Goal: Task Accomplishment & Management: Complete application form

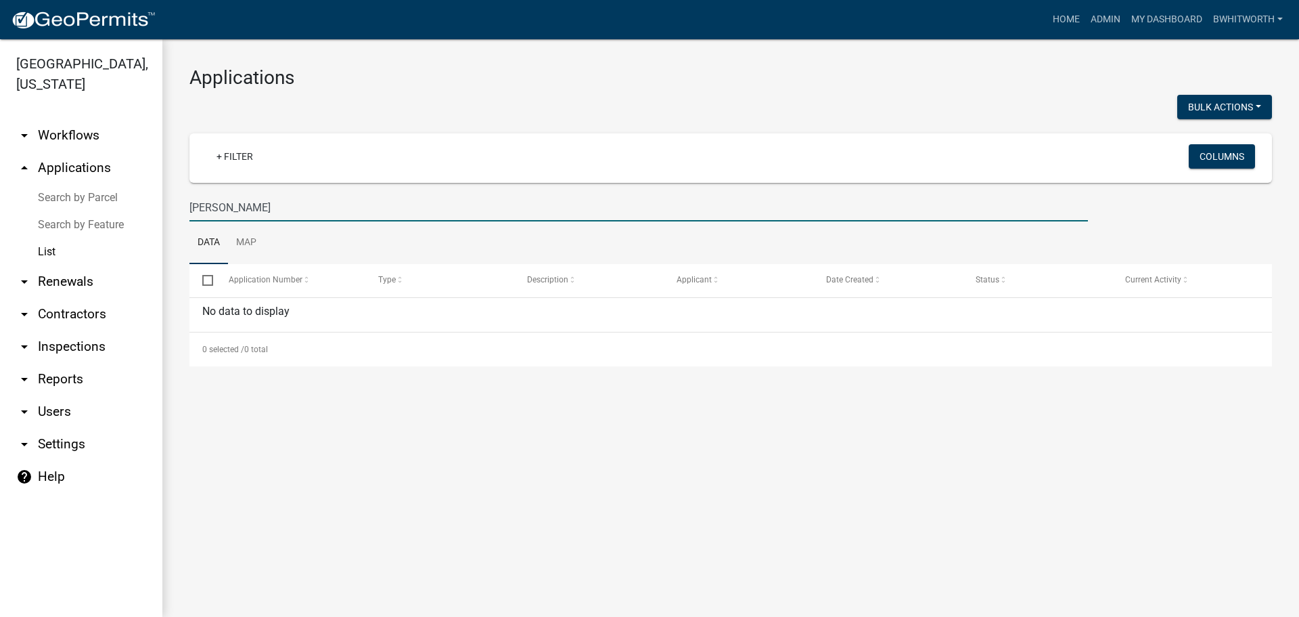
drag, startPoint x: 269, startPoint y: 210, endPoint x: 63, endPoint y: 219, distance: 205.9
click at [91, 219] on div "[GEOGRAPHIC_DATA], [US_STATE] arrow_drop_down Workflows List arrow_drop_up Appl…" at bounding box center [649, 327] width 1299 height 577
type input "\"
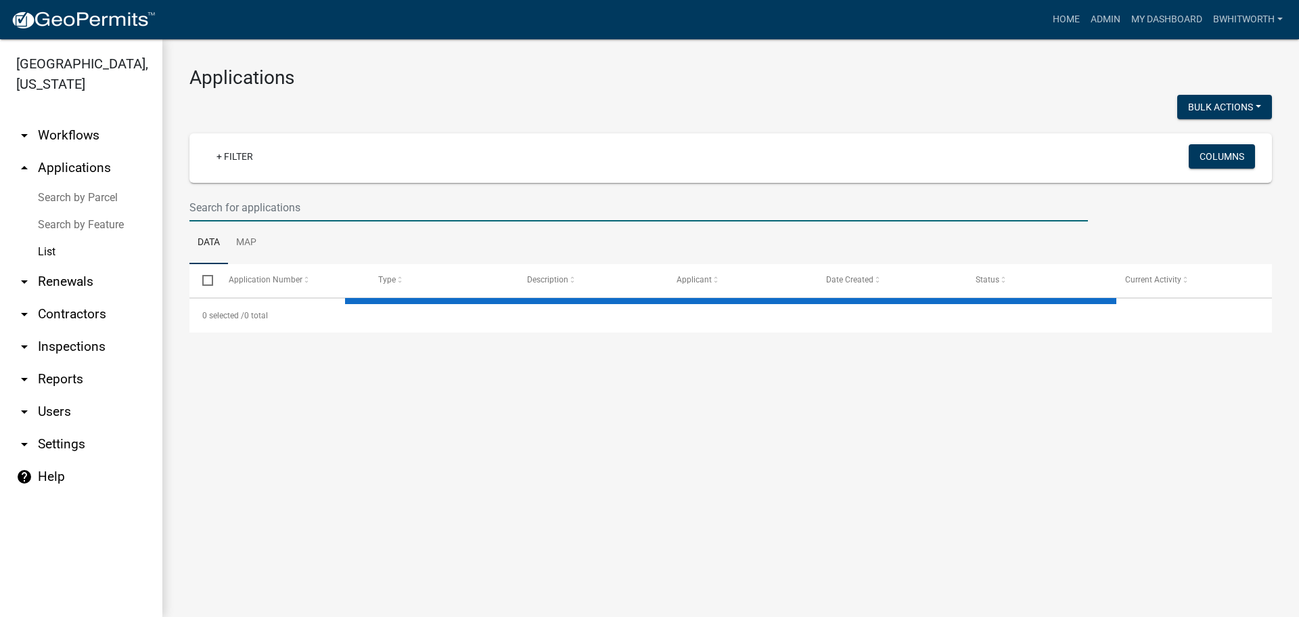
select select "3: 100"
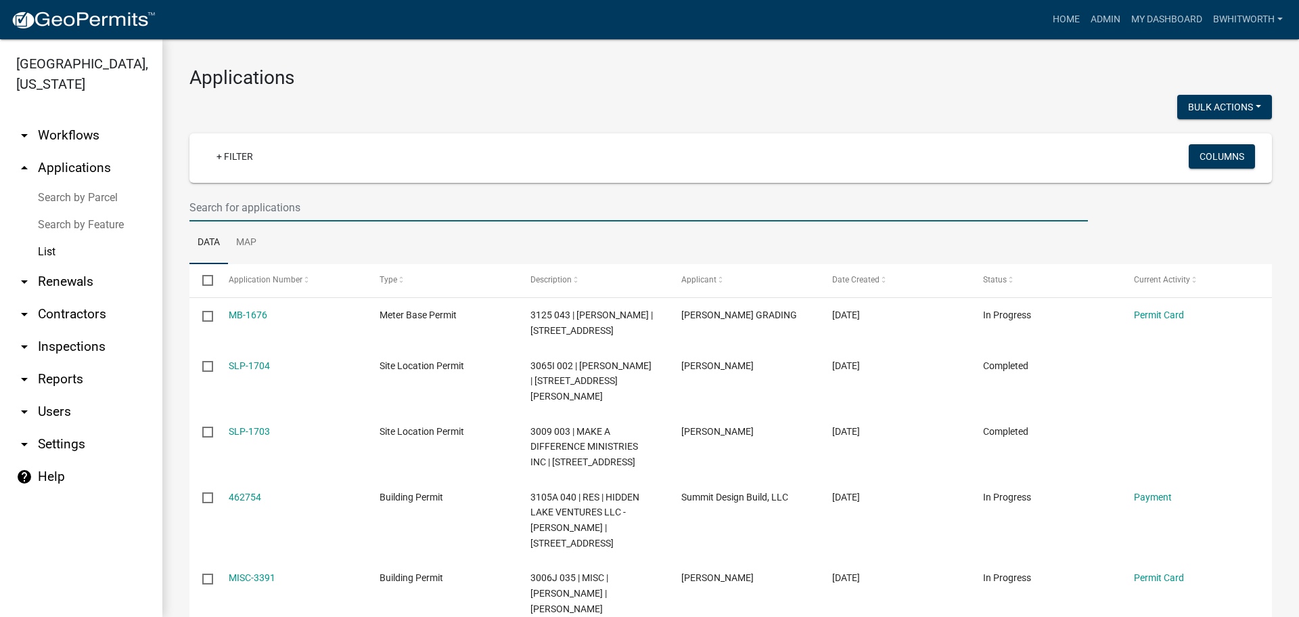
click at [277, 202] on input "text" at bounding box center [638, 208] width 899 height 28
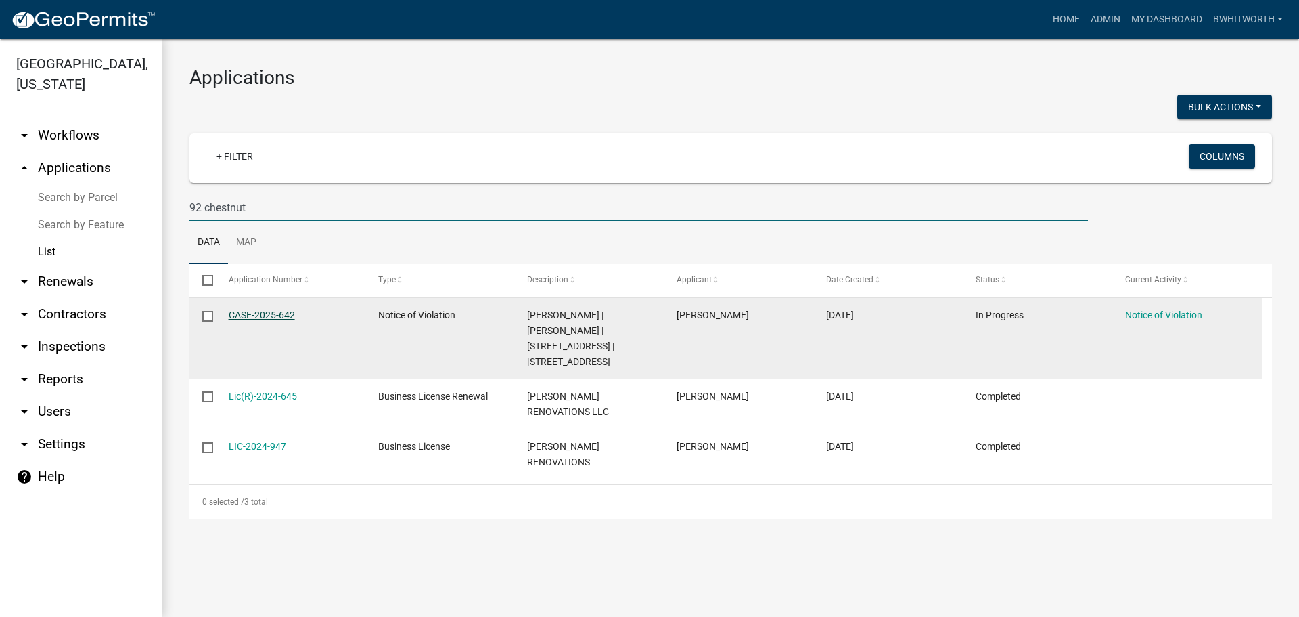
type input "92 chestnut"
click at [278, 316] on link "CASE-2025-642" at bounding box center [262, 314] width 66 height 11
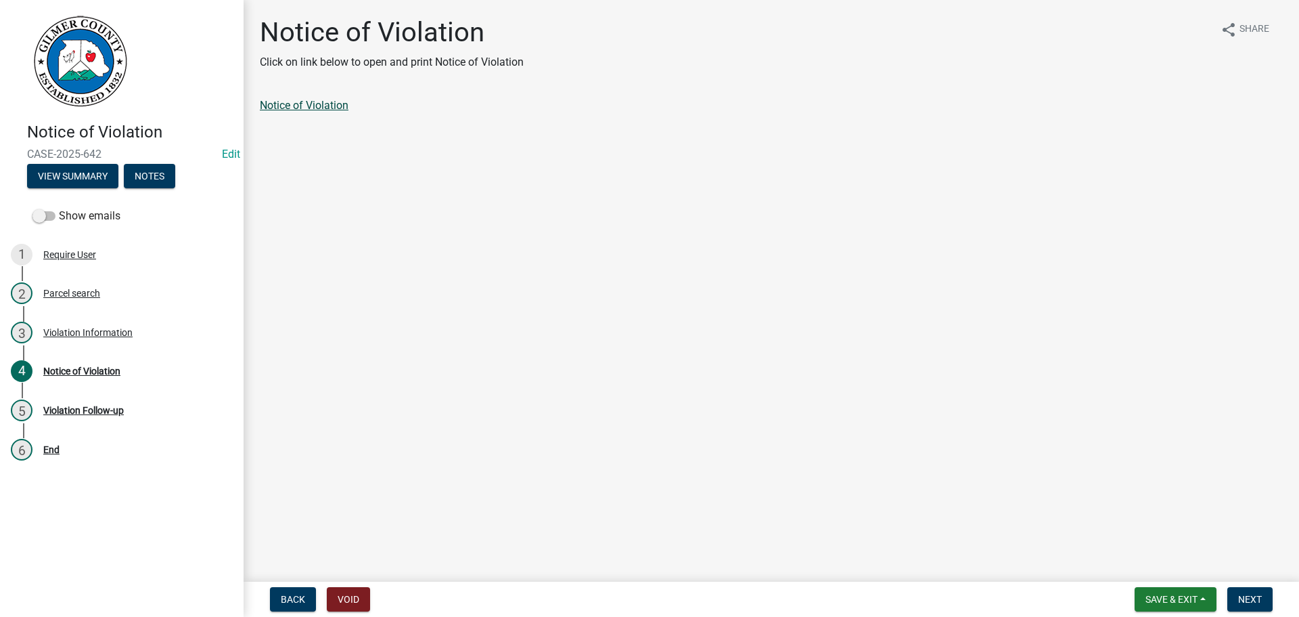
click at [341, 108] on link "Notice of Violation" at bounding box center [304, 105] width 89 height 13
click at [1161, 598] on span "Save & Exit" at bounding box center [1172, 599] width 52 height 11
click at [1164, 569] on button "Save & Exit" at bounding box center [1163, 563] width 108 height 32
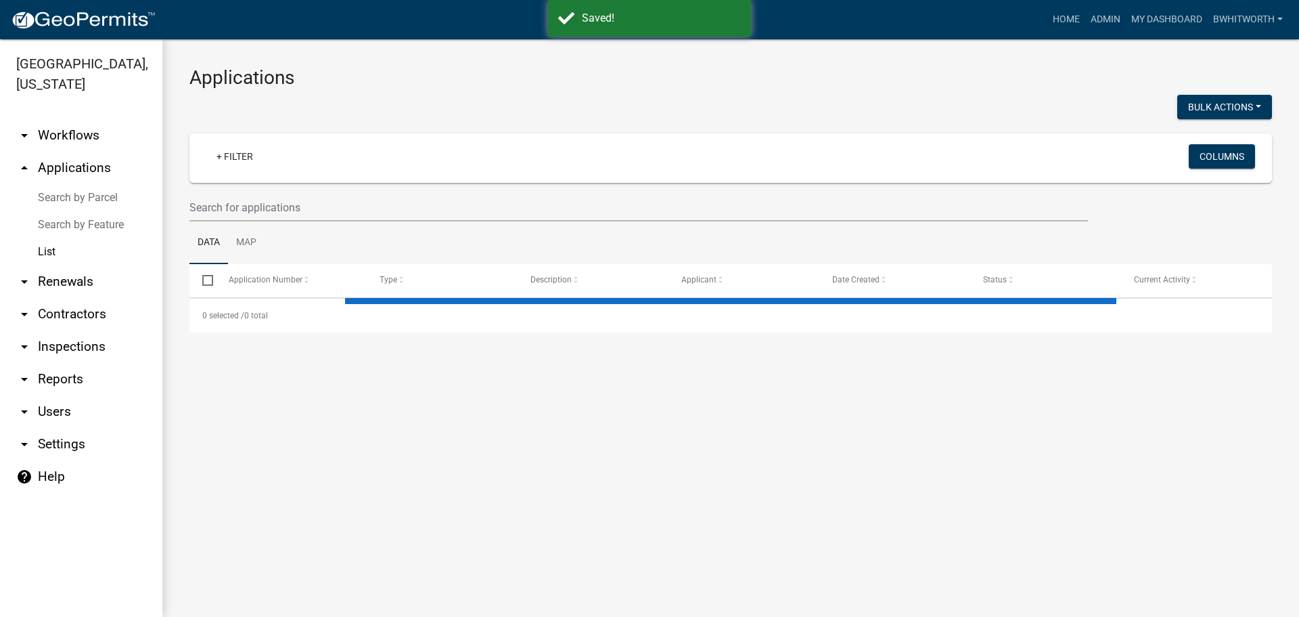
select select "3: 100"
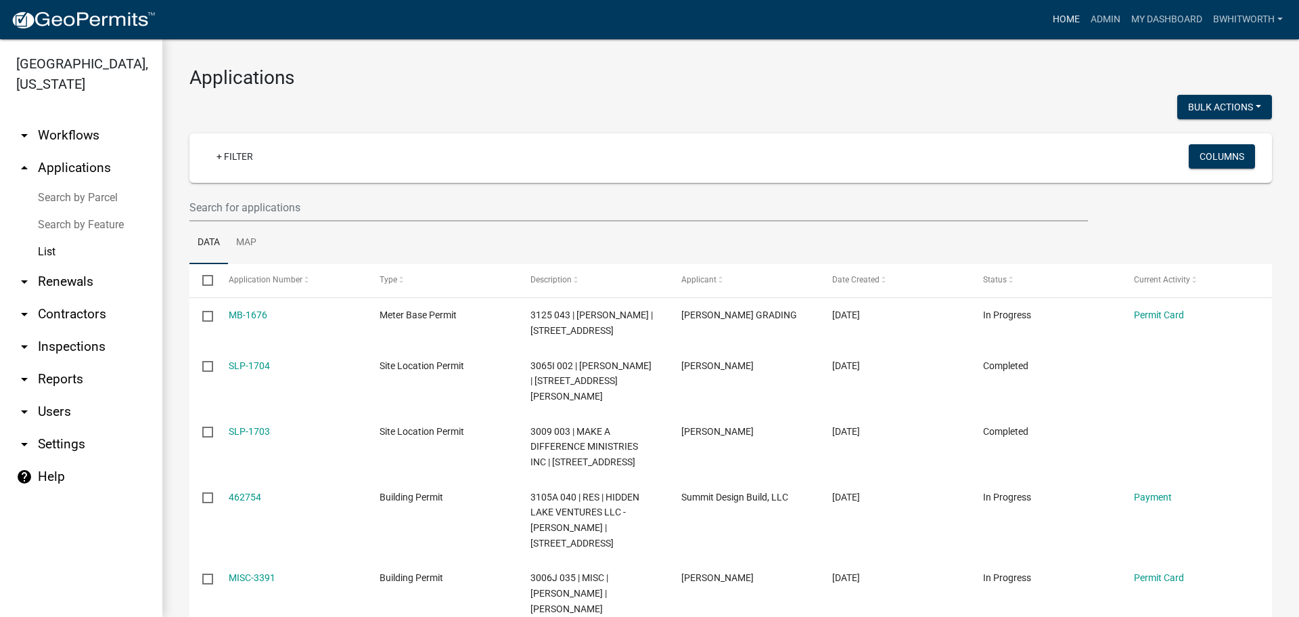
click at [1060, 16] on link "Home" at bounding box center [1067, 20] width 38 height 26
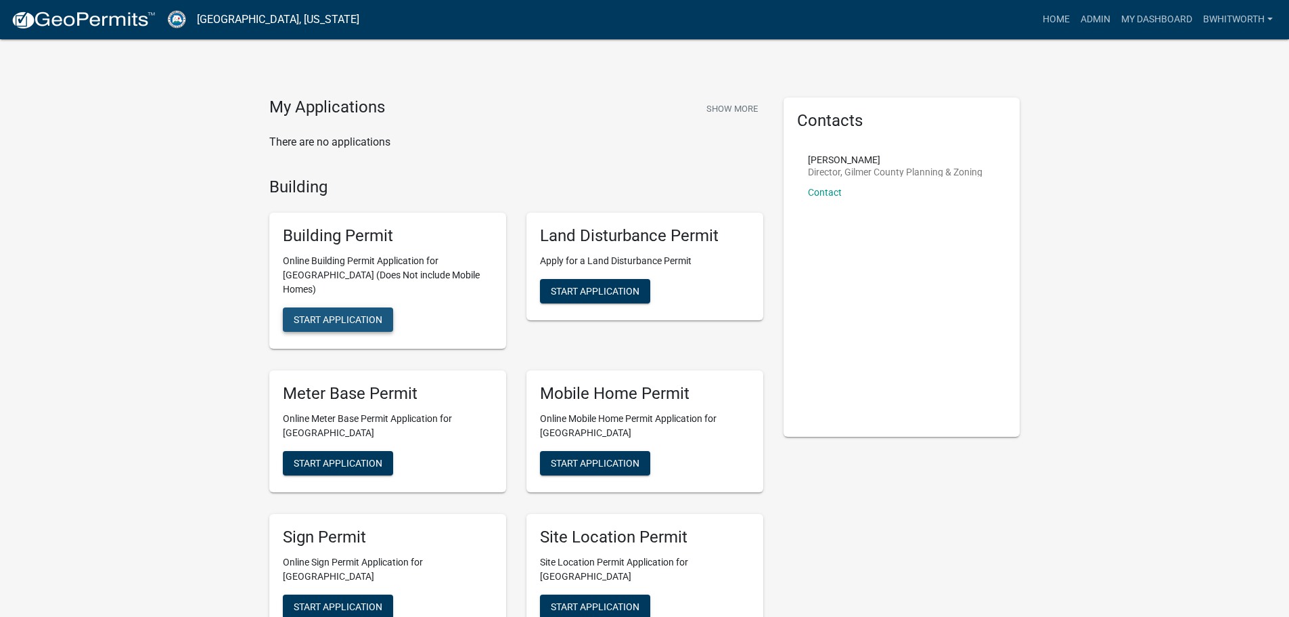
click at [352, 314] on span "Start Application" at bounding box center [338, 319] width 89 height 11
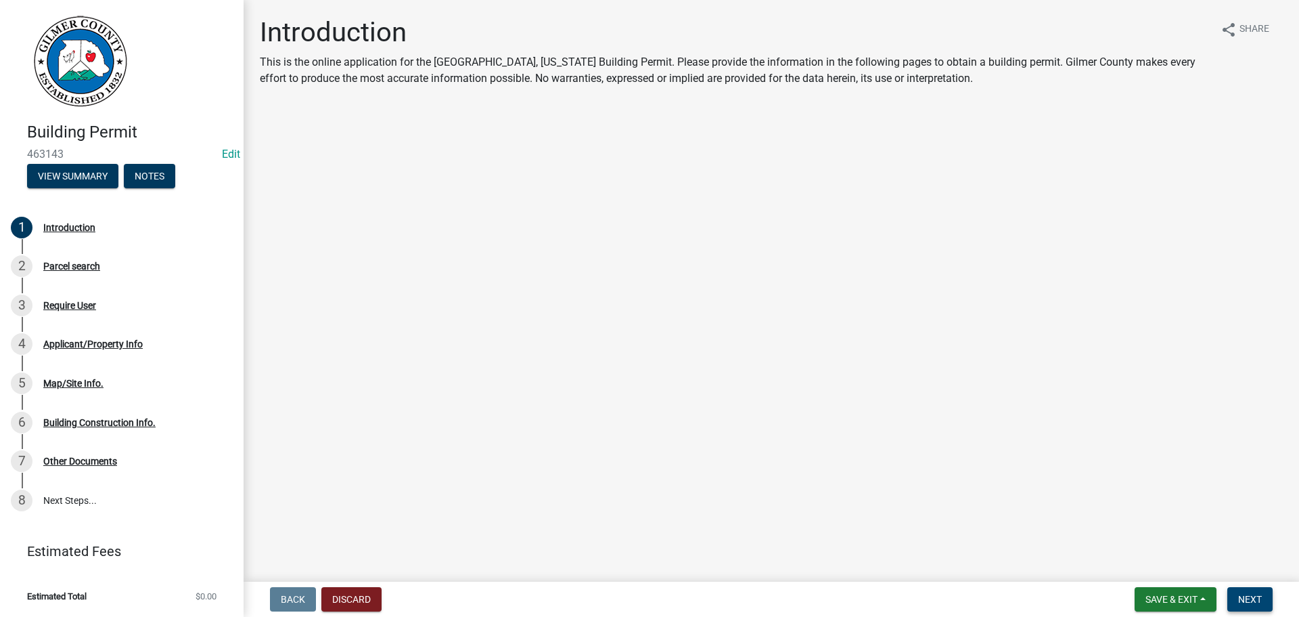
click at [1245, 594] on span "Next" at bounding box center [1250, 599] width 24 height 11
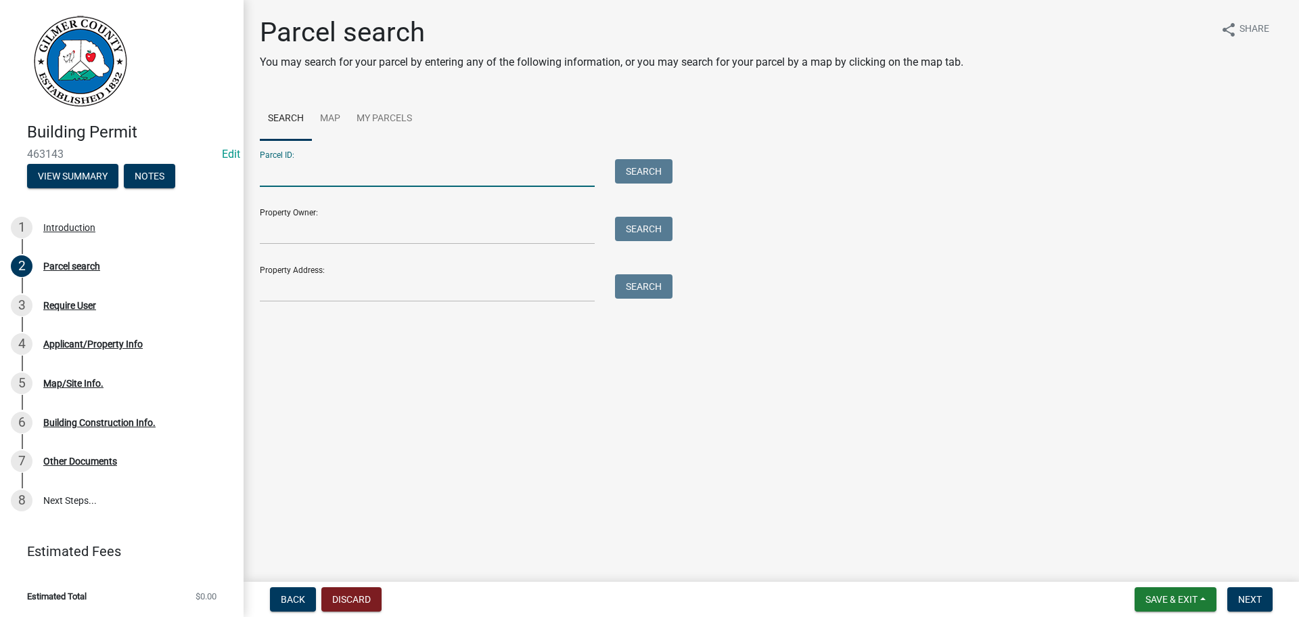
click at [363, 172] on input "Parcel ID:" at bounding box center [427, 173] width 335 height 28
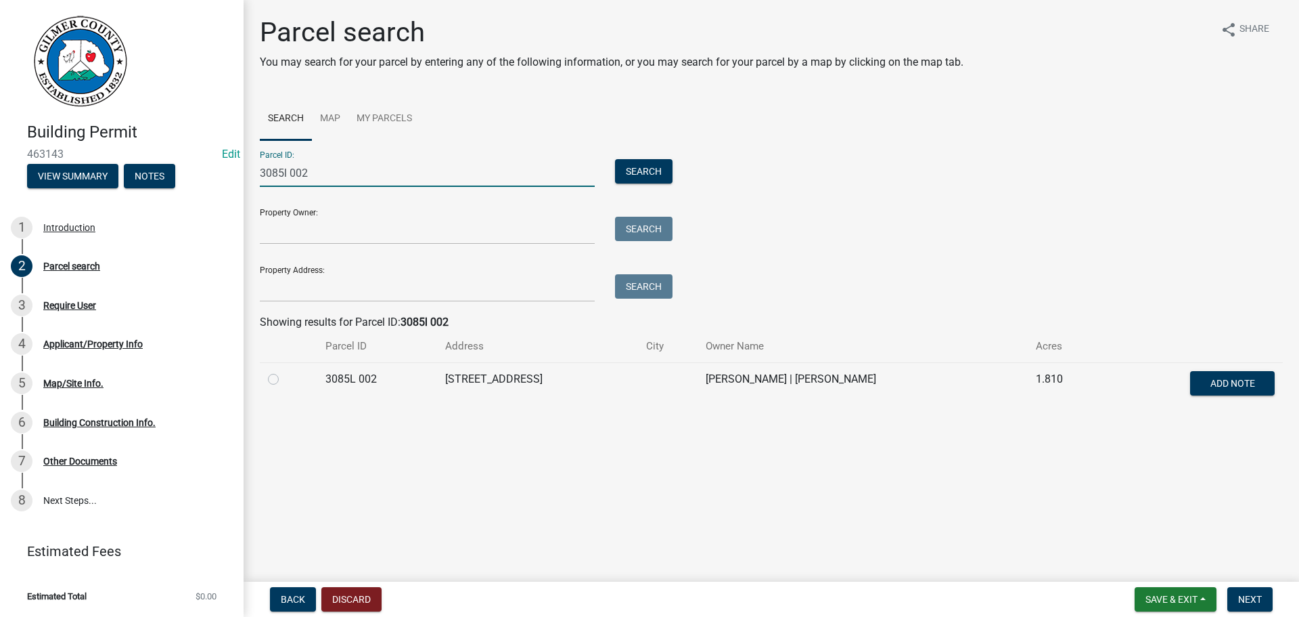
type input "3085l 002"
click at [284, 371] on label at bounding box center [284, 371] width 0 height 0
click at [284, 378] on 002 "radio" at bounding box center [288, 375] width 9 height 9
radio 002 "true"
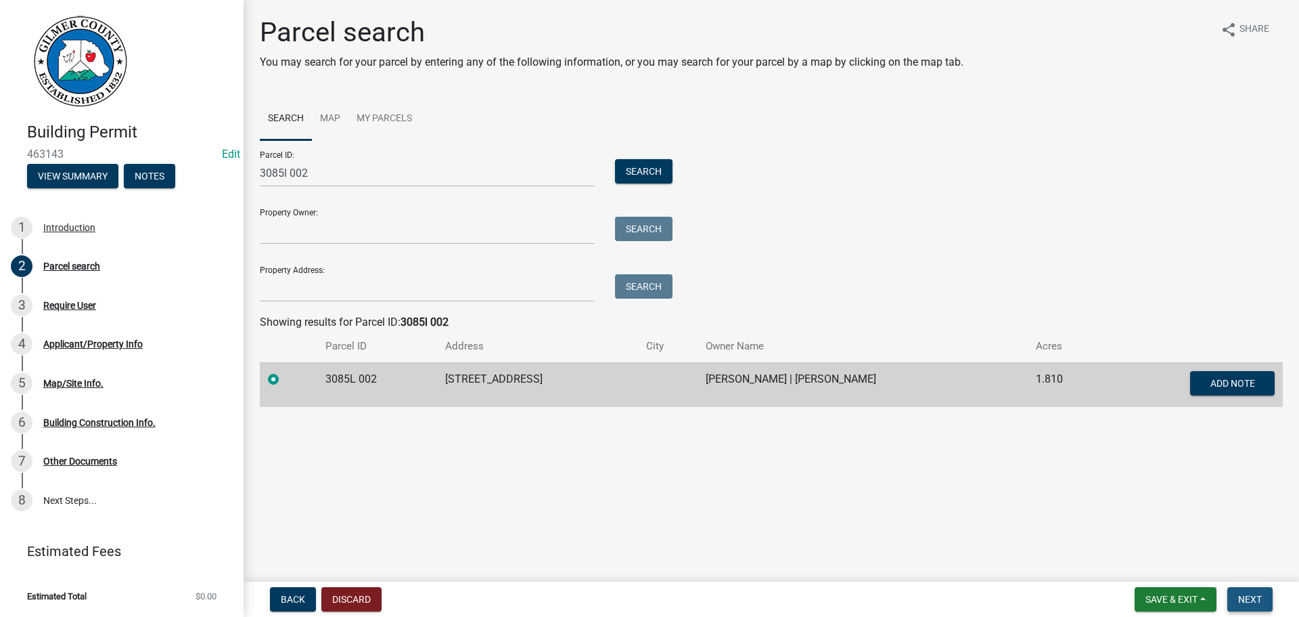
click at [1253, 594] on span "Next" at bounding box center [1250, 599] width 24 height 11
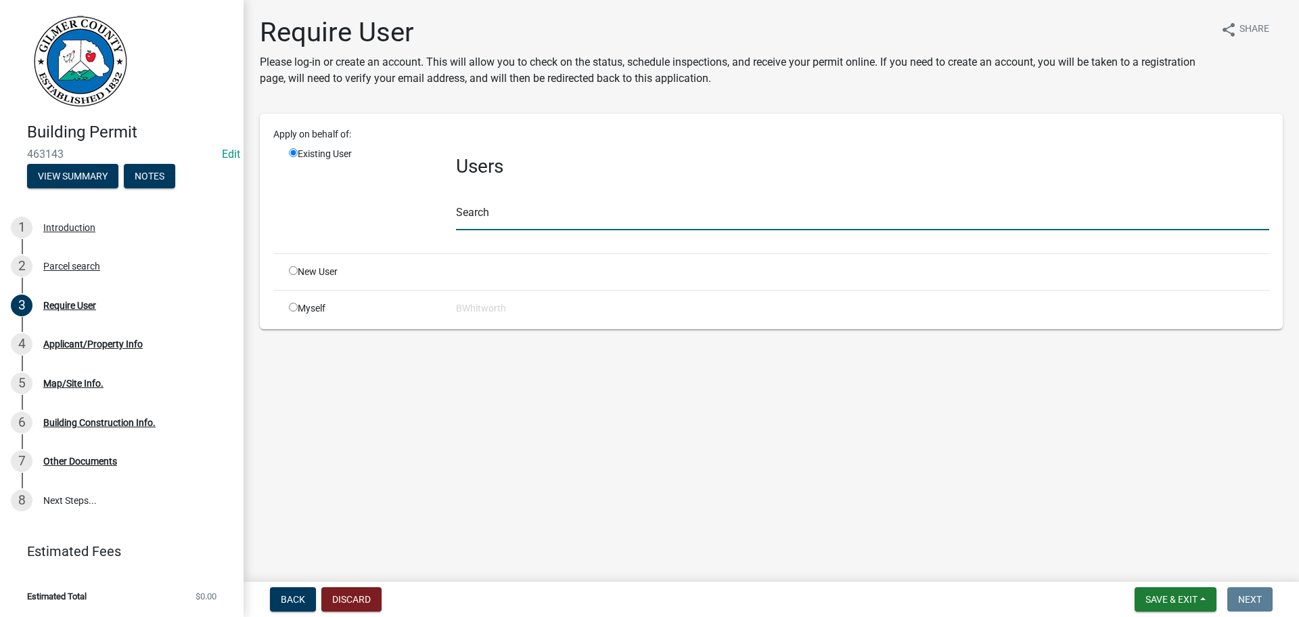
click at [501, 217] on input "text" at bounding box center [862, 216] width 813 height 28
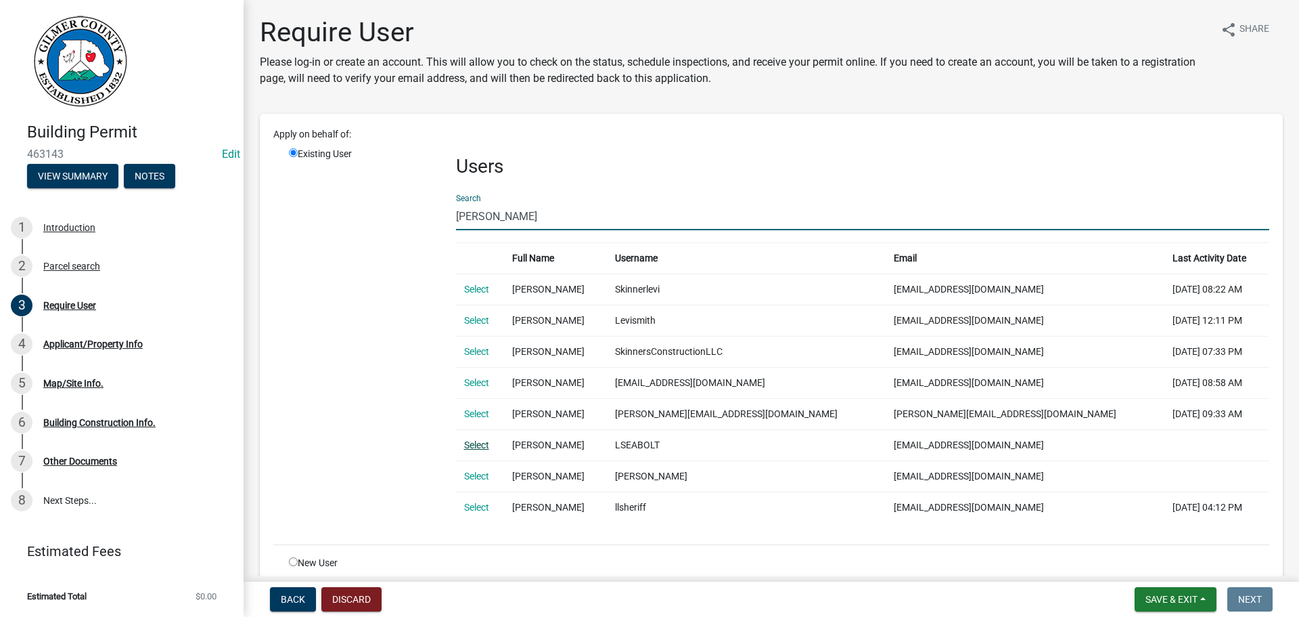
type input "[PERSON_NAME]"
click at [476, 442] on link "Select" at bounding box center [476, 444] width 25 height 11
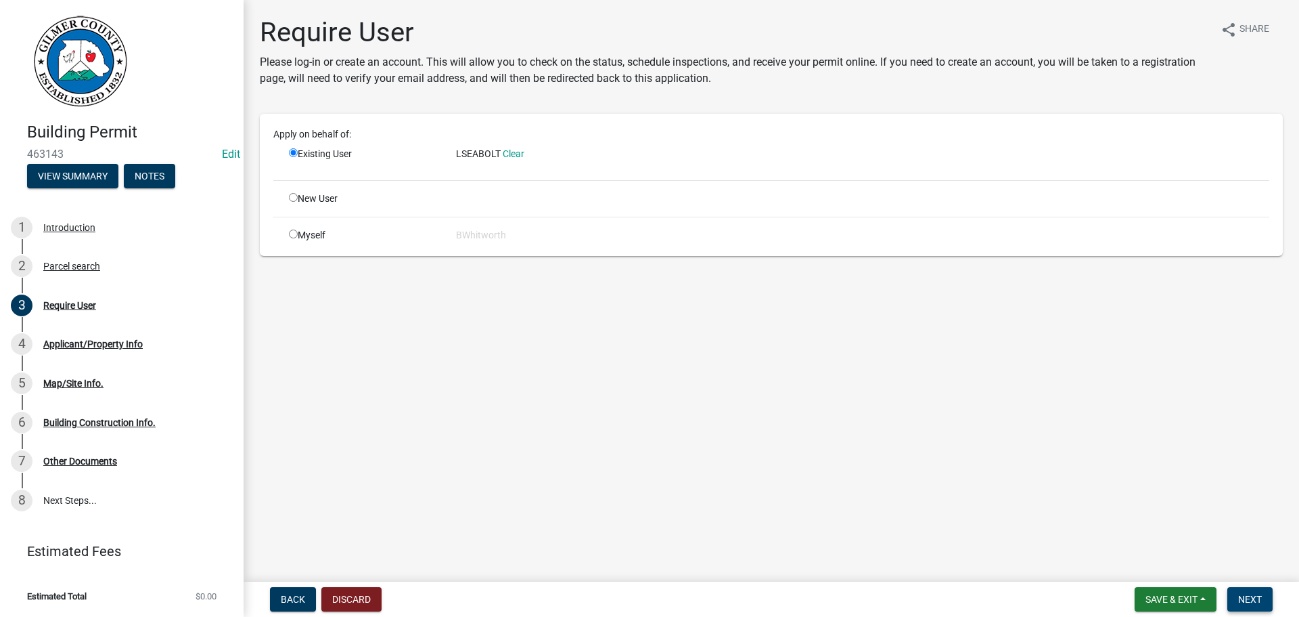
click at [1240, 594] on span "Next" at bounding box center [1250, 599] width 24 height 11
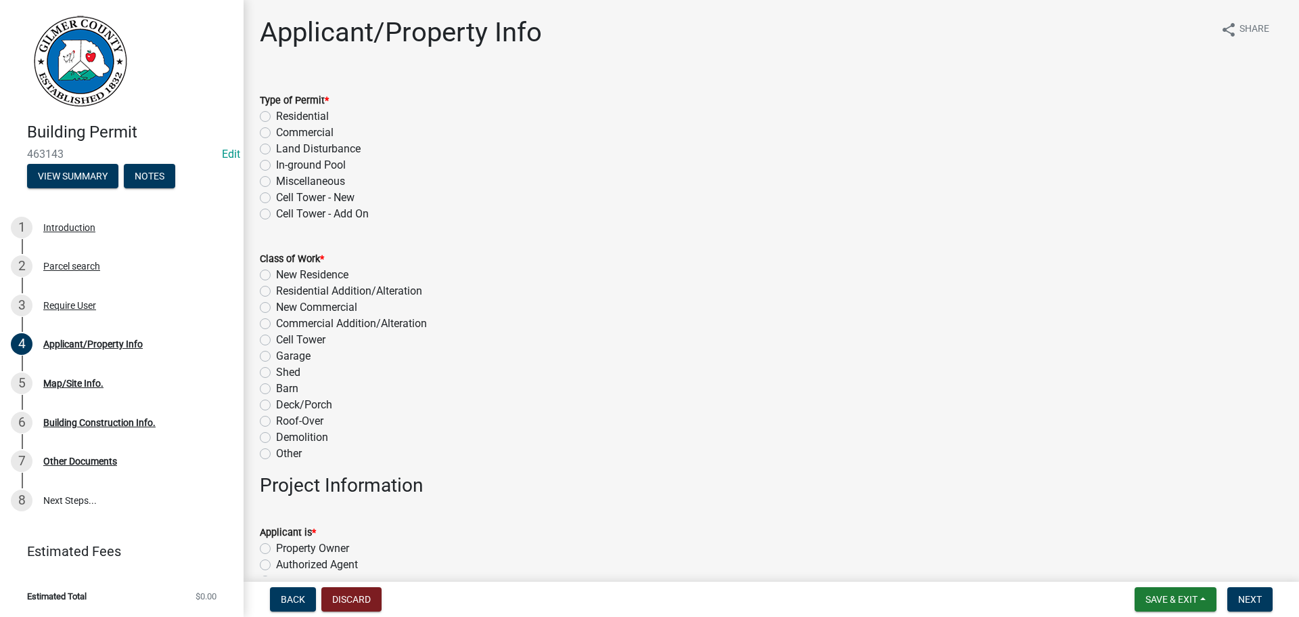
click at [276, 182] on label "Miscellaneous" at bounding box center [310, 181] width 69 height 16
click at [276, 182] on input "Miscellaneous" at bounding box center [280, 177] width 9 height 9
radio input "true"
click at [276, 353] on label "Garage" at bounding box center [293, 356] width 35 height 16
click at [276, 353] on input "Garage" at bounding box center [280, 352] width 9 height 9
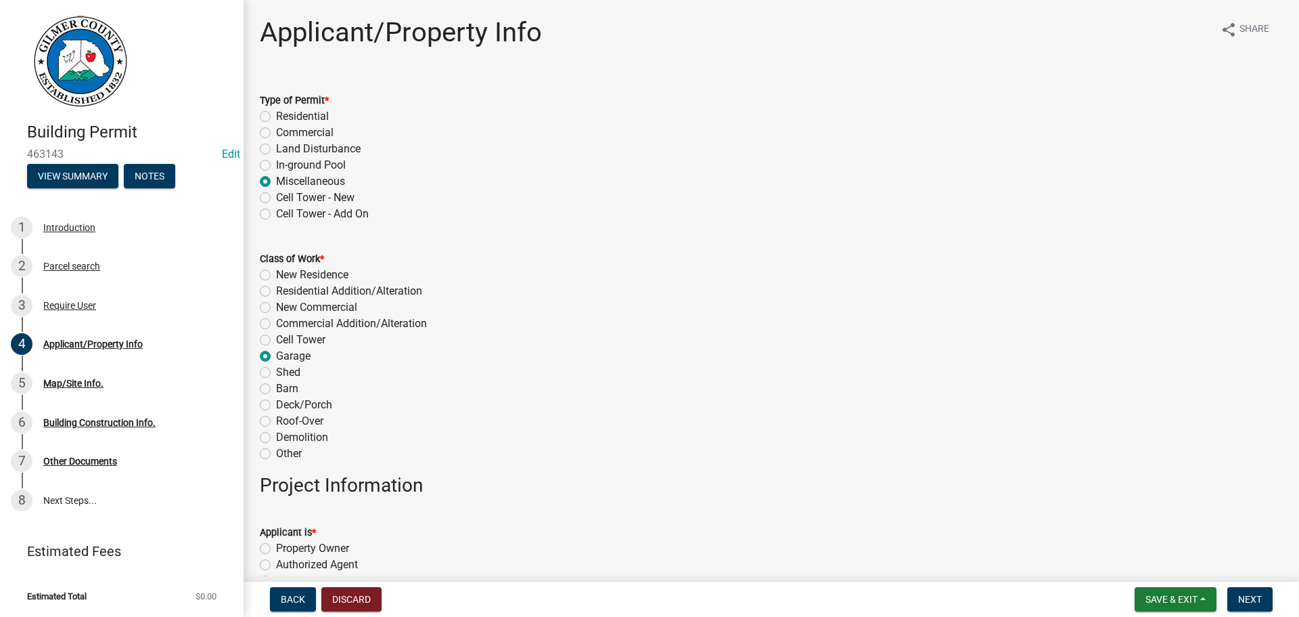
radio input "true"
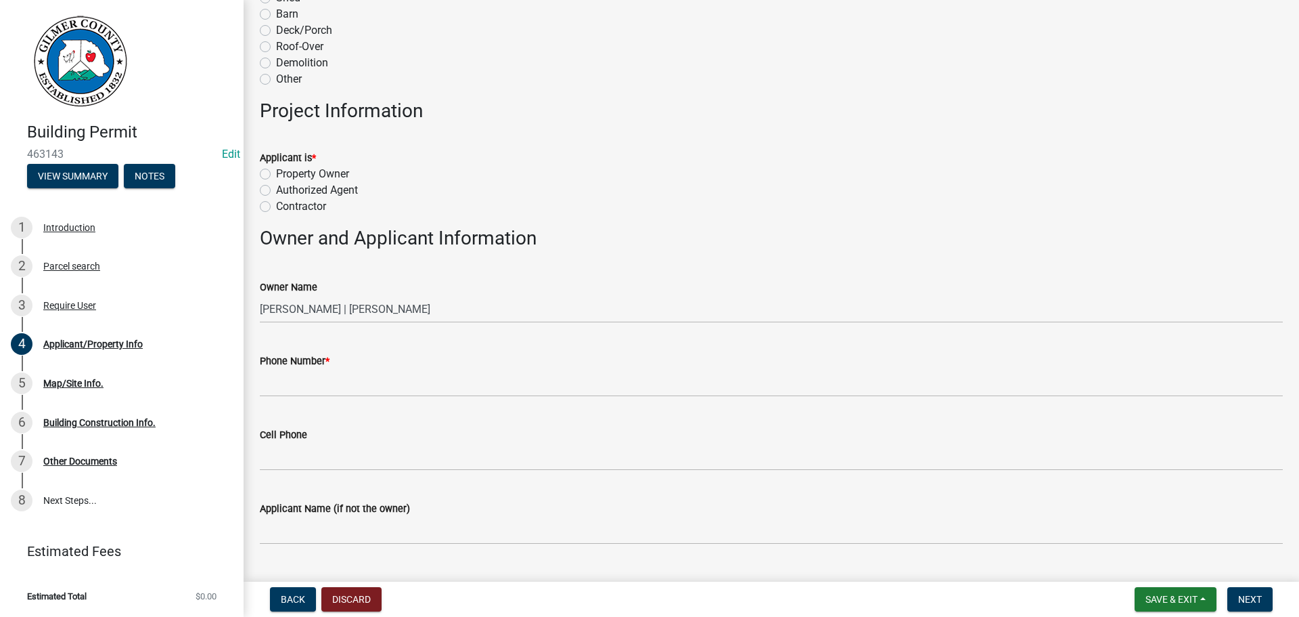
scroll to position [406, 0]
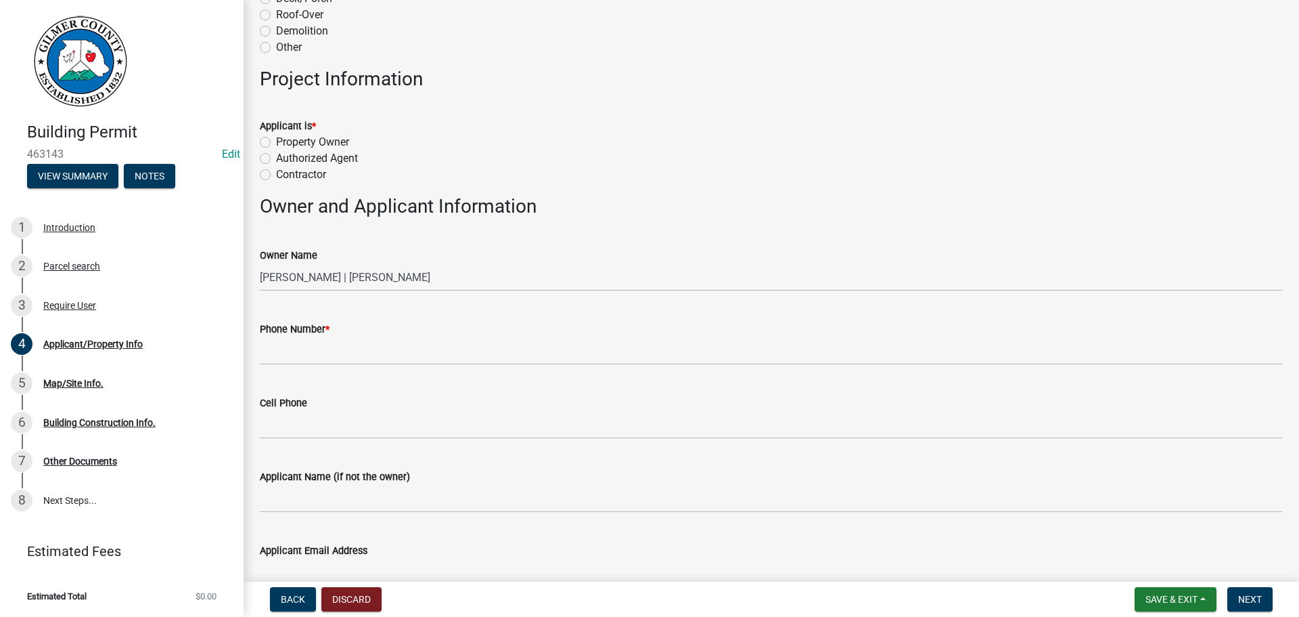
click at [276, 142] on label "Property Owner" at bounding box center [312, 142] width 73 height 16
click at [276, 142] on input "Property Owner" at bounding box center [280, 138] width 9 height 9
radio input "true"
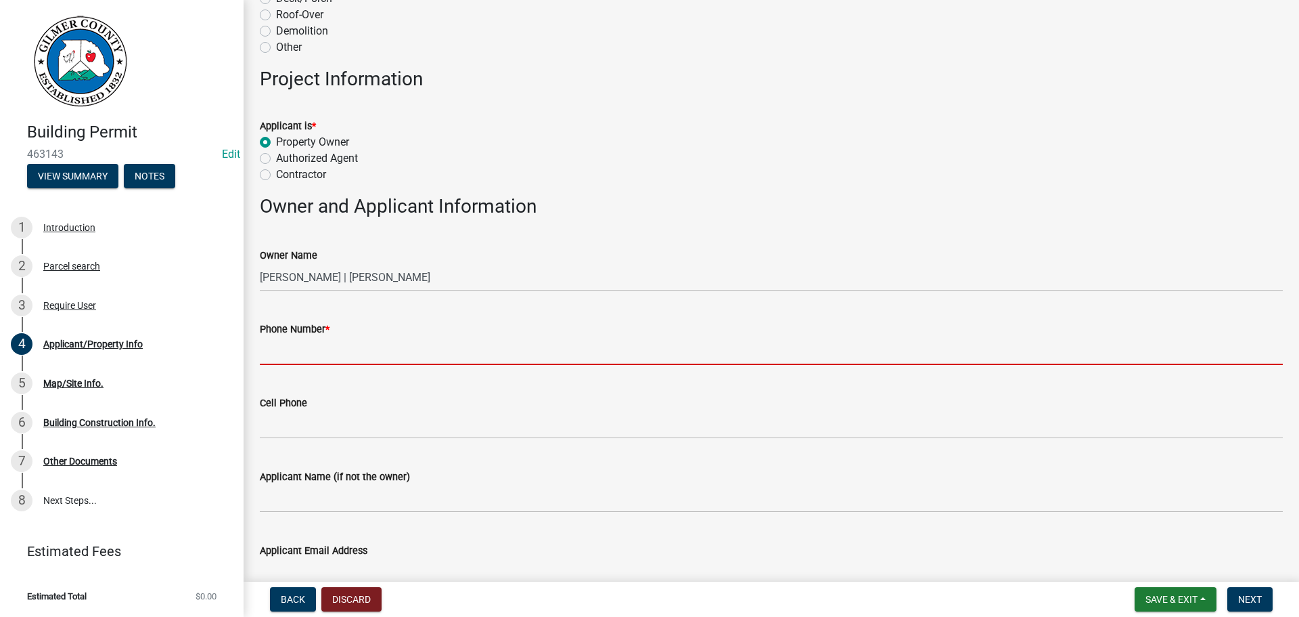
click at [297, 348] on input "Phone Number *" at bounding box center [771, 351] width 1023 height 28
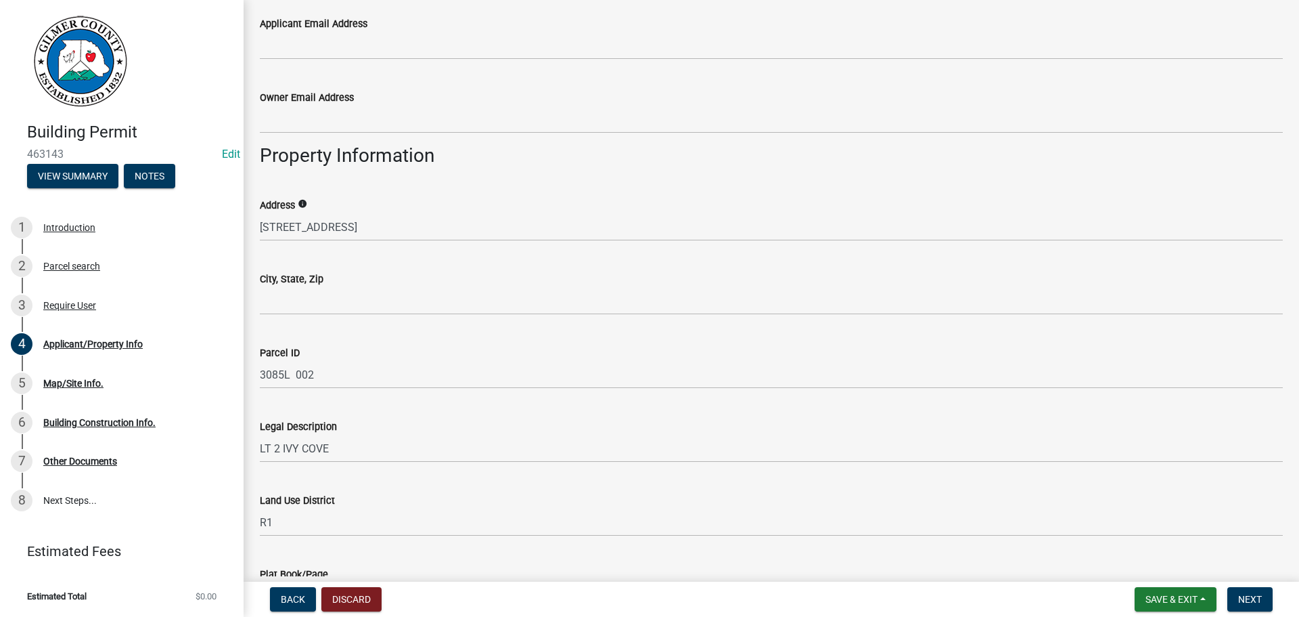
scroll to position [947, 0]
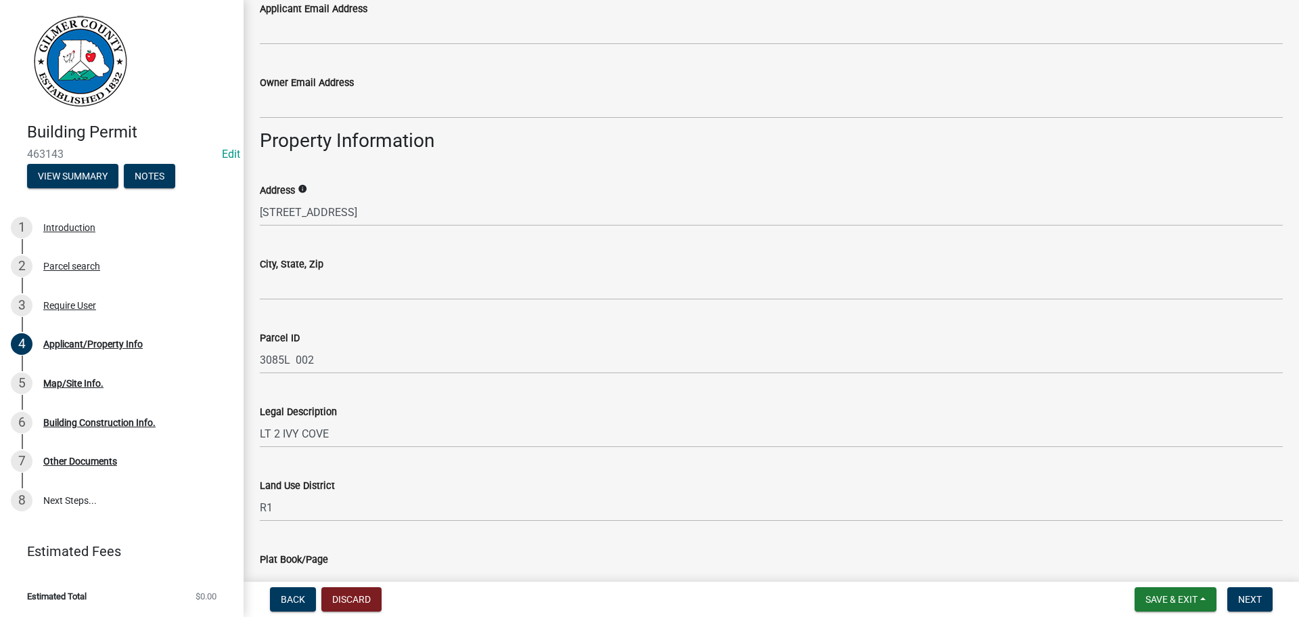
type input "[PHONE_NUMBER]"
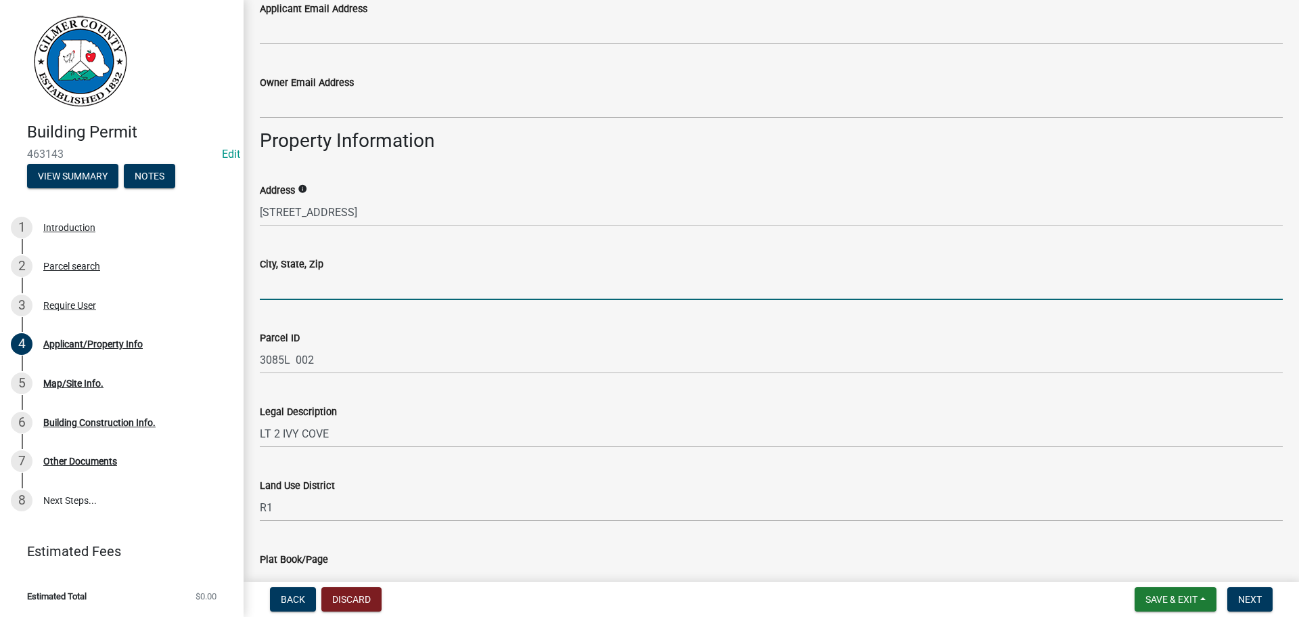
click at [328, 285] on input "City, State, Zip" at bounding box center [771, 286] width 1023 height 28
type input "ELLIJAY GA 30536"
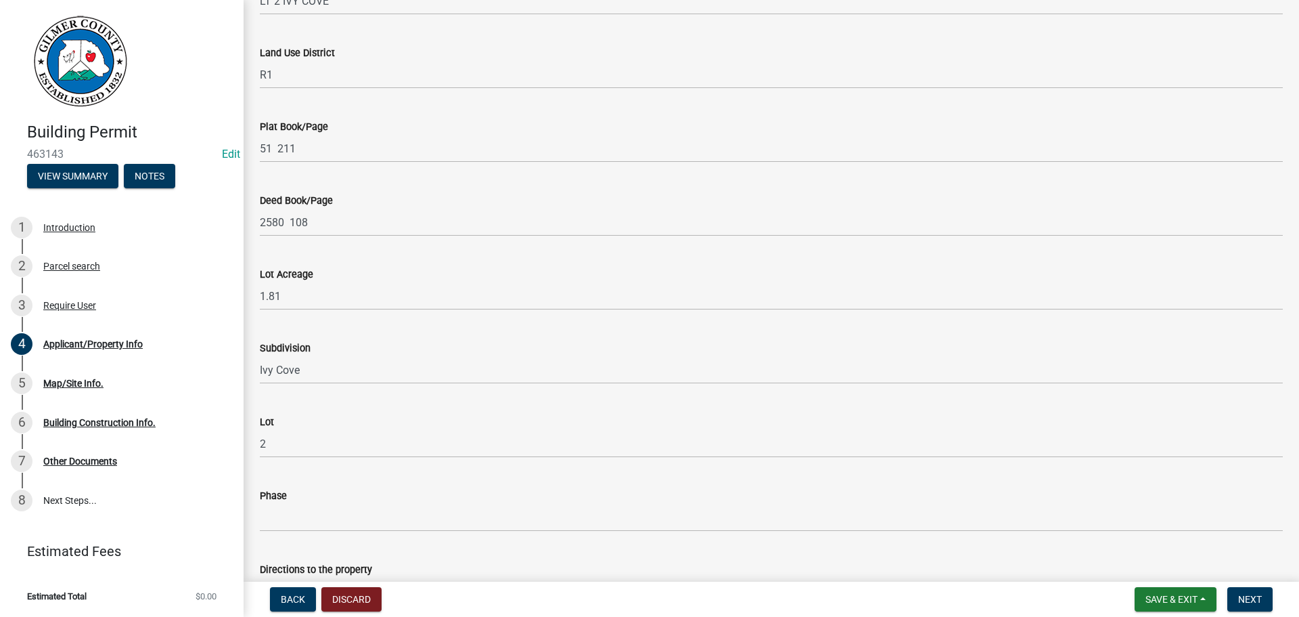
scroll to position [1508, 0]
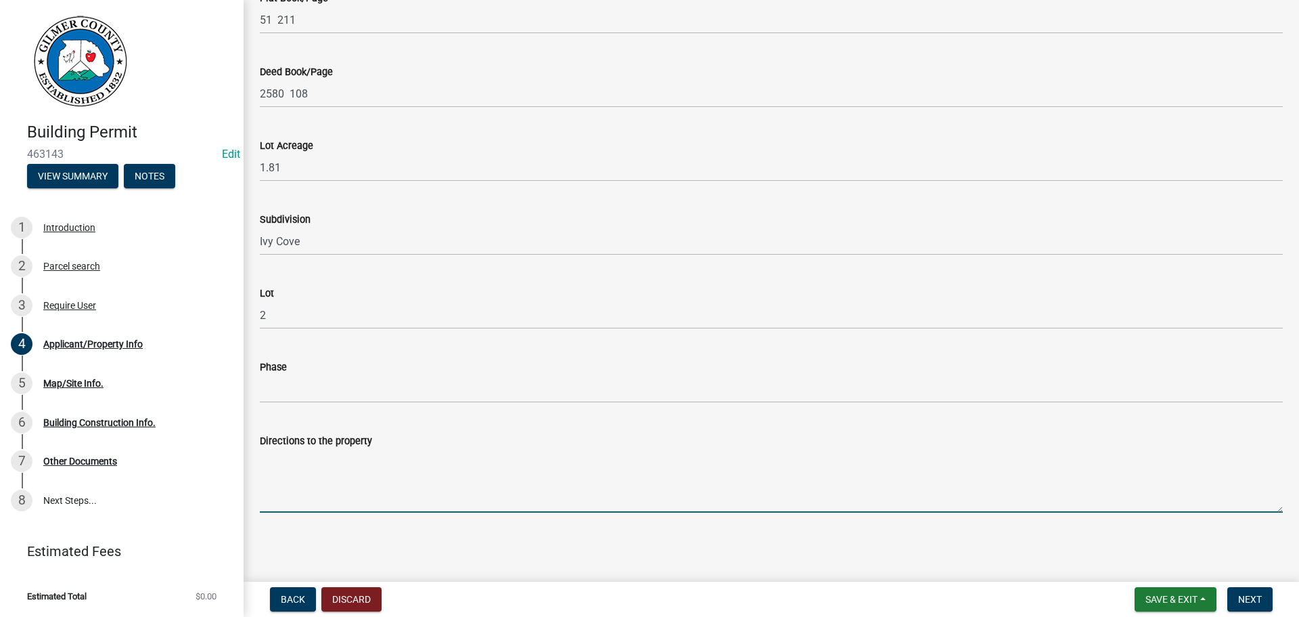
click at [340, 457] on textarea "Directions to the property" at bounding box center [771, 481] width 1023 height 64
click at [304, 473] on textarea "Directions to the property" at bounding box center [771, 481] width 1023 height 64
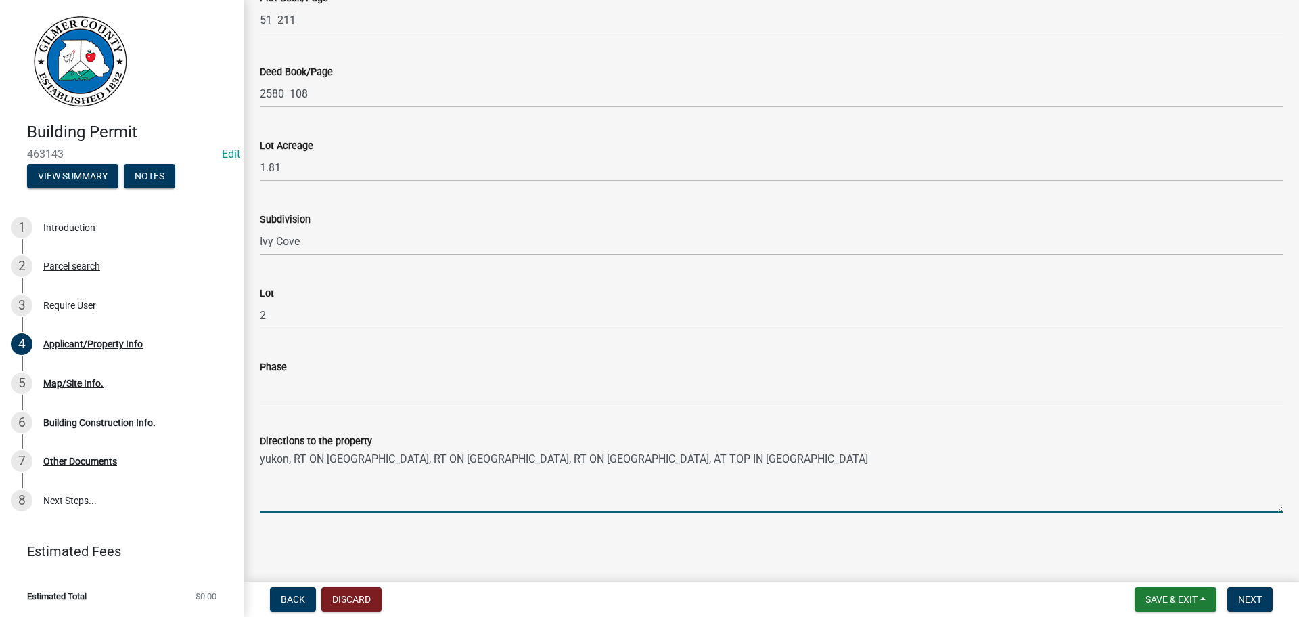
click at [686, 454] on textarea "yukon, RT ON [GEOGRAPHIC_DATA], RT ON [GEOGRAPHIC_DATA], RT ON [GEOGRAPHIC_DATA…" at bounding box center [771, 481] width 1023 height 64
type textarea "yukon, RT ON [GEOGRAPHIC_DATA], RT ON [GEOGRAPHIC_DATA], RT ON [GEOGRAPHIC_DATA…"
click at [1248, 589] on button "Next" at bounding box center [1250, 599] width 45 height 24
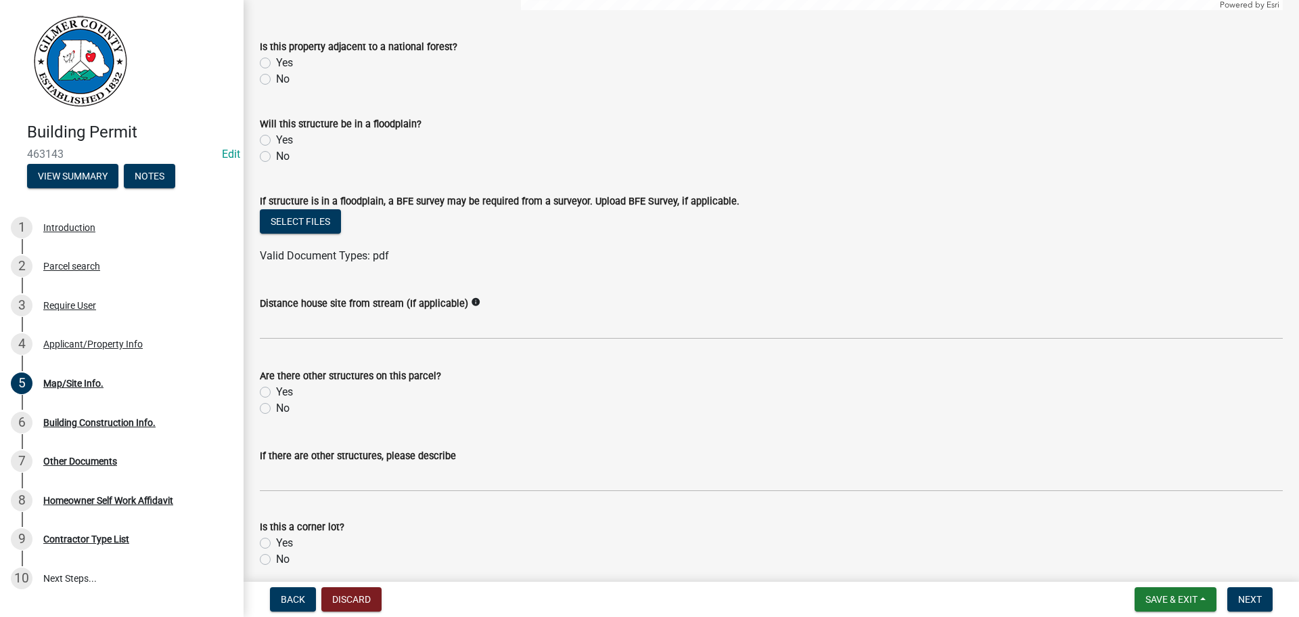
scroll to position [609, 0]
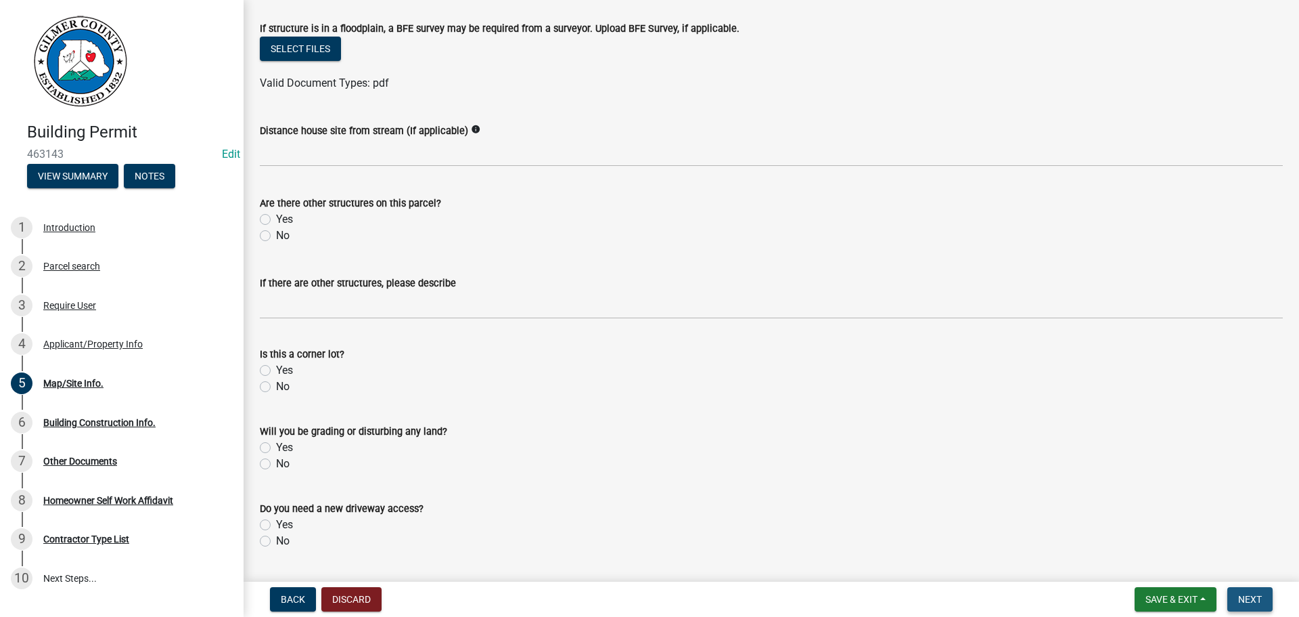
click at [1249, 599] on span "Next" at bounding box center [1250, 599] width 24 height 11
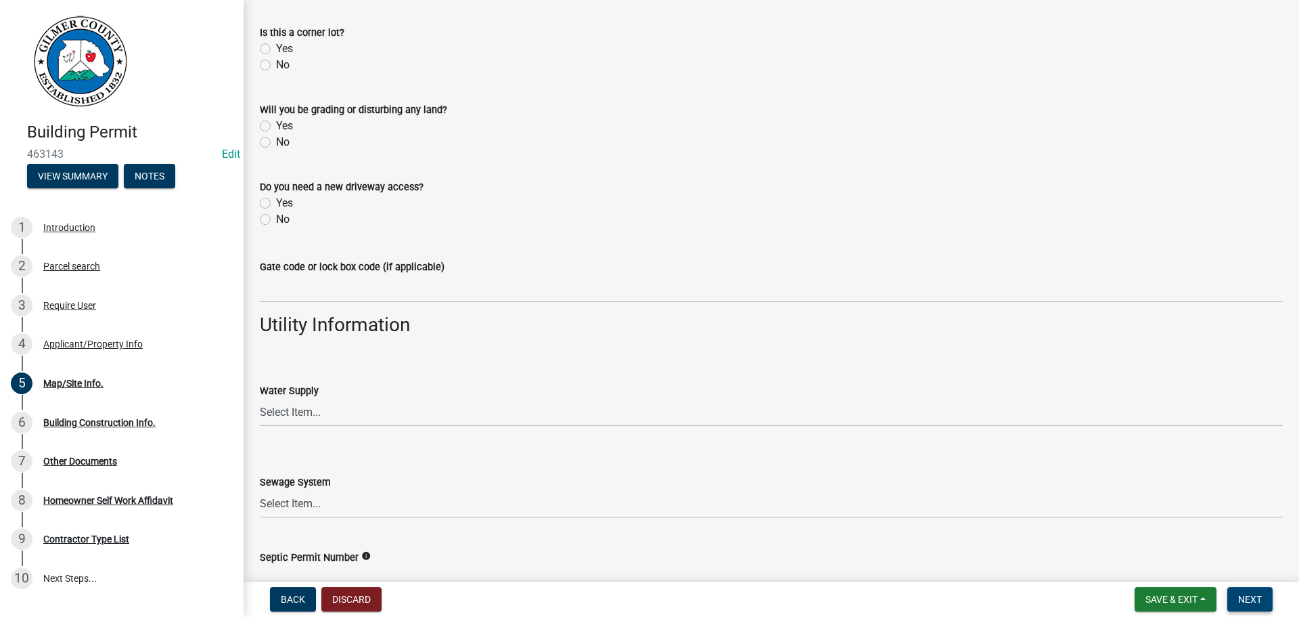
scroll to position [1102, 0]
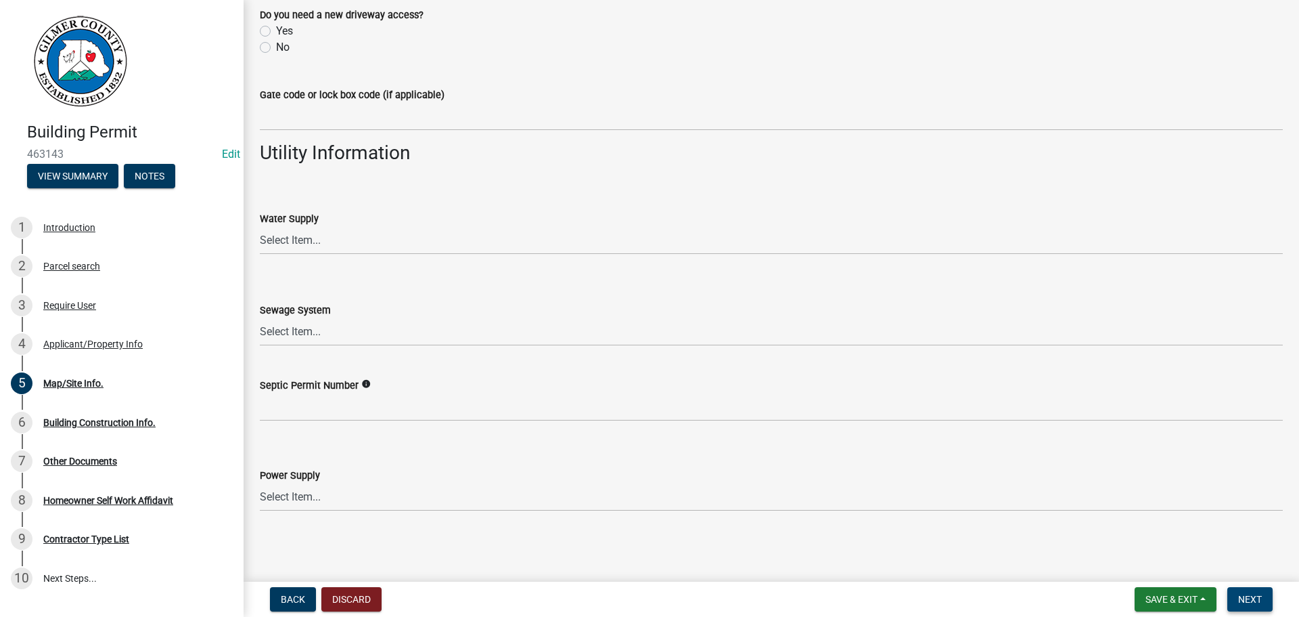
click at [1255, 594] on span "Next" at bounding box center [1250, 599] width 24 height 11
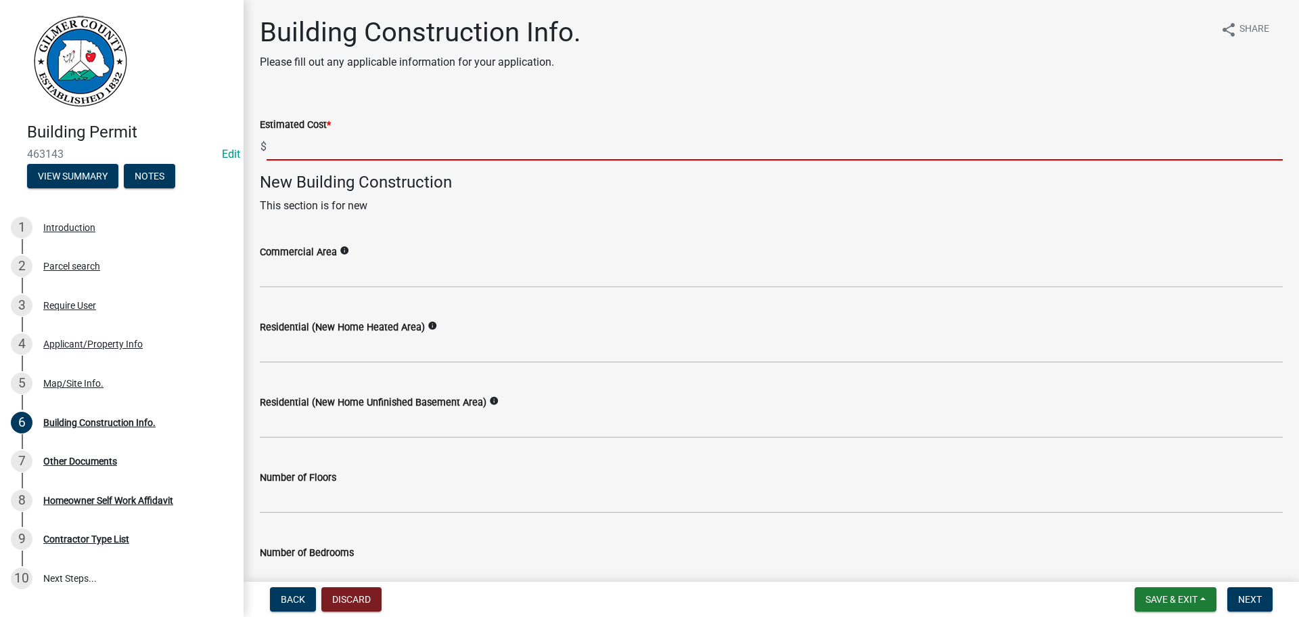
click at [334, 145] on input "text" at bounding box center [775, 147] width 1016 height 28
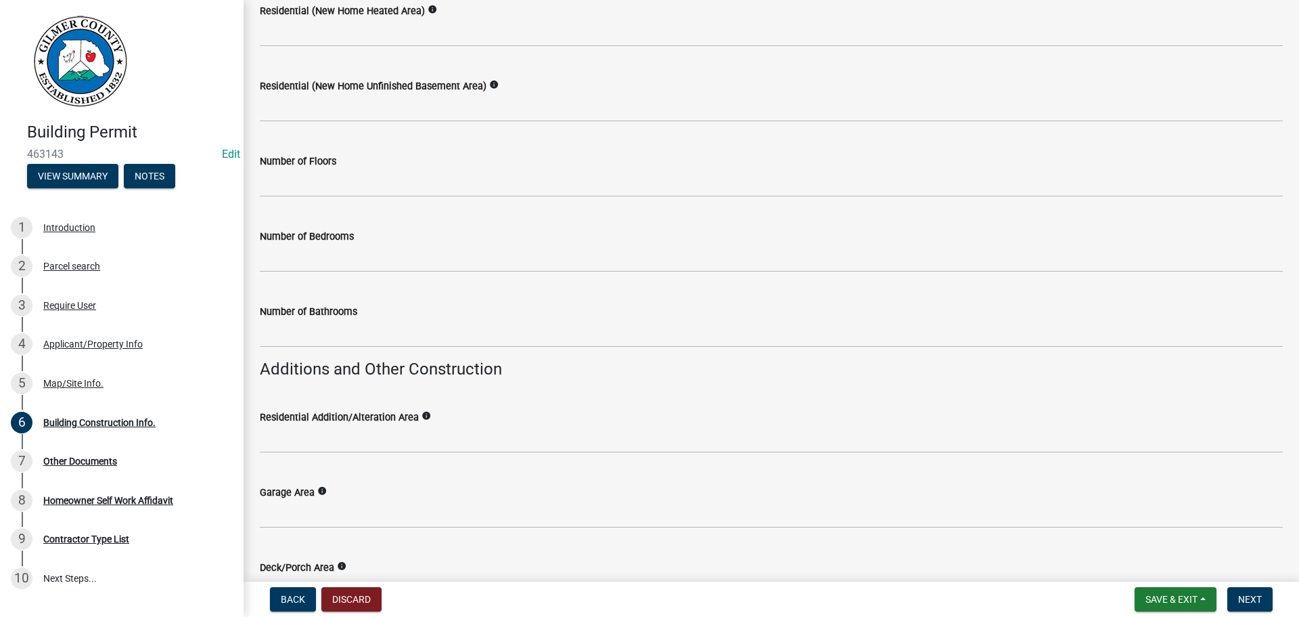
scroll to position [338, 0]
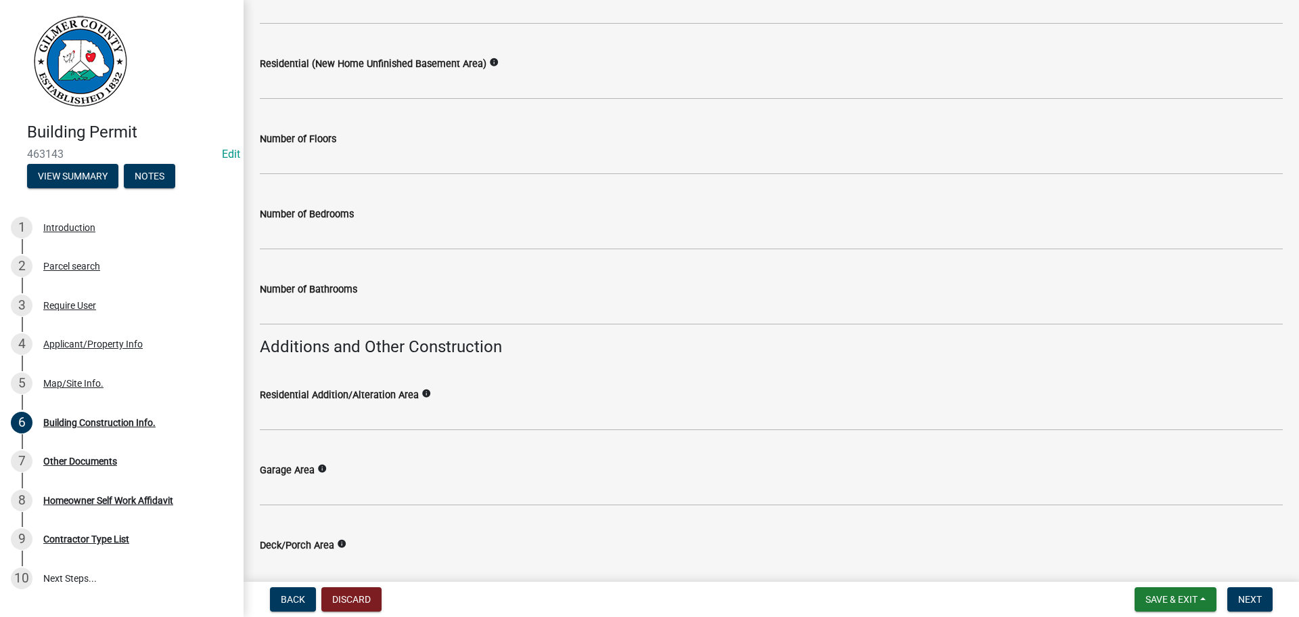
type input "16000"
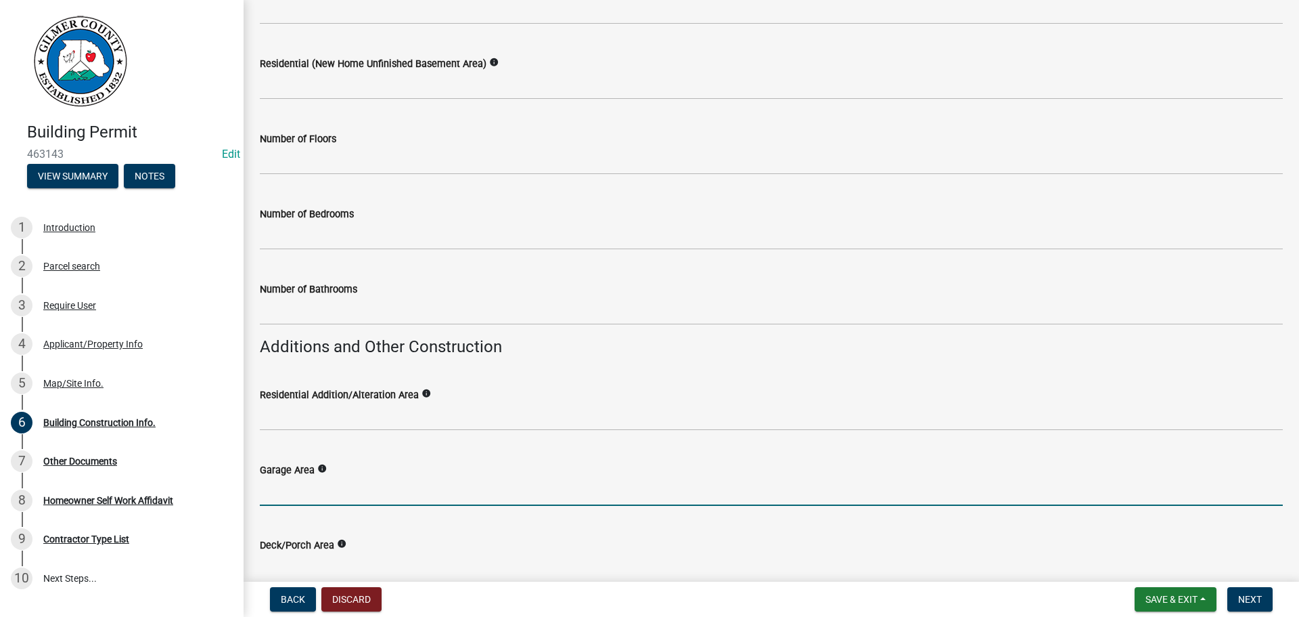
click at [319, 487] on input "text" at bounding box center [771, 492] width 1023 height 28
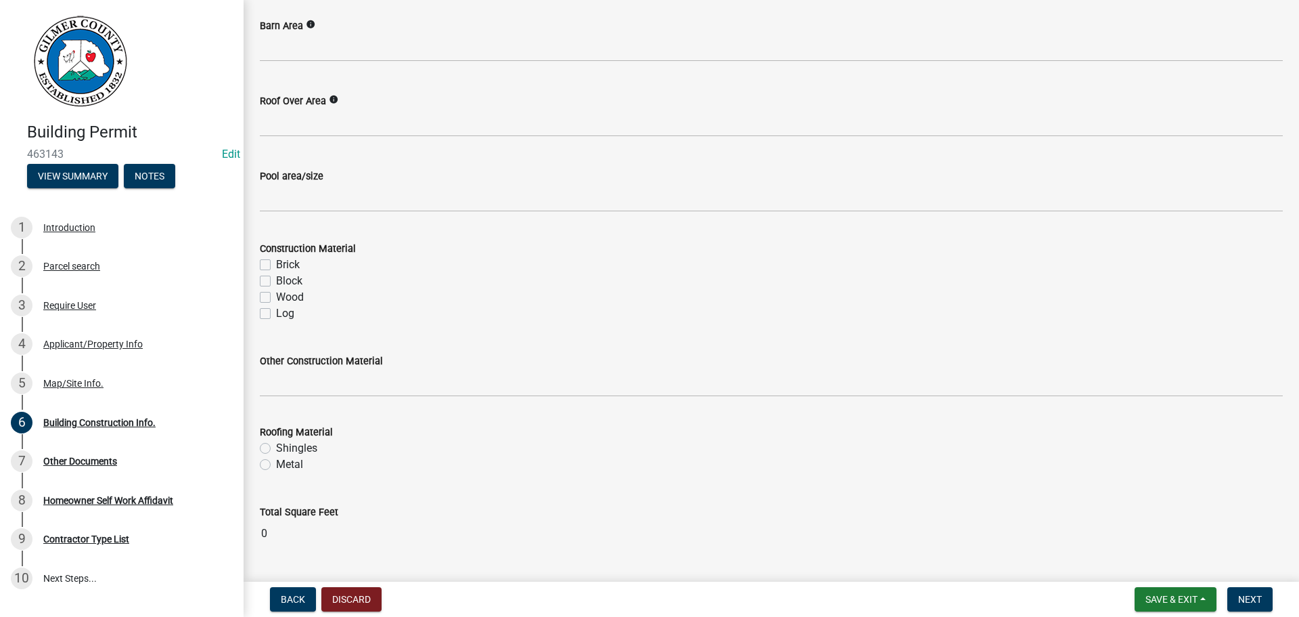
scroll to position [1119, 0]
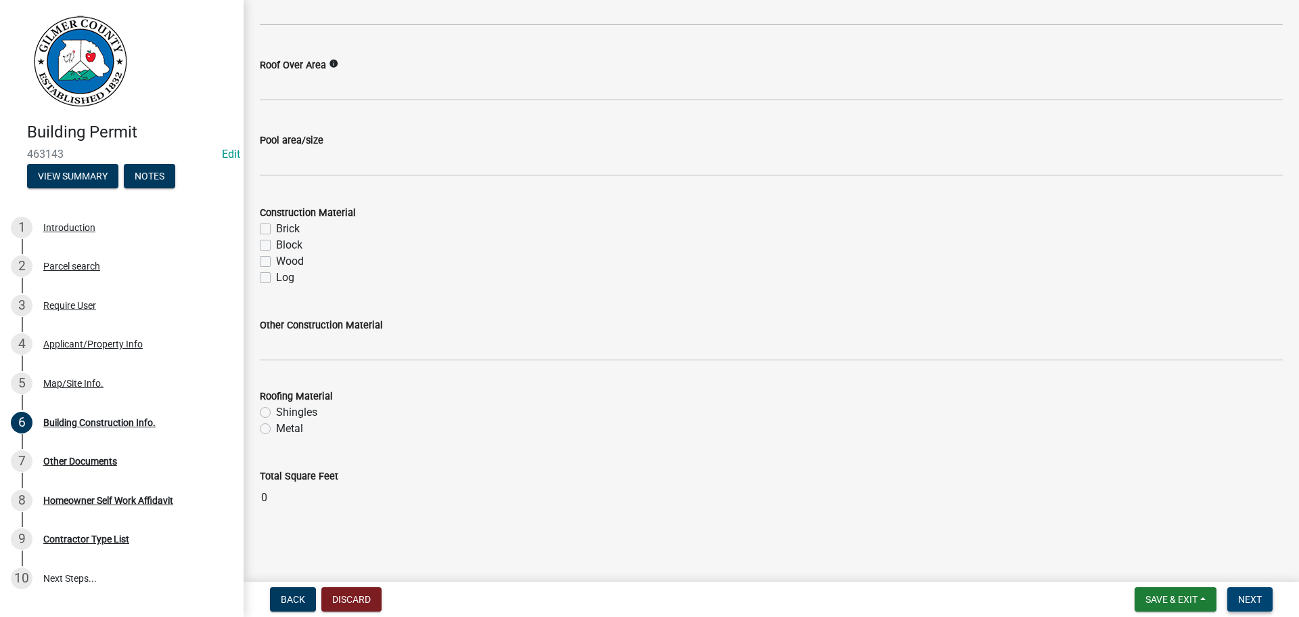
type input "960"
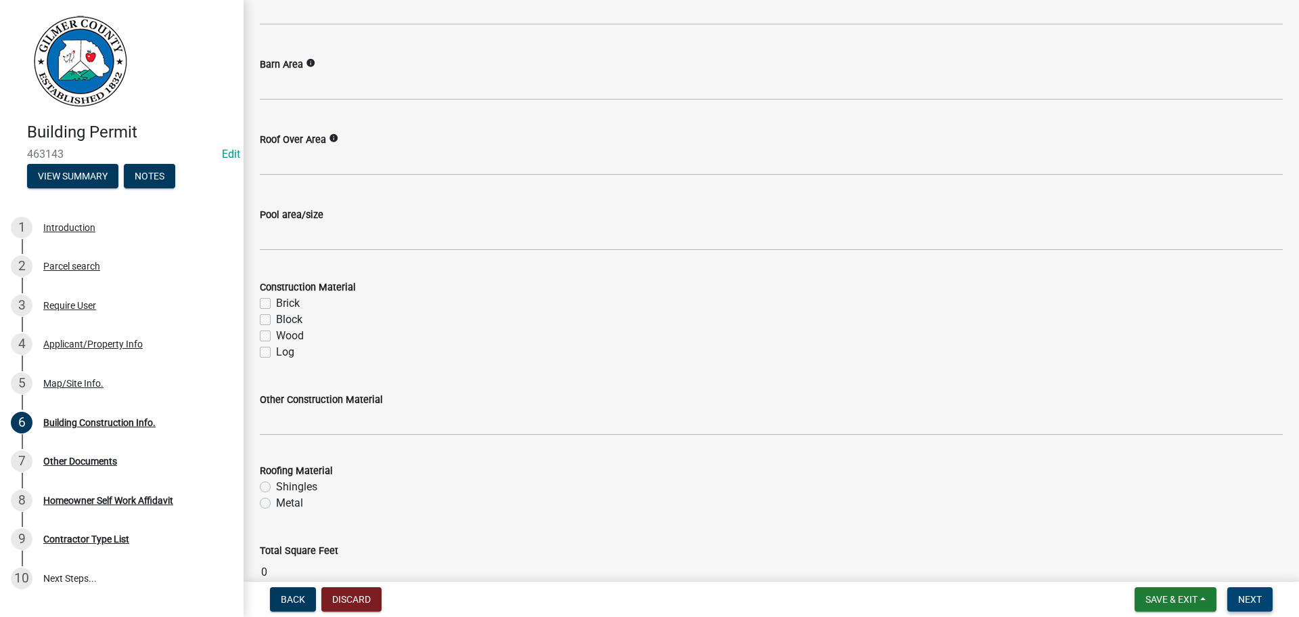
click at [1257, 604] on span "Next" at bounding box center [1250, 599] width 24 height 11
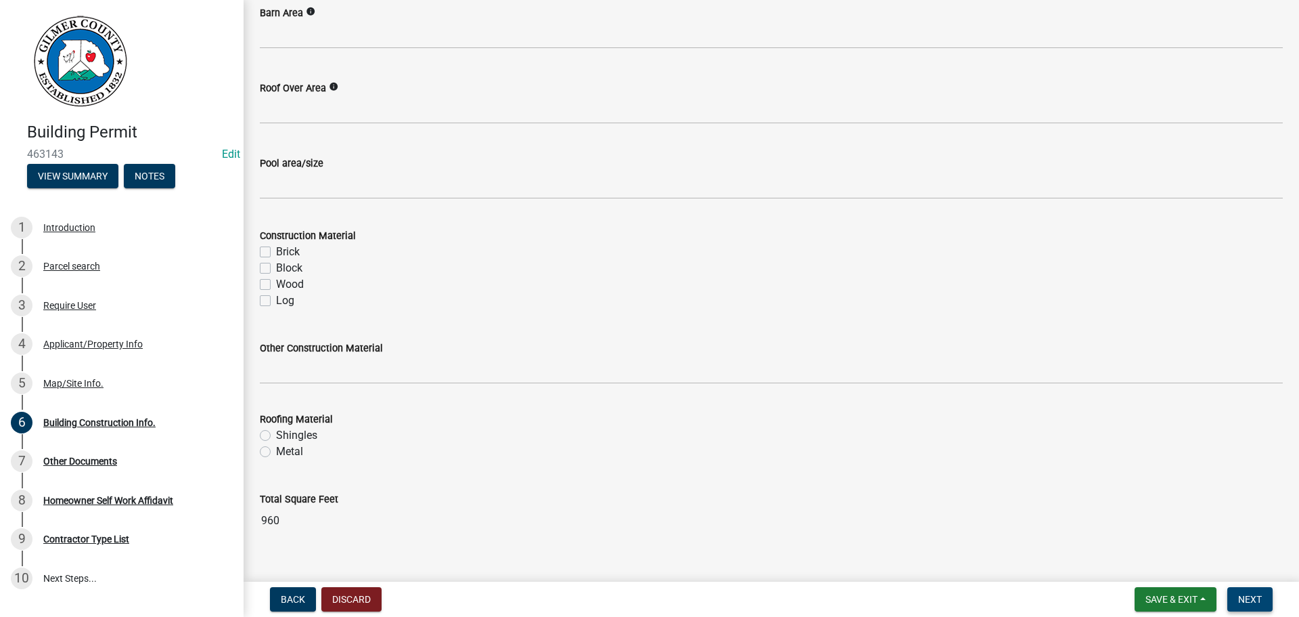
scroll to position [1119, 0]
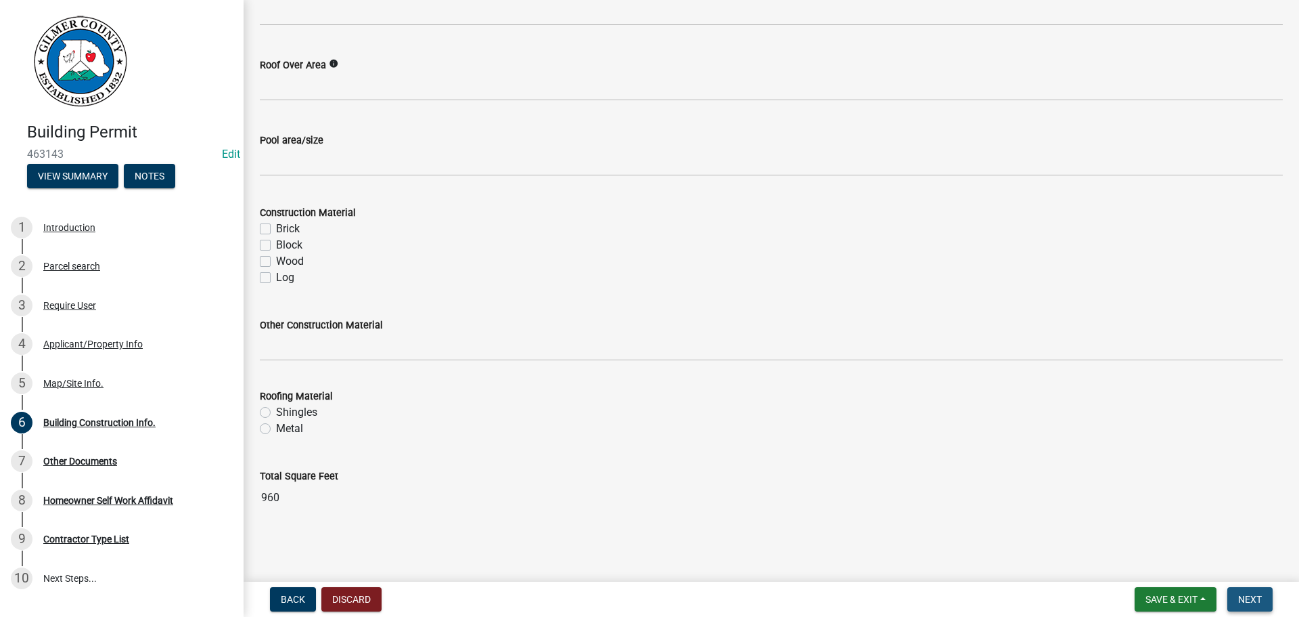
click at [1251, 600] on span "Next" at bounding box center [1250, 599] width 24 height 11
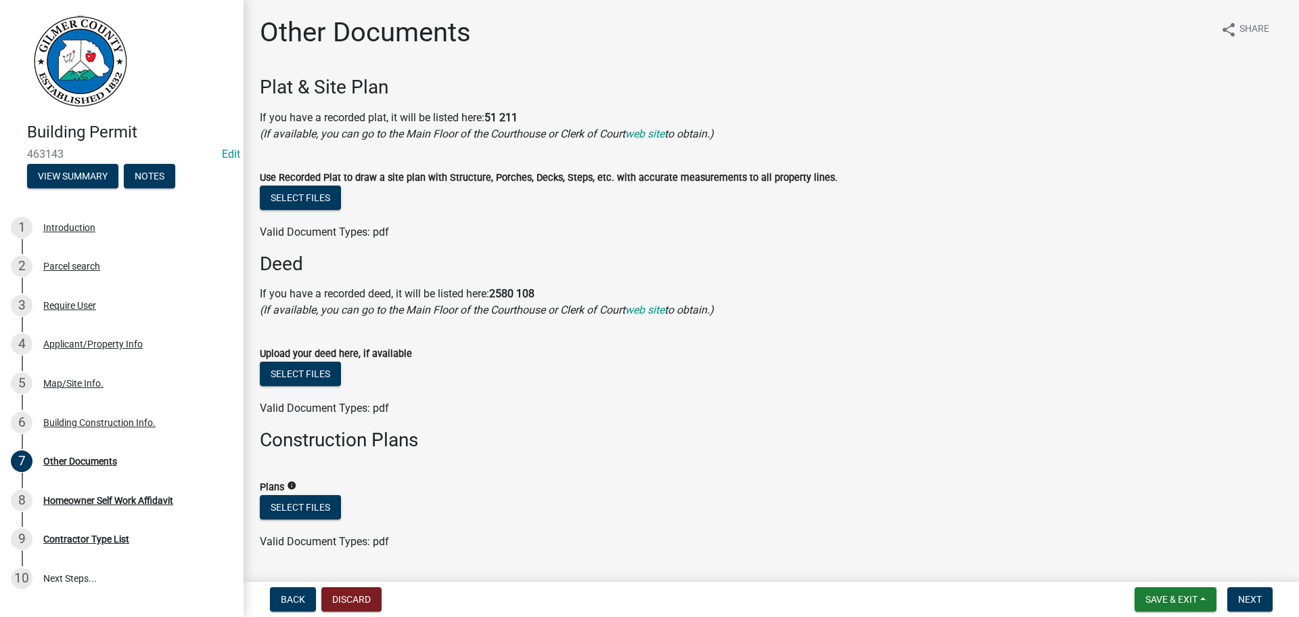
scroll to position [39, 0]
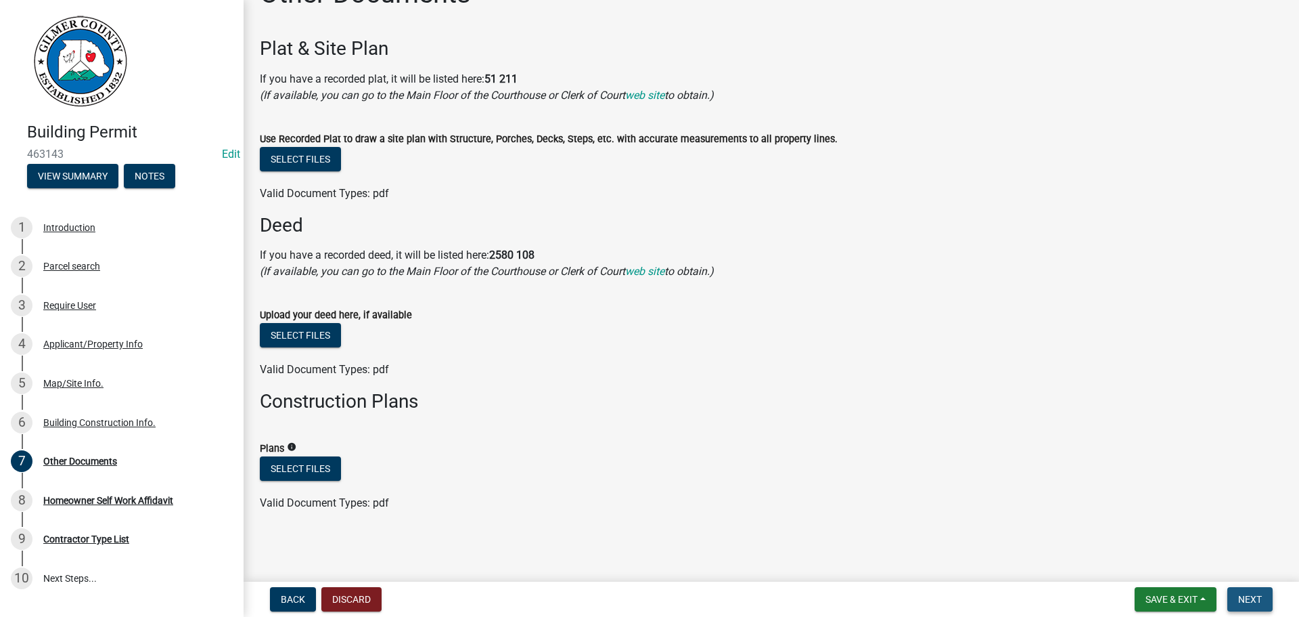
click at [1255, 599] on span "Next" at bounding box center [1250, 599] width 24 height 11
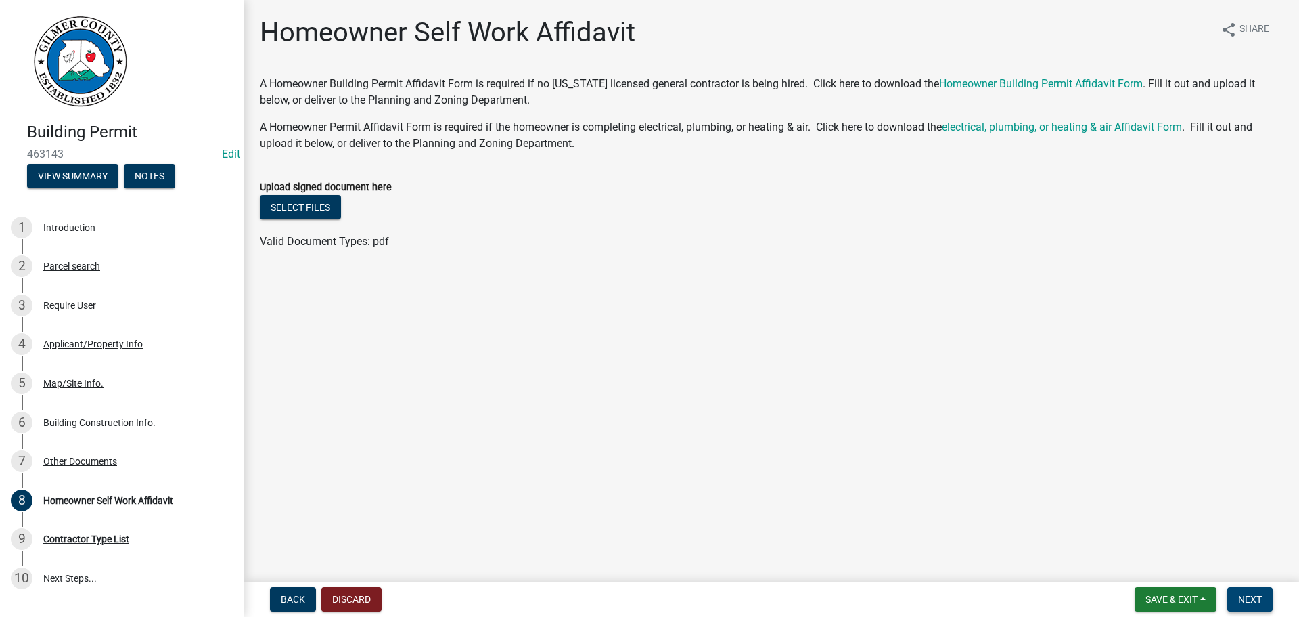
click at [1248, 596] on span "Next" at bounding box center [1250, 599] width 24 height 11
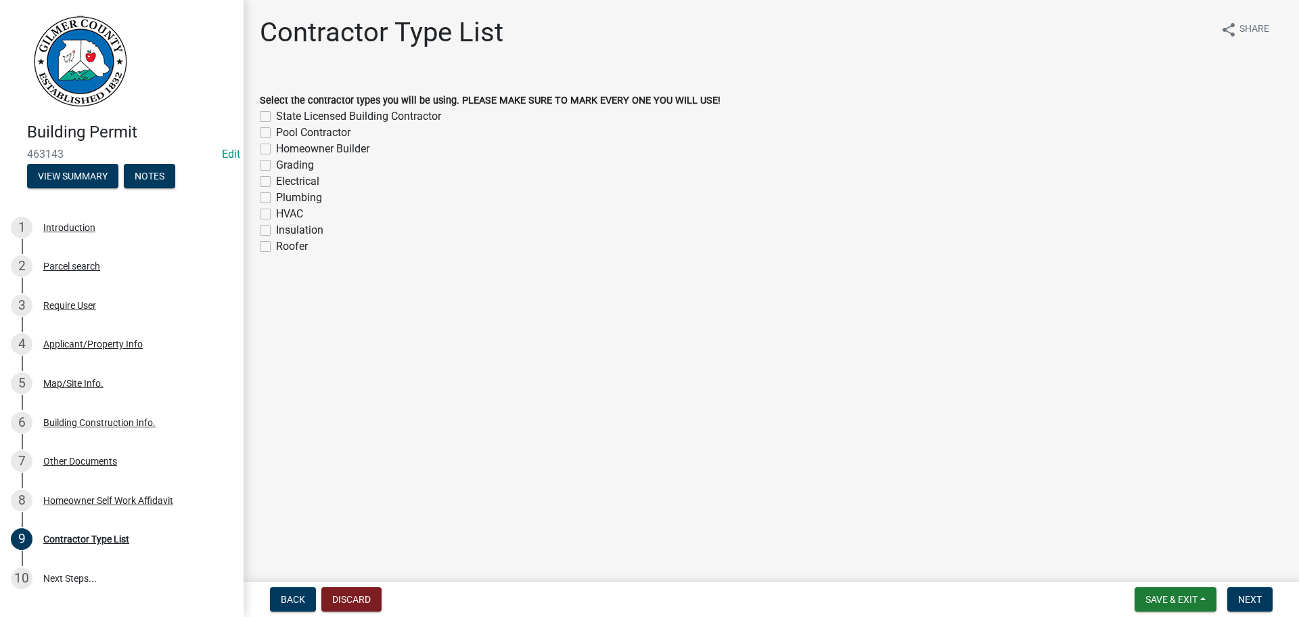
click at [276, 150] on label "Homeowner Builder" at bounding box center [322, 149] width 93 height 16
click at [276, 150] on input "Homeowner Builder" at bounding box center [280, 145] width 9 height 9
checkbox input "true"
checkbox input "false"
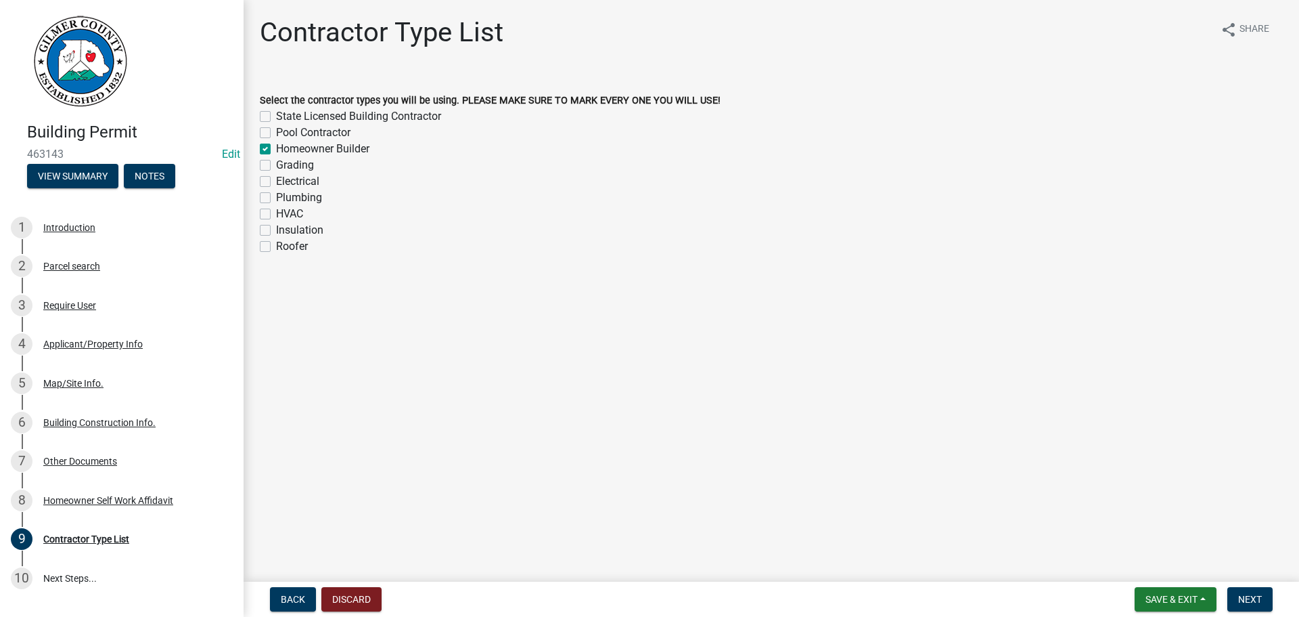
checkbox input "true"
checkbox input "false"
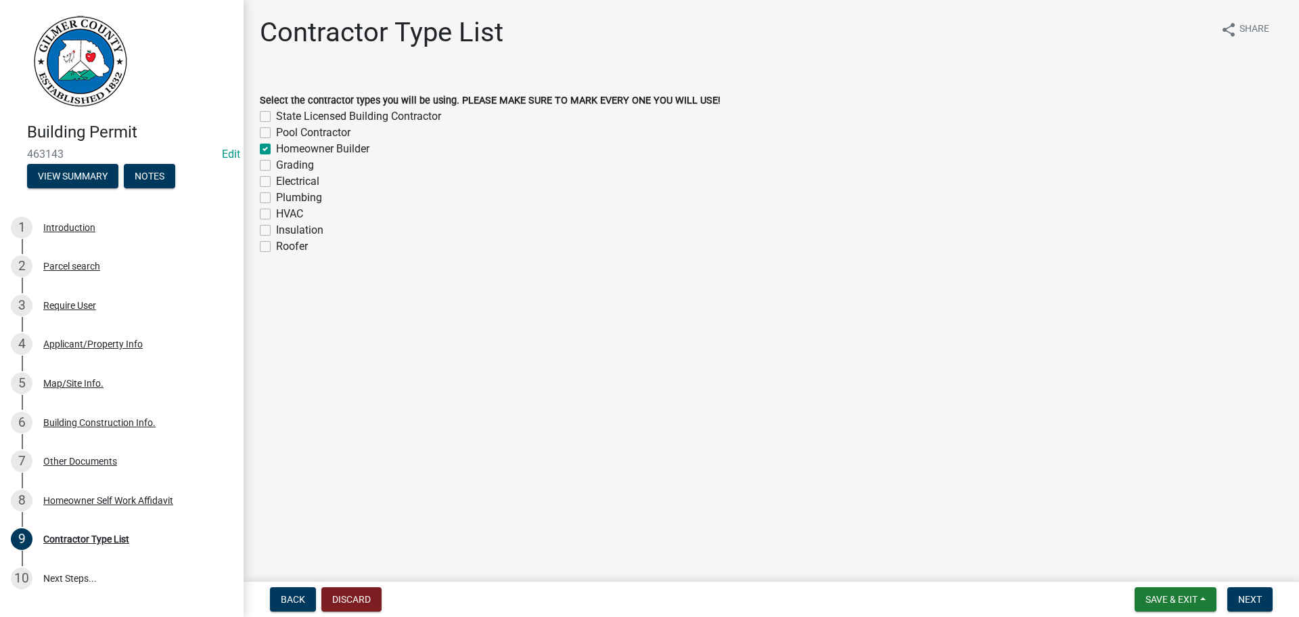
checkbox input "false"
click at [1253, 596] on span "Next" at bounding box center [1250, 599] width 24 height 11
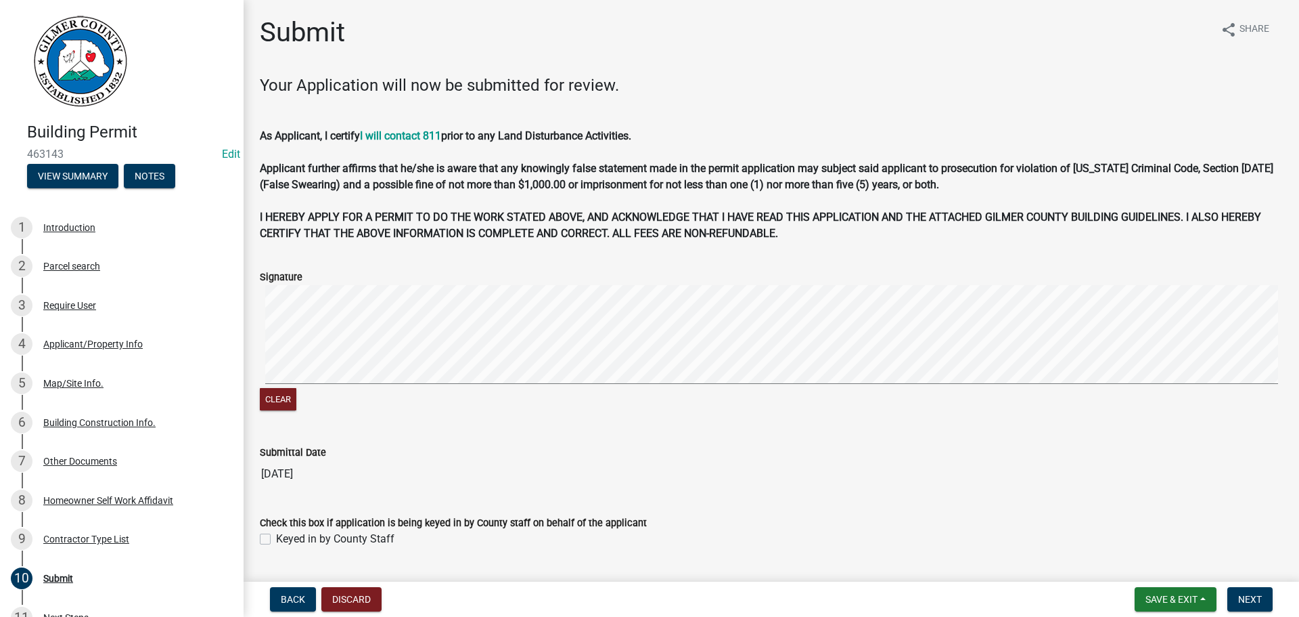
click at [276, 537] on label "Keyed in by County Staff" at bounding box center [335, 539] width 118 height 16
click at [276, 537] on input "Keyed in by County Staff" at bounding box center [280, 535] width 9 height 9
checkbox input "true"
click at [1237, 597] on button "Next" at bounding box center [1250, 599] width 45 height 24
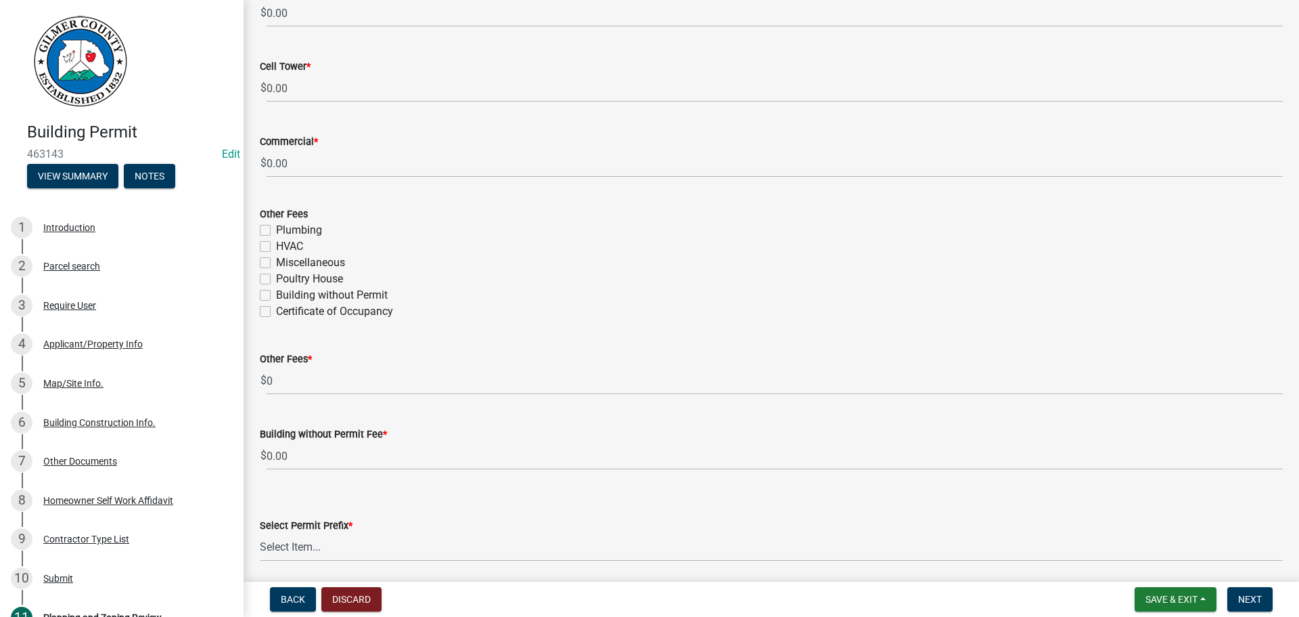
scroll to position [2369, 0]
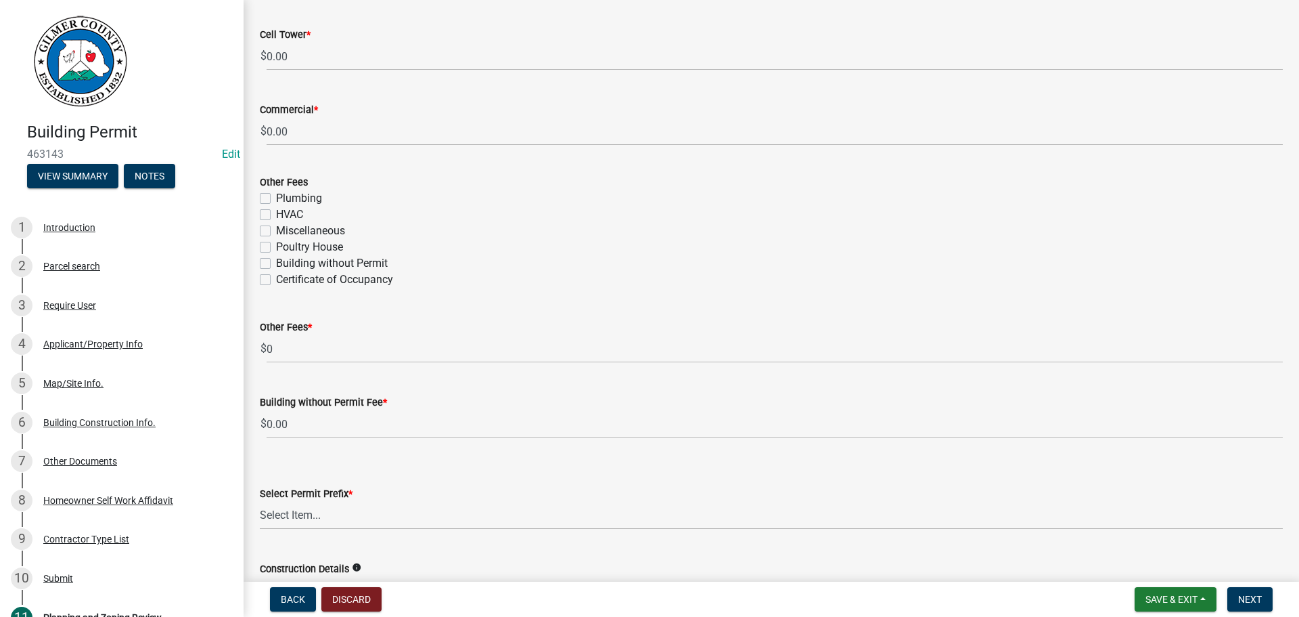
click at [276, 262] on label "Building without Permit" at bounding box center [332, 263] width 112 height 16
click at [276, 262] on input "Building without Permit" at bounding box center [280, 259] width 9 height 9
checkbox input "true"
checkbox input "false"
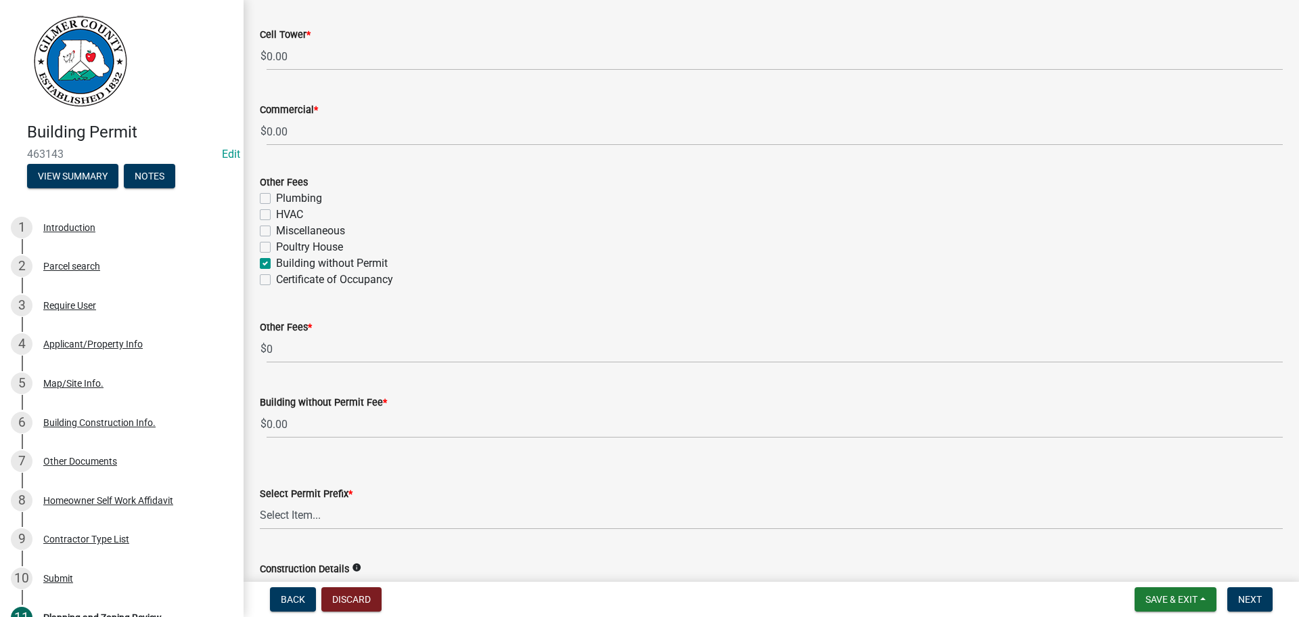
checkbox input "false"
checkbox input "true"
checkbox input "false"
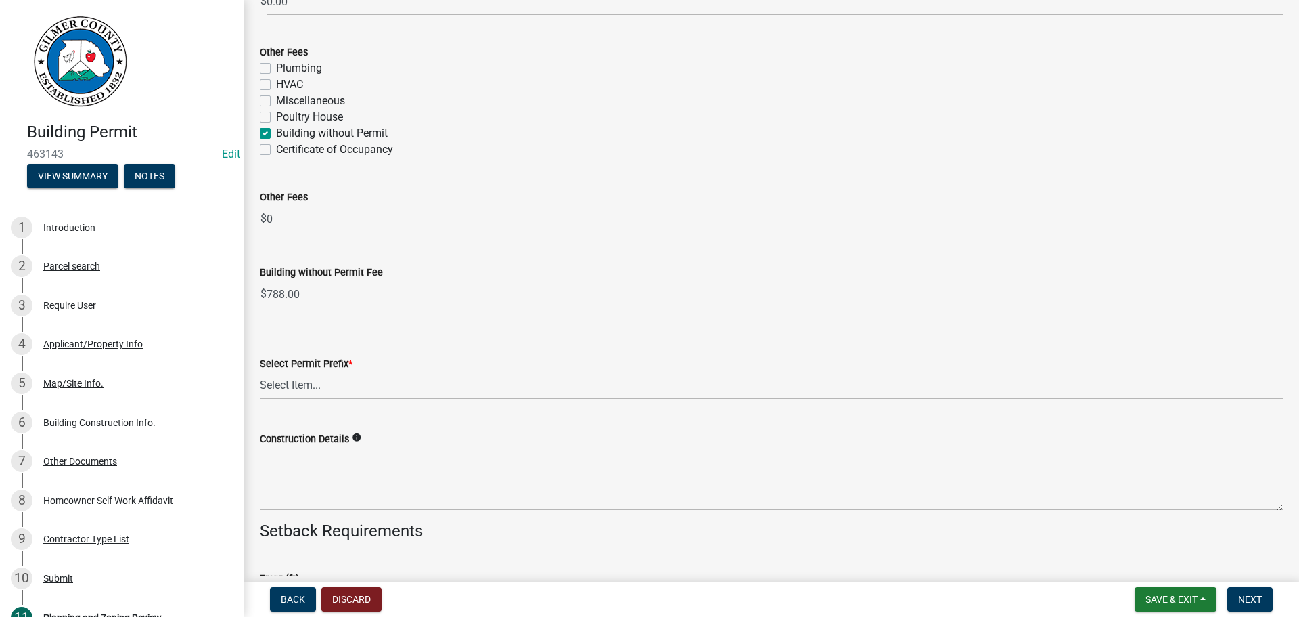
scroll to position [2504, 0]
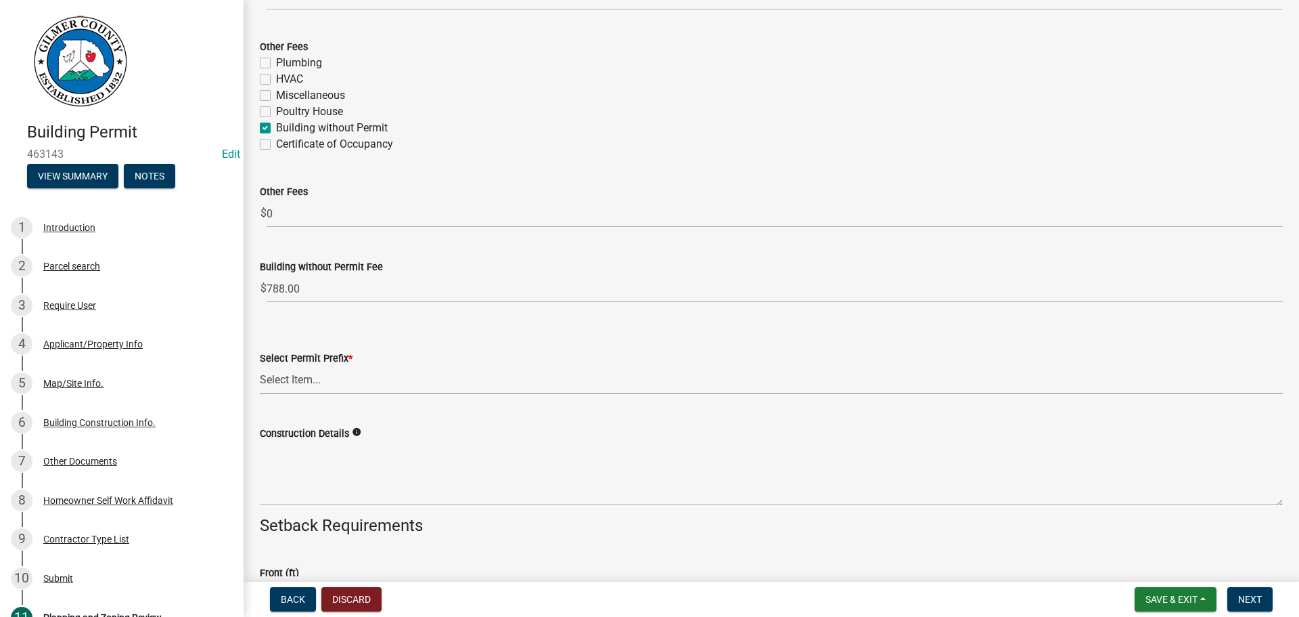
click at [295, 382] on select "Select Item... RES COMM MB LAND POOL MISC CELL TOWER - NEW CELL TOWER - ADD ON" at bounding box center [771, 380] width 1023 height 28
click at [260, 366] on select "Select Item... RES COMM MB LAND POOL MISC CELL TOWER - NEW CELL TOWER - ADD ON" at bounding box center [771, 380] width 1023 height 28
select select "d8142ddf-27f7-42b0-ba1e-04fee764576f"
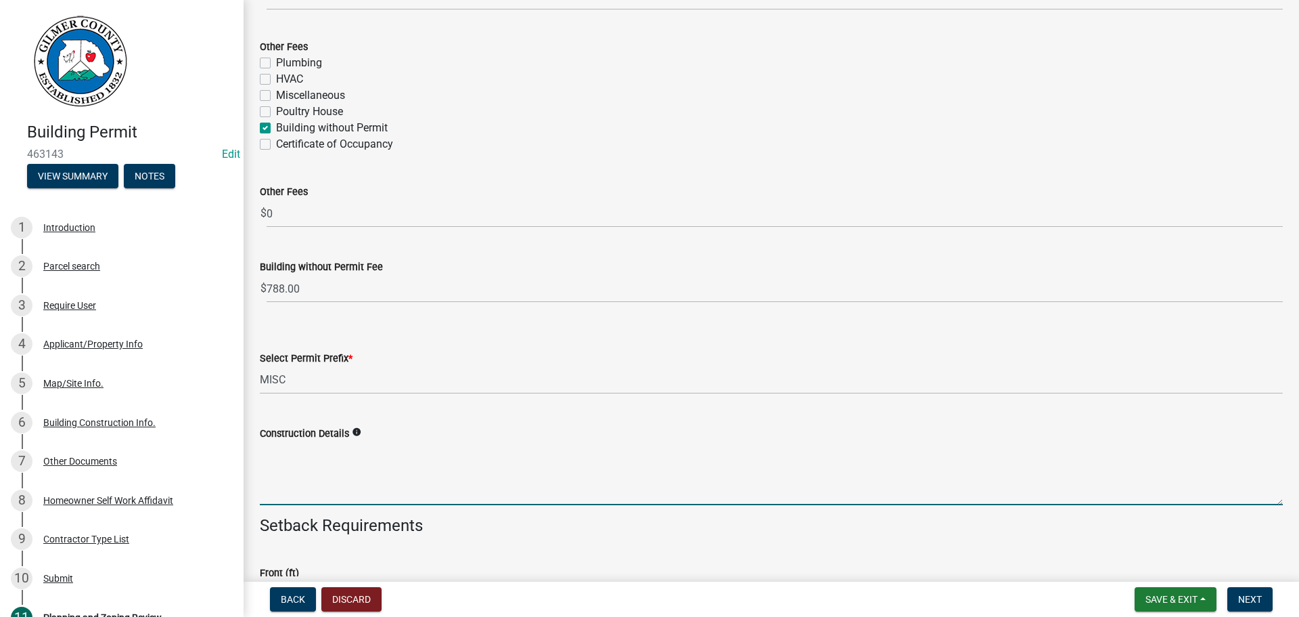
click at [308, 478] on textarea "Construction Details" at bounding box center [771, 473] width 1023 height 64
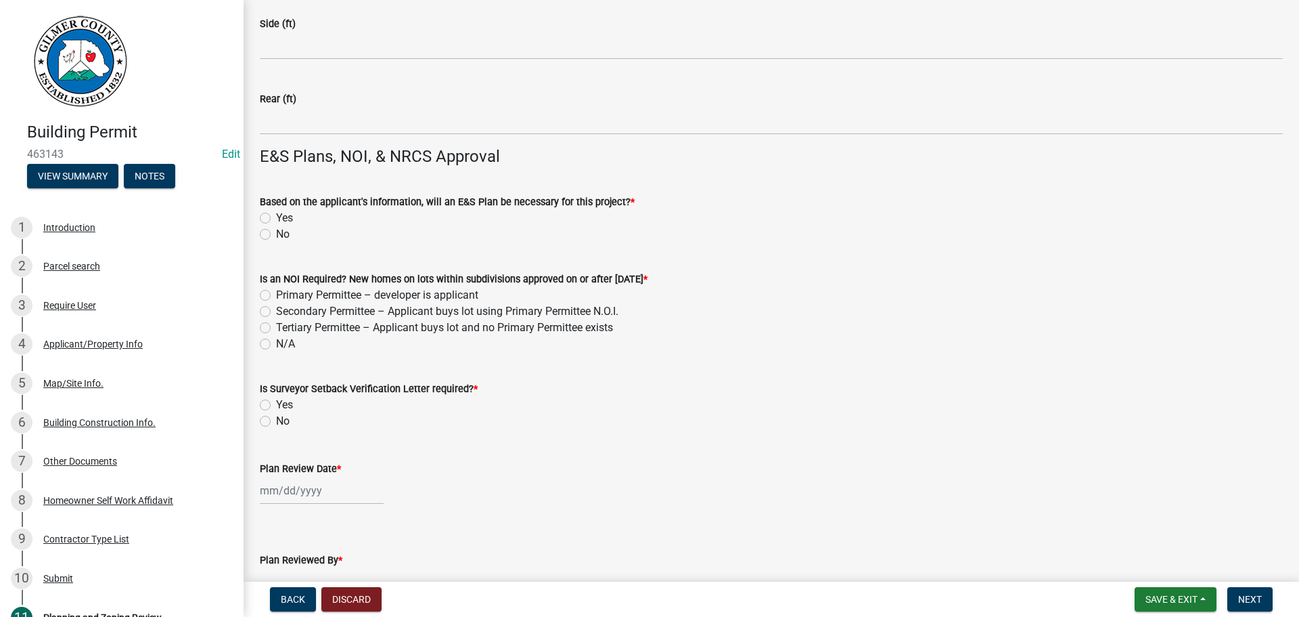
scroll to position [3248, 0]
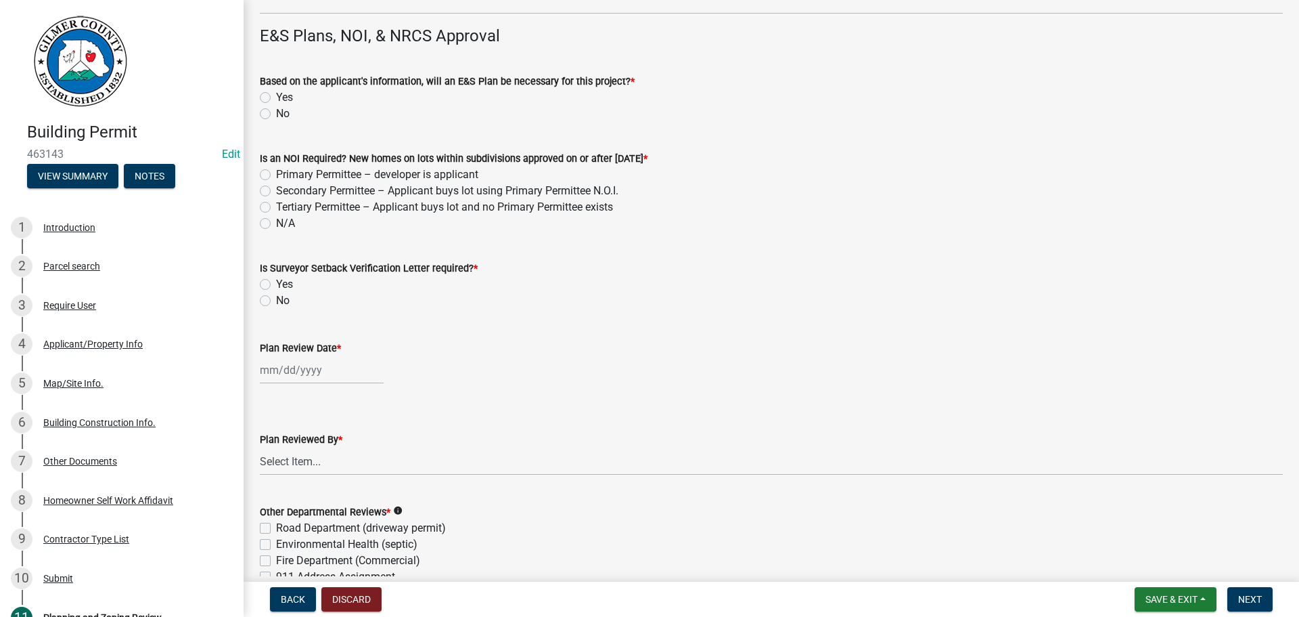
type textarea "GARAGE"
click at [276, 112] on label "No" at bounding box center [283, 114] width 14 height 16
click at [276, 112] on input "No" at bounding box center [280, 110] width 9 height 9
radio input "true"
click at [276, 226] on label "N/A" at bounding box center [285, 223] width 19 height 16
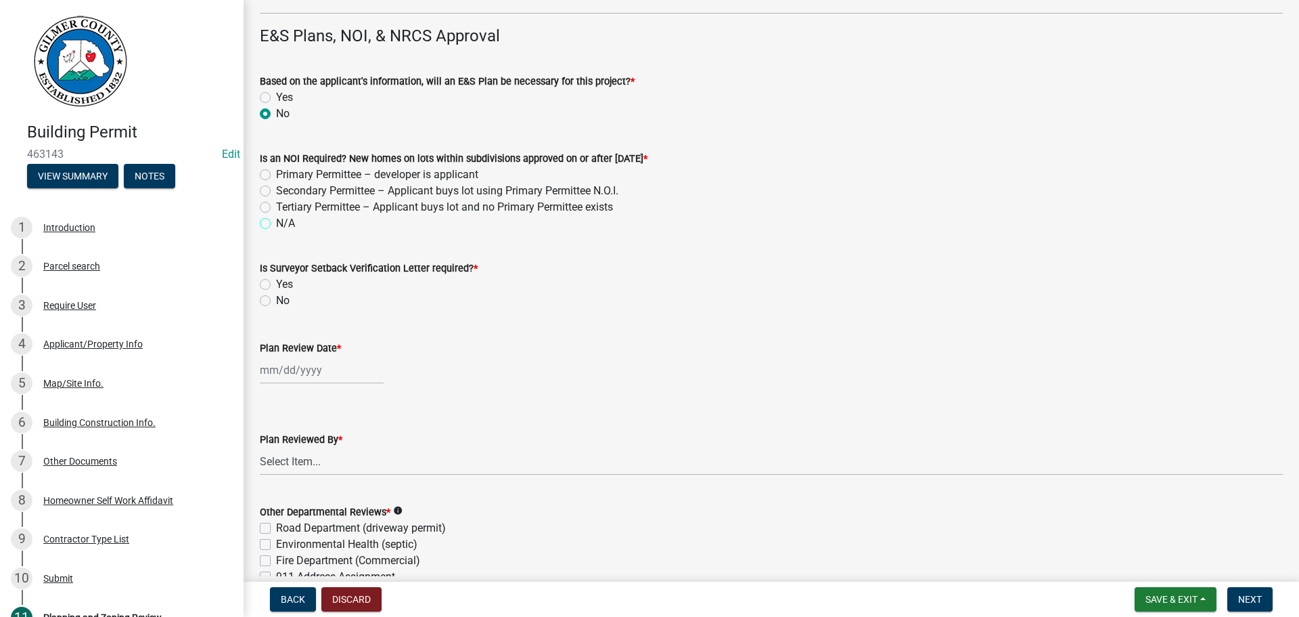
click at [276, 224] on input "N/A" at bounding box center [280, 219] width 9 height 9
radio input "true"
drag, startPoint x: 263, startPoint y: 298, endPoint x: 265, endPoint y: 305, distance: 7.1
click at [276, 298] on label "No" at bounding box center [283, 300] width 14 height 16
click at [276, 298] on input "No" at bounding box center [280, 296] width 9 height 9
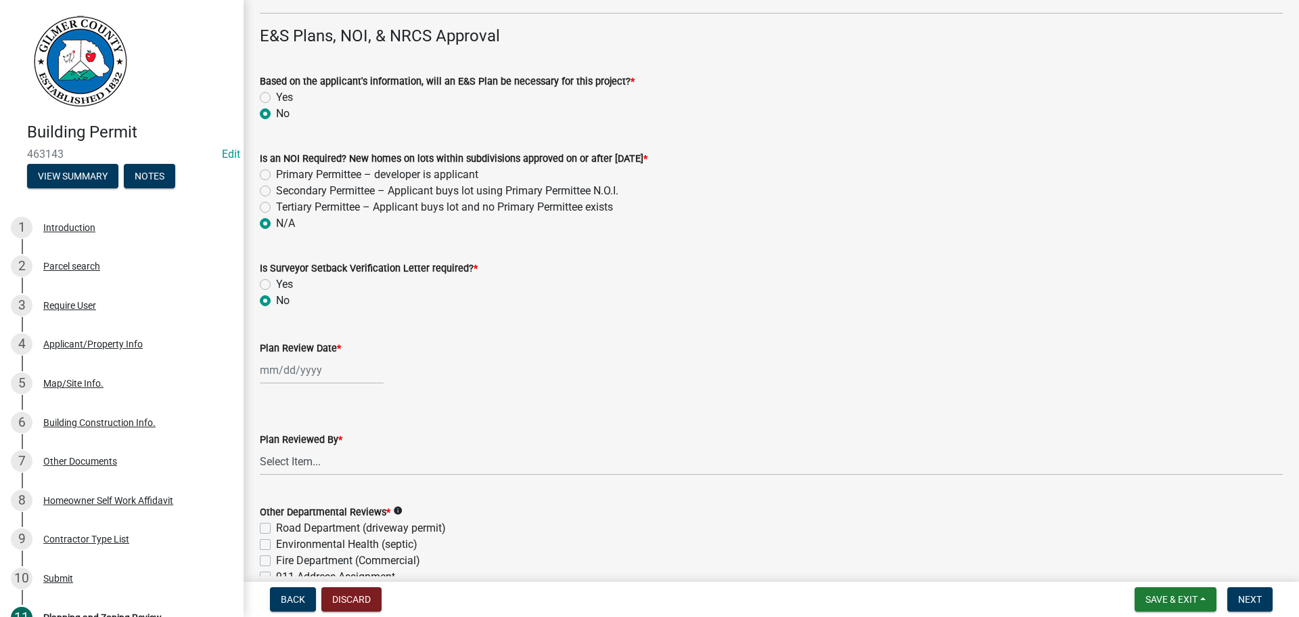
radio input "true"
click at [289, 373] on div at bounding box center [322, 370] width 124 height 28
select select "8"
select select "2025"
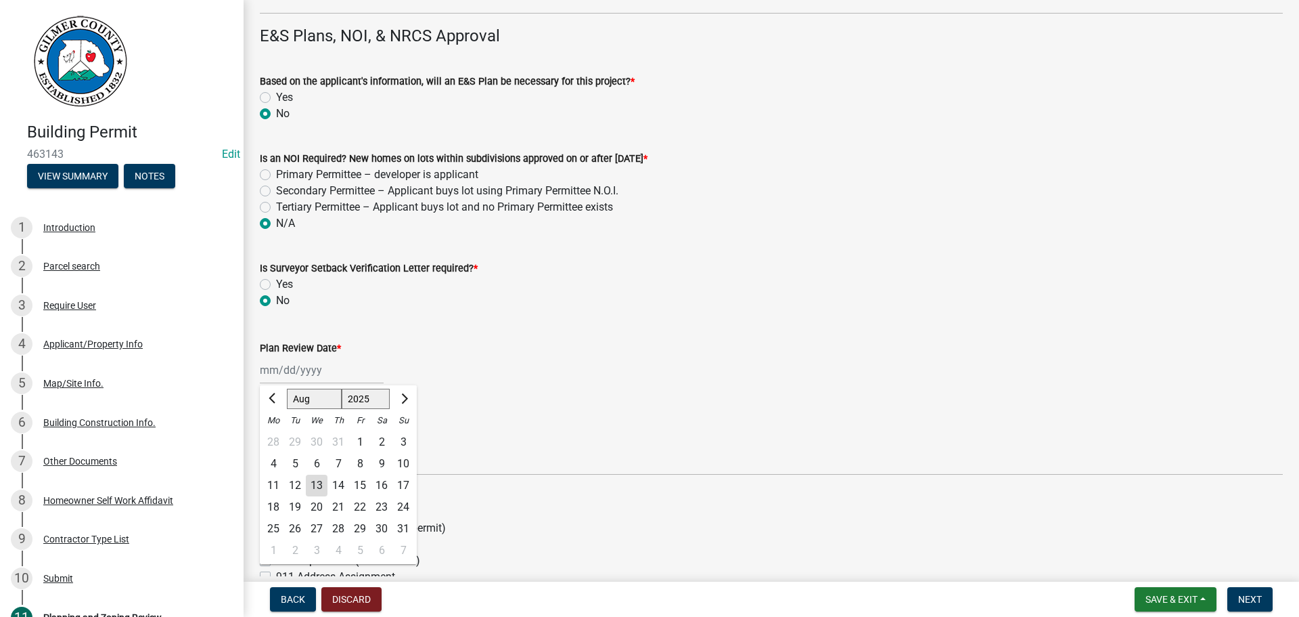
click at [313, 489] on div "13" at bounding box center [317, 485] width 22 height 22
type input "[DATE]"
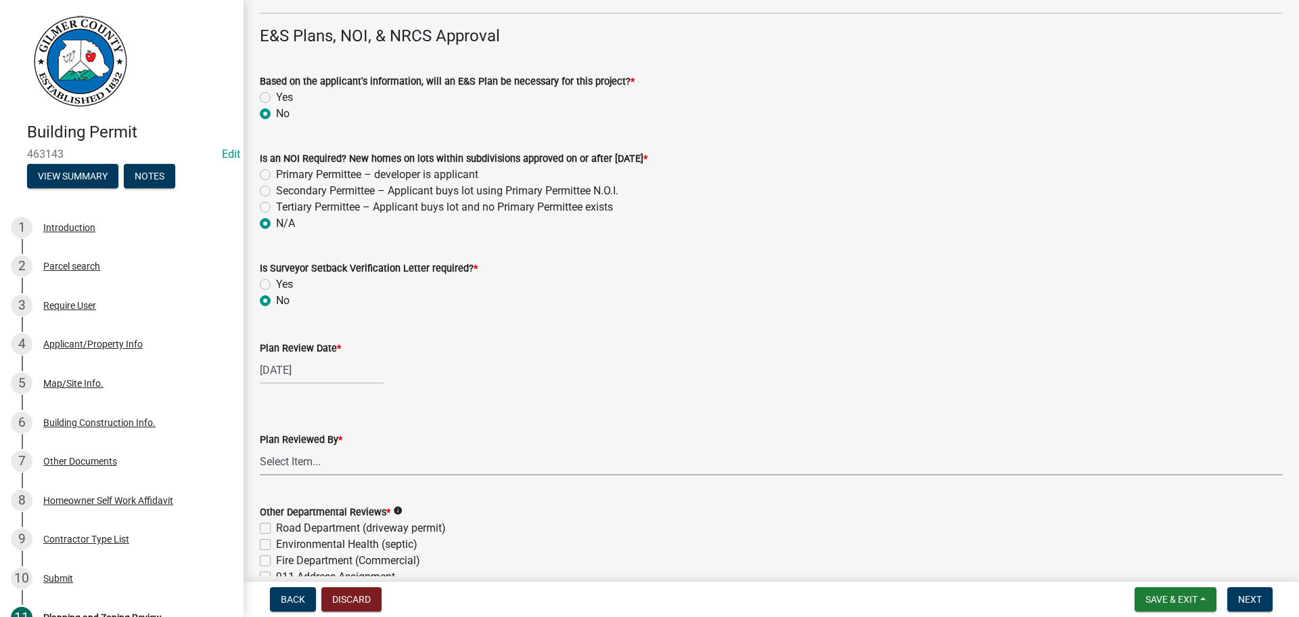
click at [296, 466] on select "Select Item... [PERSON_NAME] [PERSON_NAME] [PERSON_NAME] [PERSON_NAME] [PERSON_…" at bounding box center [771, 461] width 1023 height 28
click at [260, 447] on select "Select Item... [PERSON_NAME] [PERSON_NAME] [PERSON_NAME] [PERSON_NAME] [PERSON_…" at bounding box center [771, 461] width 1023 height 28
select select "f66b4cef-93c9-440c-84d8-a2c8d35cb7c1"
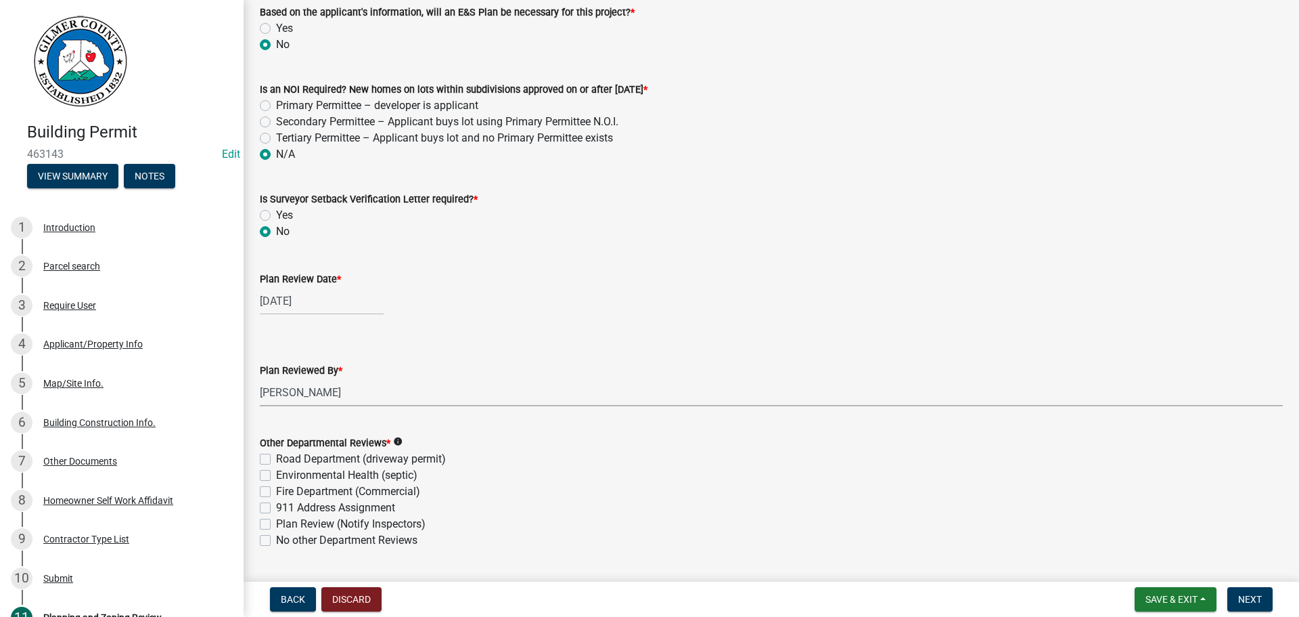
scroll to position [3454, 0]
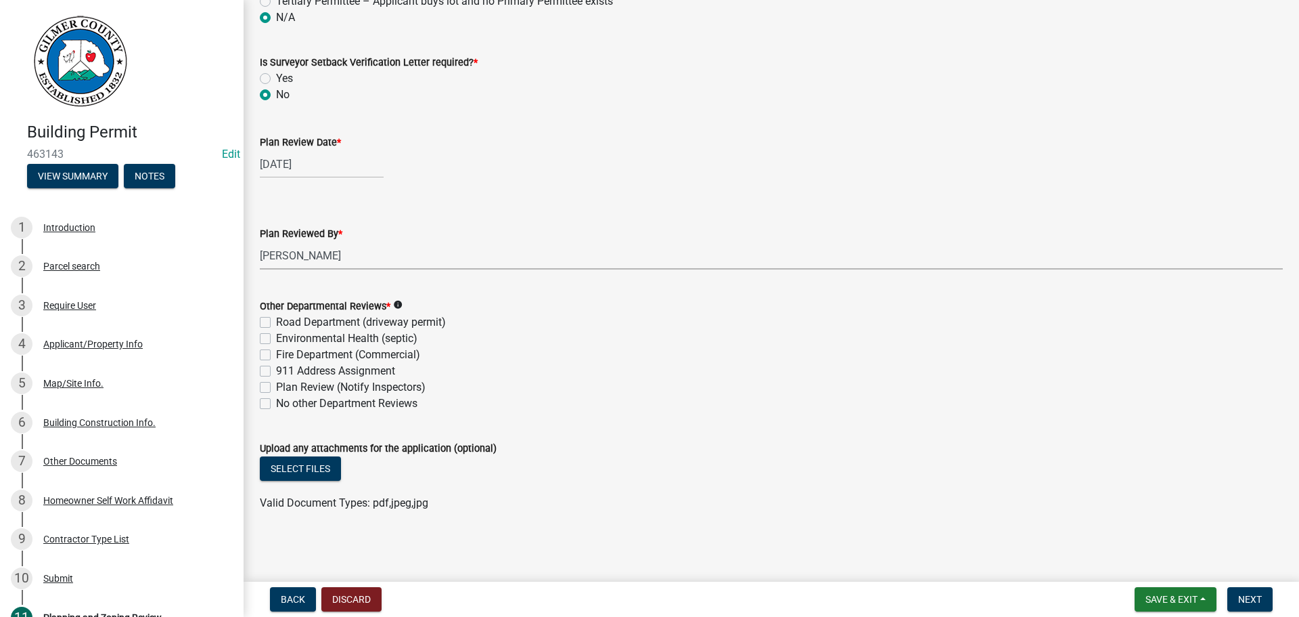
click at [276, 402] on label "No other Department Reviews" at bounding box center [346, 403] width 141 height 16
click at [276, 402] on input "No other Department Reviews" at bounding box center [280, 399] width 9 height 9
checkbox input "true"
checkbox input "false"
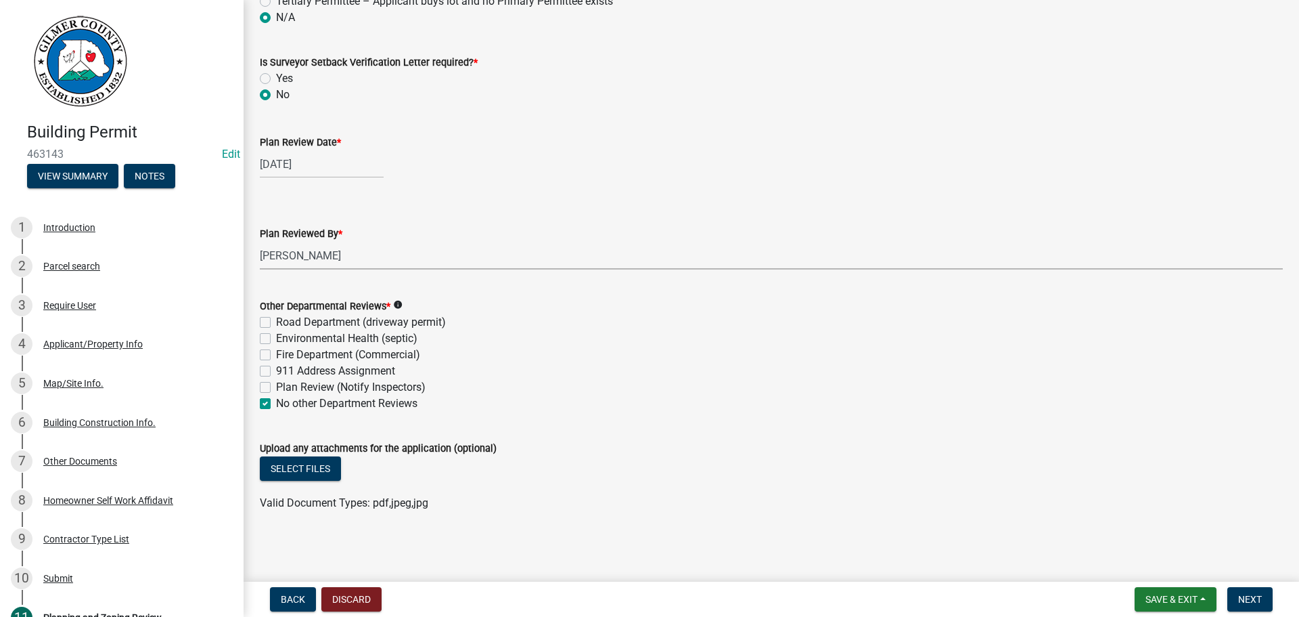
checkbox input "false"
checkbox input "true"
click at [720, 254] on select "Select Item... [PERSON_NAME] [PERSON_NAME] [PERSON_NAME] [PERSON_NAME] [PERSON_…" at bounding box center [771, 256] width 1023 height 28
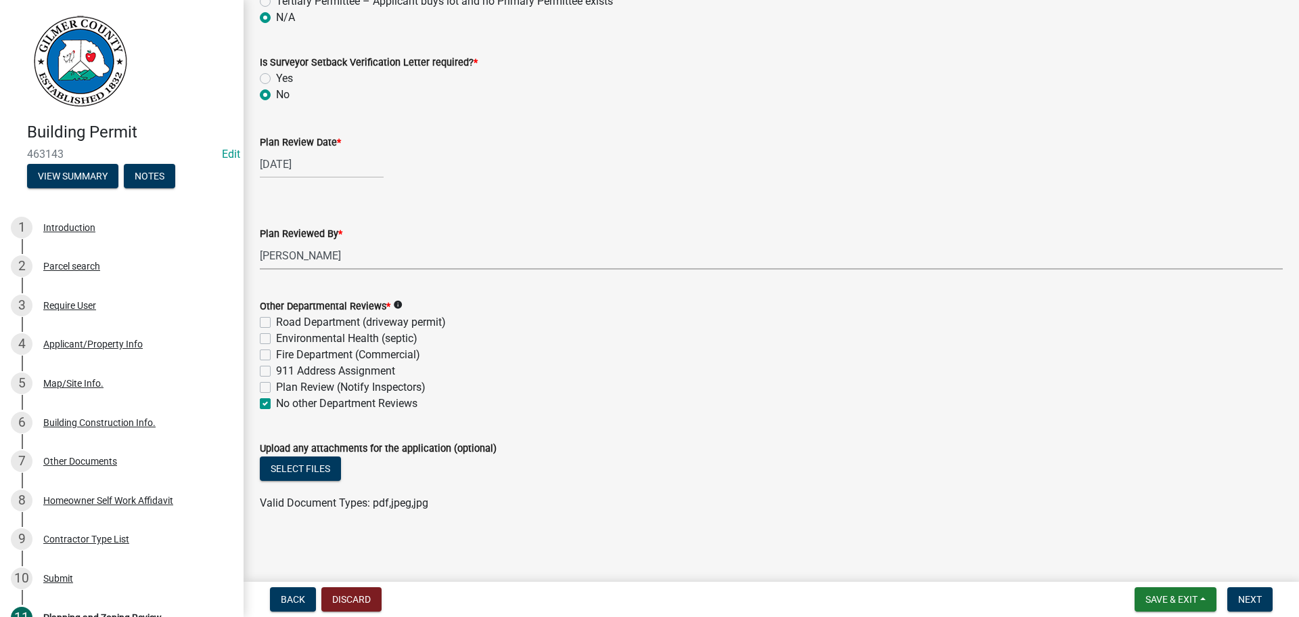
click at [635, 536] on main "Planning and Zoning Review share Share Site Permit Fee Deductions Deduct paid S…" at bounding box center [772, 288] width 1056 height 576
click at [667, 226] on div "Plan Reviewed By *" at bounding box center [771, 233] width 1023 height 16
click at [312, 473] on button "Select files" at bounding box center [300, 468] width 81 height 24
click at [1251, 599] on span "Next" at bounding box center [1250, 599] width 24 height 11
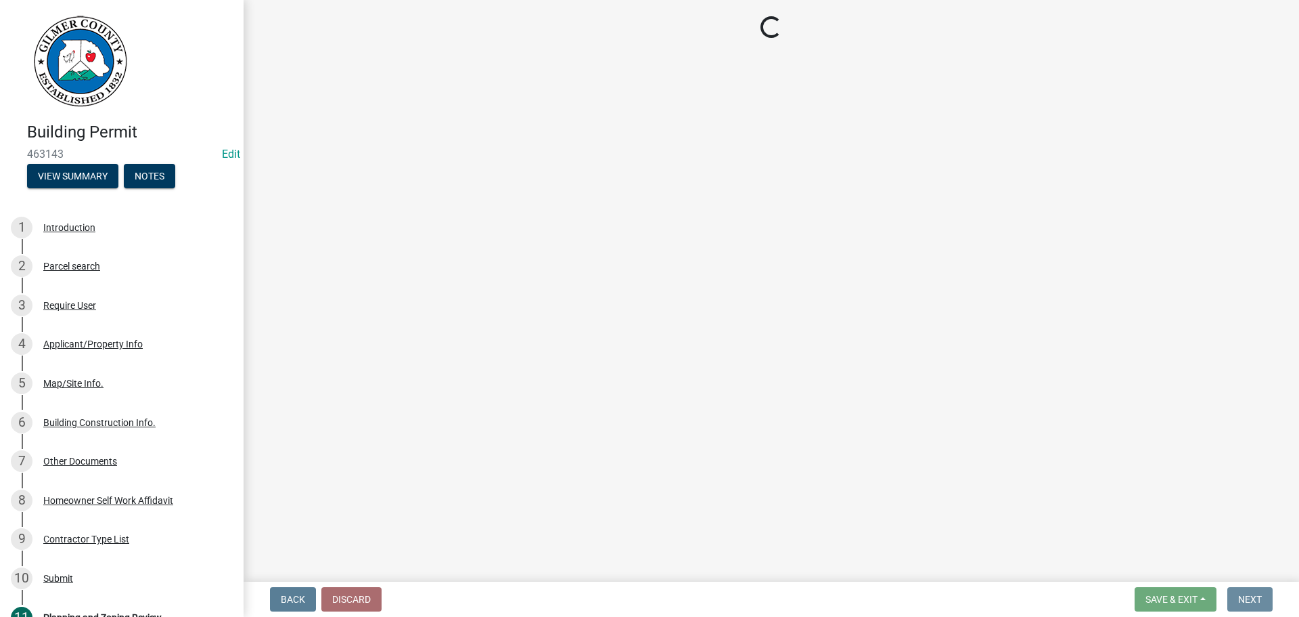
scroll to position [0, 0]
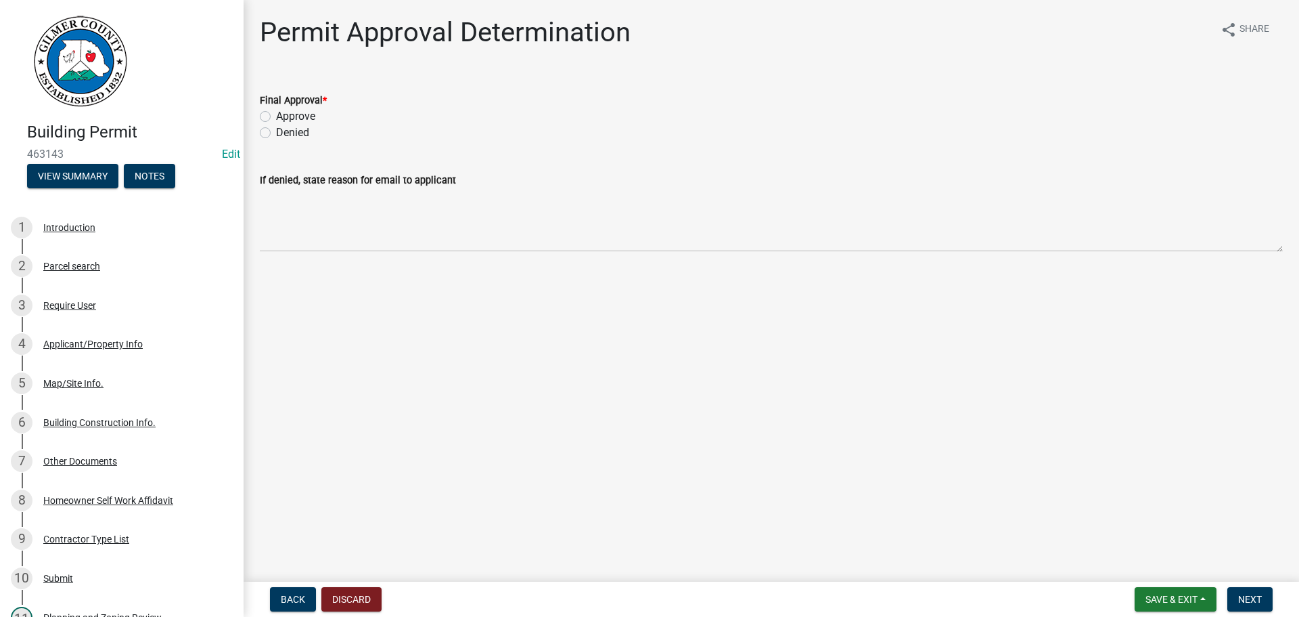
click at [276, 115] on label "Approve" at bounding box center [295, 116] width 39 height 16
click at [276, 115] on input "Approve" at bounding box center [280, 112] width 9 height 9
radio input "true"
click at [1247, 602] on span "Next" at bounding box center [1250, 599] width 24 height 11
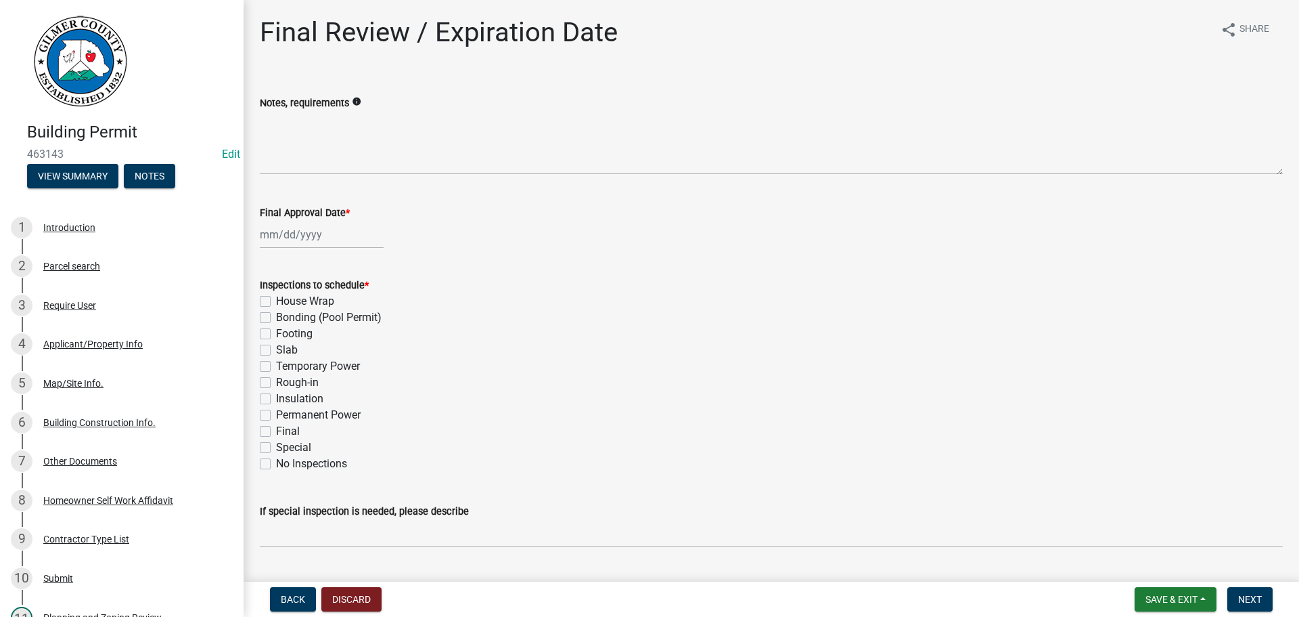
click at [290, 234] on div at bounding box center [322, 235] width 124 height 28
select select "8"
select select "2025"
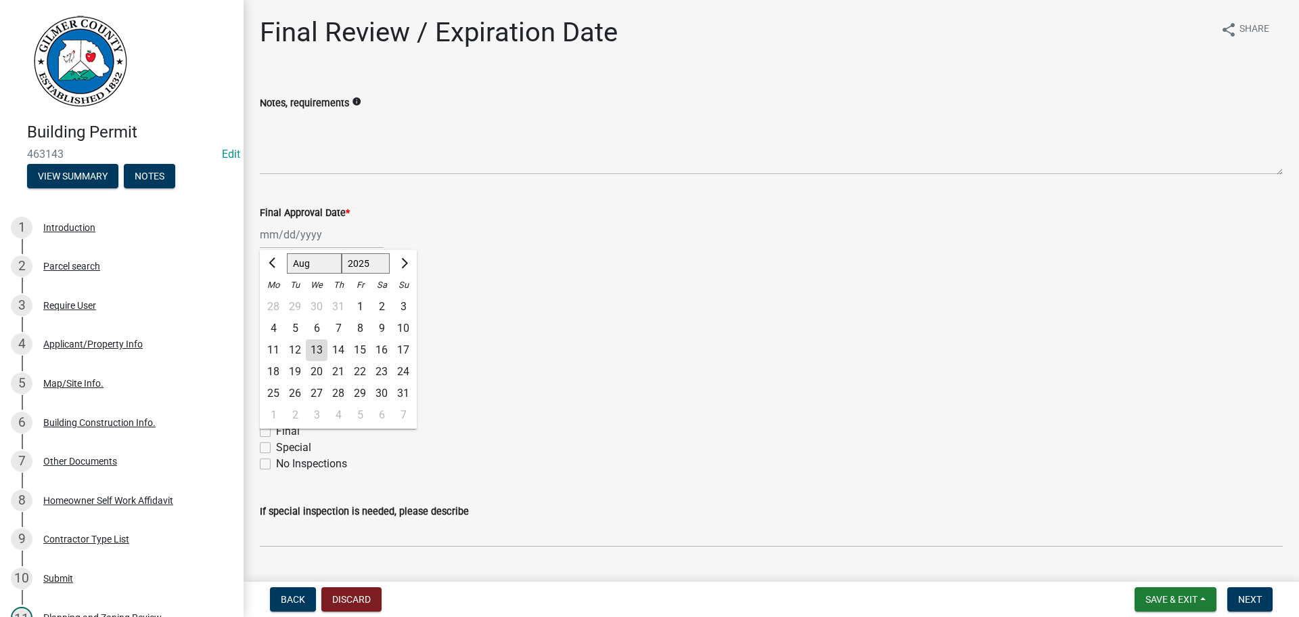
click at [315, 348] on div "13" at bounding box center [317, 350] width 22 height 22
type input "[DATE]"
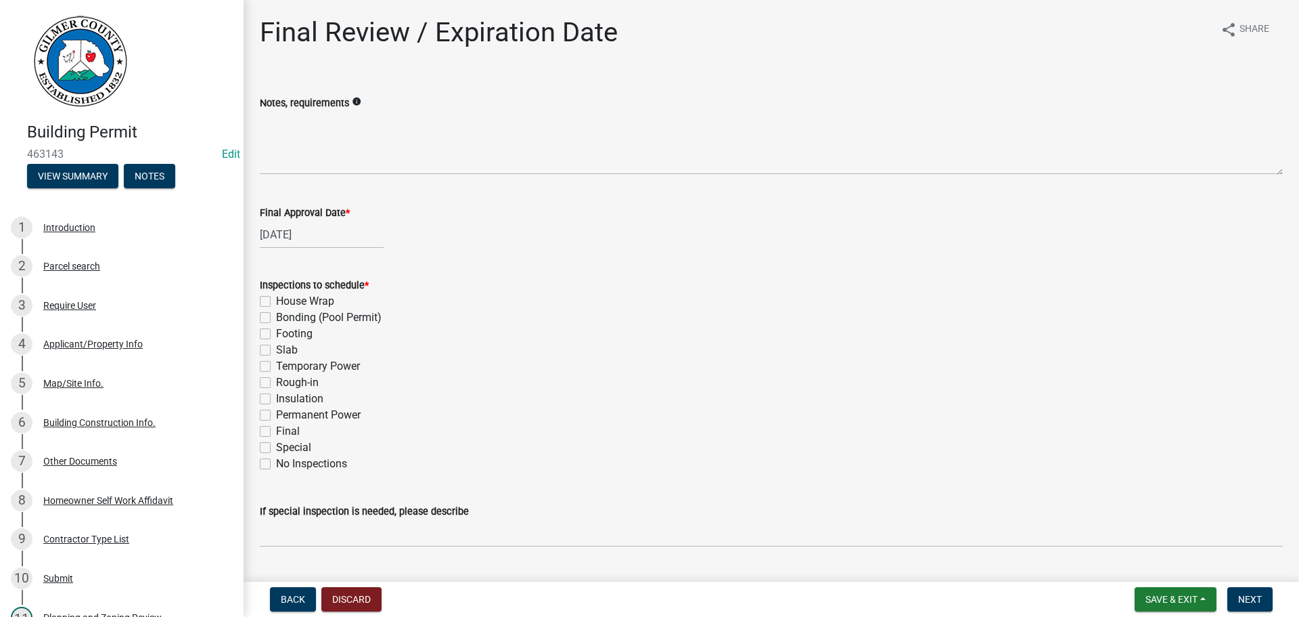
click at [276, 350] on label "Slab" at bounding box center [287, 350] width 22 height 16
click at [276, 350] on input "Slab" at bounding box center [280, 346] width 9 height 9
checkbox input "true"
checkbox input "false"
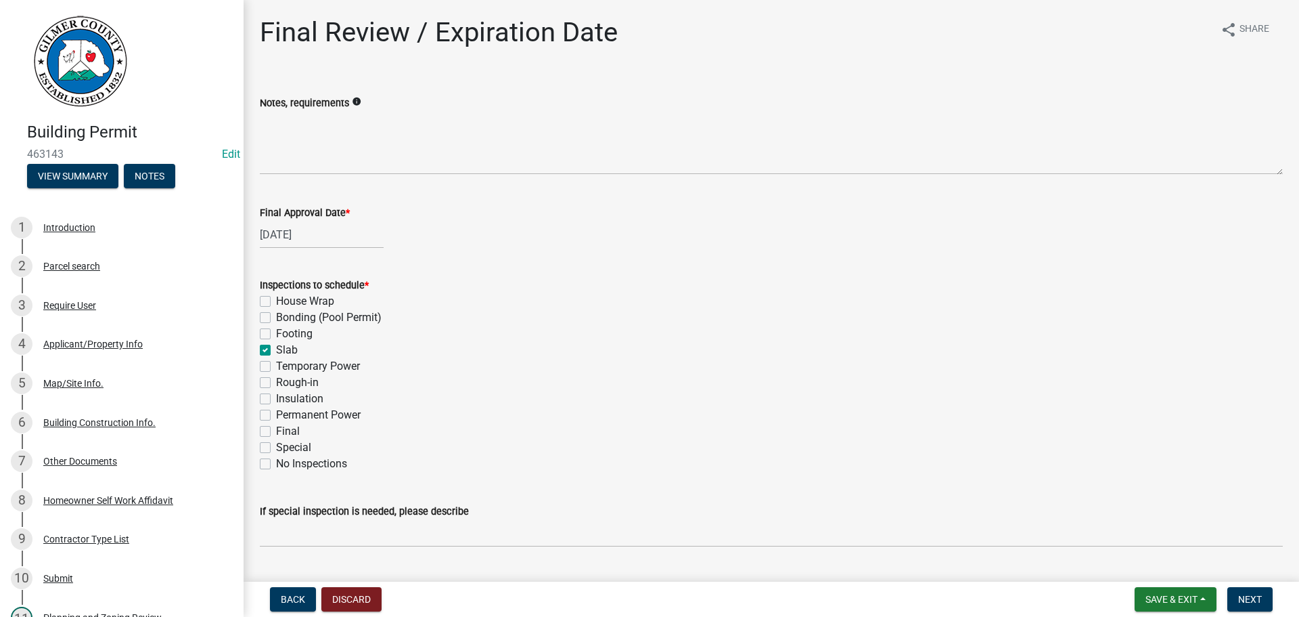
checkbox input "false"
checkbox input "true"
checkbox input "false"
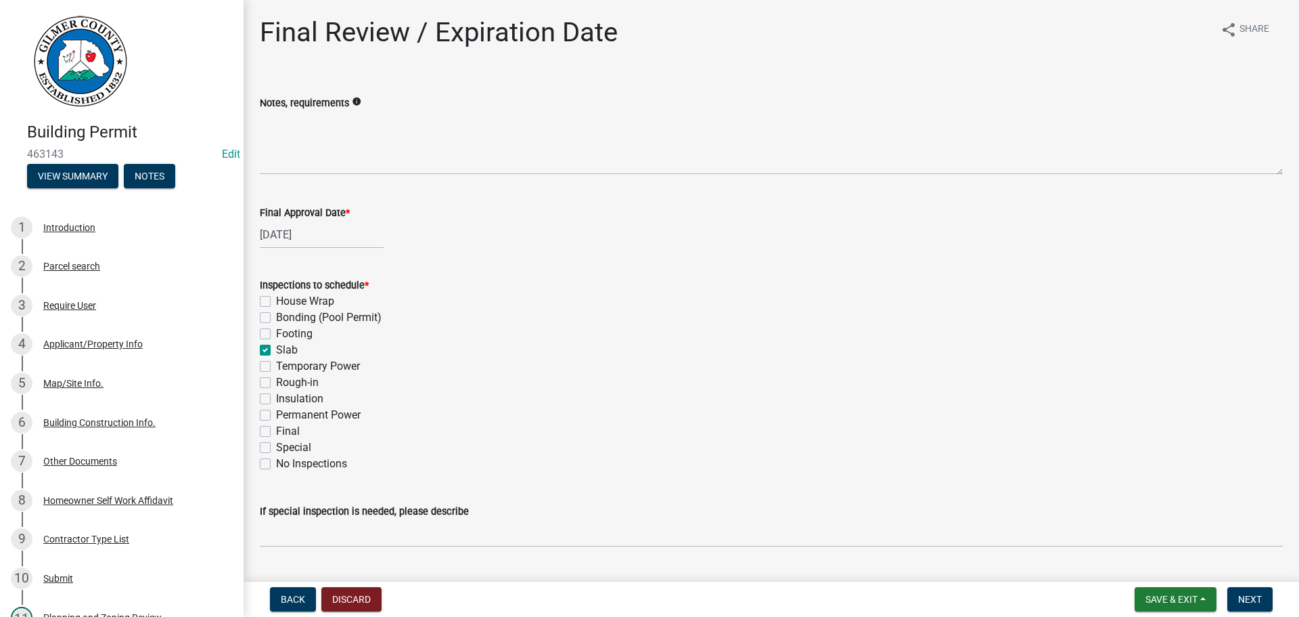
checkbox input "false"
click at [276, 432] on label "Final" at bounding box center [288, 431] width 24 height 16
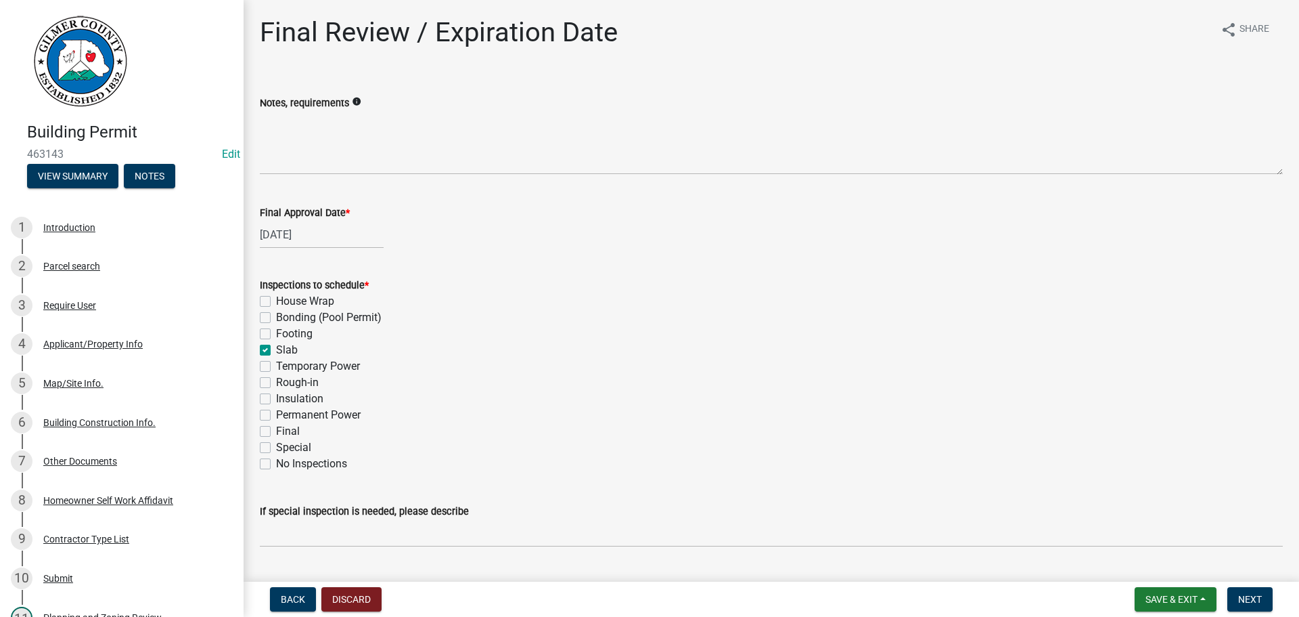
click at [276, 432] on input "Final" at bounding box center [280, 427] width 9 height 9
checkbox input "true"
checkbox input "false"
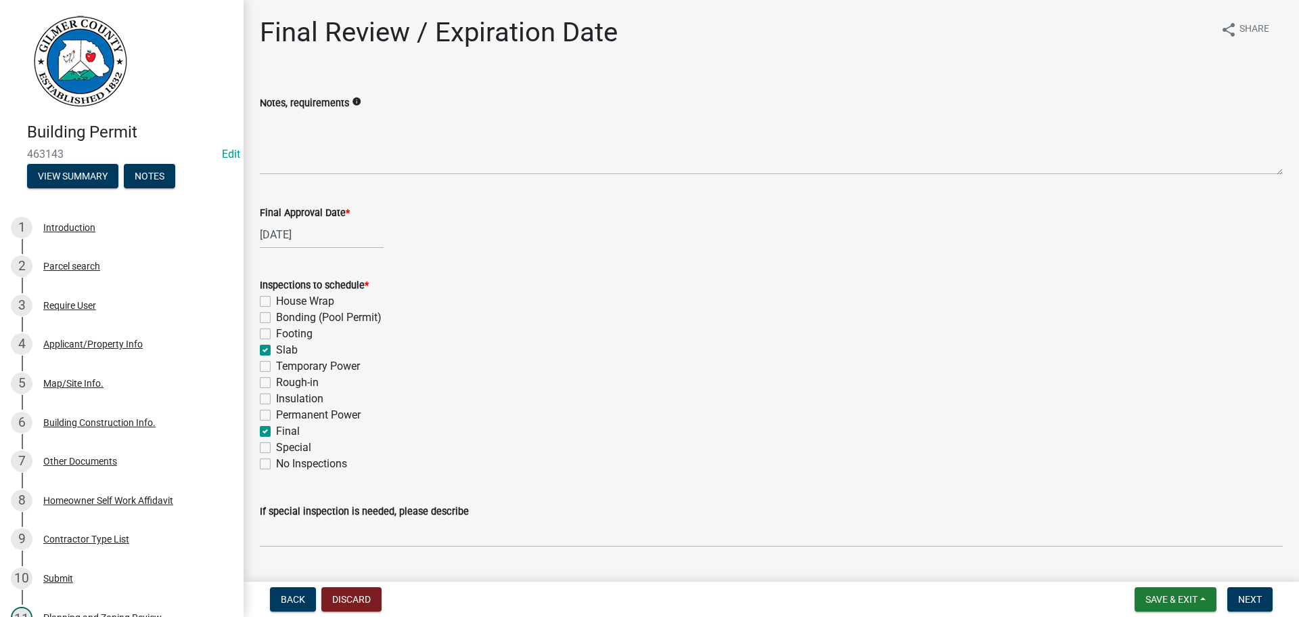
checkbox input "true"
checkbox input "false"
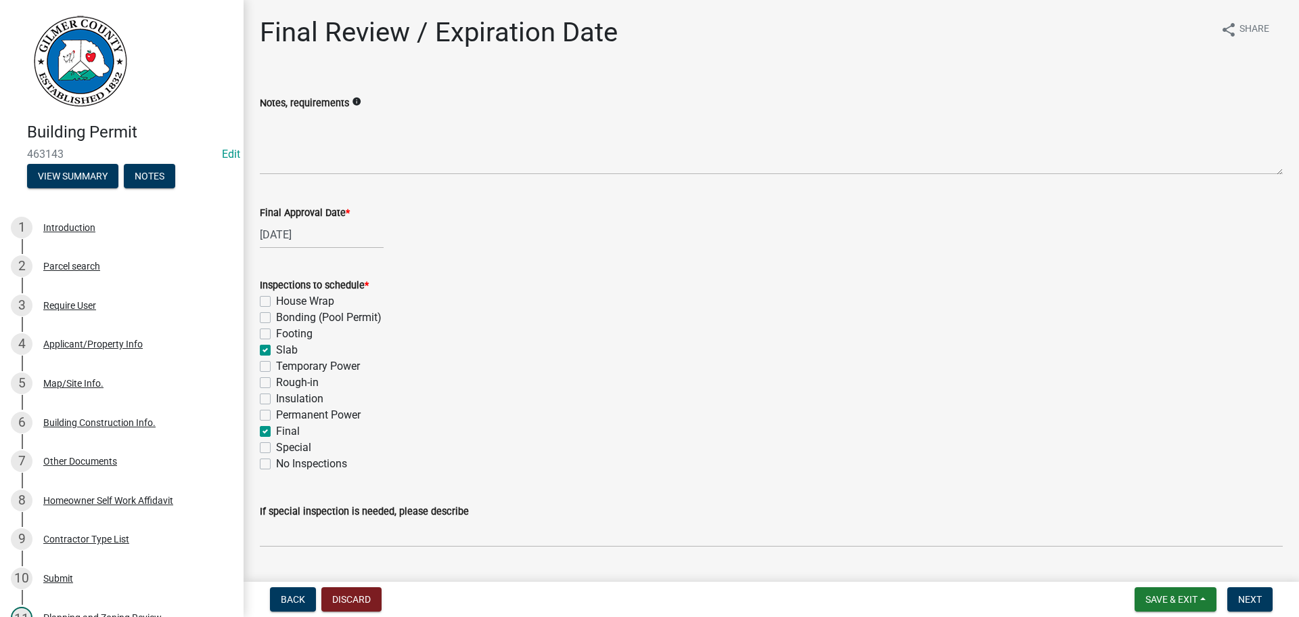
checkbox input "true"
checkbox input "false"
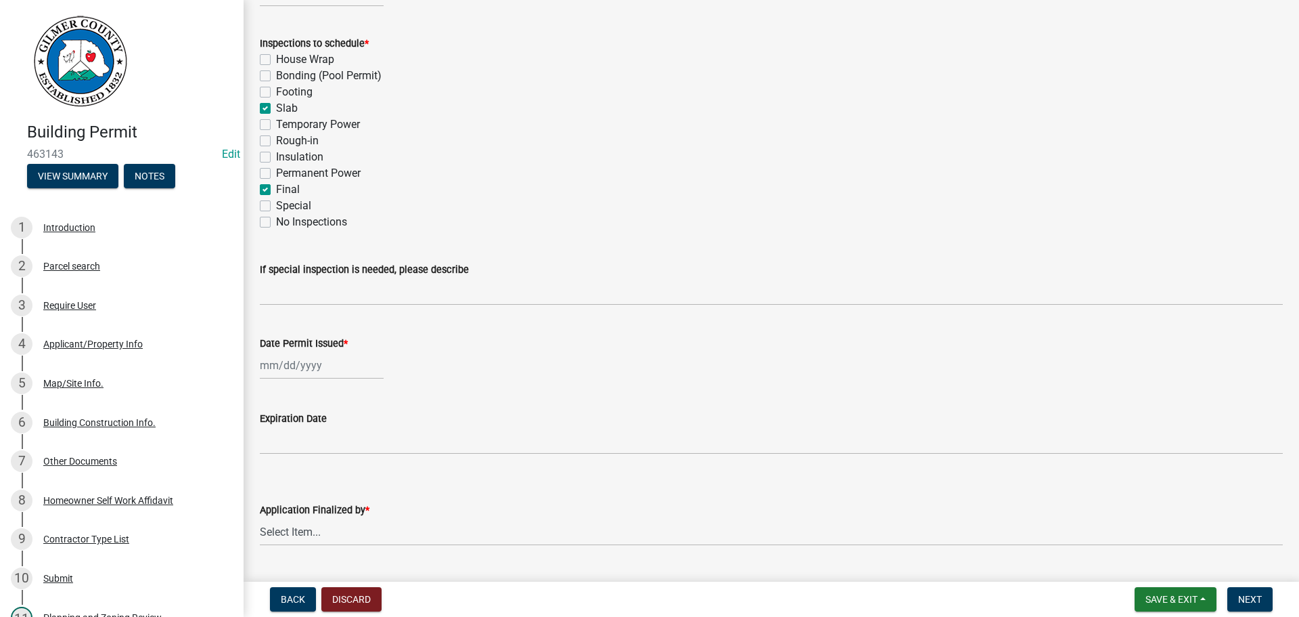
scroll to position [276, 0]
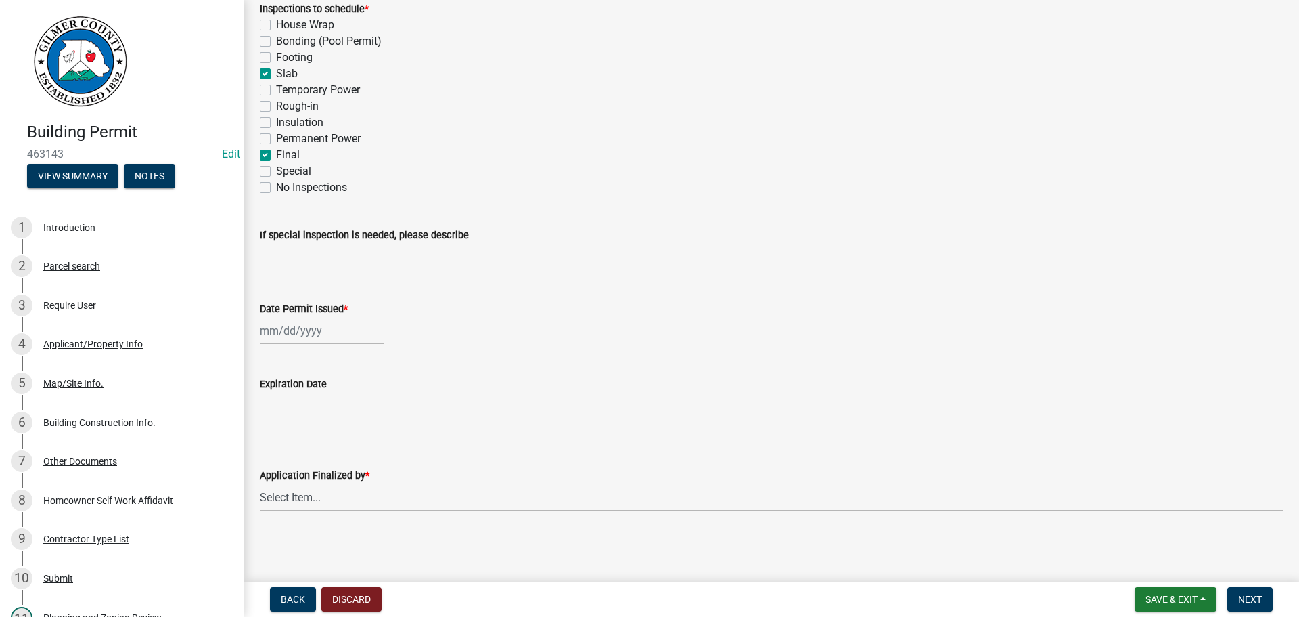
click at [296, 332] on div at bounding box center [322, 331] width 124 height 28
select select "8"
select select "2025"
click at [319, 443] on div "13" at bounding box center [317, 446] width 22 height 22
type input "[DATE]"
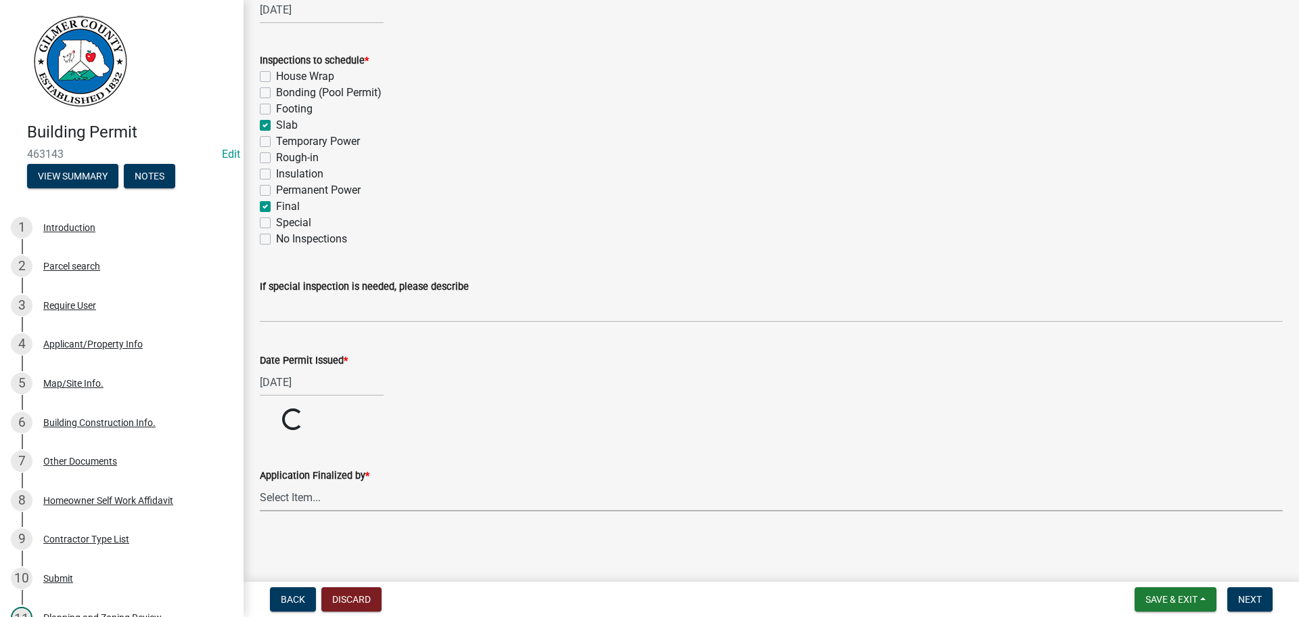
click at [300, 499] on select "Select Item... [PERSON_NAME] [PERSON_NAME] [PERSON_NAME] [PERSON_NAME] [PERSON_…" at bounding box center [771, 497] width 1023 height 28
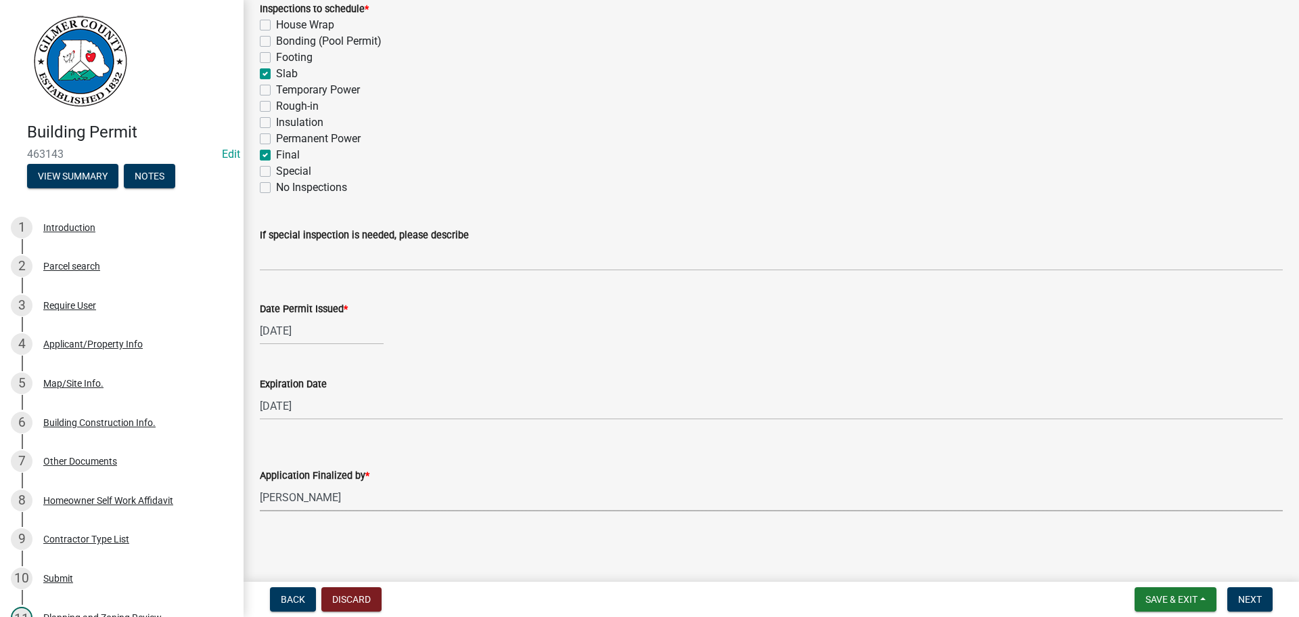
click at [260, 483] on select "Select Item... [PERSON_NAME] [PERSON_NAME] [PERSON_NAME] [PERSON_NAME] [PERSON_…" at bounding box center [771, 497] width 1023 height 28
select select "f66b4cef-93c9-440c-84d8-a2c8d35cb7c1"
click at [1238, 596] on span "Next" at bounding box center [1250, 599] width 24 height 11
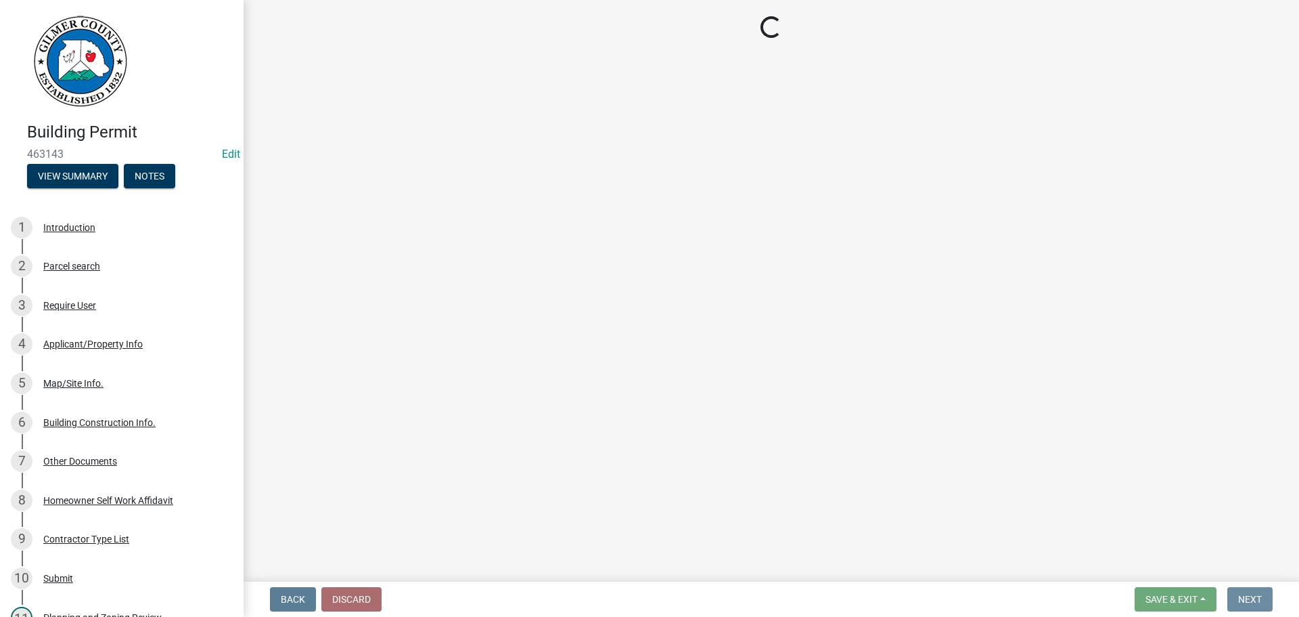
scroll to position [0, 0]
select select "2: 1"
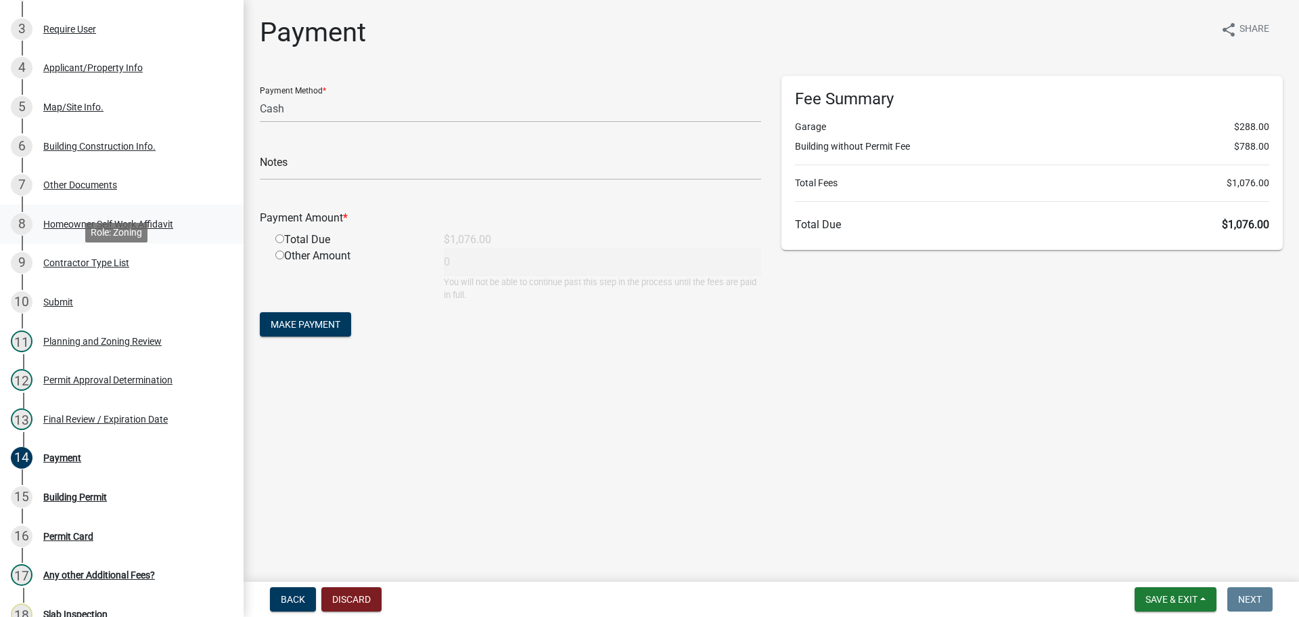
scroll to position [271, 0]
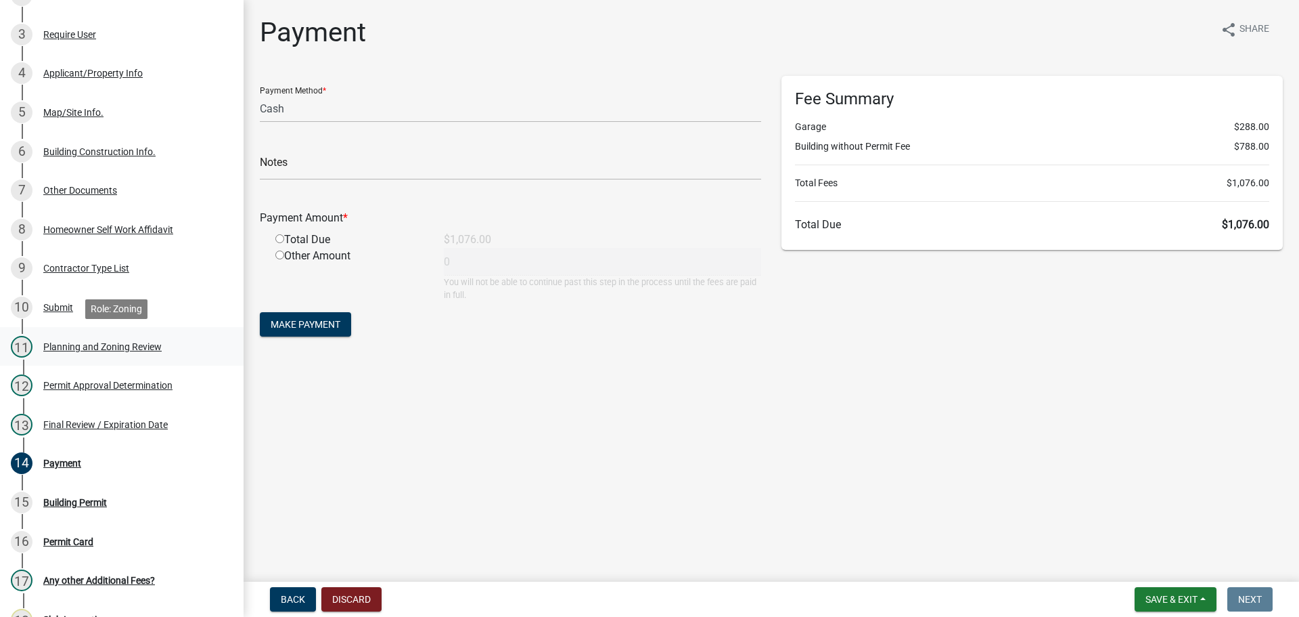
click at [108, 346] on div "Planning and Zoning Review" at bounding box center [102, 346] width 118 height 9
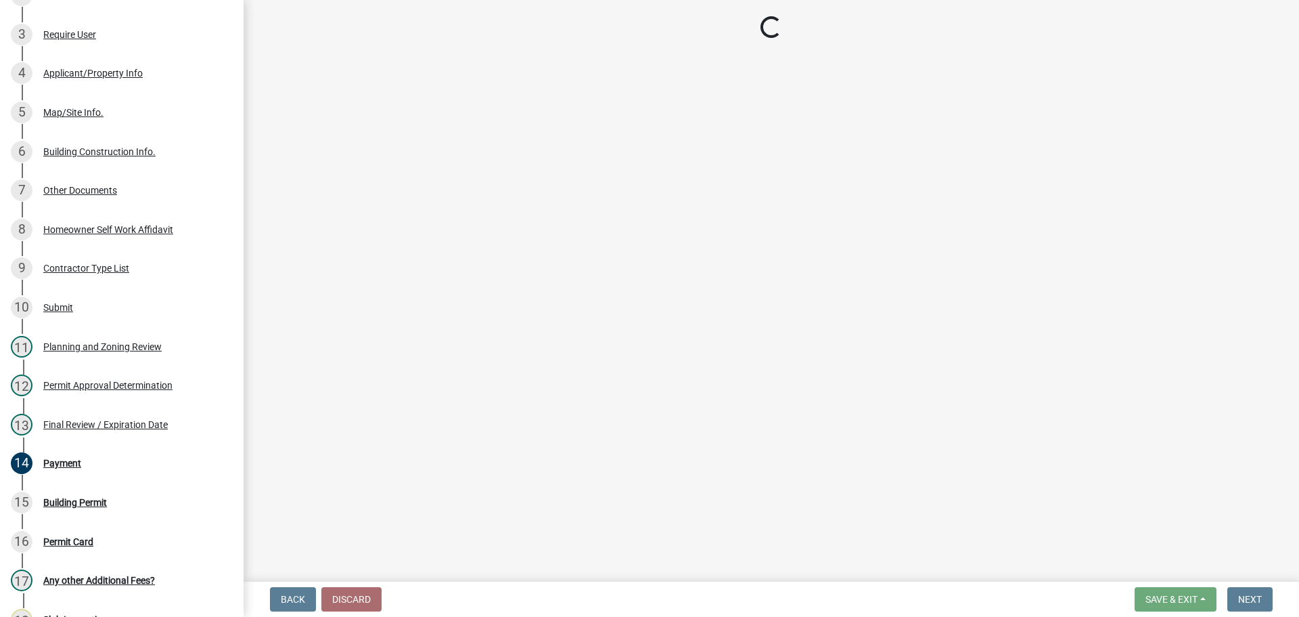
select select "d8142ddf-27f7-42b0-ba1e-04fee764576f"
select select "f66b4cef-93c9-440c-84d8-a2c8d35cb7c1"
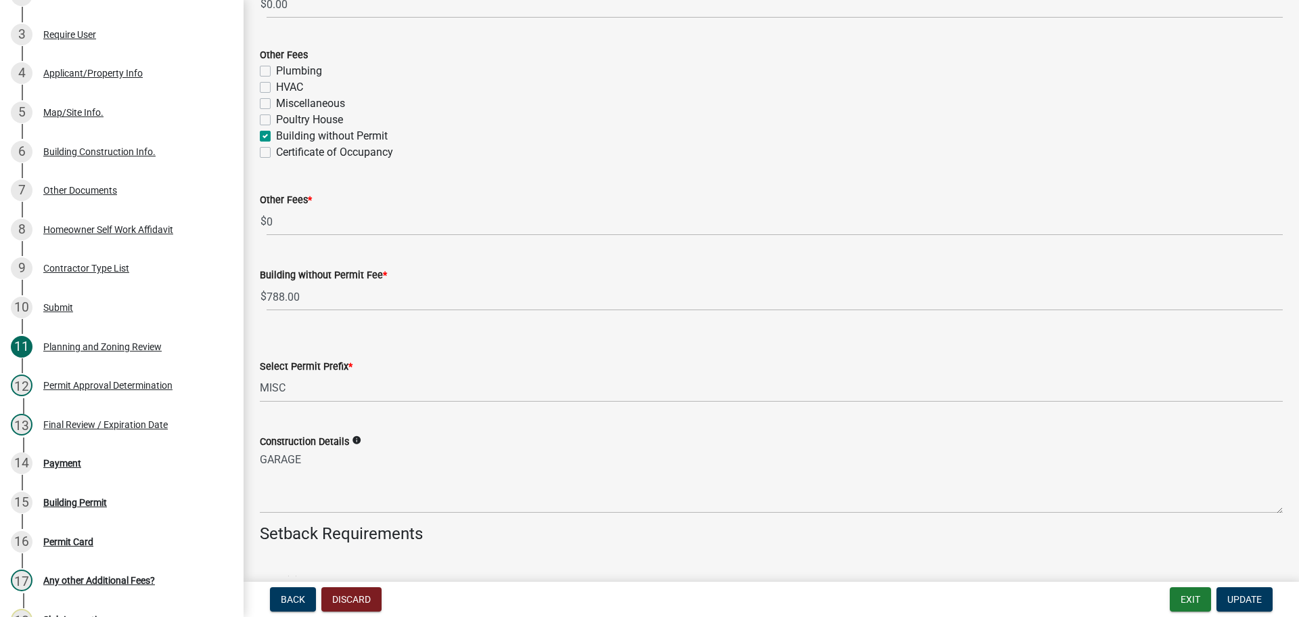
scroll to position [2504, 0]
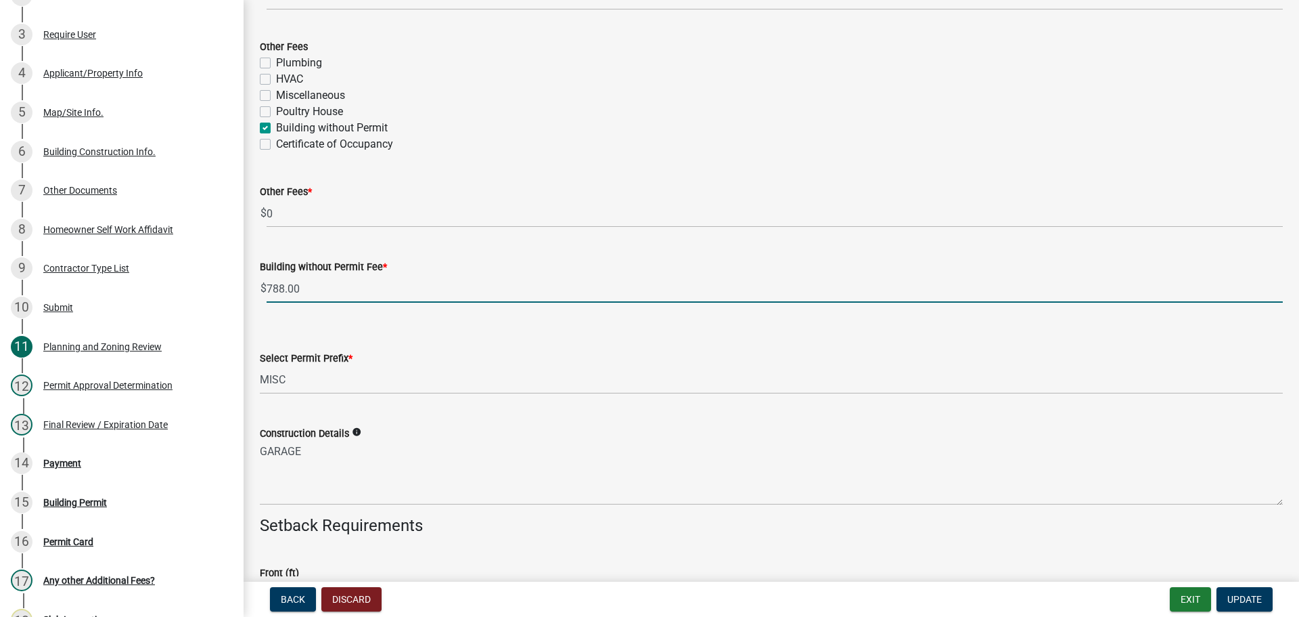
click at [282, 289] on input "788.00" at bounding box center [775, 289] width 1016 height 28
type input "500.00"
click at [1243, 592] on button "Update" at bounding box center [1245, 599] width 56 height 24
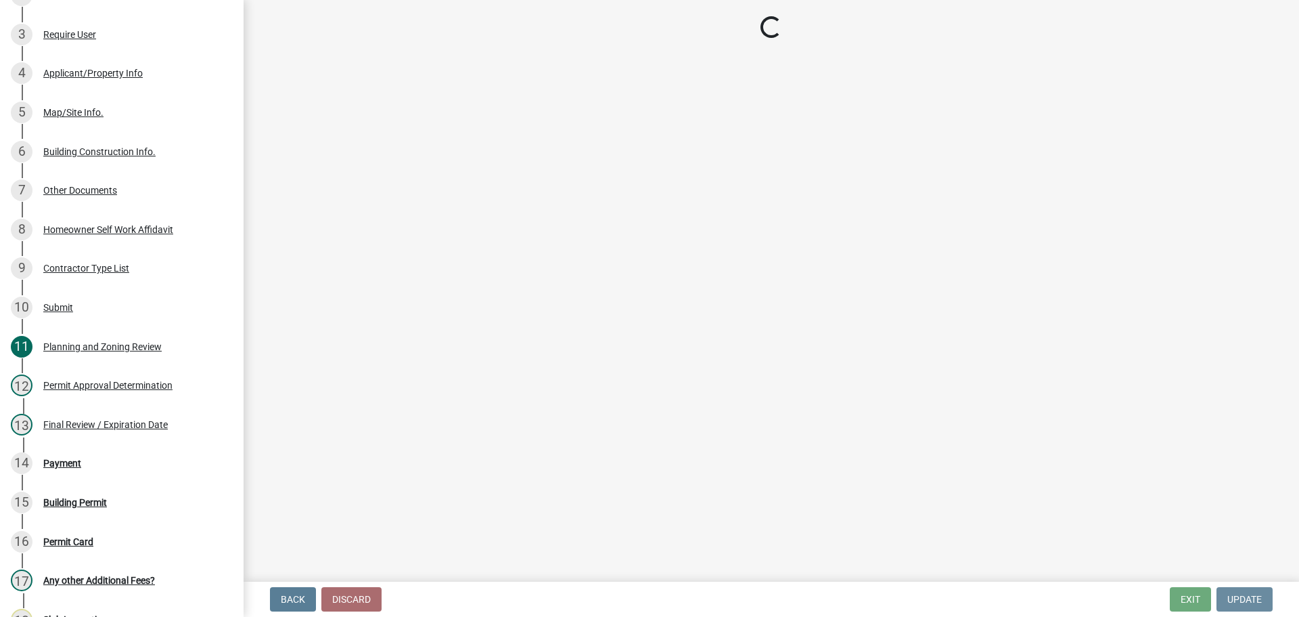
scroll to position [0, 0]
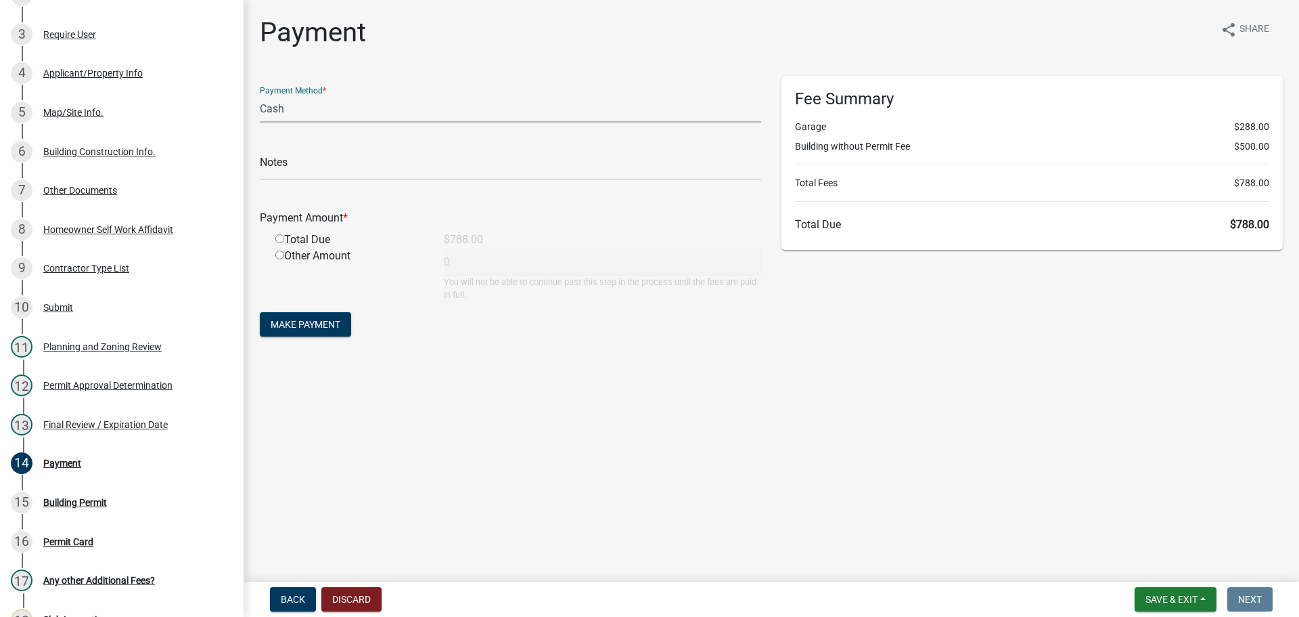
click at [300, 108] on select "Credit Card POS Check Cash" at bounding box center [510, 109] width 501 height 28
select select "1: 0"
click at [260, 95] on select "Credit Card POS Check Cash" at bounding box center [510, 109] width 501 height 28
click at [346, 162] on input "text" at bounding box center [510, 166] width 501 height 28
click at [419, 147] on div "Check #" at bounding box center [510, 156] width 501 height 47
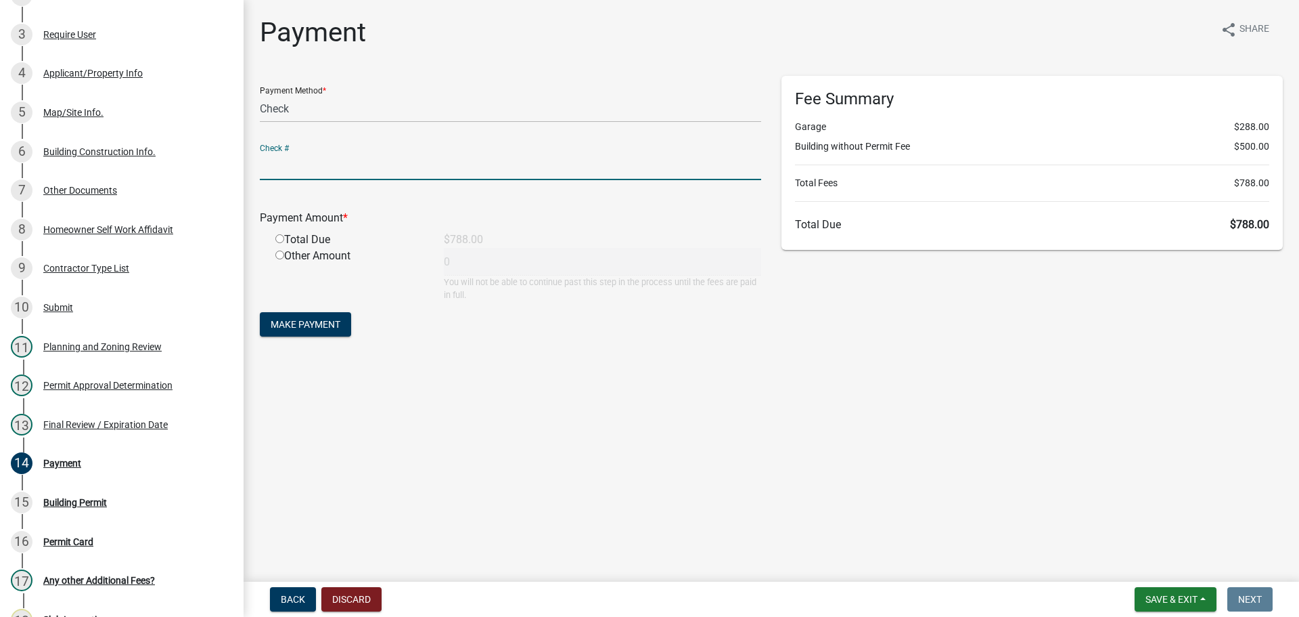
click at [271, 160] on input "text" at bounding box center [510, 166] width 501 height 28
type input "11566"
click at [279, 238] on input "radio" at bounding box center [279, 238] width 9 height 9
radio input "true"
type input "788"
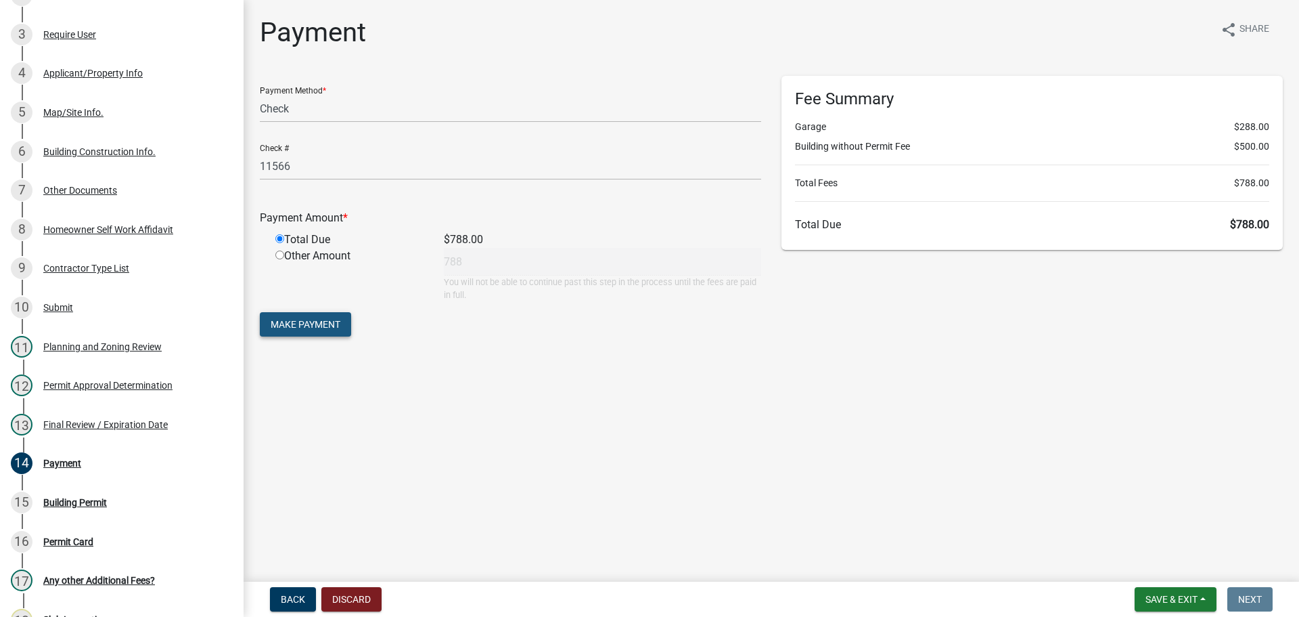
click at [312, 321] on span "Make Payment" at bounding box center [306, 324] width 70 height 11
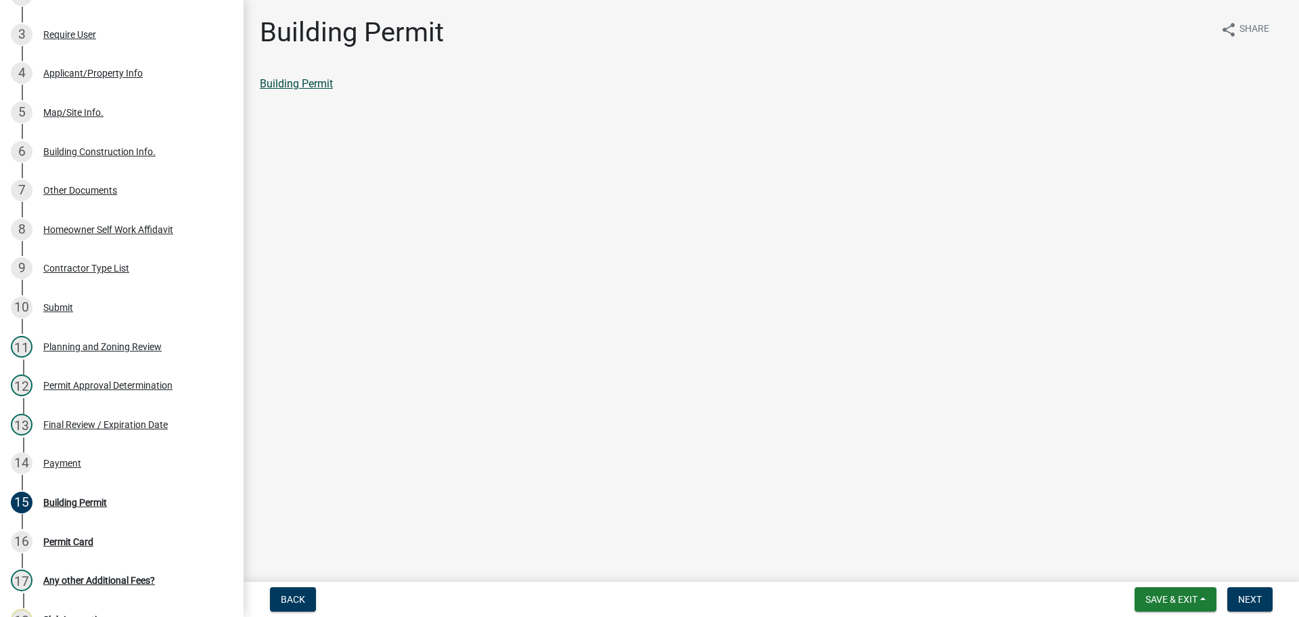
click at [304, 86] on link "Building Permit" at bounding box center [296, 83] width 73 height 13
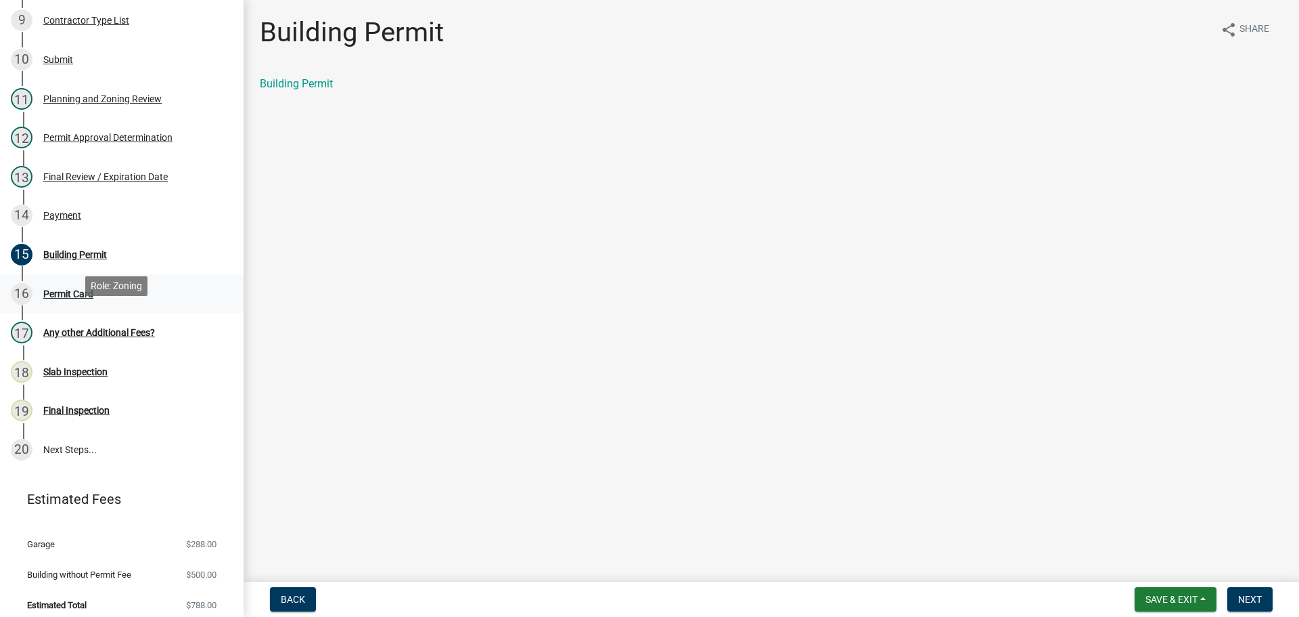
scroll to position [527, 0]
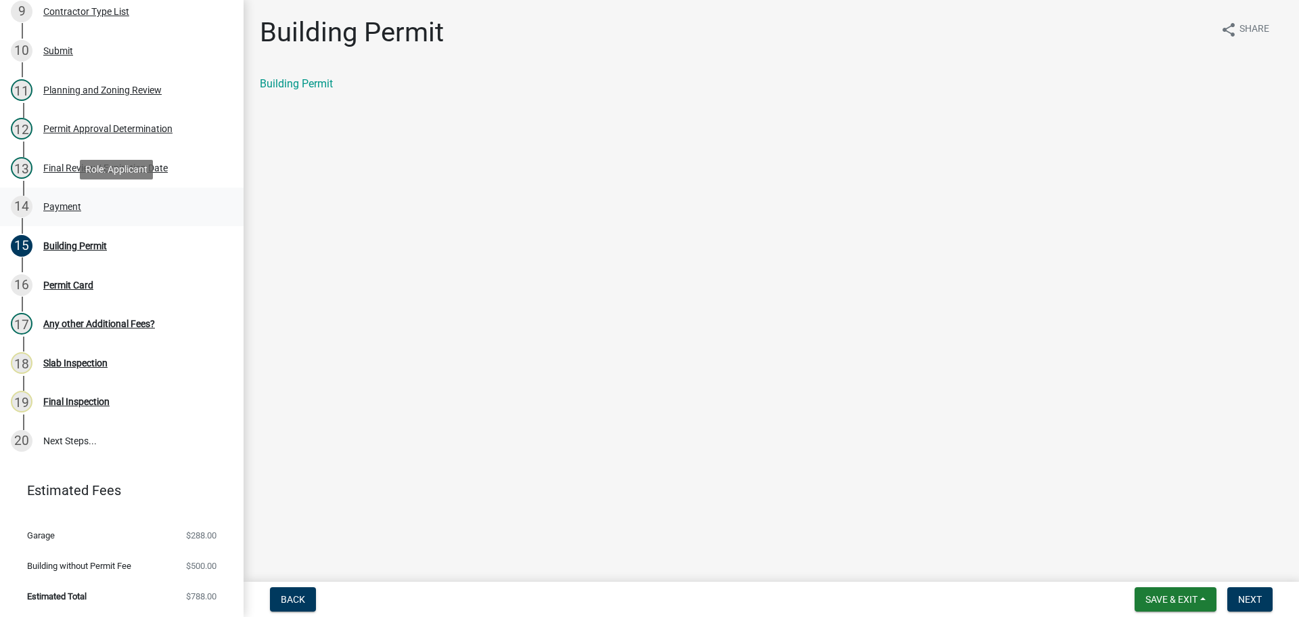
click at [51, 202] on div "Payment" at bounding box center [62, 206] width 38 height 9
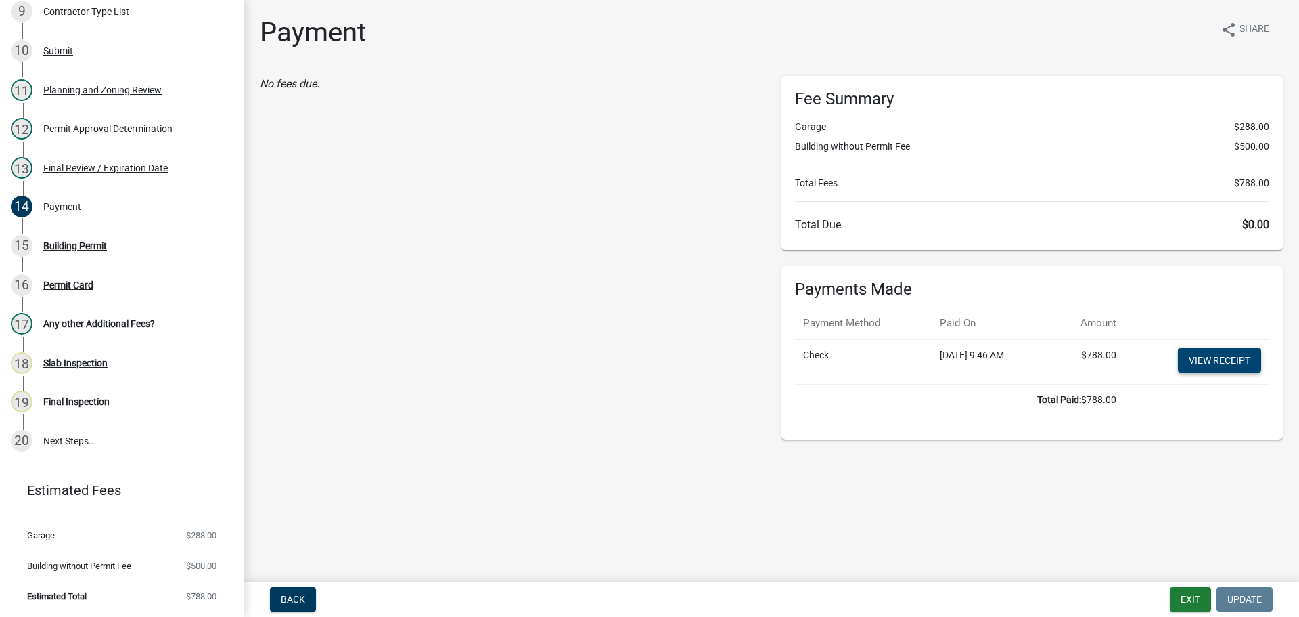
click at [1212, 356] on link "View receipt" at bounding box center [1219, 360] width 83 height 24
click at [85, 241] on div "Building Permit" at bounding box center [75, 245] width 64 height 9
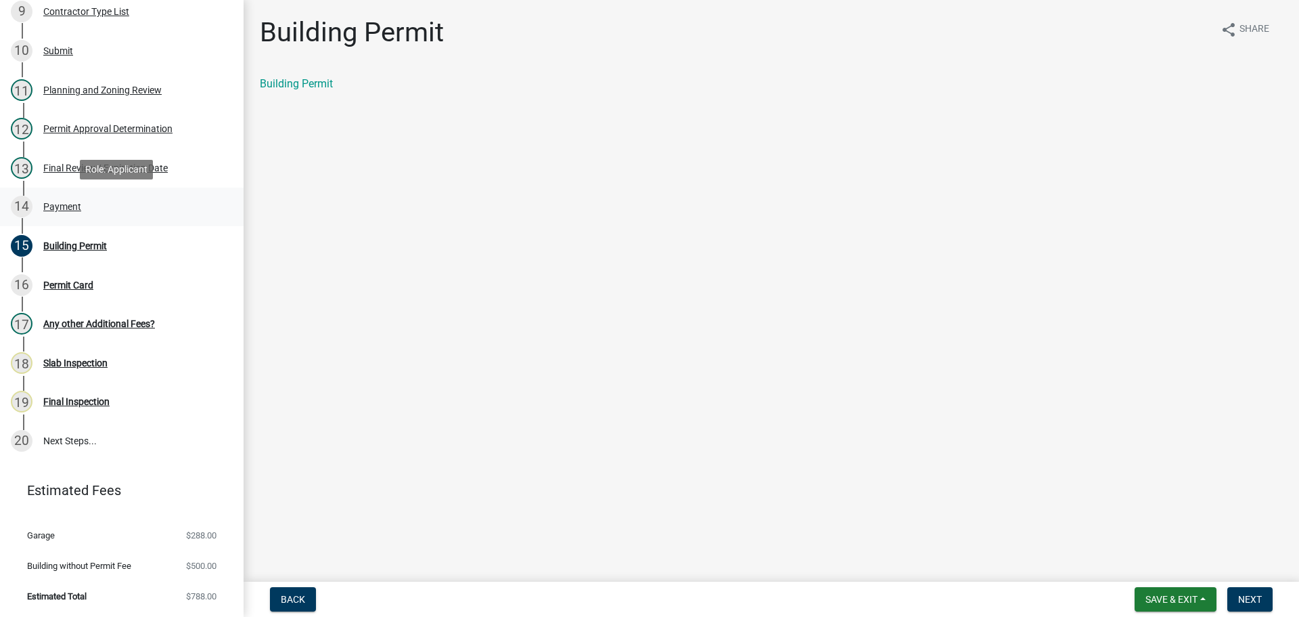
click at [58, 208] on div "Payment" at bounding box center [62, 206] width 38 height 9
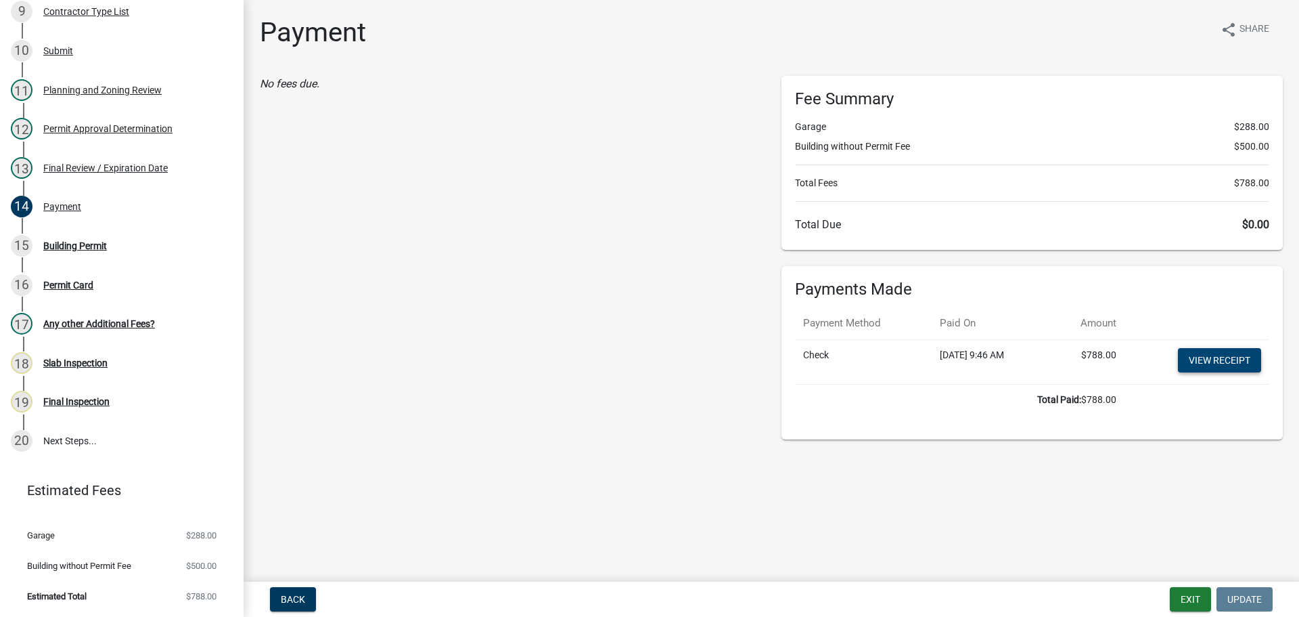
click at [1226, 355] on link "View receipt" at bounding box center [1219, 360] width 83 height 24
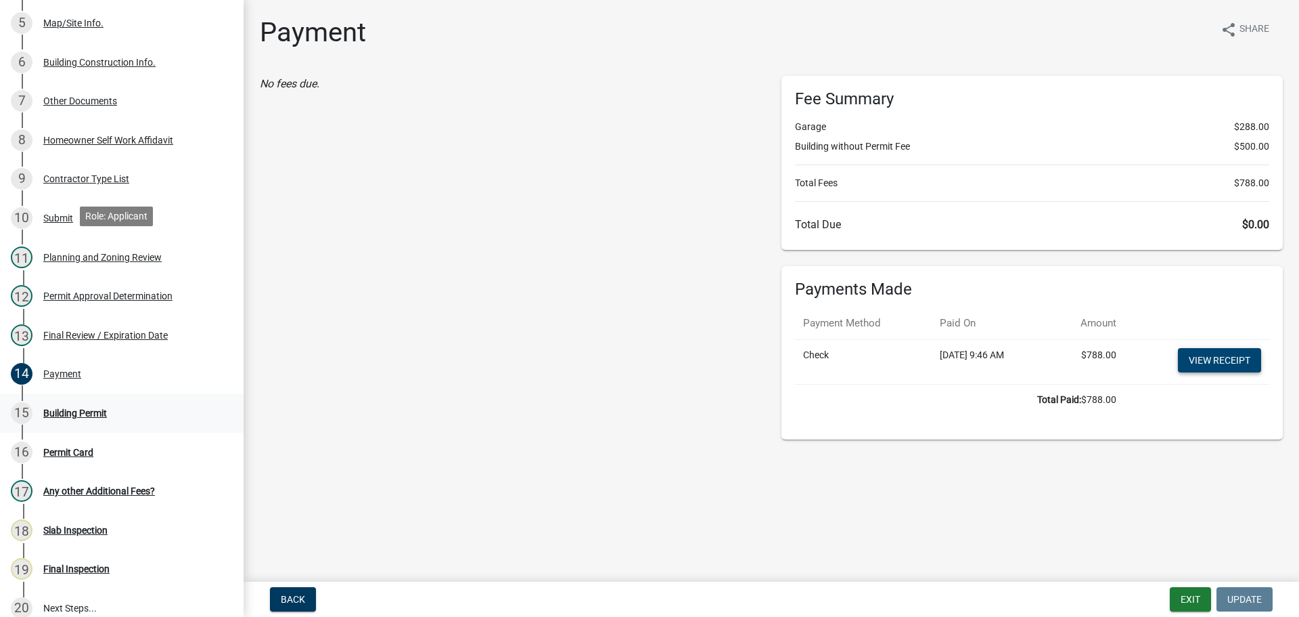
scroll to position [324, 0]
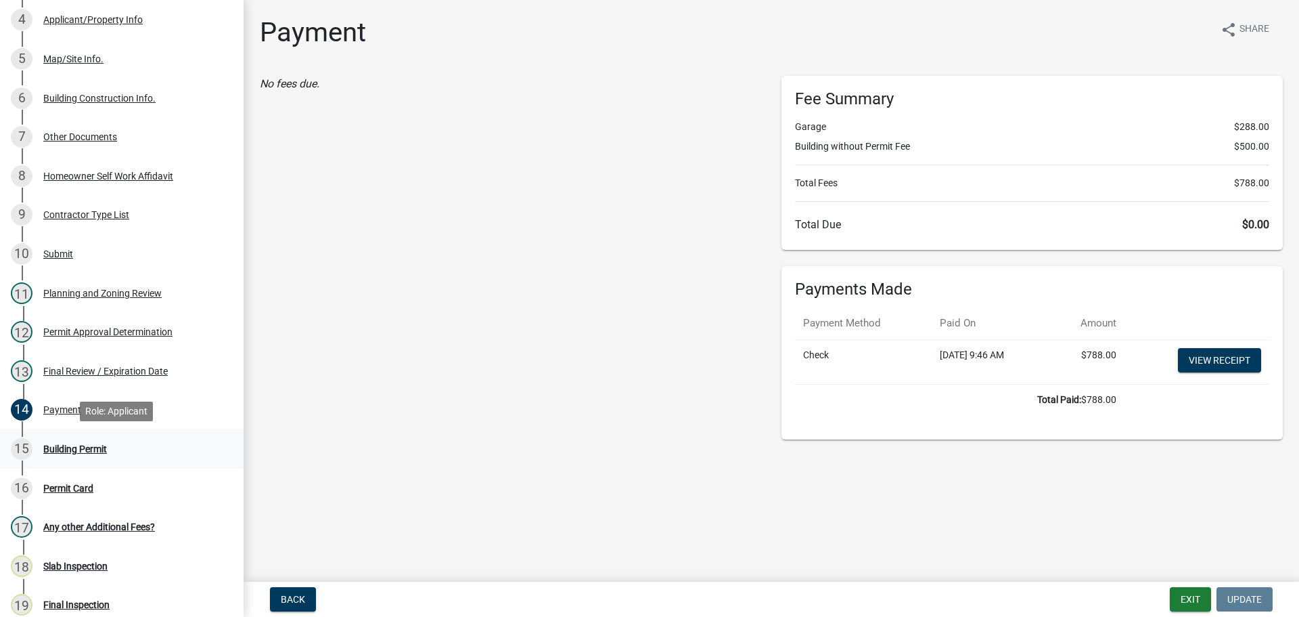
click at [72, 449] on div "Building Permit" at bounding box center [75, 448] width 64 height 9
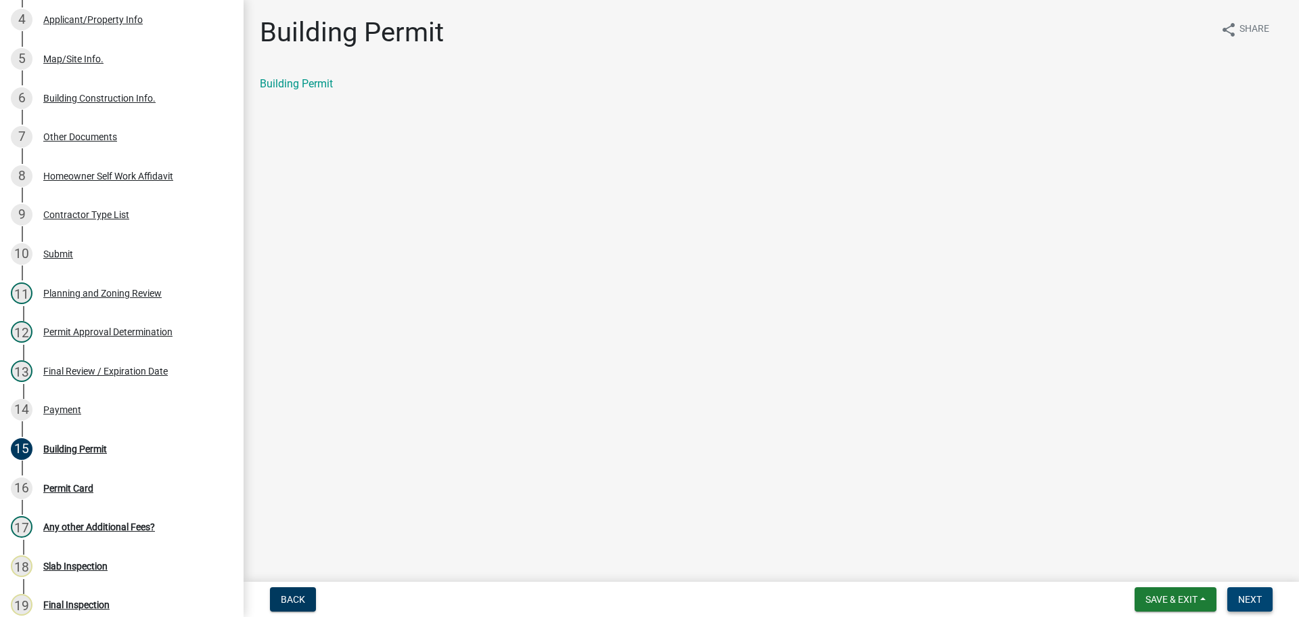
click at [1245, 601] on span "Next" at bounding box center [1250, 599] width 24 height 11
click at [395, 104] on div "Permit Card share Share Permit Card" at bounding box center [772, 65] width 1044 height 99
click at [1259, 594] on span "Next" at bounding box center [1250, 599] width 24 height 11
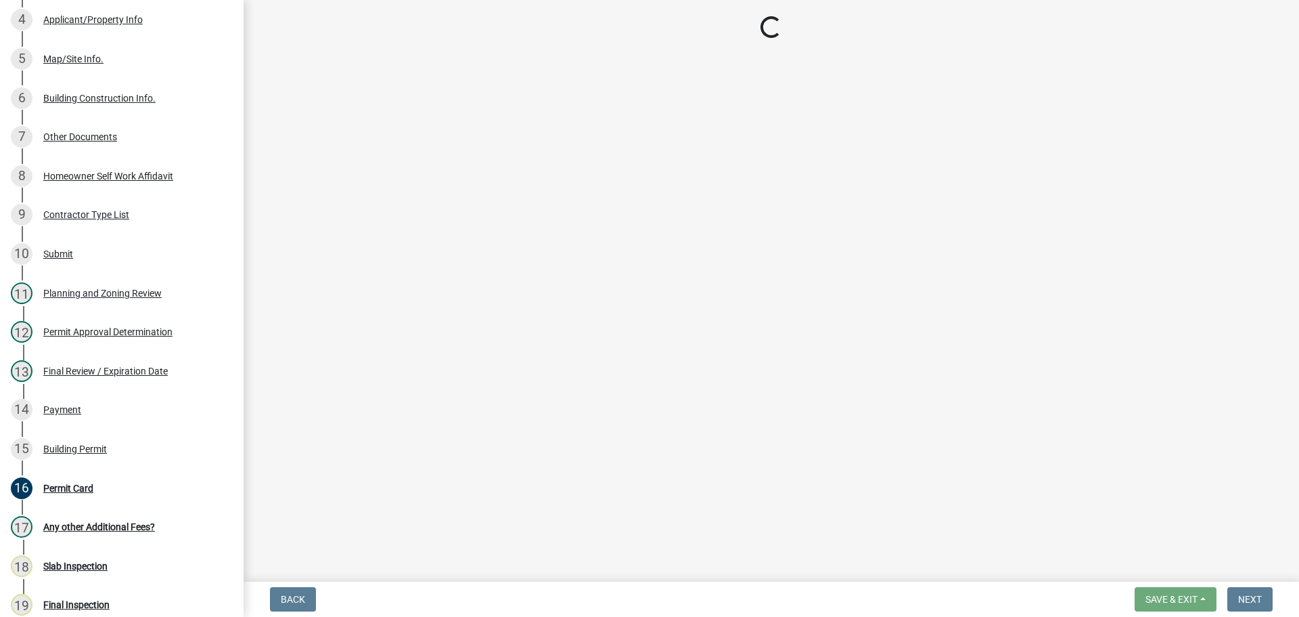
scroll to position [351, 0]
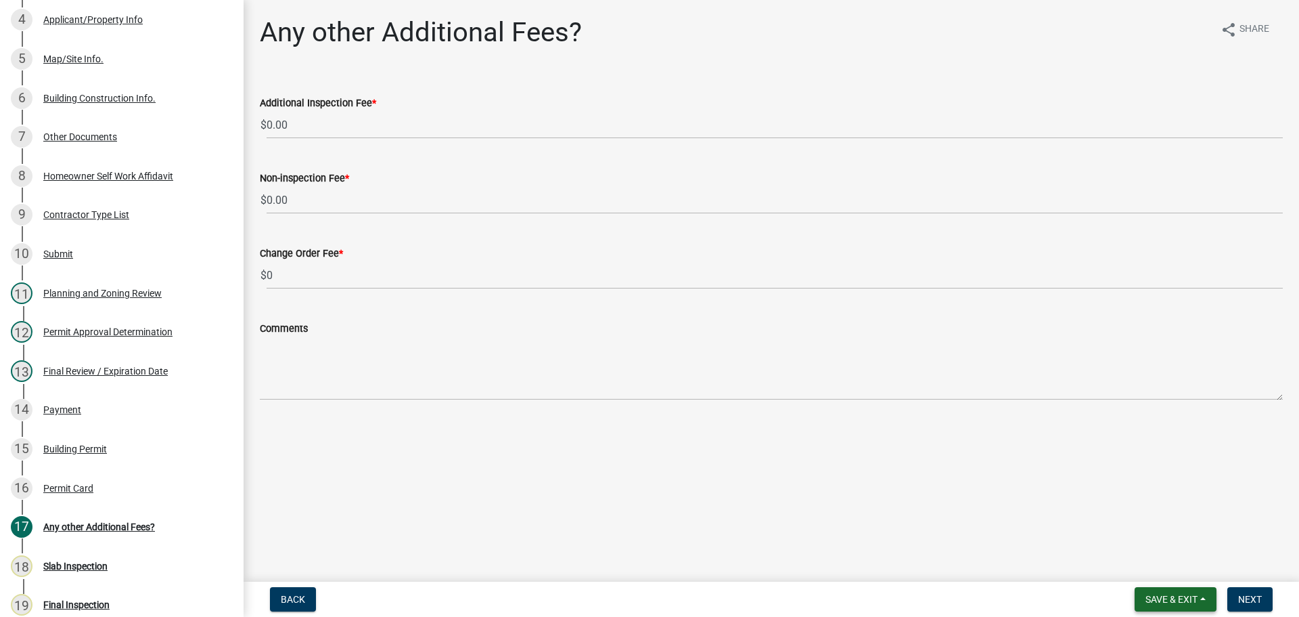
click at [1169, 602] on span "Save & Exit" at bounding box center [1172, 599] width 52 height 11
click at [1159, 570] on button "Save & Exit" at bounding box center [1163, 563] width 108 height 32
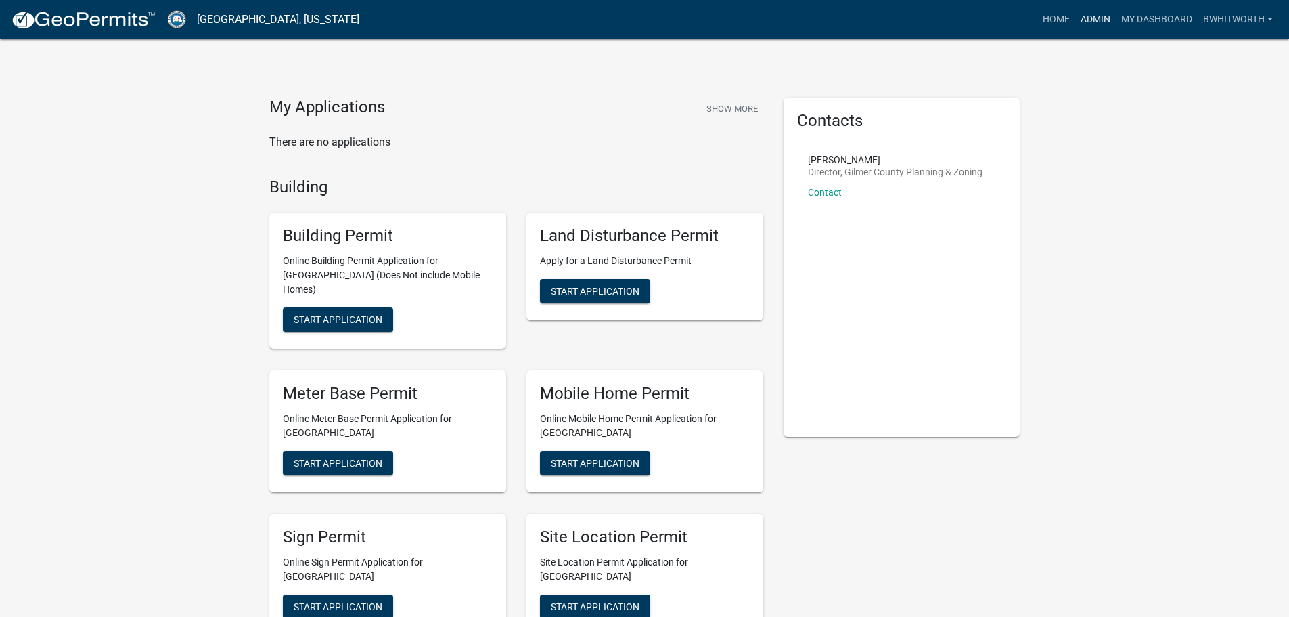
click at [1089, 14] on link "Admin" at bounding box center [1095, 20] width 41 height 26
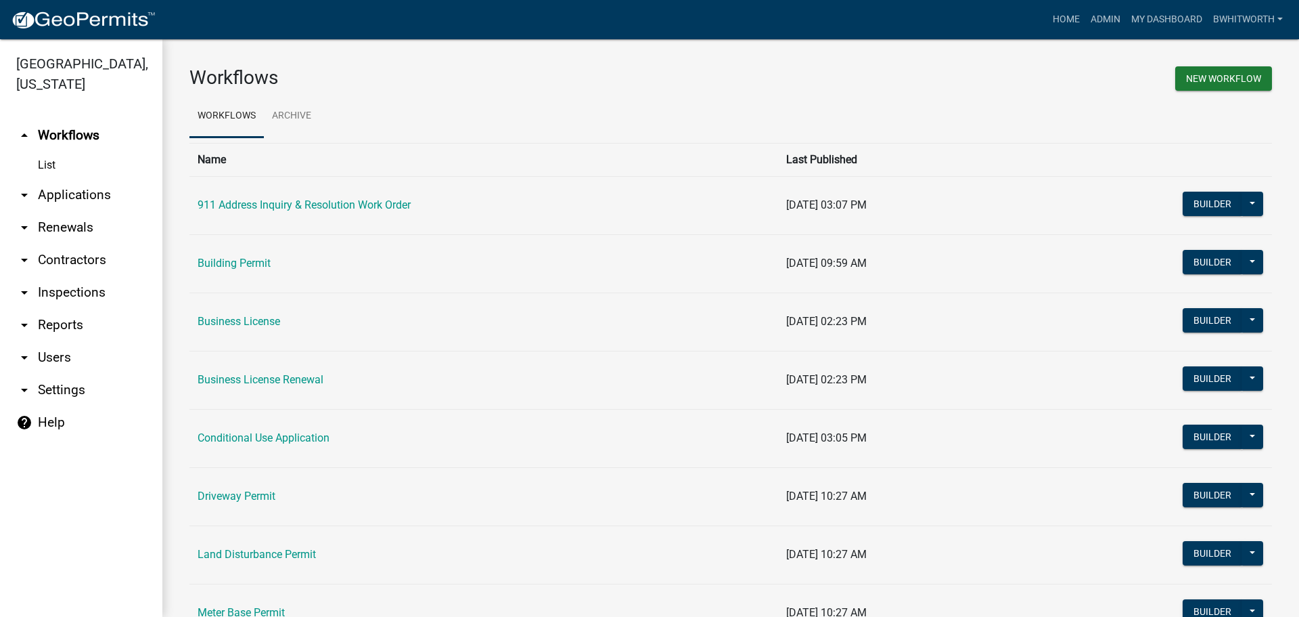
click at [40, 190] on link "arrow_drop_down Applications" at bounding box center [81, 195] width 162 height 32
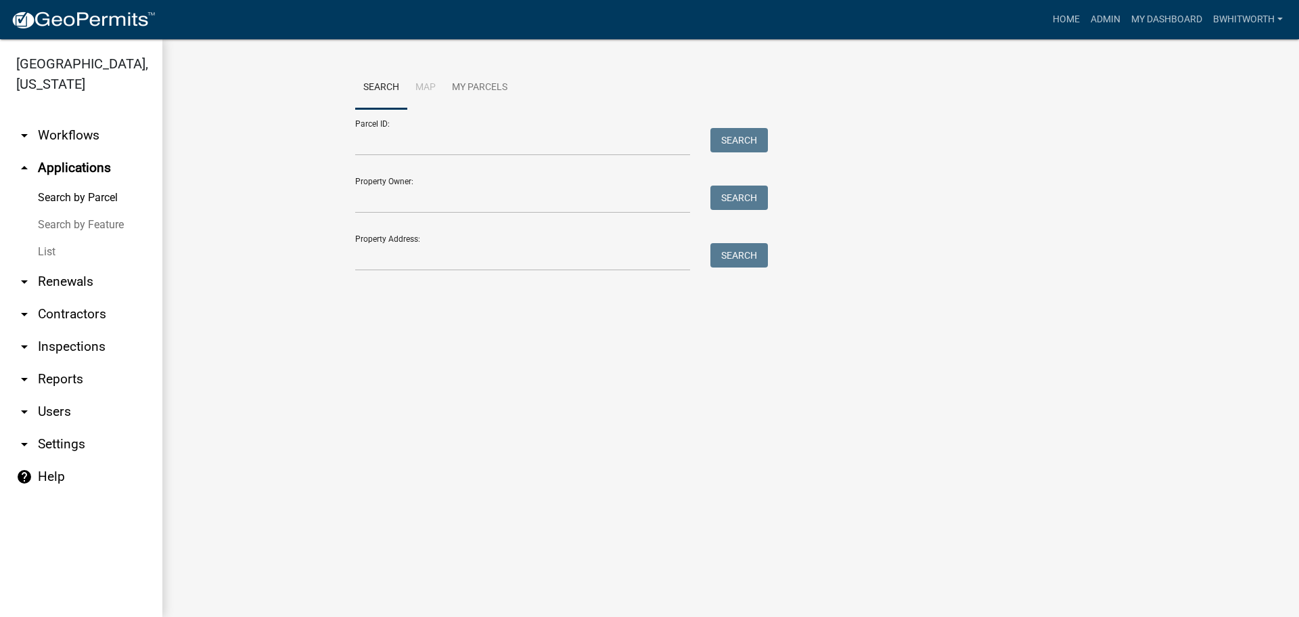
click at [47, 245] on link "List" at bounding box center [81, 251] width 162 height 27
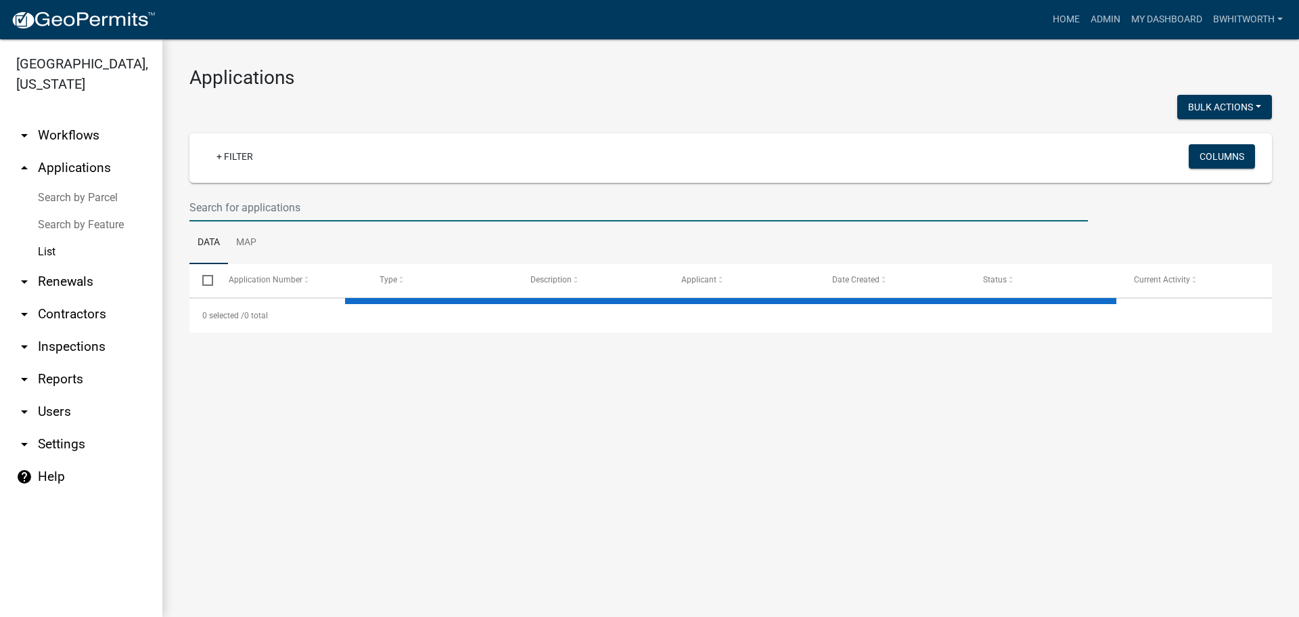
click at [277, 210] on input "text" at bounding box center [638, 208] width 899 height 28
select select "3: 100"
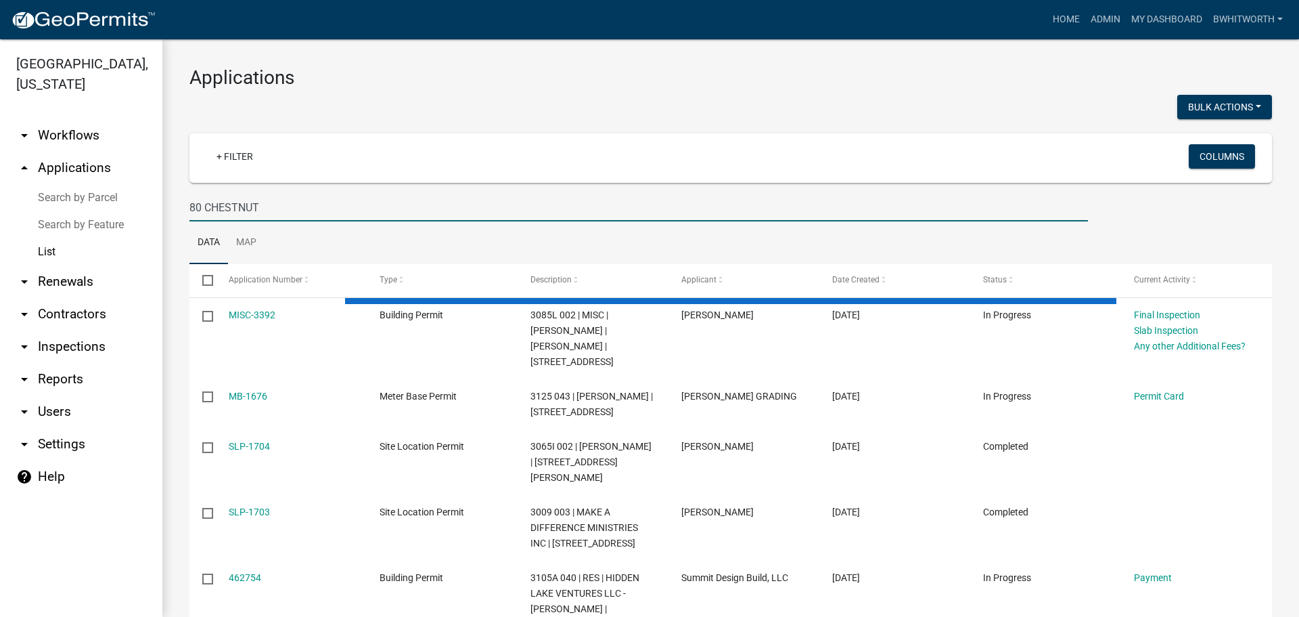
type input "80 CHESTNUT"
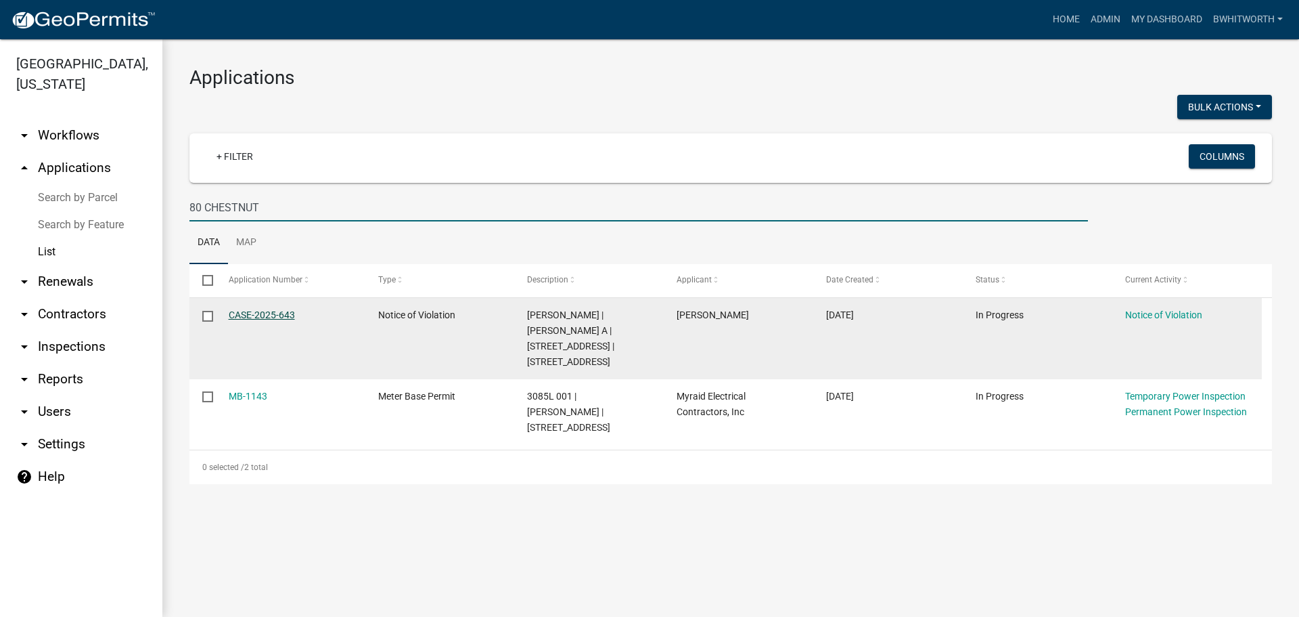
click at [258, 311] on link "CASE-2025-643" at bounding box center [262, 314] width 66 height 11
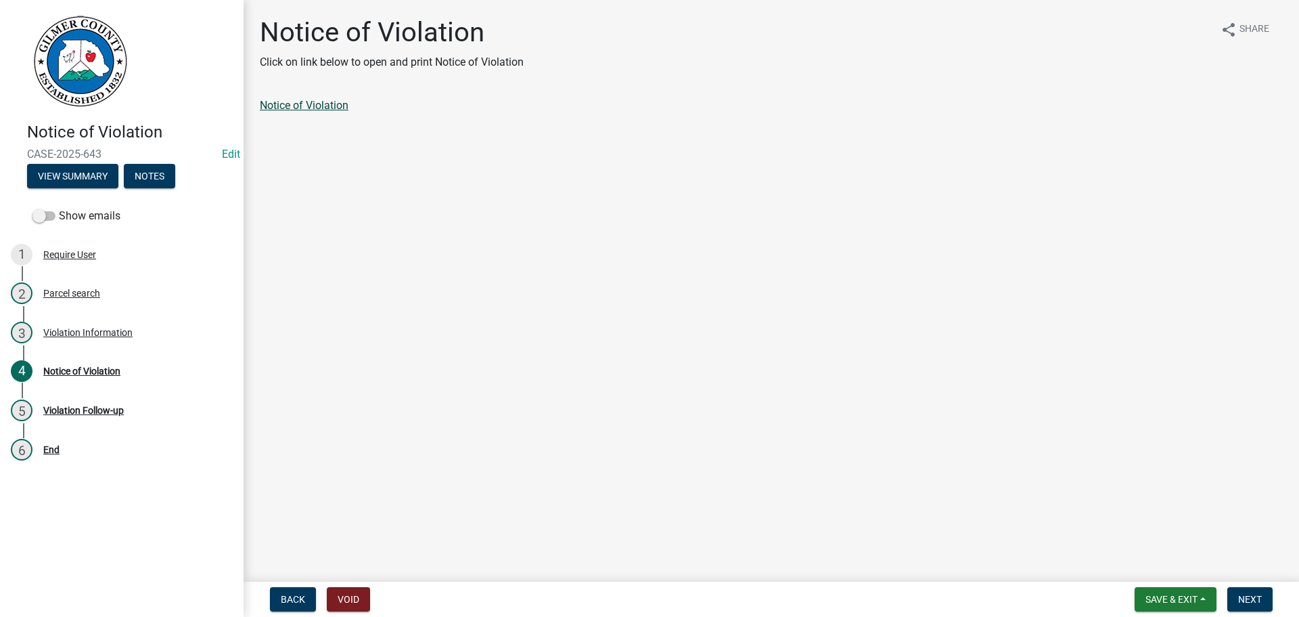
click at [334, 103] on link "Notice of Violation" at bounding box center [304, 105] width 89 height 13
click at [1159, 598] on span "Save & Exit" at bounding box center [1172, 599] width 52 height 11
click at [1161, 567] on button "Save & Exit" at bounding box center [1163, 563] width 108 height 32
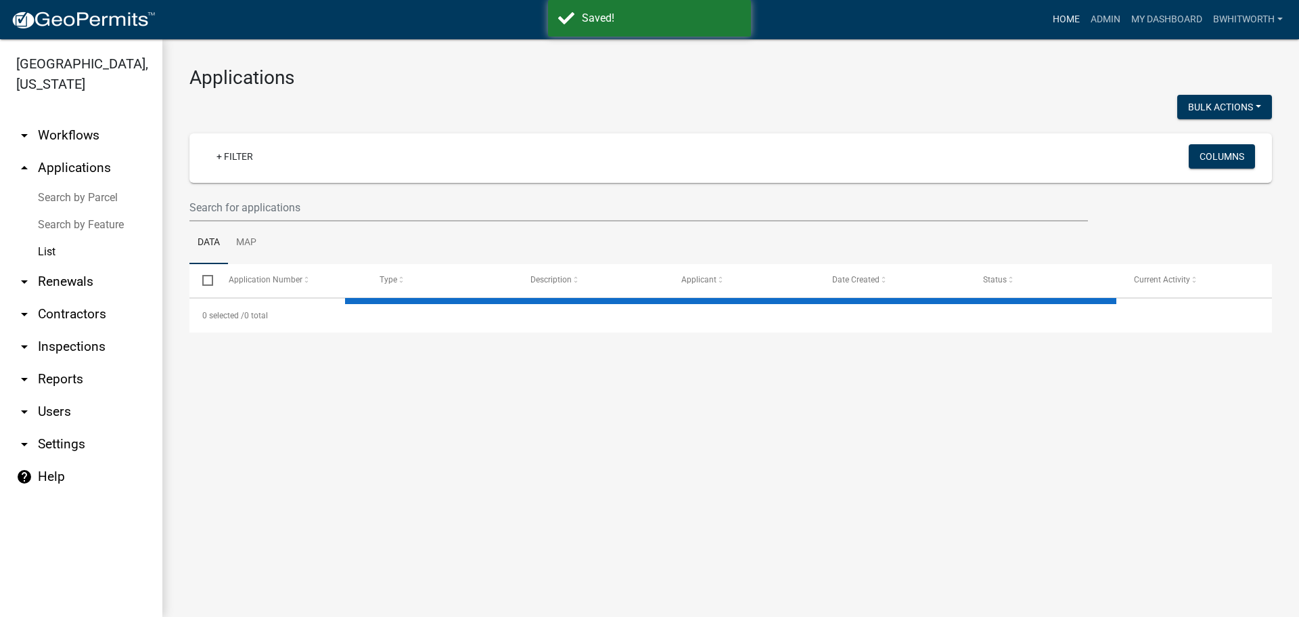
select select "3: 100"
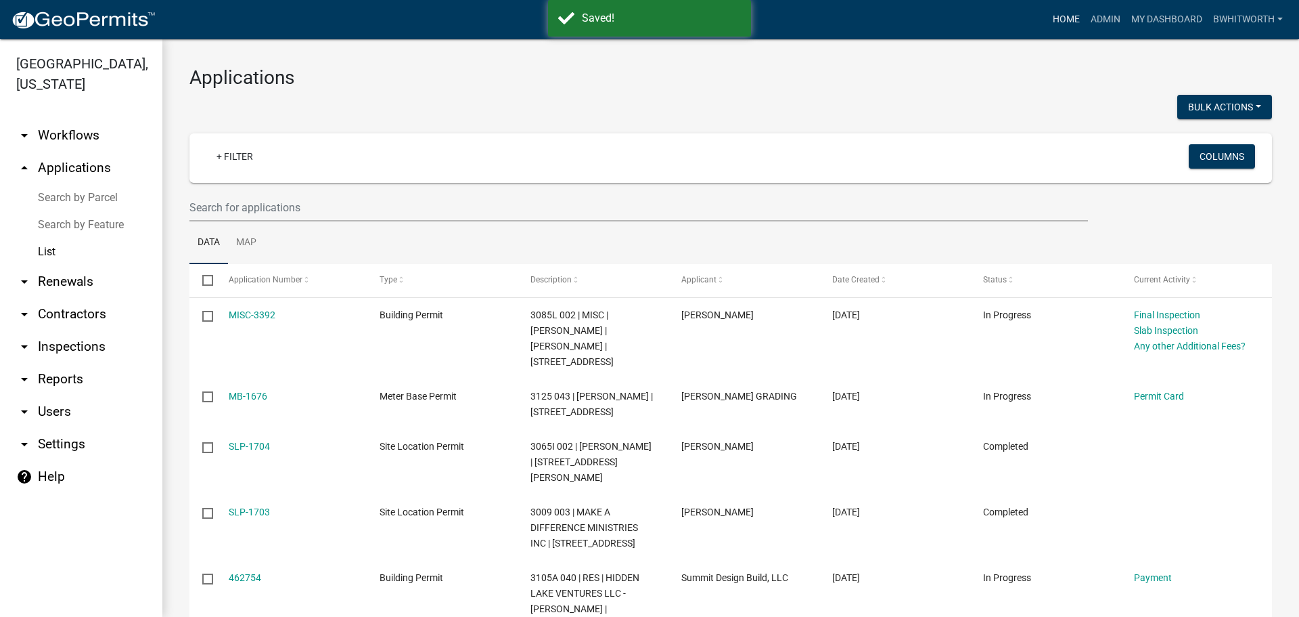
click at [1063, 17] on link "Home" at bounding box center [1067, 20] width 38 height 26
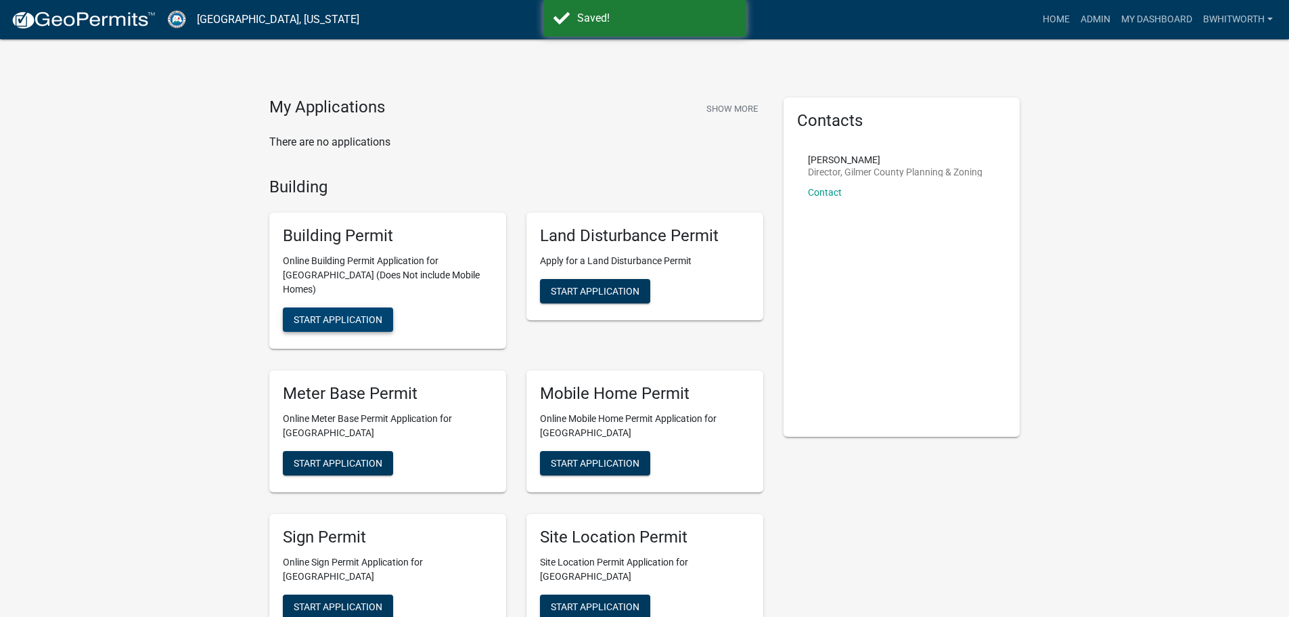
click at [363, 314] on span "Start Application" at bounding box center [338, 319] width 89 height 11
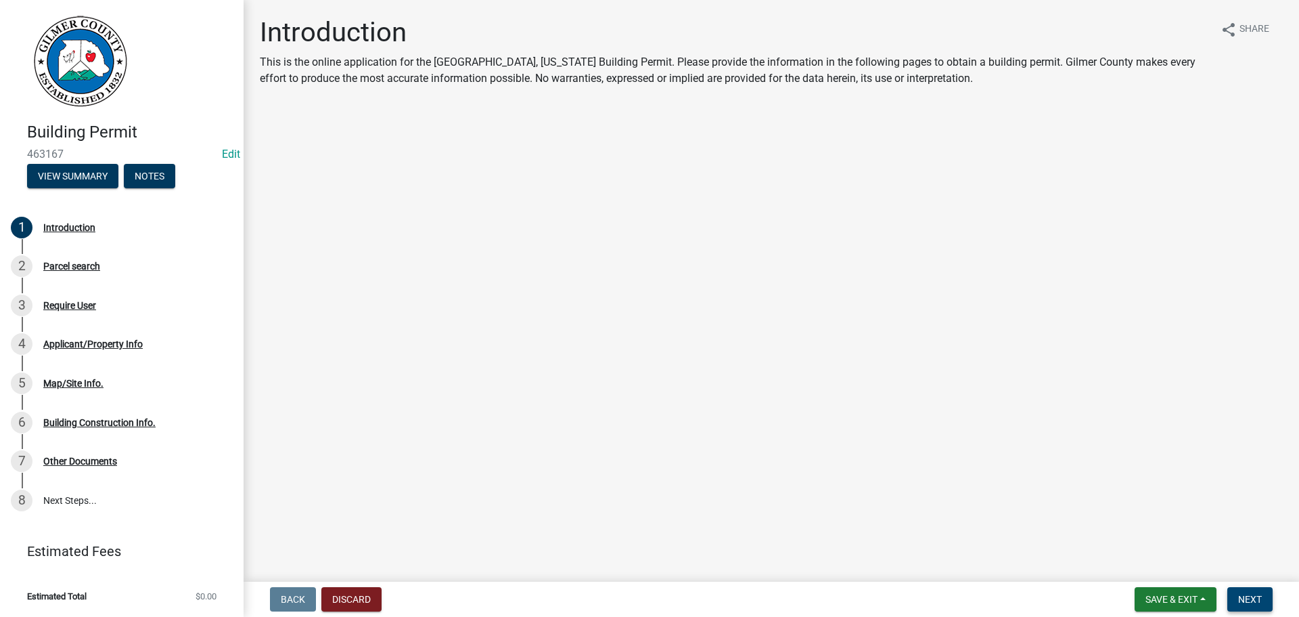
click at [1249, 596] on span "Next" at bounding box center [1250, 599] width 24 height 11
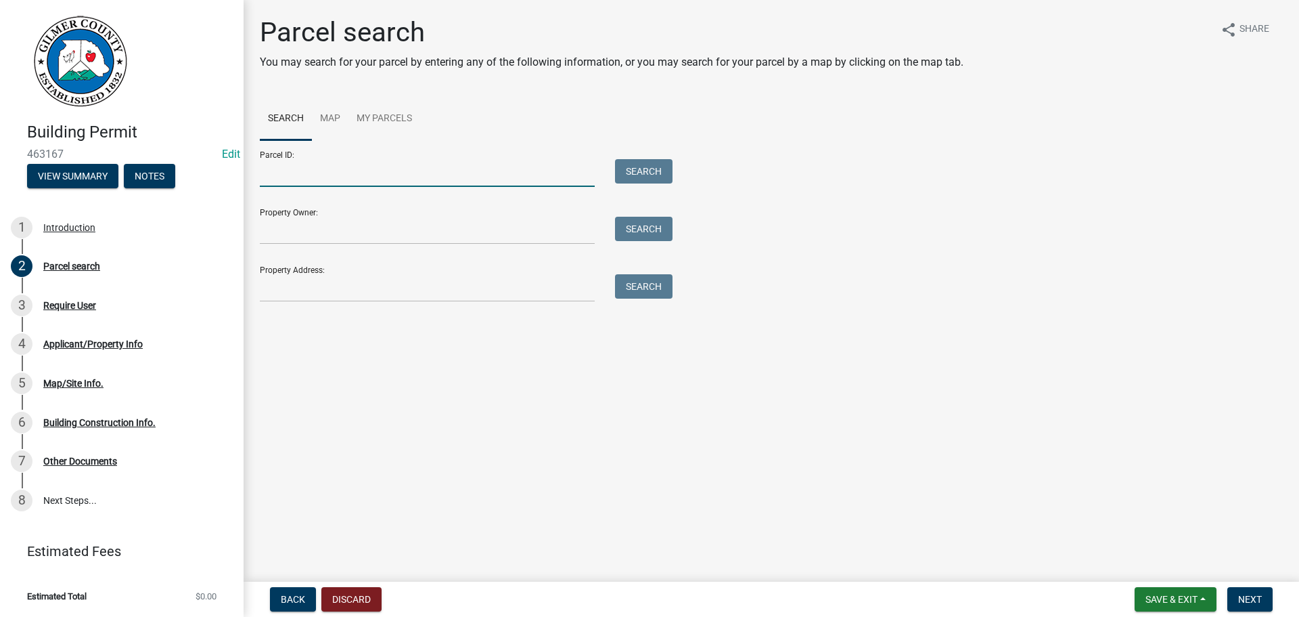
click at [327, 171] on input "Parcel ID:" at bounding box center [427, 173] width 335 height 28
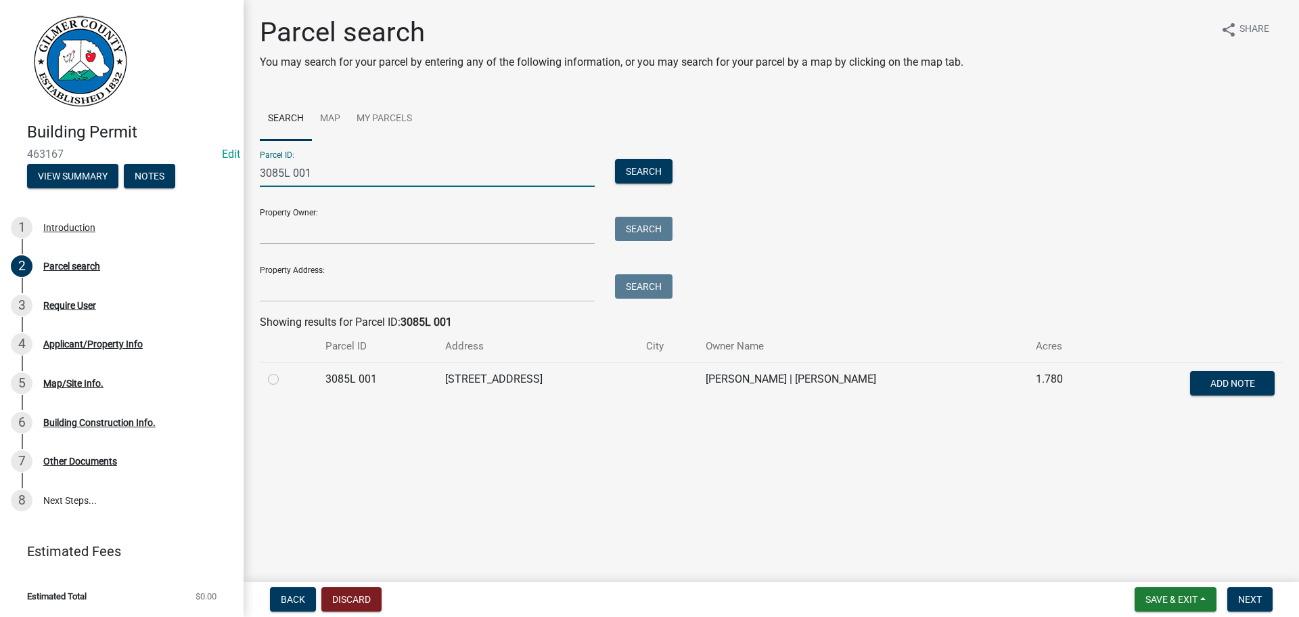
type input "3085L 001"
click at [284, 371] on label at bounding box center [284, 371] width 0 height 0
click at [284, 376] on 001 "radio" at bounding box center [288, 375] width 9 height 9
radio 001 "true"
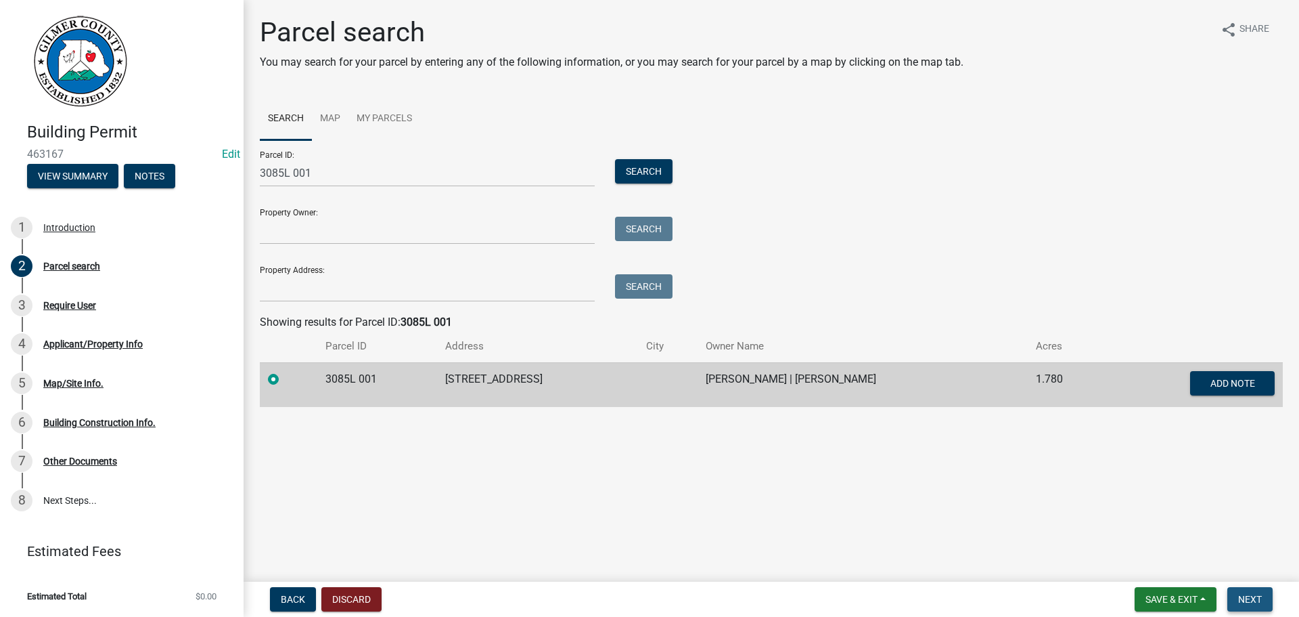
click at [1243, 598] on span "Next" at bounding box center [1250, 599] width 24 height 11
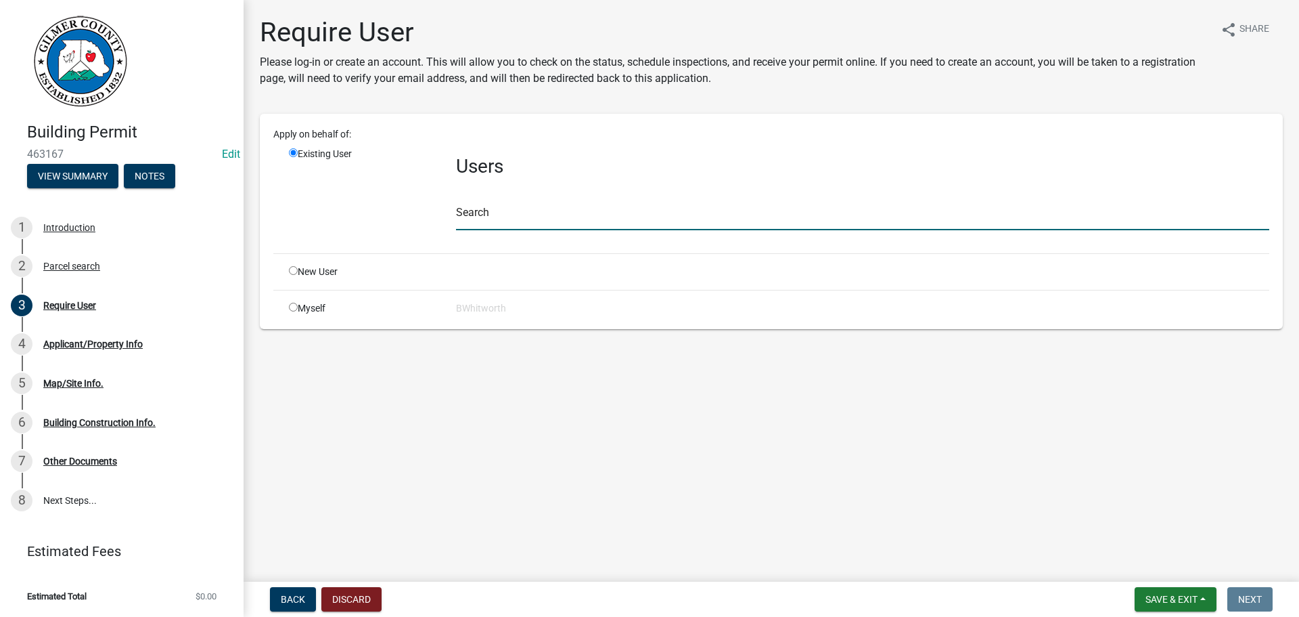
click at [512, 208] on input "text" at bounding box center [862, 216] width 813 height 28
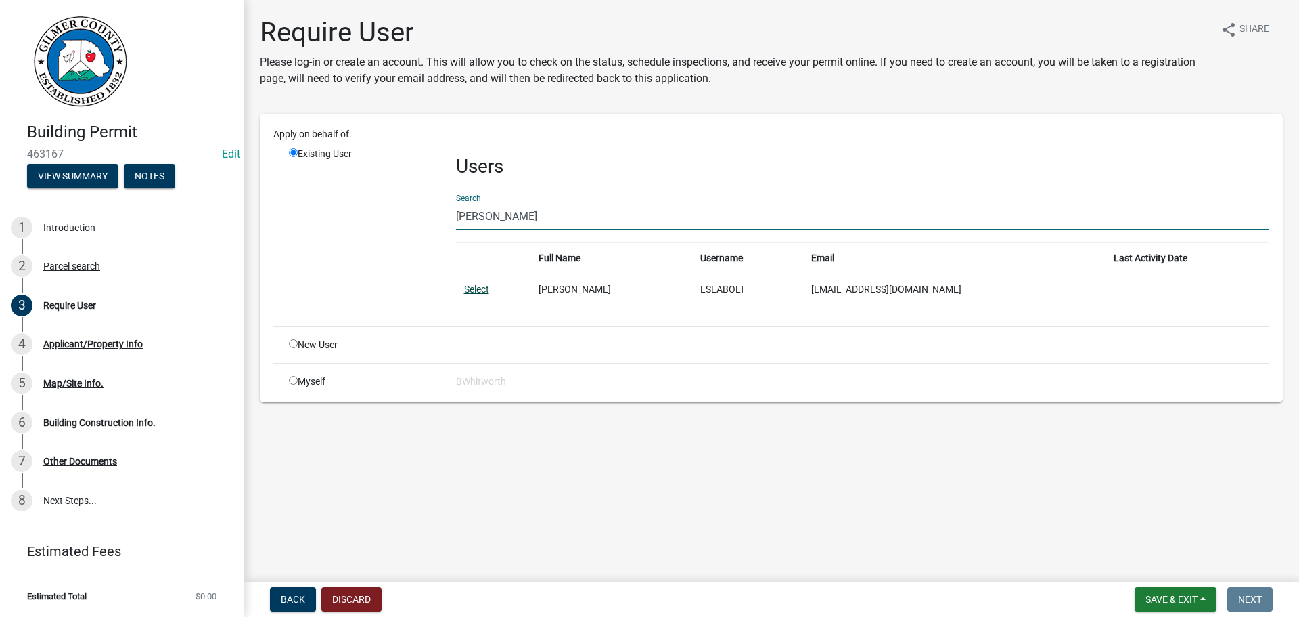
type input "[PERSON_NAME]"
click at [475, 286] on link "Select" at bounding box center [476, 289] width 25 height 11
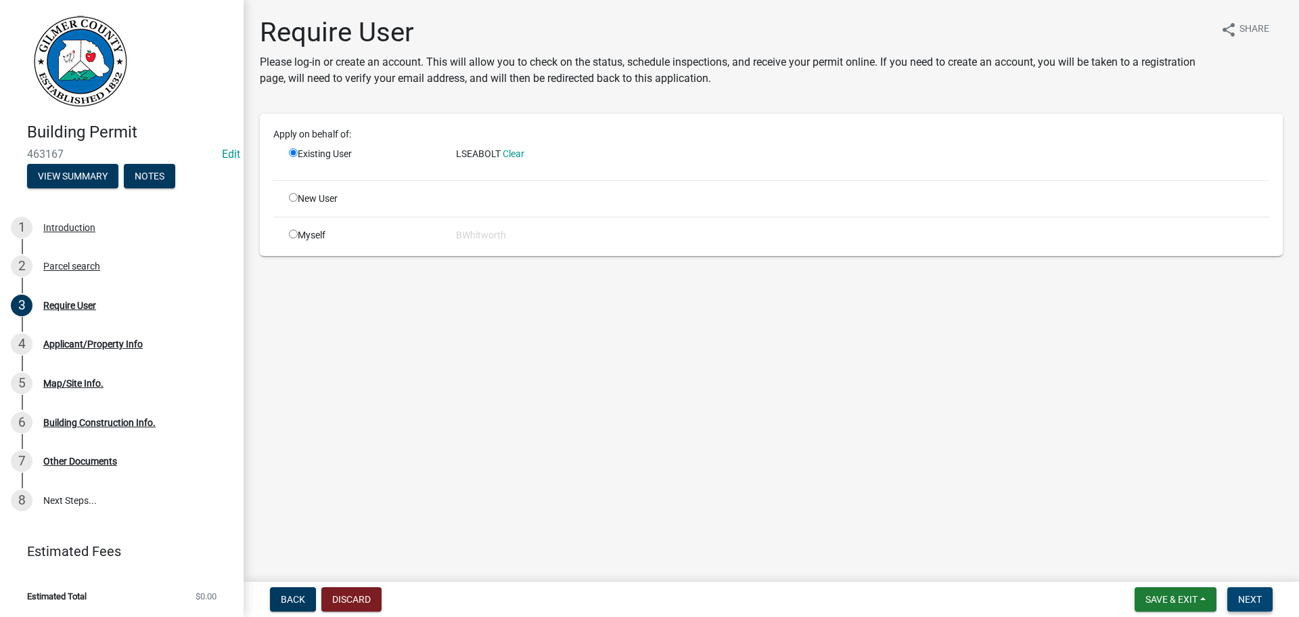
click at [1251, 591] on button "Next" at bounding box center [1250, 599] width 45 height 24
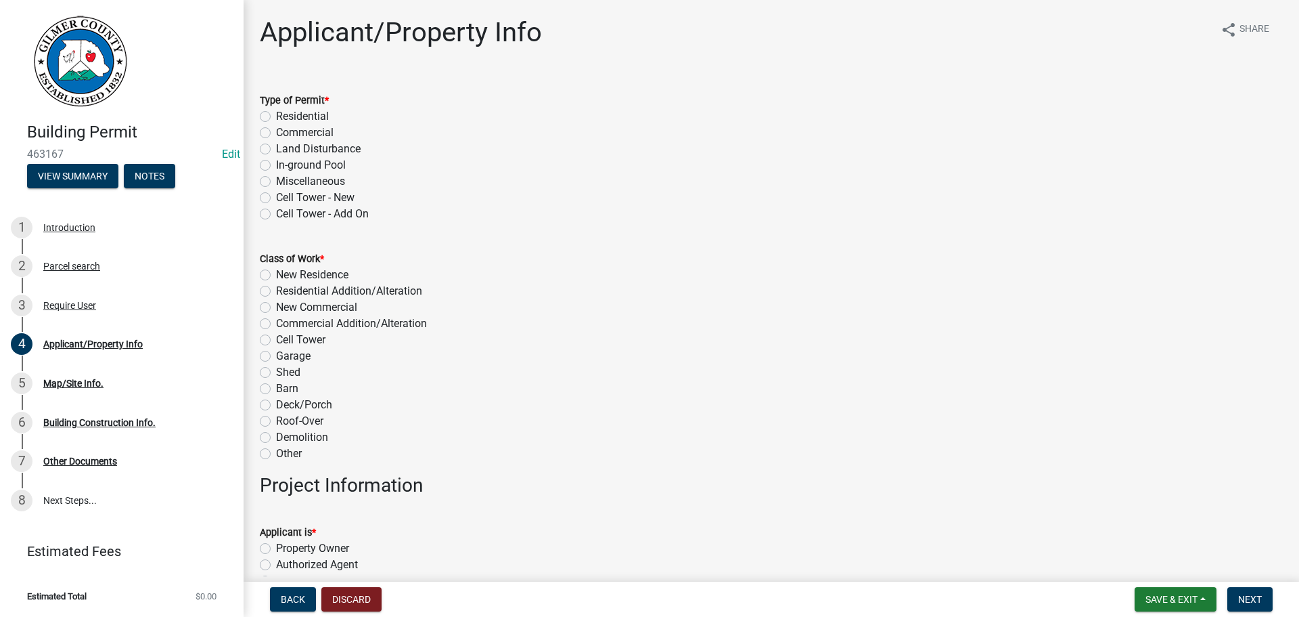
click at [276, 181] on label "Miscellaneous" at bounding box center [310, 181] width 69 height 16
click at [276, 181] on input "Miscellaneous" at bounding box center [280, 177] width 9 height 9
radio input "true"
click at [276, 358] on label "Garage" at bounding box center [293, 356] width 35 height 16
click at [276, 357] on input "Garage" at bounding box center [280, 352] width 9 height 9
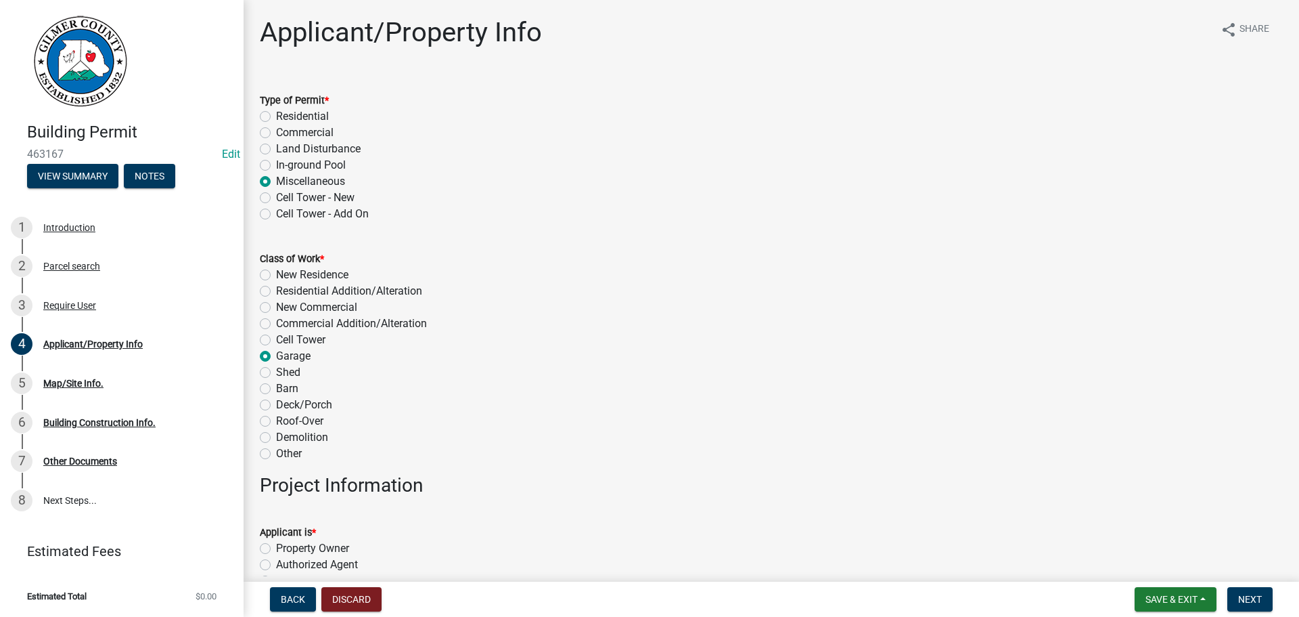
radio input "true"
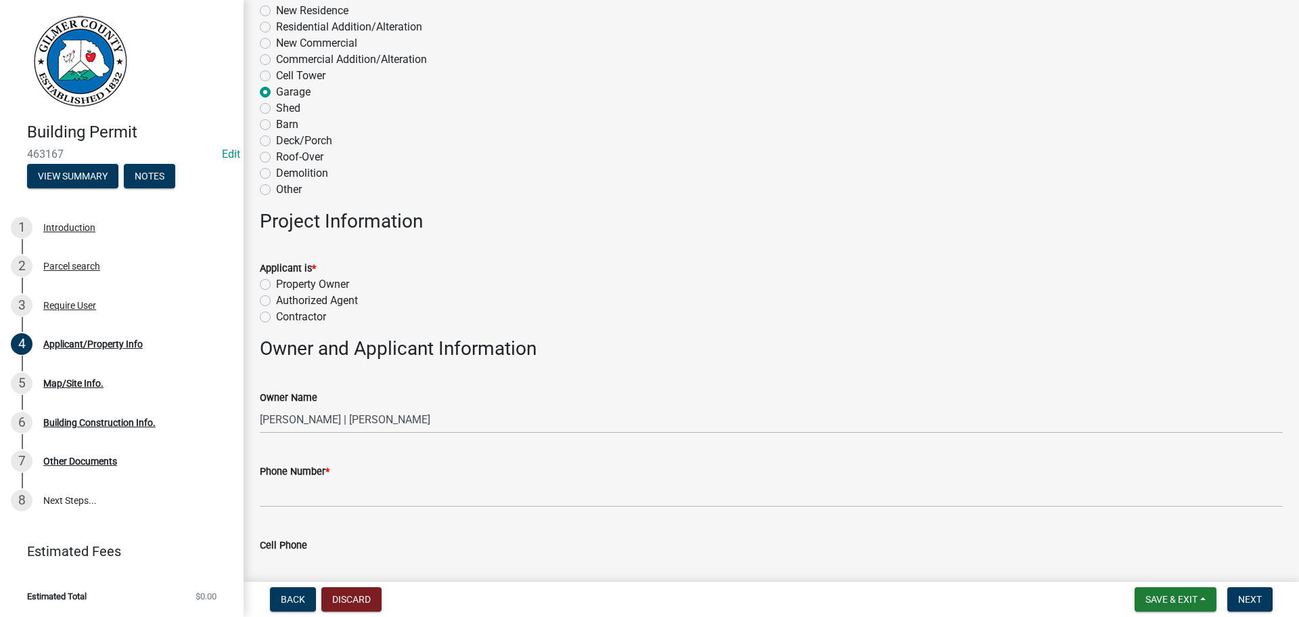
scroll to position [406, 0]
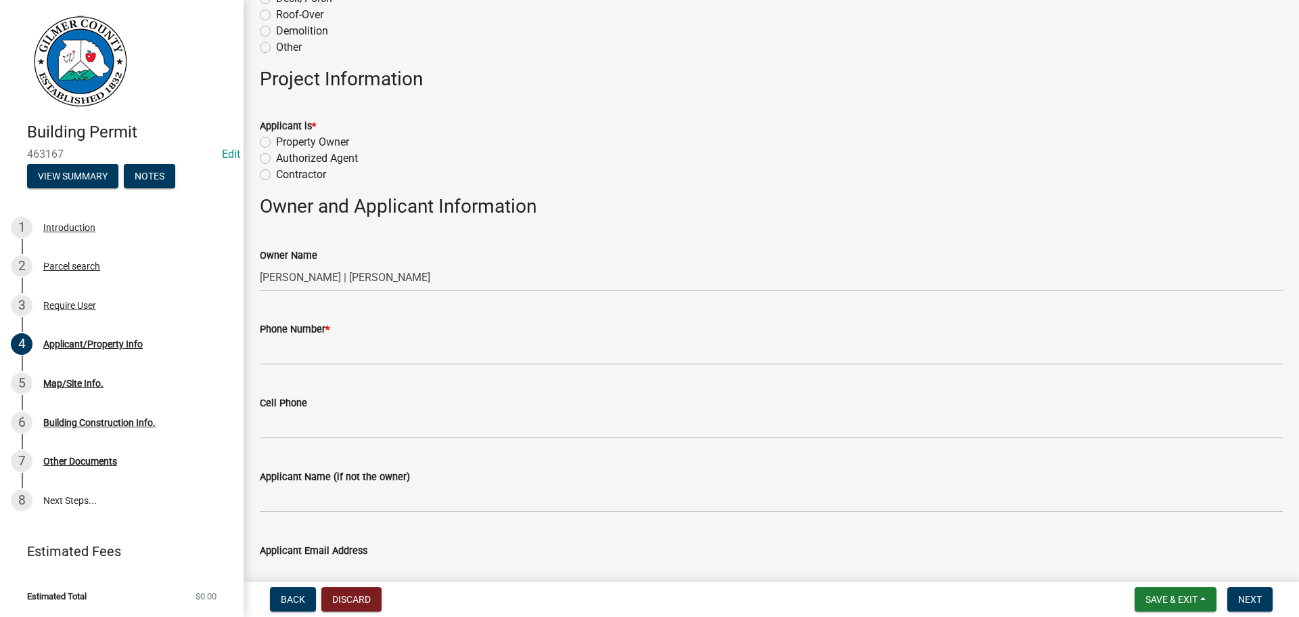
click at [276, 170] on label "Contractor" at bounding box center [301, 174] width 50 height 16
click at [276, 170] on input "Contractor" at bounding box center [280, 170] width 9 height 9
radio input "true"
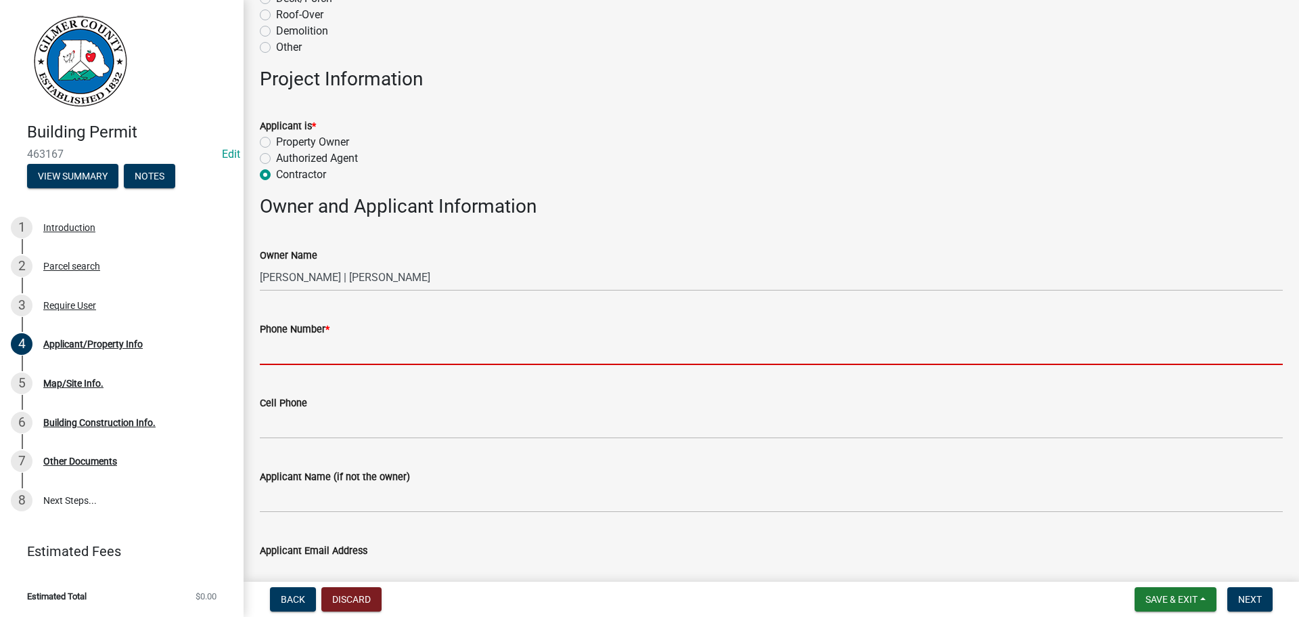
drag, startPoint x: 319, startPoint y: 349, endPoint x: 326, endPoint y: 348, distance: 6.8
click at [319, 349] on input "Phone Number *" at bounding box center [771, 351] width 1023 height 28
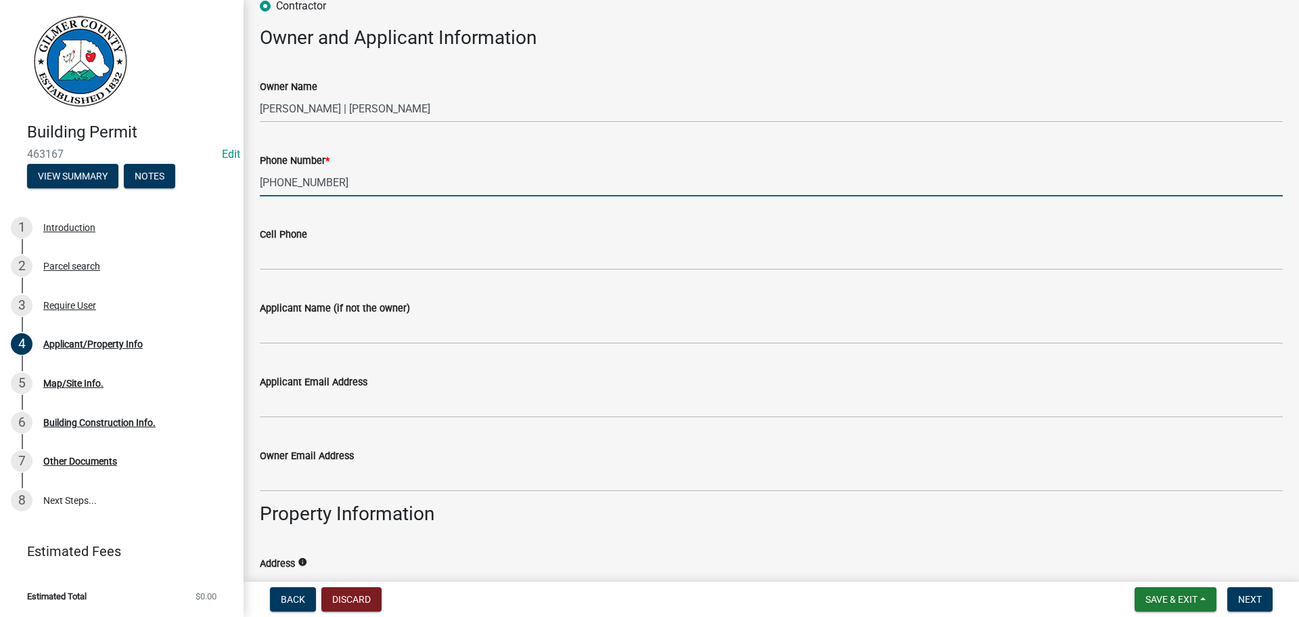
scroll to position [609, 0]
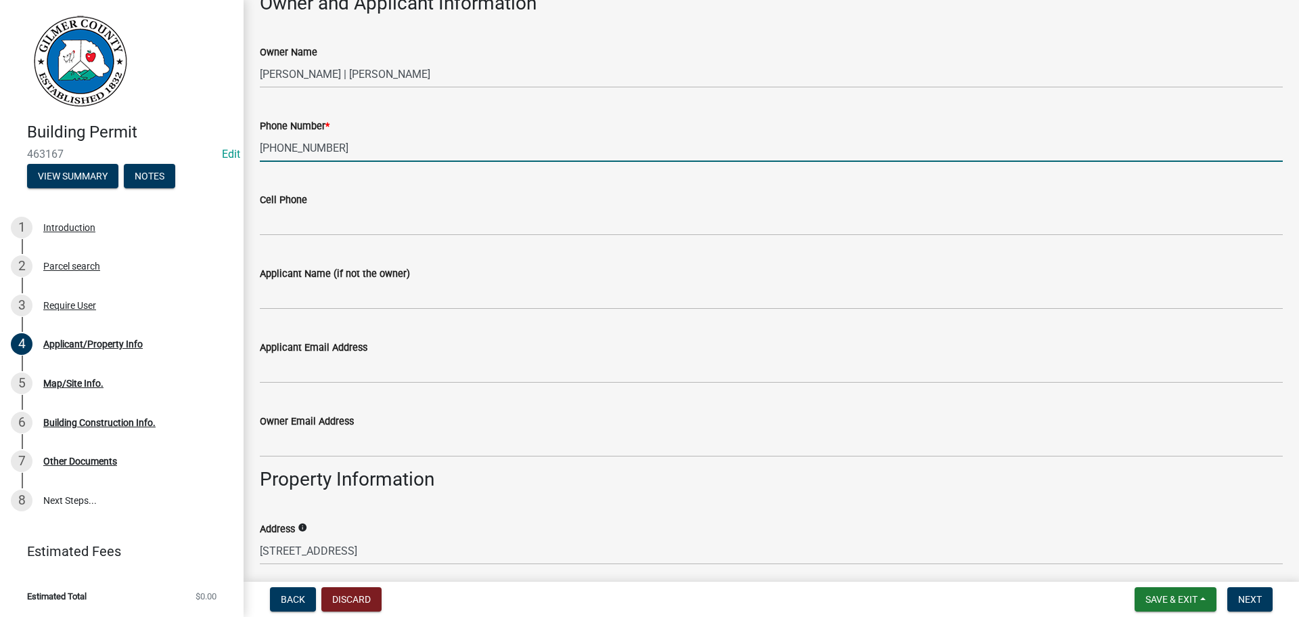
type input "[PHONE_NUMBER]"
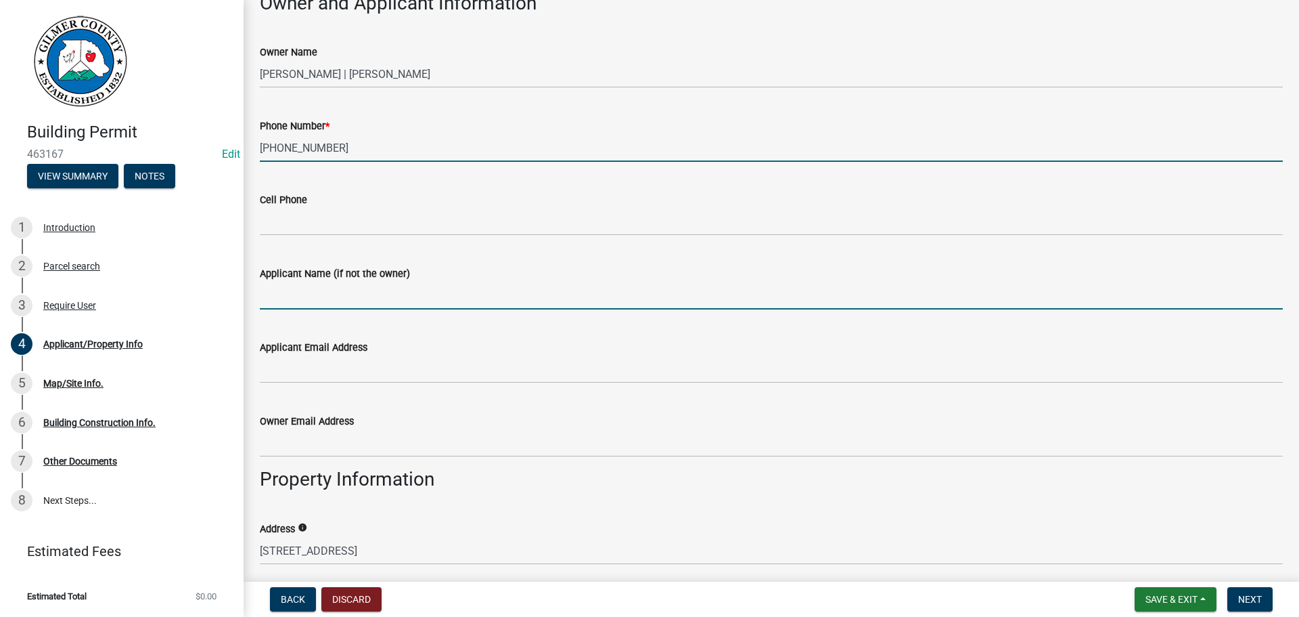
click at [355, 292] on input "Applicant Name (if not the owner)" at bounding box center [771, 296] width 1023 height 28
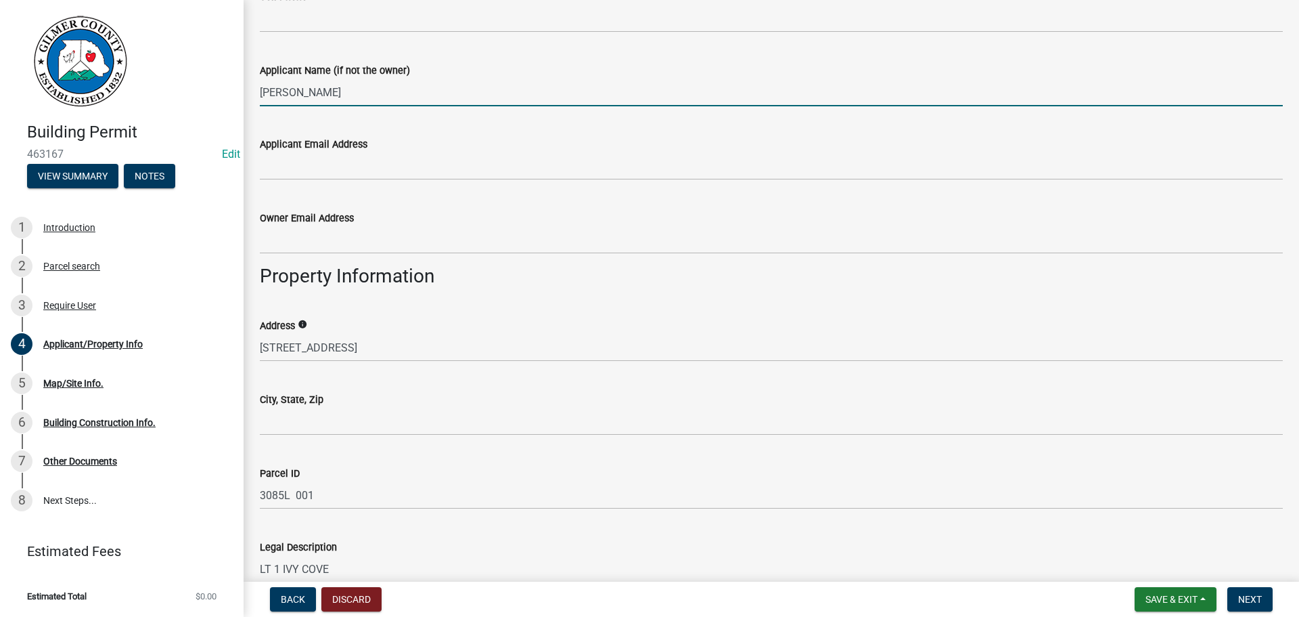
scroll to position [947, 0]
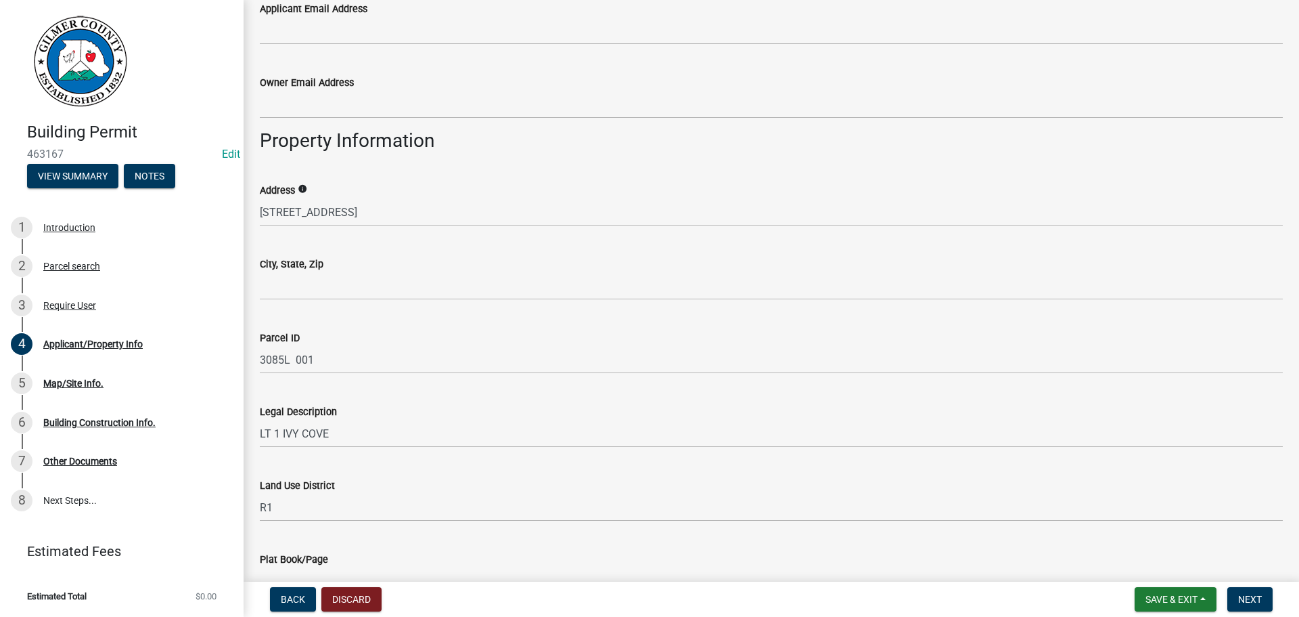
type input "[PERSON_NAME]"
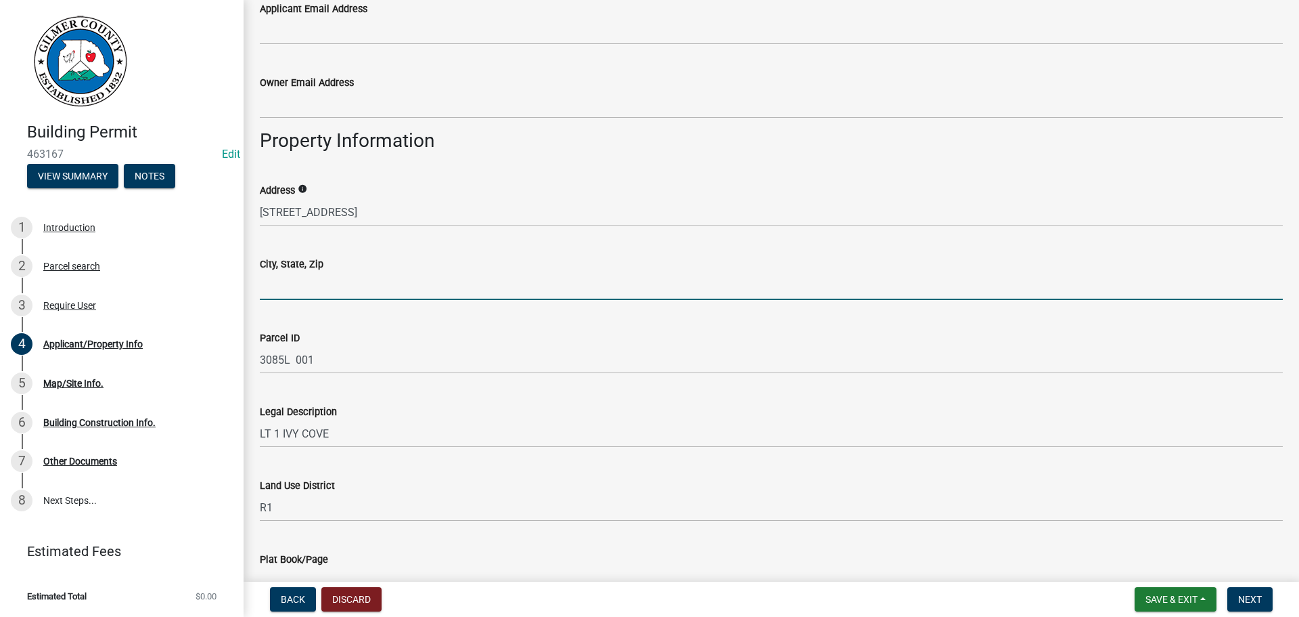
drag, startPoint x: 338, startPoint y: 281, endPoint x: 341, endPoint y: 292, distance: 11.3
click at [338, 281] on input "City, State, Zip" at bounding box center [771, 286] width 1023 height 28
type input "ELLIJAY GA 30536"
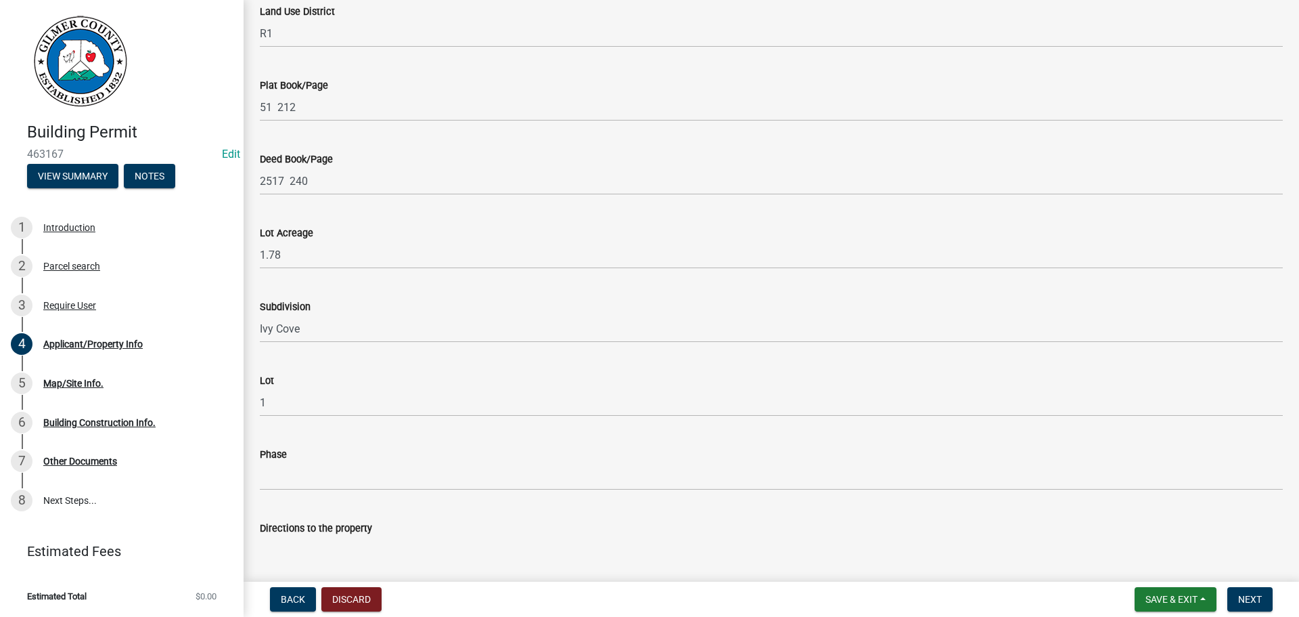
scroll to position [1489, 0]
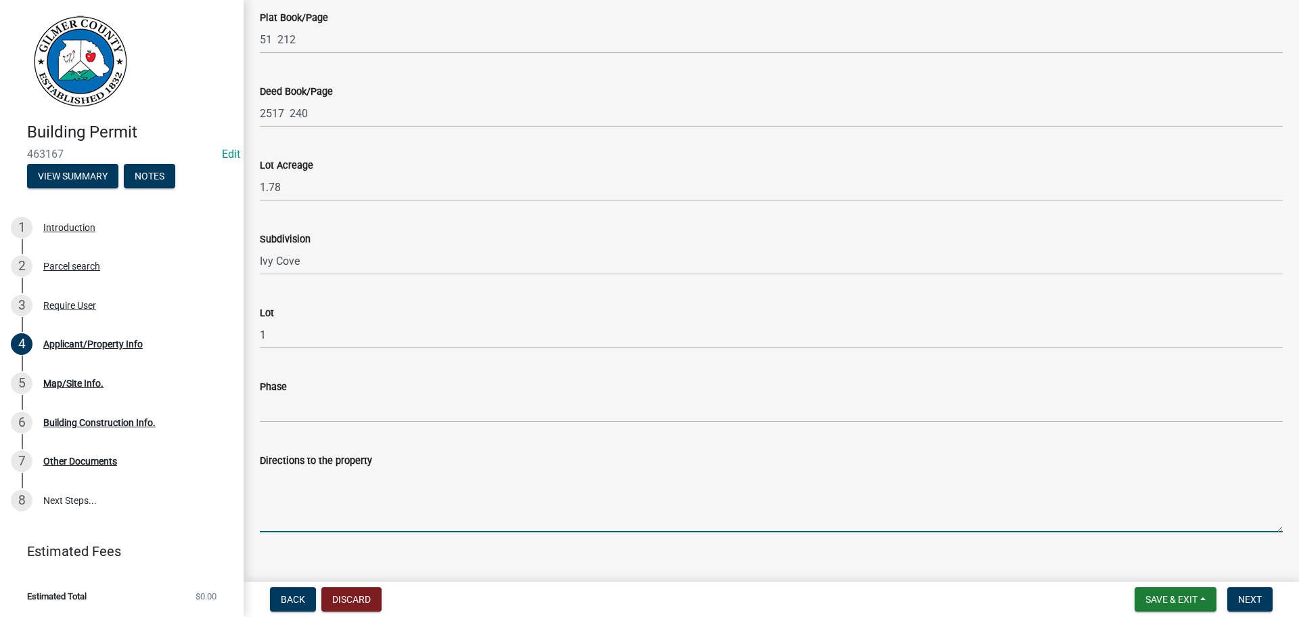
click at [321, 492] on textarea "Directions to the property" at bounding box center [771, 500] width 1023 height 64
click at [319, 491] on textarea "Directions to the property" at bounding box center [771, 500] width 1023 height 64
type textarea "YUKON, LT ON [GEOGRAPHIC_DATA], RT ON [GEOGRAPHIC_DATA], TOP OF HILL ON RT IN […"
click at [1251, 601] on span "Next" at bounding box center [1250, 599] width 24 height 11
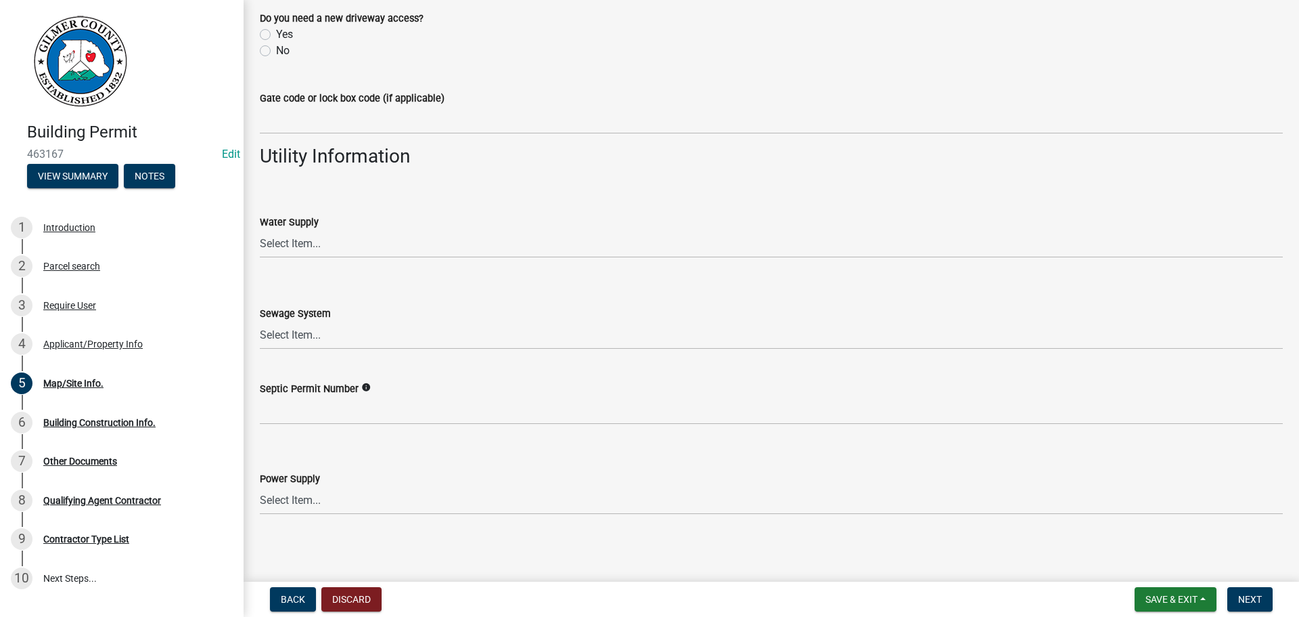
scroll to position [1102, 0]
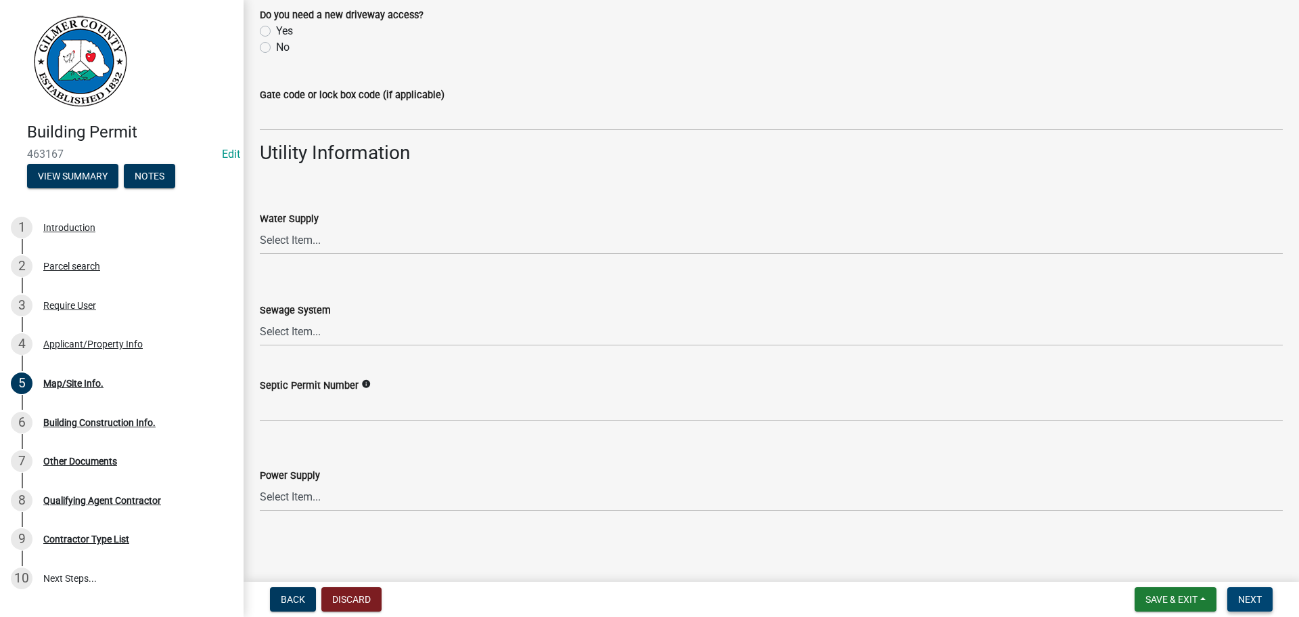
click at [1250, 597] on span "Next" at bounding box center [1250, 599] width 24 height 11
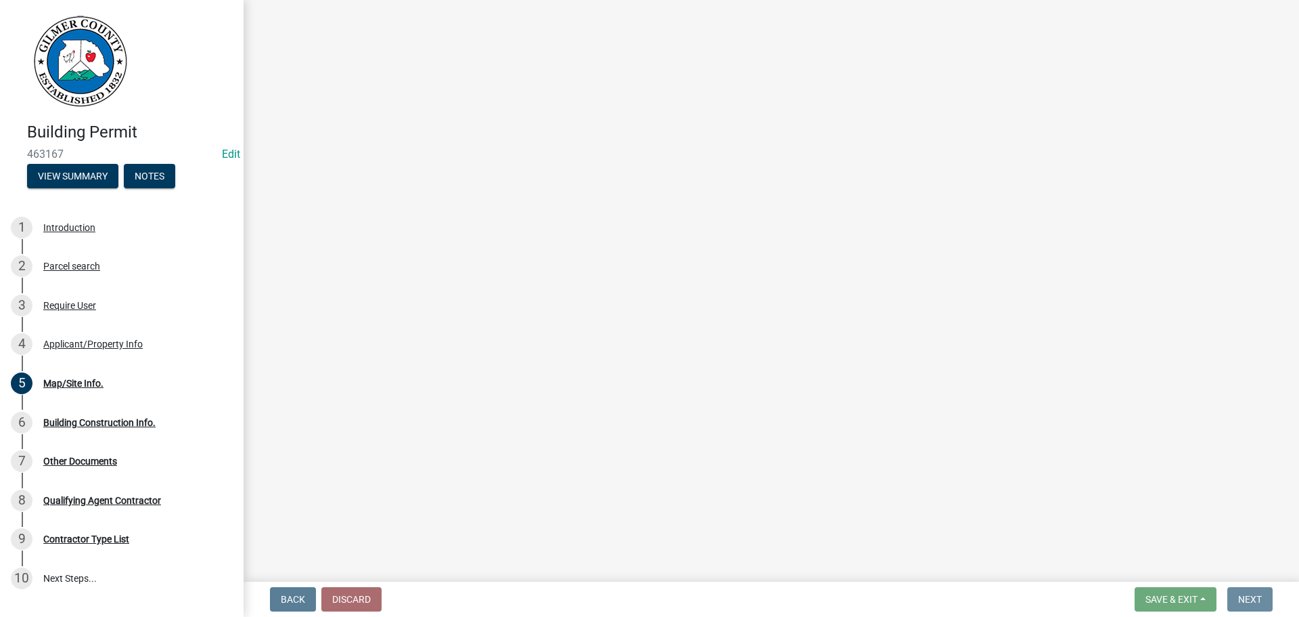
scroll to position [0, 0]
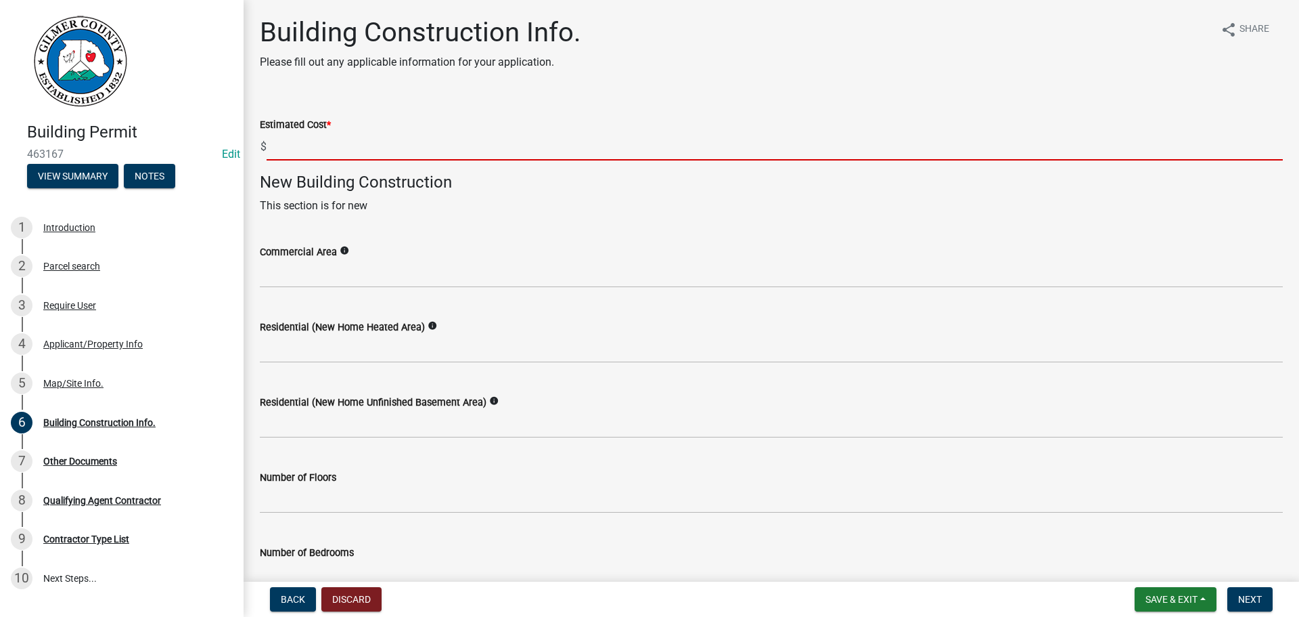
click at [368, 141] on input "text" at bounding box center [775, 147] width 1016 height 28
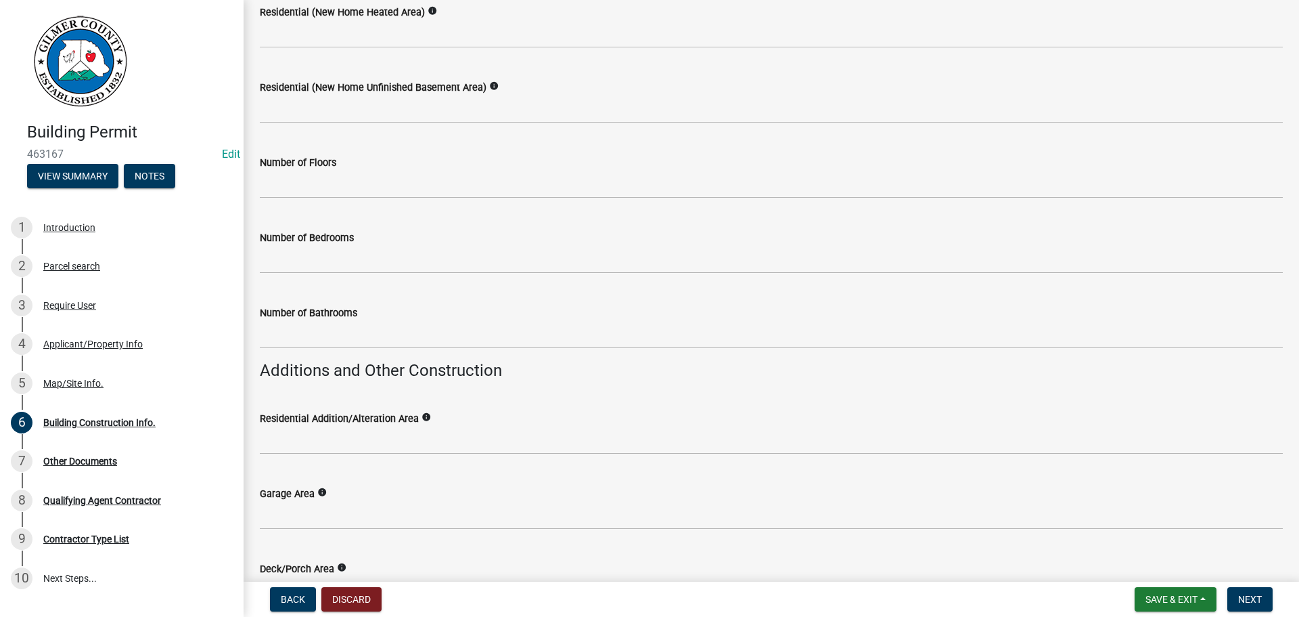
scroll to position [338, 0]
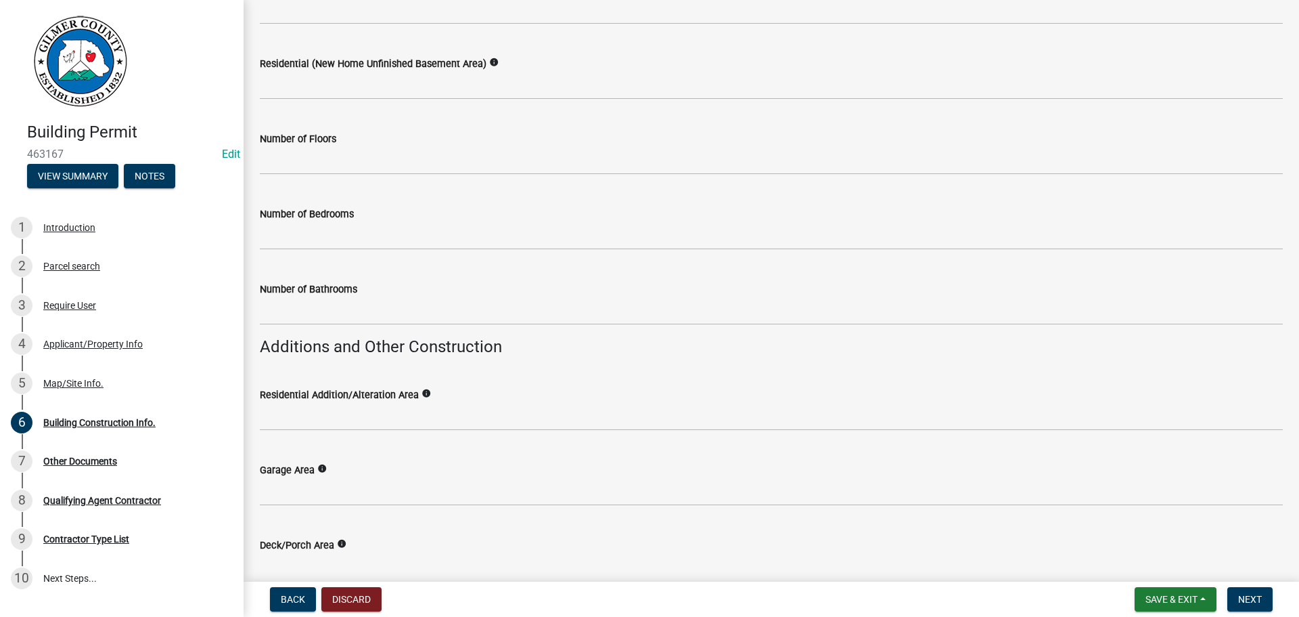
type input "12000"
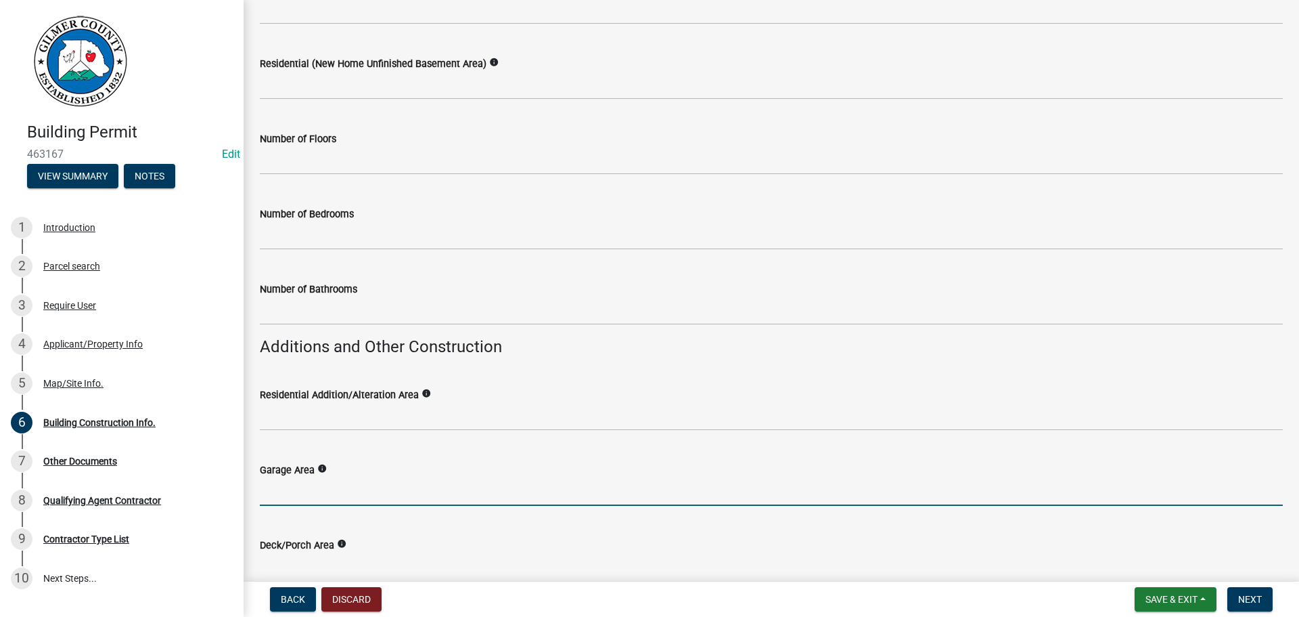
click at [288, 490] on input "text" at bounding box center [771, 492] width 1023 height 28
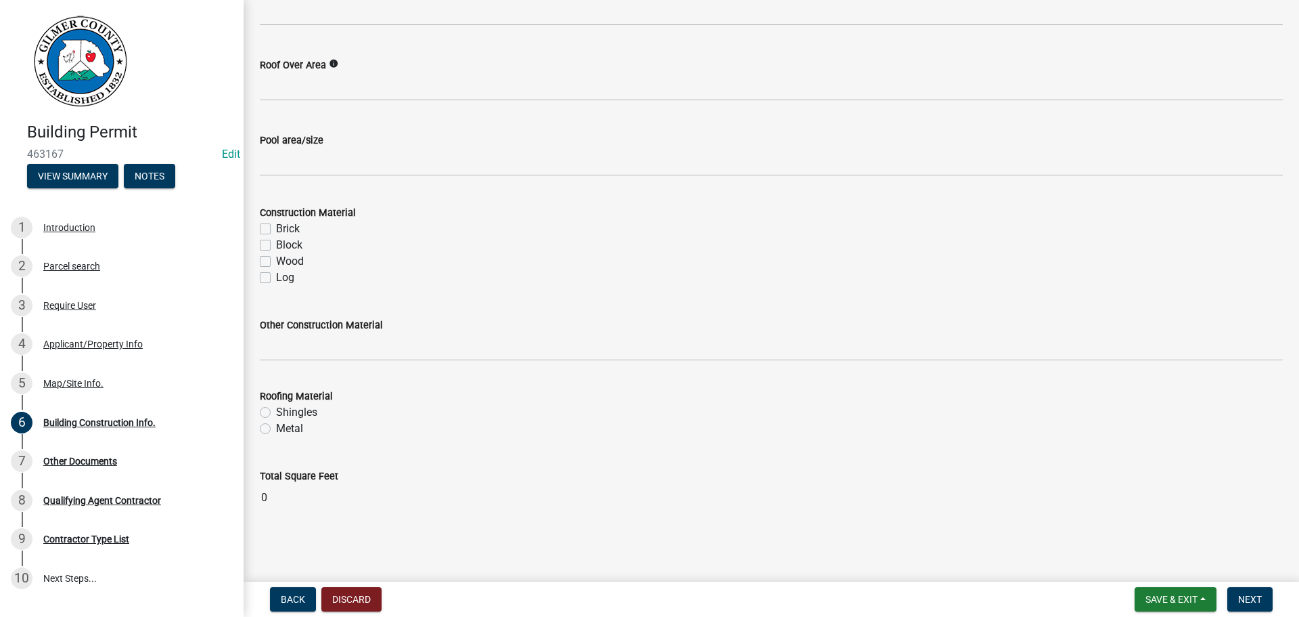
type input "624"
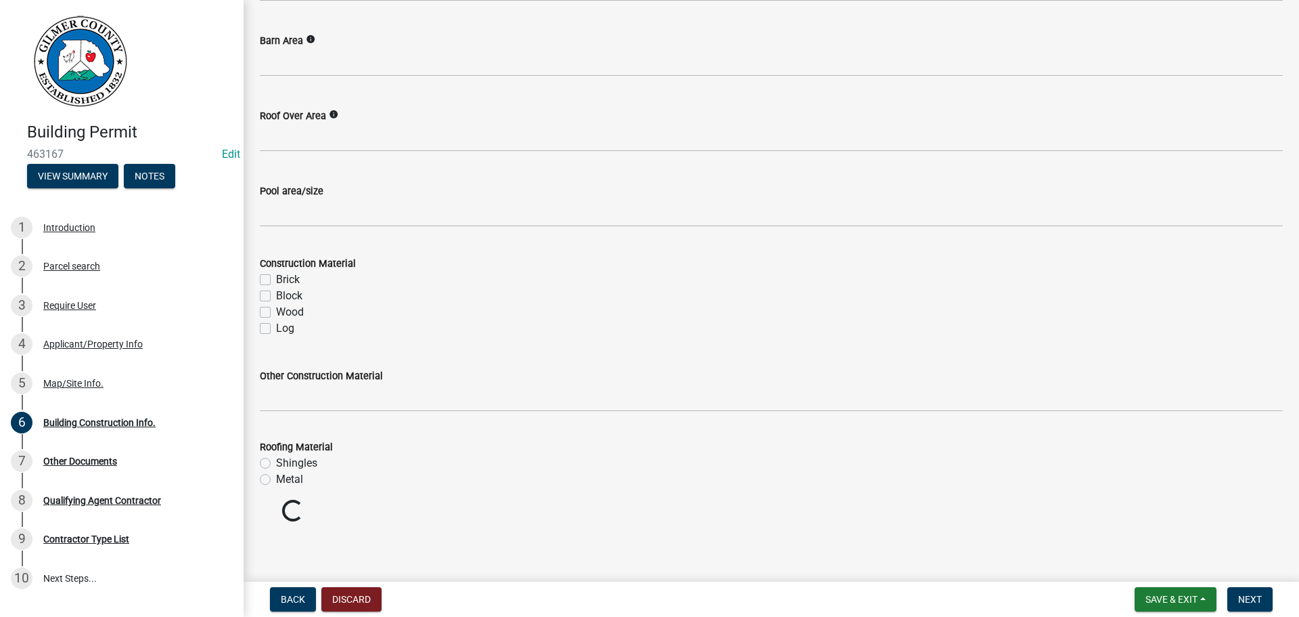
scroll to position [1119, 0]
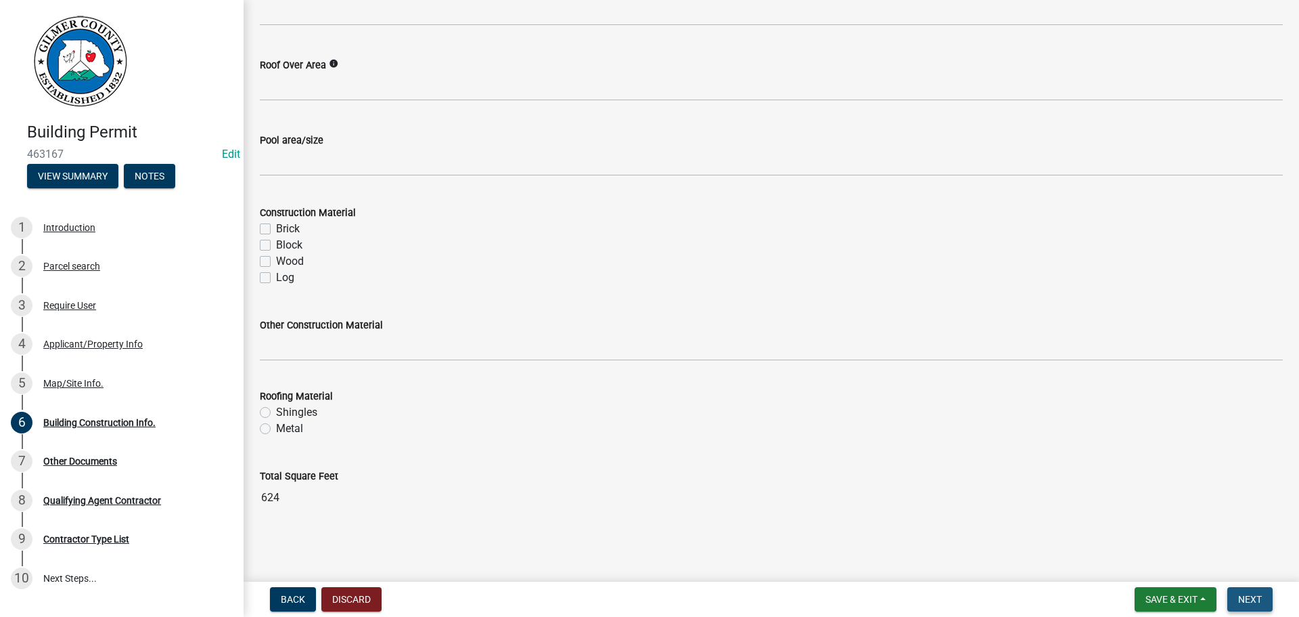
click at [1255, 594] on span "Next" at bounding box center [1250, 599] width 24 height 11
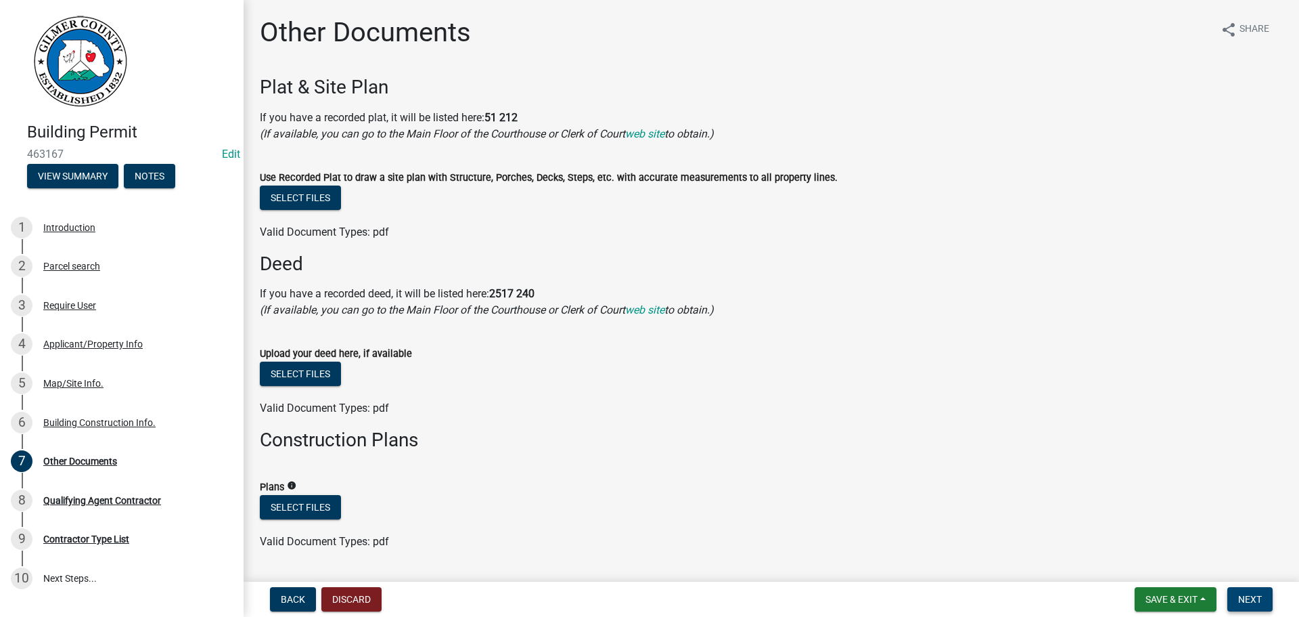
click at [1261, 592] on button "Next" at bounding box center [1250, 599] width 45 height 24
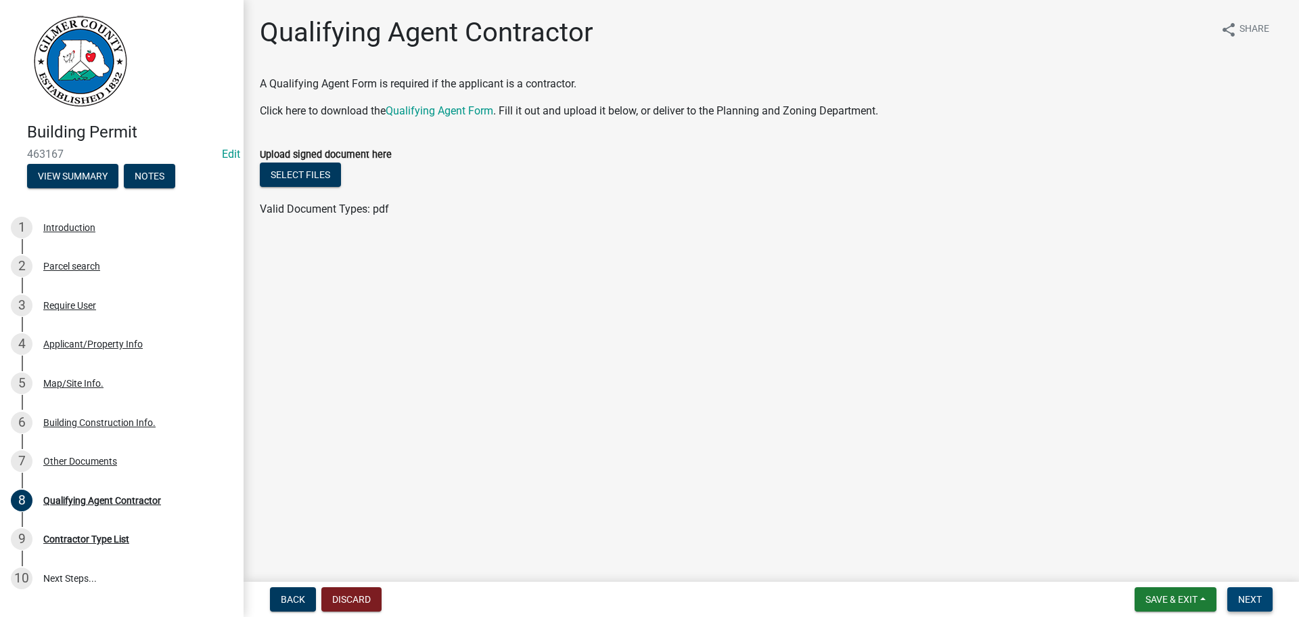
click at [1251, 592] on button "Next" at bounding box center [1250, 599] width 45 height 24
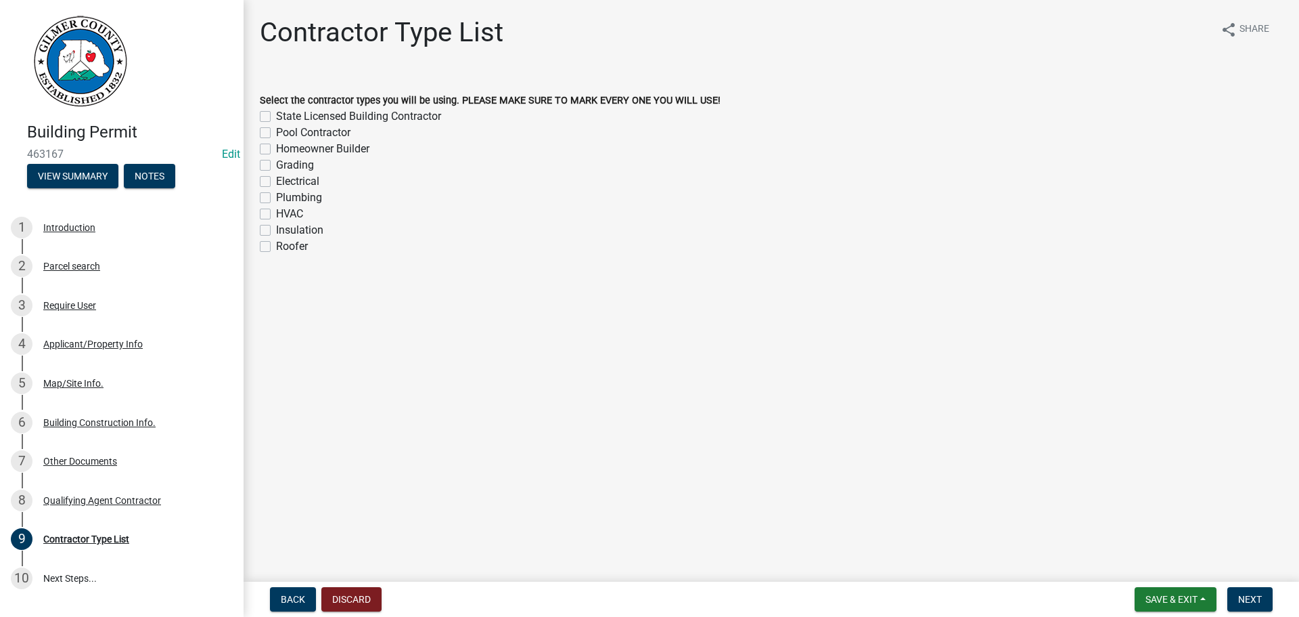
click at [276, 117] on label "State Licensed Building Contractor" at bounding box center [358, 116] width 165 height 16
click at [276, 117] on input "State Licensed Building Contractor" at bounding box center [280, 112] width 9 height 9
checkbox input "true"
checkbox input "false"
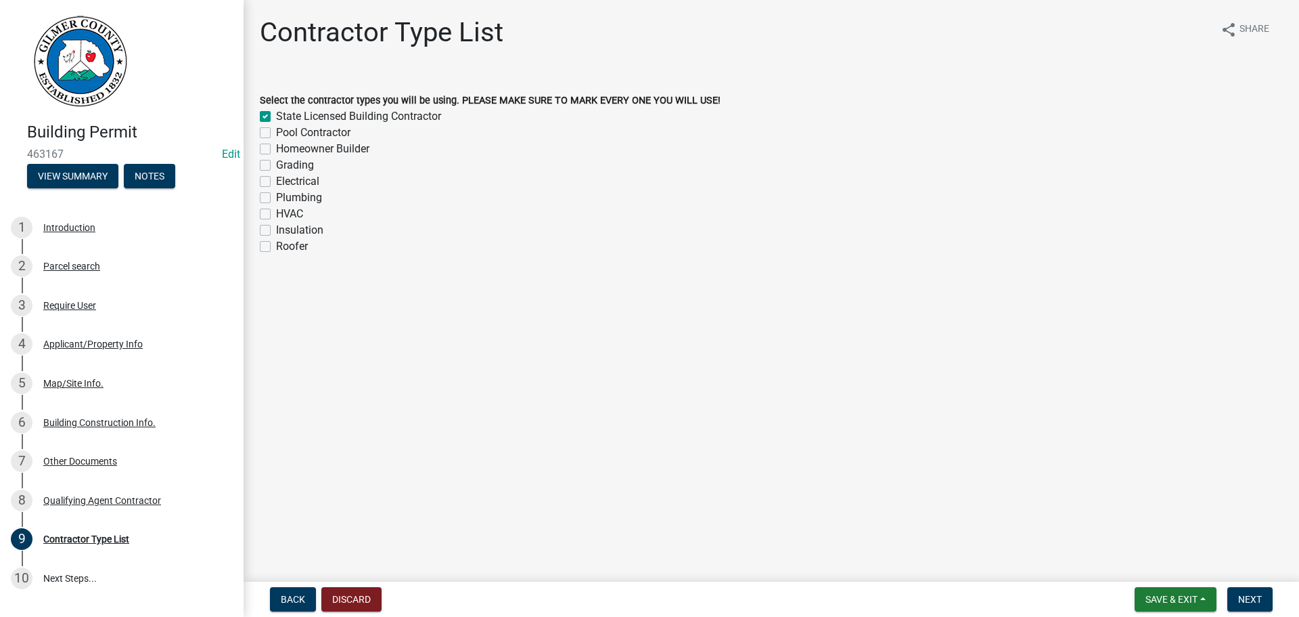
checkbox input "false"
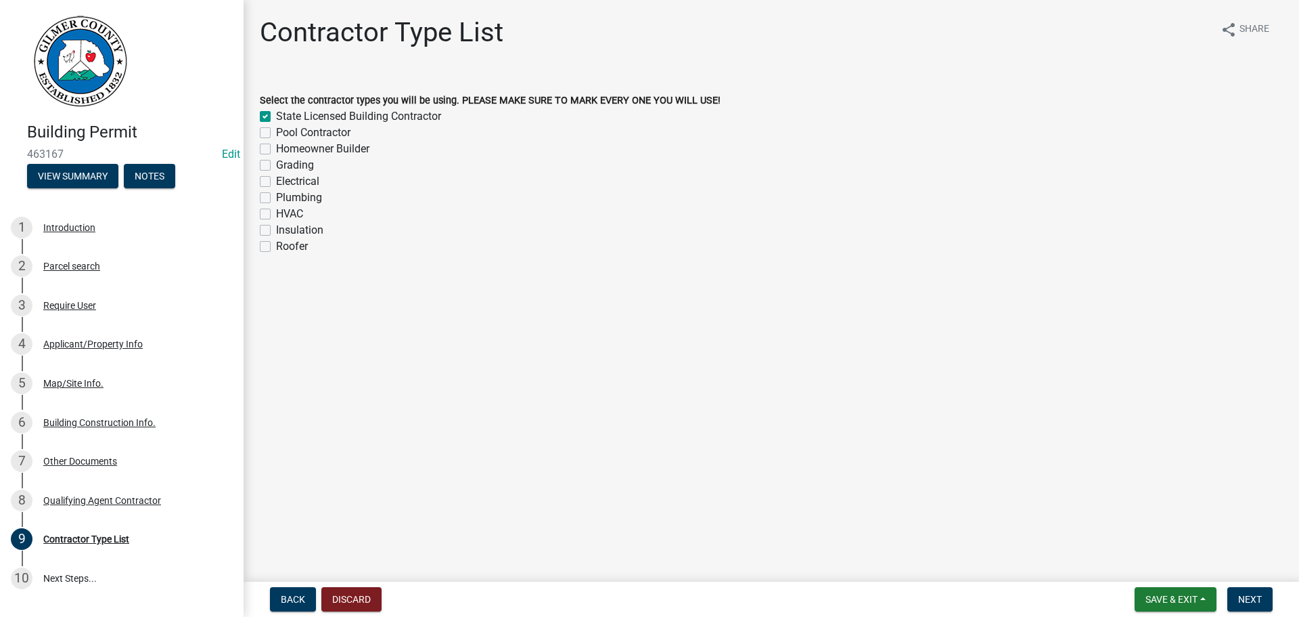
checkbox input "false"
click at [1260, 602] on span "Next" at bounding box center [1250, 599] width 24 height 11
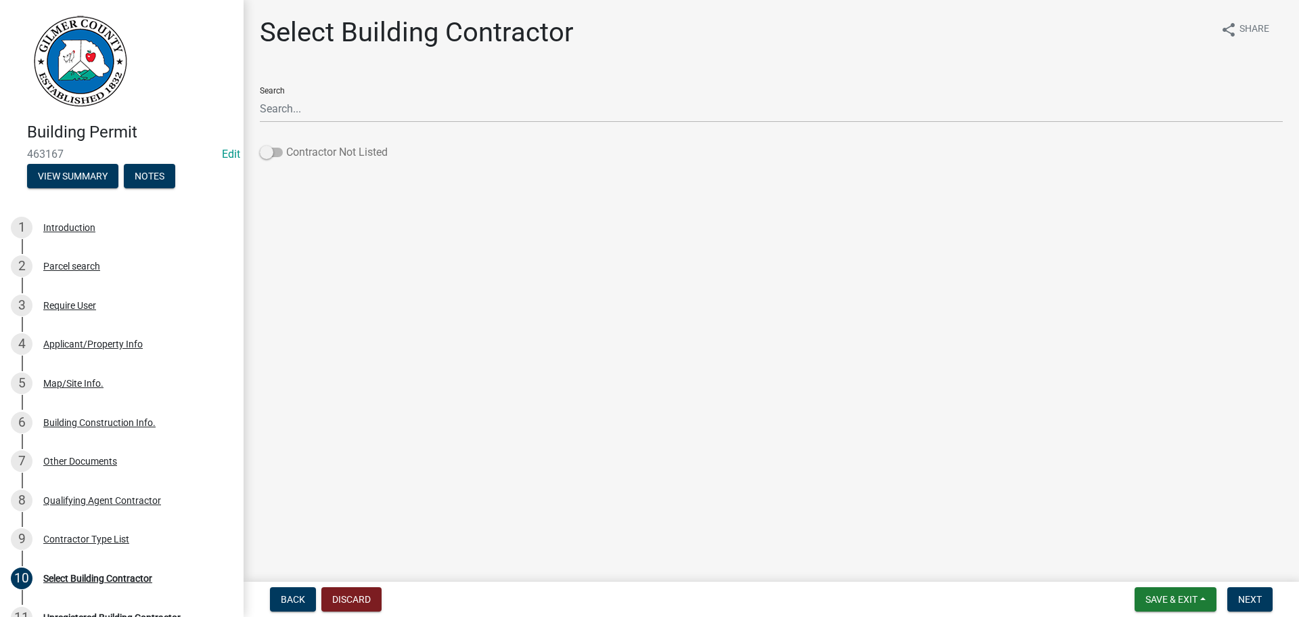
click at [271, 150] on span at bounding box center [271, 152] width 23 height 9
click at [286, 144] on input "Contractor Not Listed" at bounding box center [286, 144] width 0 height 0
click at [1247, 596] on span "Next" at bounding box center [1250, 599] width 24 height 11
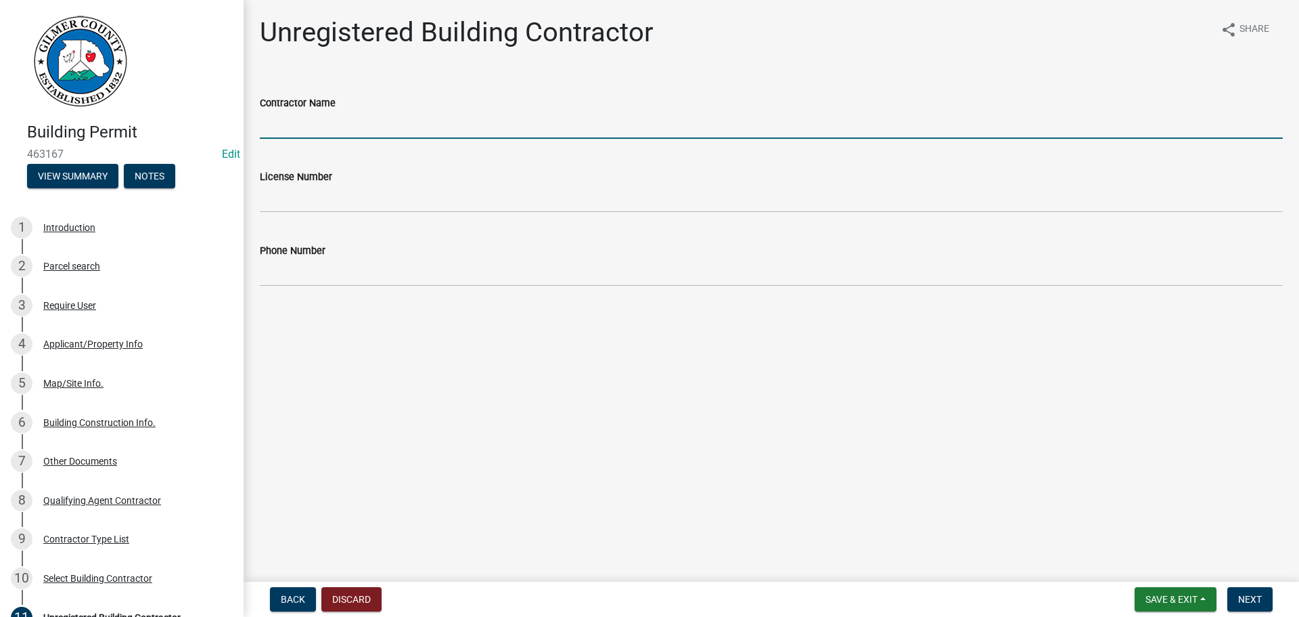
click at [283, 118] on input "Contractor Name" at bounding box center [771, 125] width 1023 height 28
type input "[PERSON_NAME]"
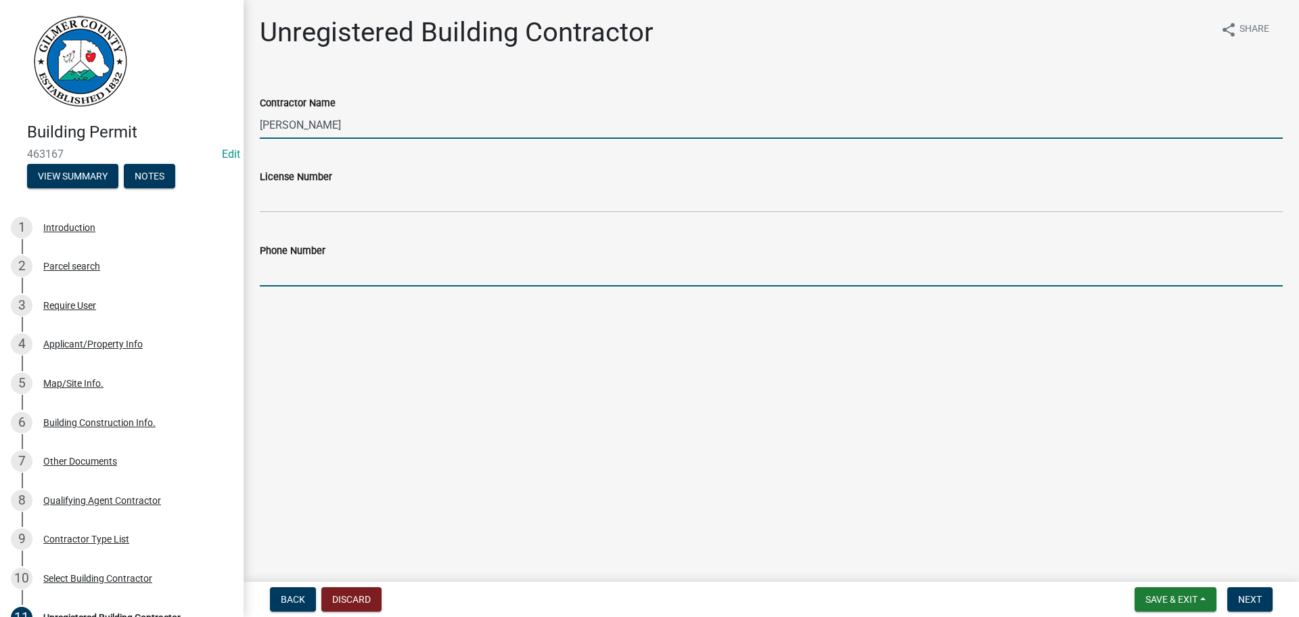
click at [296, 273] on input "Phone Number" at bounding box center [771, 273] width 1023 height 28
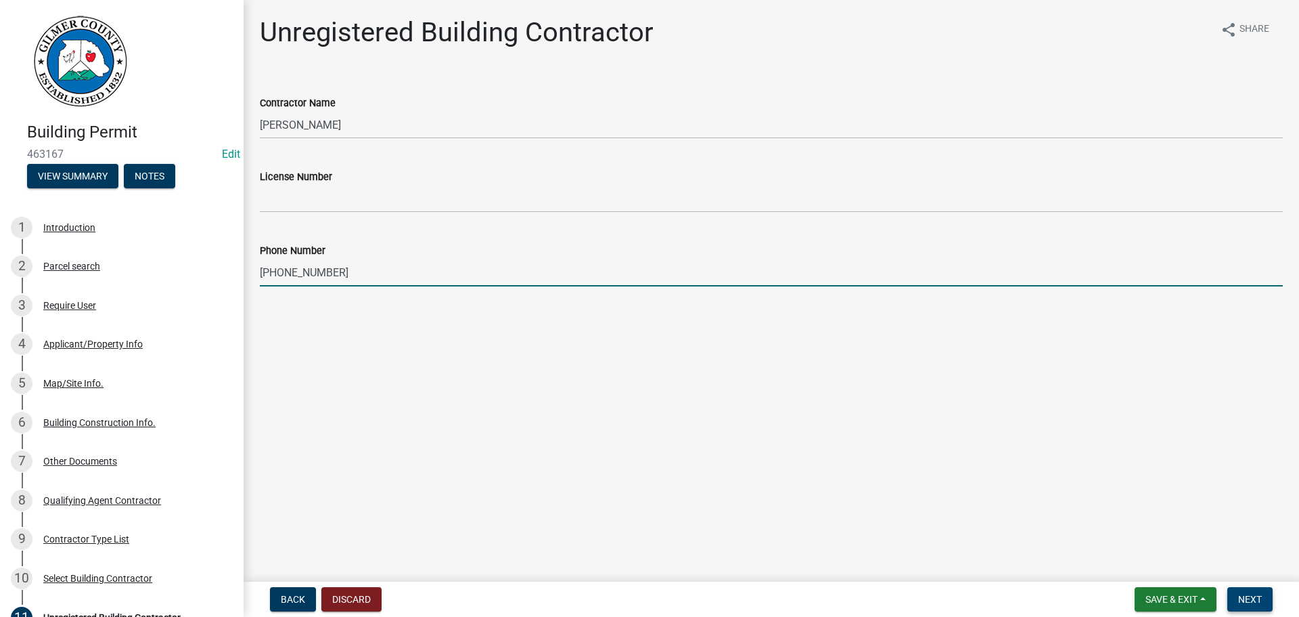
type input "[PHONE_NUMBER]"
click at [1254, 594] on span "Next" at bounding box center [1250, 599] width 24 height 11
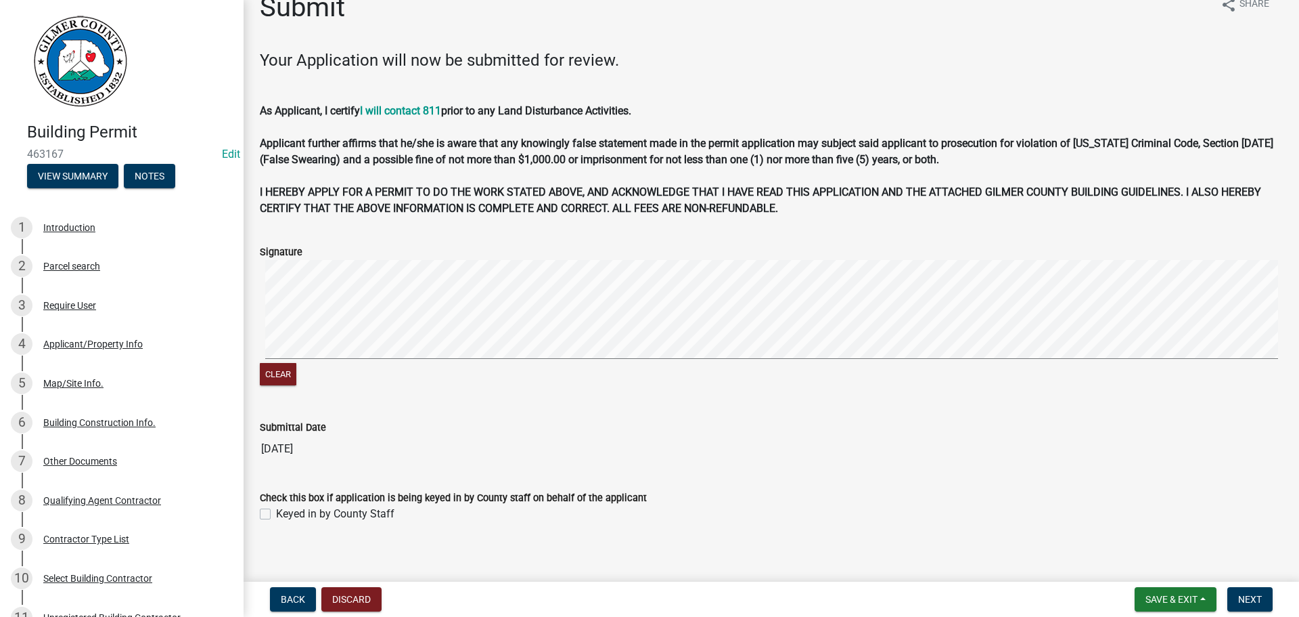
scroll to position [36, 0]
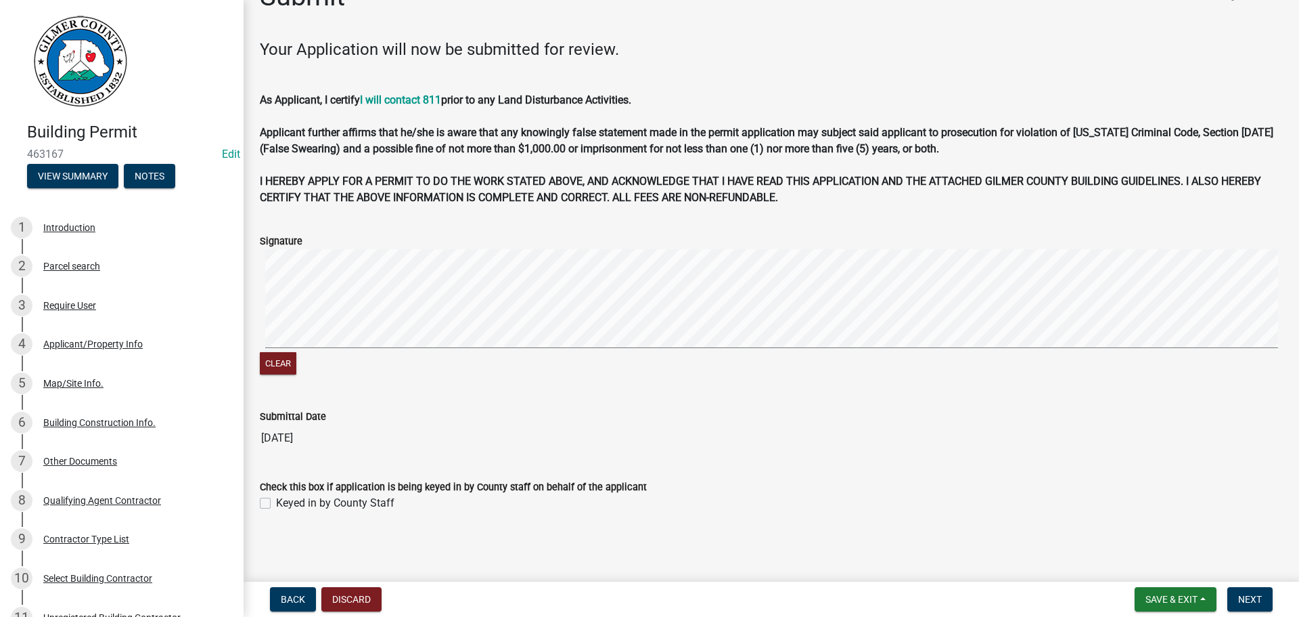
click at [276, 504] on label "Keyed in by County Staff" at bounding box center [335, 503] width 118 height 16
click at [276, 504] on input "Keyed in by County Staff" at bounding box center [280, 499] width 9 height 9
checkbox input "true"
click at [1247, 596] on span "Next" at bounding box center [1250, 599] width 24 height 11
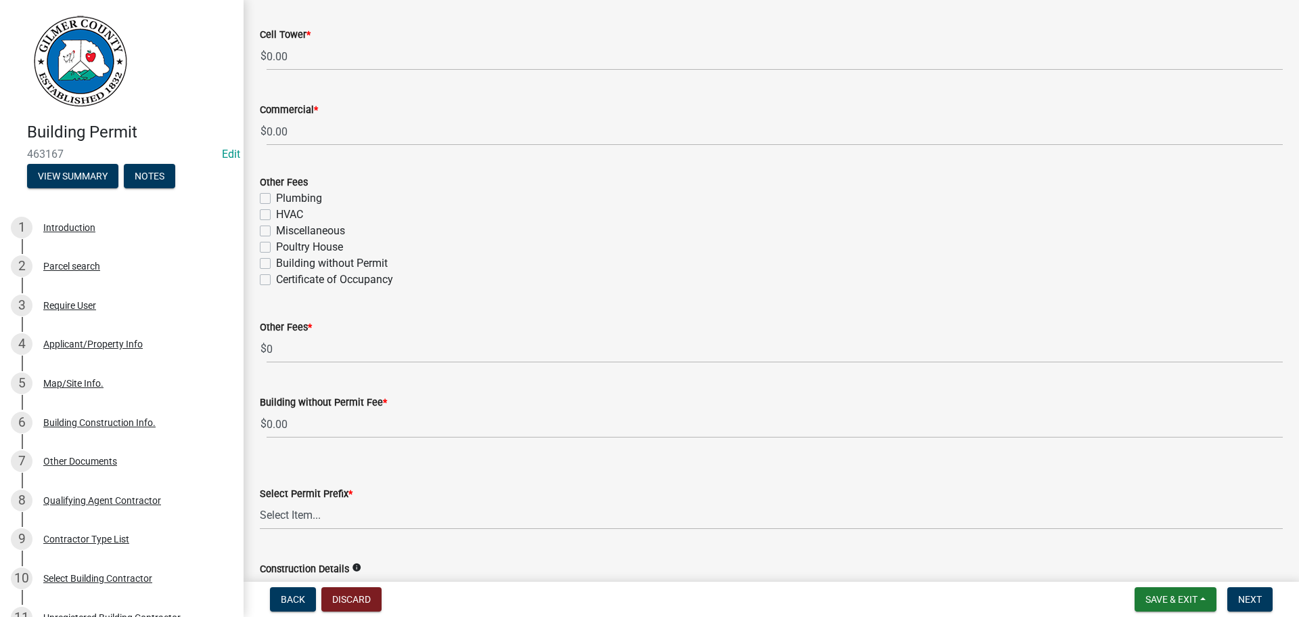
scroll to position [2436, 0]
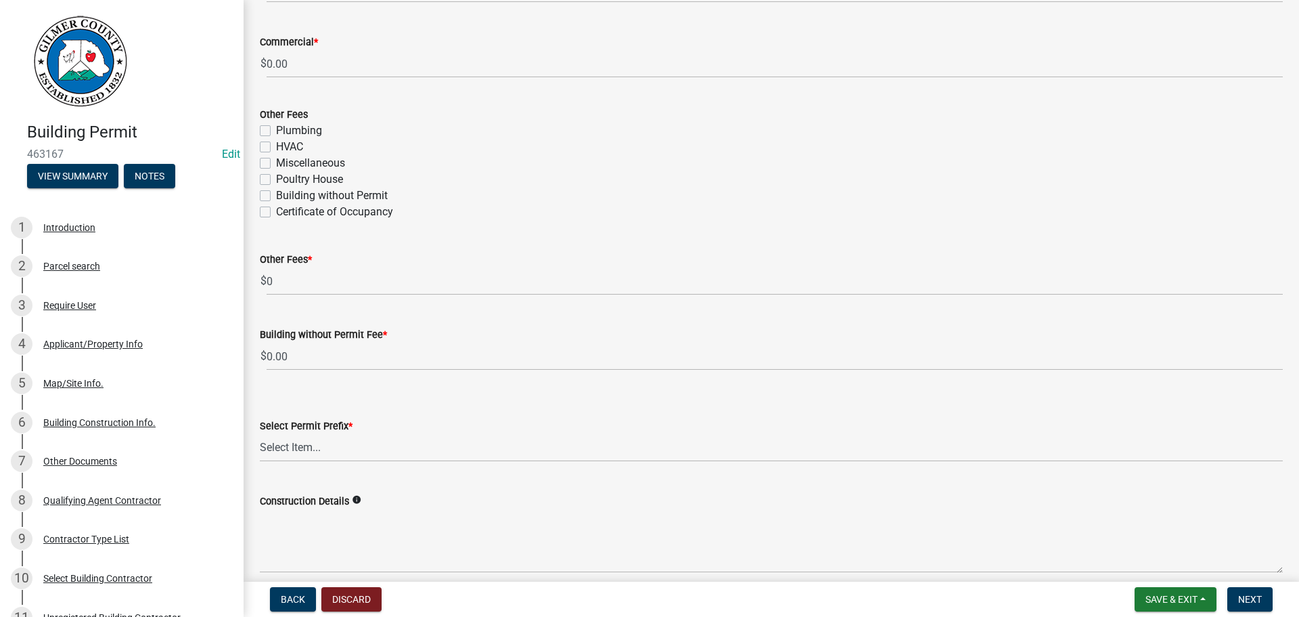
click at [276, 196] on label "Building without Permit" at bounding box center [332, 195] width 112 height 16
click at [276, 196] on input "Building without Permit" at bounding box center [280, 191] width 9 height 9
checkbox input "true"
checkbox input "false"
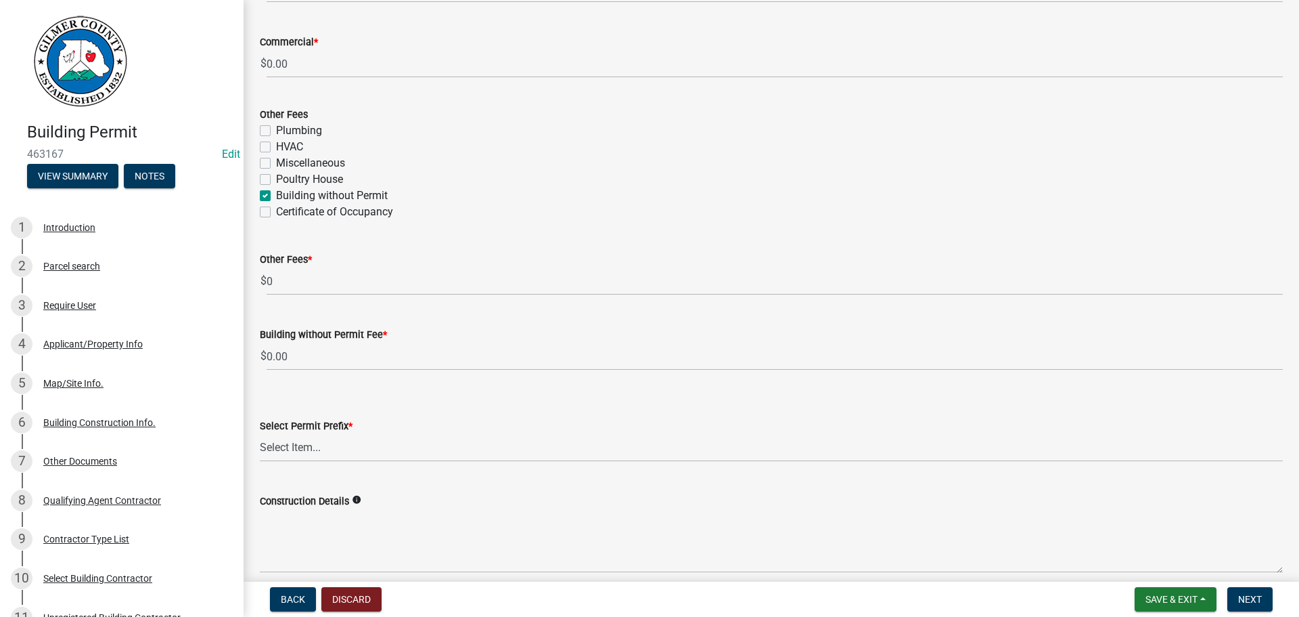
checkbox input "false"
checkbox input "true"
checkbox input "false"
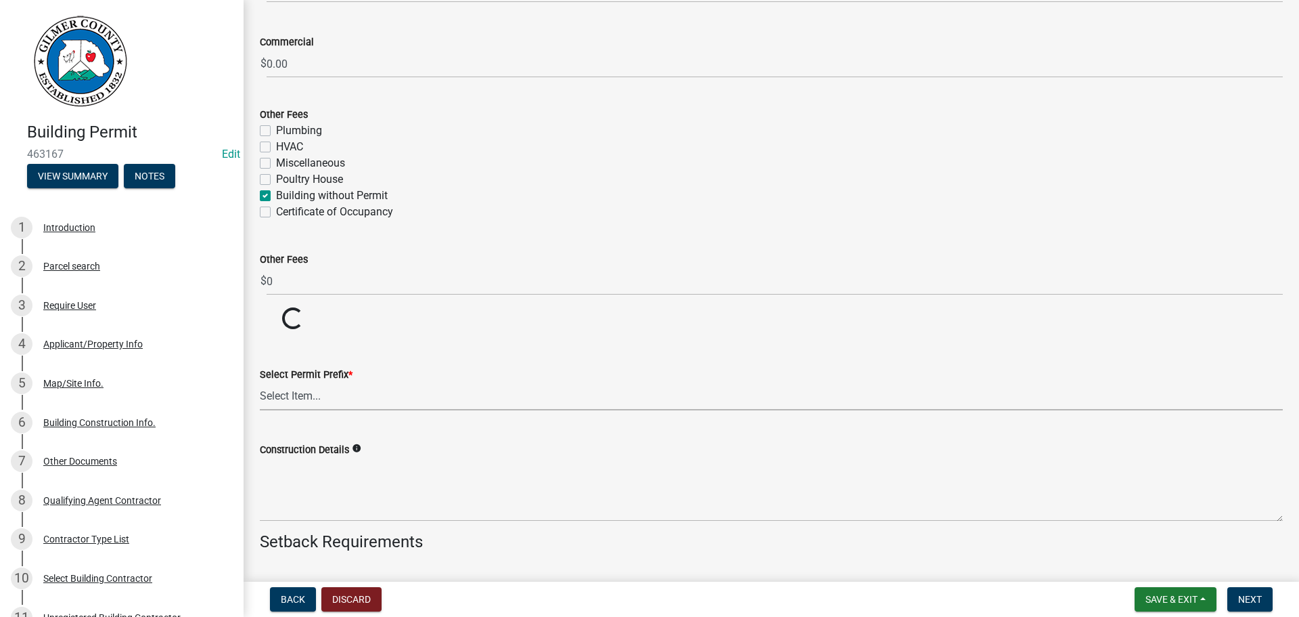
click at [307, 396] on select "Select Item... RES COMM MB LAND POOL MISC CELL TOWER - NEW CELL TOWER - ADD ON" at bounding box center [771, 396] width 1023 height 28
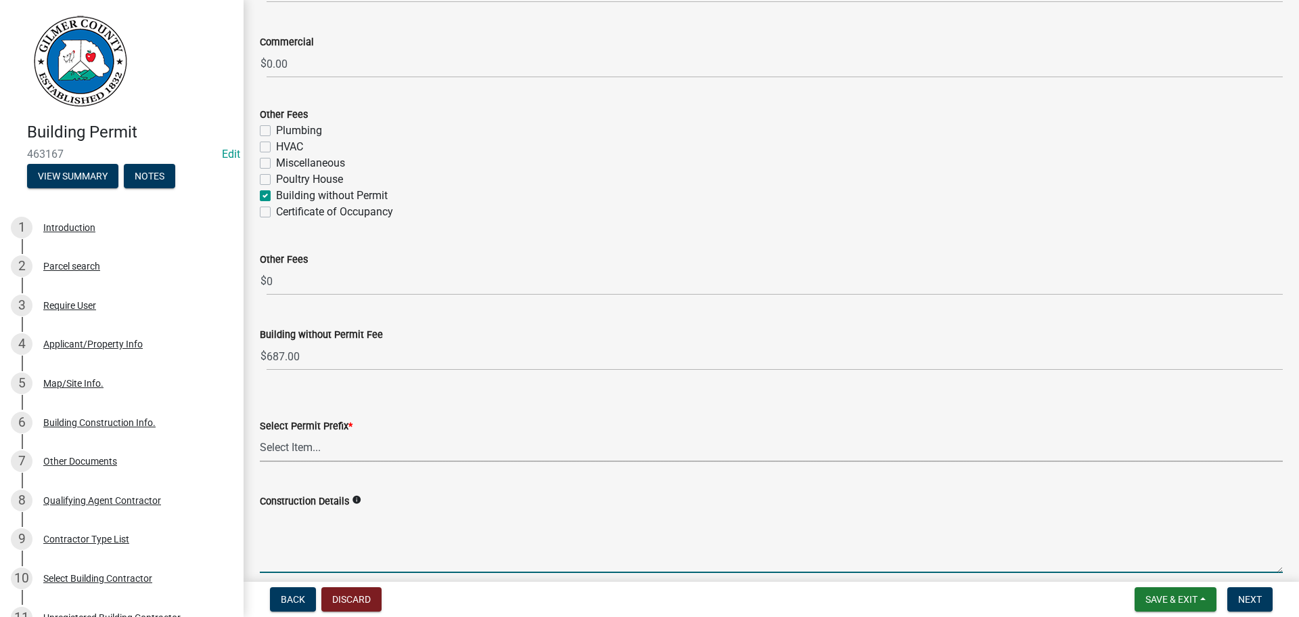
click at [303, 533] on form "Construction Details info" at bounding box center [771, 533] width 1023 height 80
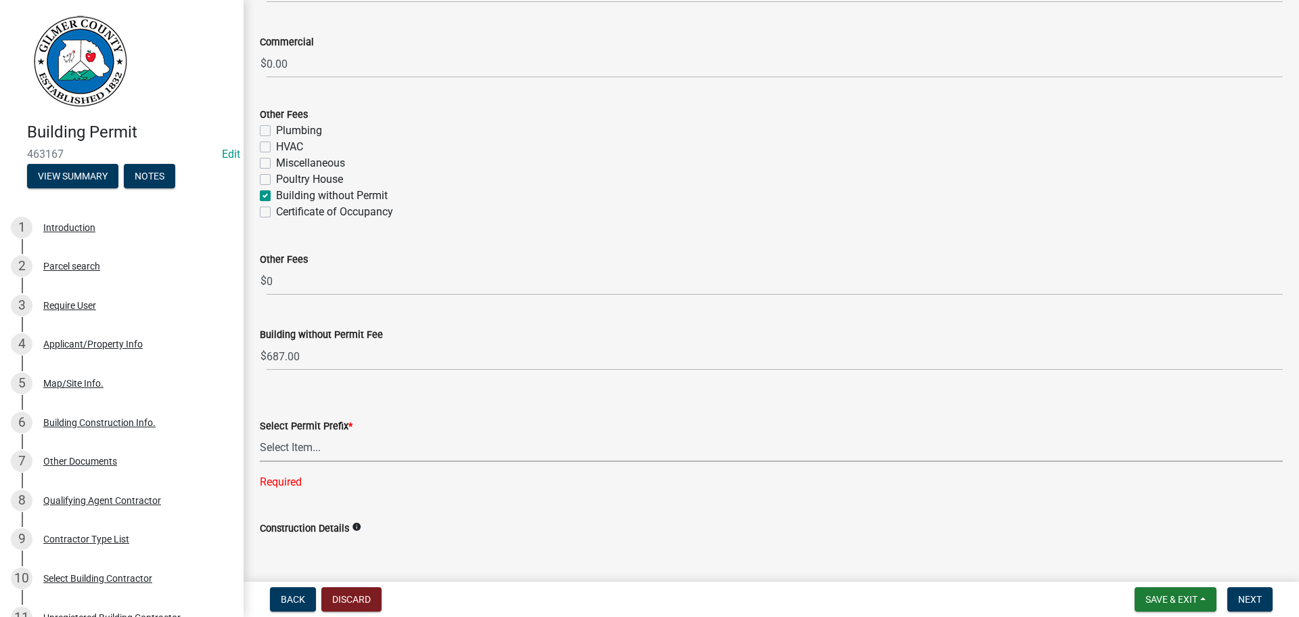
click at [318, 449] on select "Select Item... RES COMM MB LAND POOL MISC CELL TOWER - NEW CELL TOWER - ADD ON" at bounding box center [771, 448] width 1023 height 28
click at [260, 434] on select "Select Item... RES COMM MB LAND POOL MISC CELL TOWER - NEW CELL TOWER - ADD ON" at bounding box center [771, 448] width 1023 height 28
select select "d8142ddf-27f7-42b0-ba1e-04fee764576f"
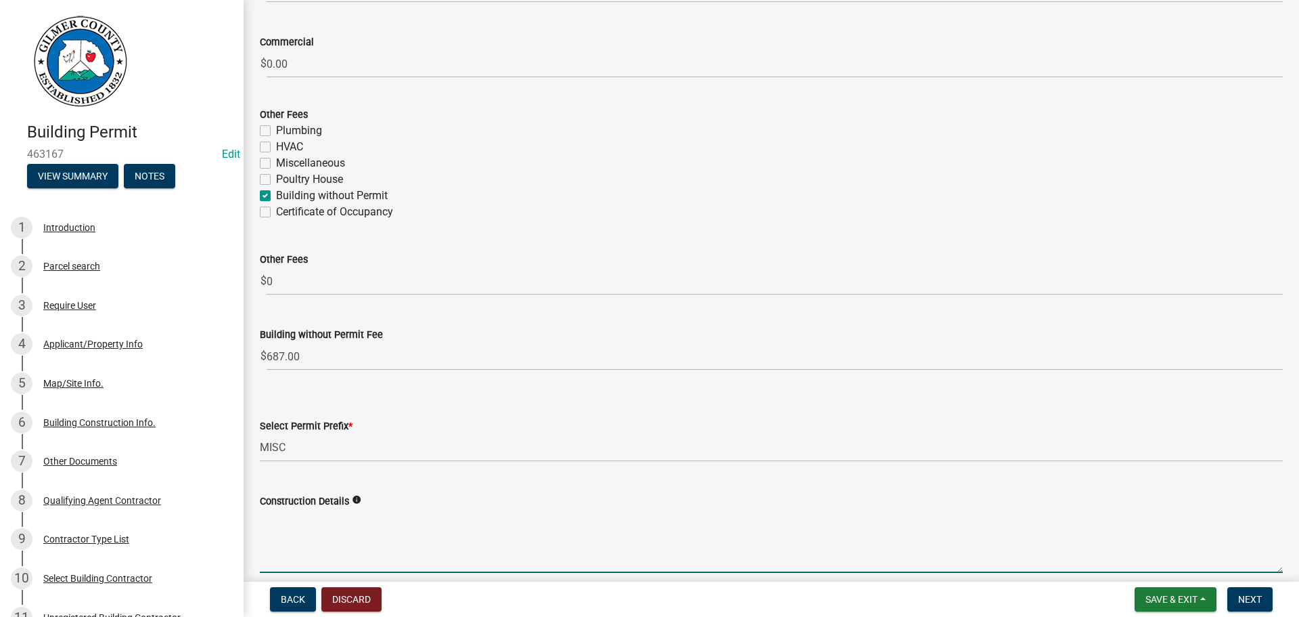
click at [339, 548] on textarea "Construction Details" at bounding box center [771, 541] width 1023 height 64
type textarea "GARAGE"
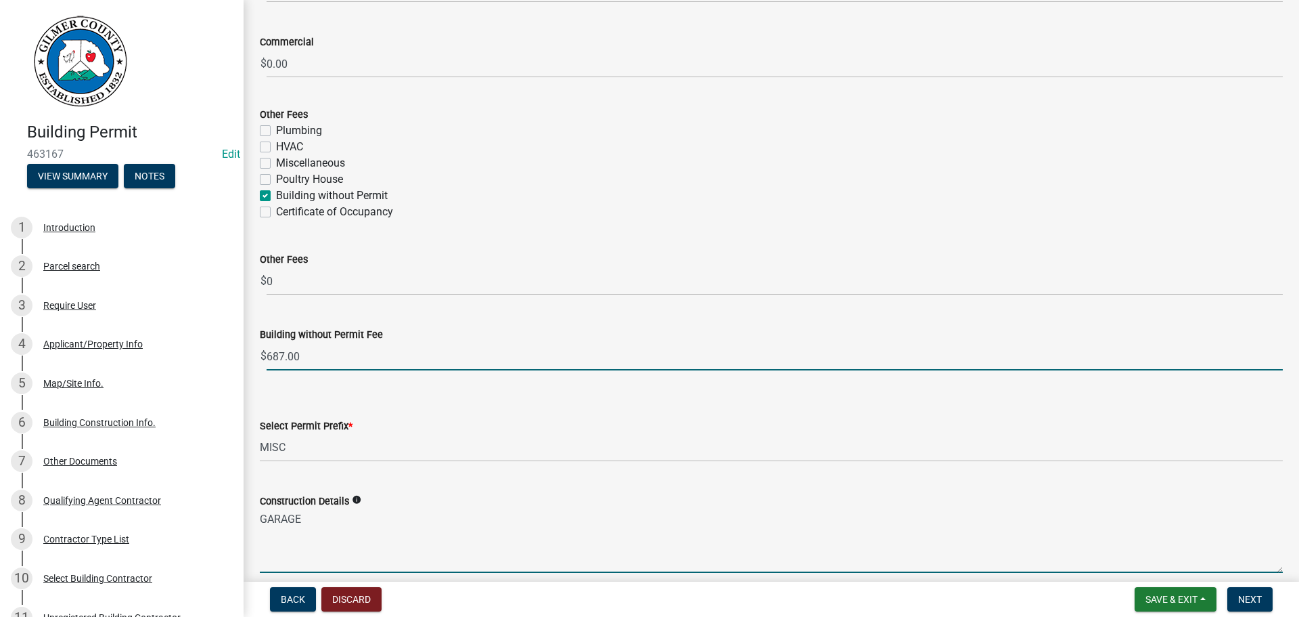
click at [283, 353] on input "687.00" at bounding box center [775, 356] width 1016 height 28
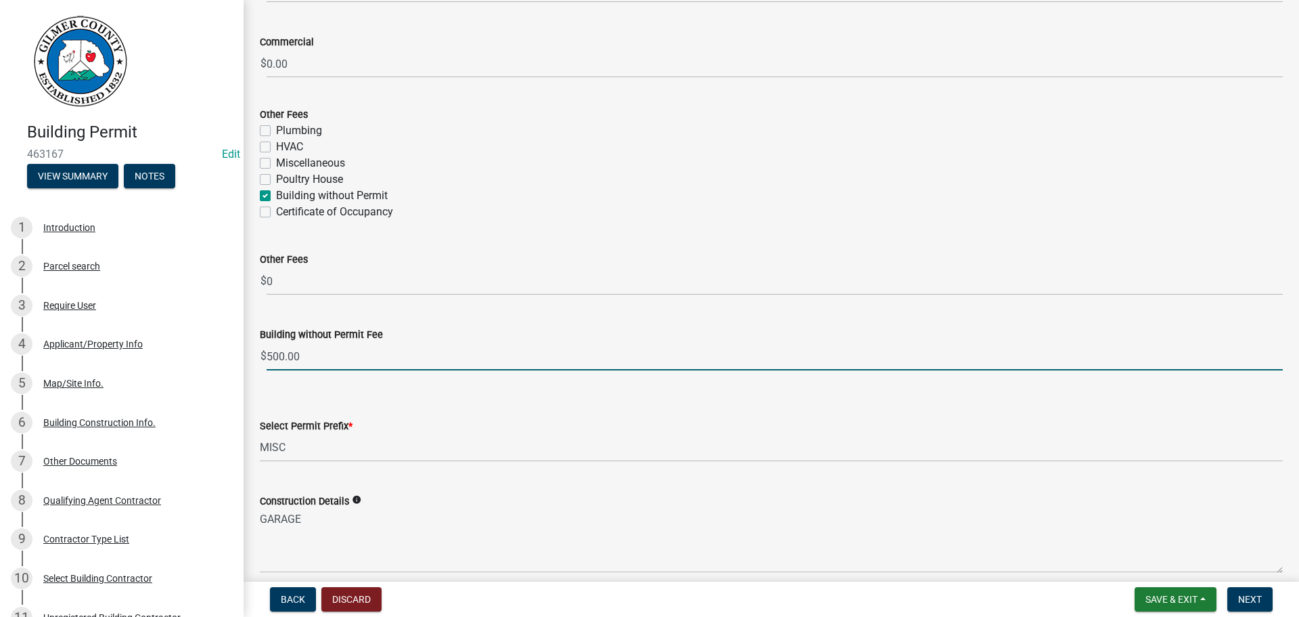
type input "500.00"
click at [597, 329] on div "Building without Permit Fee" at bounding box center [771, 334] width 1023 height 16
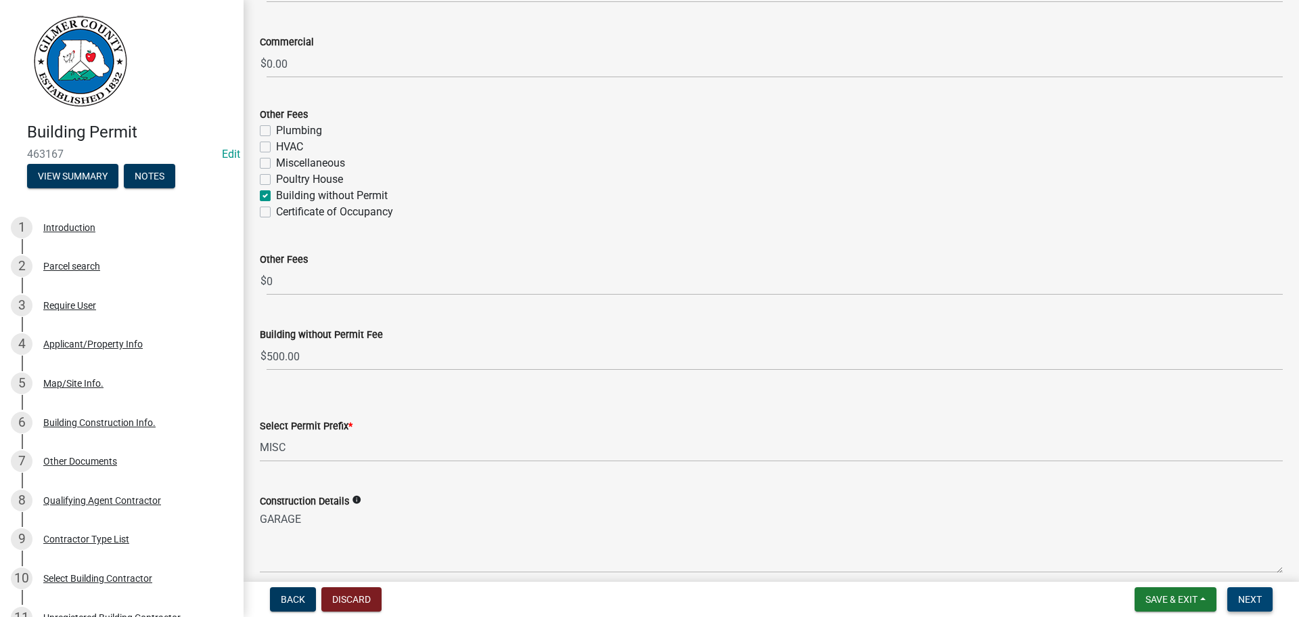
click at [1238, 593] on button "Next" at bounding box center [1250, 599] width 45 height 24
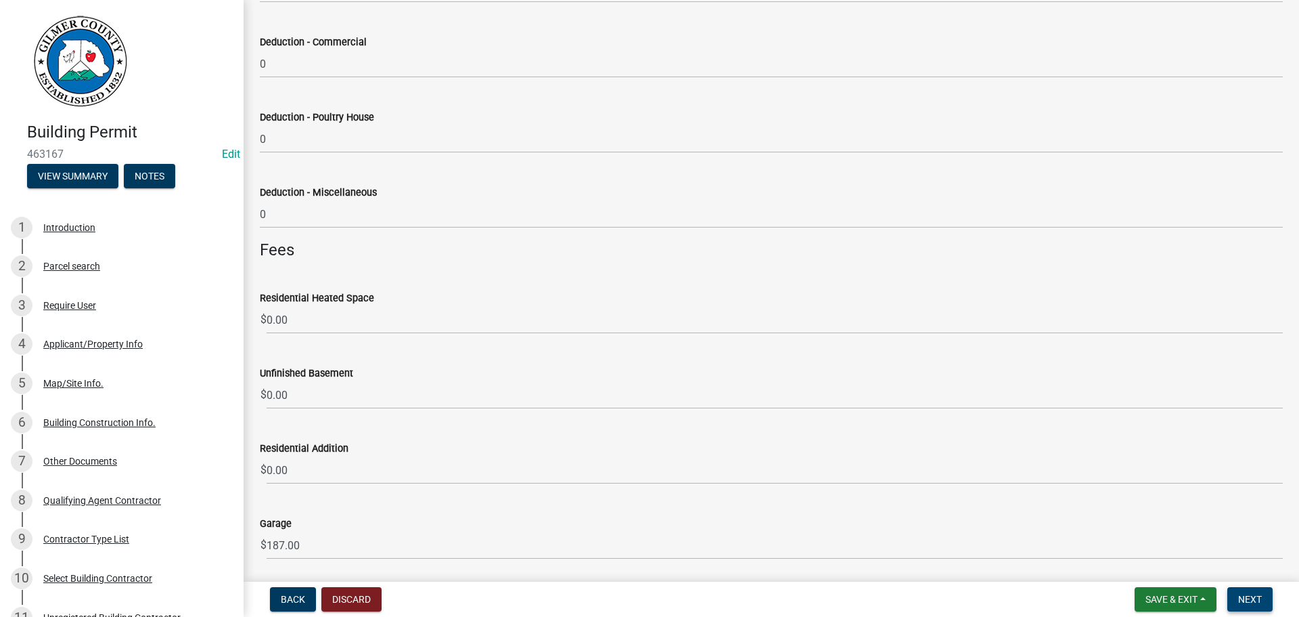
scroll to position [1354, 0]
click at [1252, 596] on span "Next" at bounding box center [1250, 599] width 24 height 11
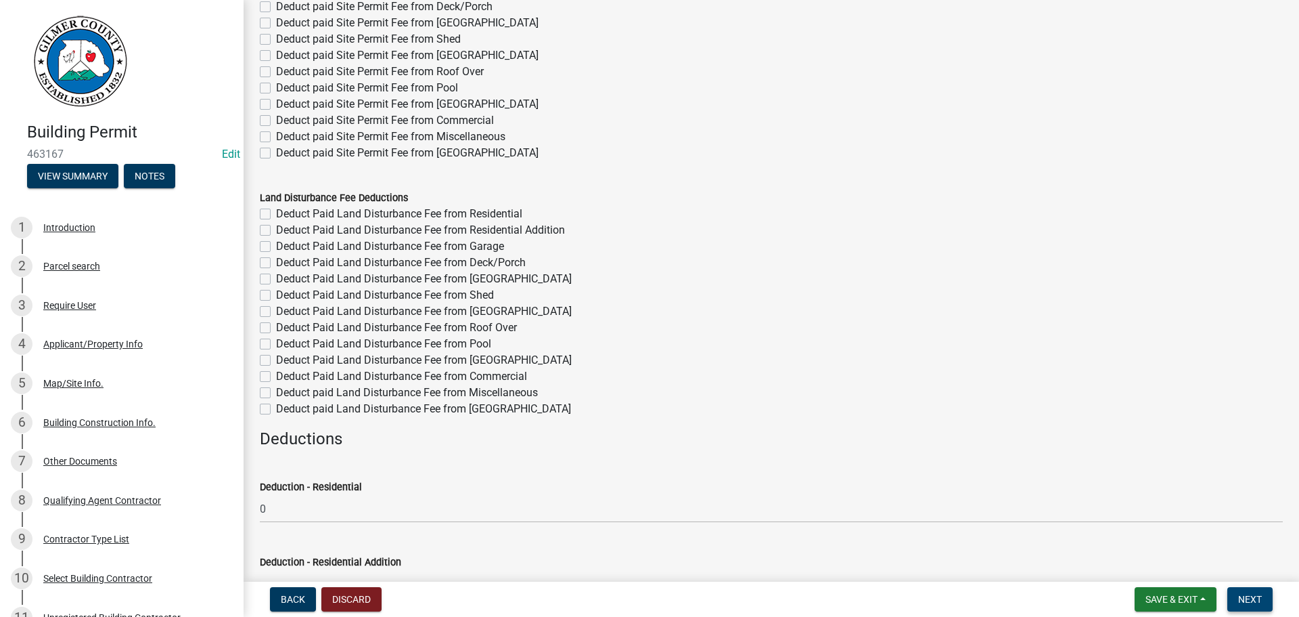
scroll to position [0, 0]
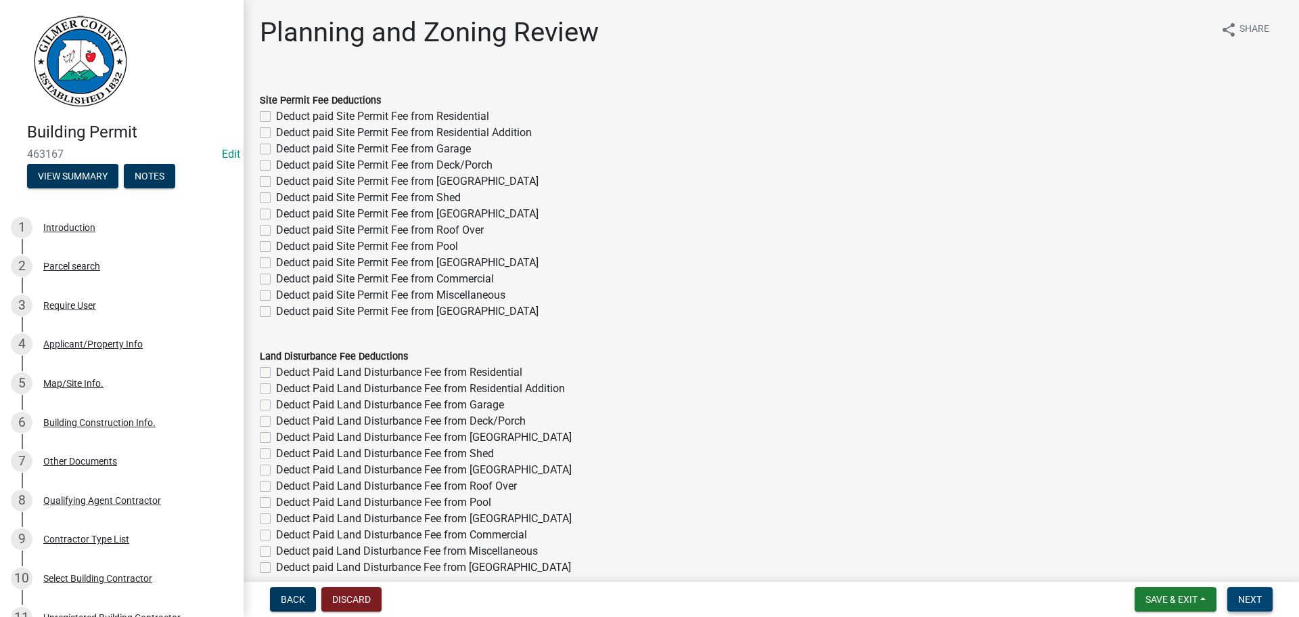
click at [1247, 601] on span "Next" at bounding box center [1250, 599] width 24 height 11
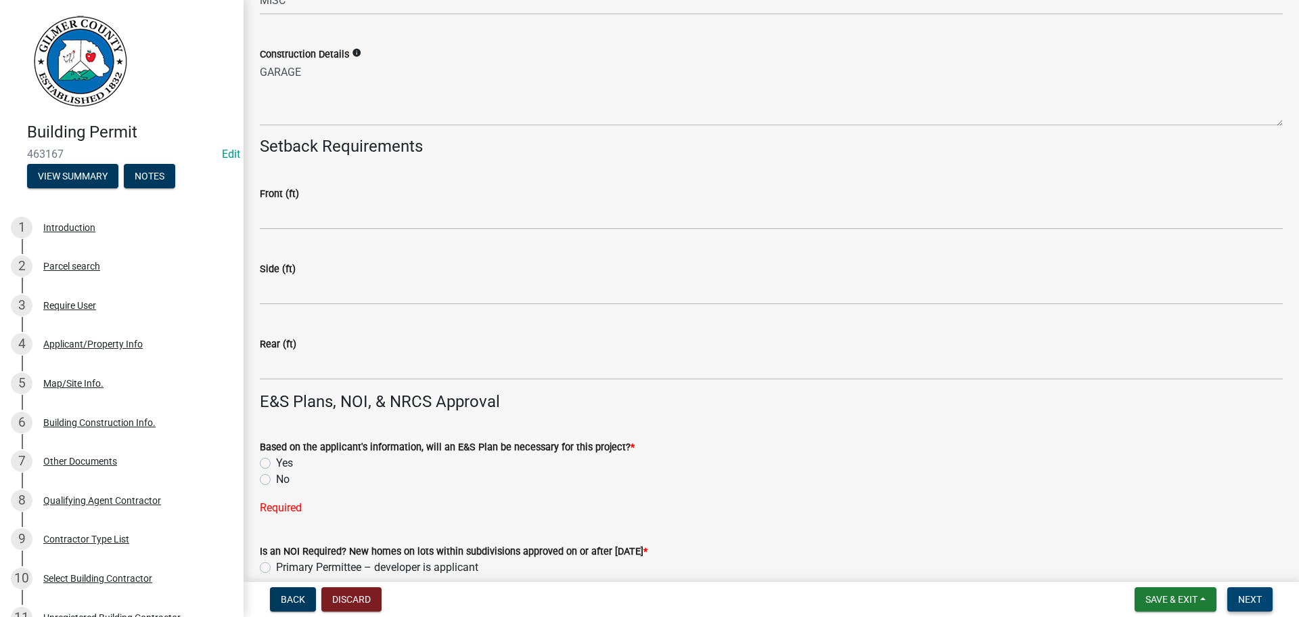
scroll to position [2910, 0]
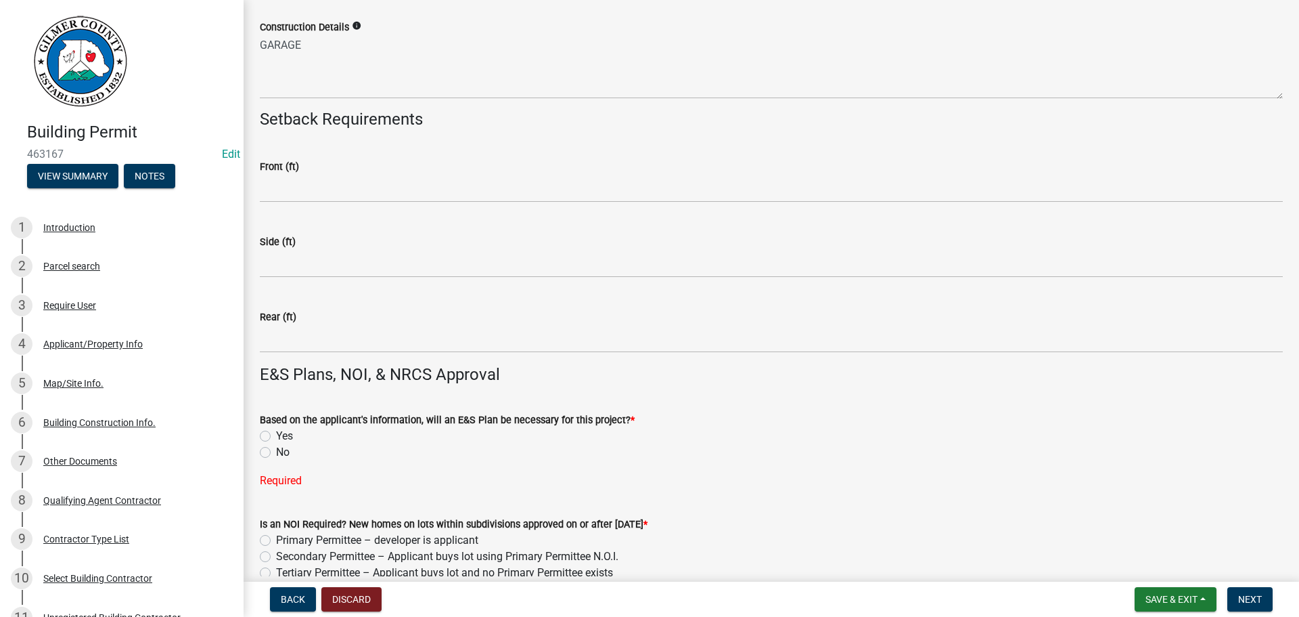
click at [276, 453] on label "No" at bounding box center [283, 452] width 14 height 16
click at [276, 453] on input "No" at bounding box center [280, 448] width 9 height 9
radio input "true"
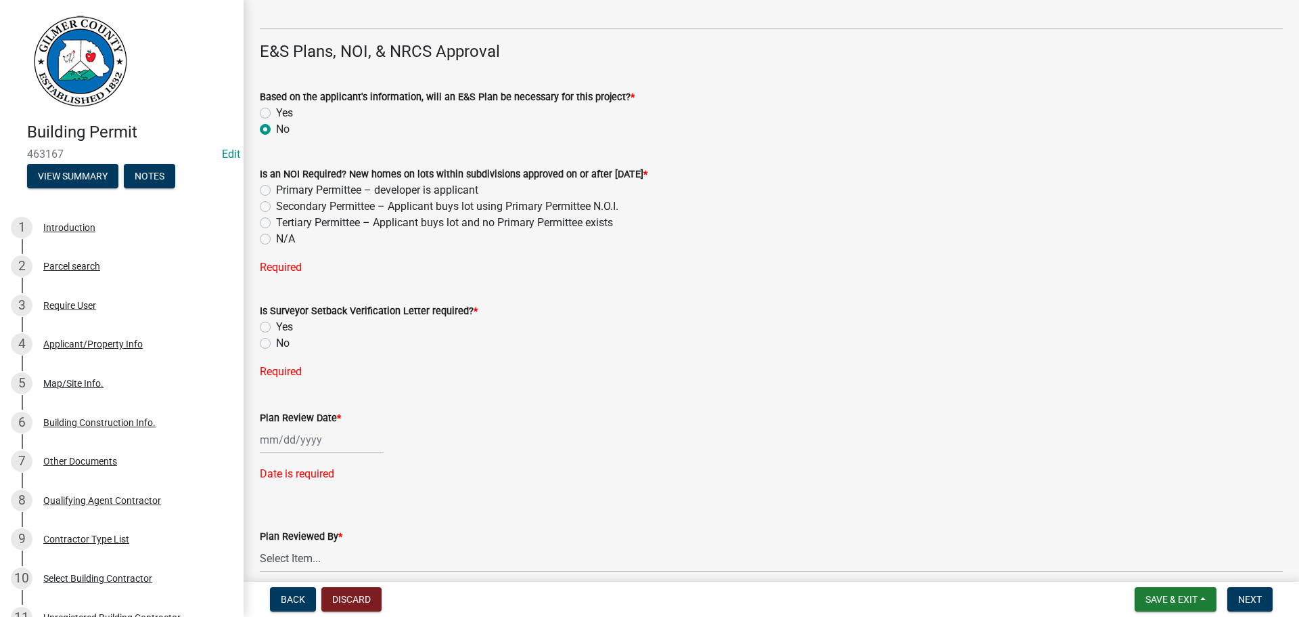
scroll to position [3316, 0]
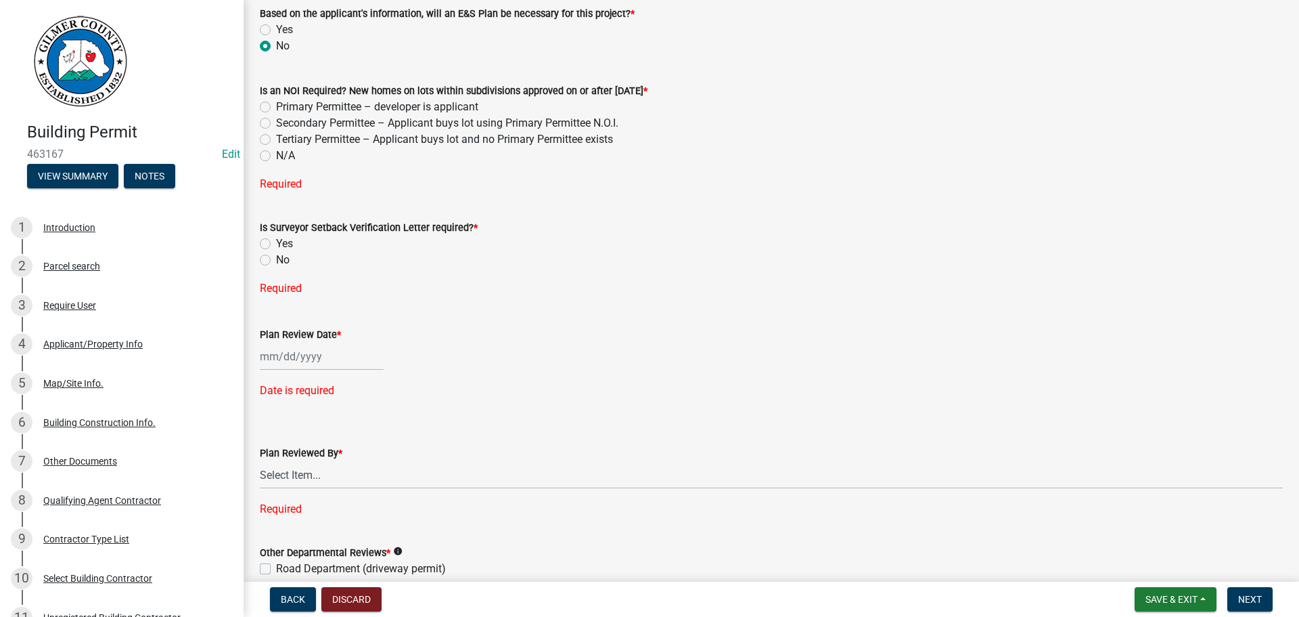
click at [276, 152] on label "N/A" at bounding box center [285, 156] width 19 height 16
click at [276, 152] on input "N/A" at bounding box center [280, 152] width 9 height 9
radio input "true"
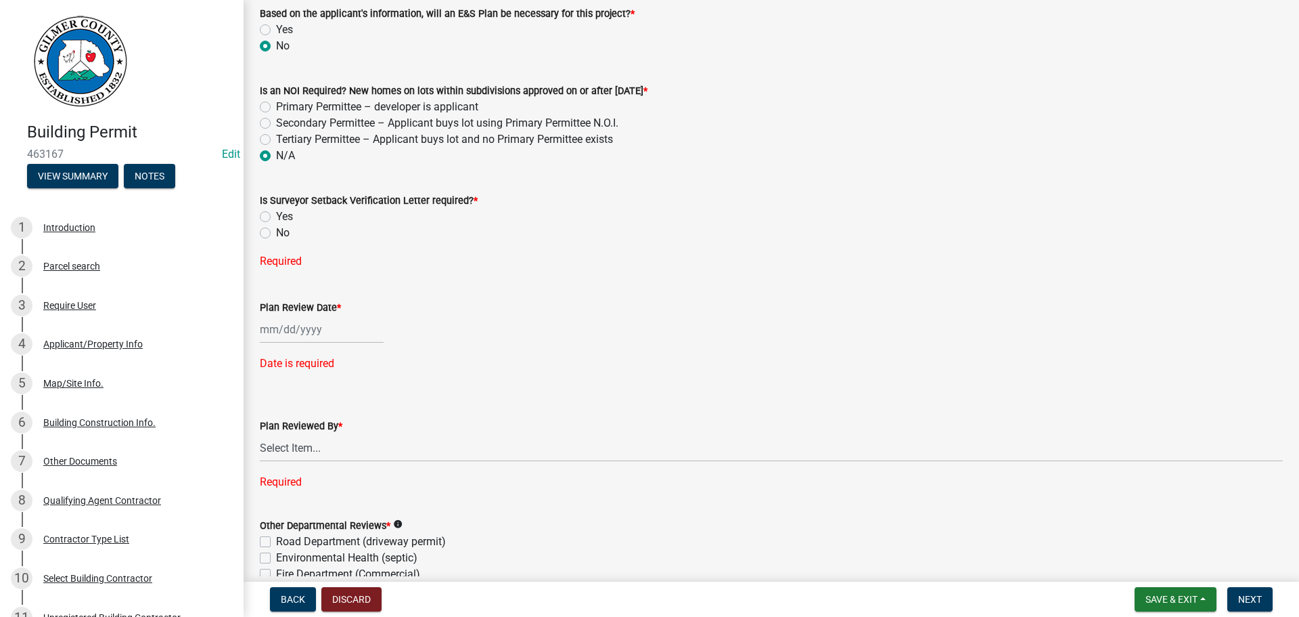
click at [276, 231] on label "No" at bounding box center [283, 233] width 14 height 16
click at [276, 231] on input "No" at bounding box center [280, 229] width 9 height 9
radio input "true"
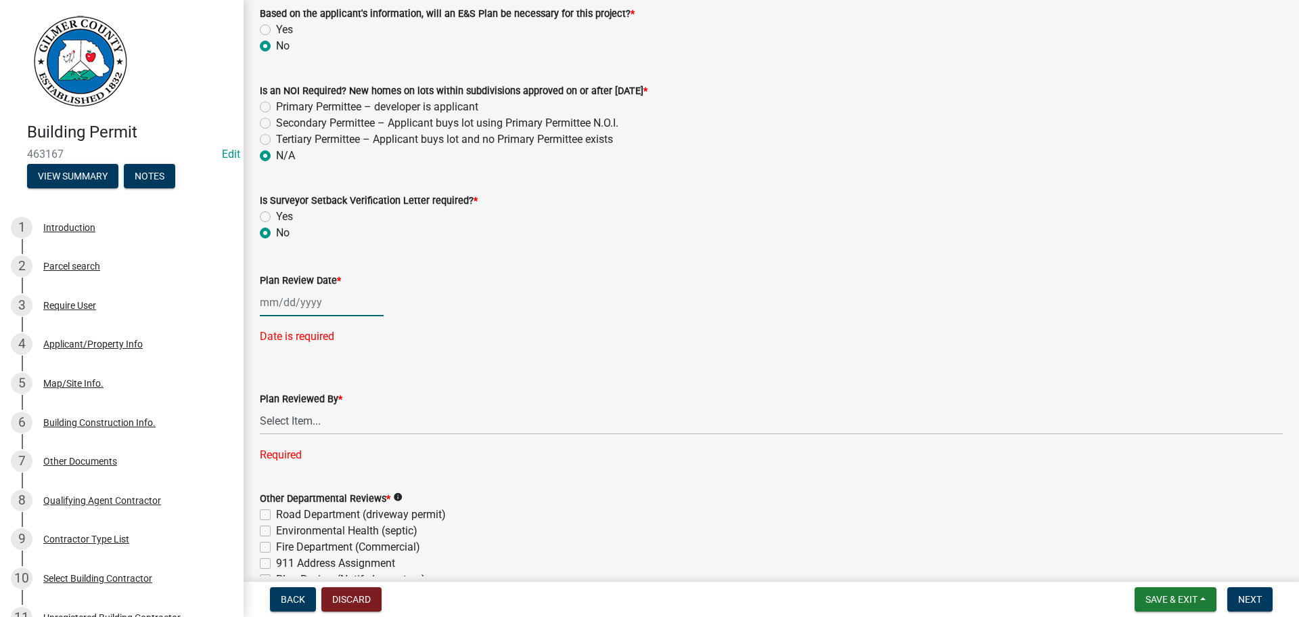
click at [280, 300] on div at bounding box center [322, 302] width 124 height 28
select select "8"
select select "2025"
click at [319, 416] on div "13" at bounding box center [317, 418] width 22 height 22
type input "[DATE]"
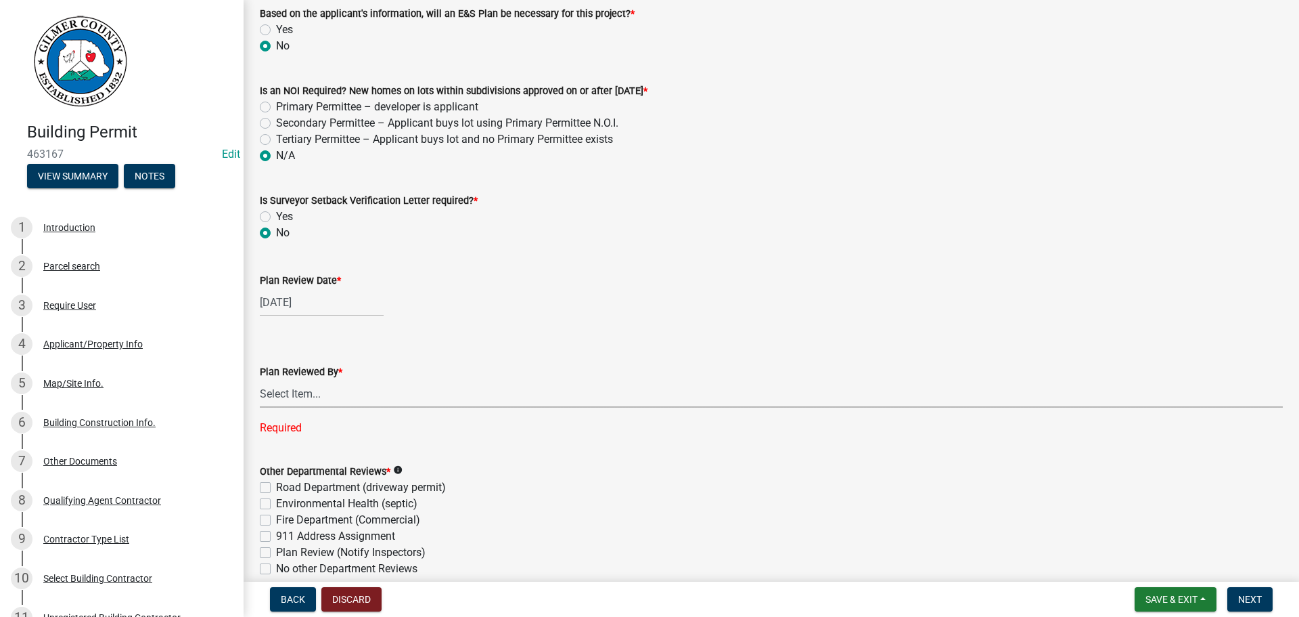
click at [281, 395] on select "Select Item... [PERSON_NAME] [PERSON_NAME] [PERSON_NAME] [PERSON_NAME] [PERSON_…" at bounding box center [771, 394] width 1023 height 28
click at [260, 380] on select "Select Item... [PERSON_NAME] [PERSON_NAME] [PERSON_NAME] [PERSON_NAME] [PERSON_…" at bounding box center [771, 394] width 1023 height 28
select select "f66b4cef-93c9-440c-84d8-a2c8d35cb7c1"
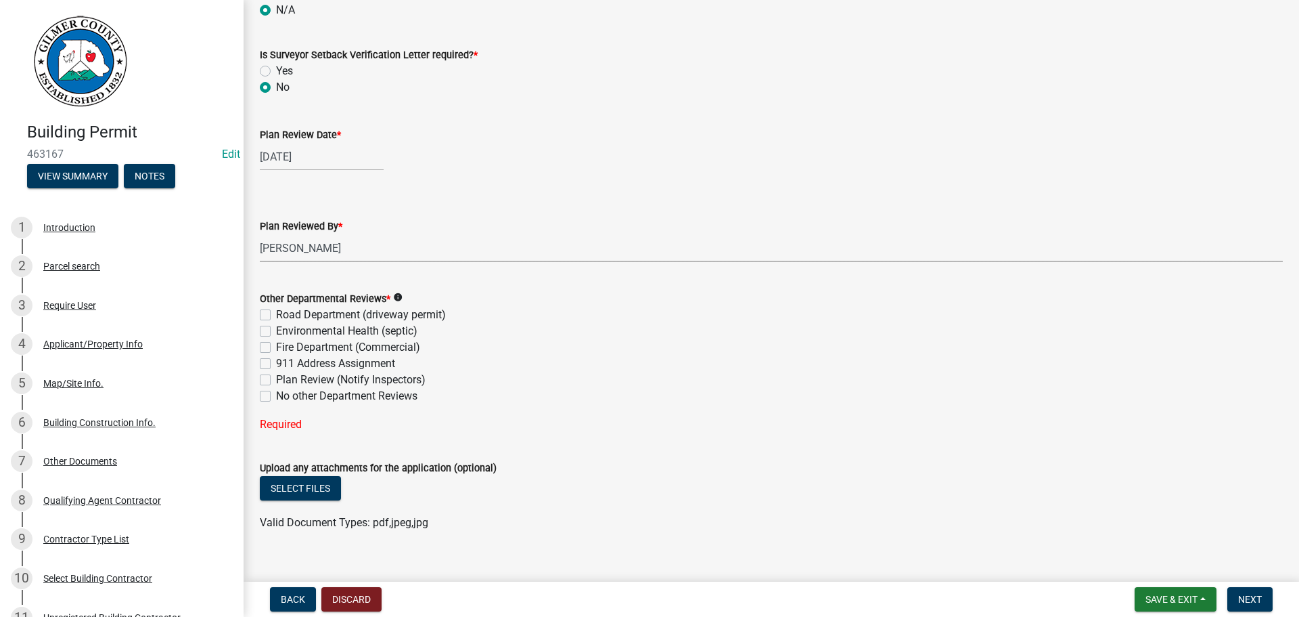
scroll to position [3481, 0]
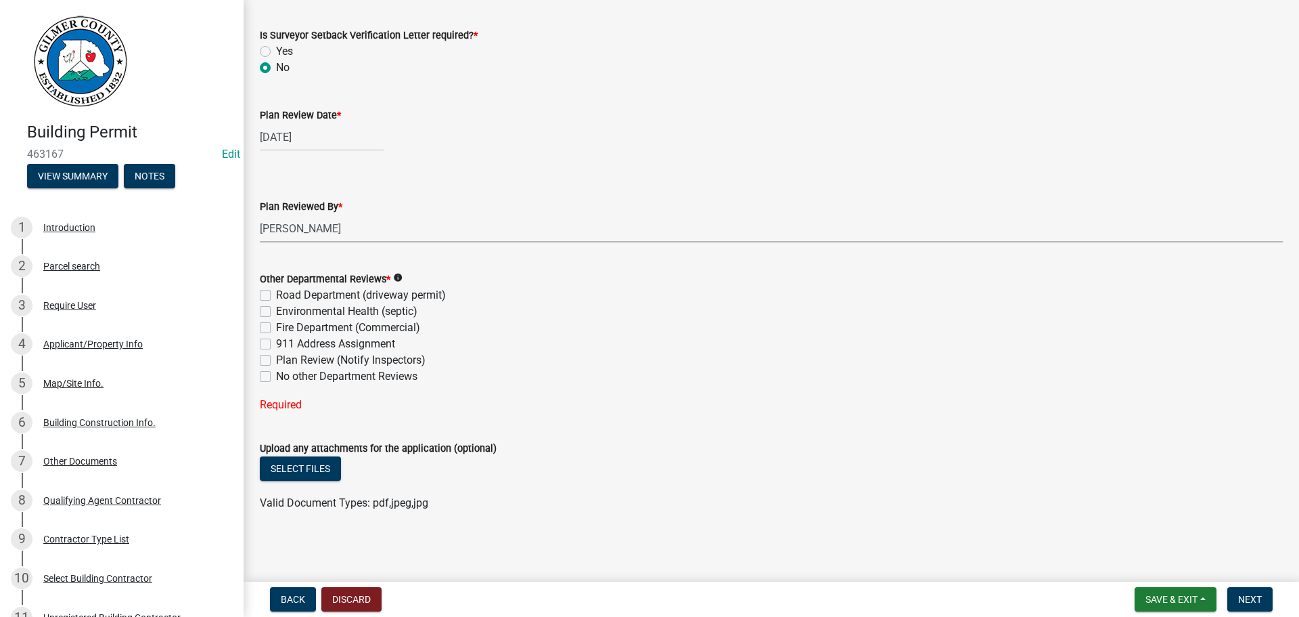
click at [261, 372] on div "Other Departmental Reviews * info Road Department (driveway permit) Environment…" at bounding box center [772, 333] width 1044 height 158
click at [276, 378] on label "No other Department Reviews" at bounding box center [346, 376] width 141 height 16
click at [276, 377] on input "No other Department Reviews" at bounding box center [280, 372] width 9 height 9
checkbox input "true"
checkbox input "false"
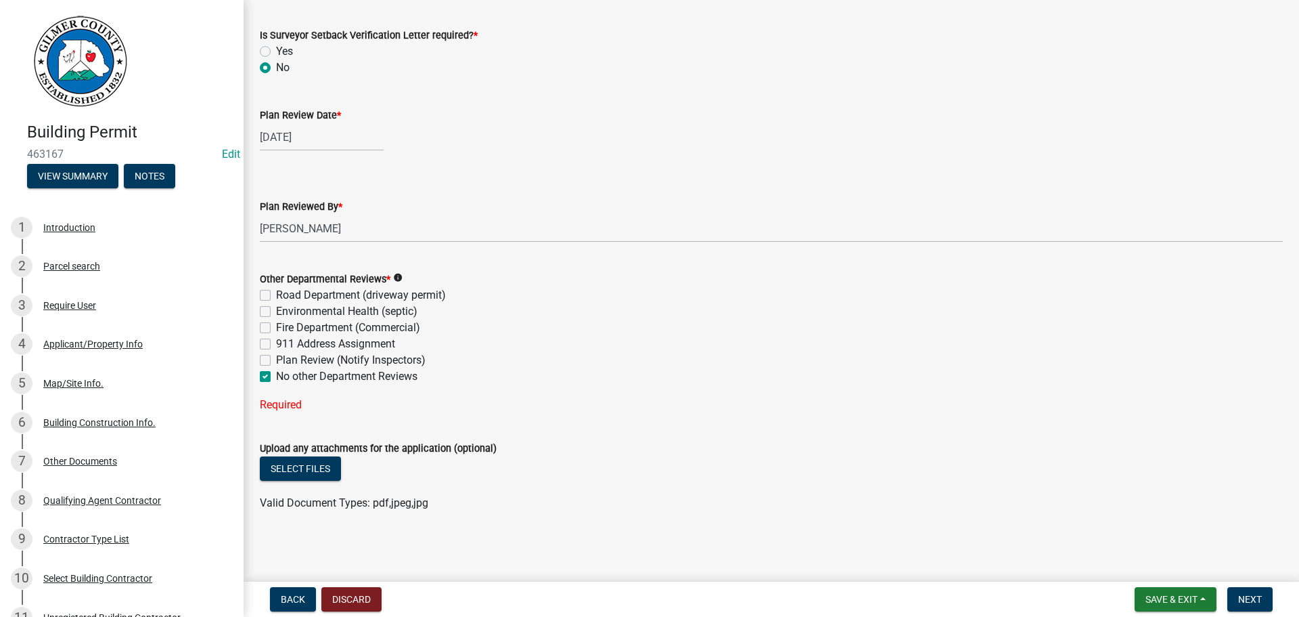
checkbox input "false"
checkbox input "true"
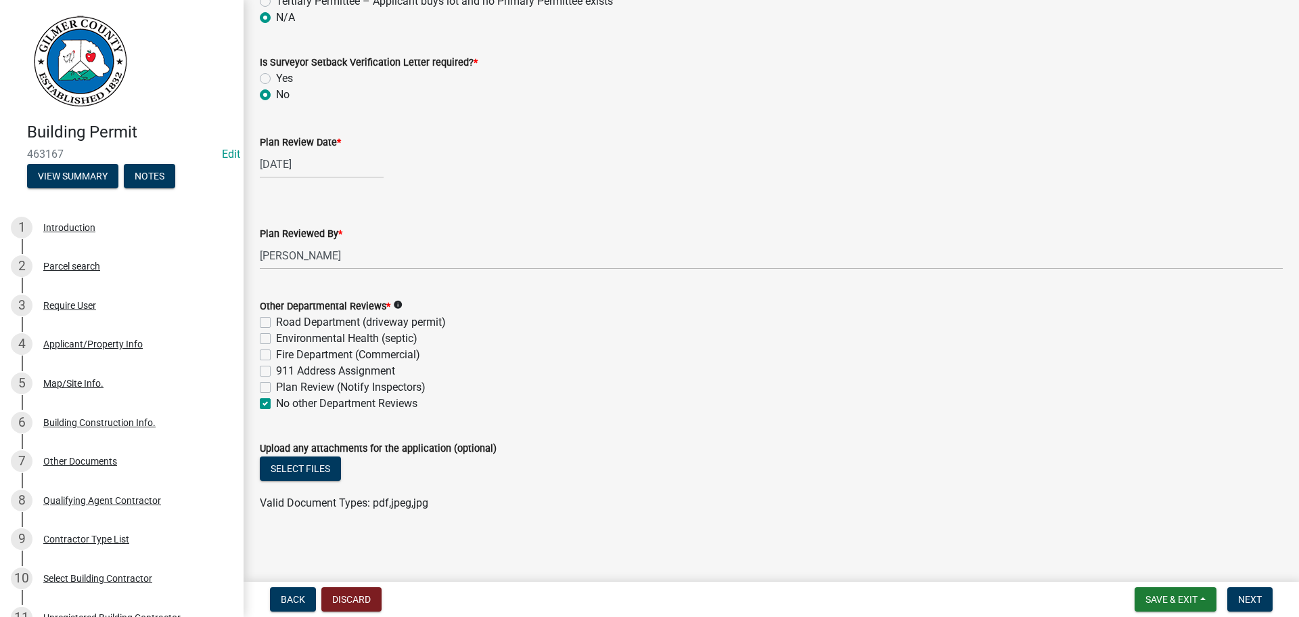
scroll to position [3454, 0]
click at [1260, 594] on span "Next" at bounding box center [1250, 599] width 24 height 11
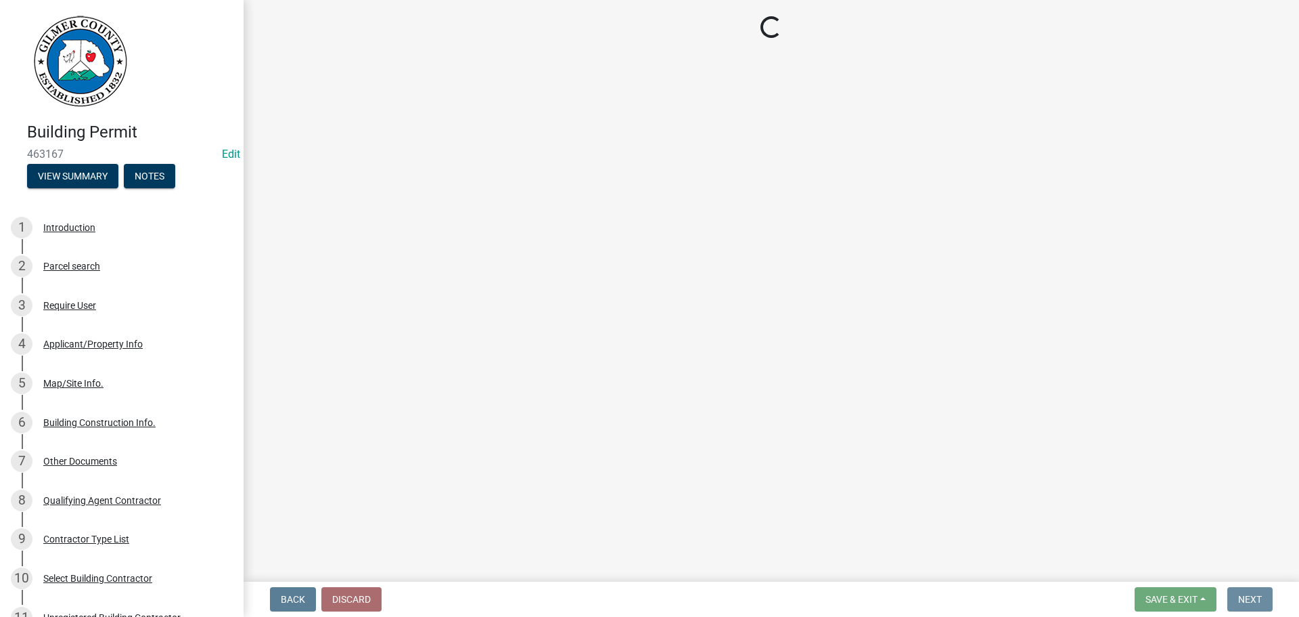
scroll to position [0, 0]
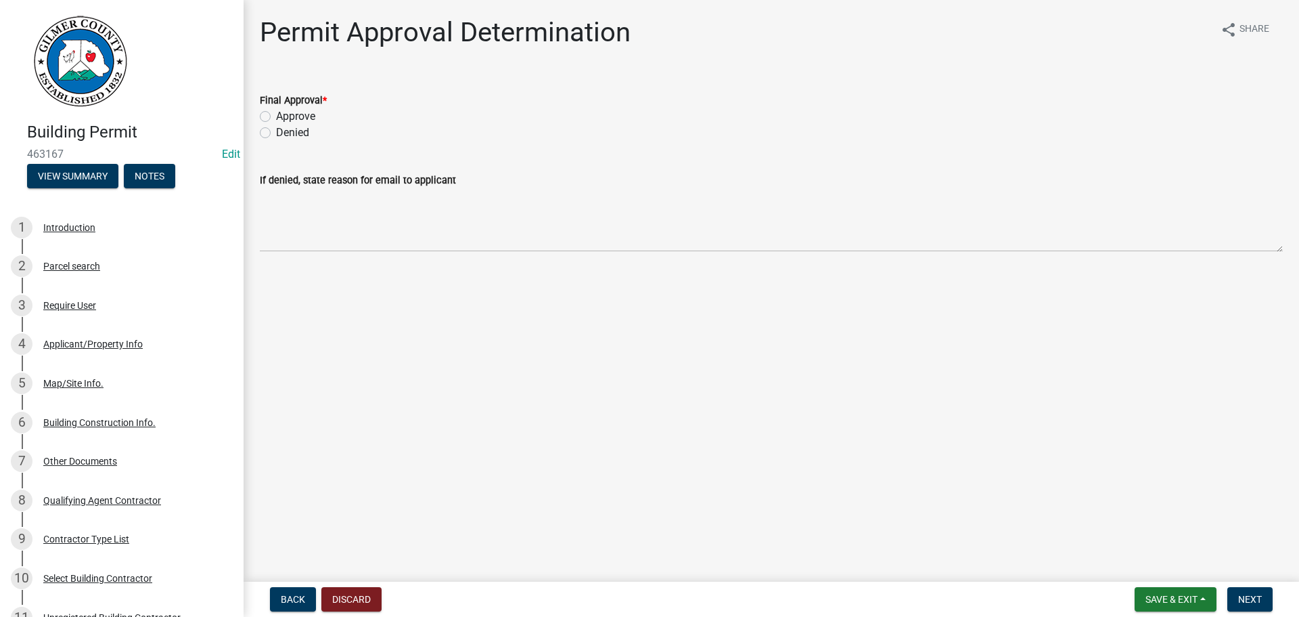
click at [276, 116] on label "Approve" at bounding box center [295, 116] width 39 height 16
click at [276, 116] on input "Approve" at bounding box center [280, 112] width 9 height 9
radio input "true"
click at [1248, 597] on span "Next" at bounding box center [1250, 599] width 24 height 11
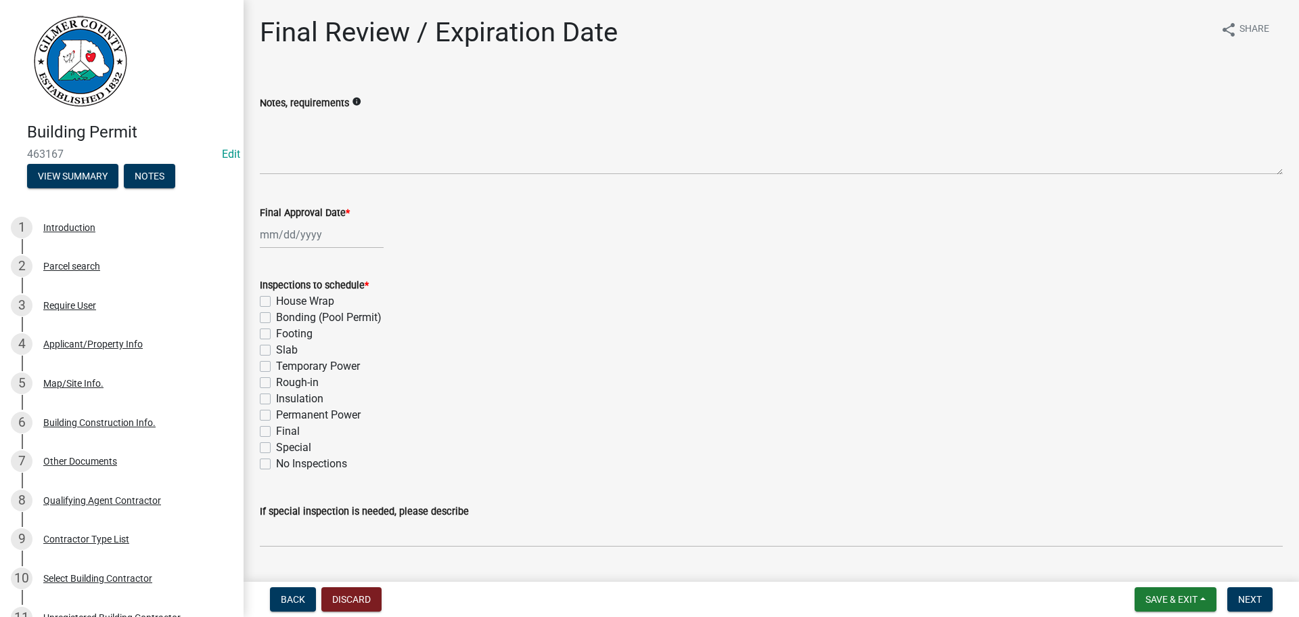
select select "8"
select select "2025"
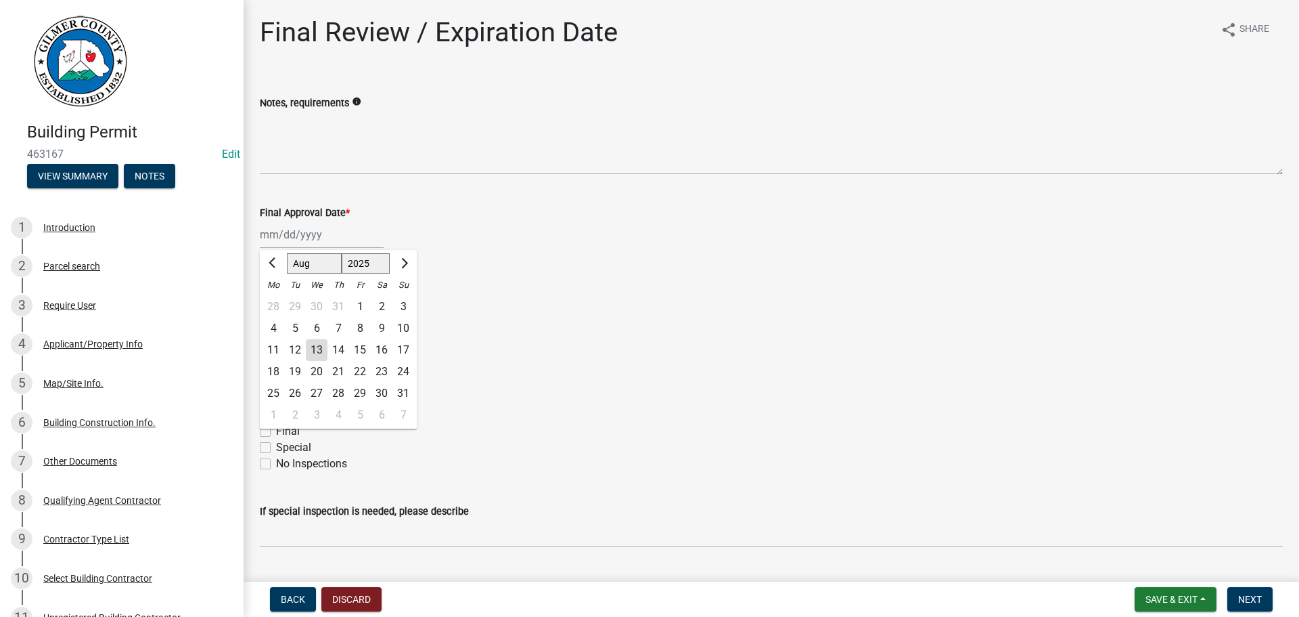
click at [274, 239] on div "[PERSON_NAME] Feb Mar Apr [PERSON_NAME][DATE] Oct Nov [DATE] 1526 1527 1528 152…" at bounding box center [322, 235] width 124 height 28
click at [313, 349] on div "13" at bounding box center [317, 350] width 22 height 22
type input "[DATE]"
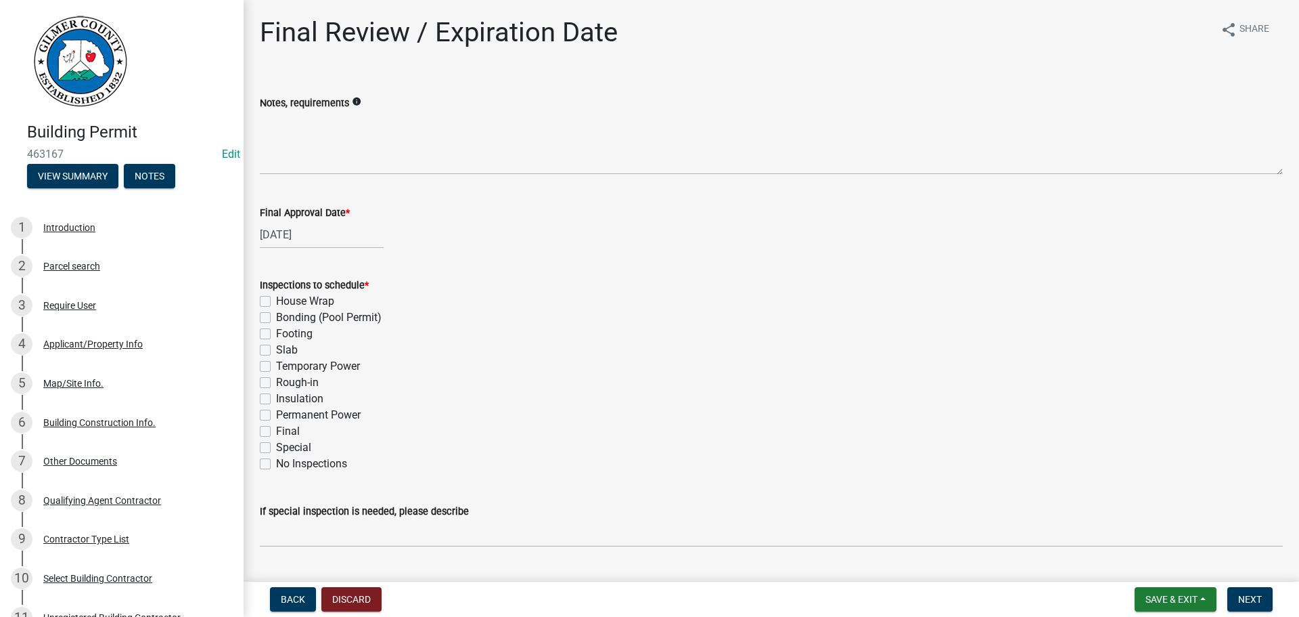
scroll to position [135, 0]
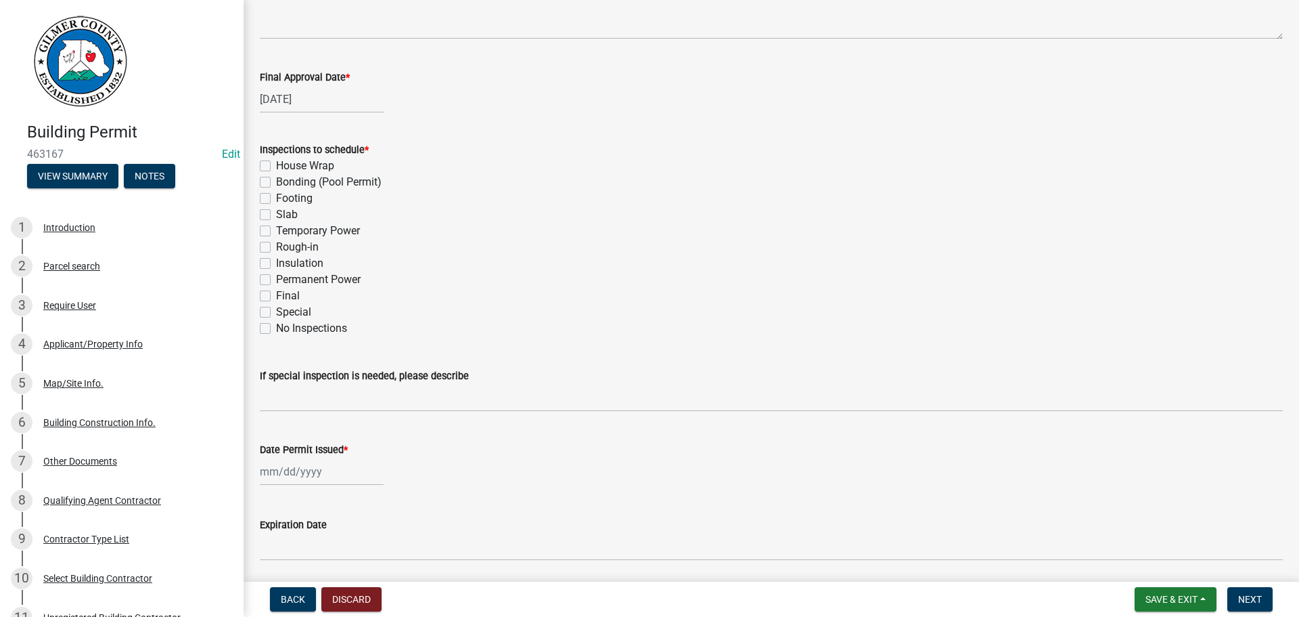
drag, startPoint x: 264, startPoint y: 217, endPoint x: 265, endPoint y: 229, distance: 12.3
click at [276, 217] on label "Slab" at bounding box center [287, 214] width 22 height 16
click at [276, 215] on input "Slab" at bounding box center [280, 210] width 9 height 9
checkbox input "true"
checkbox input "false"
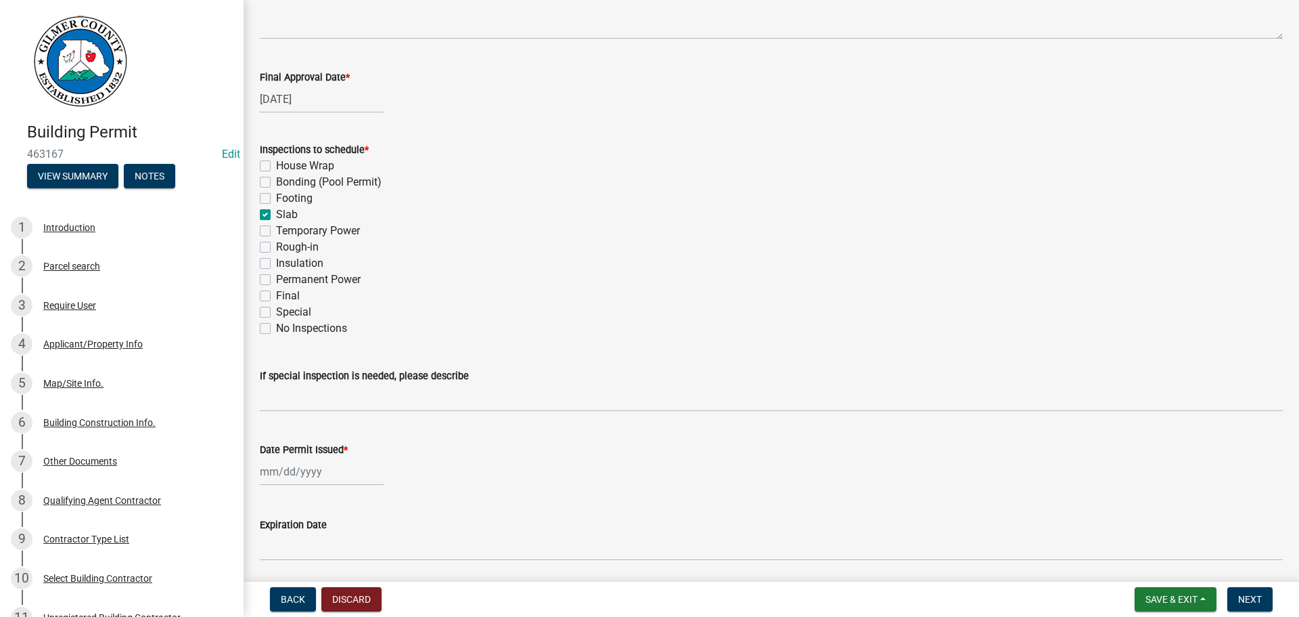
checkbox input "false"
checkbox input "true"
checkbox input "false"
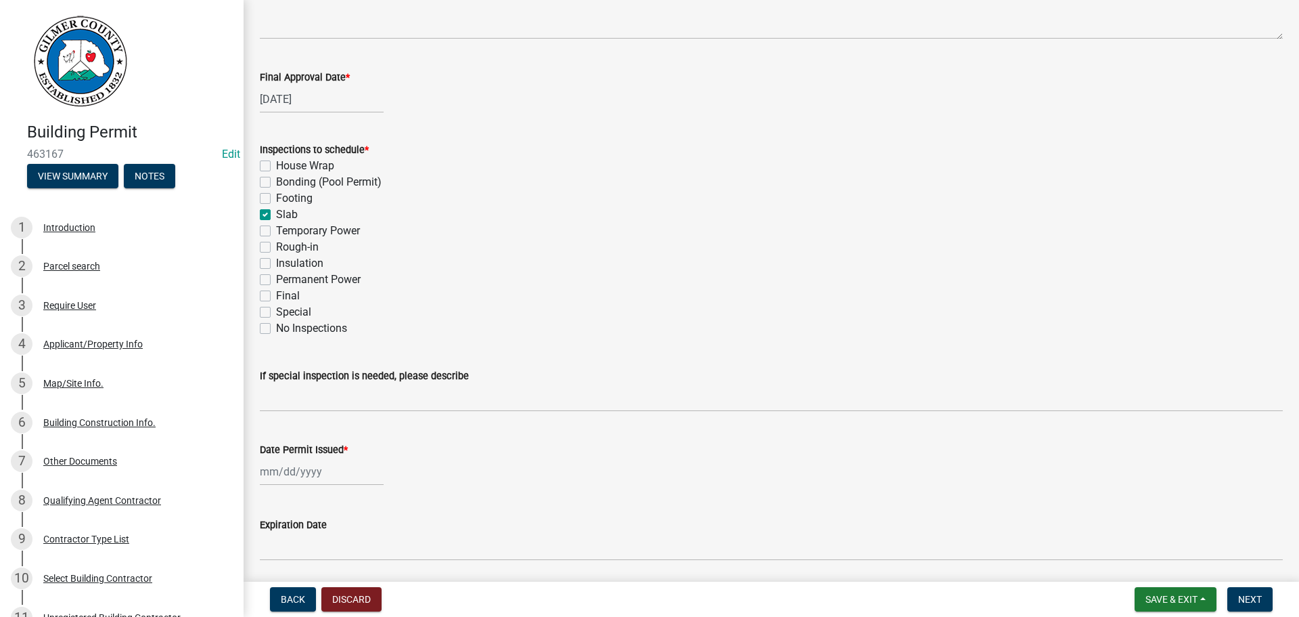
checkbox input "false"
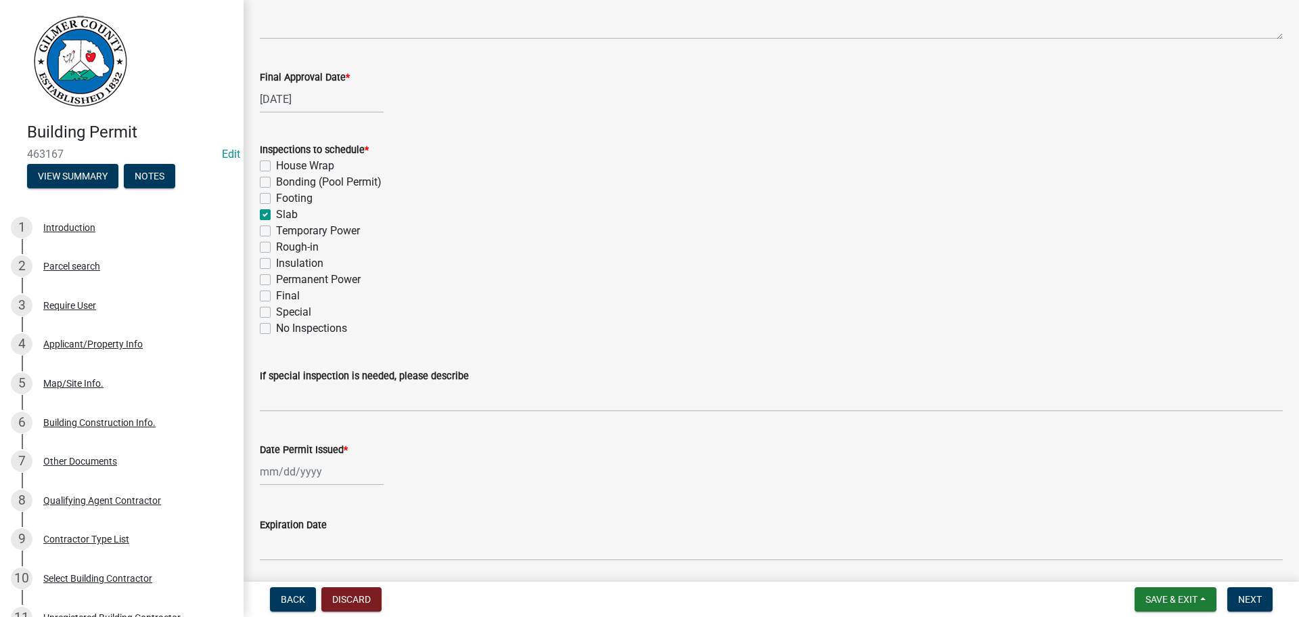
click at [276, 294] on label "Final" at bounding box center [288, 296] width 24 height 16
click at [276, 294] on input "Final" at bounding box center [280, 292] width 9 height 9
checkbox input "true"
checkbox input "false"
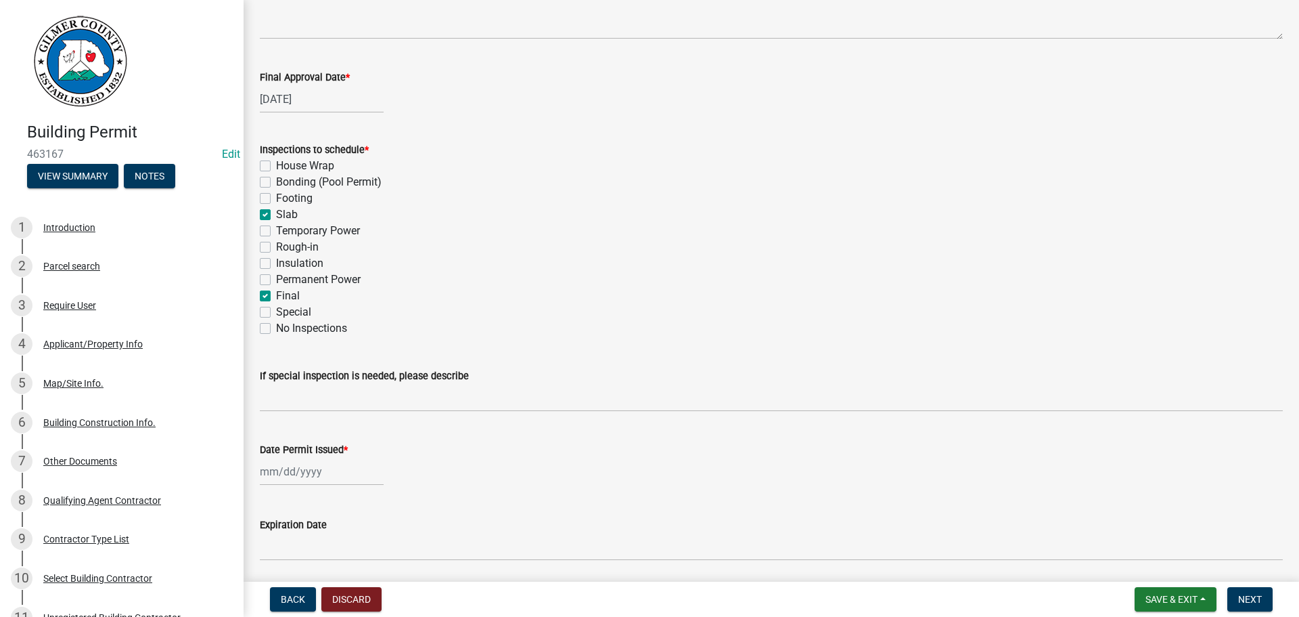
checkbox input "false"
checkbox input "true"
checkbox input "false"
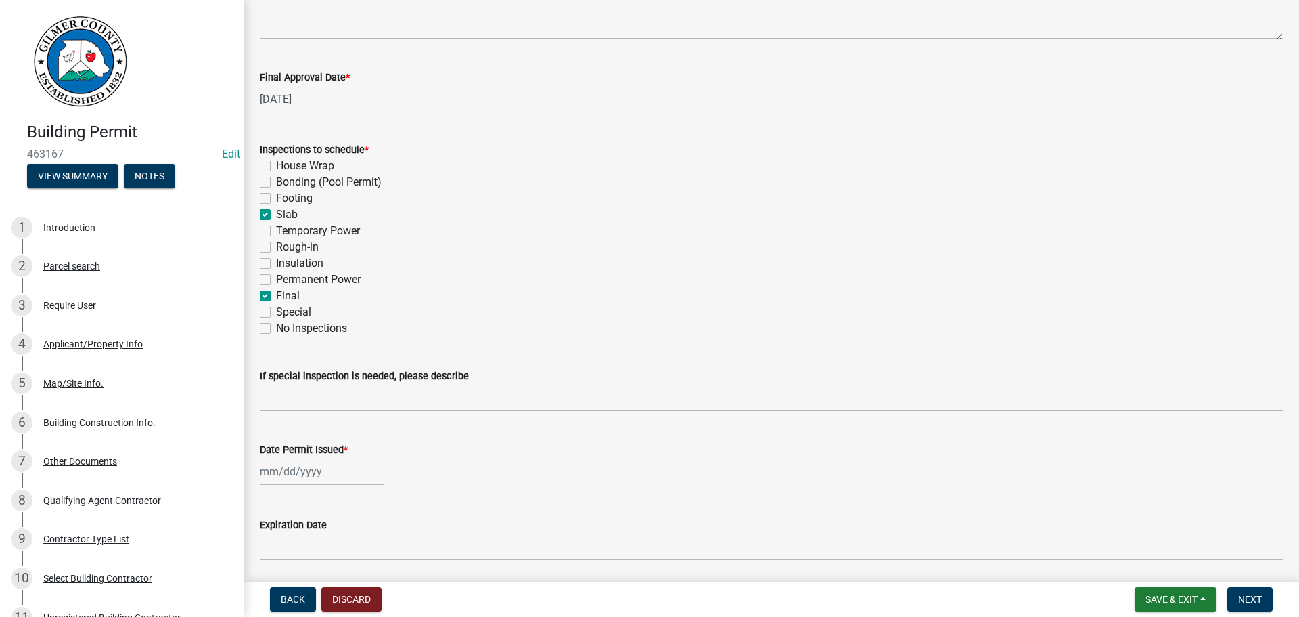
checkbox input "false"
checkbox input "true"
checkbox input "false"
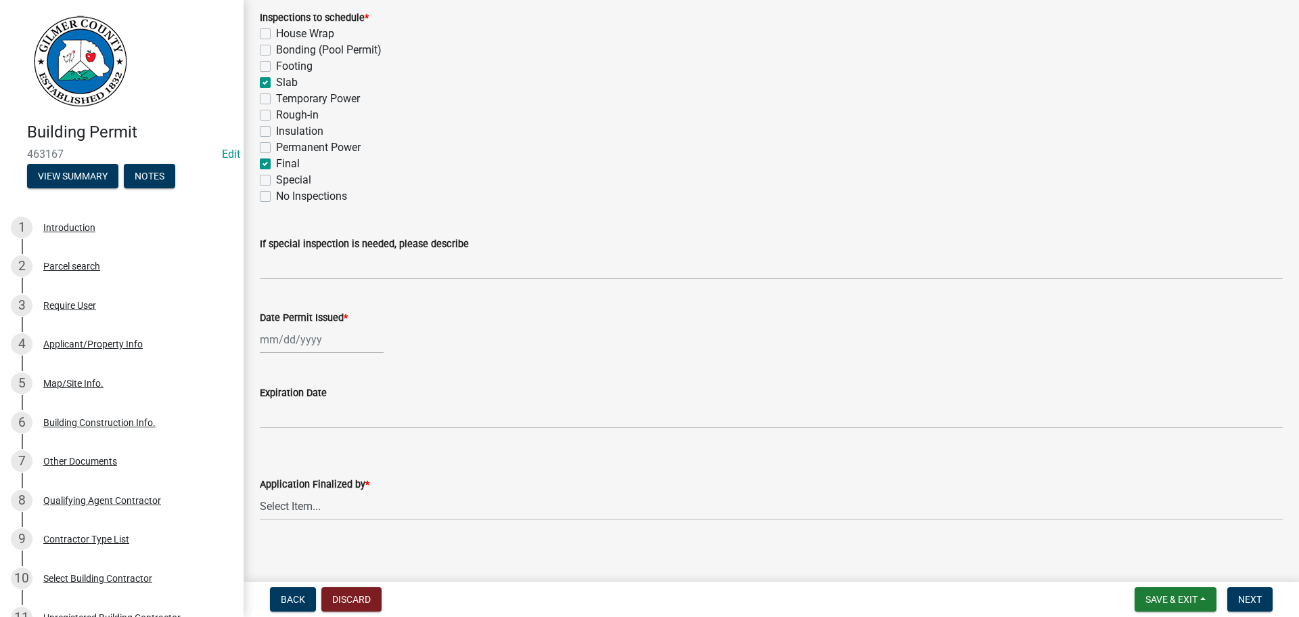
scroll to position [276, 0]
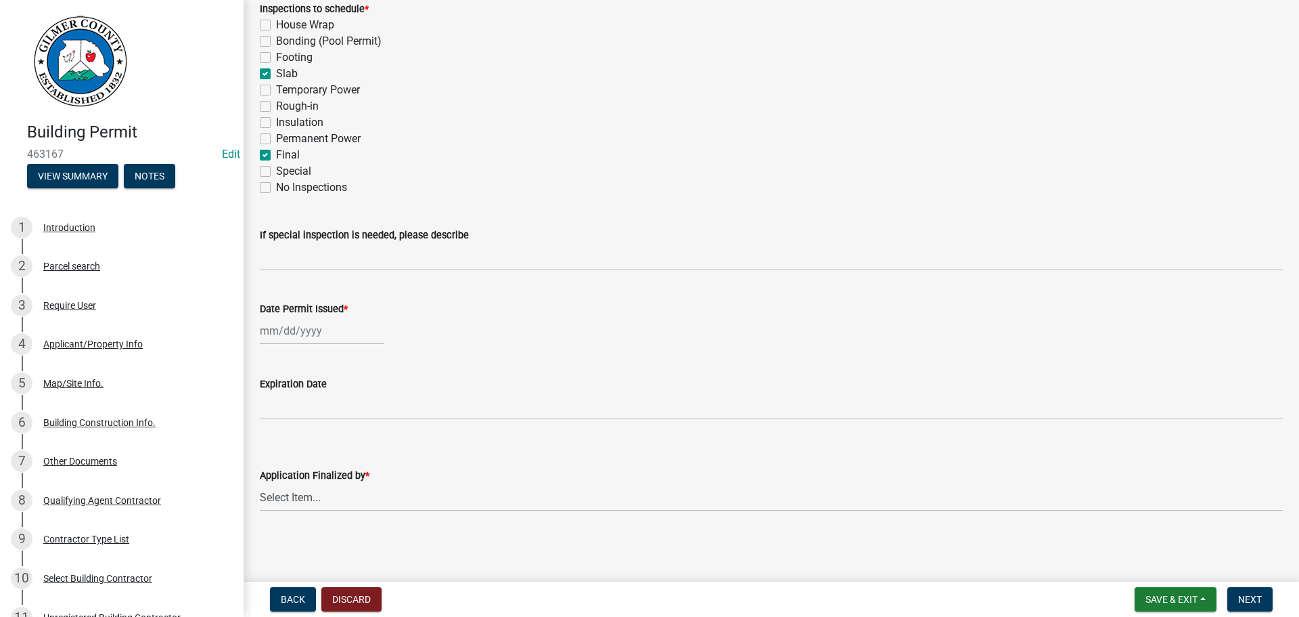
select select "8"
select select "2025"
click at [298, 330] on div "[PERSON_NAME] Feb Mar Apr [PERSON_NAME][DATE] Oct Nov [DATE] 1526 1527 1528 152…" at bounding box center [322, 331] width 124 height 28
click at [315, 443] on div "13" at bounding box center [317, 446] width 22 height 22
type input "[DATE]"
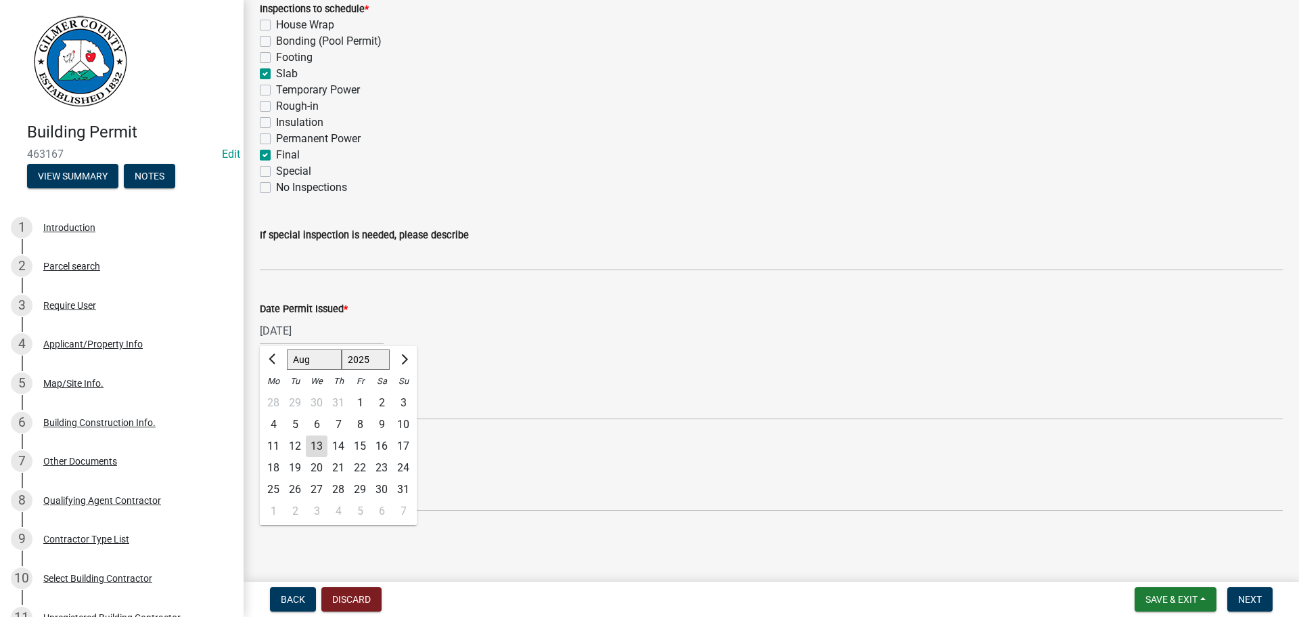
scroll to position [225, 0]
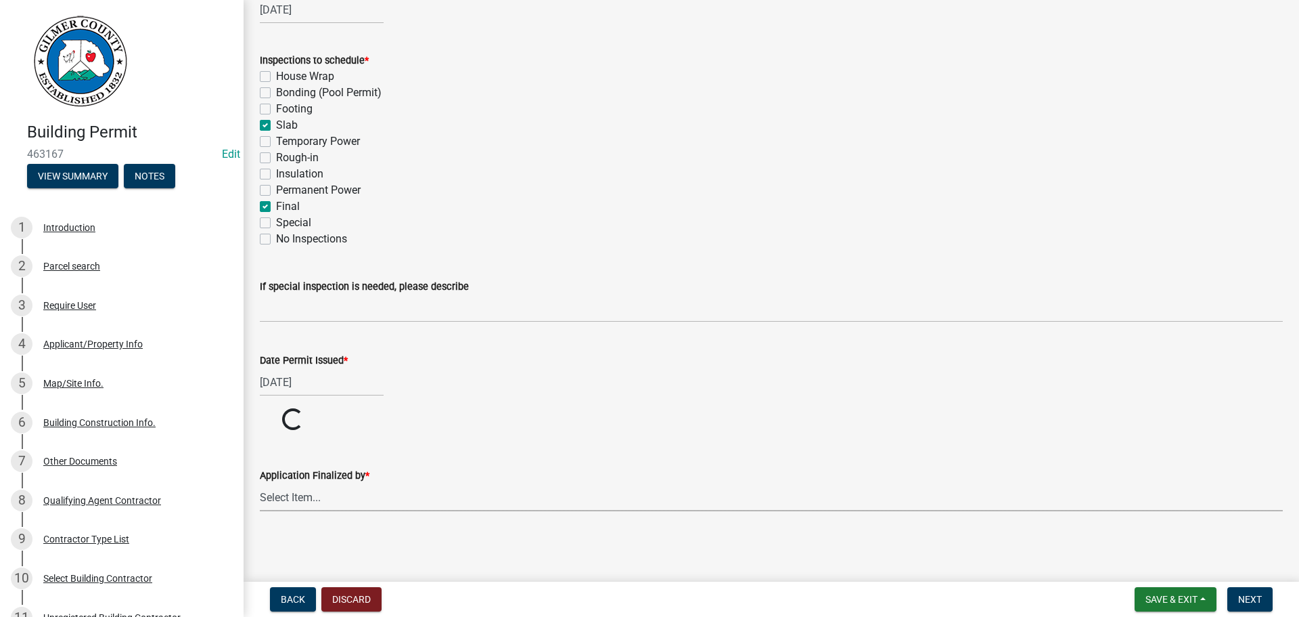
click at [291, 495] on select "Select Item... [PERSON_NAME] [PERSON_NAME] [PERSON_NAME] [PERSON_NAME] [PERSON_…" at bounding box center [771, 497] width 1023 height 28
click at [260, 535] on select "Select Item... [PERSON_NAME] [PERSON_NAME] [PERSON_NAME] [PERSON_NAME] [PERSON_…" at bounding box center [771, 549] width 1023 height 28
select select "f66b4cef-93c9-440c-84d8-a2c8d35cb7c1"
click at [1261, 594] on button "Next" at bounding box center [1250, 599] width 45 height 24
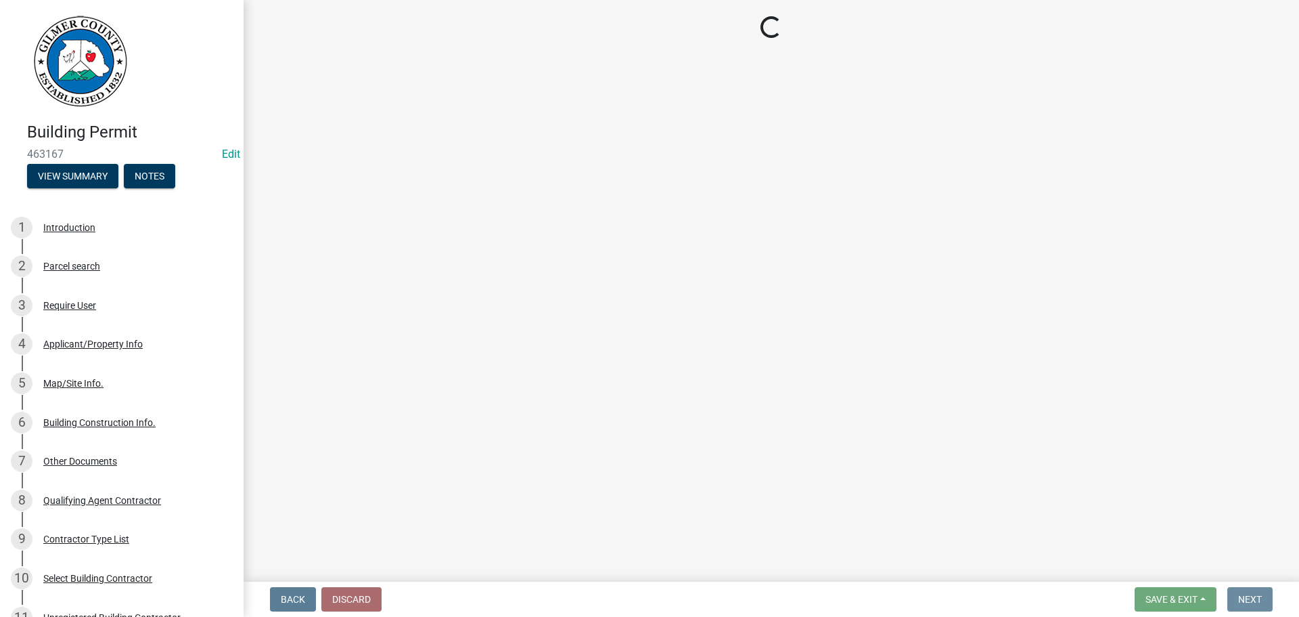
scroll to position [0, 0]
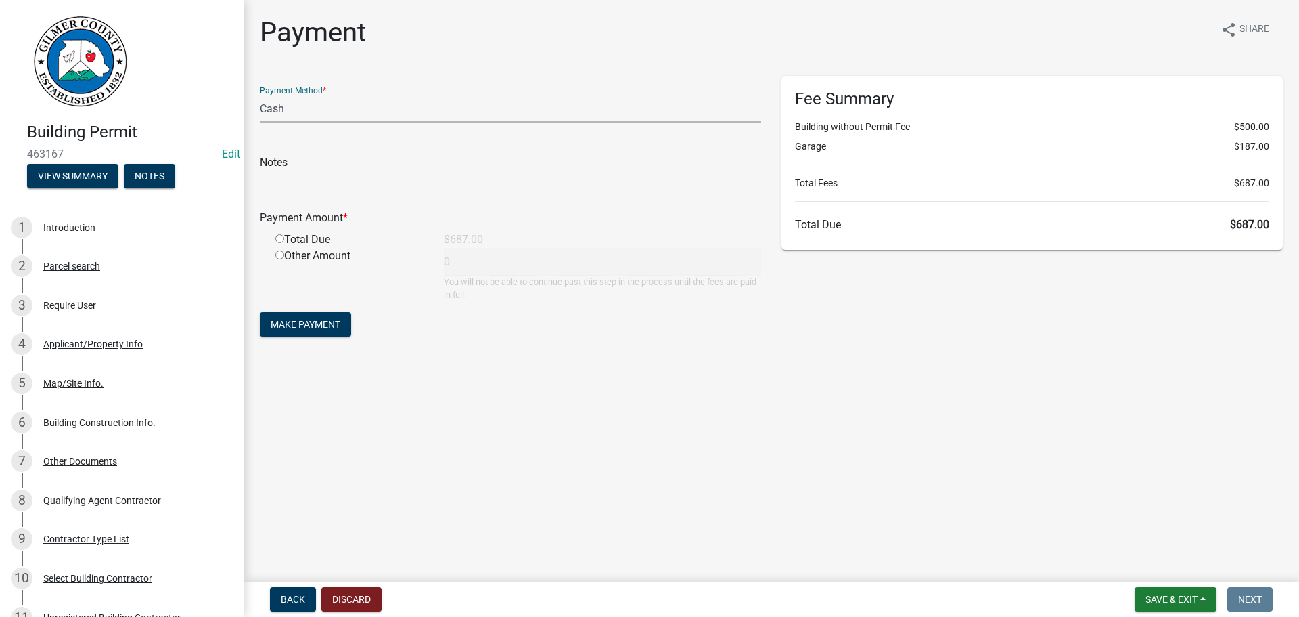
click at [326, 109] on select "Credit Card POS Check Cash" at bounding box center [510, 109] width 501 height 28
select select "1: 0"
click at [260, 95] on select "Credit Card POS Check Cash" at bounding box center [510, 109] width 501 height 28
click at [330, 165] on input "text" at bounding box center [510, 166] width 501 height 28
type input "1231"
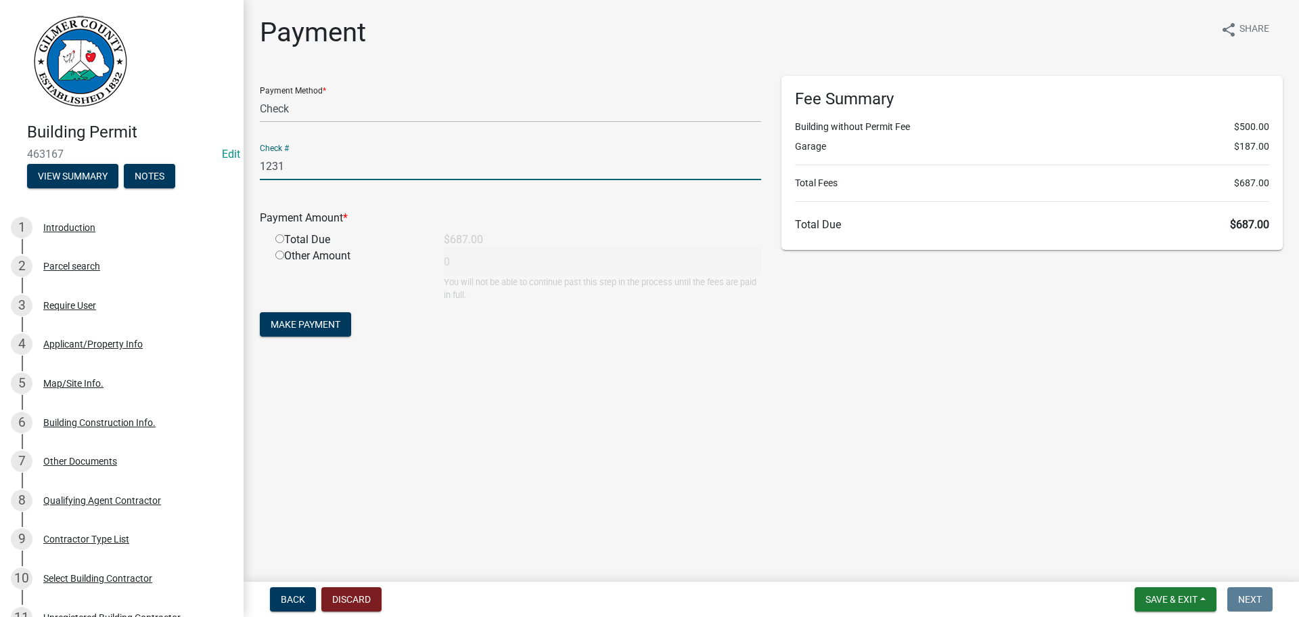
click at [276, 240] on input "radio" at bounding box center [279, 238] width 9 height 9
radio input "true"
type input "687"
click at [303, 325] on span "Make Payment" at bounding box center [306, 324] width 70 height 11
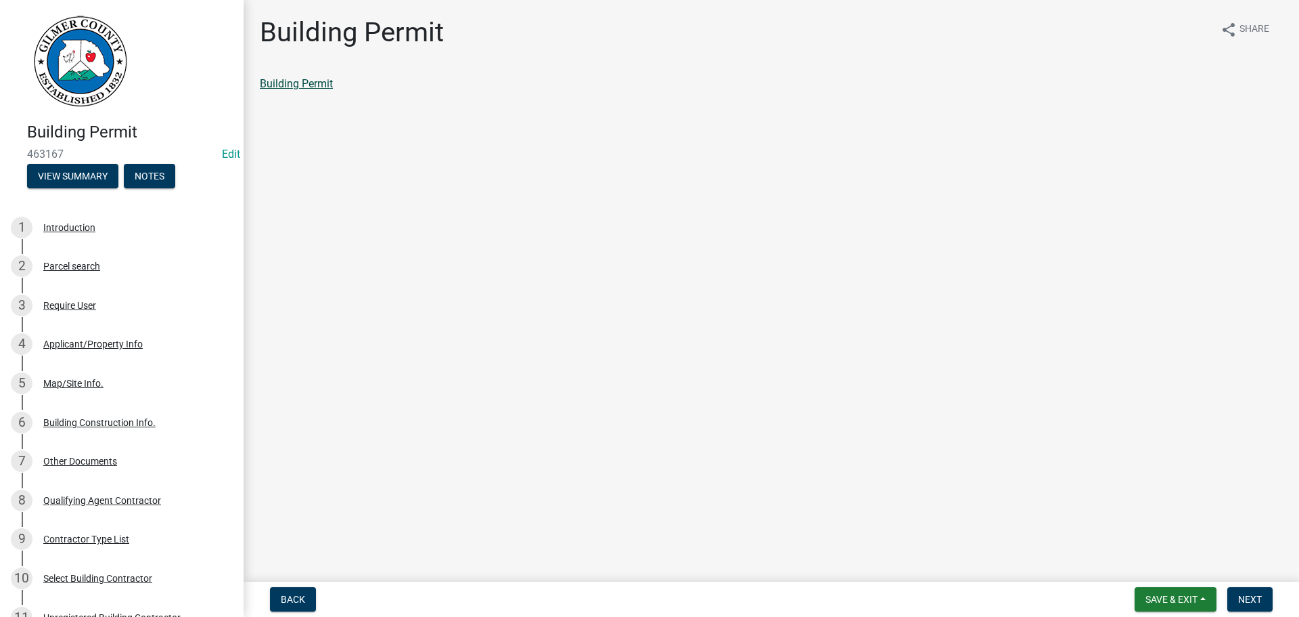
click at [287, 80] on link "Building Permit" at bounding box center [296, 83] width 73 height 13
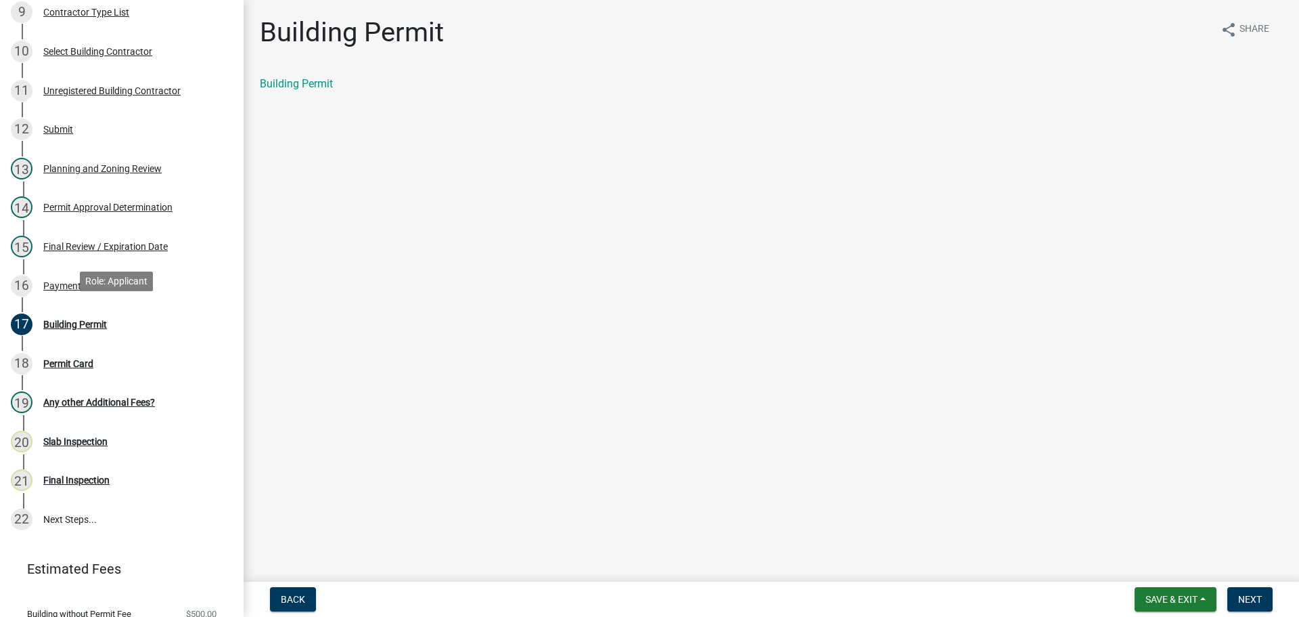
scroll to position [605, 0]
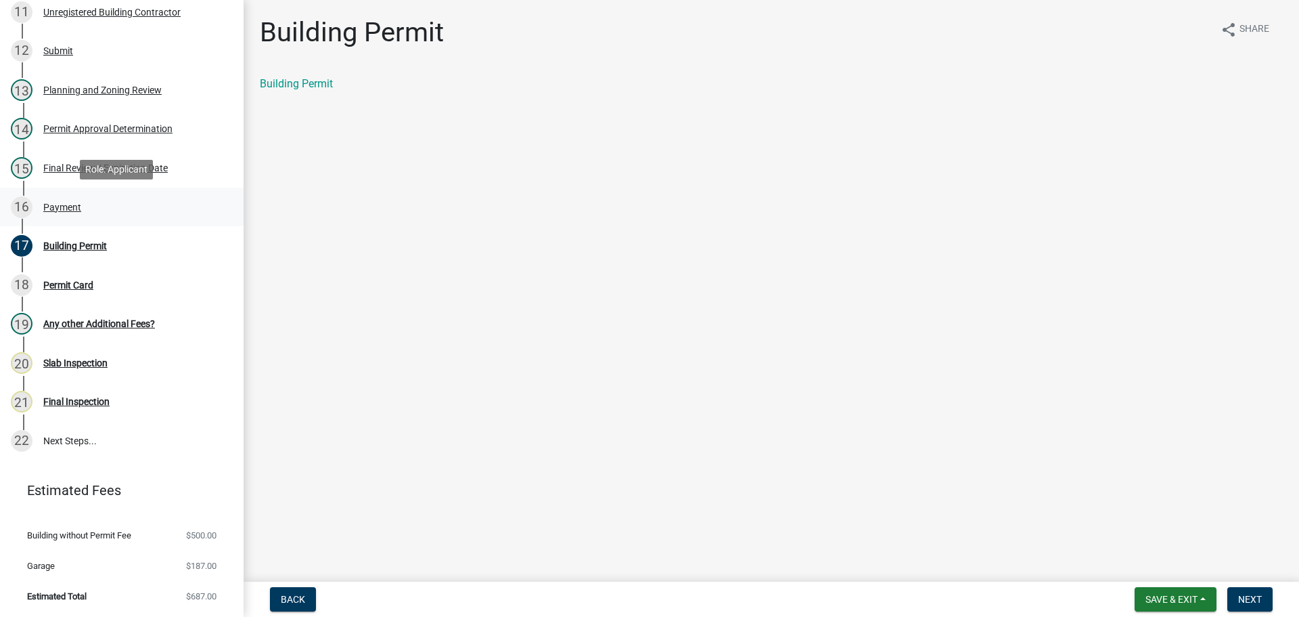
click at [57, 206] on div "Payment" at bounding box center [62, 206] width 38 height 9
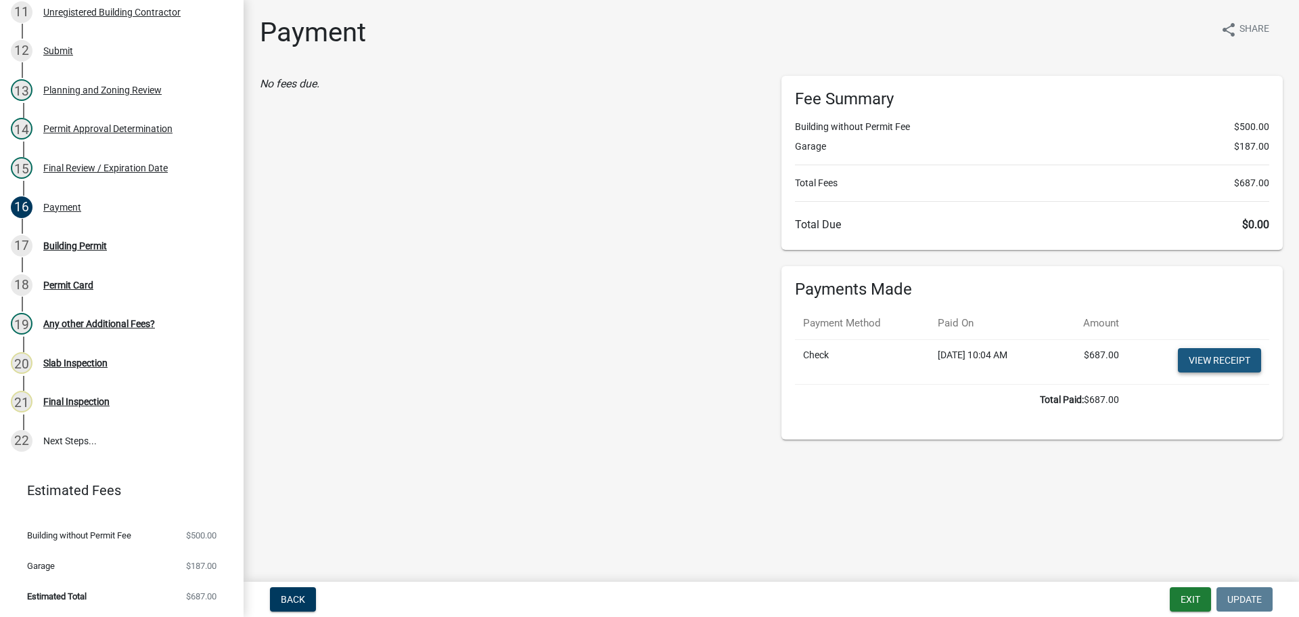
click at [1196, 360] on link "View receipt" at bounding box center [1219, 360] width 83 height 24
click at [97, 241] on div "Building Permit" at bounding box center [75, 245] width 64 height 9
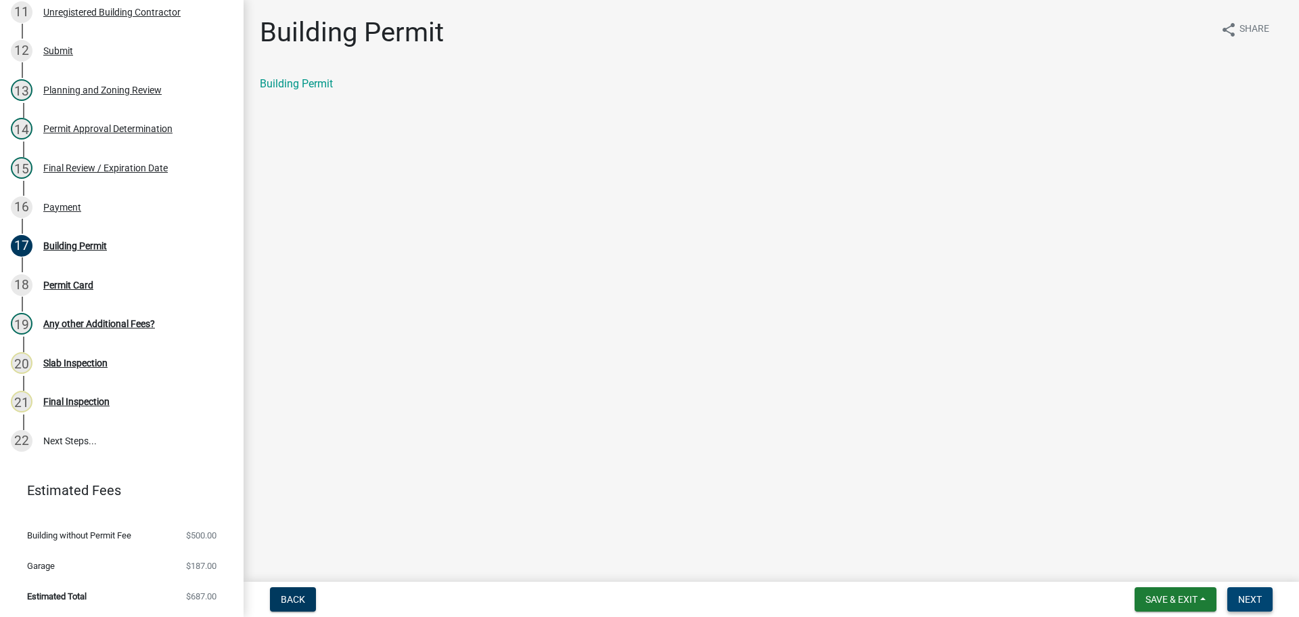
click at [1243, 596] on span "Next" at bounding box center [1250, 599] width 24 height 11
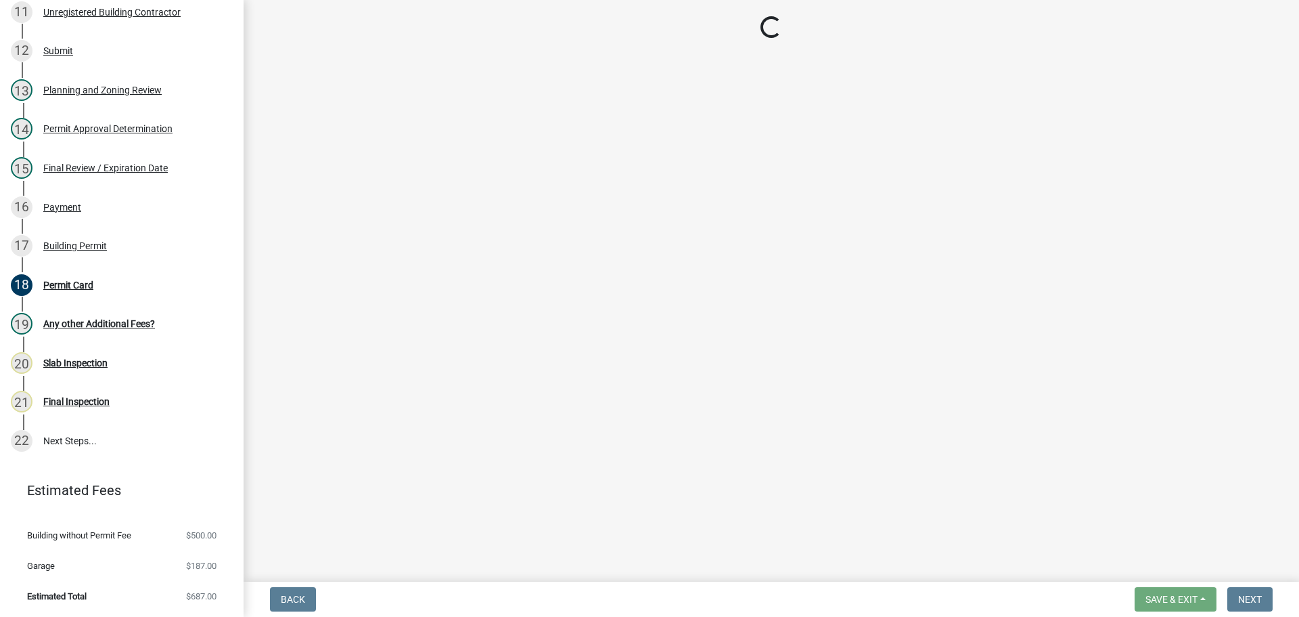
scroll to position [671, 0]
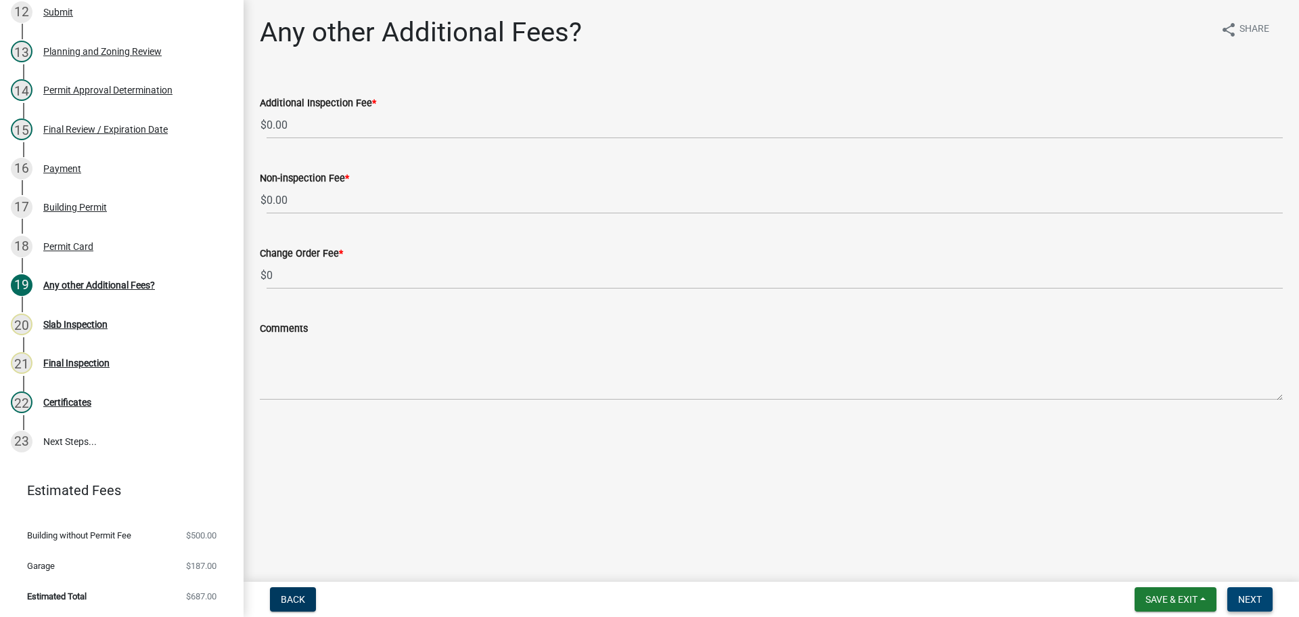
click at [1247, 596] on span "Next" at bounding box center [1250, 599] width 24 height 11
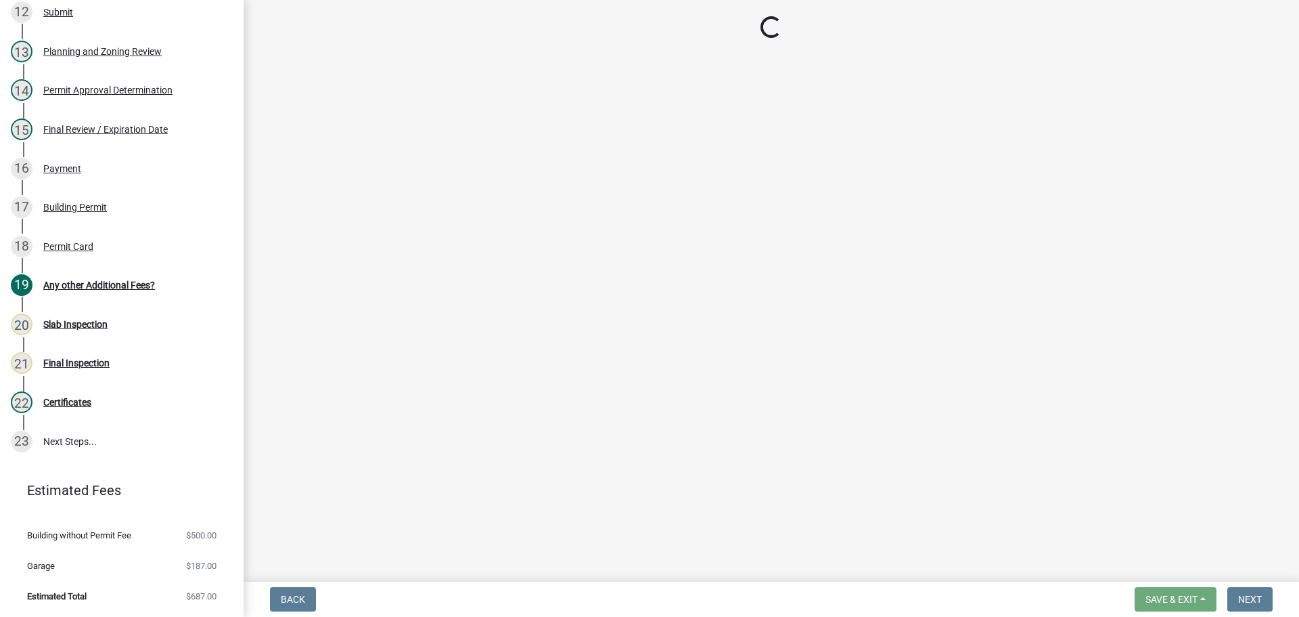
scroll to position [632, 0]
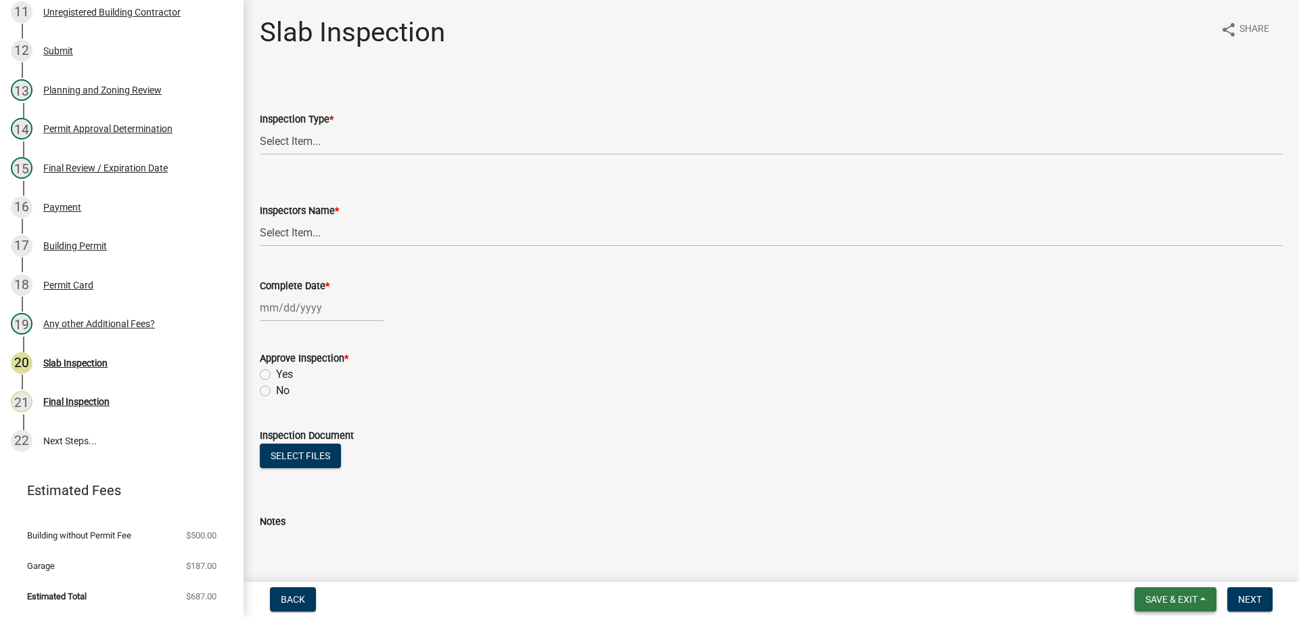
click at [1163, 596] on span "Save & Exit" at bounding box center [1172, 599] width 52 height 11
click at [1169, 555] on button "Save & Exit" at bounding box center [1163, 563] width 108 height 32
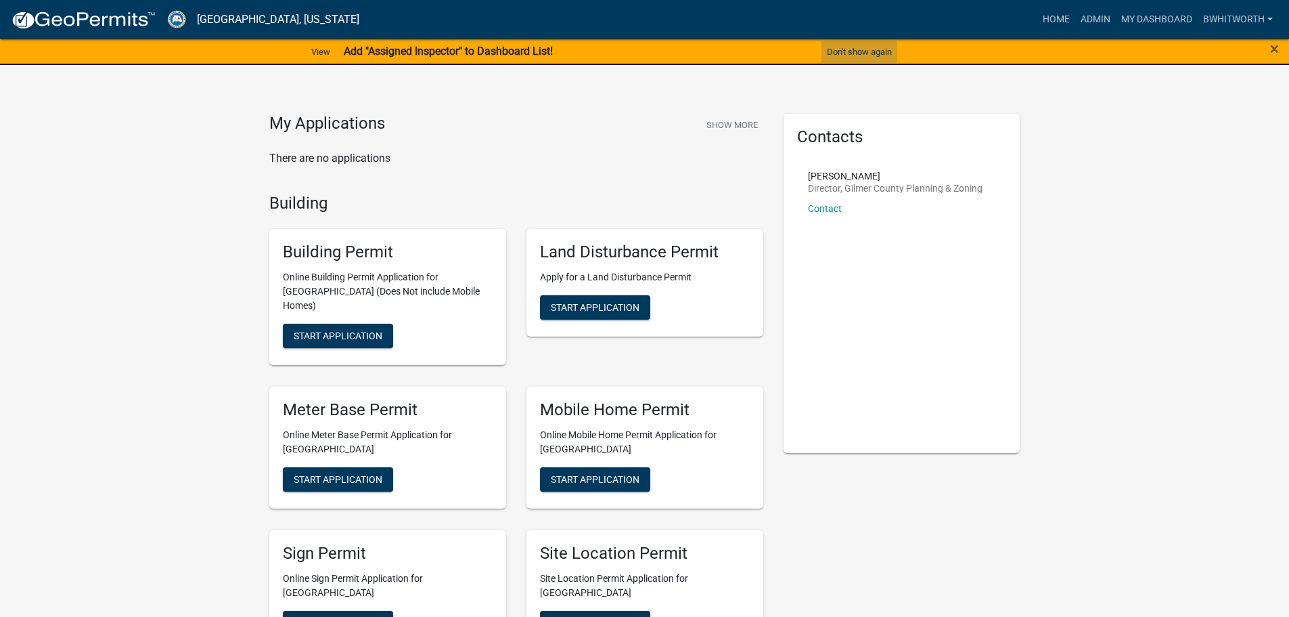
click at [834, 49] on button "Don't show again" at bounding box center [860, 52] width 76 height 22
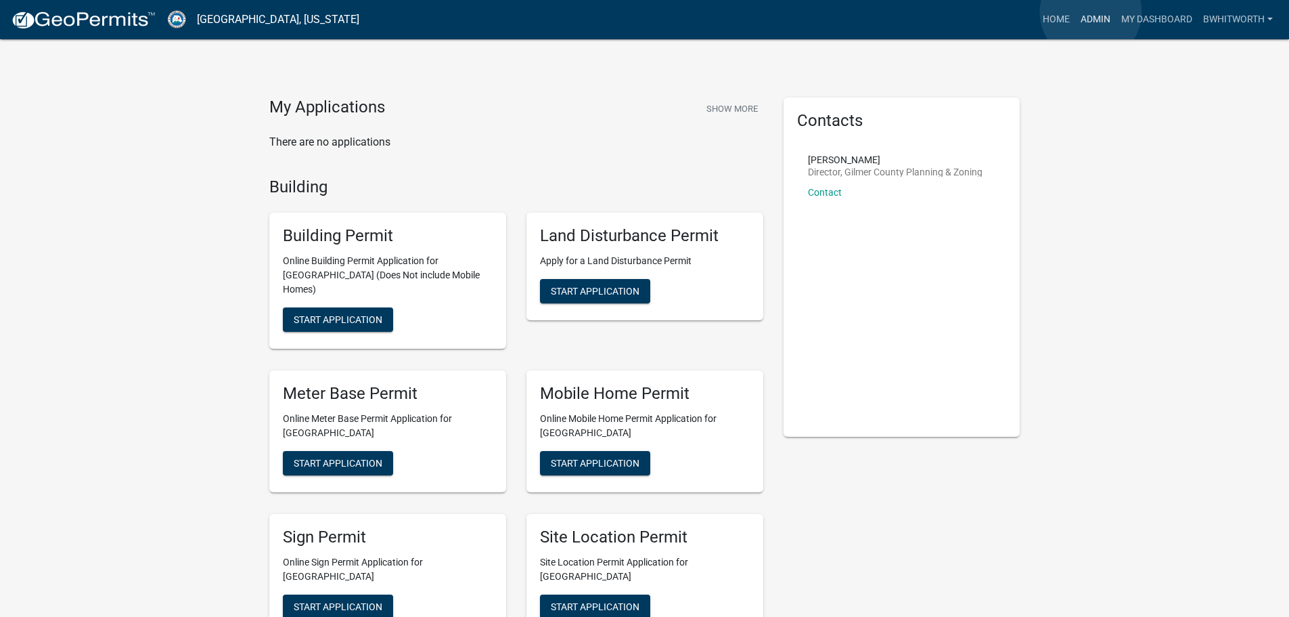
click at [1091, 12] on link "Admin" at bounding box center [1095, 20] width 41 height 26
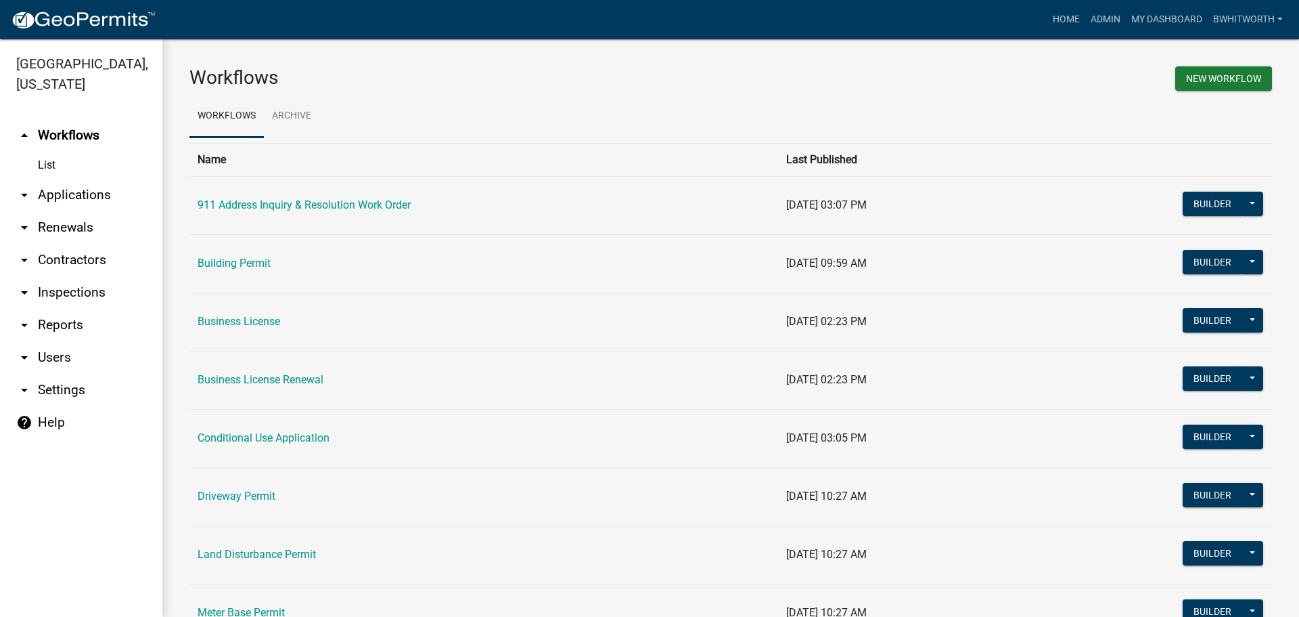
click at [74, 195] on link "arrow_drop_down Applications" at bounding box center [81, 195] width 162 height 32
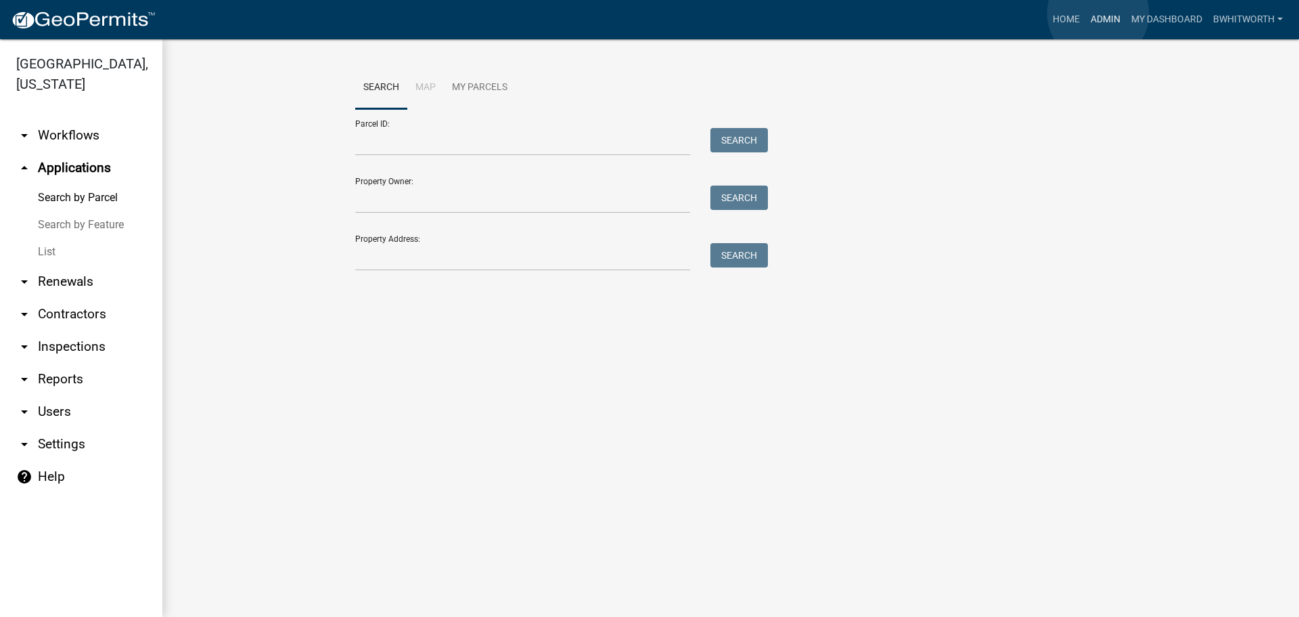
click at [1098, 14] on link "Admin" at bounding box center [1106, 20] width 41 height 26
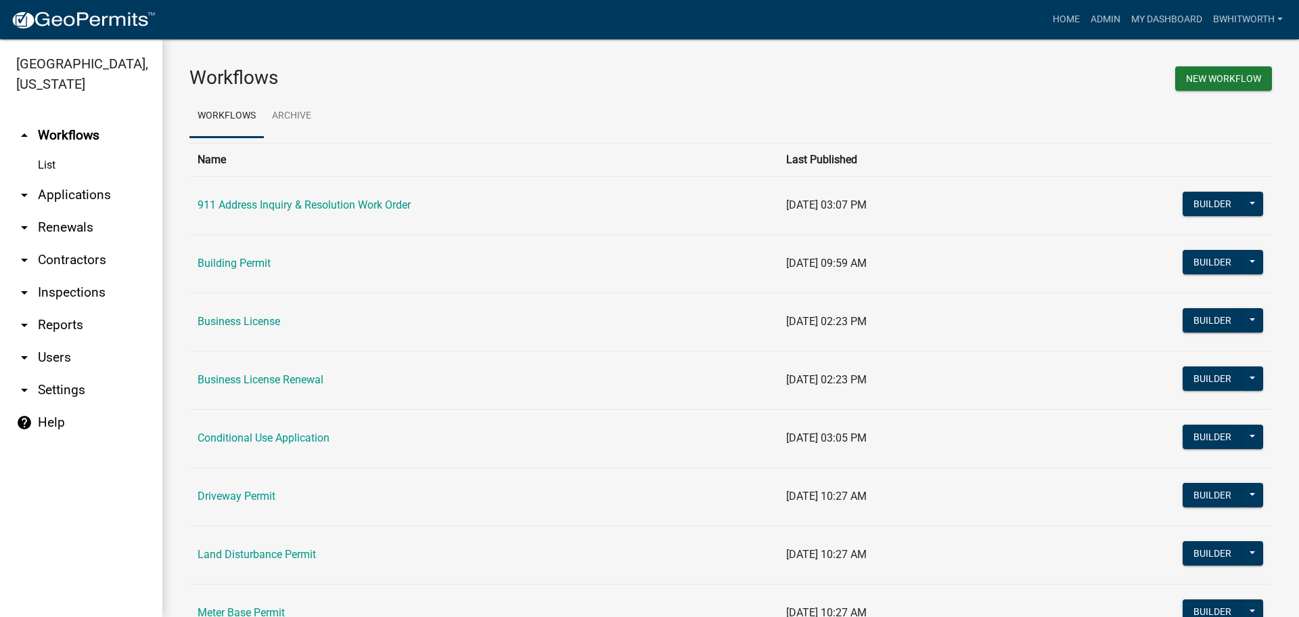
click at [79, 195] on link "arrow_drop_down Applications" at bounding box center [81, 195] width 162 height 32
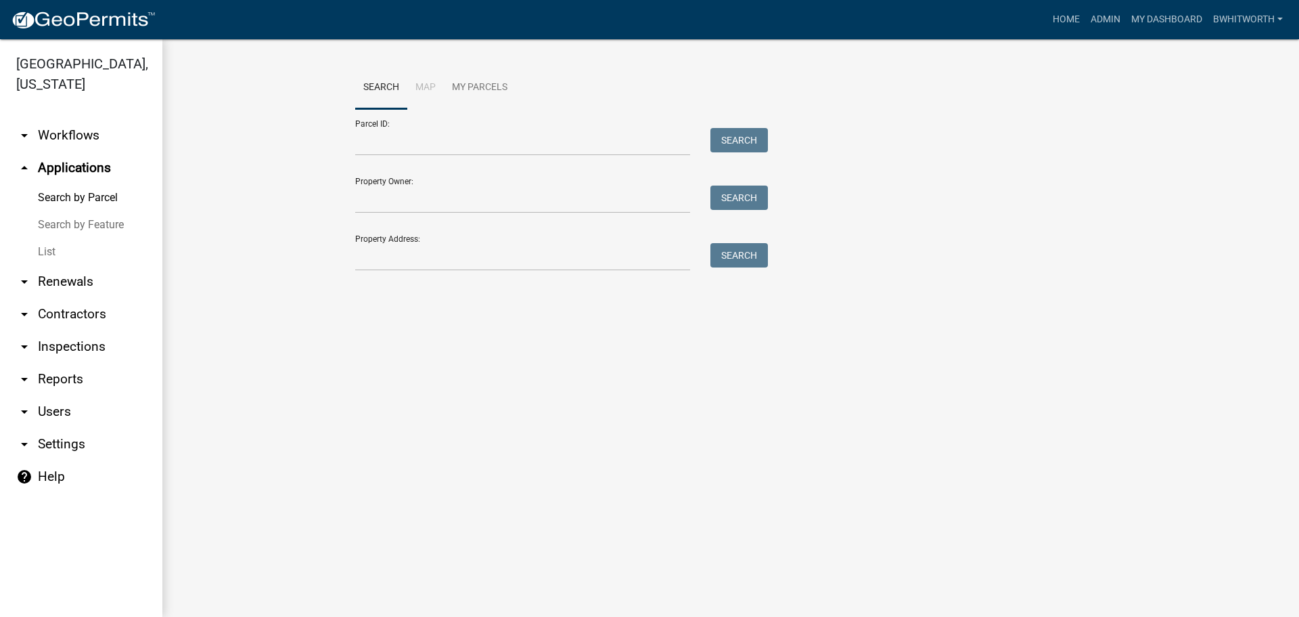
click at [46, 231] on link "Search by Feature" at bounding box center [81, 224] width 162 height 27
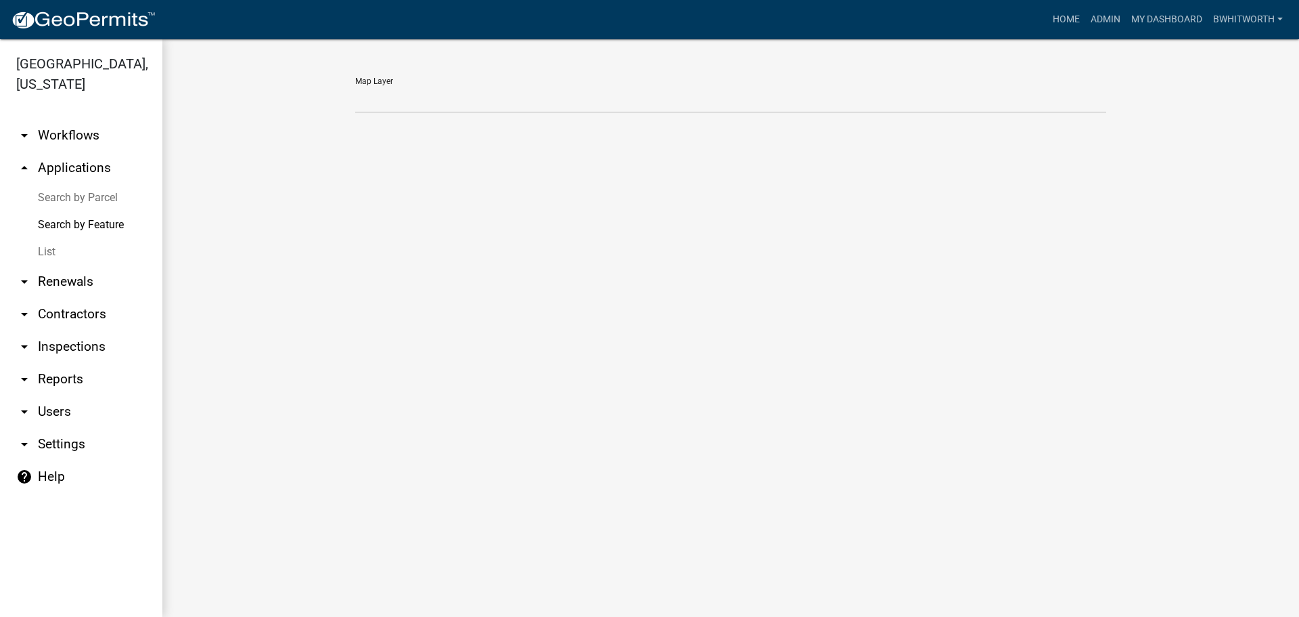
click at [43, 245] on link "List" at bounding box center [81, 251] width 162 height 27
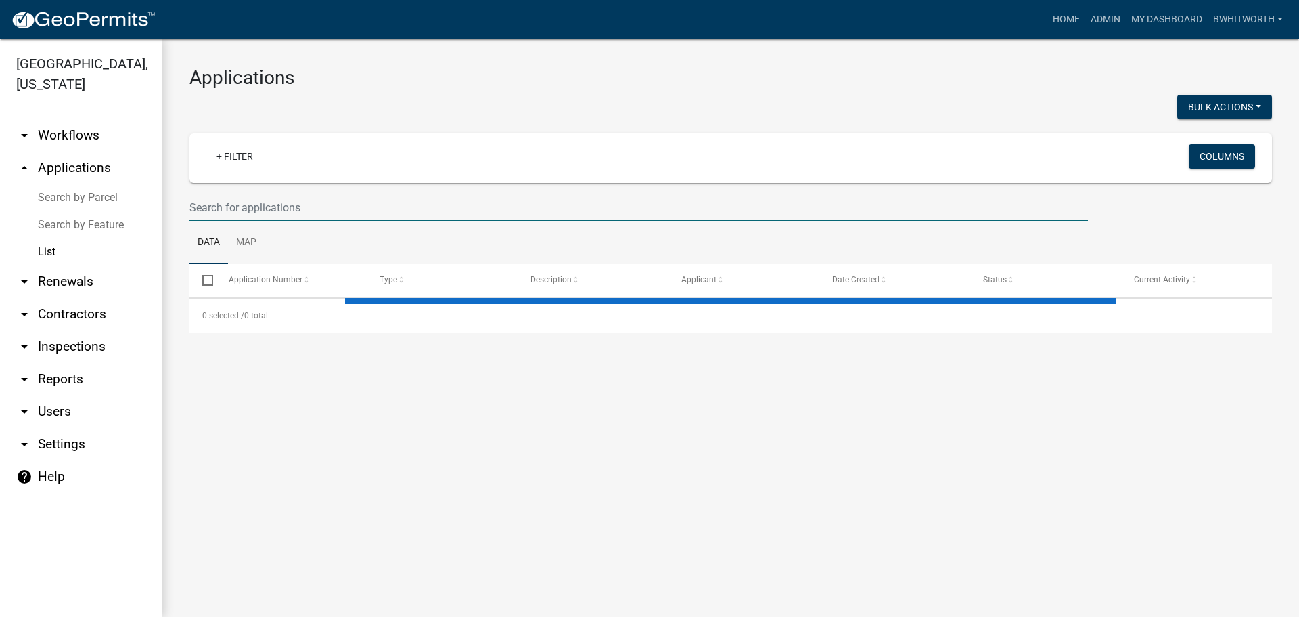
click at [217, 210] on input "text" at bounding box center [638, 208] width 899 height 28
select select "3: 100"
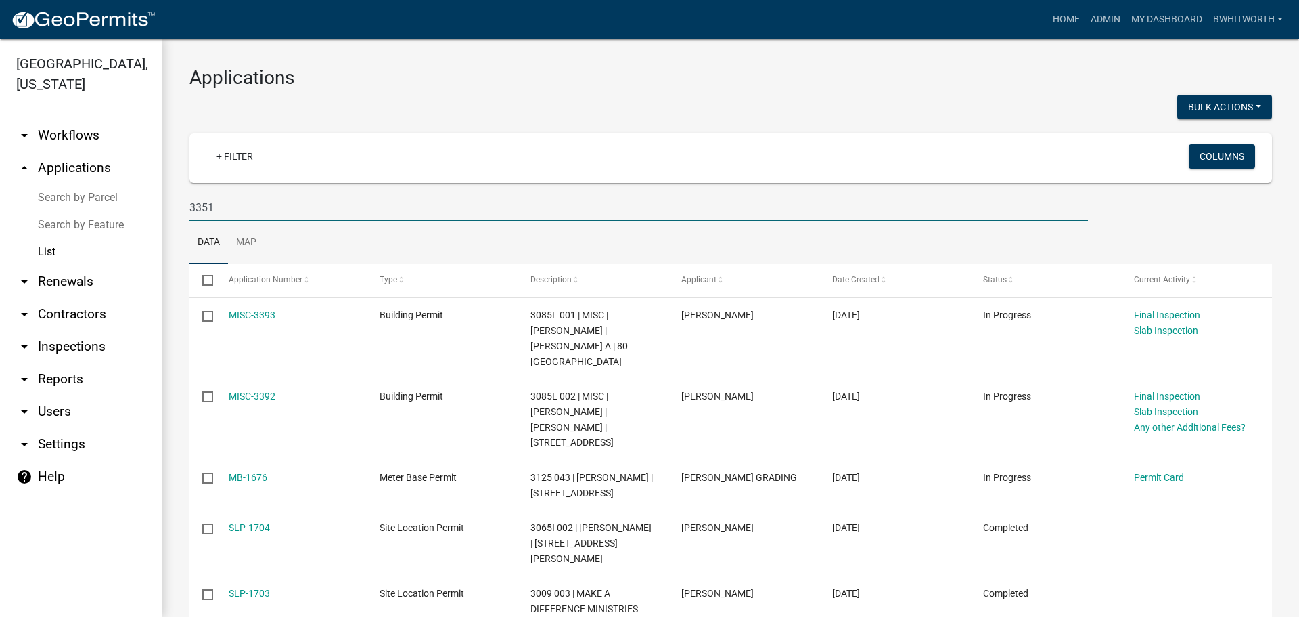
type input "3351"
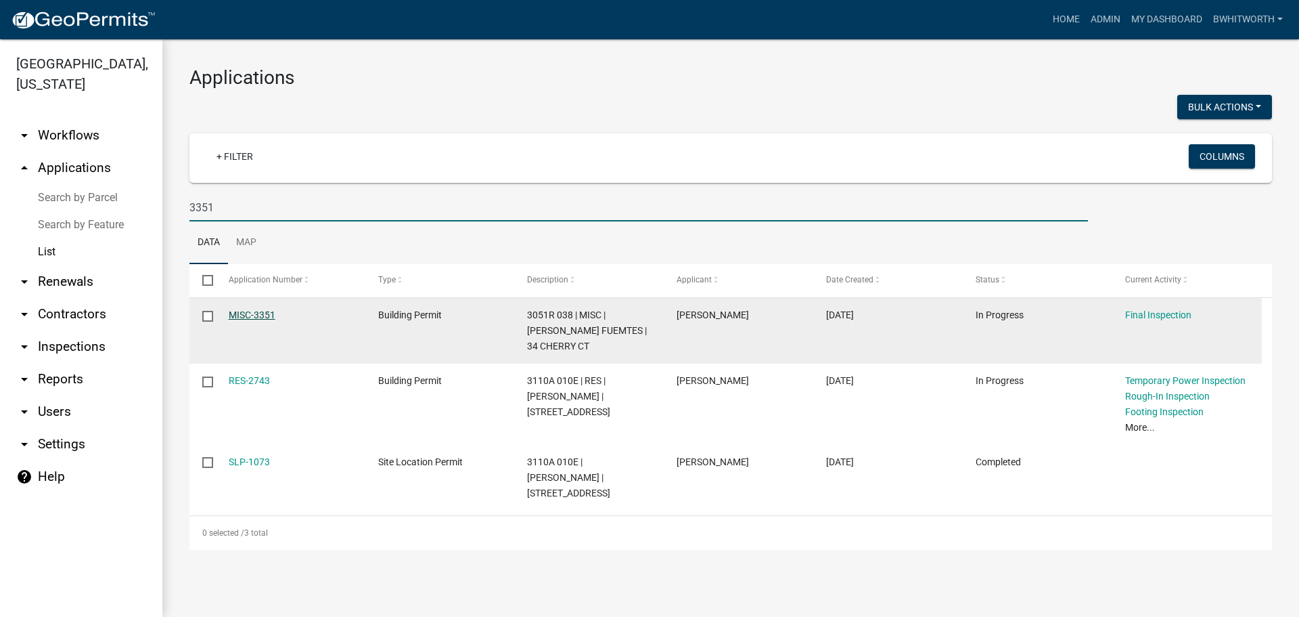
click at [264, 313] on link "MISC-3351" at bounding box center [252, 314] width 47 height 11
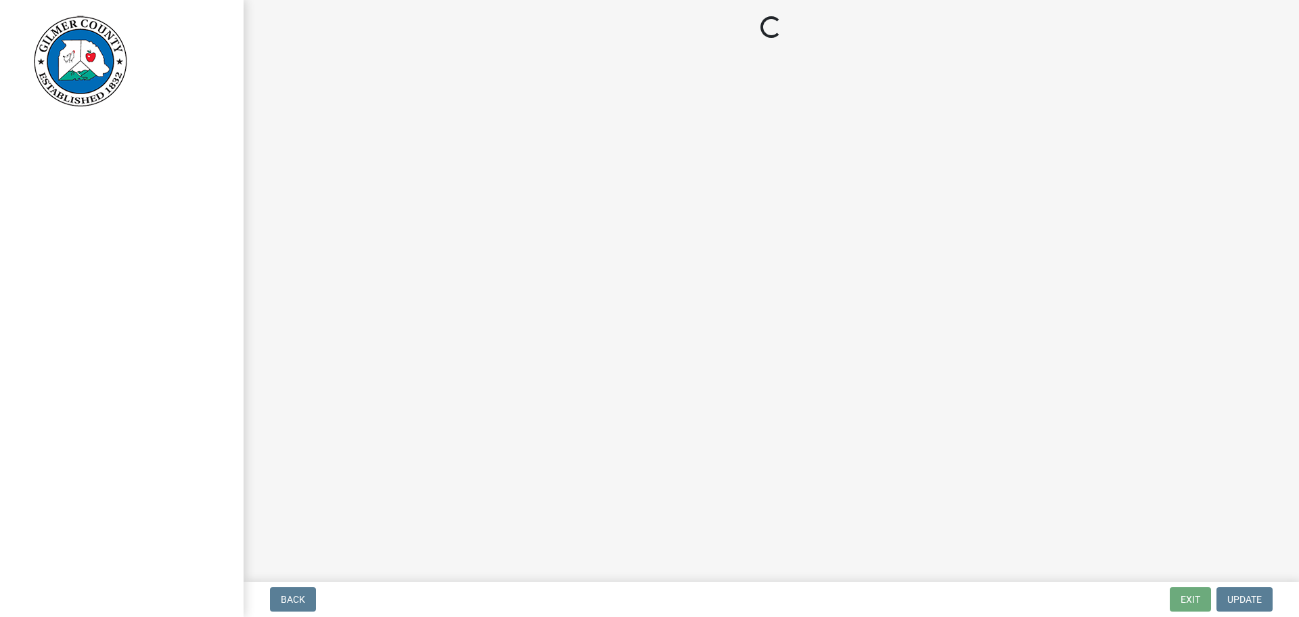
select select "895eead6-d784-4fdc-a4a3-66a9075c153d"
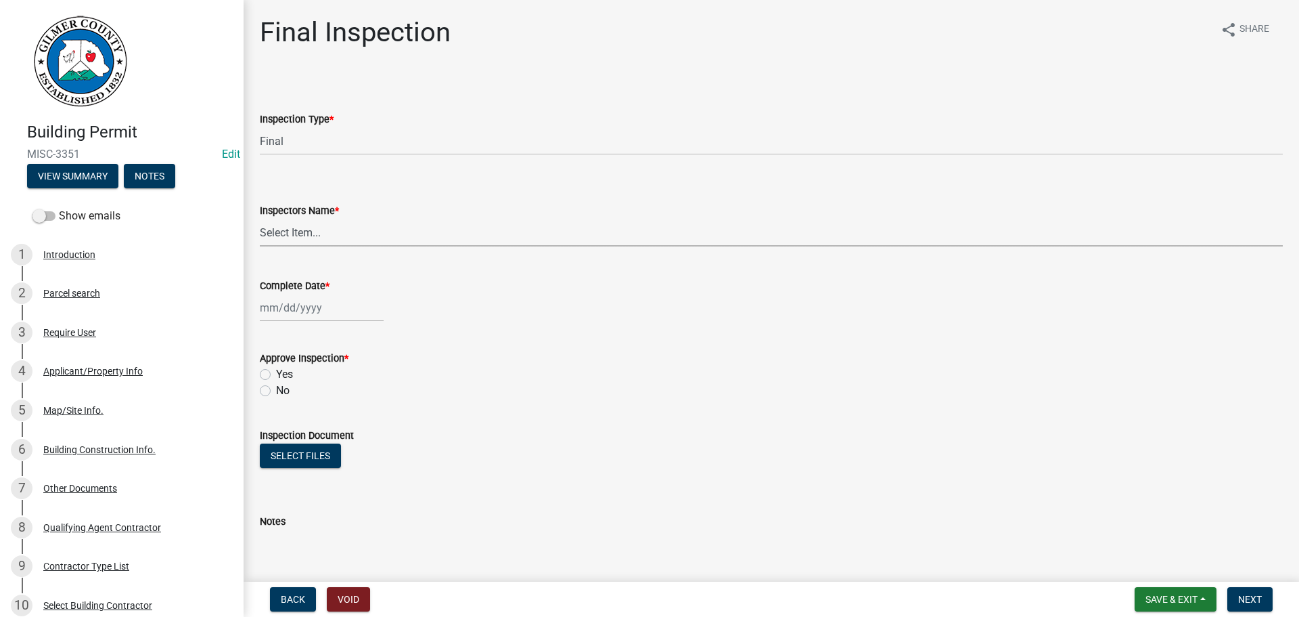
click at [327, 223] on select "Select Item... [PERSON_NAME] ([PERSON_NAME]) [PERSON_NAME] ([PERSON_NAME]) [PER…" at bounding box center [771, 233] width 1023 height 28
select select "b7f275ba-f507-42fd-b9cd-cd9544451c64"
click at [260, 219] on select "Select Item... [PERSON_NAME] ([PERSON_NAME]) [PERSON_NAME] ([PERSON_NAME]) [PER…" at bounding box center [771, 233] width 1023 height 28
click at [298, 305] on div at bounding box center [322, 308] width 124 height 28
select select "8"
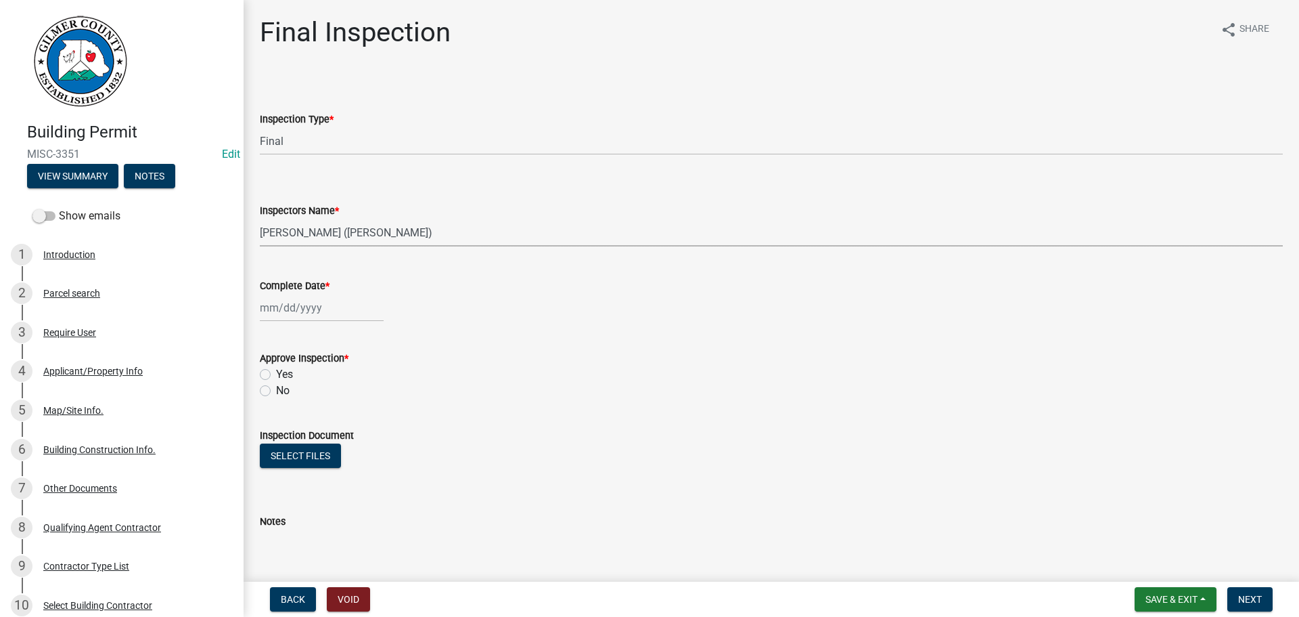
select select "2025"
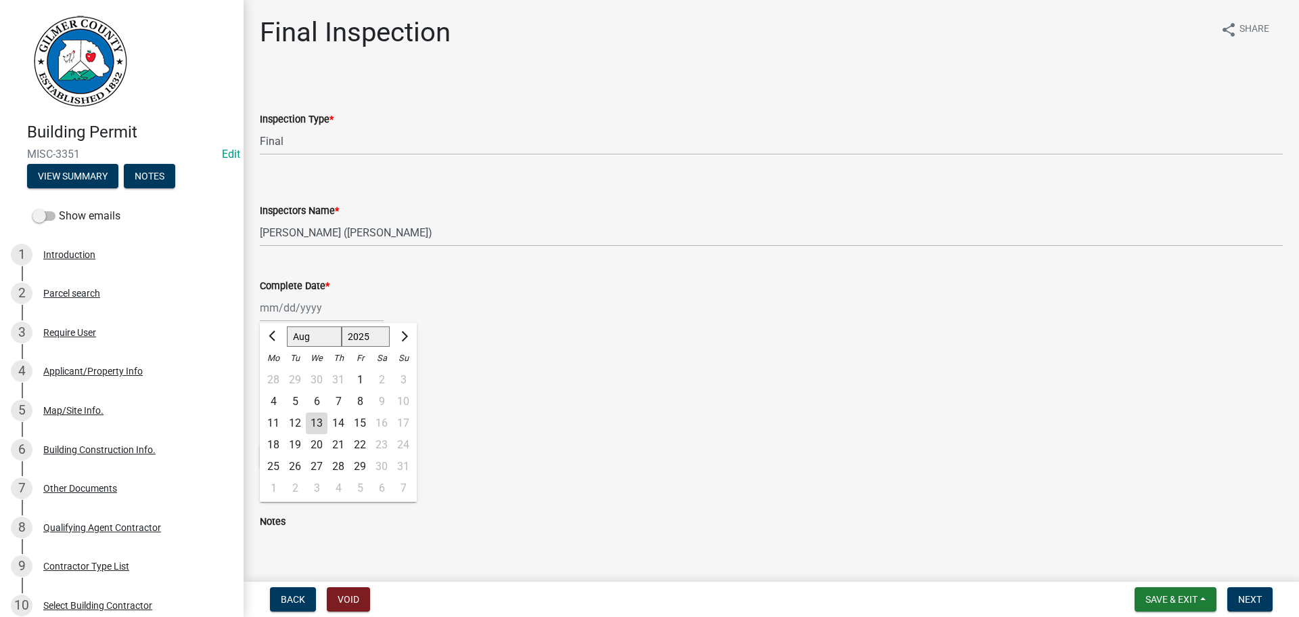
click at [317, 421] on div "13" at bounding box center [317, 423] width 22 height 22
type input "[DATE]"
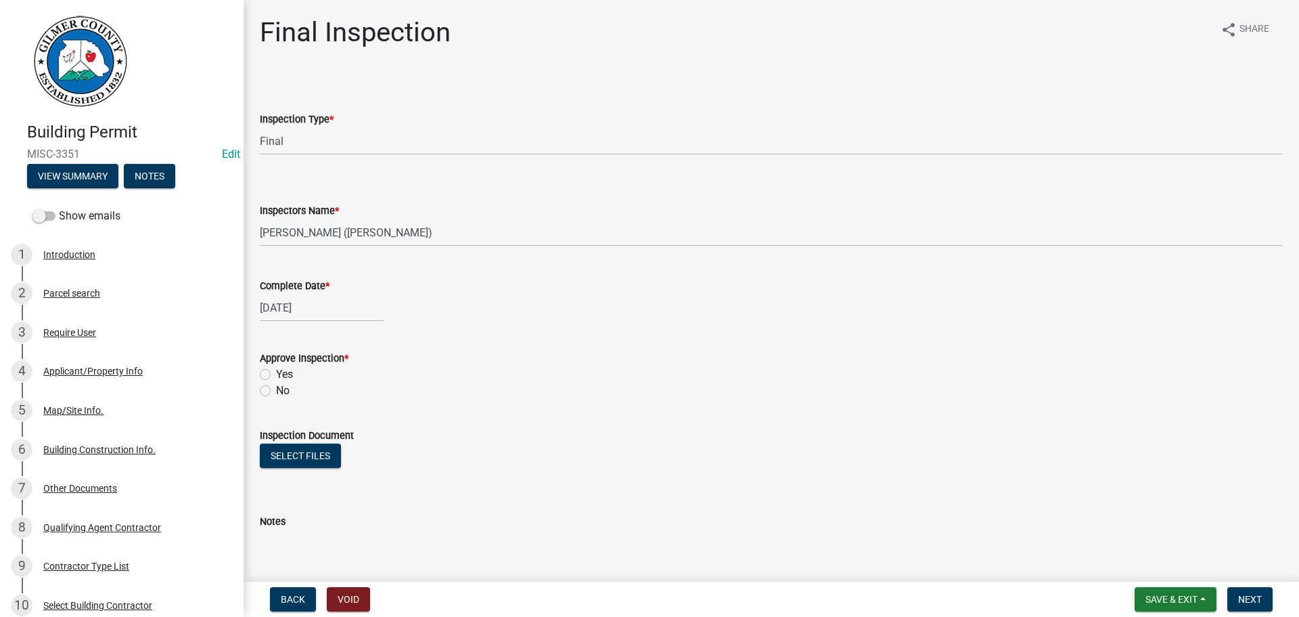
click at [276, 371] on label "Yes" at bounding box center [284, 374] width 17 height 16
click at [276, 371] on input "Yes" at bounding box center [280, 370] width 9 height 9
radio input "true"
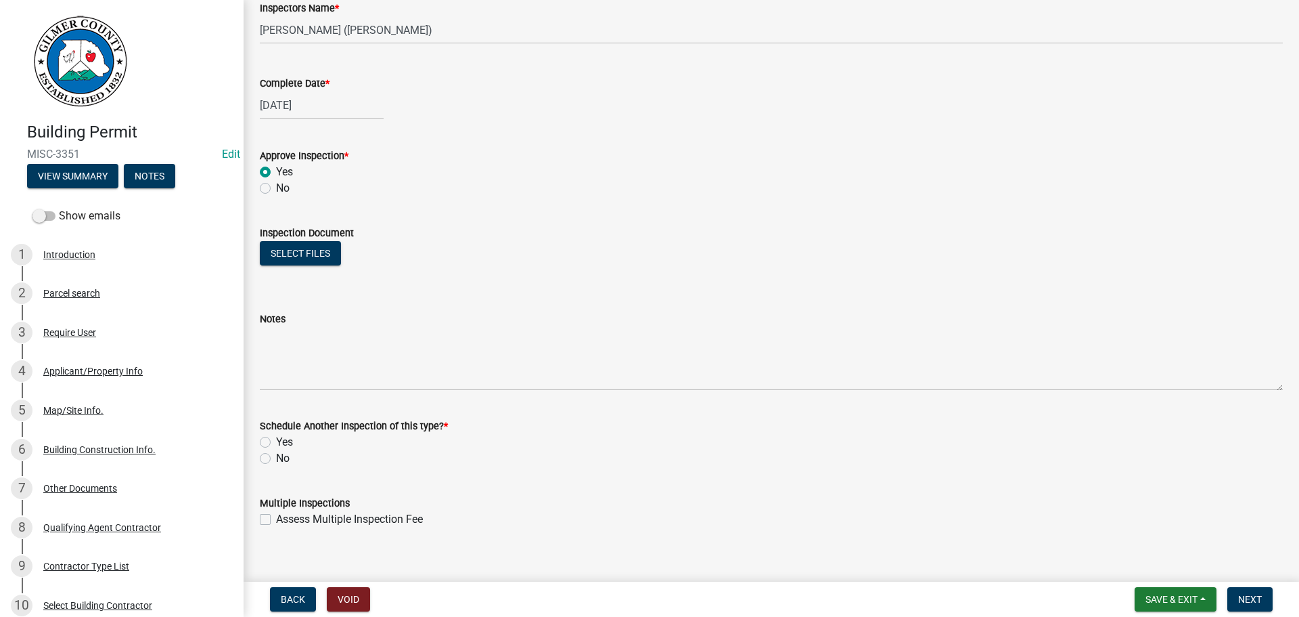
scroll to position [219, 0]
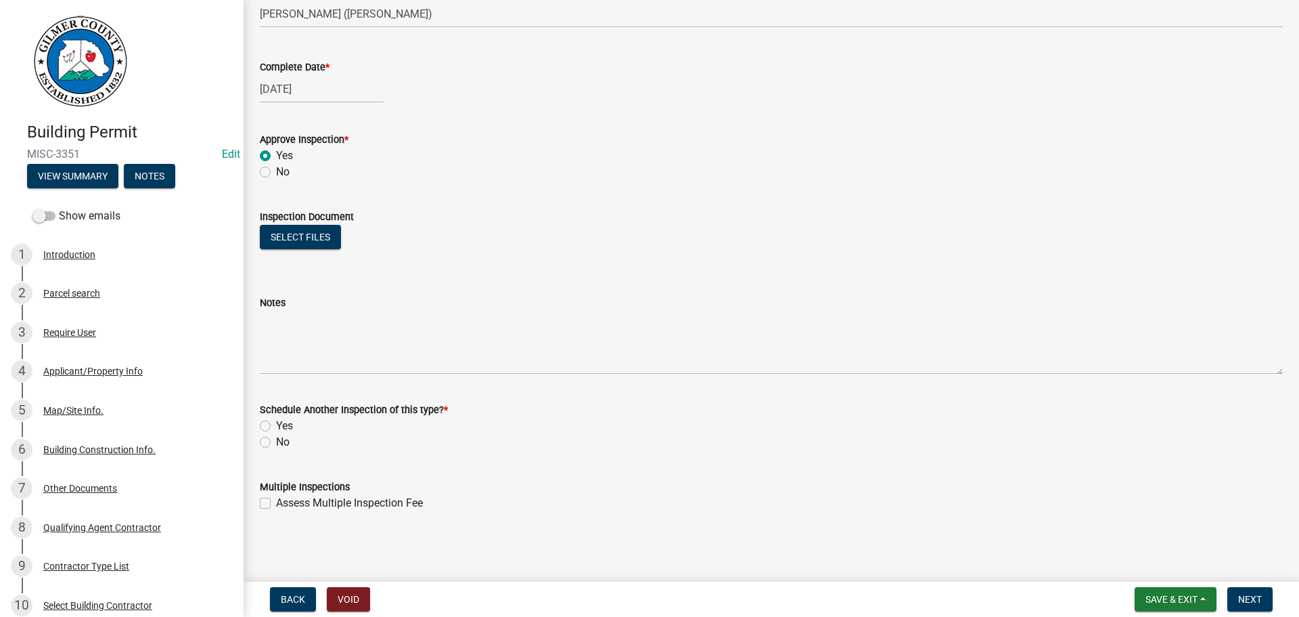
drag, startPoint x: 261, startPoint y: 442, endPoint x: 468, endPoint y: 472, distance: 210.0
click at [276, 442] on label "No" at bounding box center [283, 442] width 14 height 16
click at [276, 442] on input "No" at bounding box center [280, 438] width 9 height 9
radio input "true"
click at [1261, 600] on span "Next" at bounding box center [1250, 599] width 24 height 11
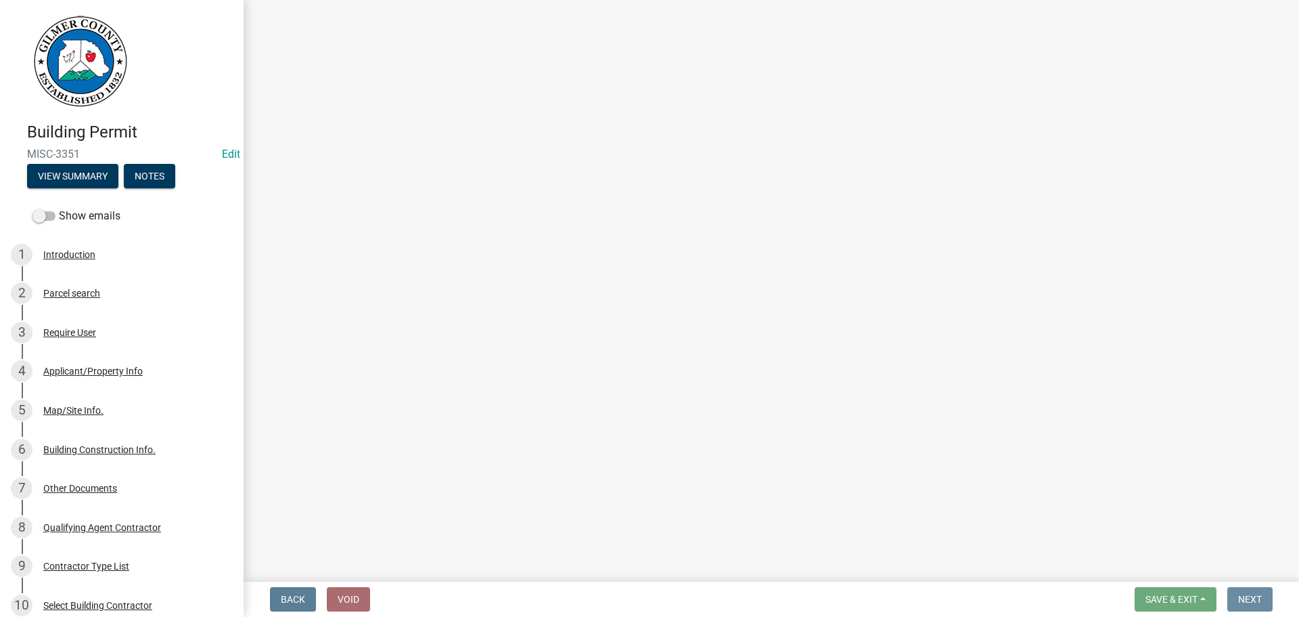
scroll to position [0, 0]
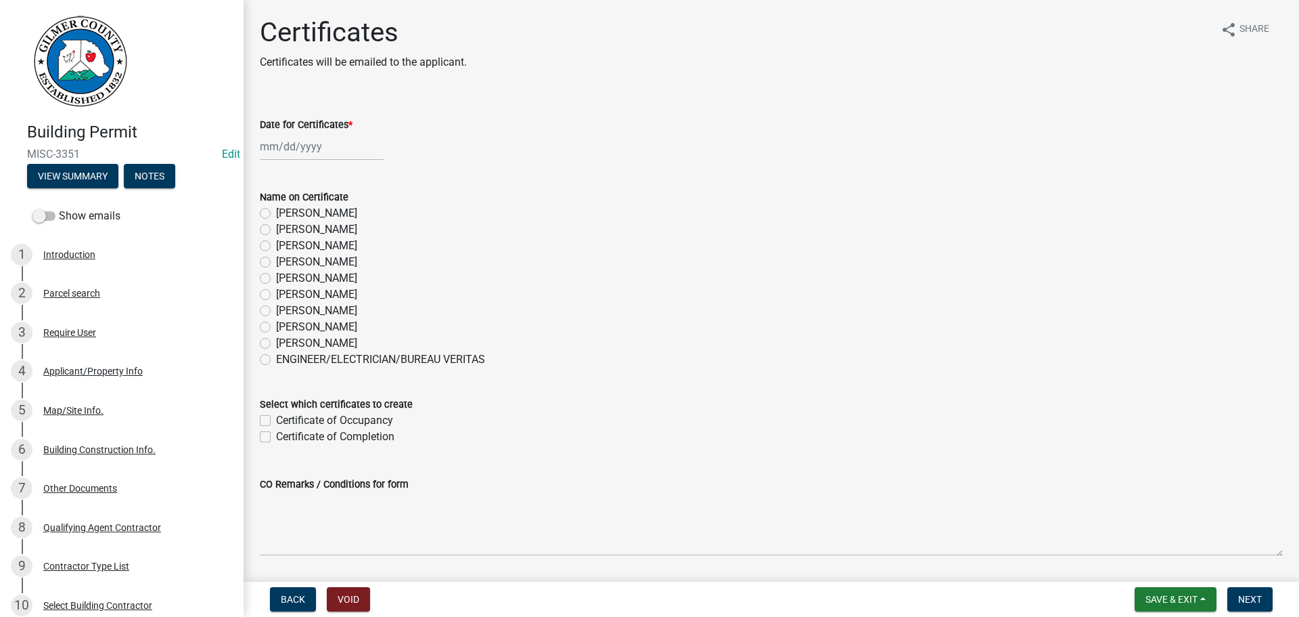
click at [674, 248] on div "[PERSON_NAME]" at bounding box center [771, 246] width 1023 height 16
click at [302, 141] on div at bounding box center [322, 147] width 124 height 28
select select "8"
select select "2025"
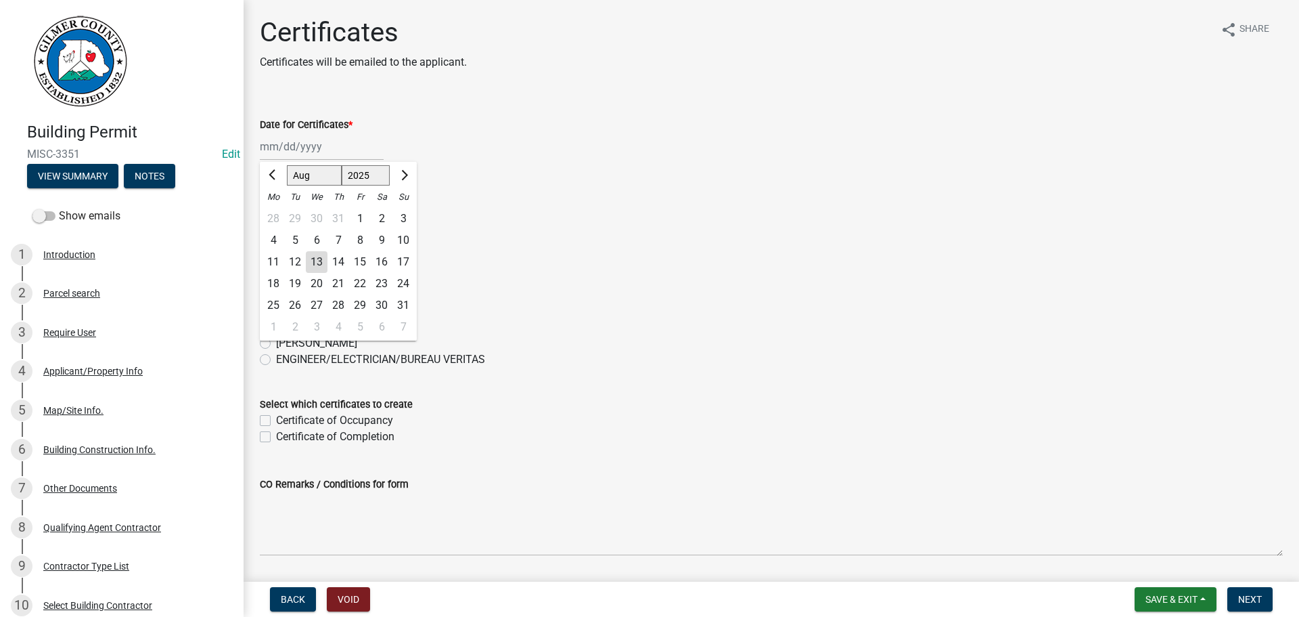
click at [321, 259] on div "13" at bounding box center [317, 262] width 22 height 22
type input "[DATE]"
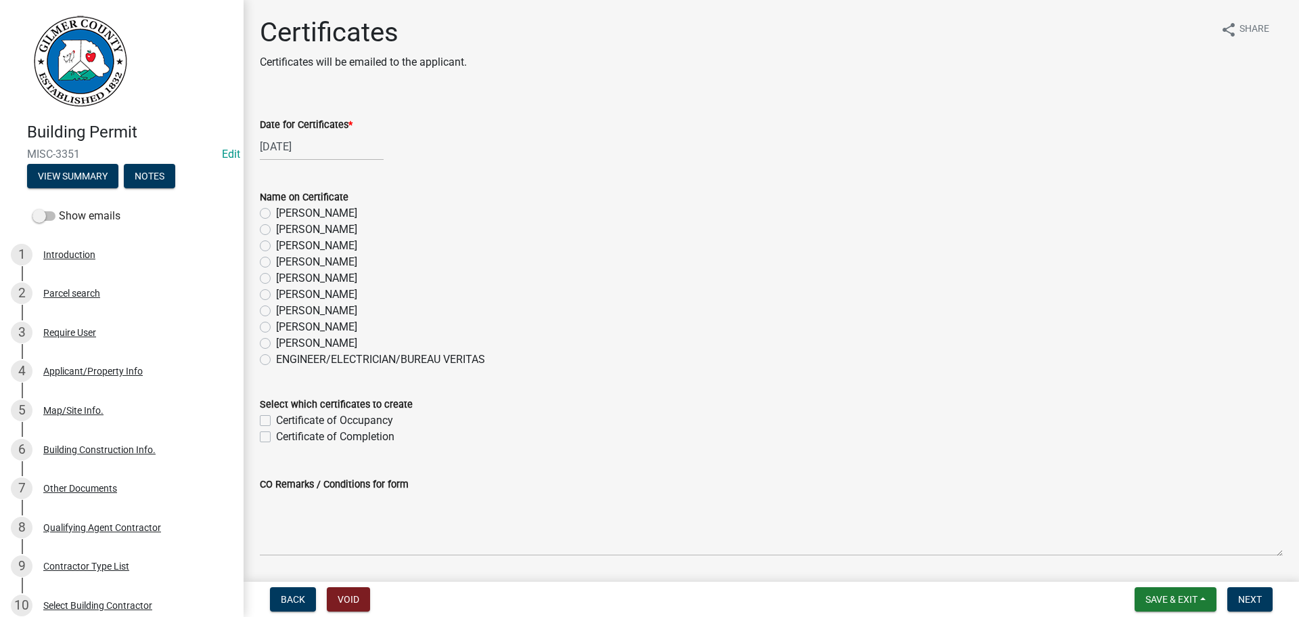
click at [276, 343] on label "[PERSON_NAME]" at bounding box center [316, 343] width 81 height 16
click at [276, 343] on input "[PERSON_NAME]" at bounding box center [280, 339] width 9 height 9
radio input "true"
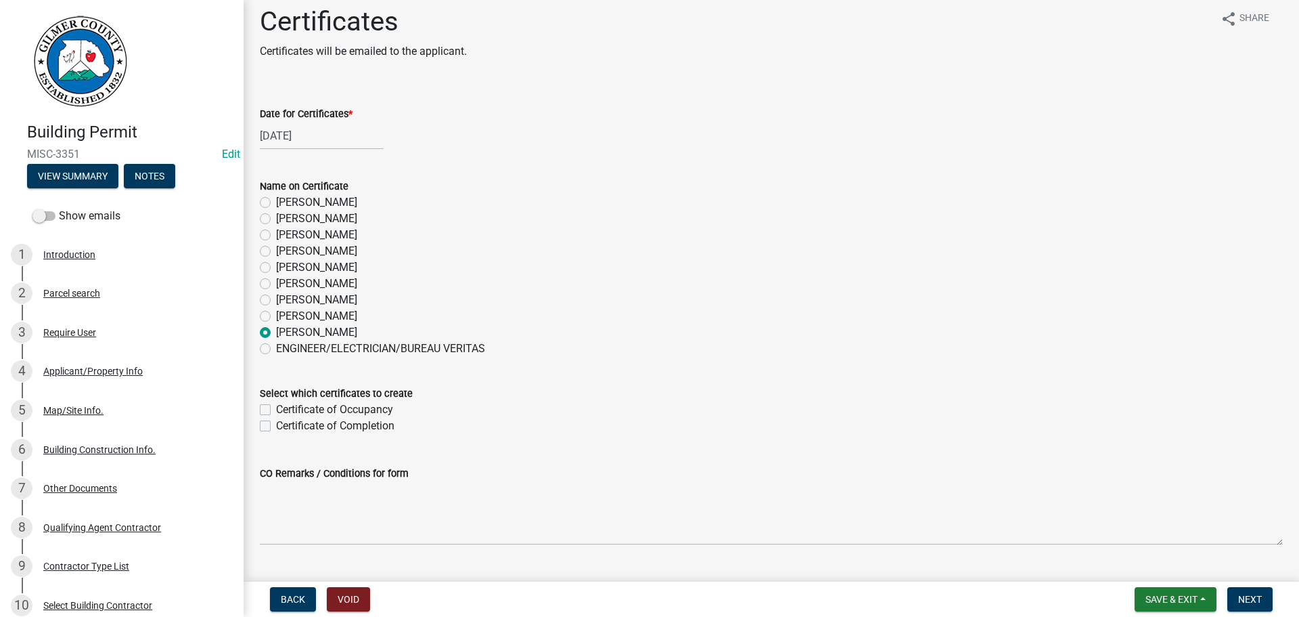
scroll to position [43, 0]
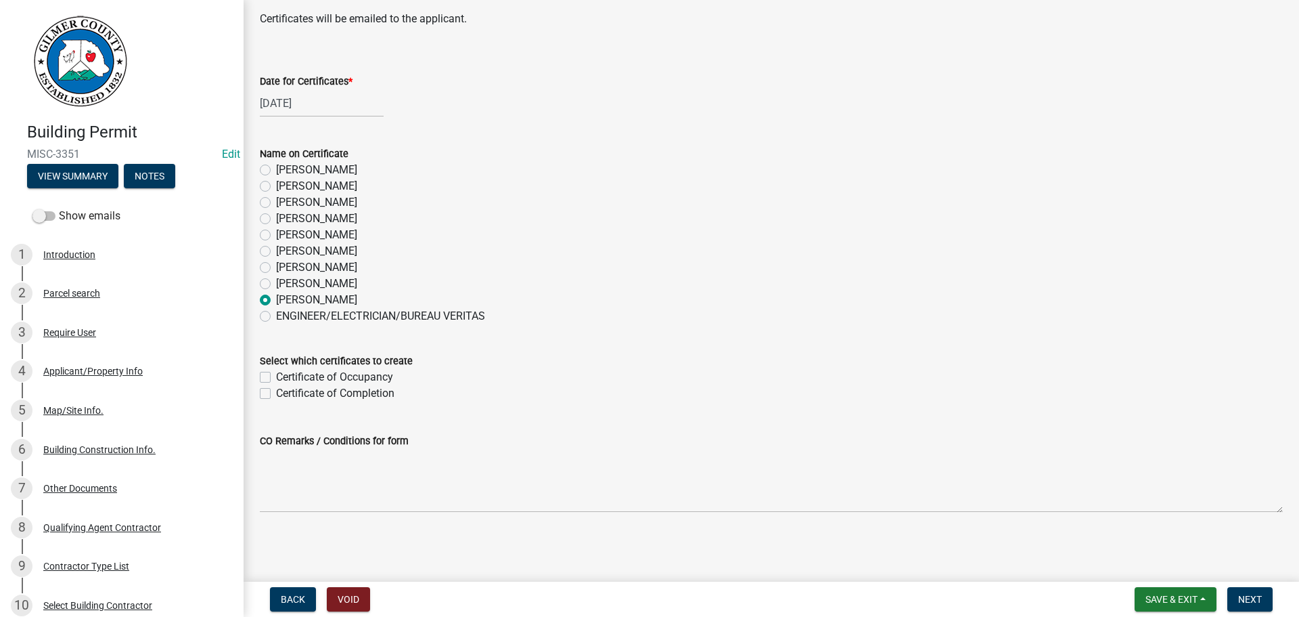
click at [276, 393] on label "Certificate of Completion" at bounding box center [335, 393] width 118 height 16
click at [276, 393] on input "Certificate of Completion" at bounding box center [280, 389] width 9 height 9
checkbox input "true"
checkbox input "false"
checkbox input "true"
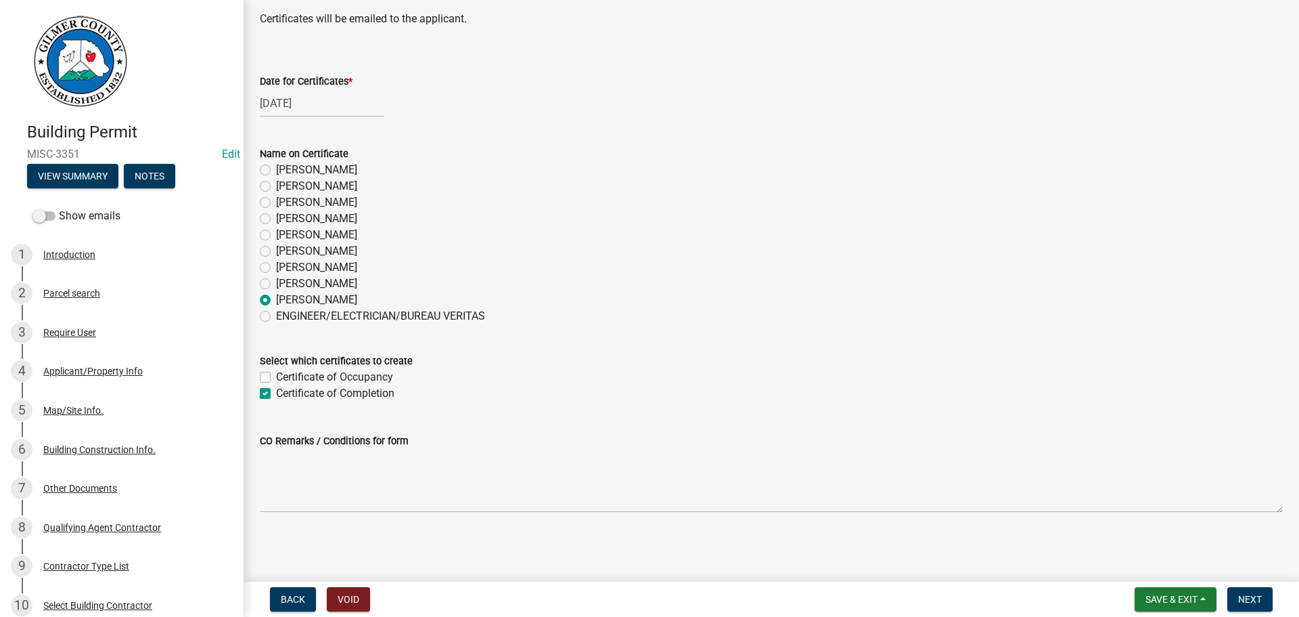
click at [713, 319] on div "ENGINEER/ELECTRICIAN/BUREAU VERITAS" at bounding box center [771, 316] width 1023 height 16
click at [1254, 600] on span "Next" at bounding box center [1250, 599] width 24 height 11
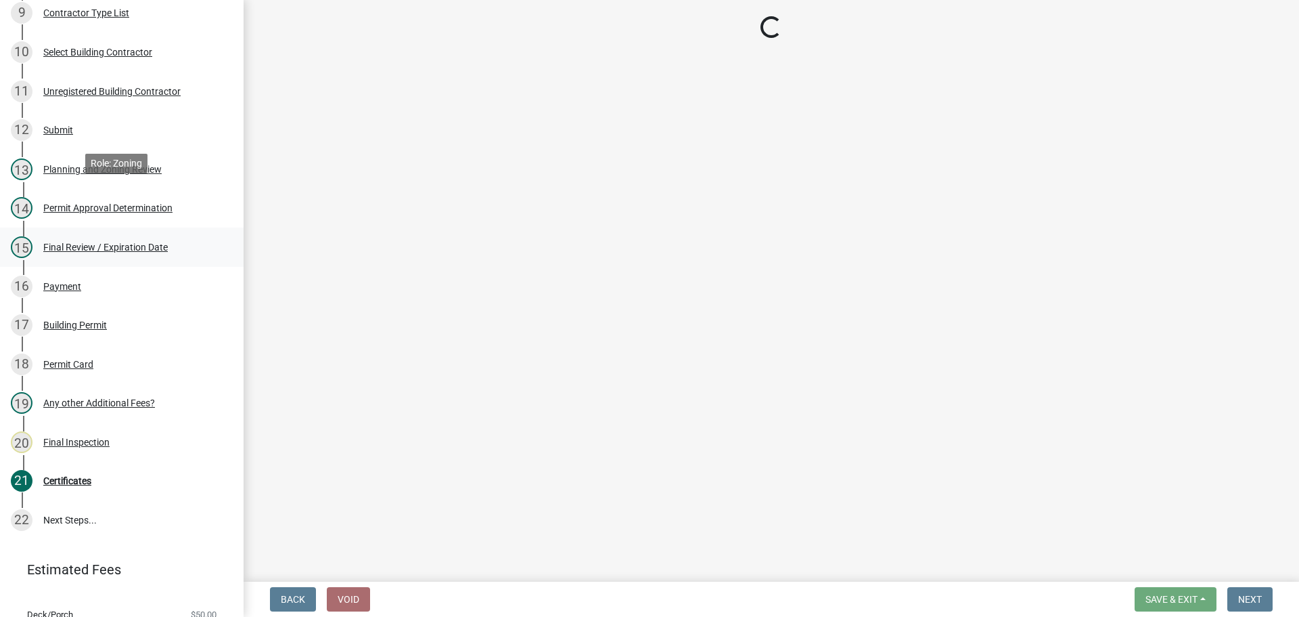
scroll to position [602, 0]
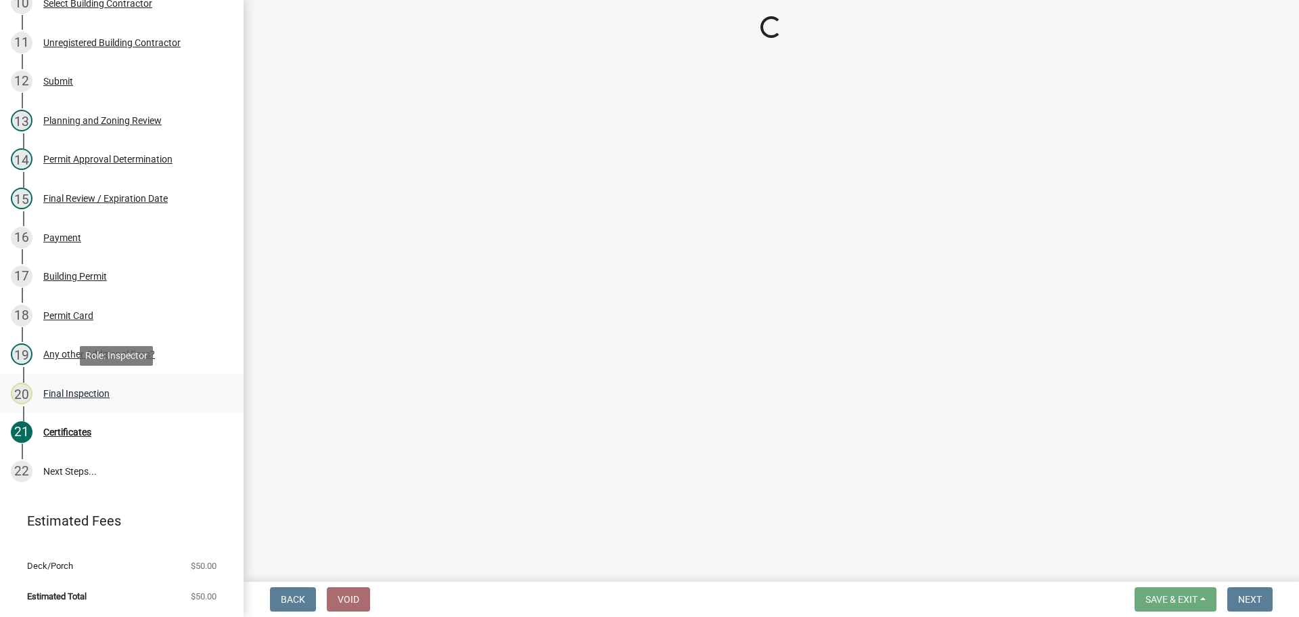
click at [89, 389] on div "Final Inspection" at bounding box center [76, 392] width 66 height 9
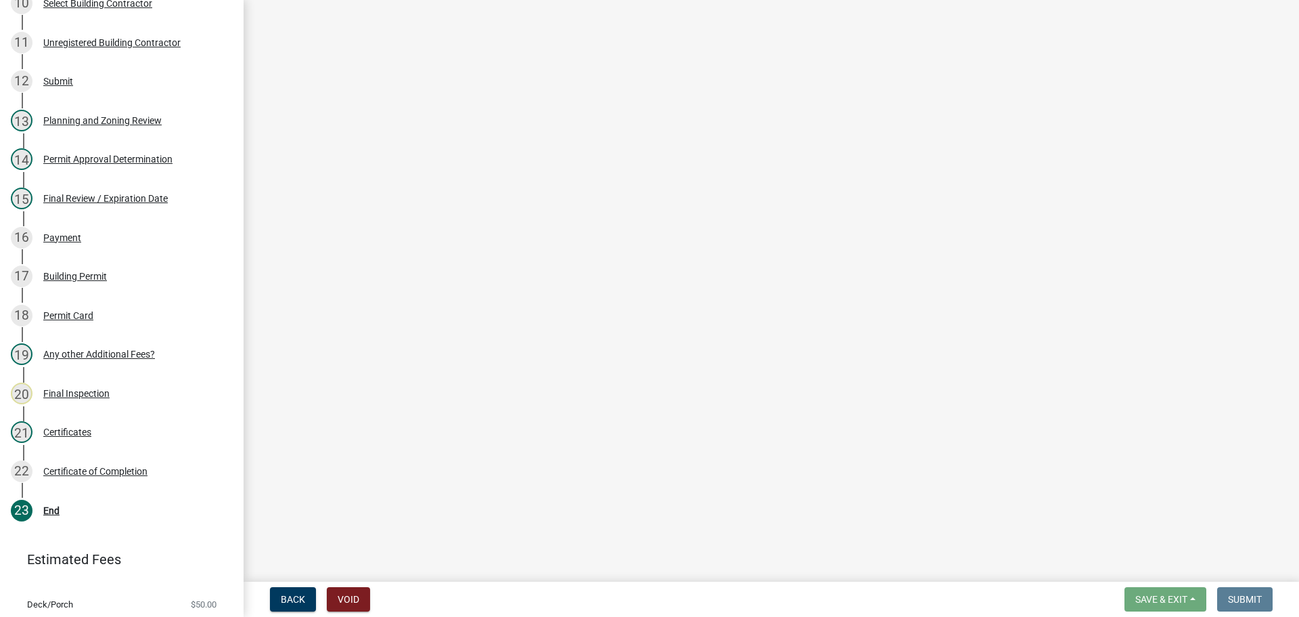
select select "895eead6-d784-4fdc-a4a3-66a9075c153d"
select select "b7f275ba-f507-42fd-b9cd-cd9544451c64"
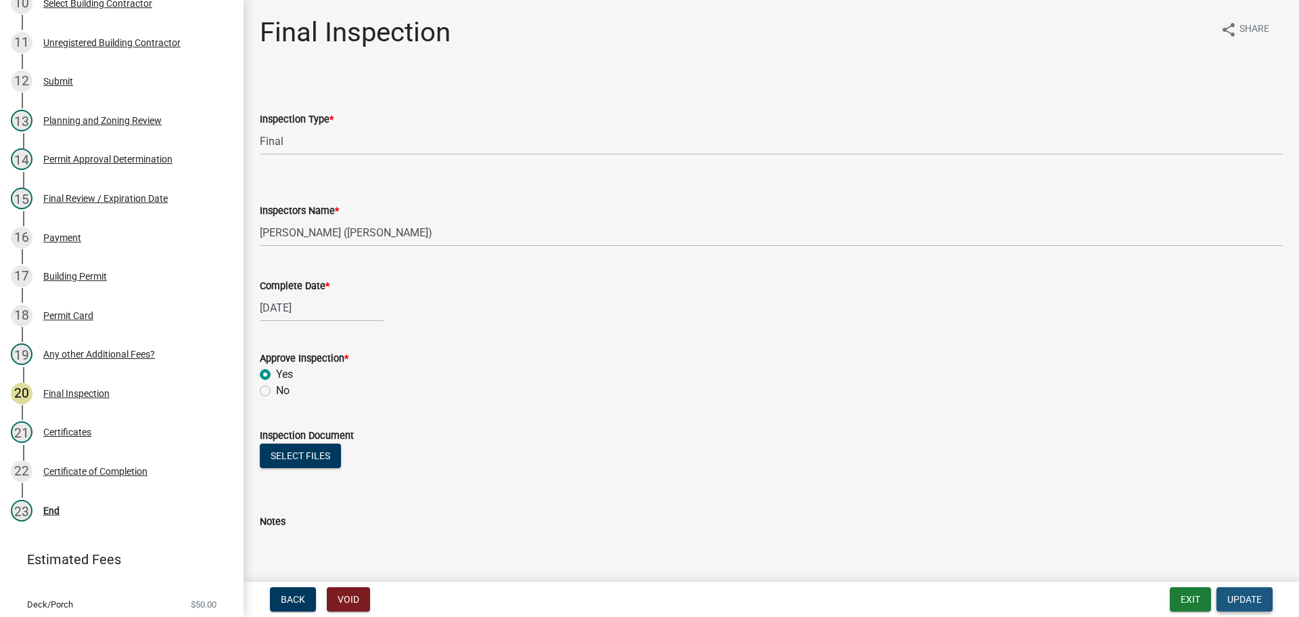
click at [1228, 596] on span "Update" at bounding box center [1245, 599] width 35 height 11
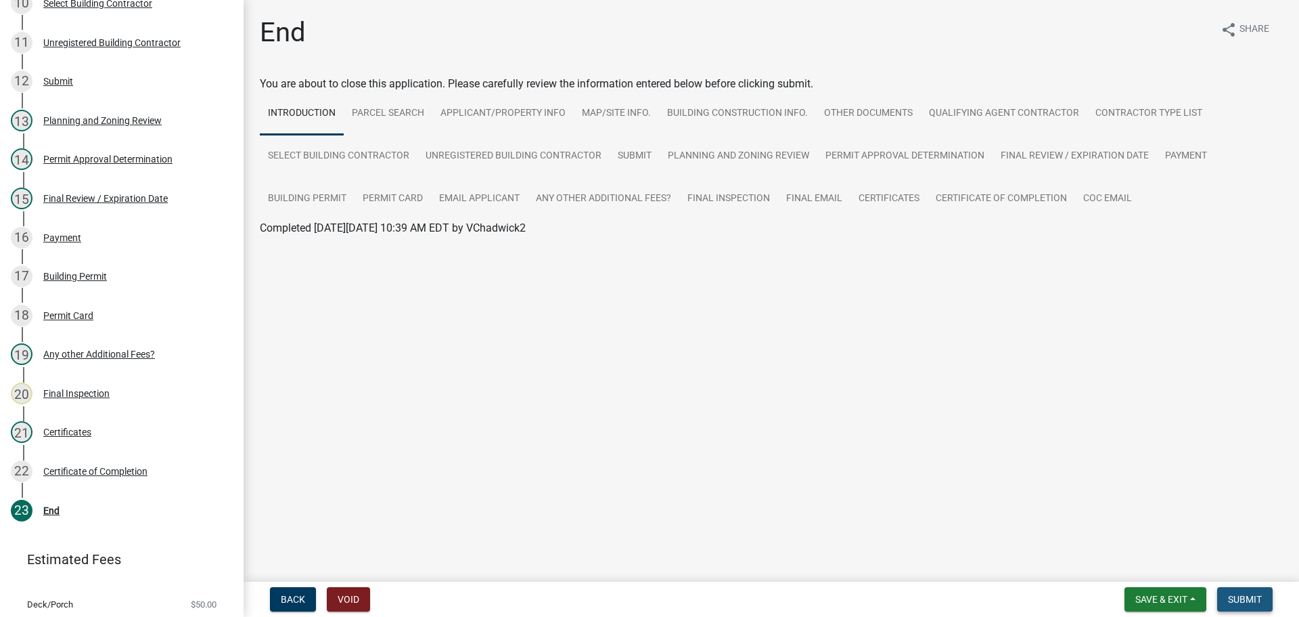
click at [1249, 600] on span "Submit" at bounding box center [1245, 599] width 34 height 11
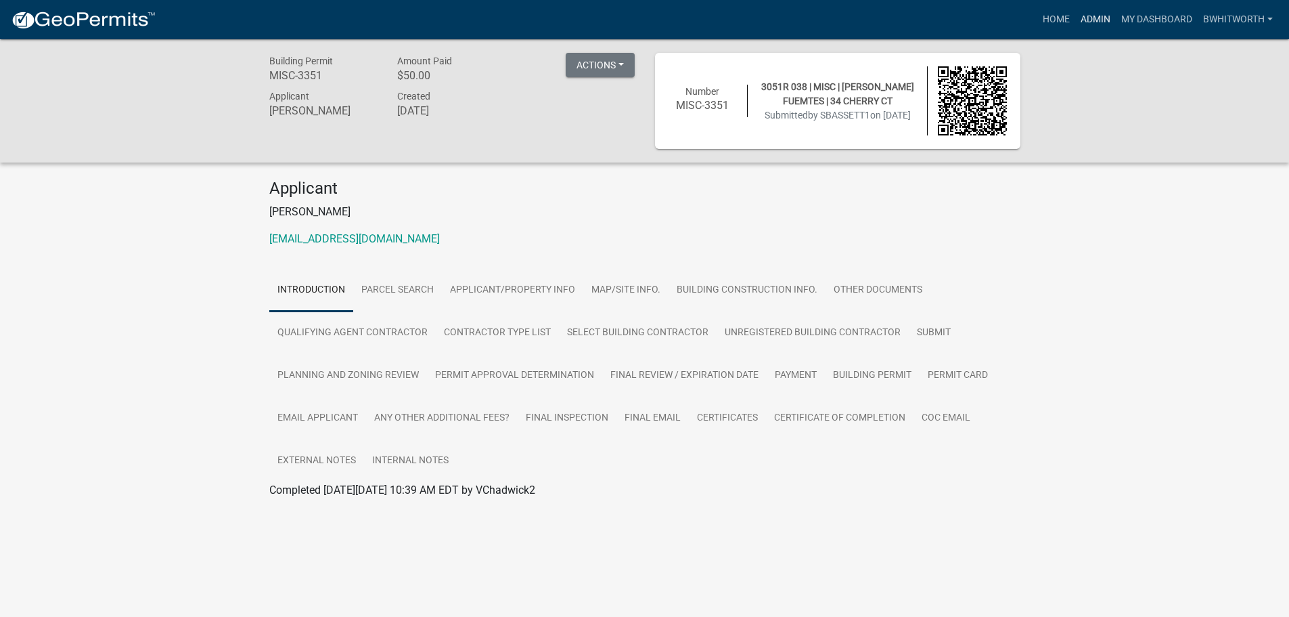
click at [1083, 19] on link "Admin" at bounding box center [1095, 20] width 41 height 26
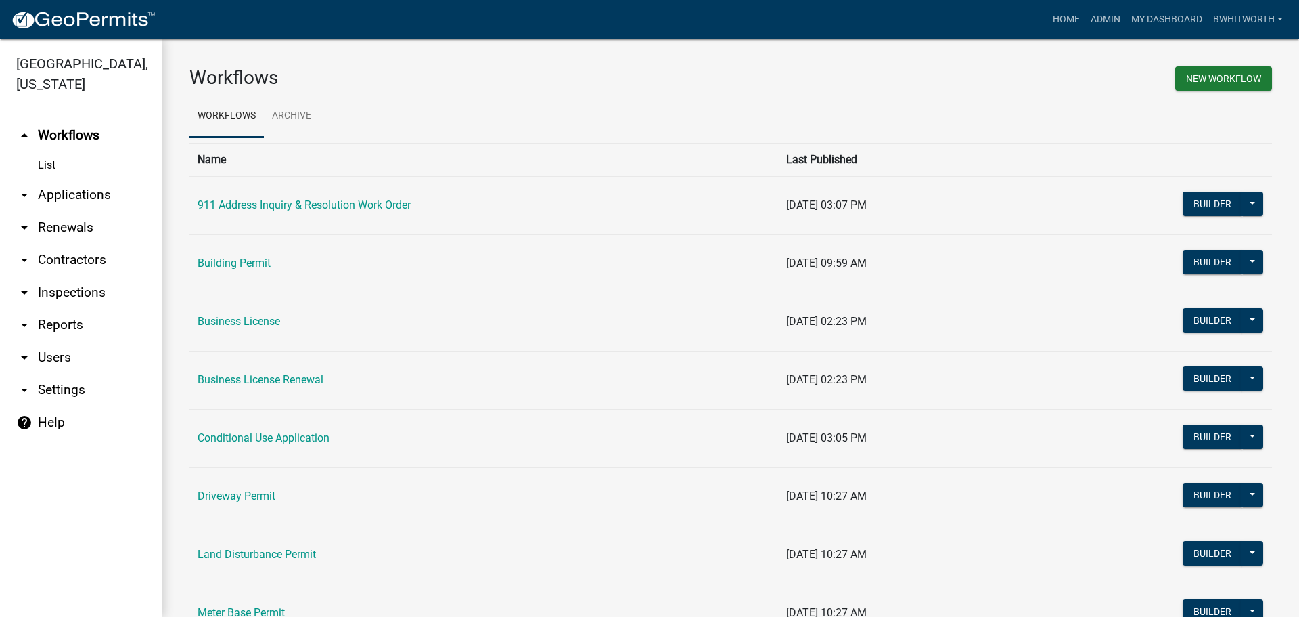
click at [73, 191] on link "arrow_drop_down Applications" at bounding box center [81, 195] width 162 height 32
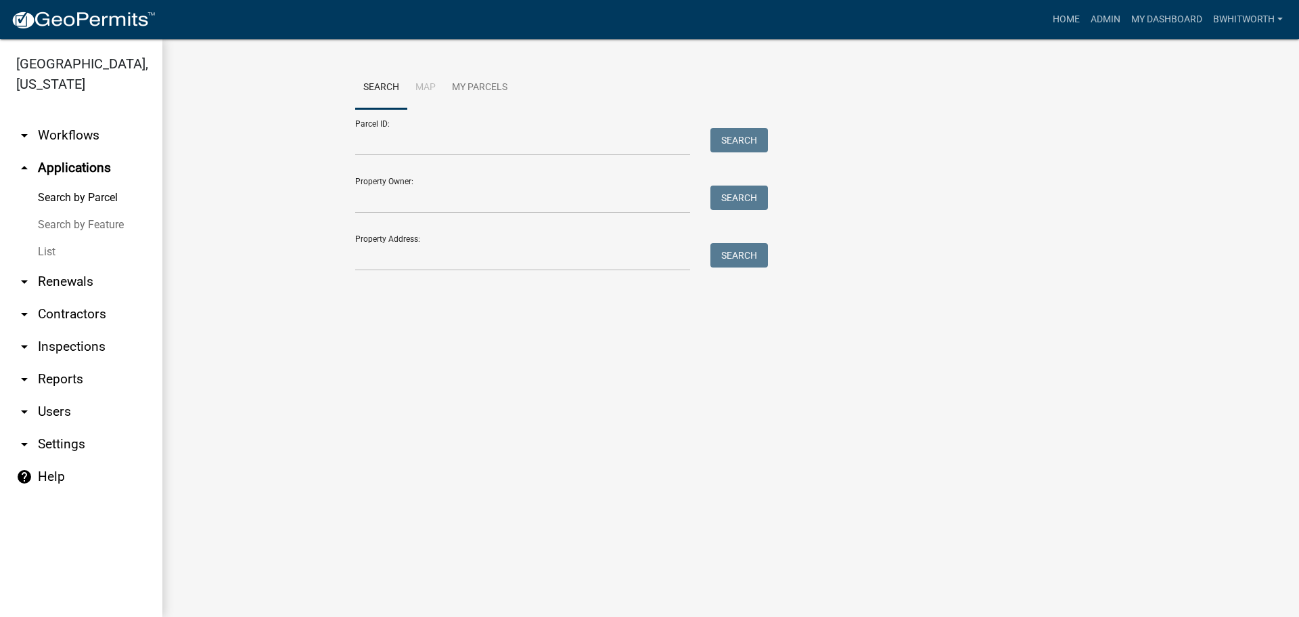
click at [45, 246] on link "List" at bounding box center [81, 251] width 162 height 27
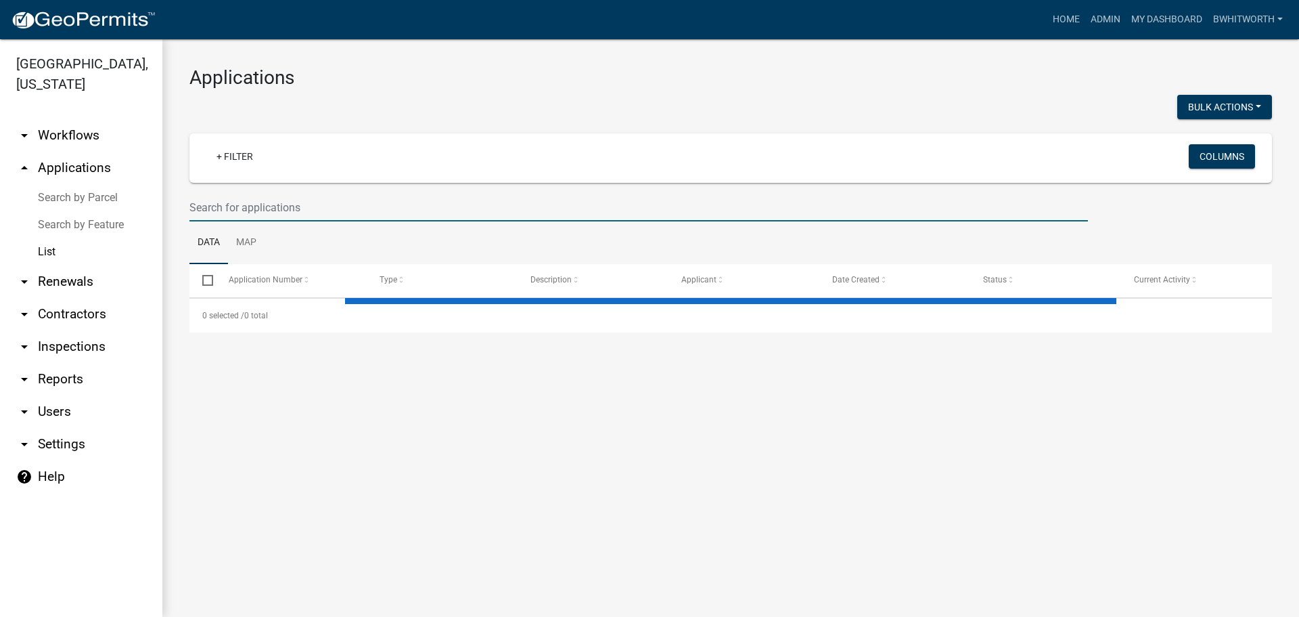
click at [228, 204] on input "text" at bounding box center [638, 208] width 899 height 28
select select "3: 100"
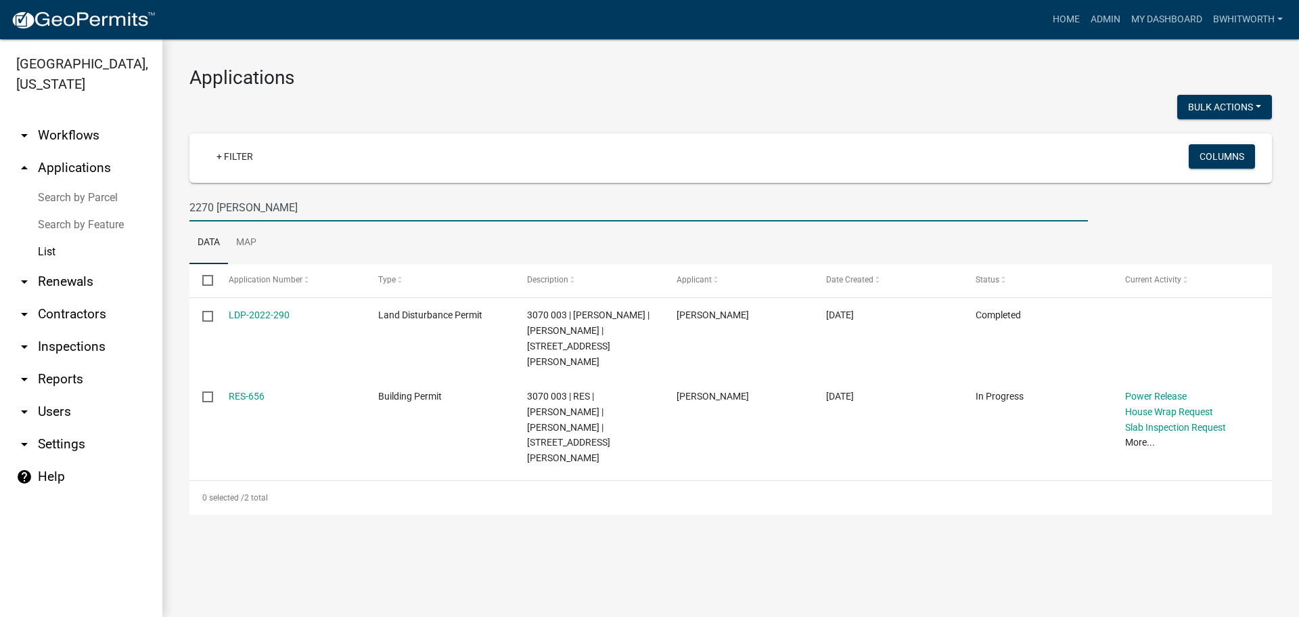
type input "2270 [PERSON_NAME]"
drag, startPoint x: 246, startPoint y: 208, endPoint x: 111, endPoint y: 209, distance: 135.4
click at [142, 208] on div "[GEOGRAPHIC_DATA], [US_STATE] arrow_drop_down Workflows List arrow_drop_up Appl…" at bounding box center [649, 327] width 1299 height 577
select select "3: 100"
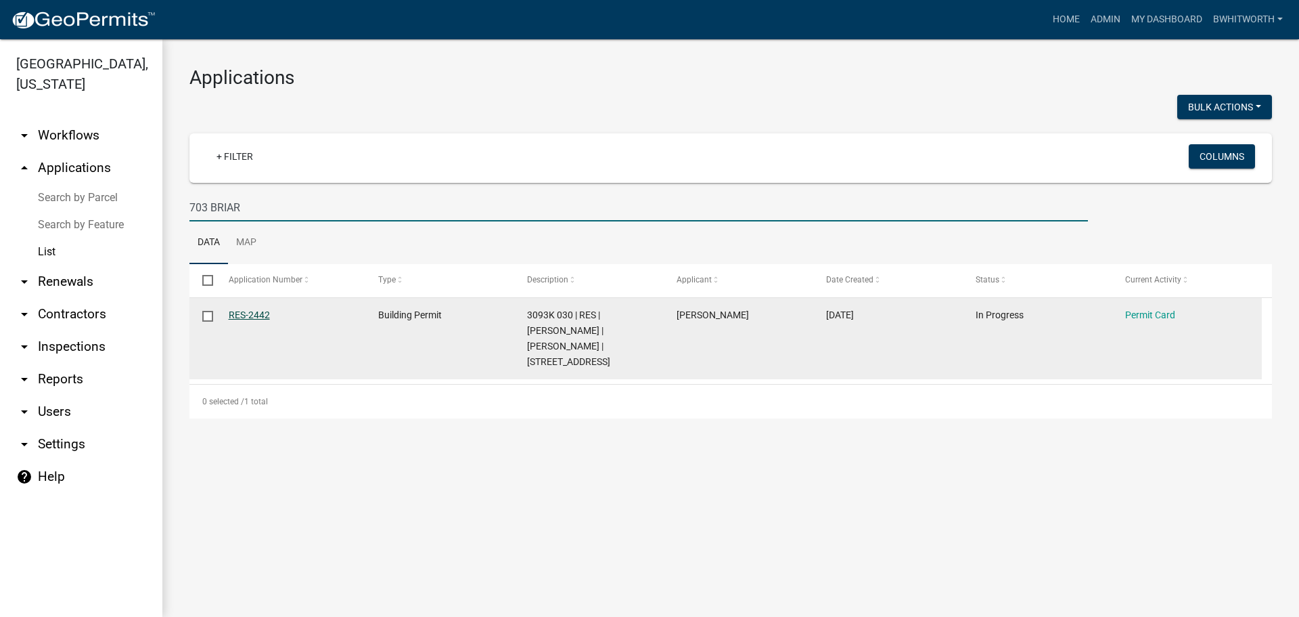
type input "703 BRIAR"
click at [240, 313] on link "RES-2442" at bounding box center [249, 314] width 41 height 11
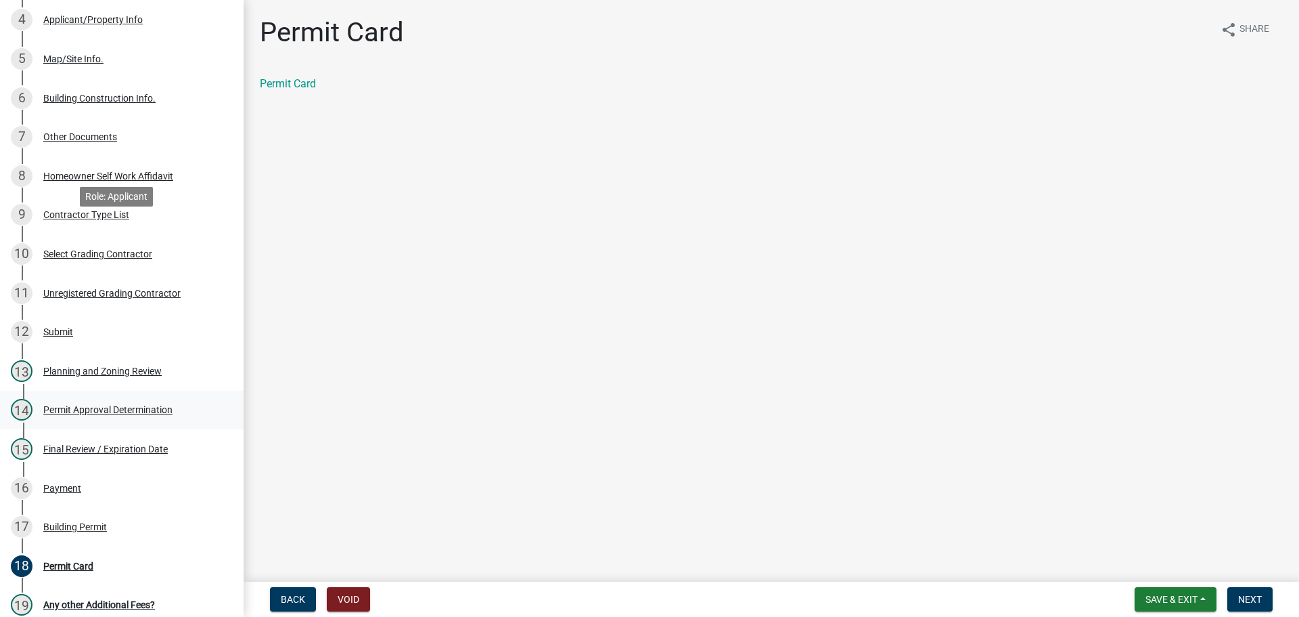
scroll to position [338, 0]
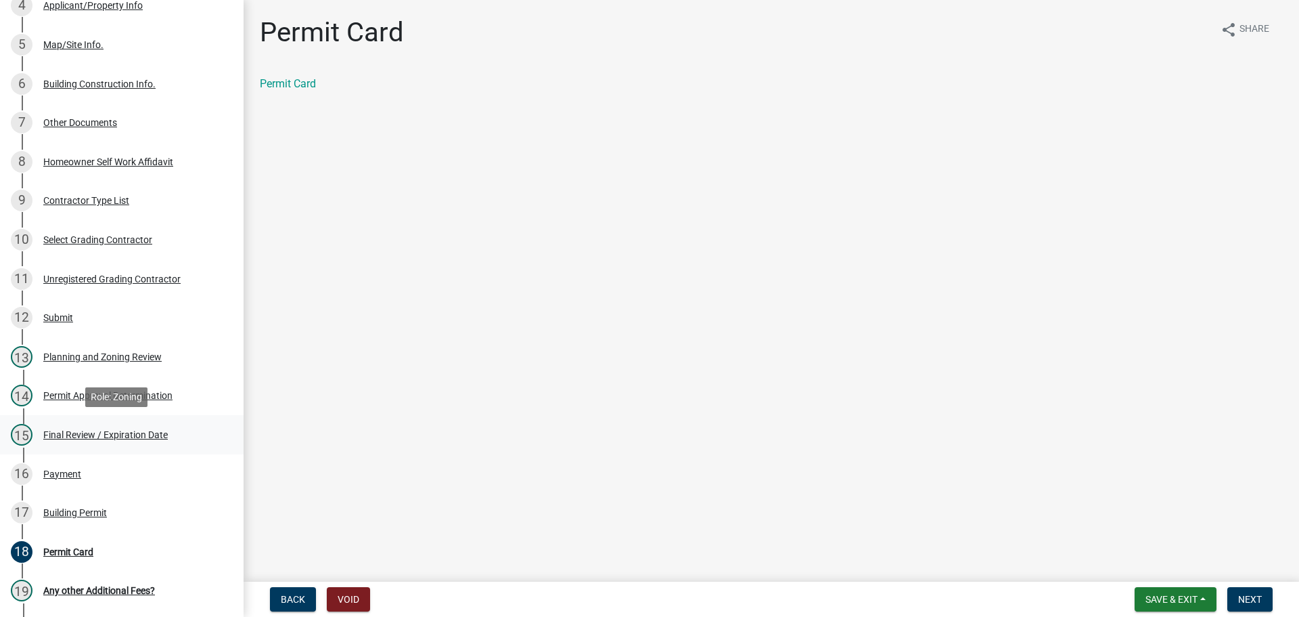
click at [87, 433] on div "Final Review / Expiration Date" at bounding box center [105, 434] width 125 height 9
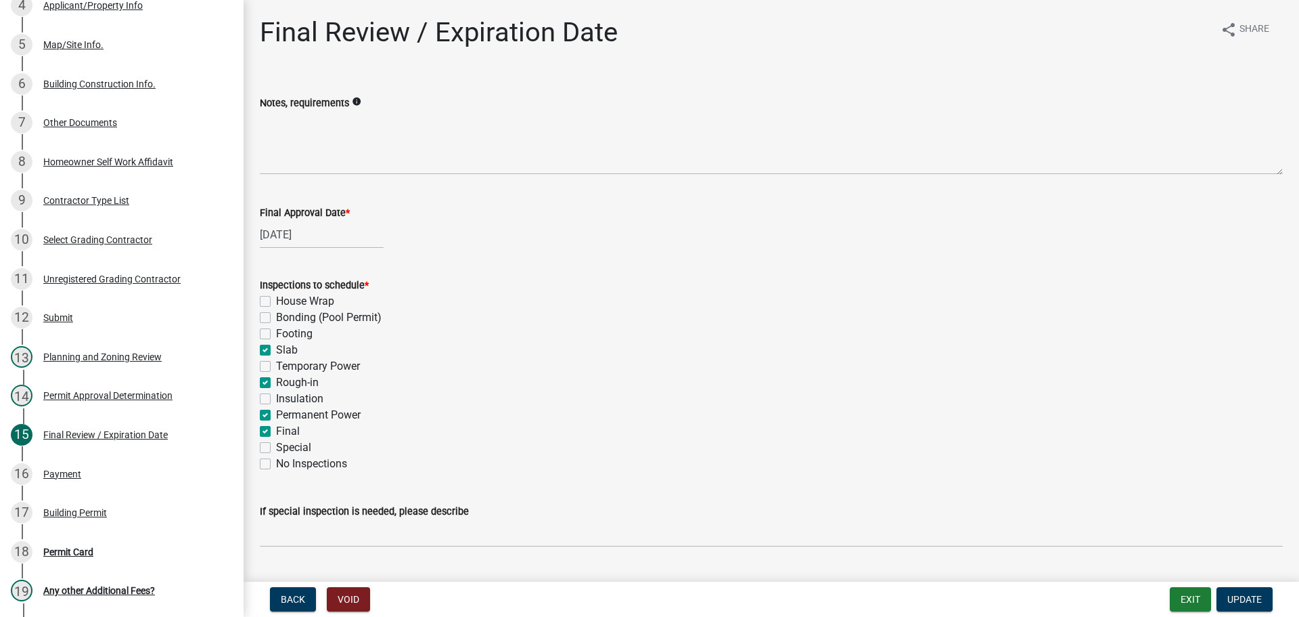
click at [276, 344] on label "Slab" at bounding box center [287, 350] width 22 height 16
click at [276, 344] on input "Slab" at bounding box center [280, 346] width 9 height 9
click at [276, 382] on label "Rough-in" at bounding box center [297, 382] width 43 height 16
click at [276, 382] on input "Rough-in" at bounding box center [280, 378] width 9 height 9
click at [276, 413] on label "Permanent Power" at bounding box center [318, 415] width 85 height 16
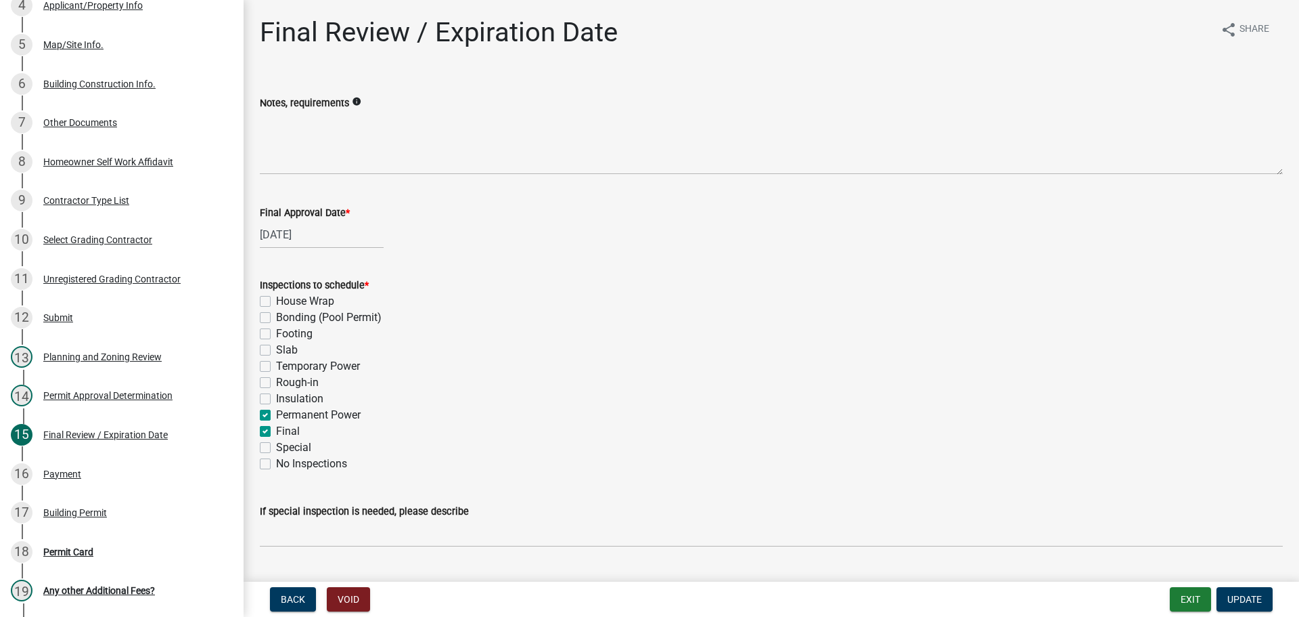
click at [276, 413] on input "Permanent Power" at bounding box center [280, 411] width 9 height 9
click at [1244, 598] on span "Update" at bounding box center [1245, 599] width 35 height 11
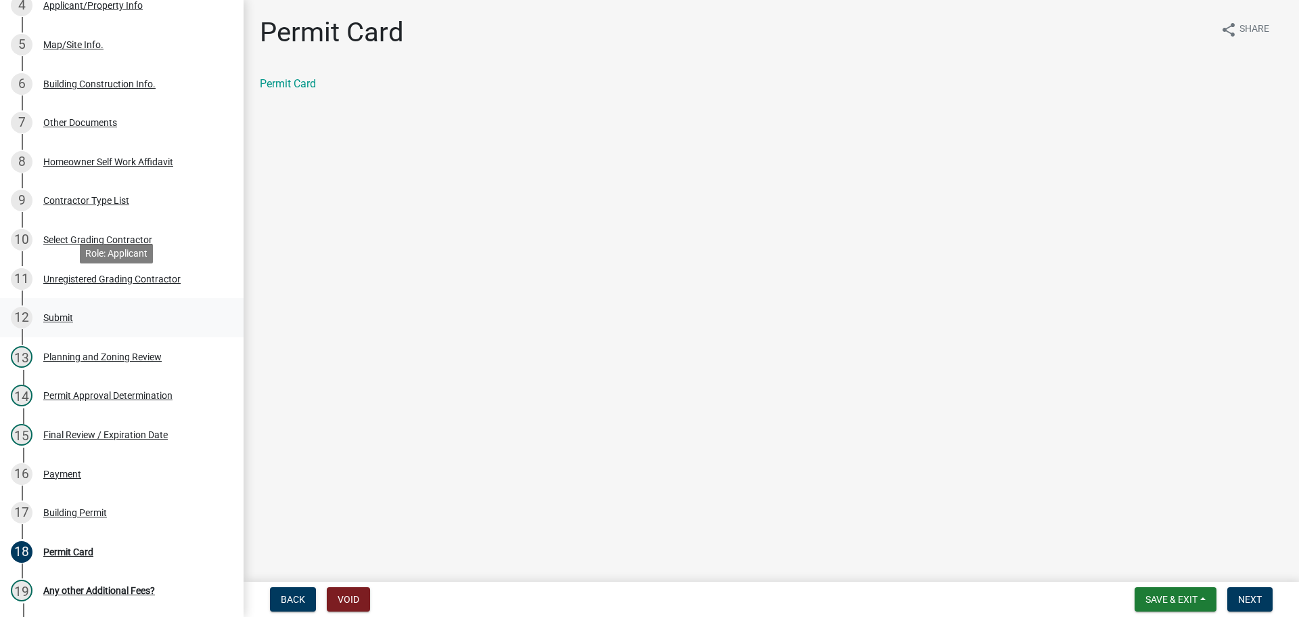
scroll to position [474, 0]
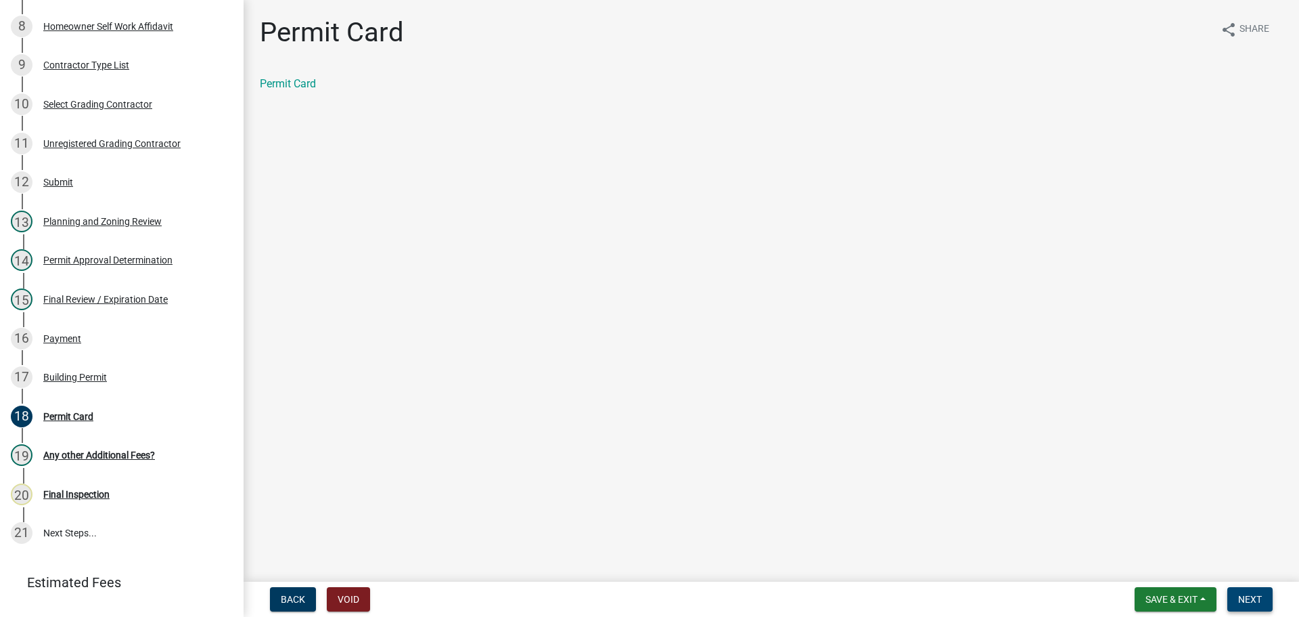
click at [1243, 591] on button "Next" at bounding box center [1250, 599] width 45 height 24
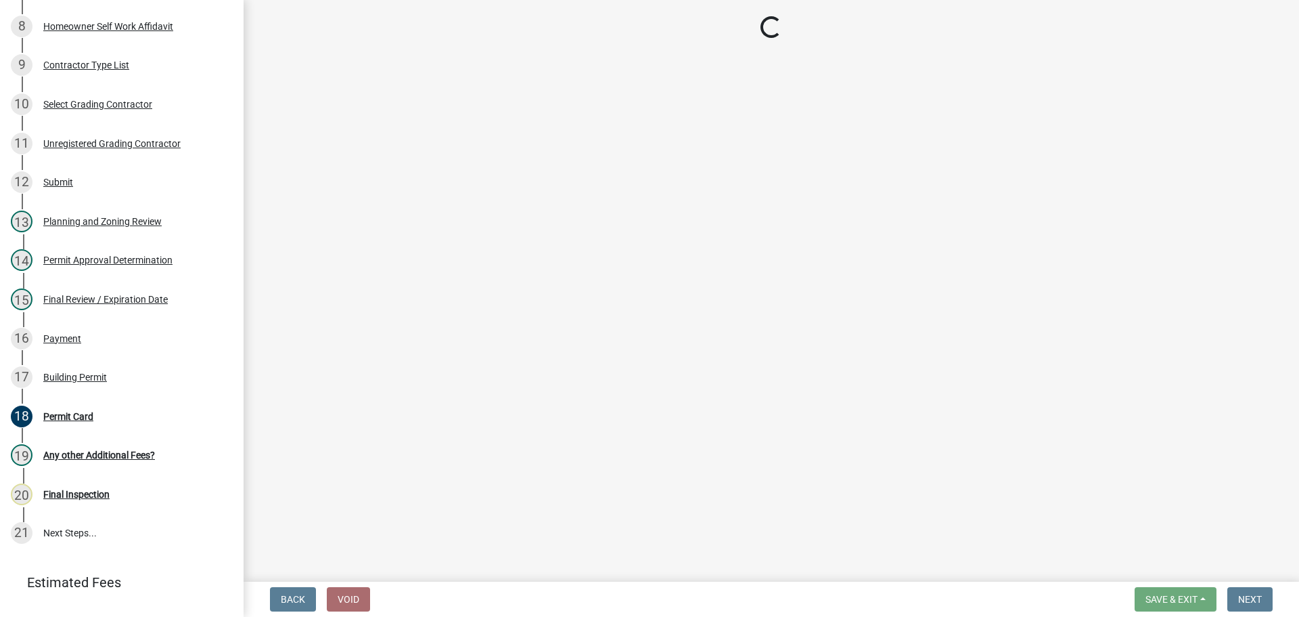
scroll to position [539, 0]
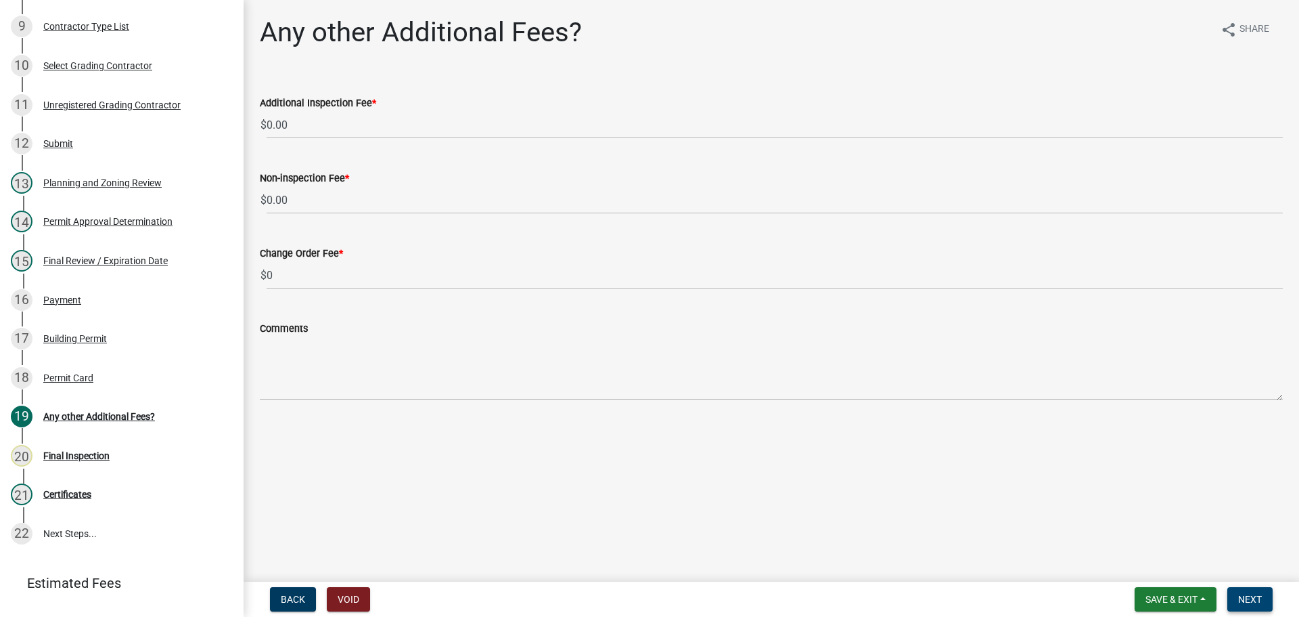
click at [1247, 597] on span "Next" at bounding box center [1250, 599] width 24 height 11
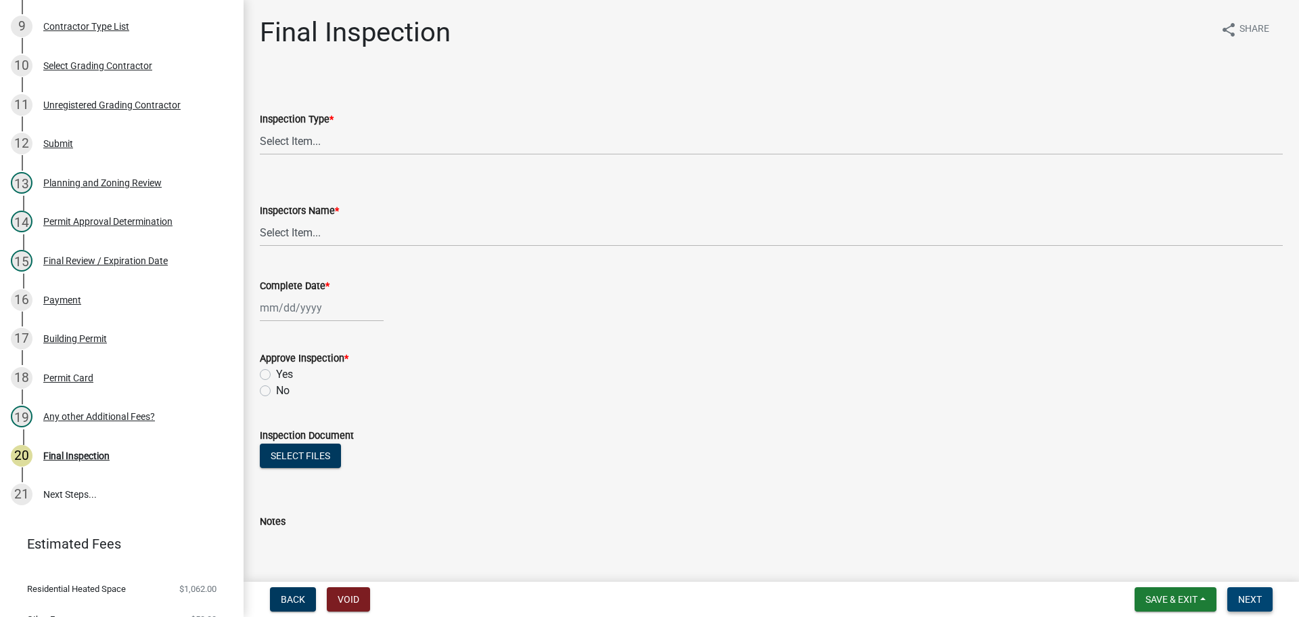
scroll to position [501, 0]
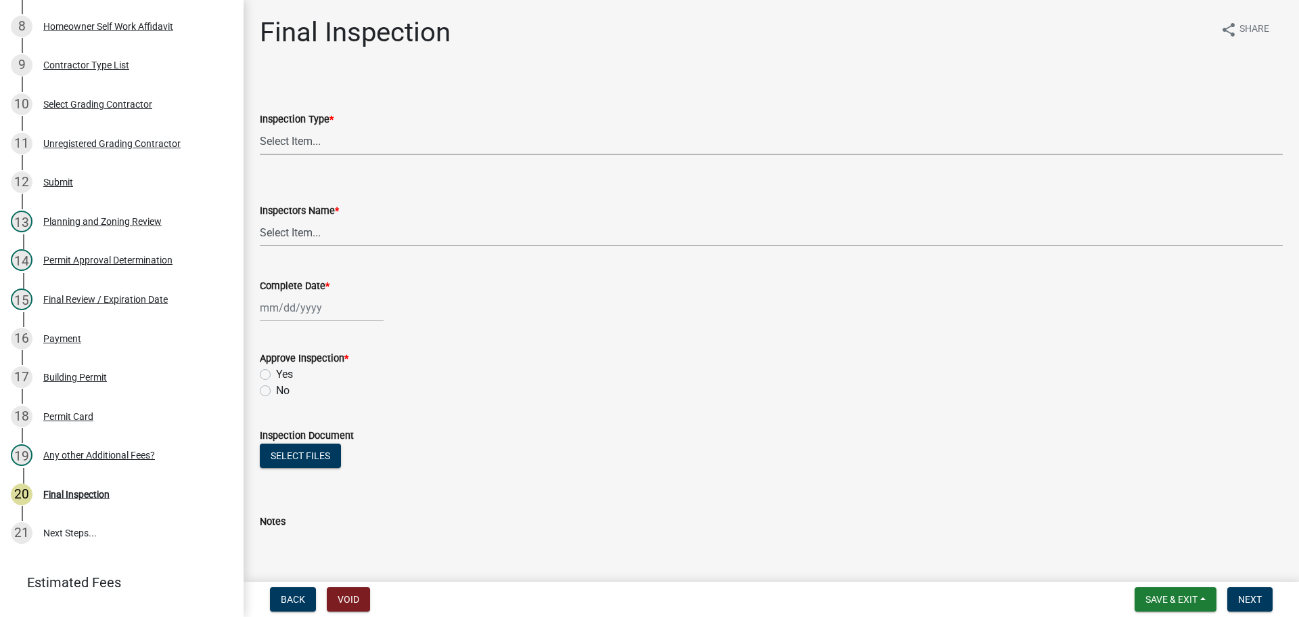
click at [326, 142] on select "Select Item... Final" at bounding box center [771, 141] width 1023 height 28
click at [260, 127] on select "Select Item... Final" at bounding box center [771, 141] width 1023 height 28
click at [303, 223] on select "Select Item... [PERSON_NAME] ([PERSON_NAME]) [PERSON_NAME] ([PERSON_NAME]) Engi…" at bounding box center [771, 233] width 1023 height 28
click at [260, 219] on select "Select Item... [PERSON_NAME] ([PERSON_NAME]) [PERSON_NAME] ([PERSON_NAME]) Engi…" at bounding box center [771, 233] width 1023 height 28
click at [307, 307] on div at bounding box center [322, 308] width 124 height 28
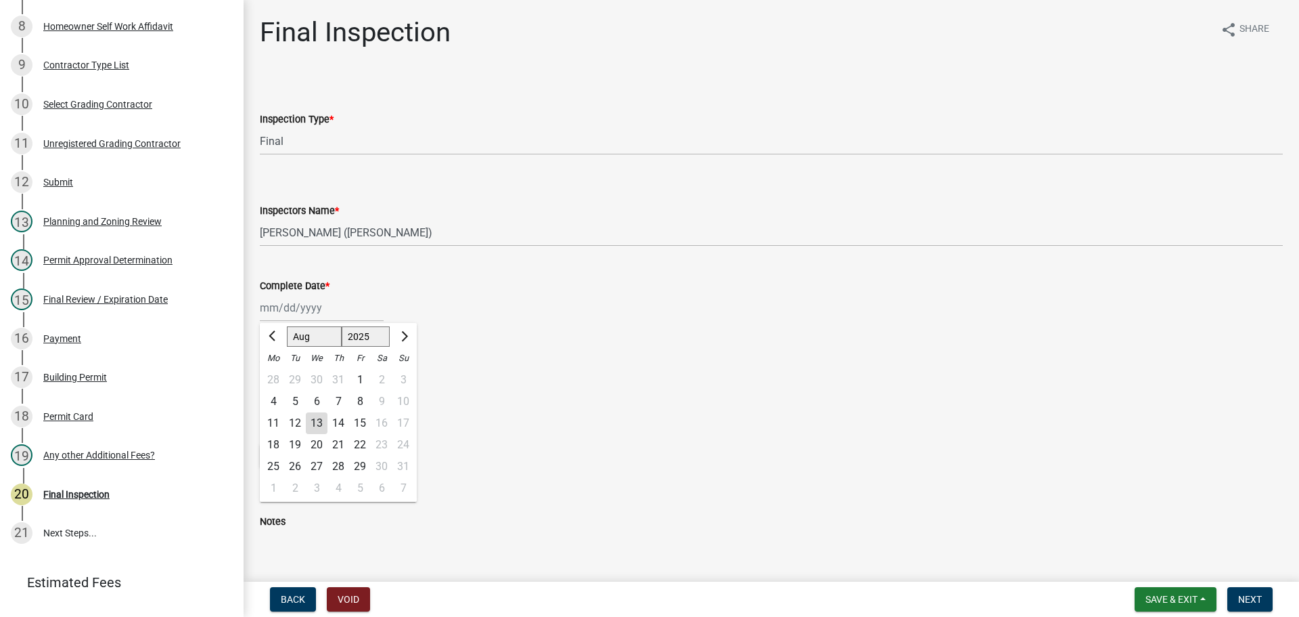
click at [318, 401] on div "6" at bounding box center [317, 401] width 22 height 22
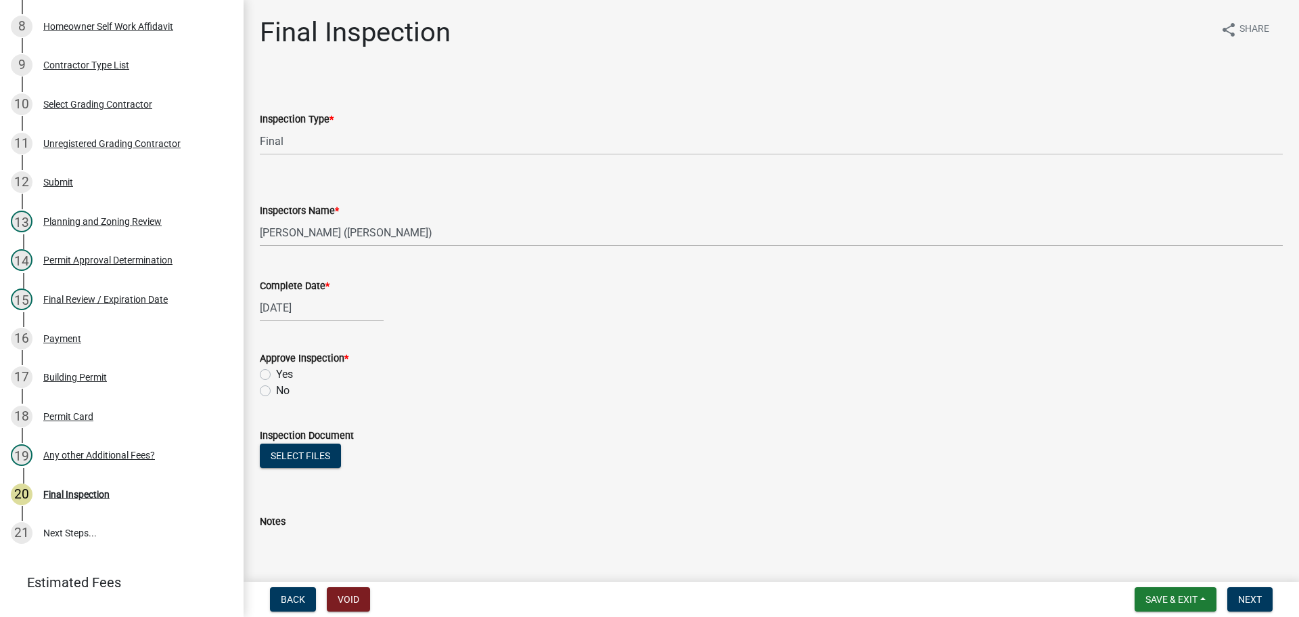
click at [276, 370] on label "Yes" at bounding box center [284, 374] width 17 height 16
click at [276, 370] on input "Yes" at bounding box center [280, 370] width 9 height 9
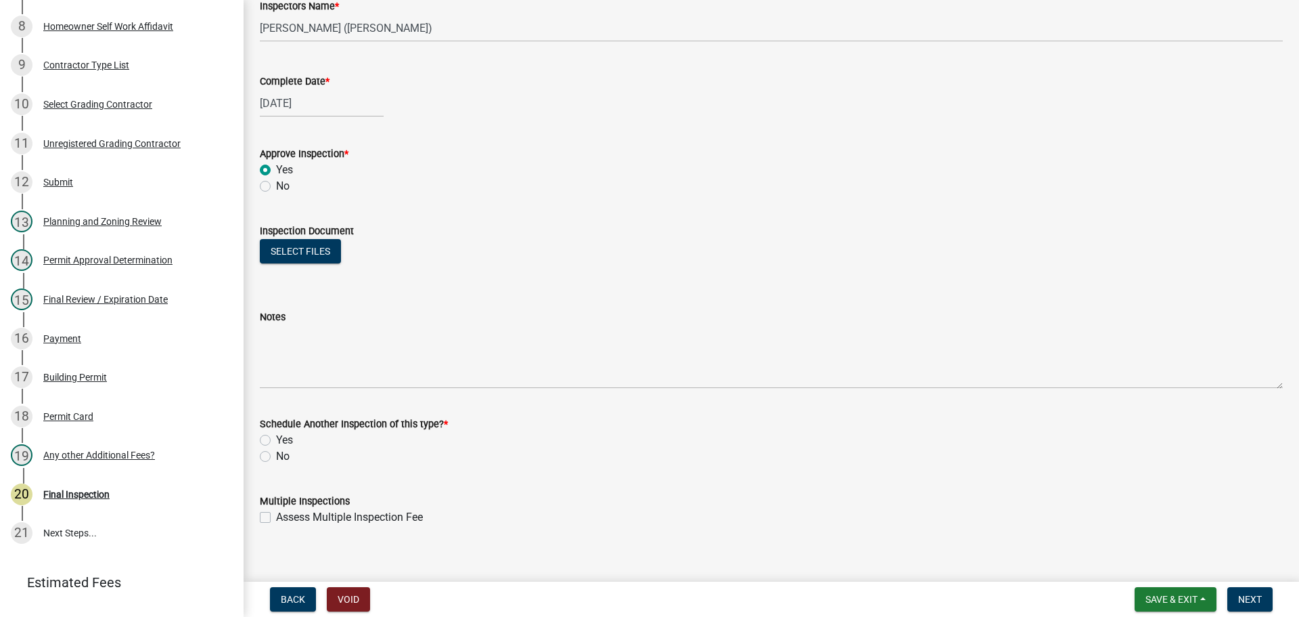
scroll to position [219, 0]
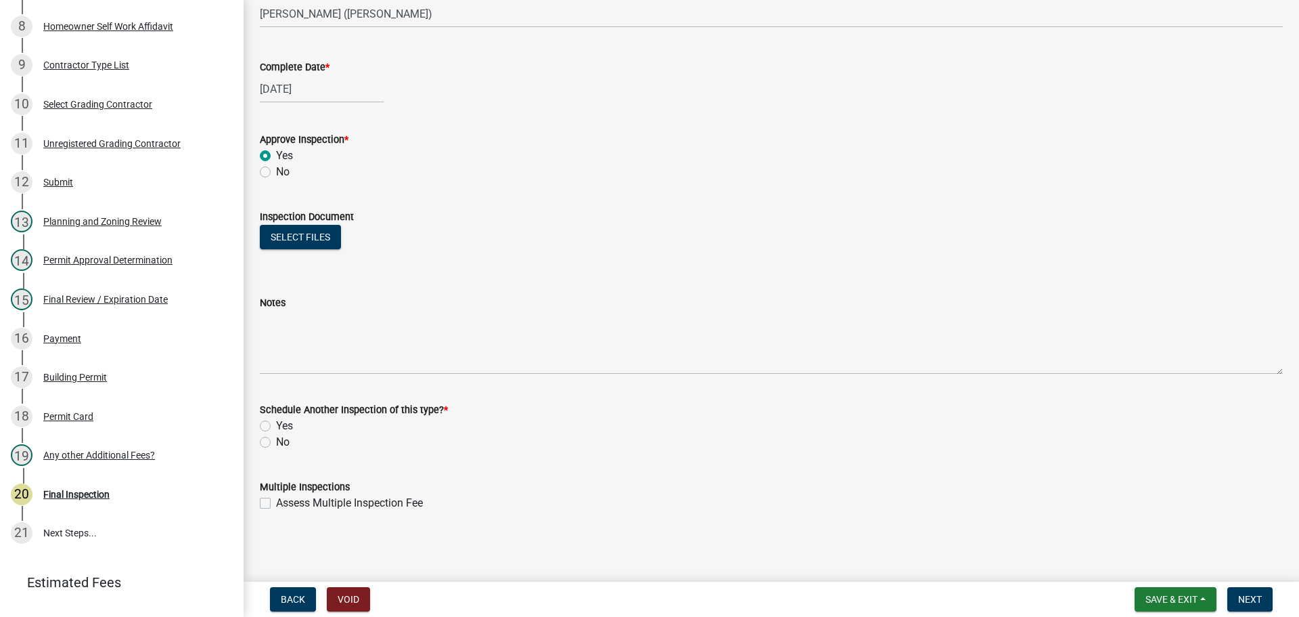
click at [276, 442] on label "No" at bounding box center [283, 442] width 14 height 16
click at [276, 442] on input "No" at bounding box center [280, 438] width 9 height 9
click at [1240, 596] on span "Next" at bounding box center [1250, 599] width 24 height 11
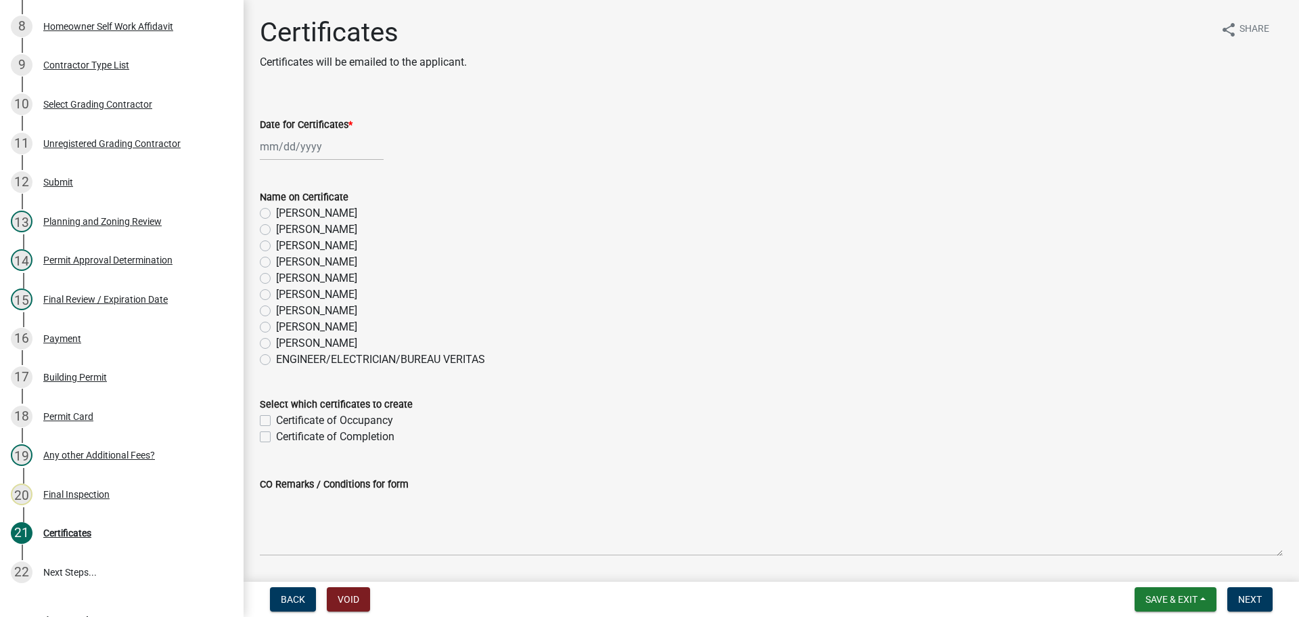
scroll to position [539, 0]
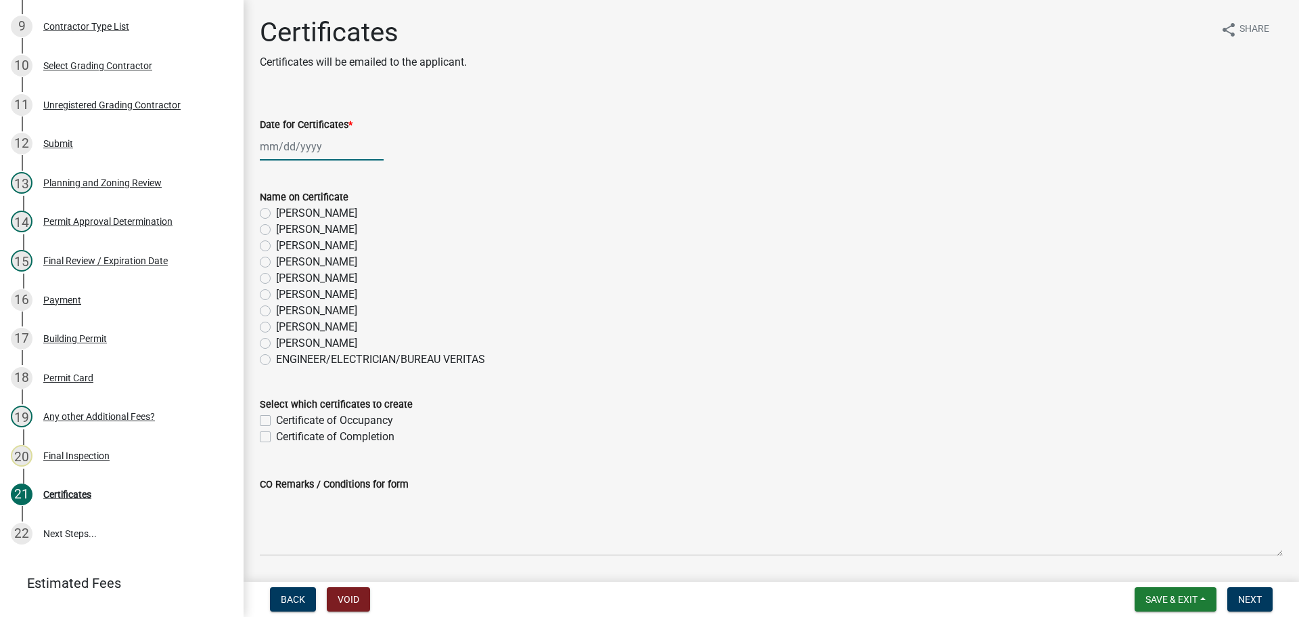
click at [309, 148] on div at bounding box center [322, 147] width 124 height 28
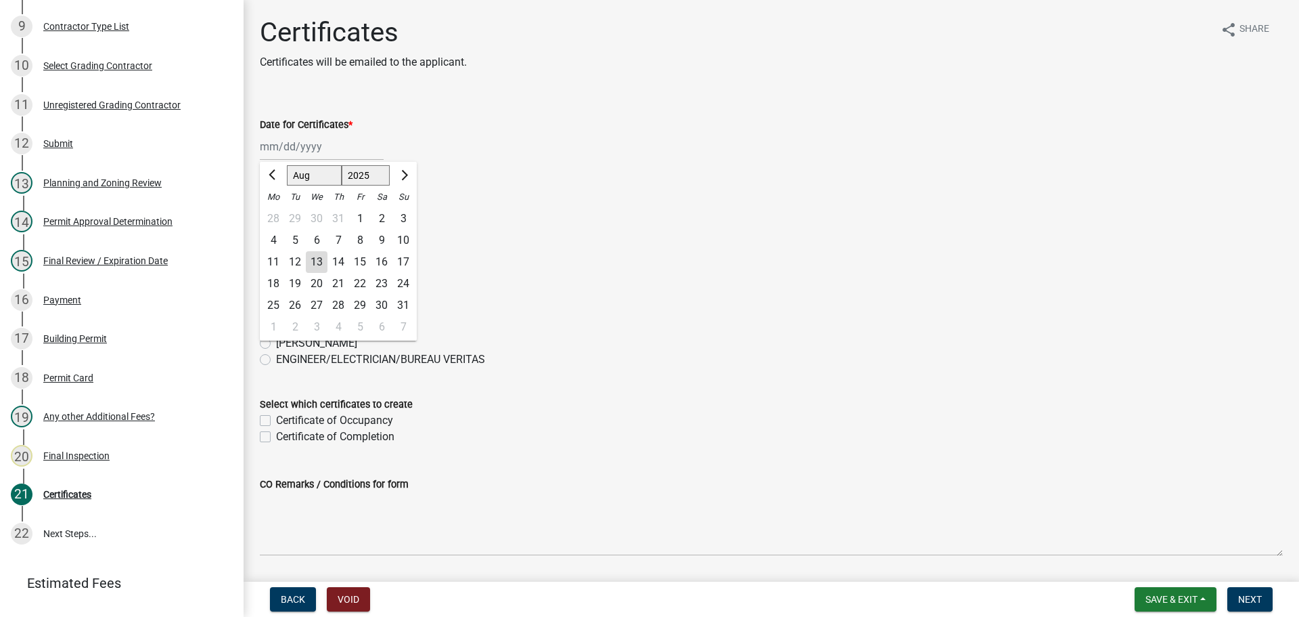
click at [312, 238] on div "6" at bounding box center [317, 240] width 22 height 22
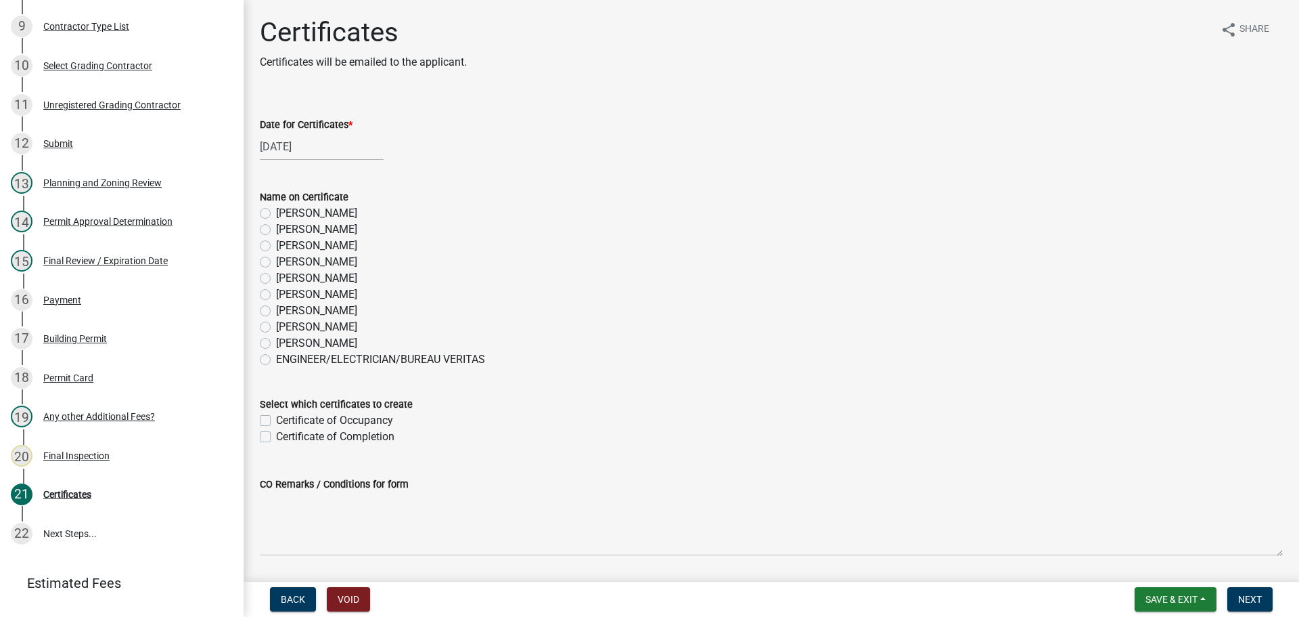
click at [276, 264] on label "[PERSON_NAME]" at bounding box center [316, 262] width 81 height 16
click at [276, 263] on input "[PERSON_NAME]" at bounding box center [280, 258] width 9 height 9
click at [276, 419] on label "Certificate of Occupancy" at bounding box center [334, 420] width 117 height 16
click at [276, 419] on input "Certificate of Occupancy" at bounding box center [280, 416] width 9 height 9
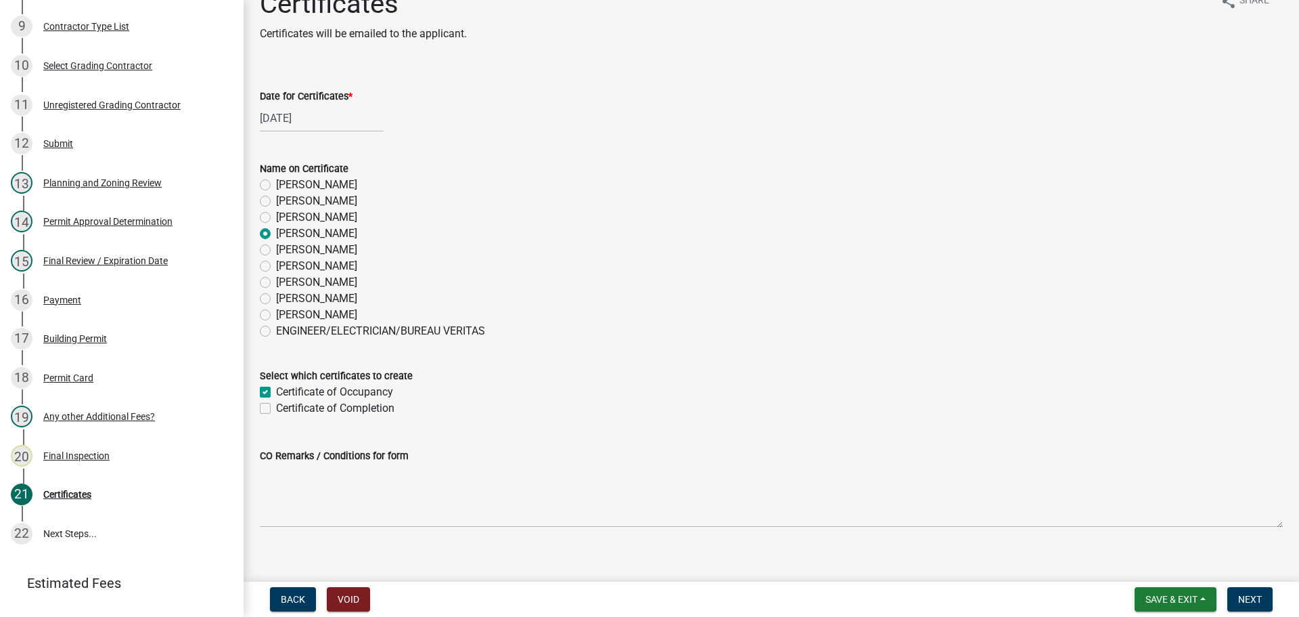
scroll to position [43, 0]
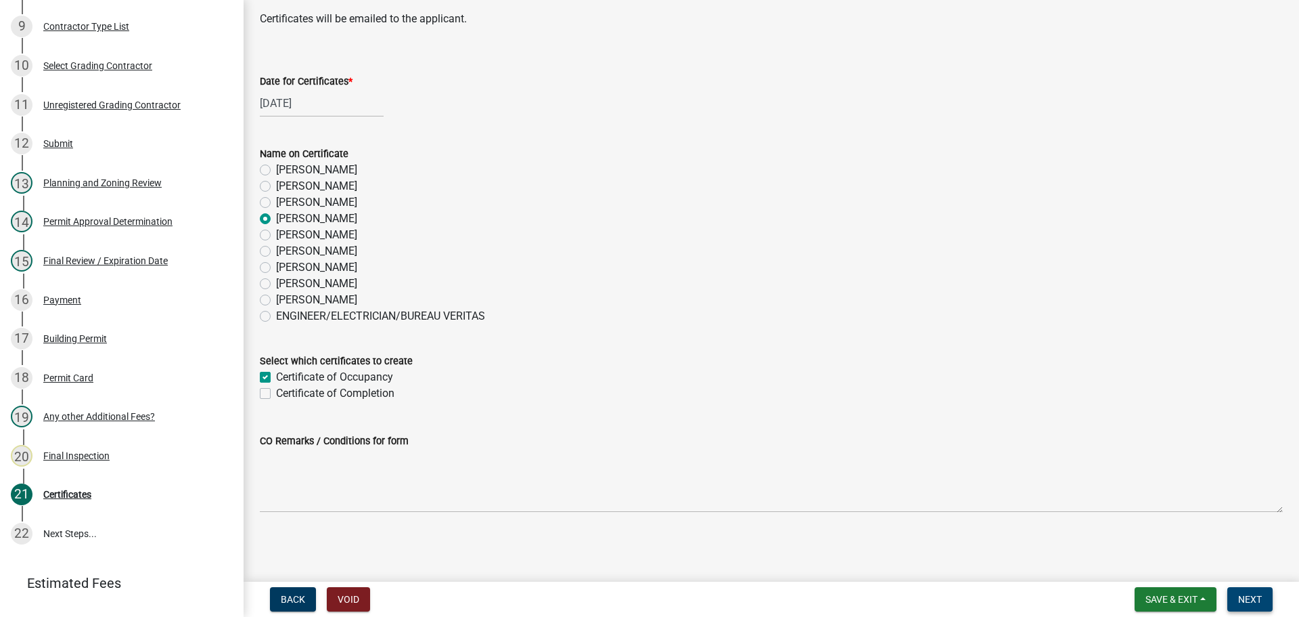
click at [1264, 598] on button "Next" at bounding box center [1250, 599] width 45 height 24
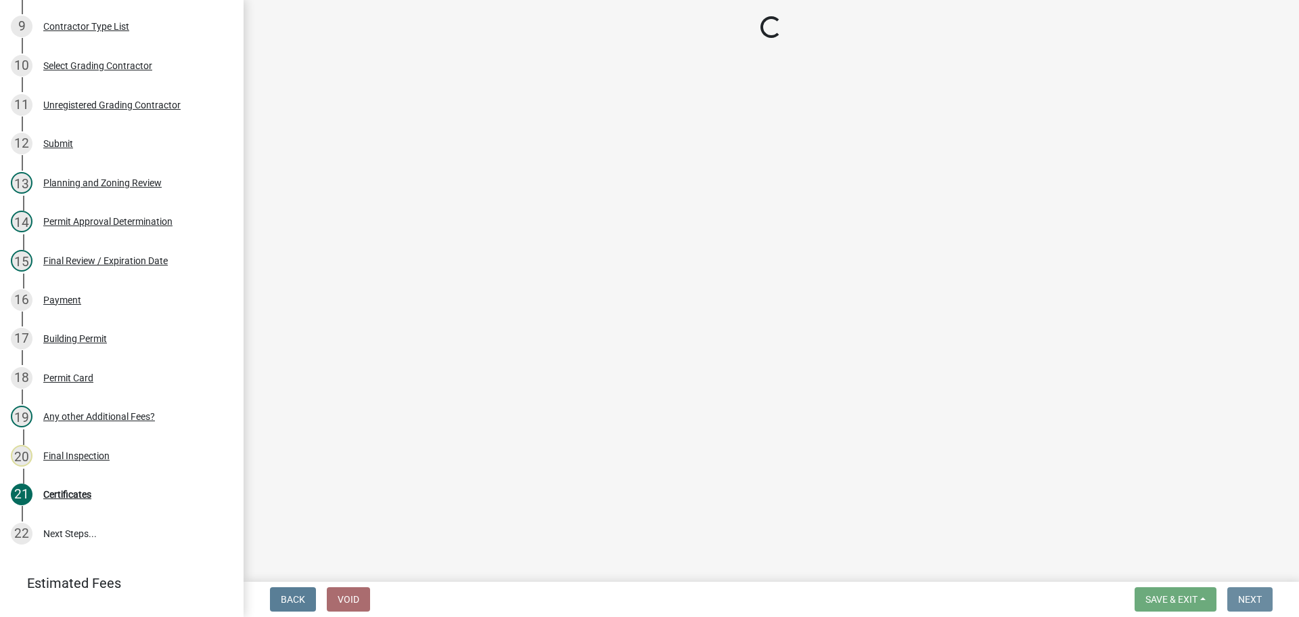
scroll to position [0, 0]
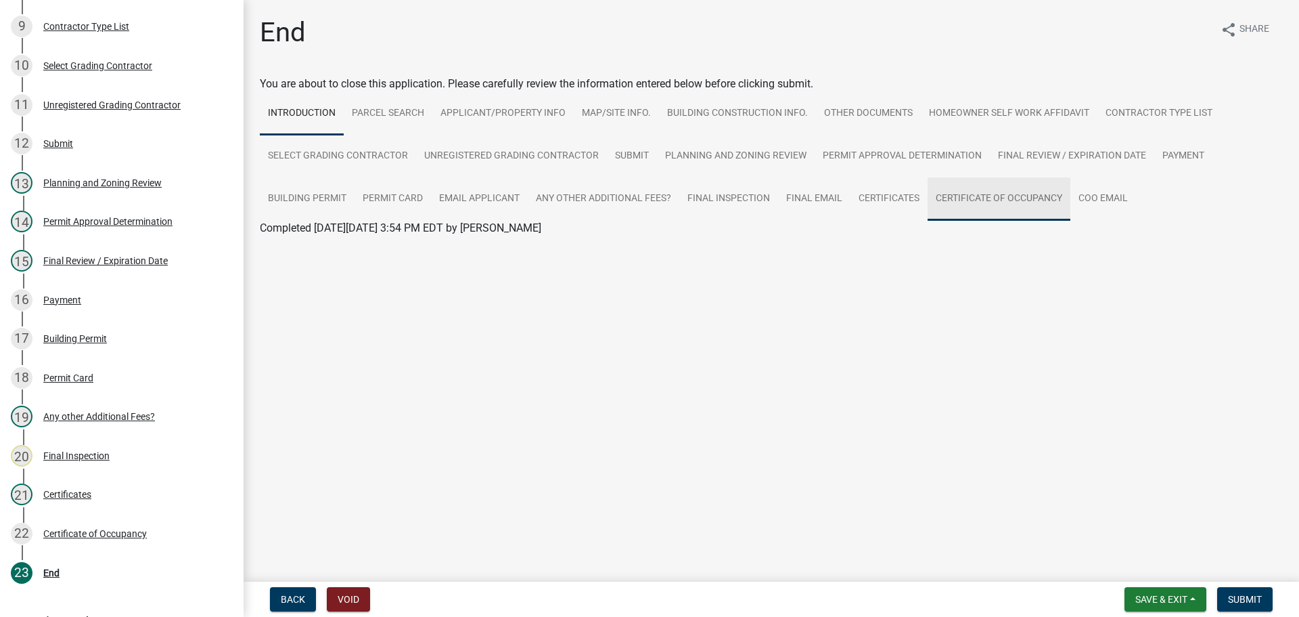
click at [1020, 199] on link "Certificate of Occupancy" at bounding box center [999, 198] width 143 height 43
click at [345, 241] on link "Certificate of Occupancy" at bounding box center [318, 244] width 117 height 13
click at [1248, 598] on span "Submit" at bounding box center [1245, 599] width 34 height 11
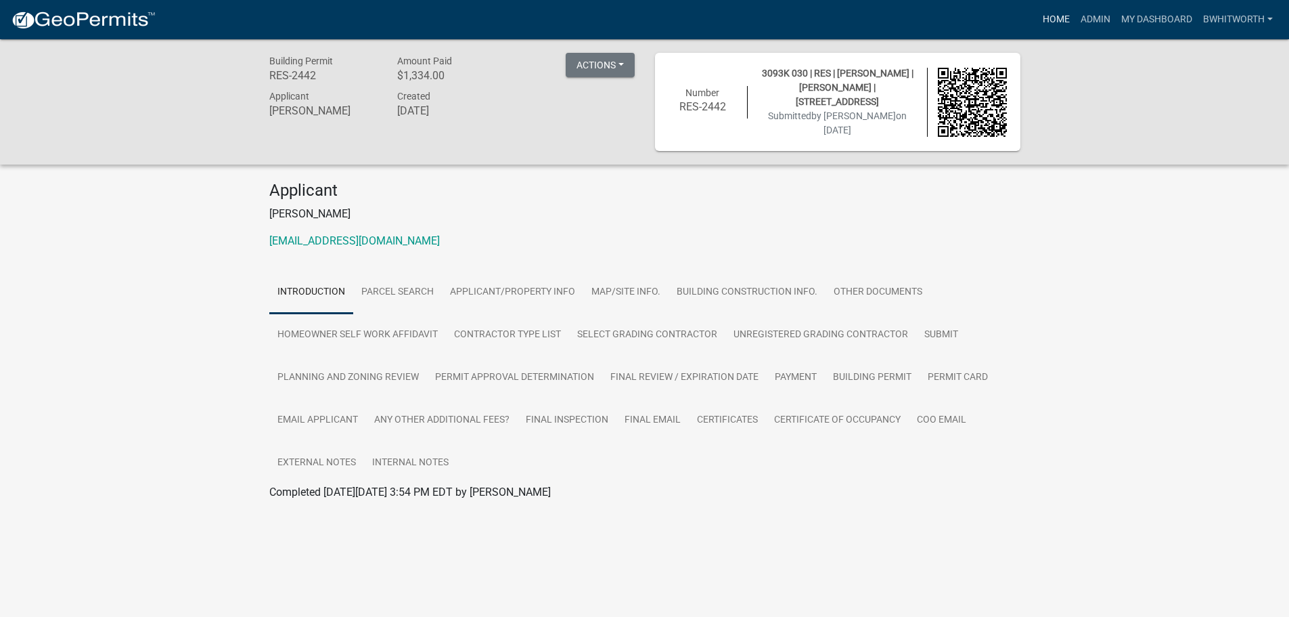
click at [1056, 18] on link "Home" at bounding box center [1056, 20] width 38 height 26
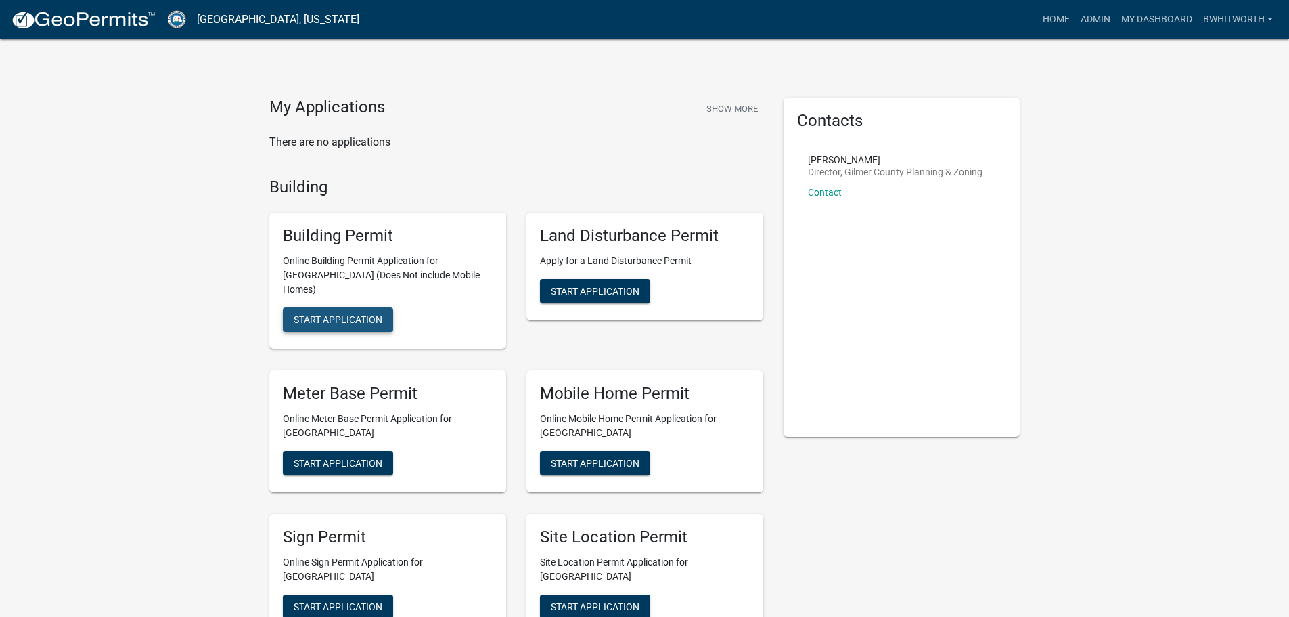
click at [344, 314] on span "Start Application" at bounding box center [338, 319] width 89 height 11
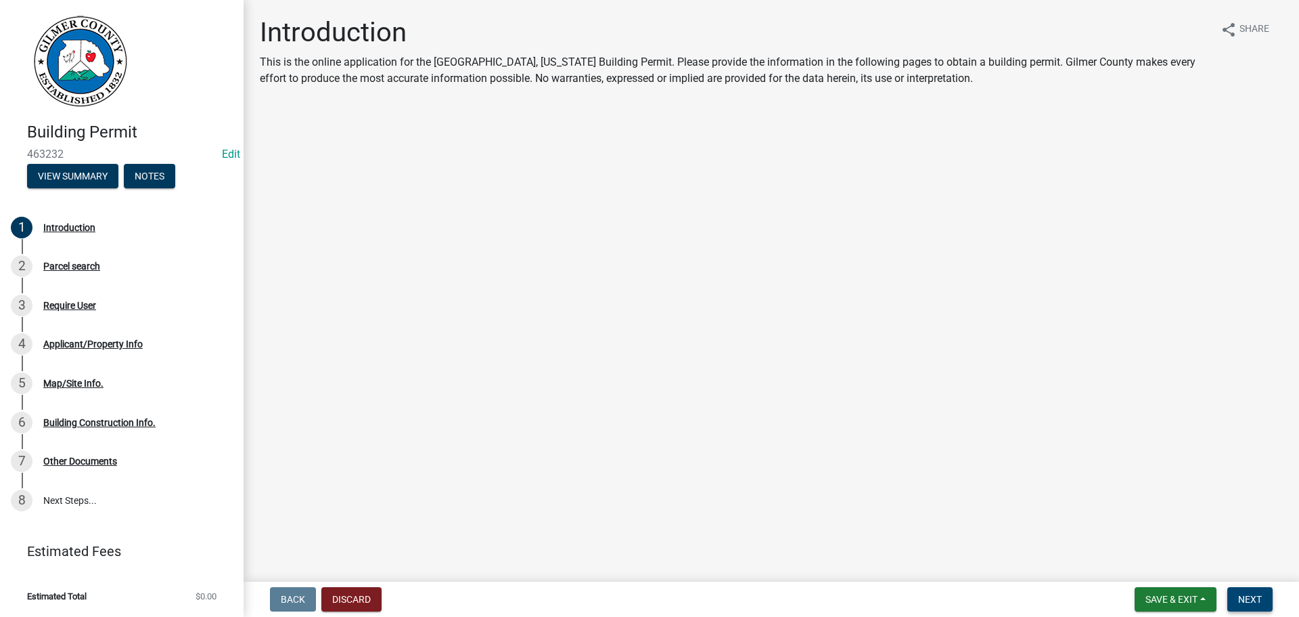
click at [1259, 603] on span "Next" at bounding box center [1250, 599] width 24 height 11
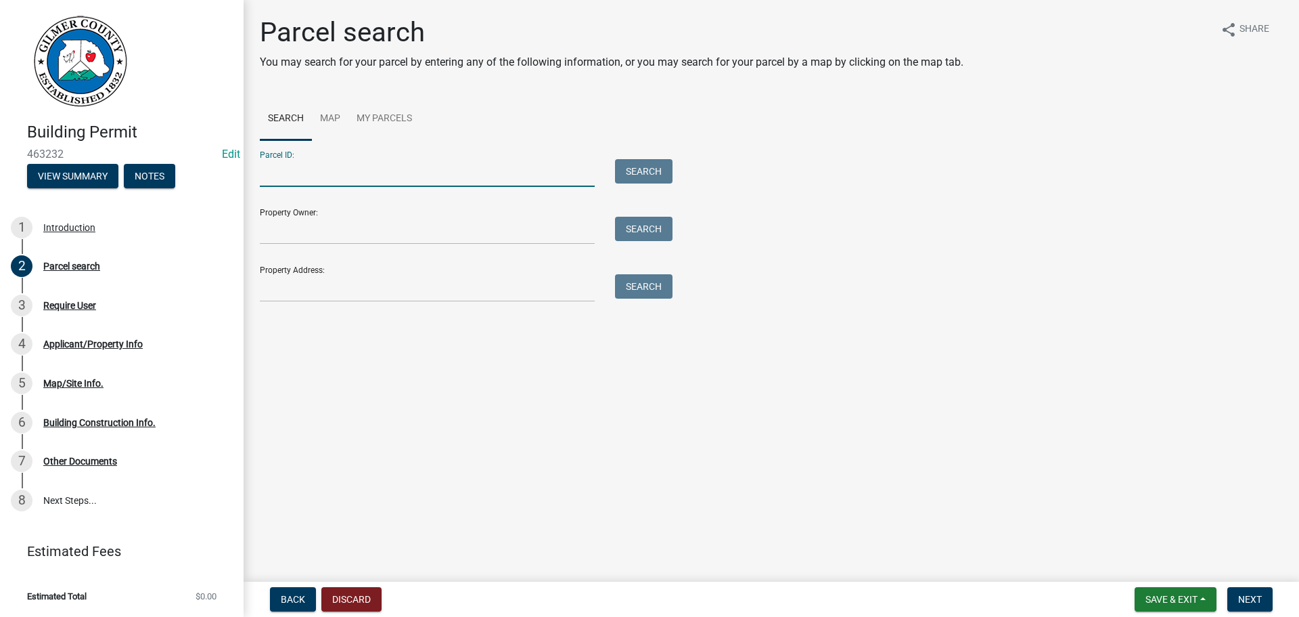
click at [345, 176] on input "Parcel ID:" at bounding box center [427, 173] width 335 height 28
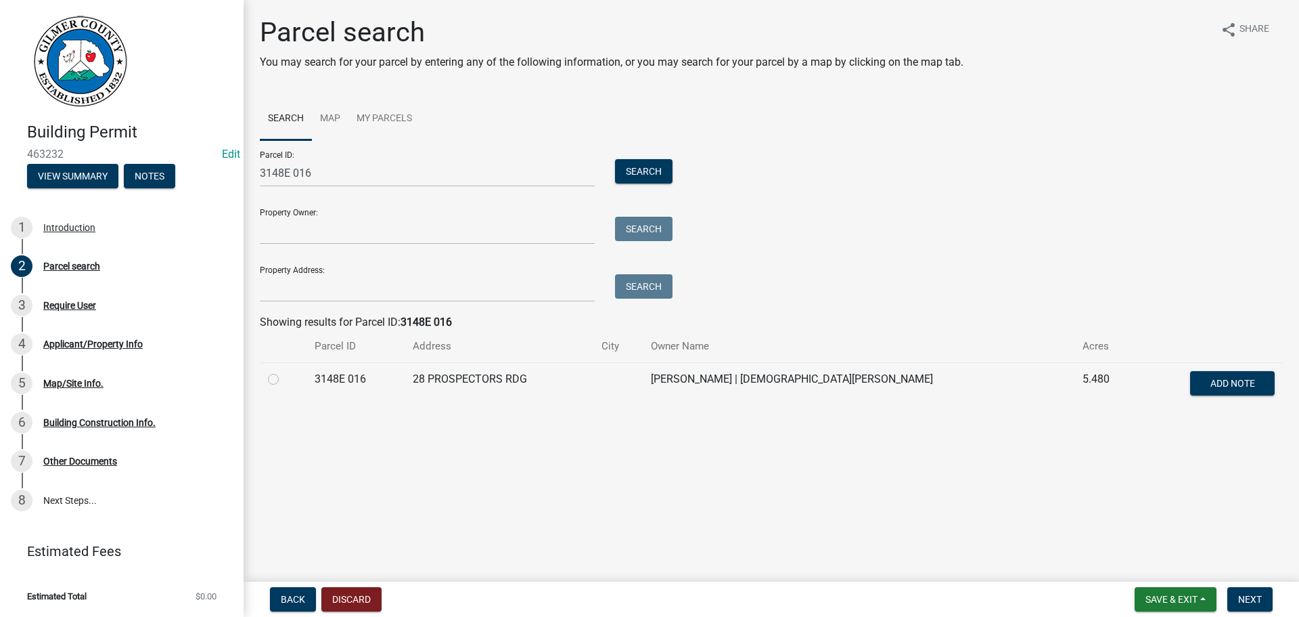
click at [284, 371] on label at bounding box center [284, 371] width 0 height 0
click at [284, 378] on 016 "radio" at bounding box center [288, 375] width 9 height 9
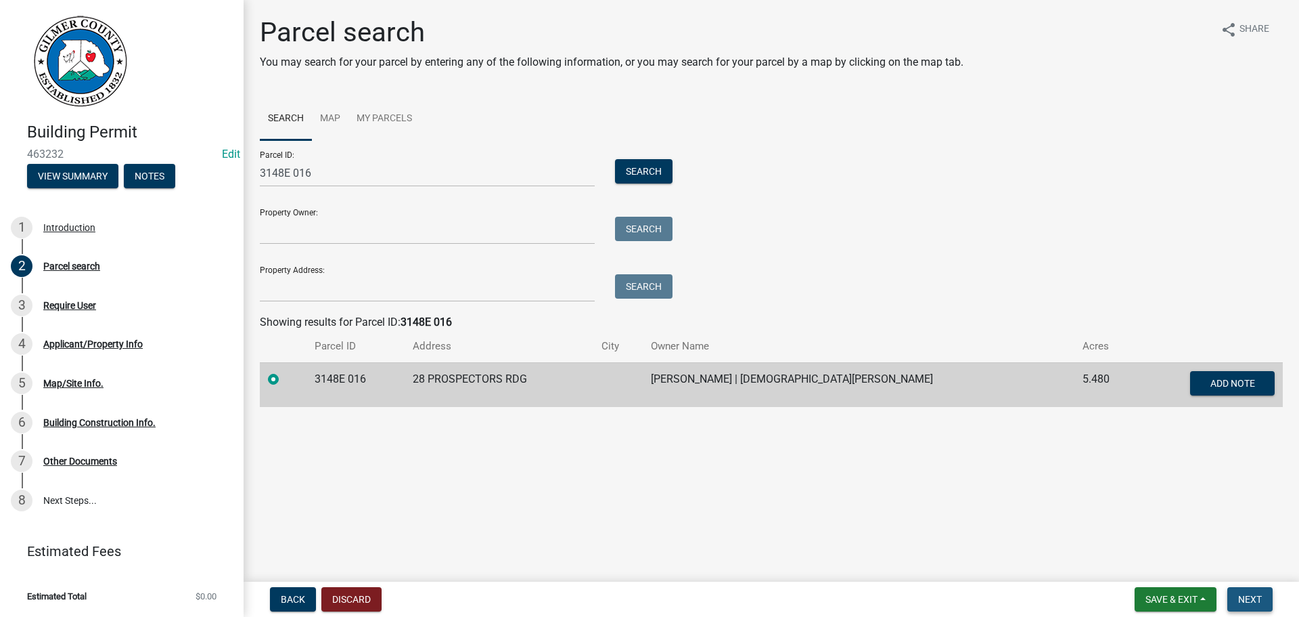
click at [1247, 594] on span "Next" at bounding box center [1250, 599] width 24 height 11
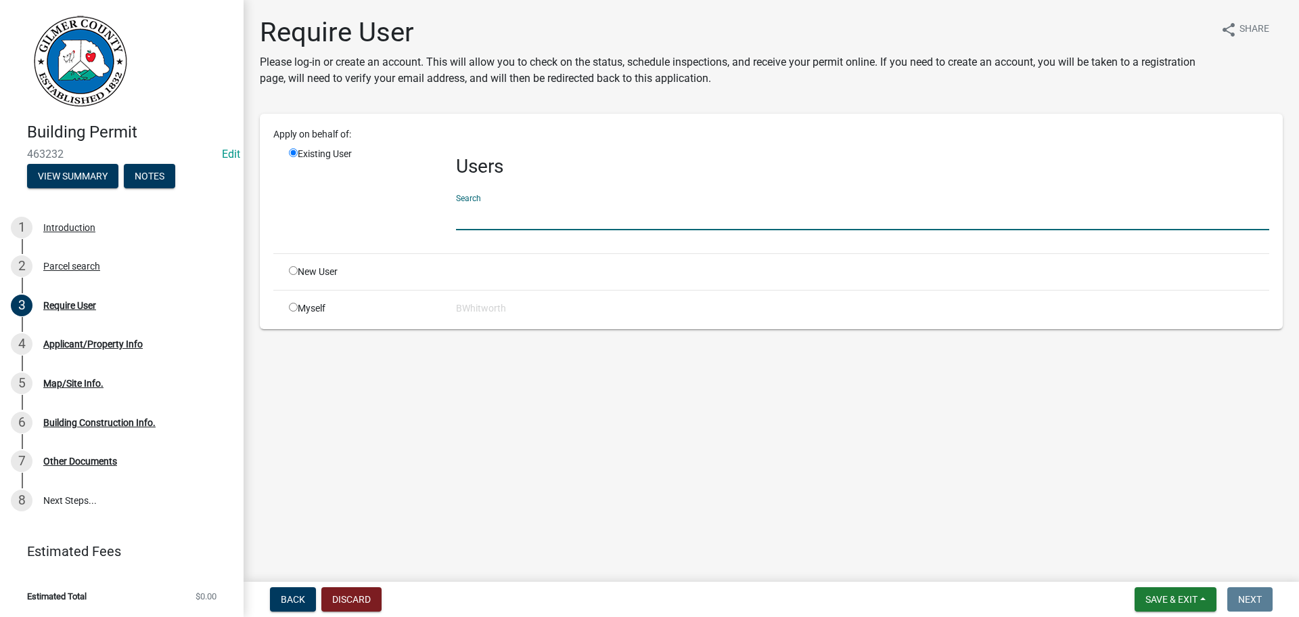
click at [534, 222] on input "text" at bounding box center [862, 216] width 813 height 28
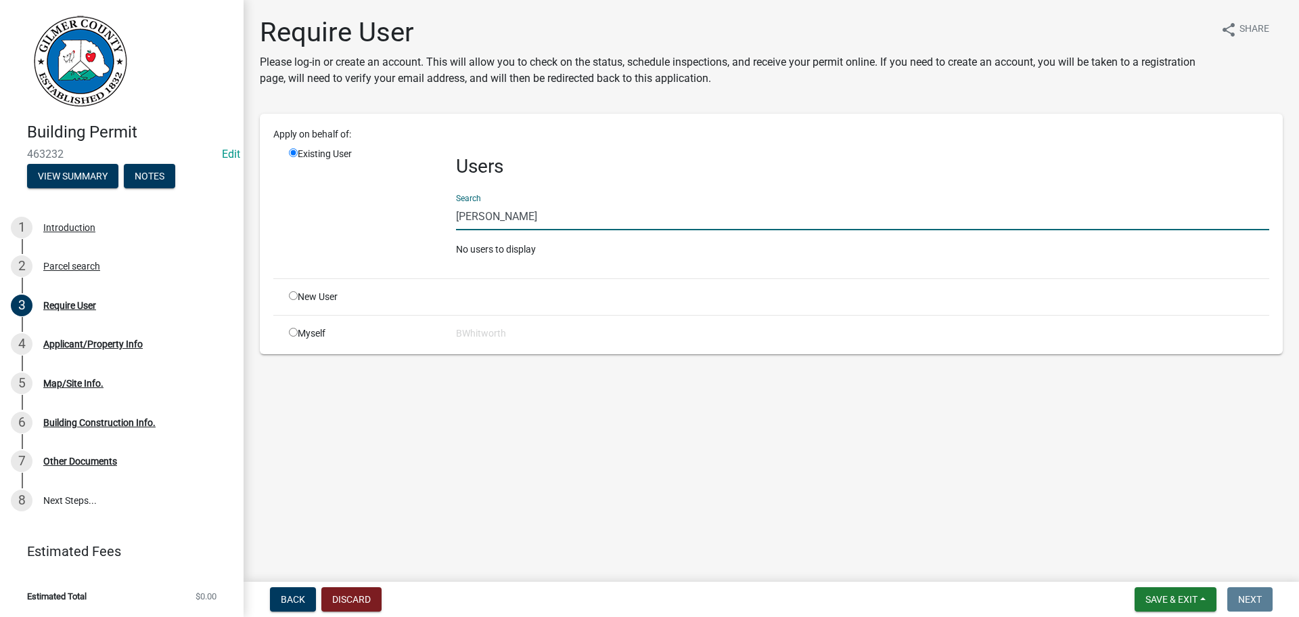
click at [294, 293] on input "radio" at bounding box center [293, 295] width 9 height 9
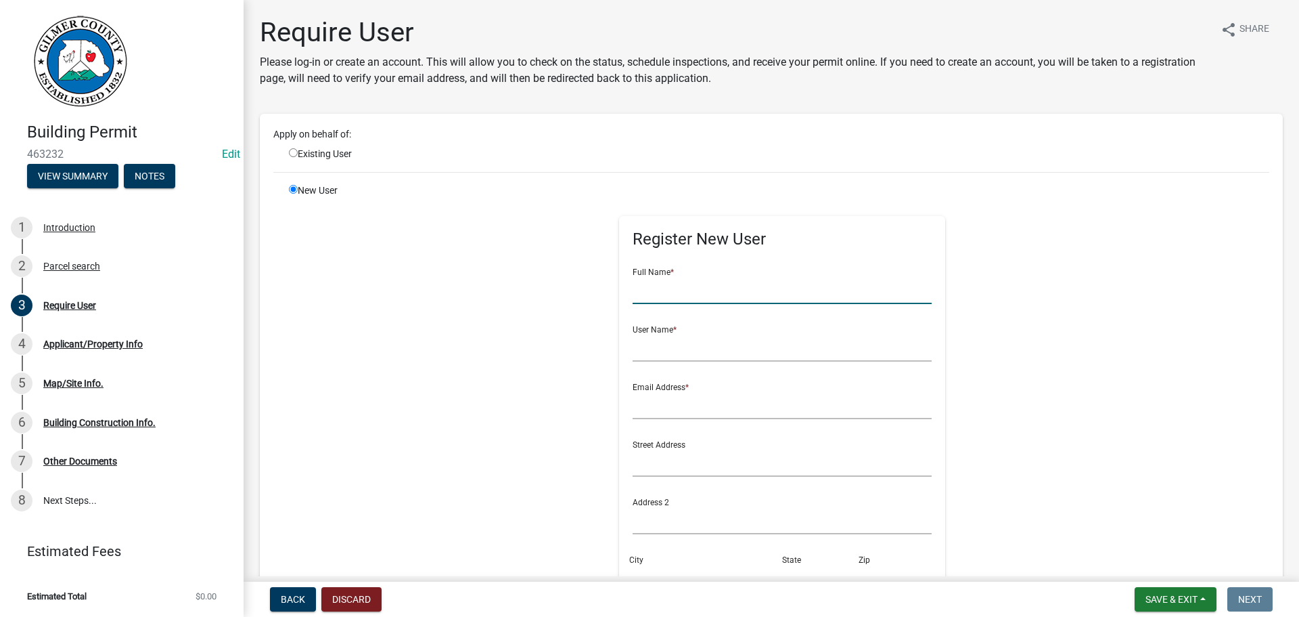
click at [685, 283] on input "text" at bounding box center [783, 290] width 300 height 28
click at [290, 152] on input "radio" at bounding box center [293, 152] width 9 height 9
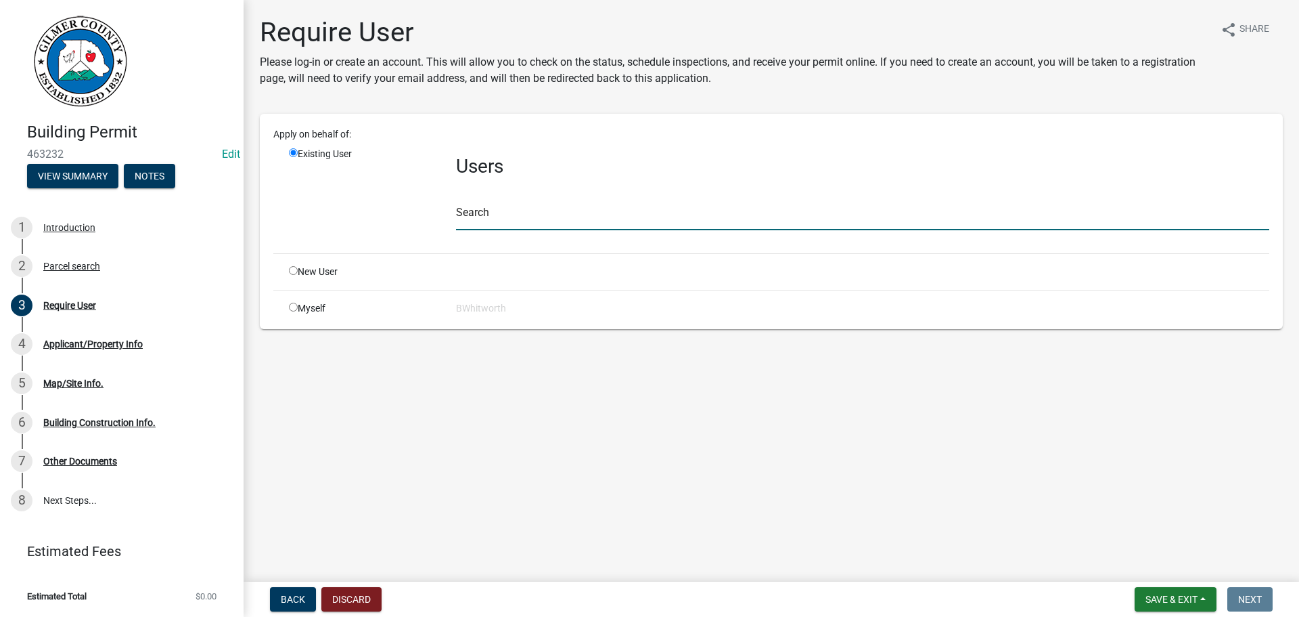
click at [599, 213] on input "text" at bounding box center [862, 216] width 813 height 28
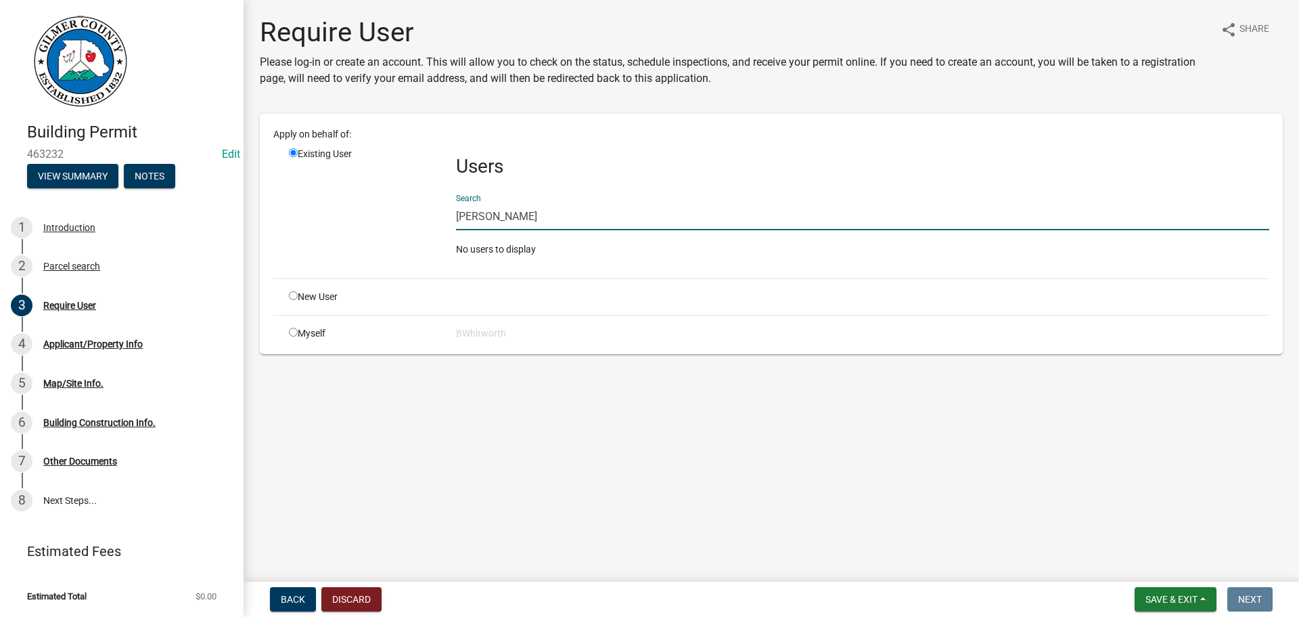
click at [484, 213] on input "[PERSON_NAME]" at bounding box center [862, 216] width 813 height 28
click at [675, 200] on div "Search [PERSON_NAME]" at bounding box center [862, 206] width 813 height 47
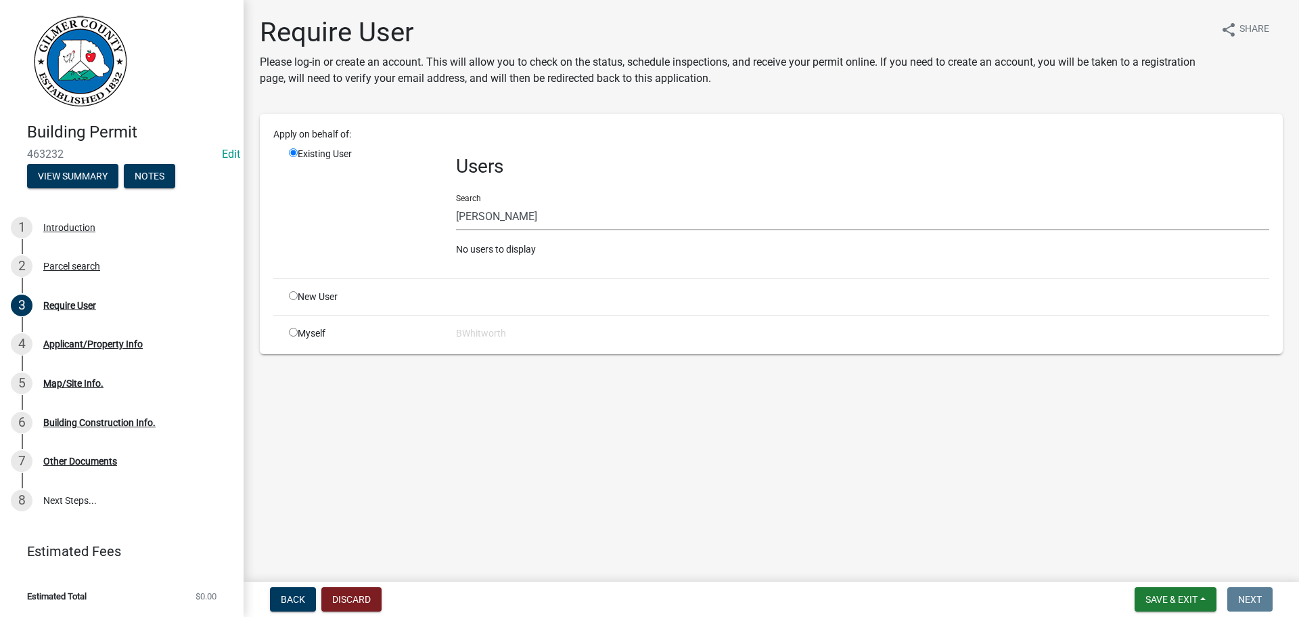
click at [292, 297] on input "radio" at bounding box center [293, 295] width 9 height 9
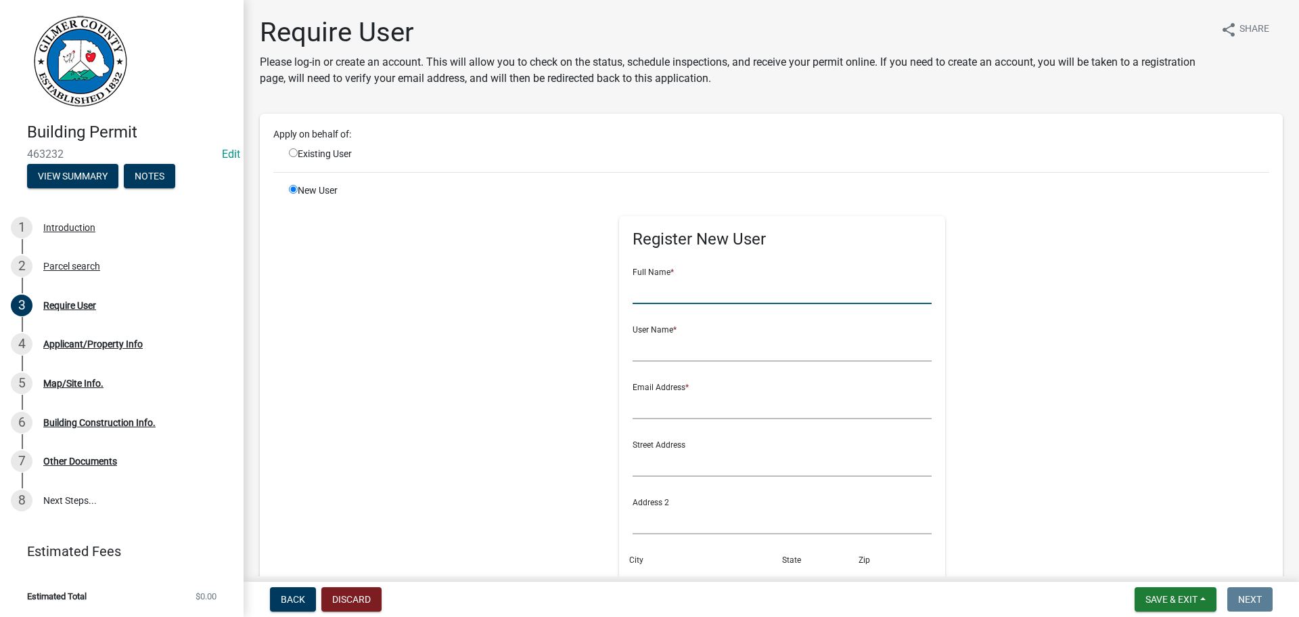
click at [702, 295] on input "text" at bounding box center [783, 290] width 300 height 28
click at [765, 332] on div "User Name *" at bounding box center [783, 338] width 300 height 47
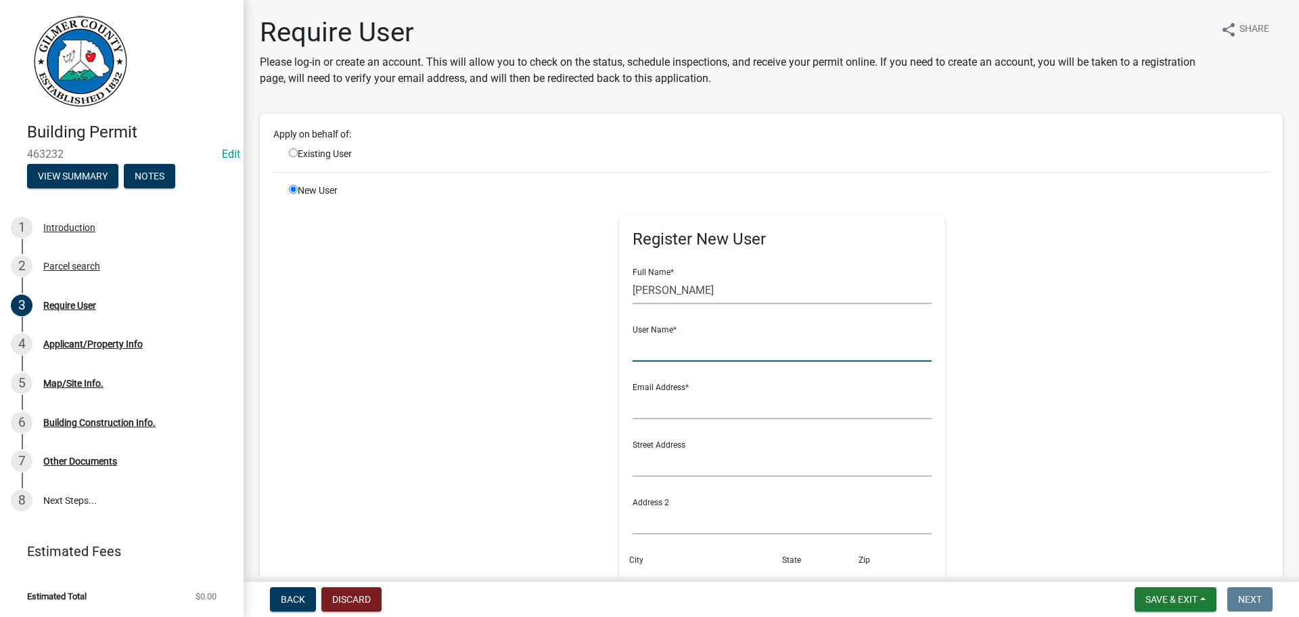
click at [755, 340] on input "text" at bounding box center [783, 348] width 300 height 28
click at [707, 300] on input "[PERSON_NAME]" at bounding box center [783, 290] width 300 height 28
click at [659, 406] on input "text" at bounding box center [783, 405] width 300 height 28
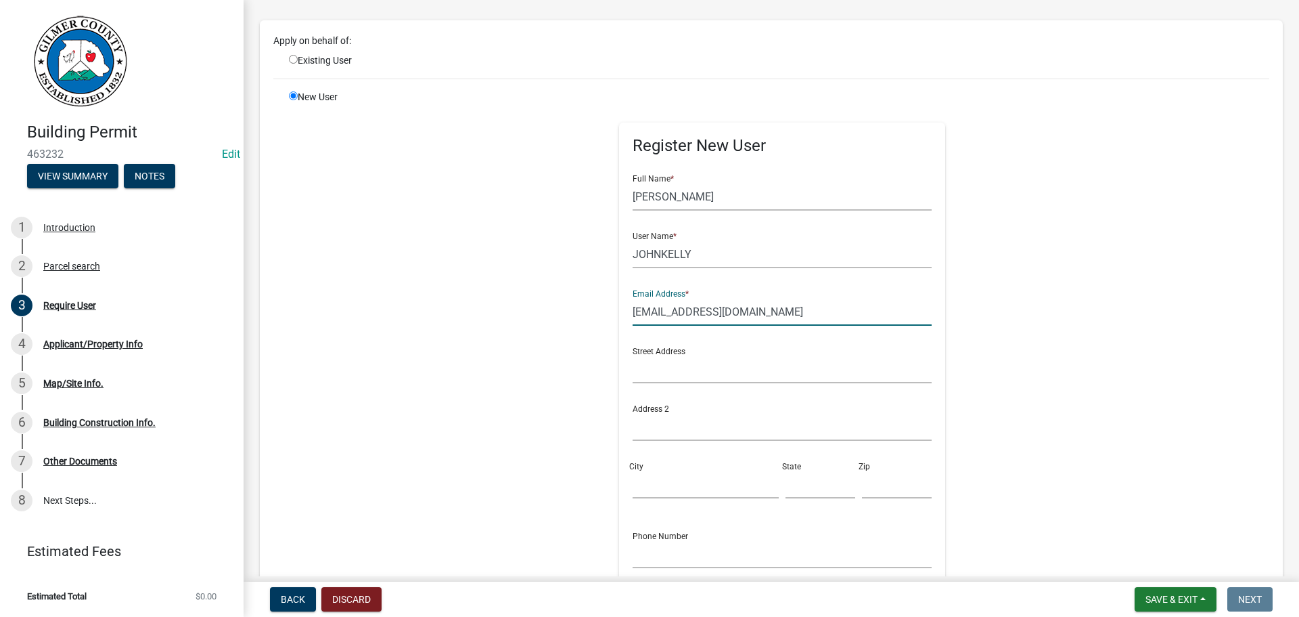
scroll to position [319, 0]
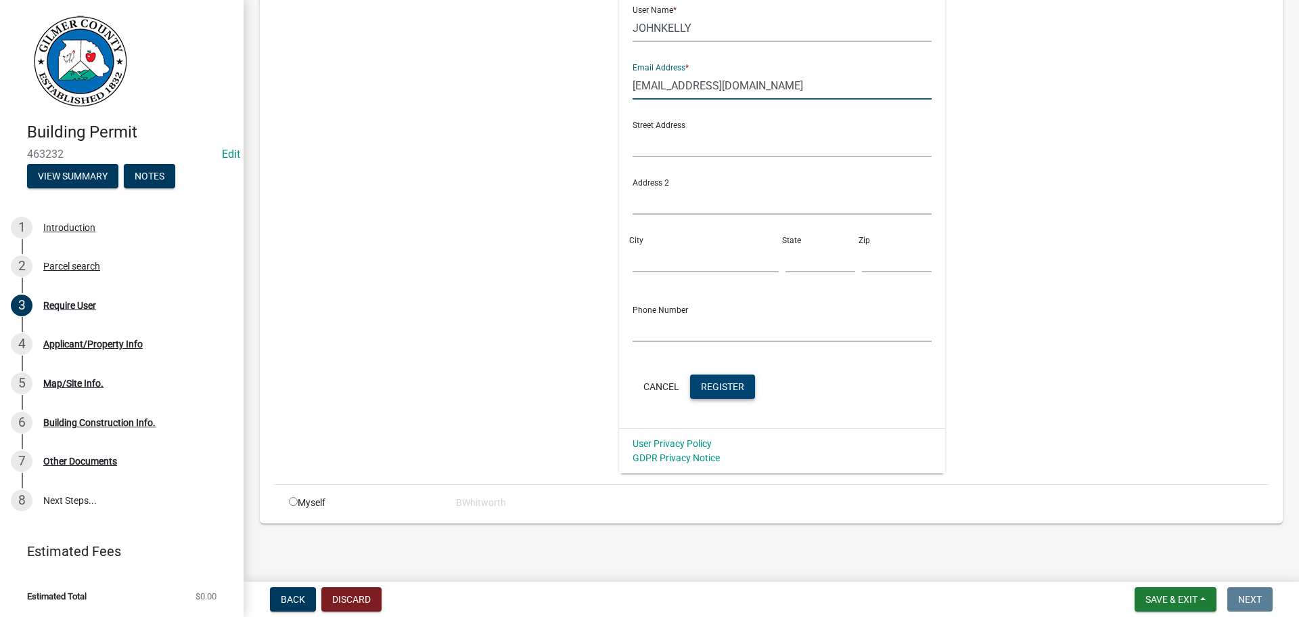
click at [711, 384] on span "Register" at bounding box center [722, 385] width 43 height 11
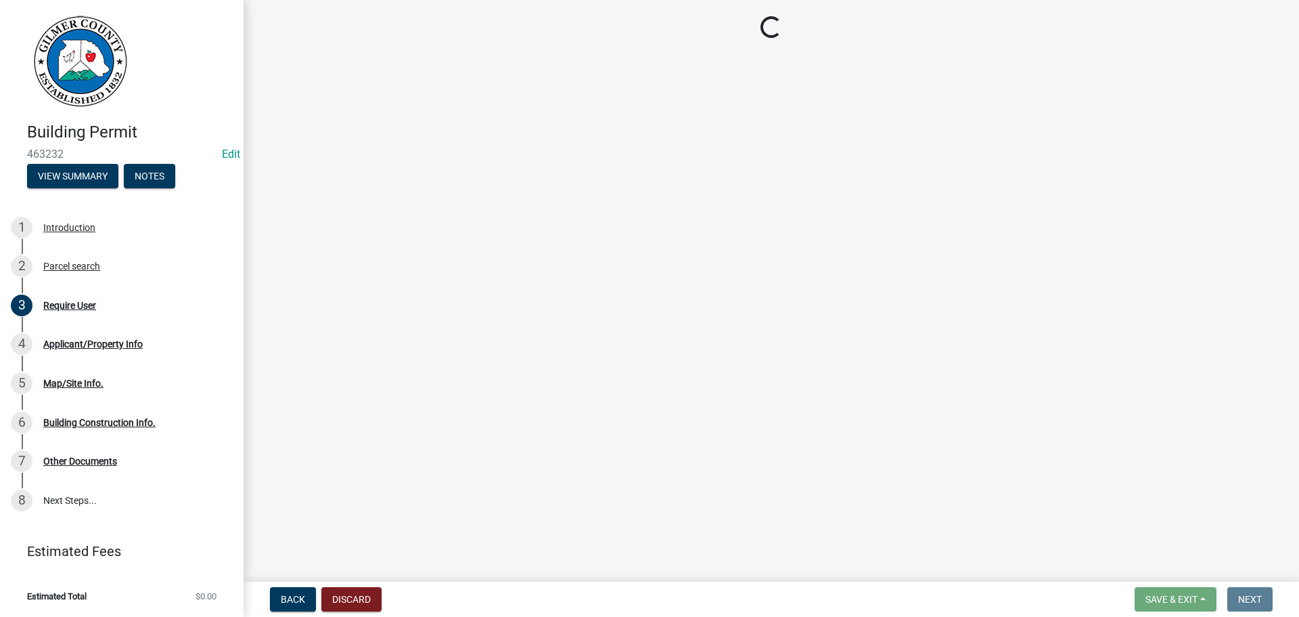
scroll to position [0, 0]
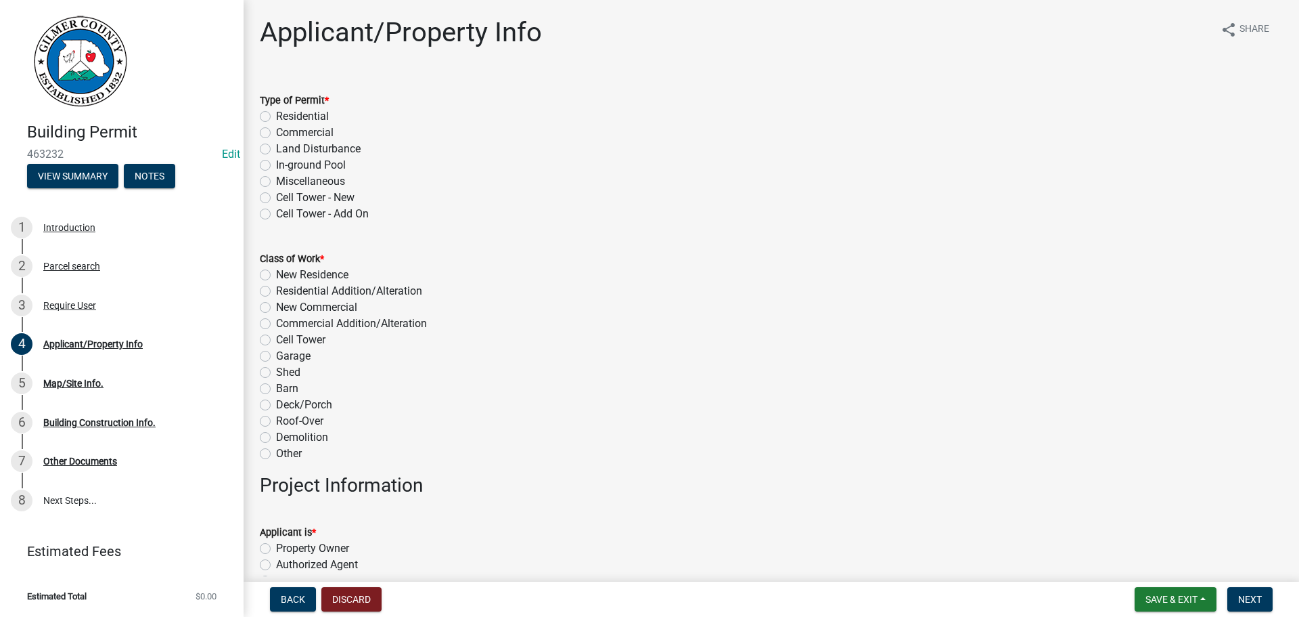
click at [276, 180] on label "Miscellaneous" at bounding box center [310, 181] width 69 height 16
click at [276, 180] on input "Miscellaneous" at bounding box center [280, 177] width 9 height 9
click at [276, 367] on label "Shed" at bounding box center [288, 372] width 24 height 16
click at [276, 367] on input "Shed" at bounding box center [280, 368] width 9 height 9
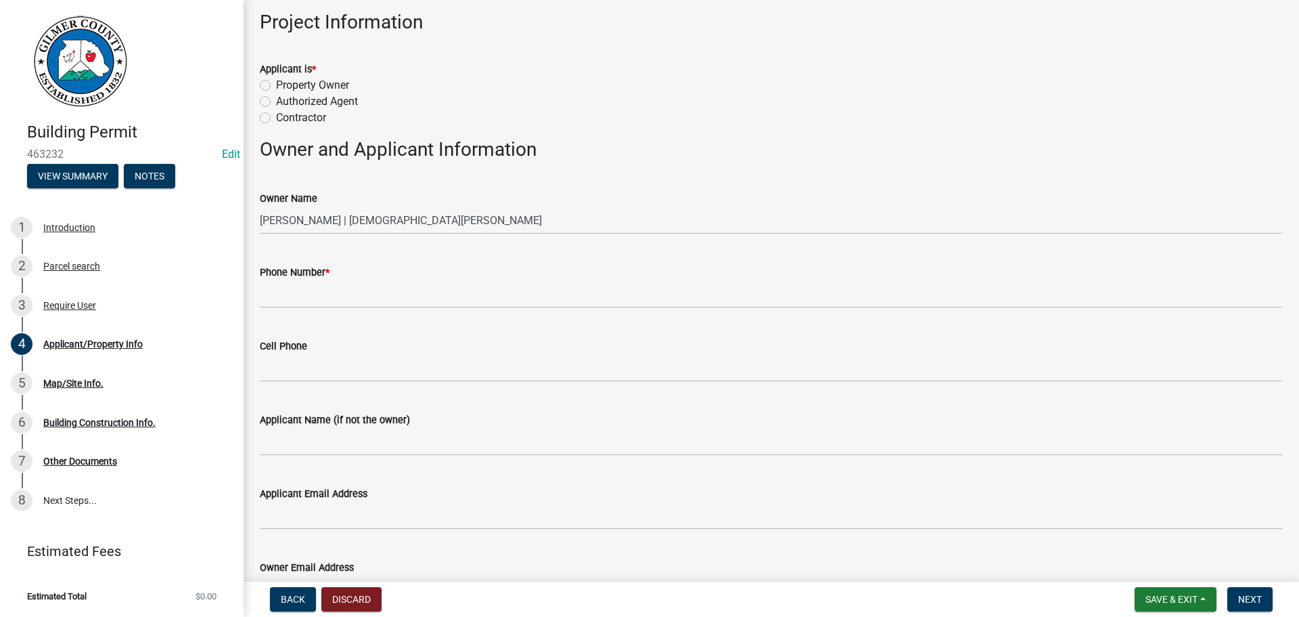
scroll to position [474, 0]
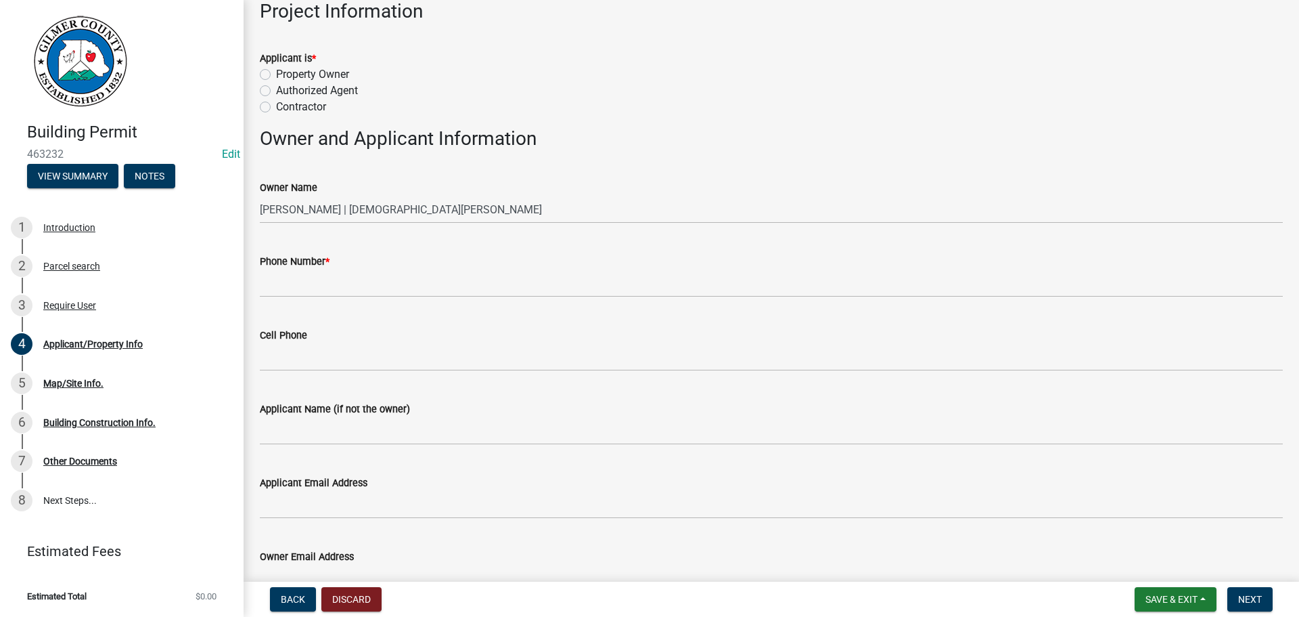
click at [276, 88] on label "Authorized Agent" at bounding box center [317, 91] width 82 height 16
click at [276, 88] on input "Authorized Agent" at bounding box center [280, 87] width 9 height 9
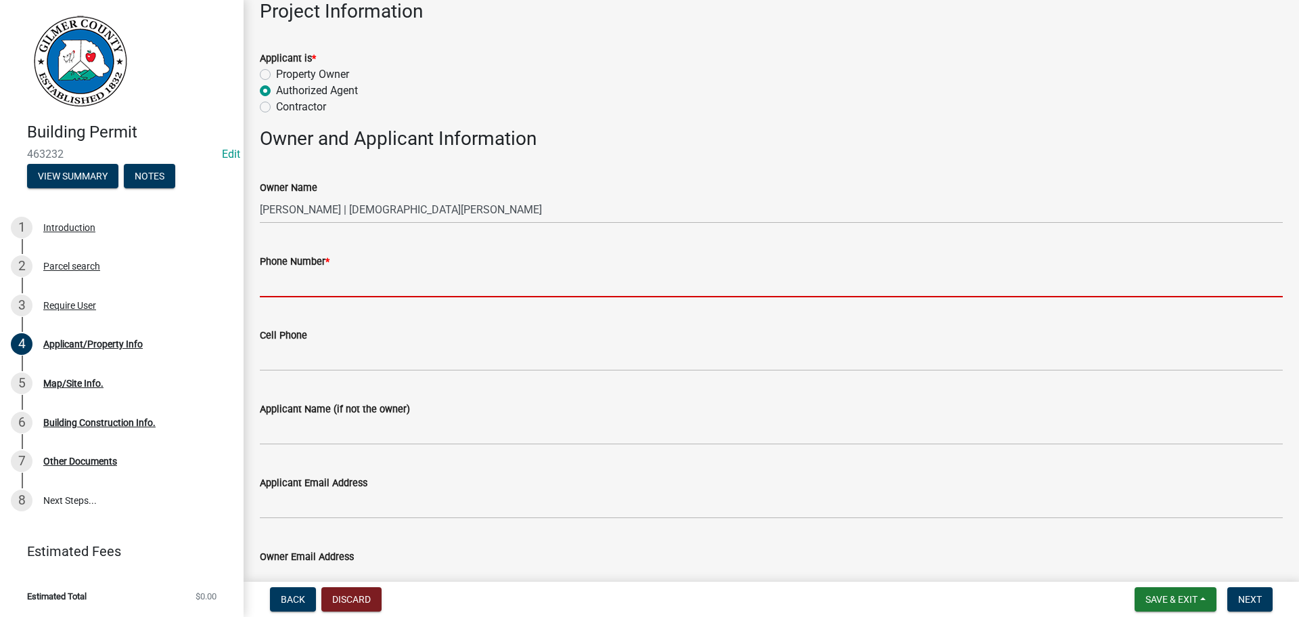
click at [329, 283] on input "Phone Number *" at bounding box center [771, 283] width 1023 height 28
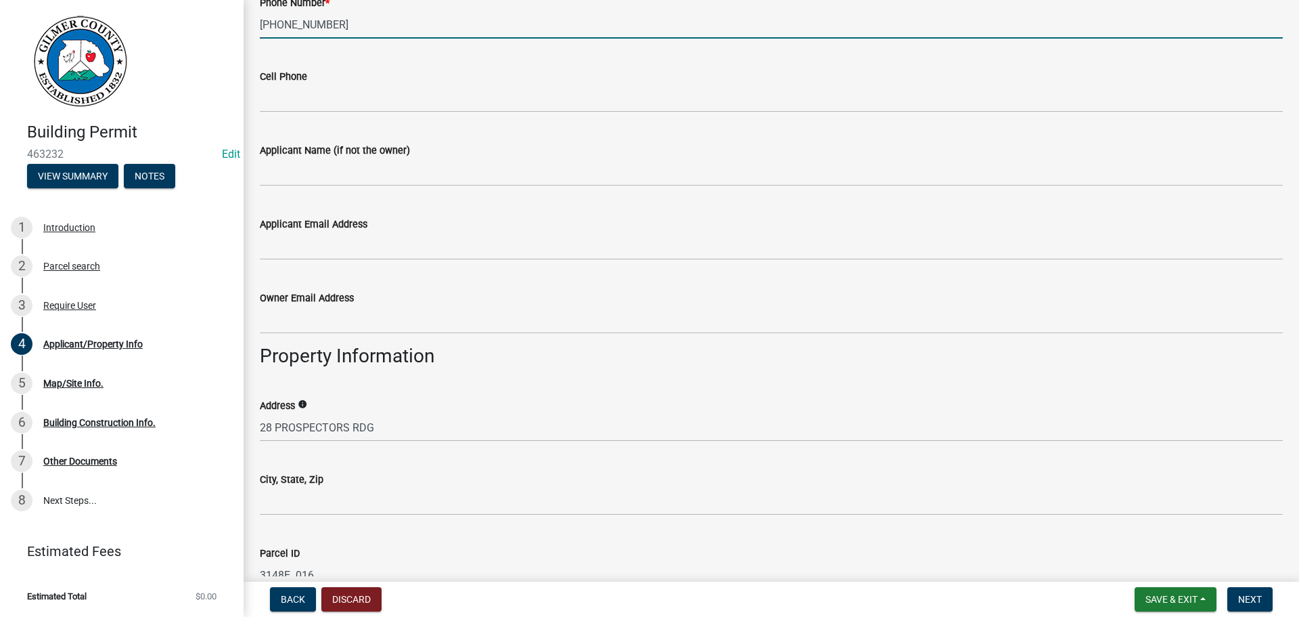
scroll to position [744, 0]
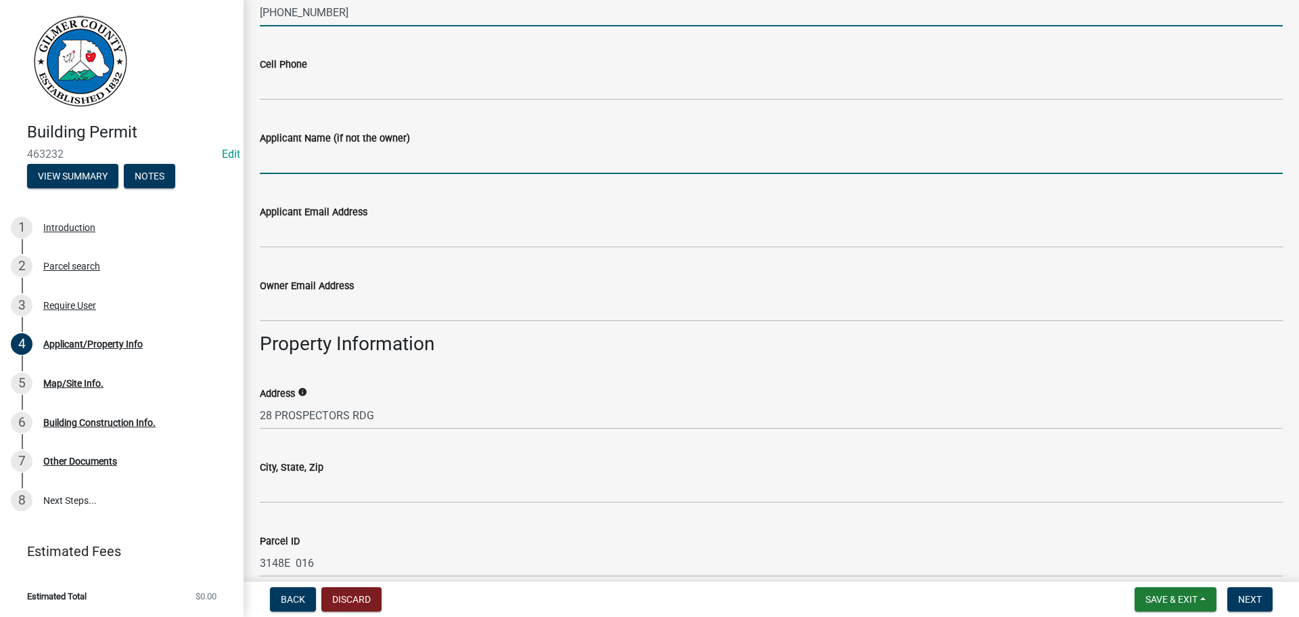
click at [391, 155] on input "Applicant Name (if not the owner)" at bounding box center [771, 160] width 1023 height 28
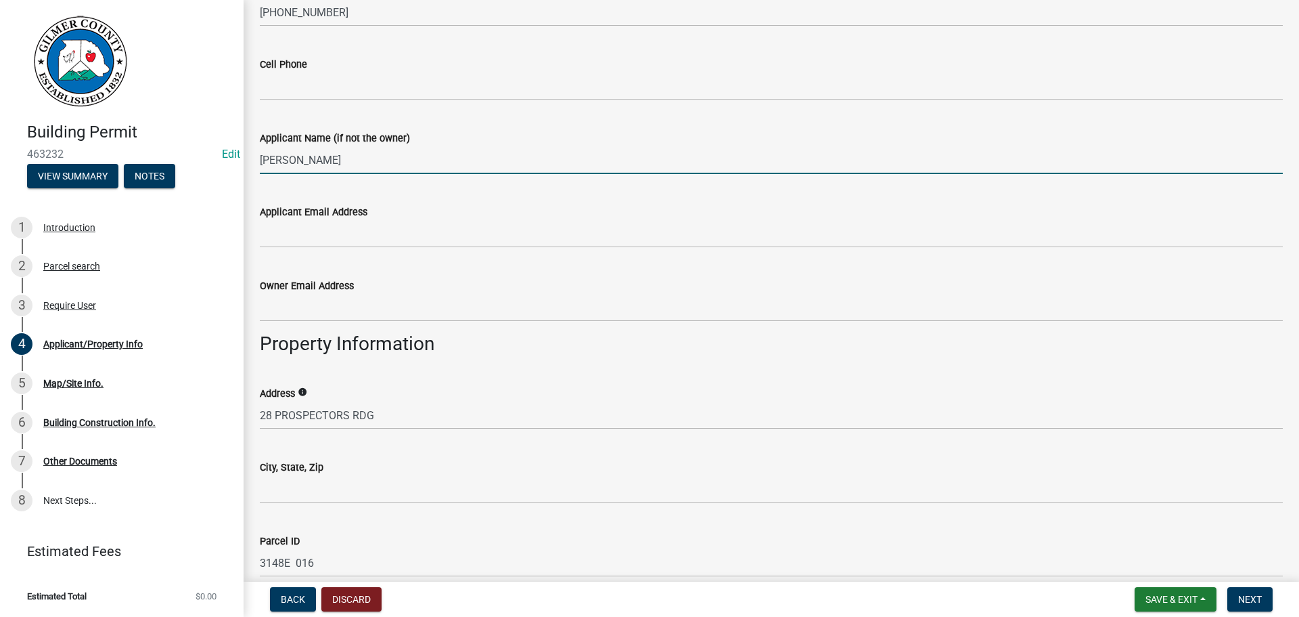
click at [323, 152] on input "[PERSON_NAME]" at bounding box center [771, 160] width 1023 height 28
click at [317, 152] on input "[PERSON_NAME]" at bounding box center [771, 160] width 1023 height 28
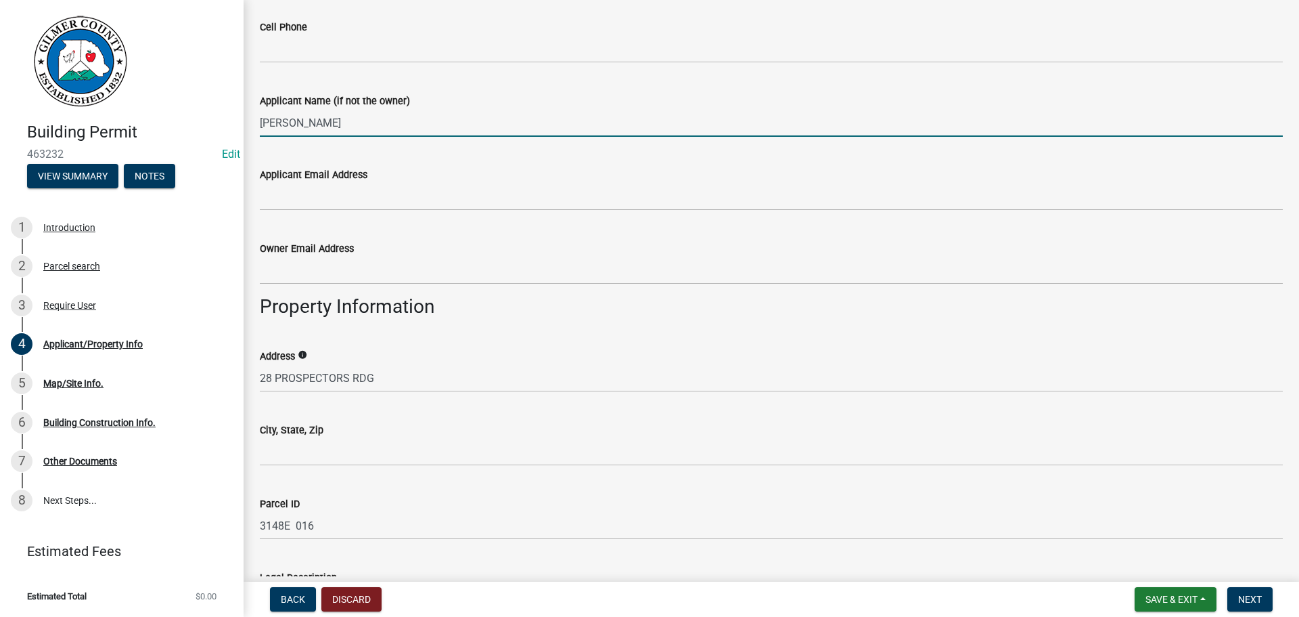
scroll to position [880, 0]
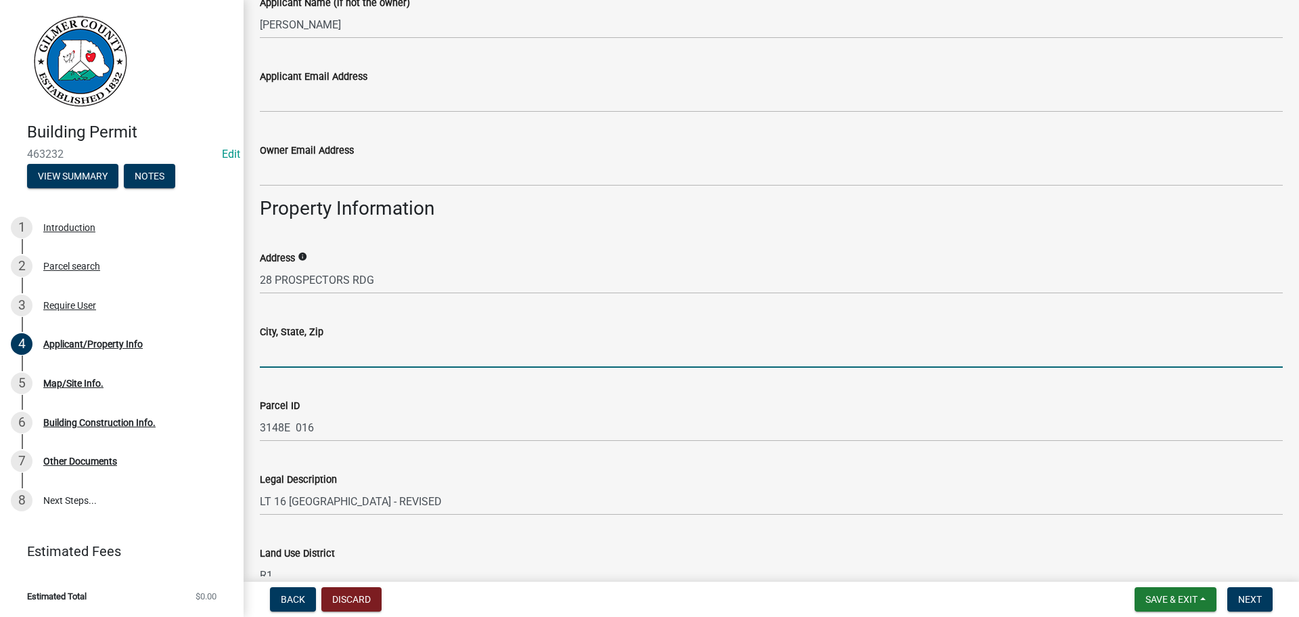
click at [311, 351] on input "City, State, Zip" at bounding box center [771, 354] width 1023 height 28
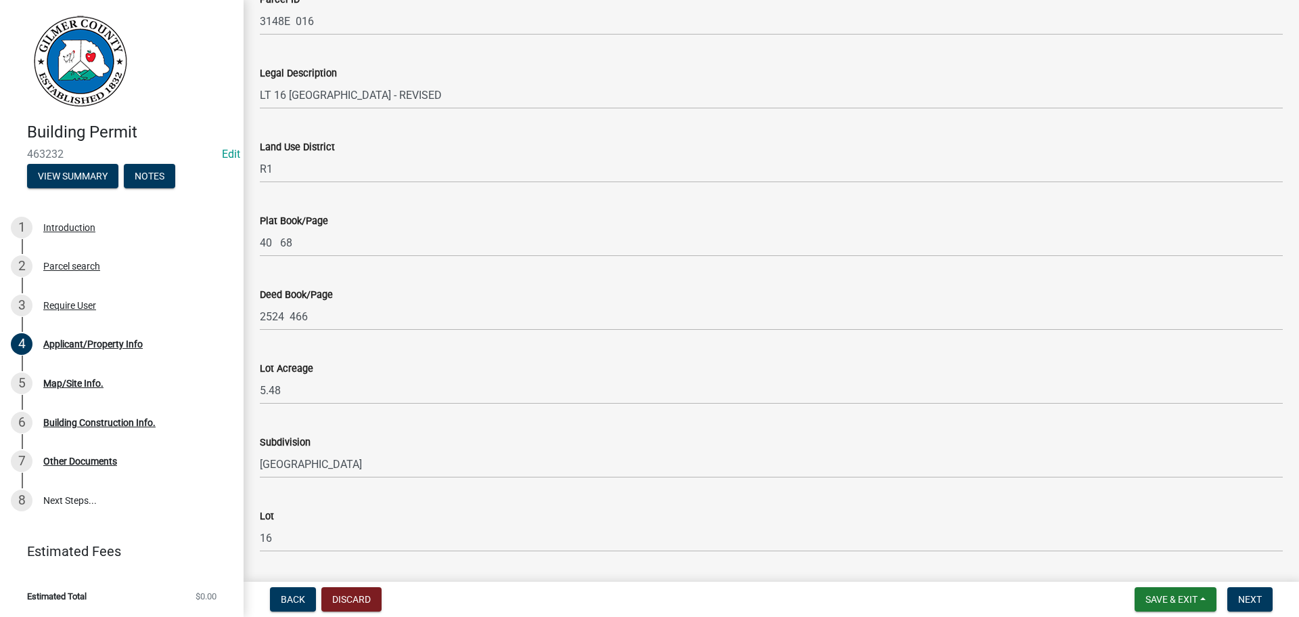
scroll to position [1508, 0]
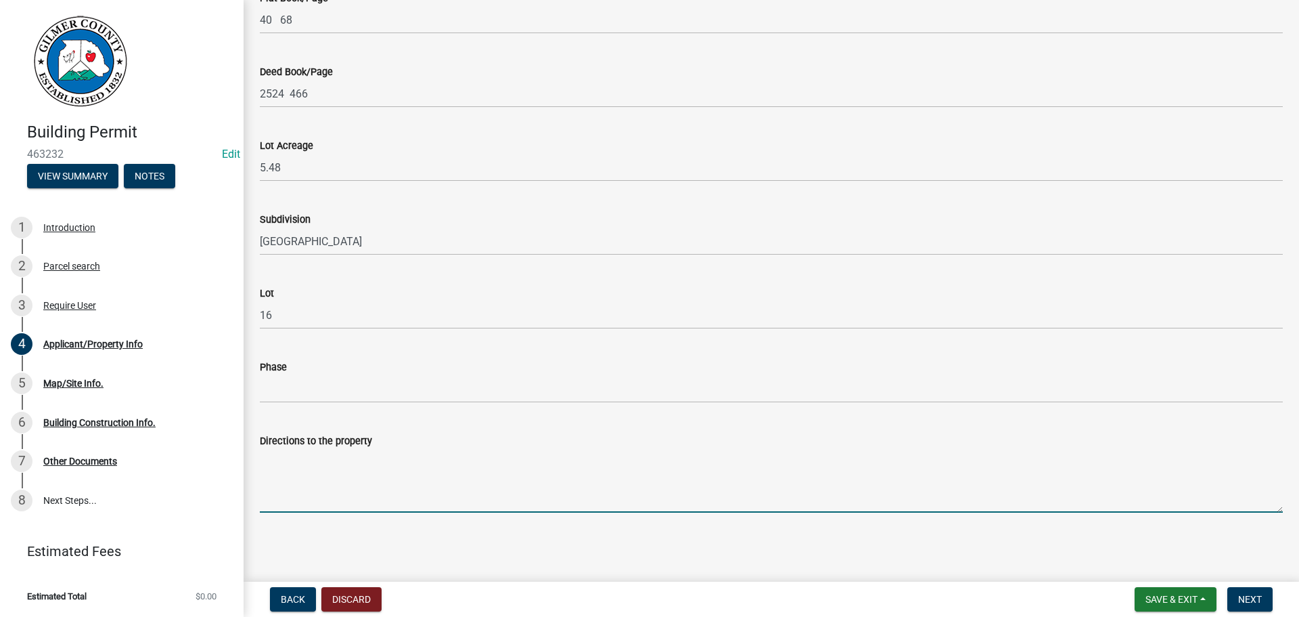
click at [350, 483] on textarea "Directions to the property" at bounding box center [771, 481] width 1023 height 64
paste textarea "52 E - LT BIG CREEK RD - LT TO STAY ON BIG CREEK - RT ON HARDSLATE - RT ON PROS…"
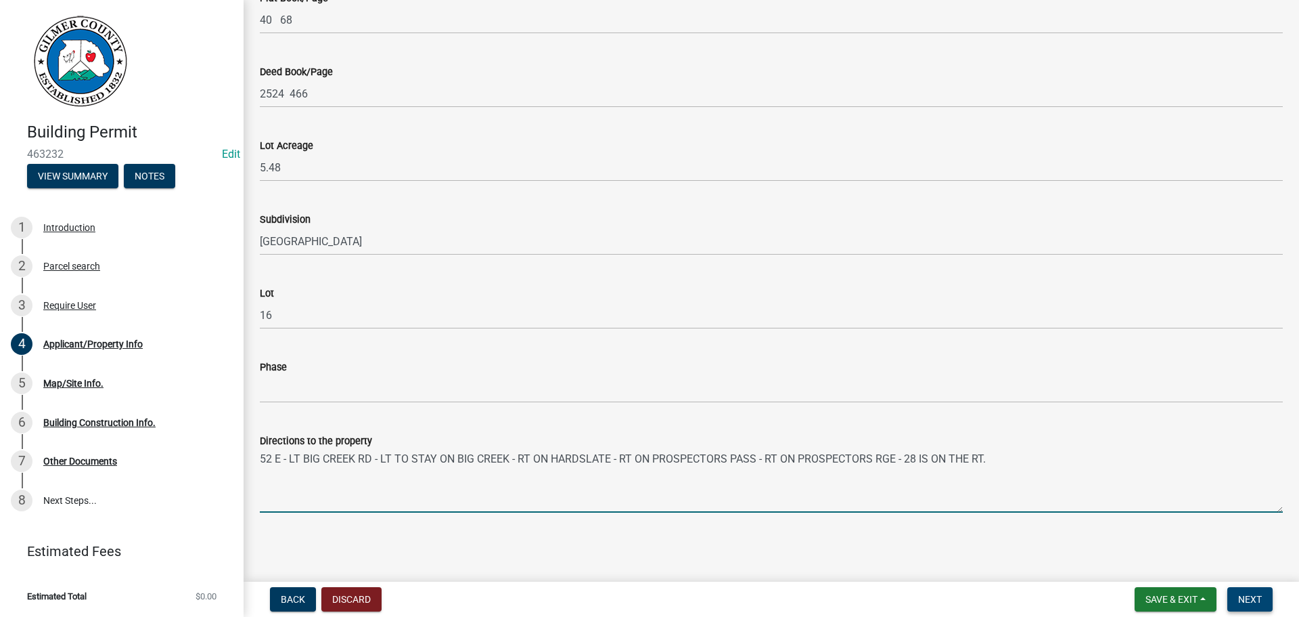
click at [1247, 596] on span "Next" at bounding box center [1250, 599] width 24 height 11
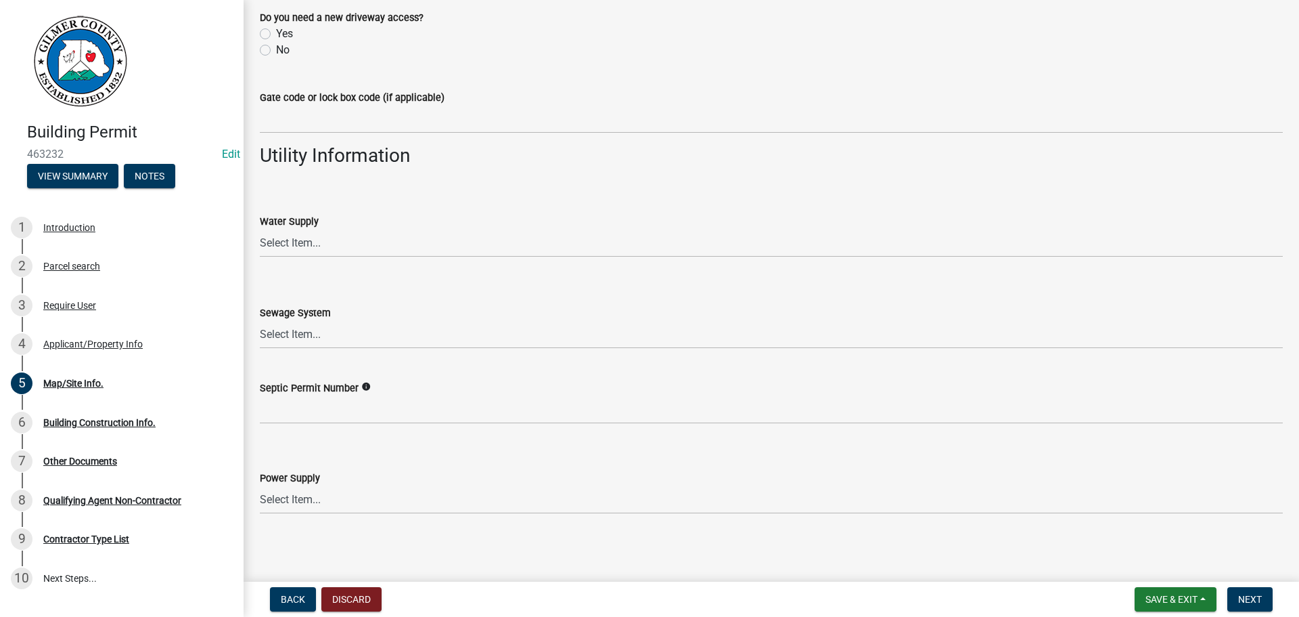
scroll to position [1102, 0]
click at [319, 499] on select "Select Item... Amicalola EMC [GEOGRAPHIC_DATA] EMC Tri-State Power [US_STATE] P…" at bounding box center [771, 497] width 1023 height 28
click at [373, 469] on div "Power Supply" at bounding box center [771, 475] width 1023 height 16
click at [1246, 588] on nav "Back Discard Save & Exit Save Save & Exit Next" at bounding box center [772, 598] width 1056 height 35
click at [1245, 591] on button "Next" at bounding box center [1250, 599] width 45 height 24
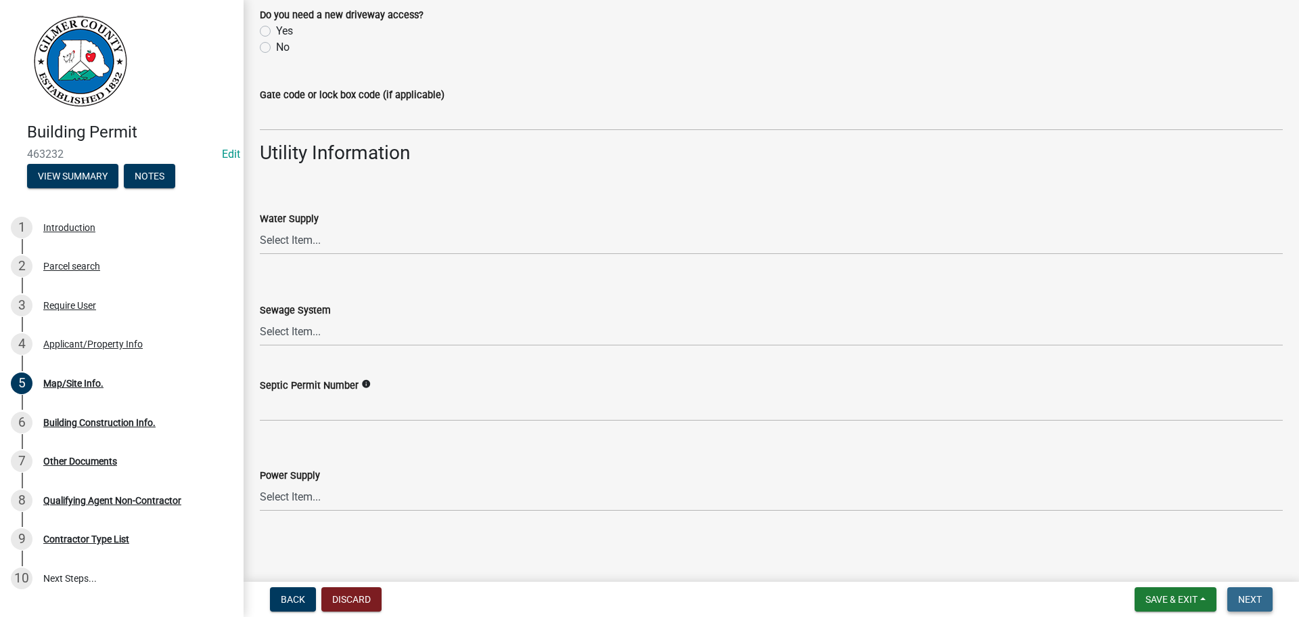
click at [1245, 591] on button "Next" at bounding box center [1250, 599] width 45 height 24
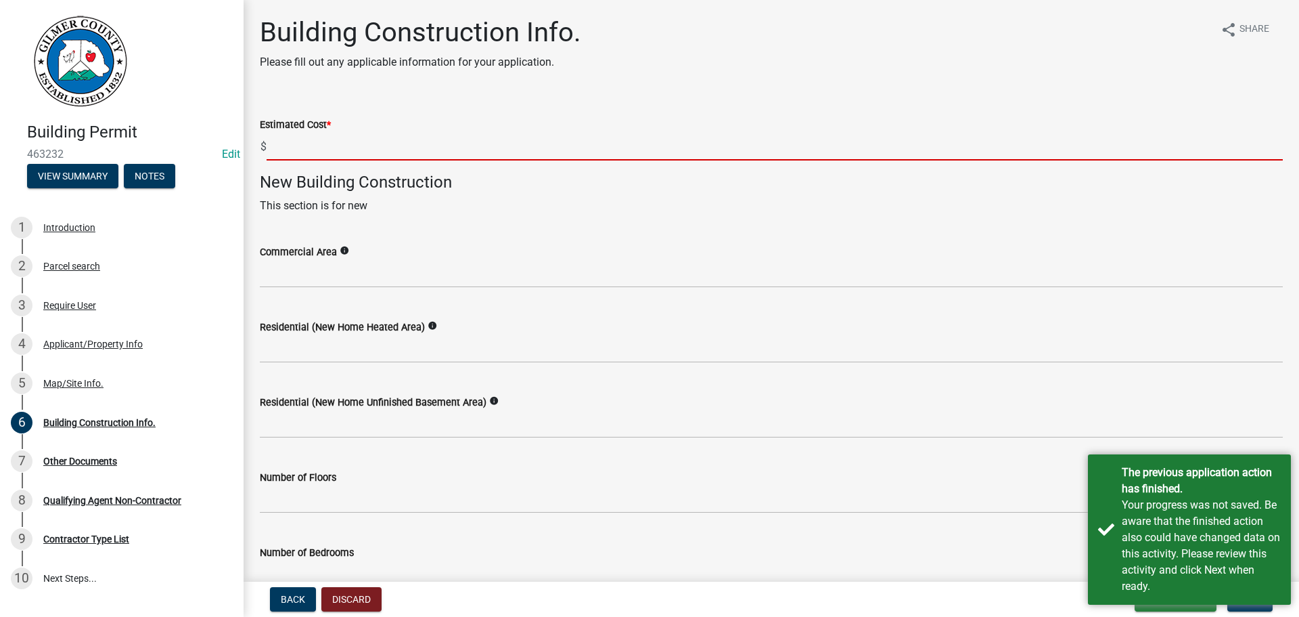
click at [492, 141] on input "text" at bounding box center [775, 147] width 1016 height 28
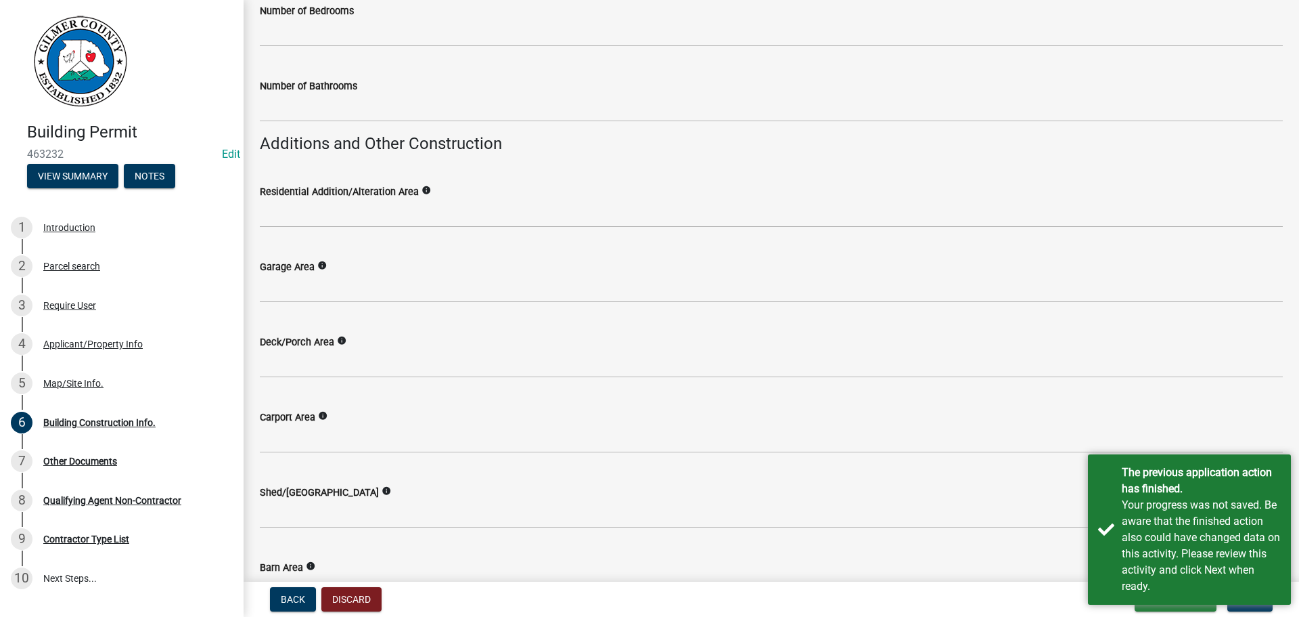
scroll to position [609, 0]
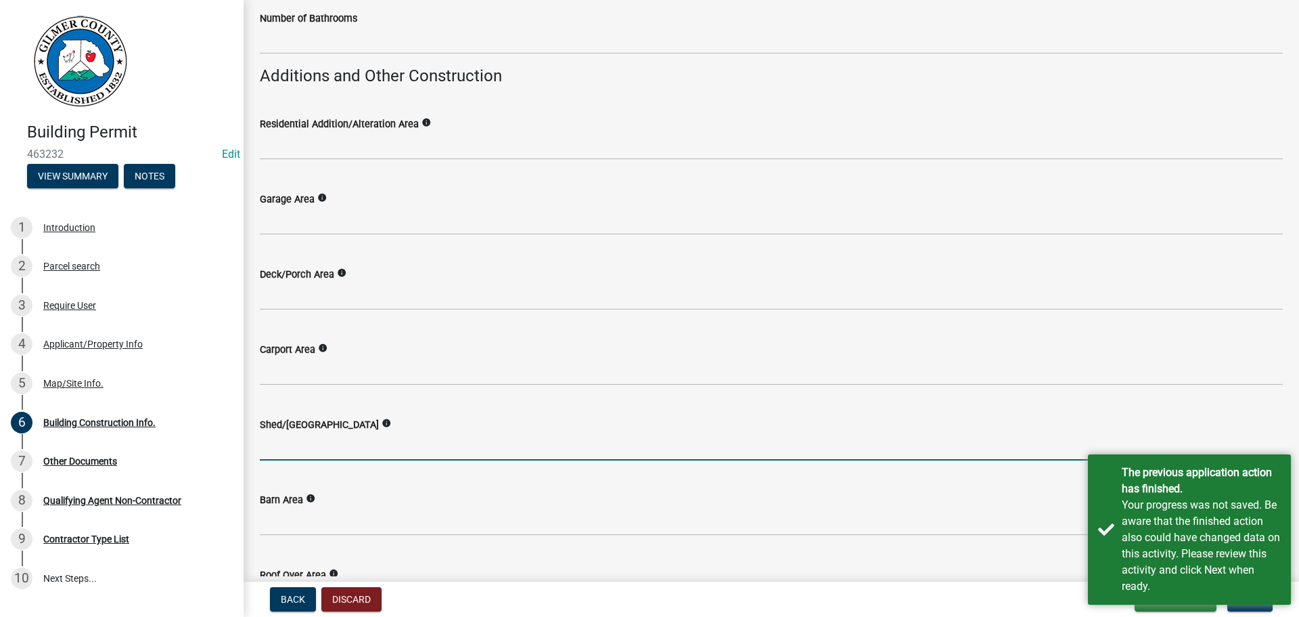
click at [304, 445] on input "text" at bounding box center [771, 446] width 1023 height 28
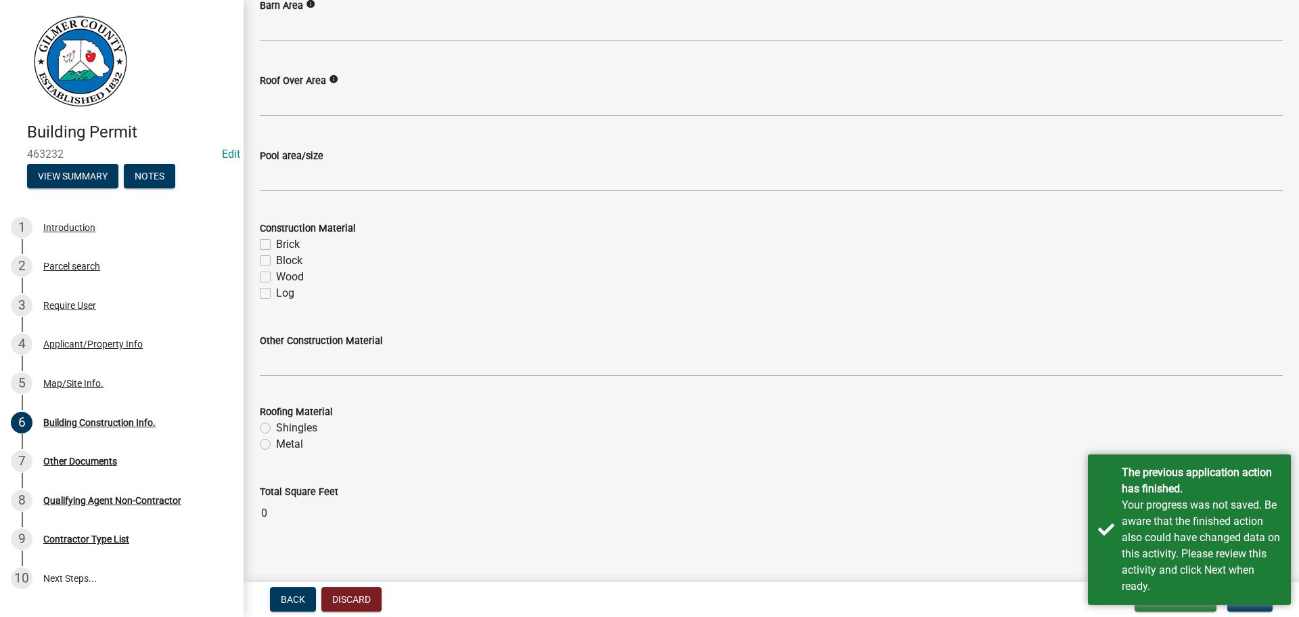
scroll to position [1119, 0]
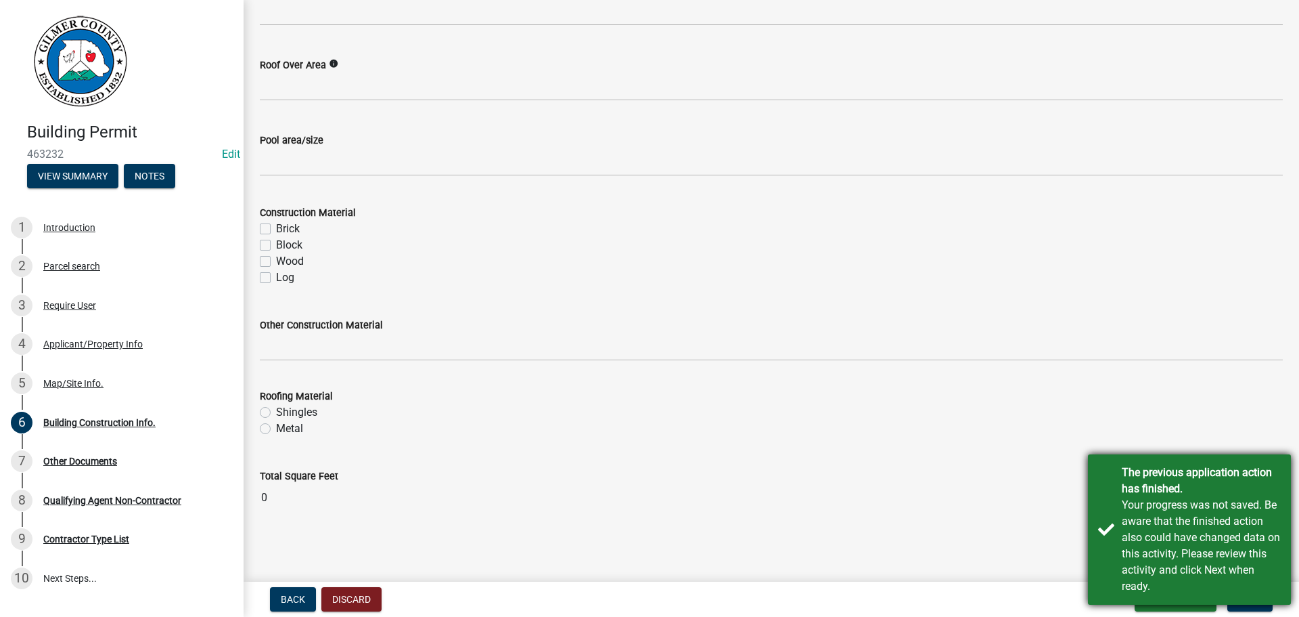
click at [1146, 501] on div "Your progress was not saved. Be aware that the finished action also could have …" at bounding box center [1201, 545] width 159 height 97
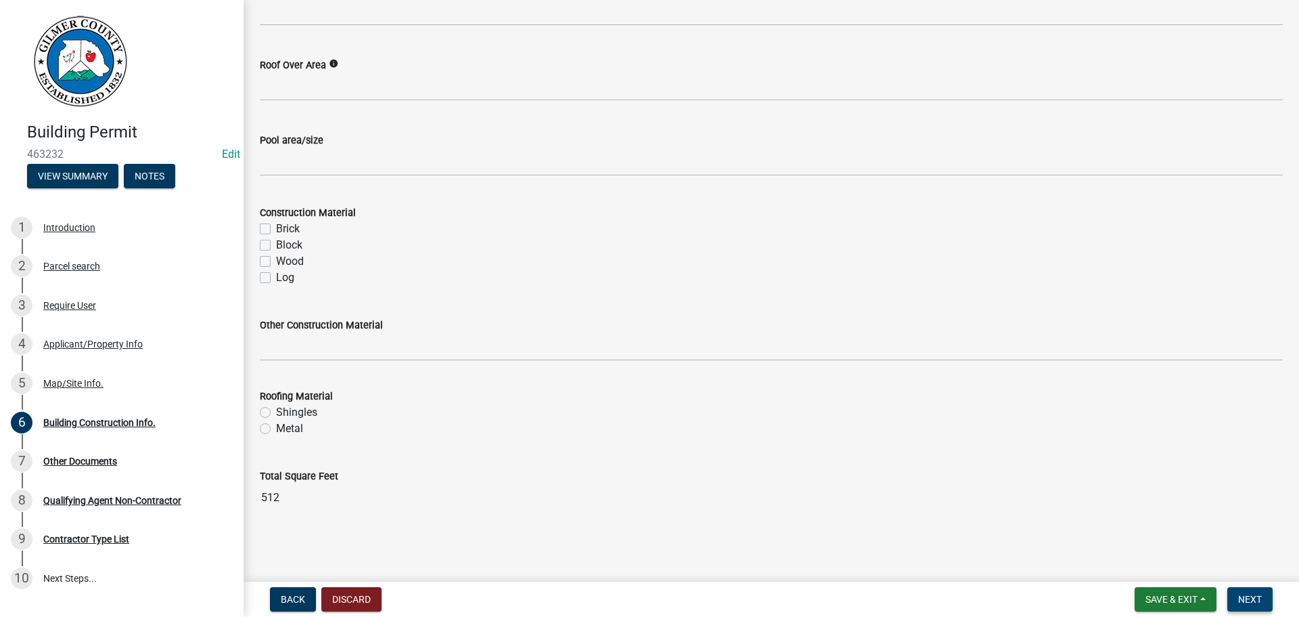
click at [1268, 593] on button "Next" at bounding box center [1250, 599] width 45 height 24
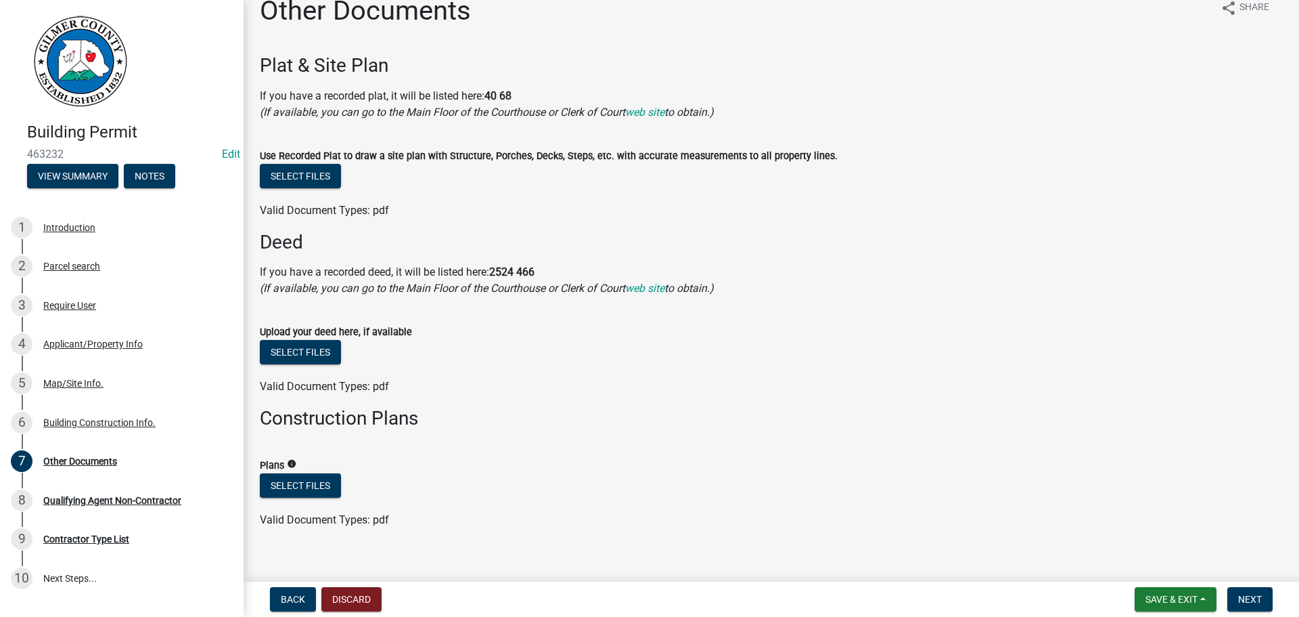
scroll to position [39, 0]
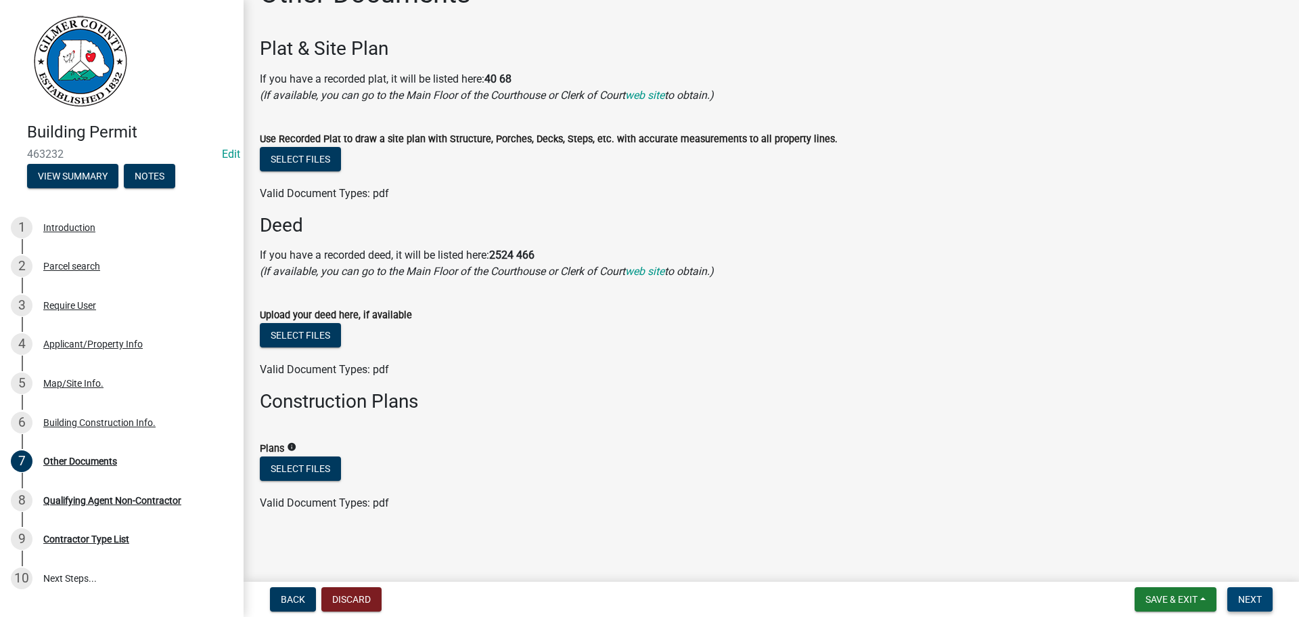
click at [1258, 594] on span "Next" at bounding box center [1250, 599] width 24 height 11
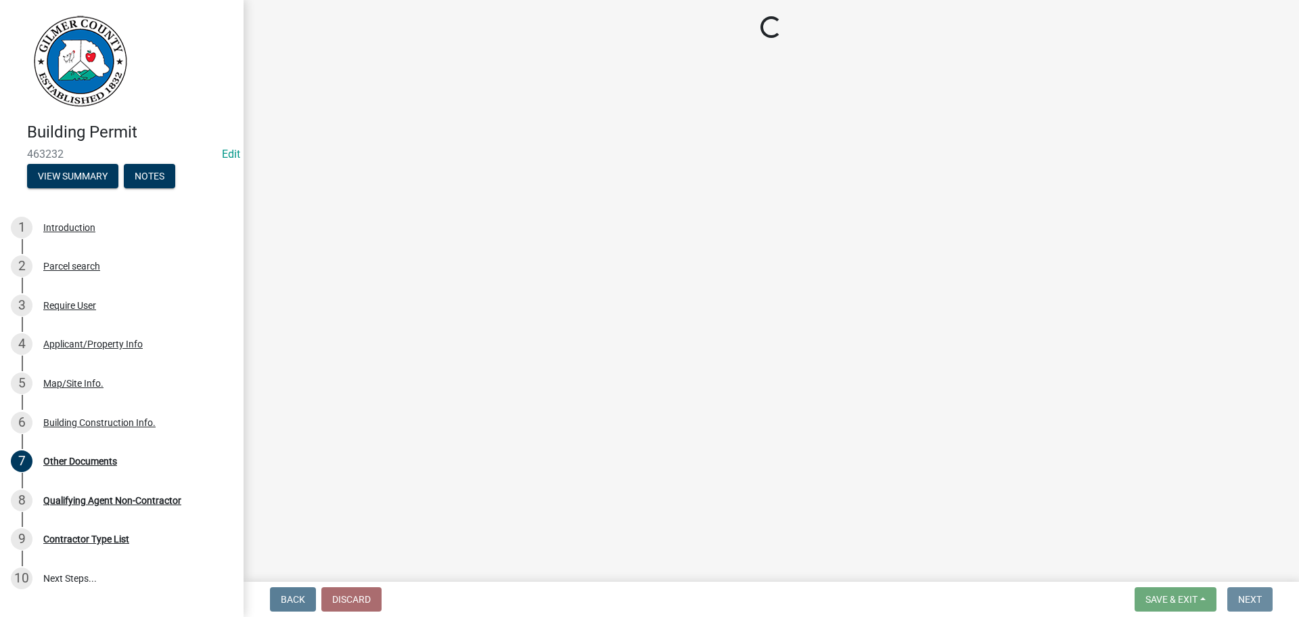
scroll to position [0, 0]
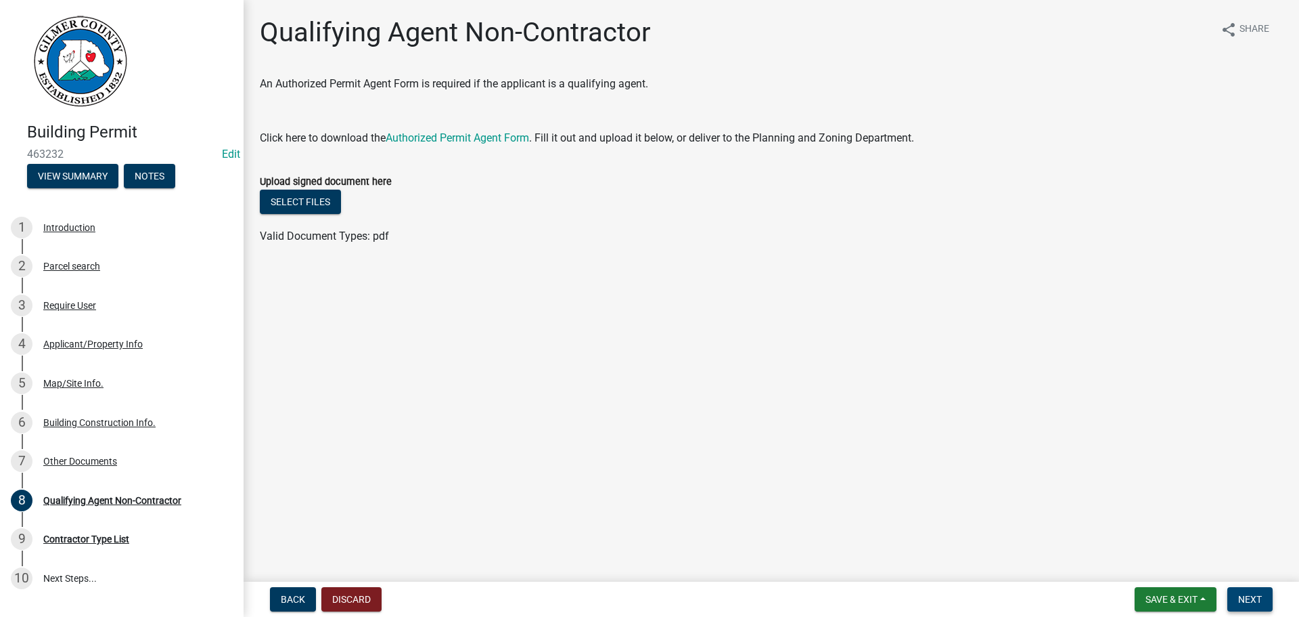
click at [1254, 594] on span "Next" at bounding box center [1250, 599] width 24 height 11
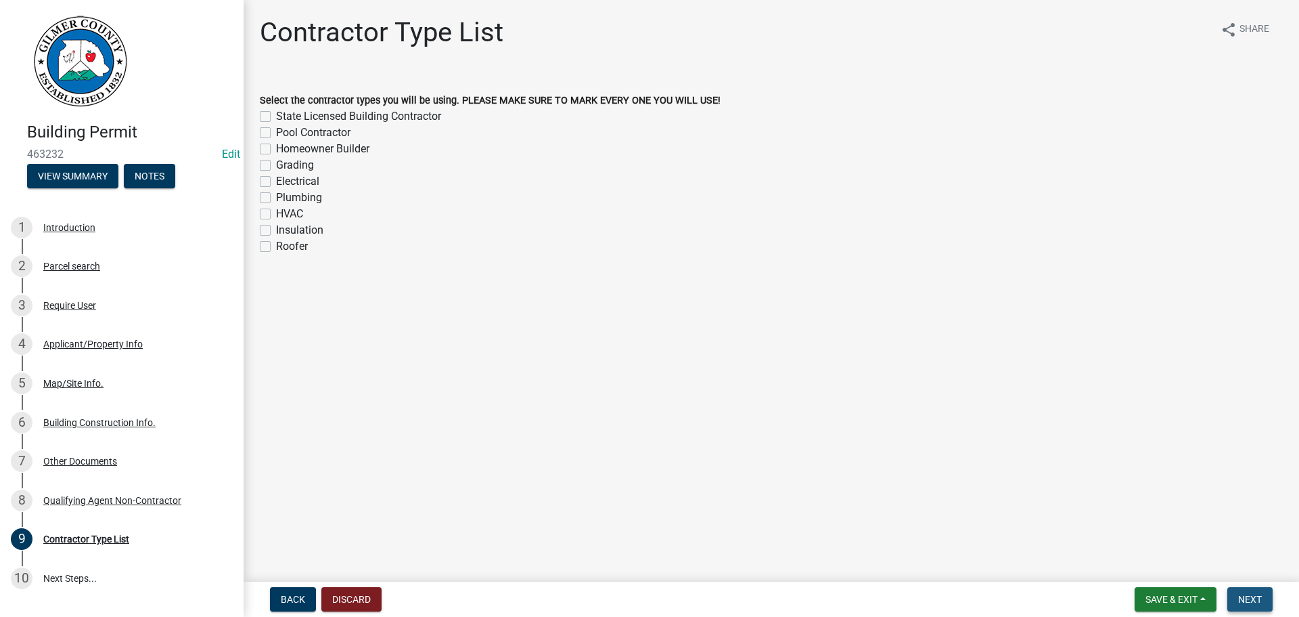
click at [1245, 598] on span "Next" at bounding box center [1250, 599] width 24 height 11
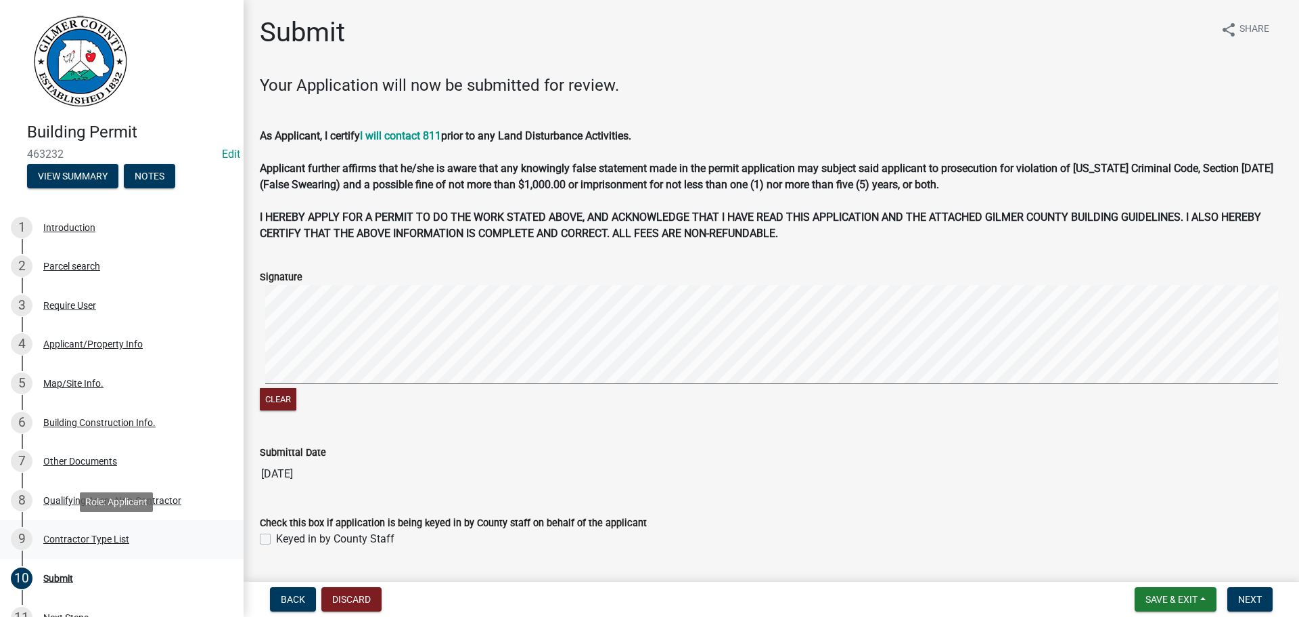
click at [79, 536] on div "Contractor Type List" at bounding box center [86, 538] width 86 height 9
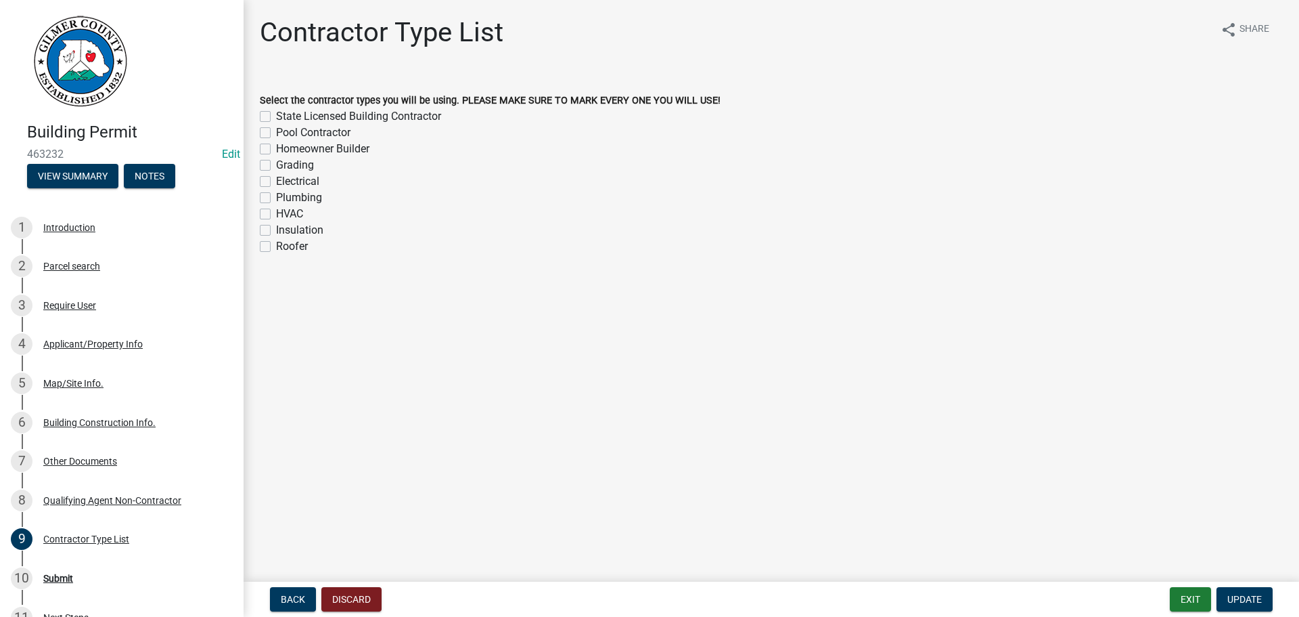
click at [276, 115] on label "State Licensed Building Contractor" at bounding box center [358, 116] width 165 height 16
click at [276, 115] on input "State Licensed Building Contractor" at bounding box center [280, 112] width 9 height 9
click at [1247, 601] on span "Update" at bounding box center [1245, 599] width 35 height 11
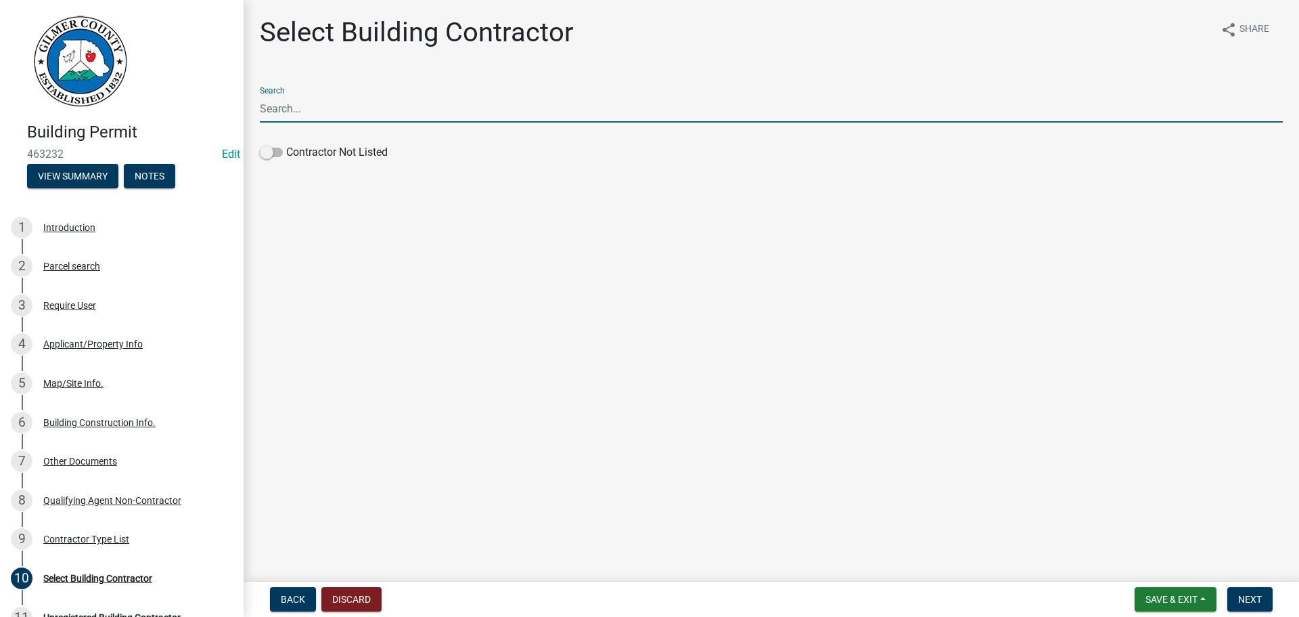
click at [327, 116] on input "Search" at bounding box center [771, 109] width 1023 height 28
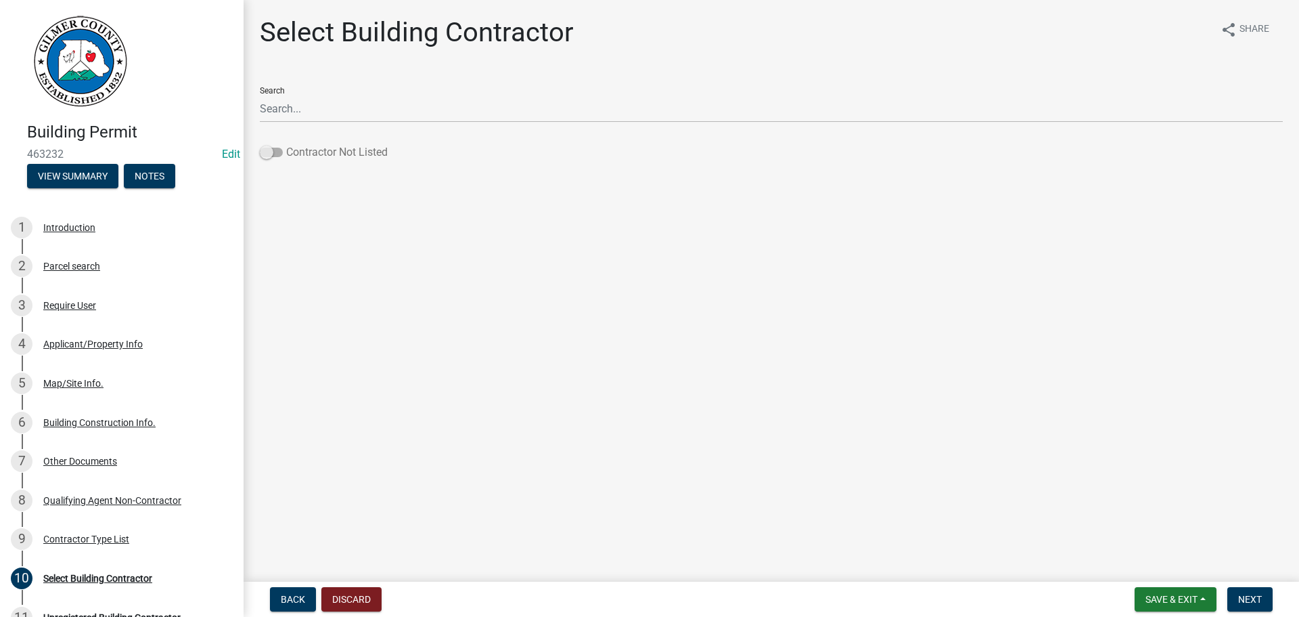
click at [263, 154] on span at bounding box center [271, 152] width 23 height 9
click at [286, 144] on input "Contractor Not Listed" at bounding box center [286, 144] width 0 height 0
click at [1245, 594] on span "Next" at bounding box center [1250, 599] width 24 height 11
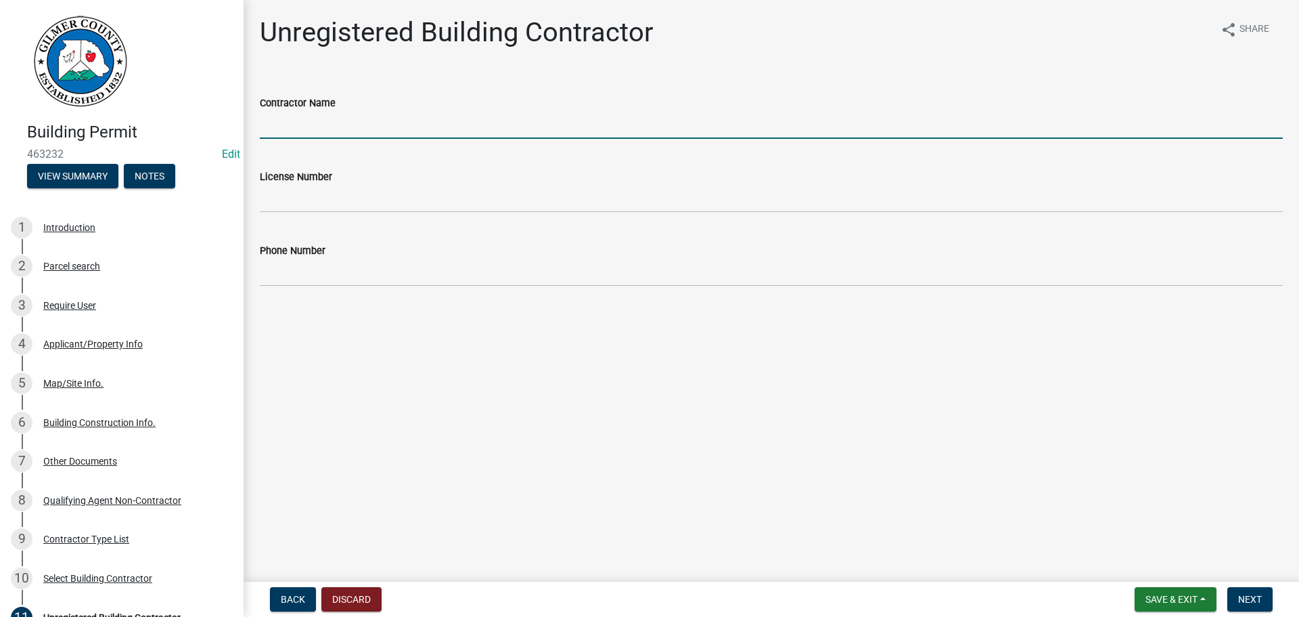
click at [322, 134] on input "Contractor Name" at bounding box center [771, 125] width 1023 height 28
click at [403, 125] on input "BACKYARD STORAGE SOLUYTIONS" at bounding box center [771, 125] width 1023 height 28
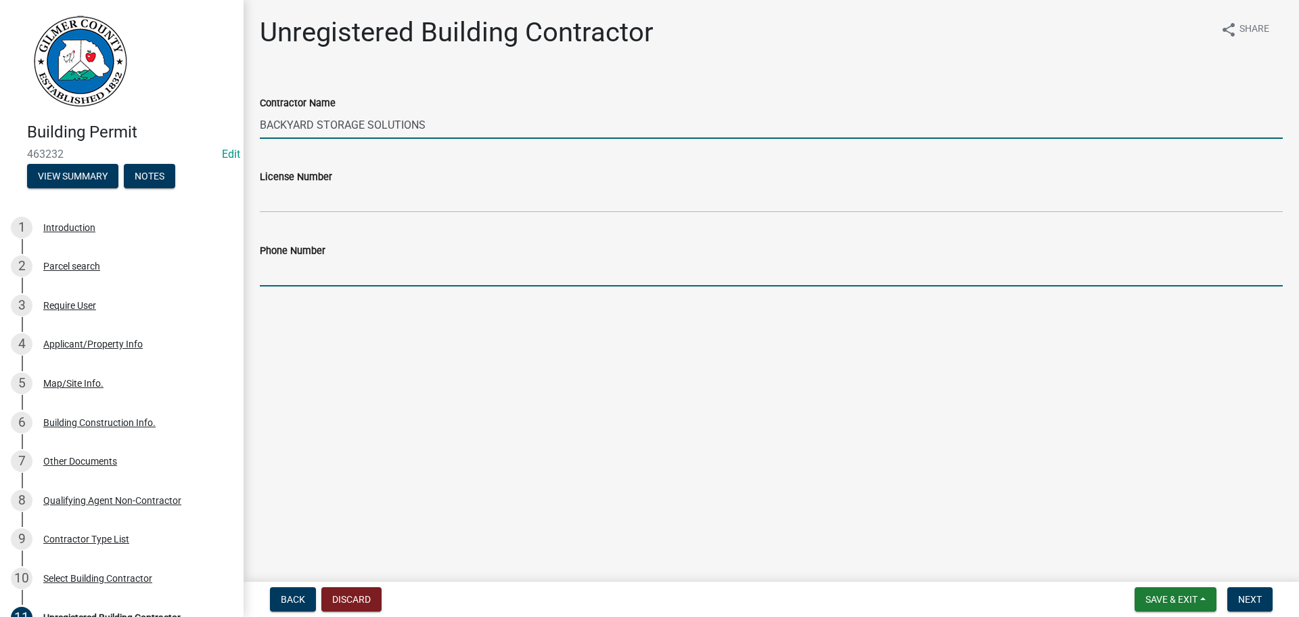
click at [371, 271] on input "Phone Number" at bounding box center [771, 273] width 1023 height 28
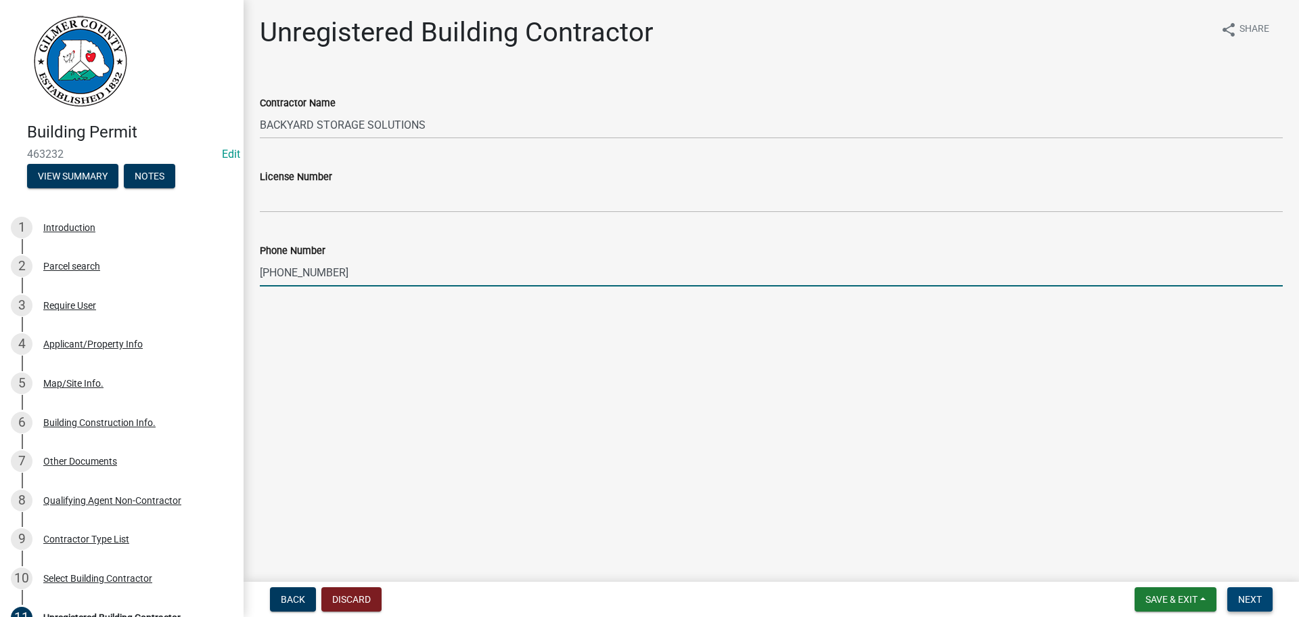
click at [1256, 596] on span "Next" at bounding box center [1250, 599] width 24 height 11
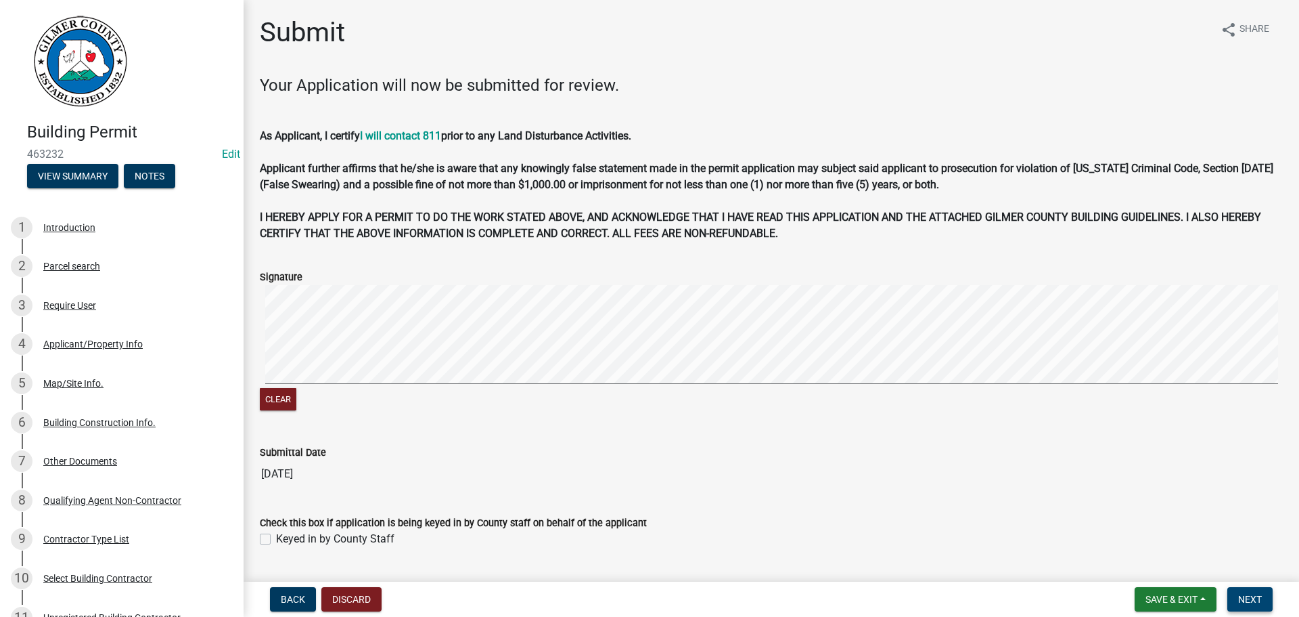
click at [1252, 600] on span "Next" at bounding box center [1250, 599] width 24 height 11
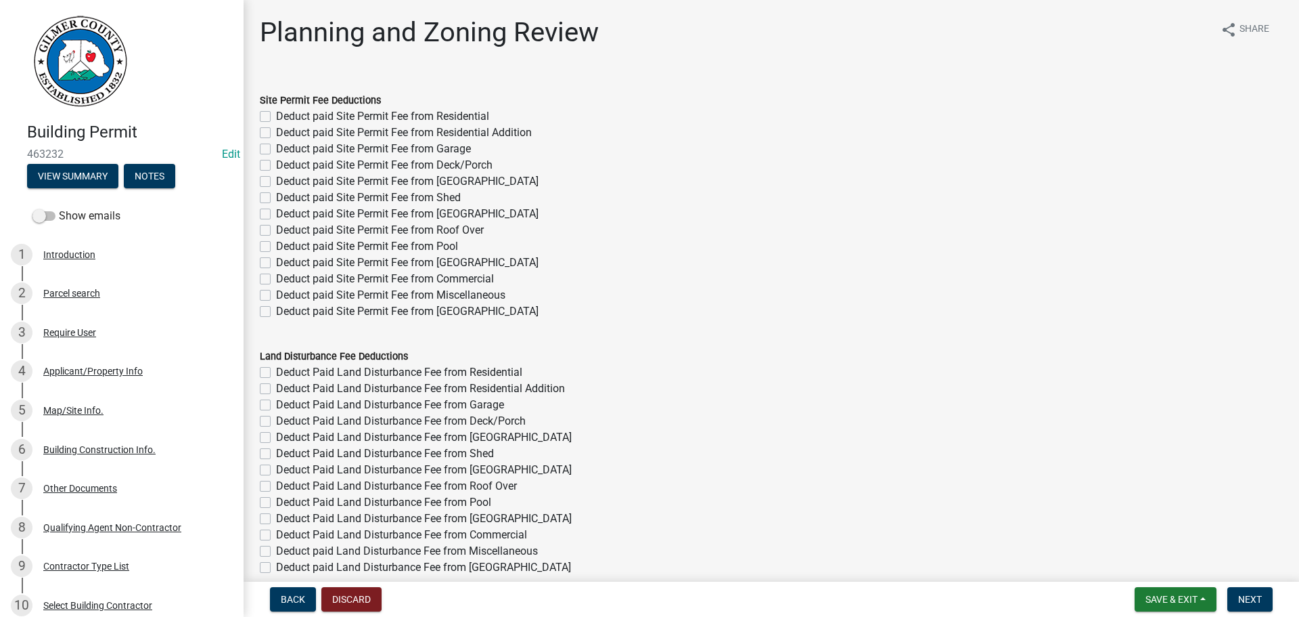
click at [276, 199] on label "Deduct paid Site Permit Fee from Shed" at bounding box center [368, 197] width 185 height 16
click at [276, 198] on input "Deduct paid Site Permit Fee from Shed" at bounding box center [280, 193] width 9 height 9
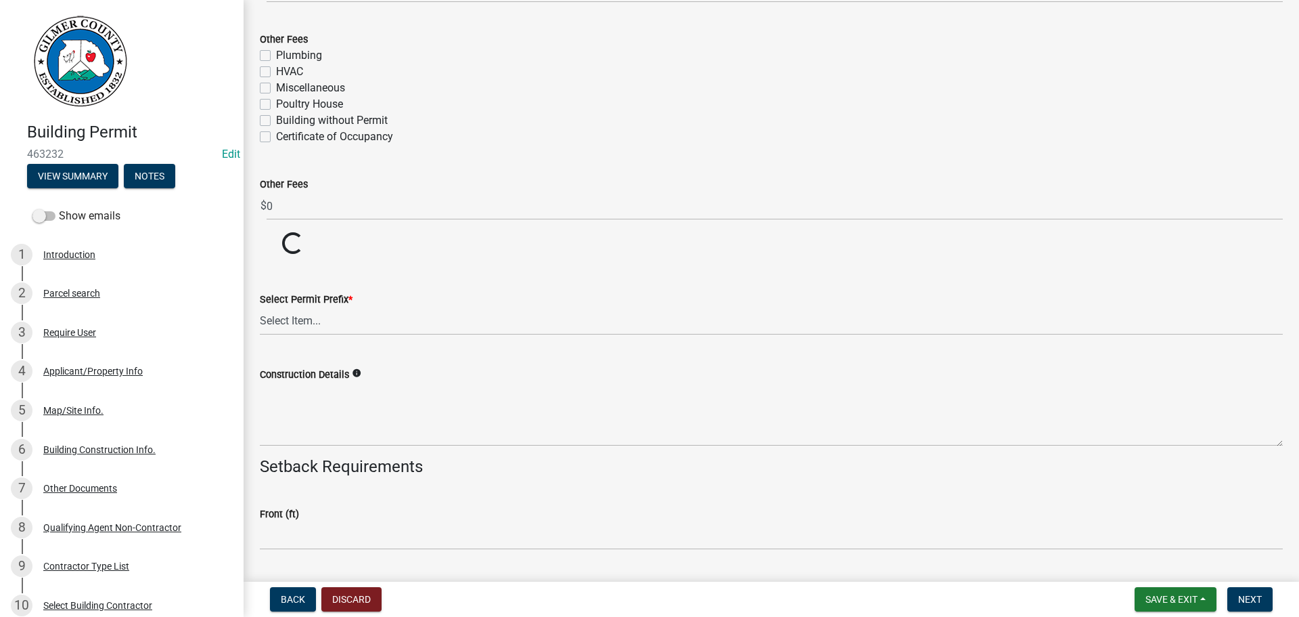
scroll to position [2525, 0]
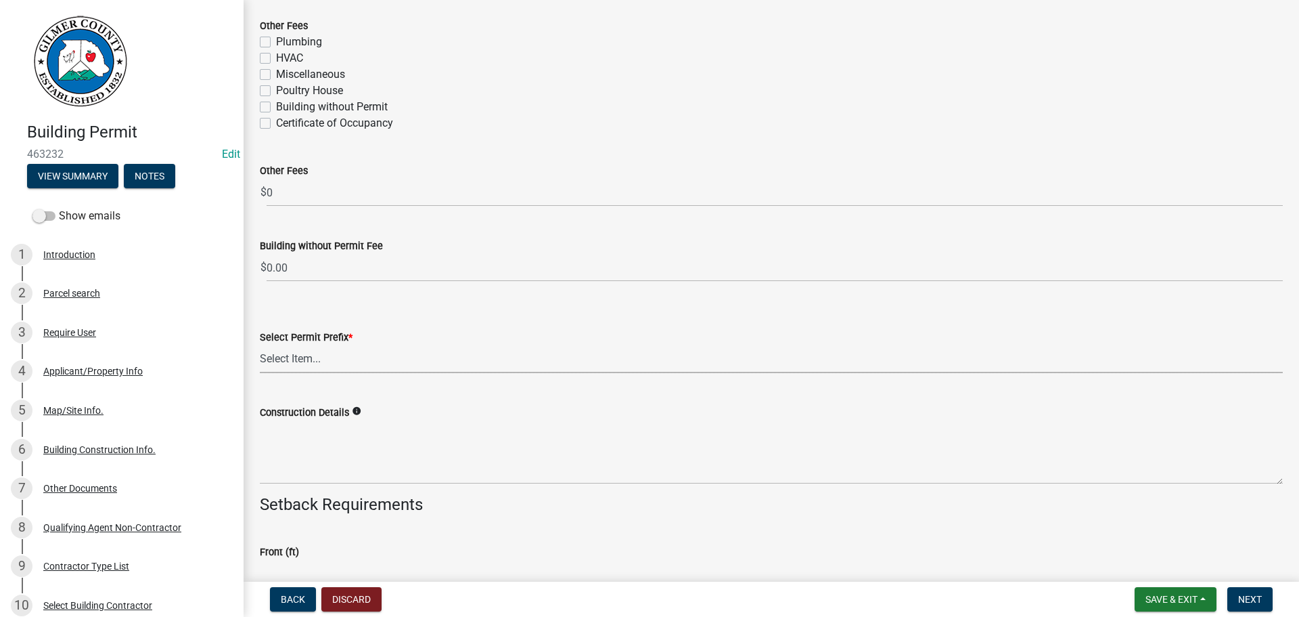
click at [314, 364] on select "Select Item... RES COMM MB LAND POOL MISC CELL TOWER - NEW CELL TOWER - ADD ON" at bounding box center [771, 359] width 1023 height 28
click at [260, 345] on select "Select Item... RES COMM MB LAND POOL MISC CELL TOWER - NEW CELL TOWER - ADD ON" at bounding box center [771, 359] width 1023 height 28
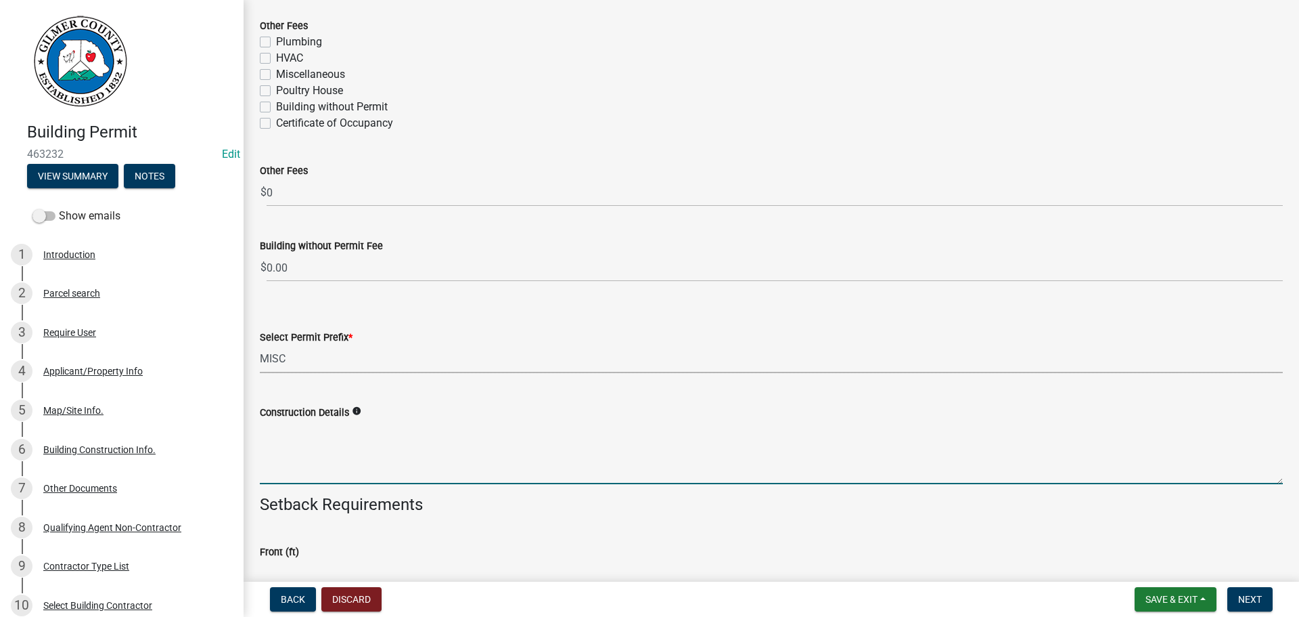
click at [296, 442] on textarea "Construction Details" at bounding box center [771, 452] width 1023 height 64
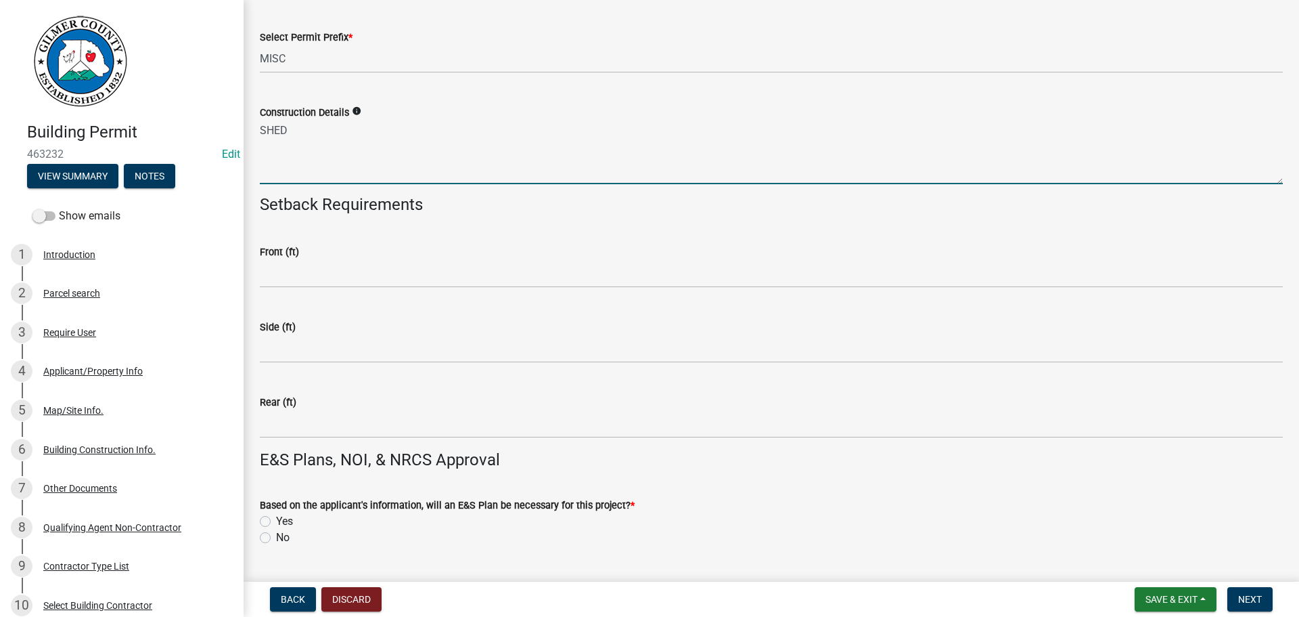
scroll to position [2931, 0]
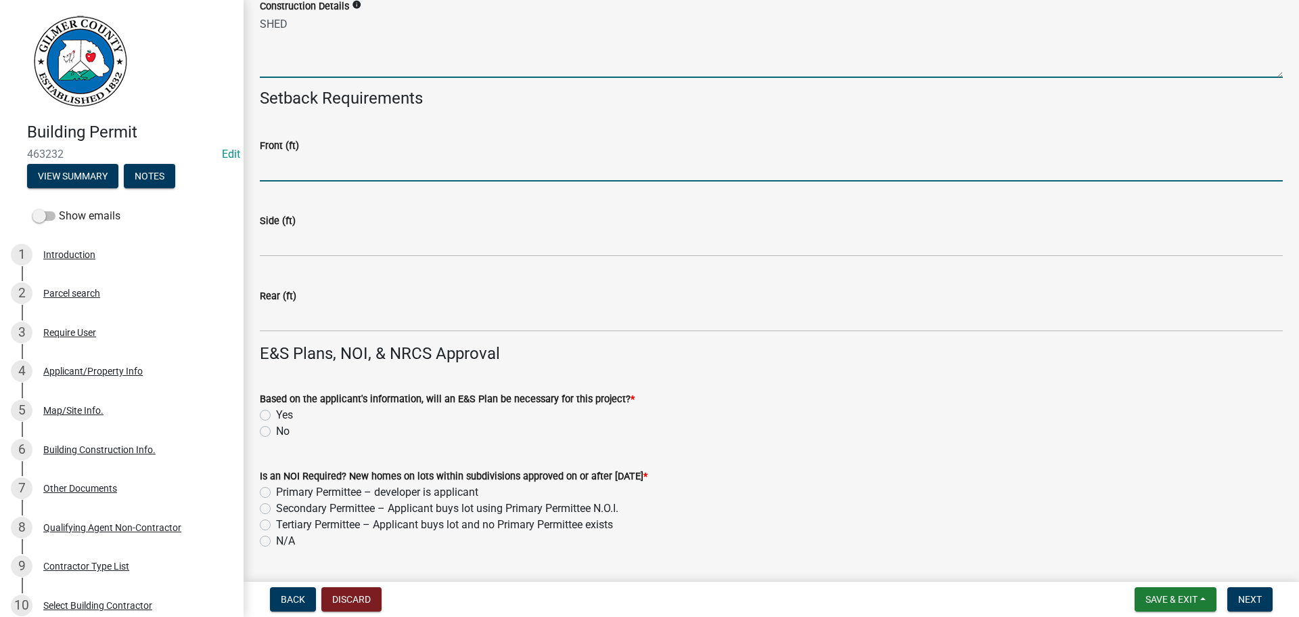
click at [307, 169] on input "text" at bounding box center [771, 168] width 1023 height 28
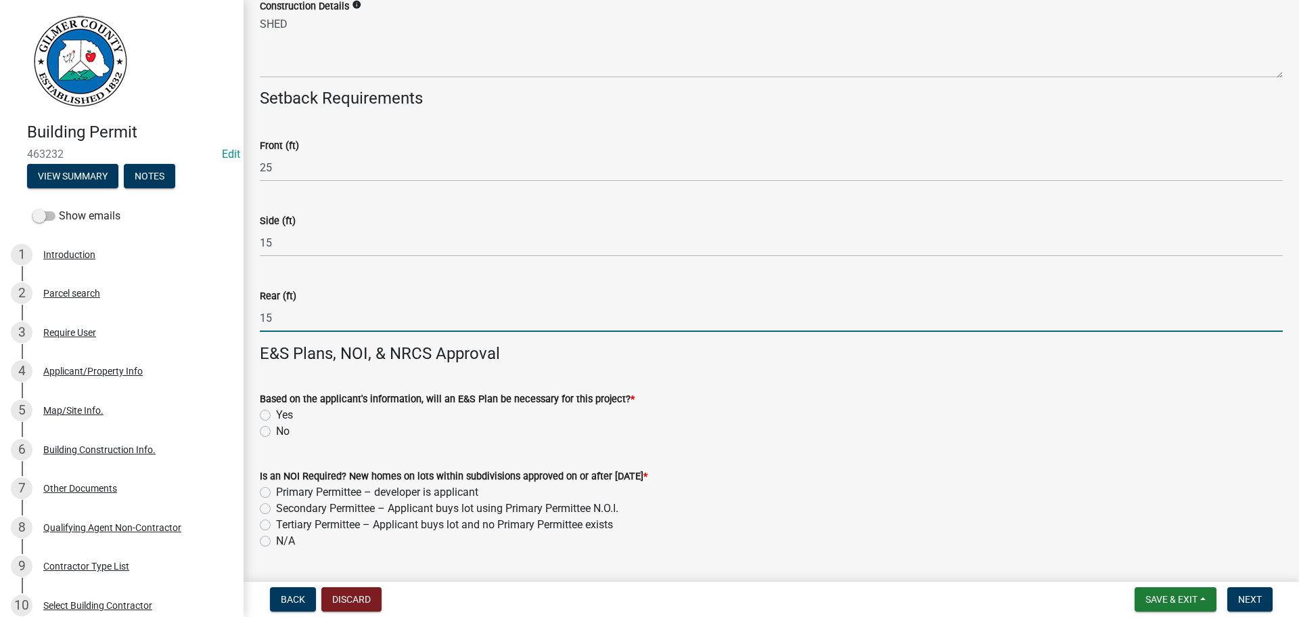
click at [276, 428] on label "No" at bounding box center [283, 431] width 14 height 16
click at [276, 428] on input "No" at bounding box center [280, 427] width 9 height 9
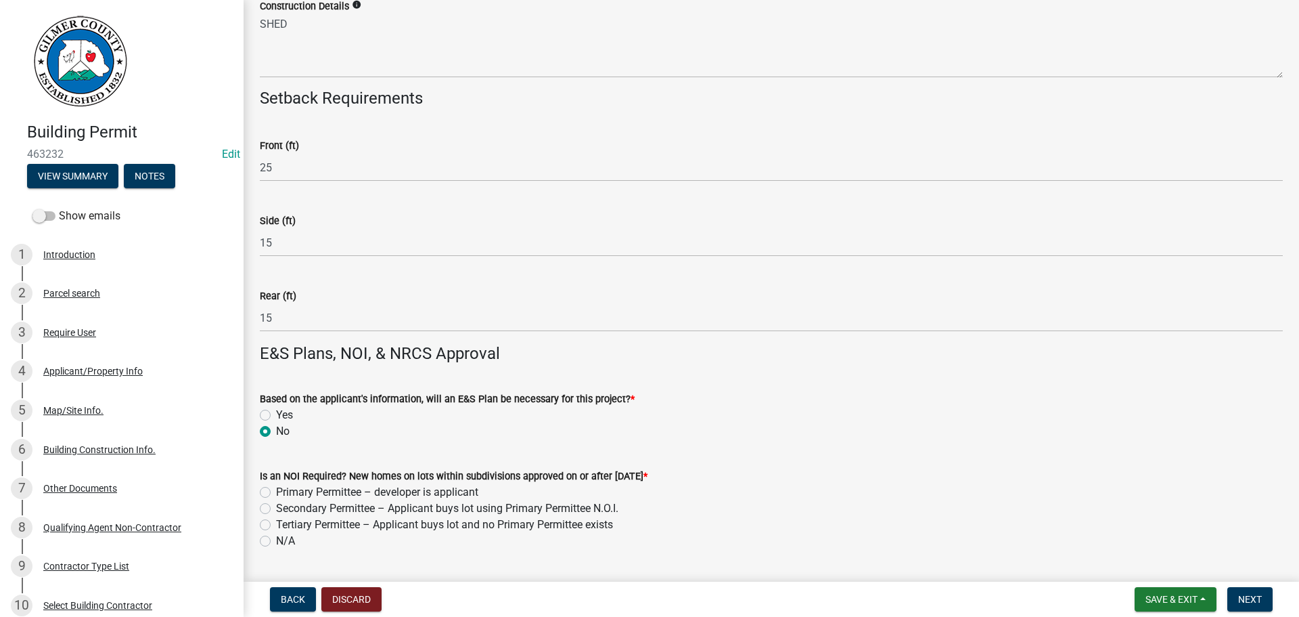
click at [276, 535] on label "N/A" at bounding box center [285, 541] width 19 height 16
click at [276, 535] on input "N/A" at bounding box center [280, 537] width 9 height 9
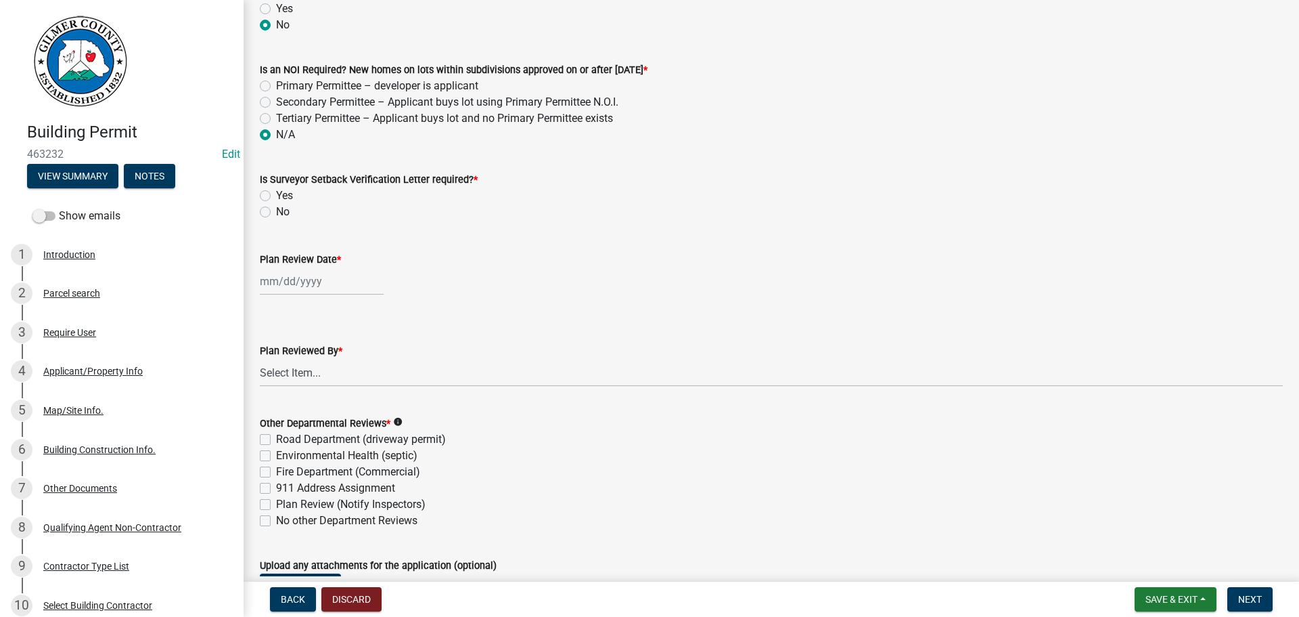
click at [276, 208] on label "No" at bounding box center [283, 212] width 14 height 16
click at [276, 208] on input "No" at bounding box center [280, 208] width 9 height 9
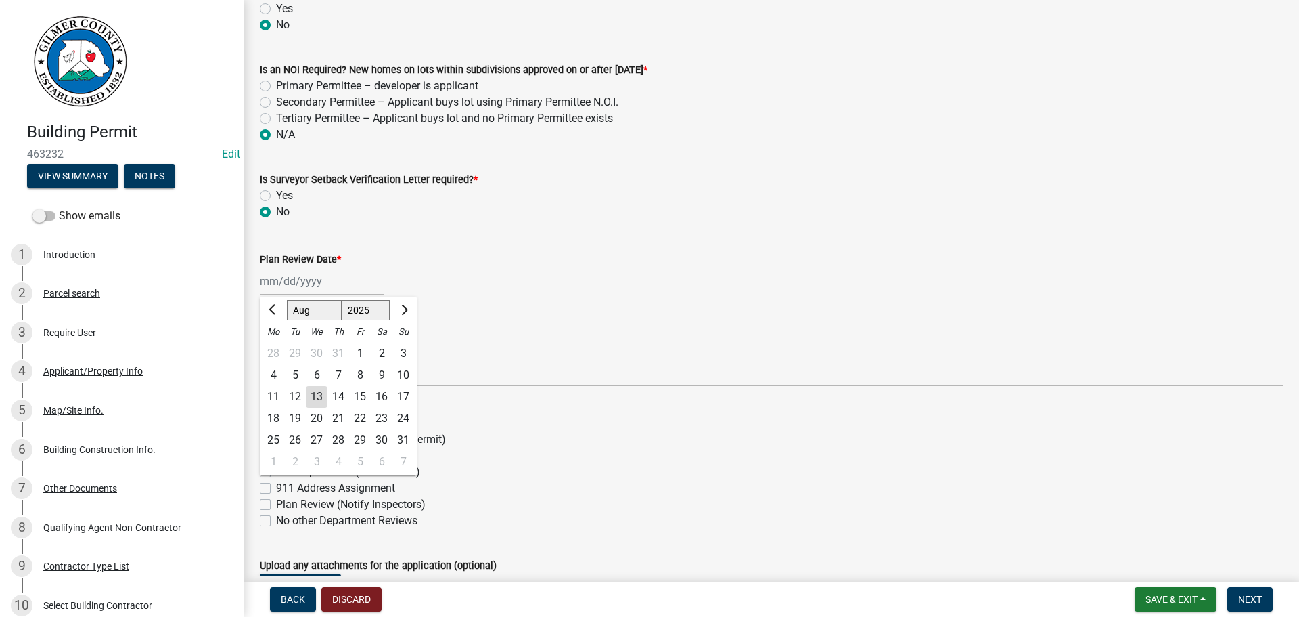
drag, startPoint x: 289, startPoint y: 288, endPoint x: 294, endPoint y: 294, distance: 7.7
click at [289, 288] on div "[PERSON_NAME] Feb Mar Apr [PERSON_NAME][DATE] Oct Nov [DATE] 1526 1527 1528 152…" at bounding box center [322, 281] width 124 height 28
click at [311, 392] on div "13" at bounding box center [317, 397] width 22 height 22
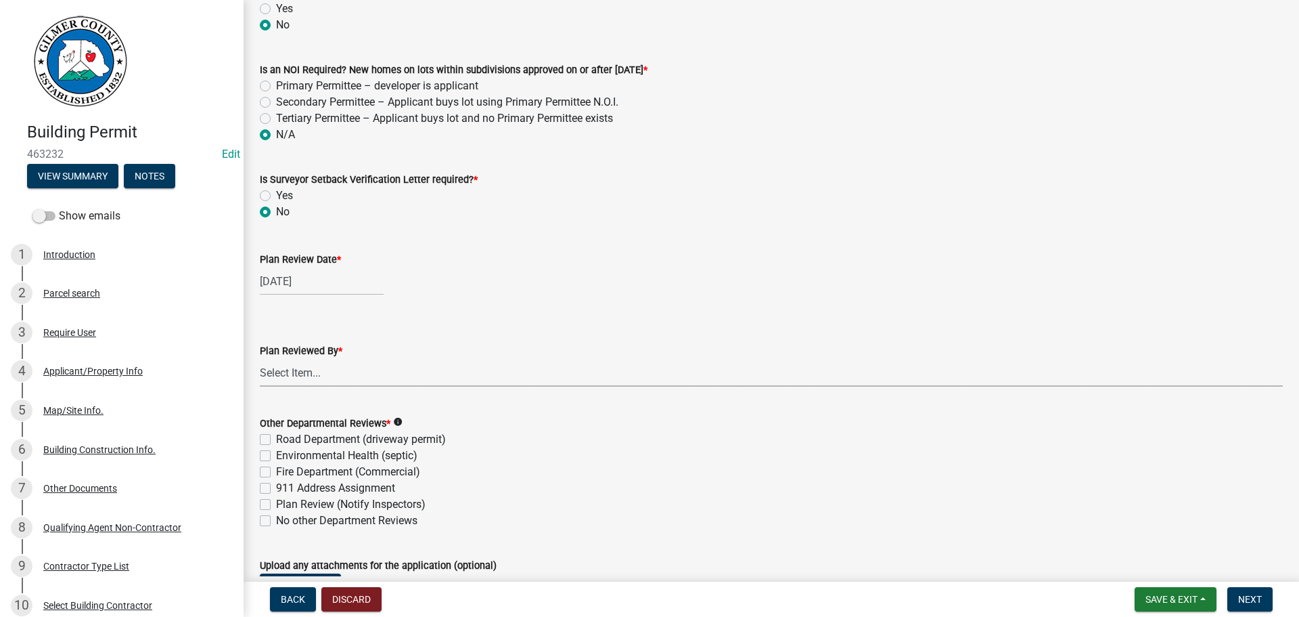
click at [295, 362] on select "Select Item... [PERSON_NAME] [PERSON_NAME] [PERSON_NAME] [PERSON_NAME] [PERSON_…" at bounding box center [771, 373] width 1023 height 28
click at [260, 359] on select "Select Item... [PERSON_NAME] [PERSON_NAME] [PERSON_NAME] [PERSON_NAME] [PERSON_…" at bounding box center [771, 373] width 1023 height 28
click at [276, 522] on label "No other Department Reviews" at bounding box center [346, 520] width 141 height 16
click at [276, 521] on input "No other Department Reviews" at bounding box center [280, 516] width 9 height 9
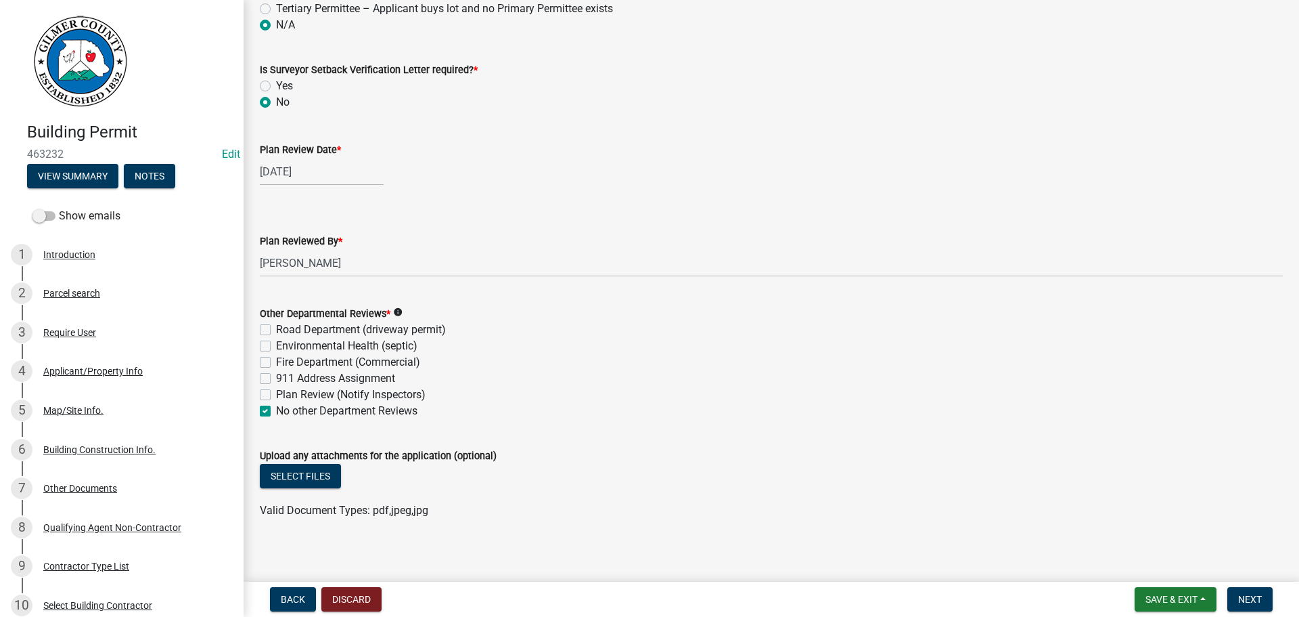
scroll to position [3454, 0]
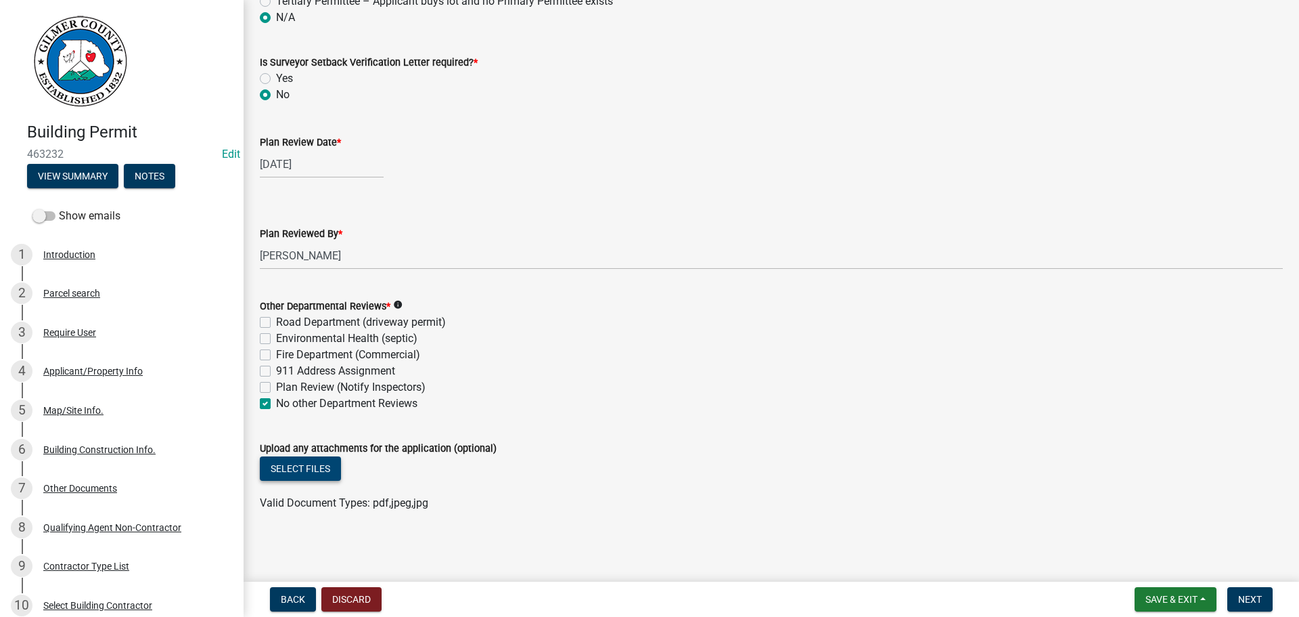
click at [291, 466] on button "Select files" at bounding box center [300, 468] width 81 height 24
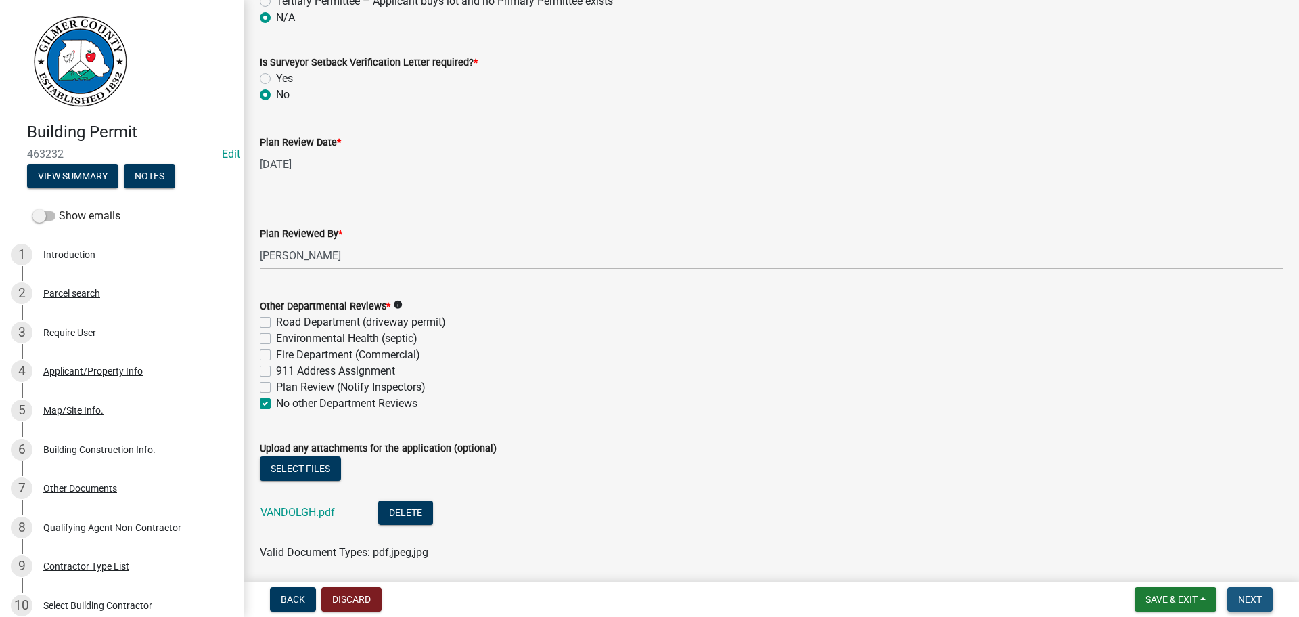
click at [1245, 596] on span "Next" at bounding box center [1250, 599] width 24 height 11
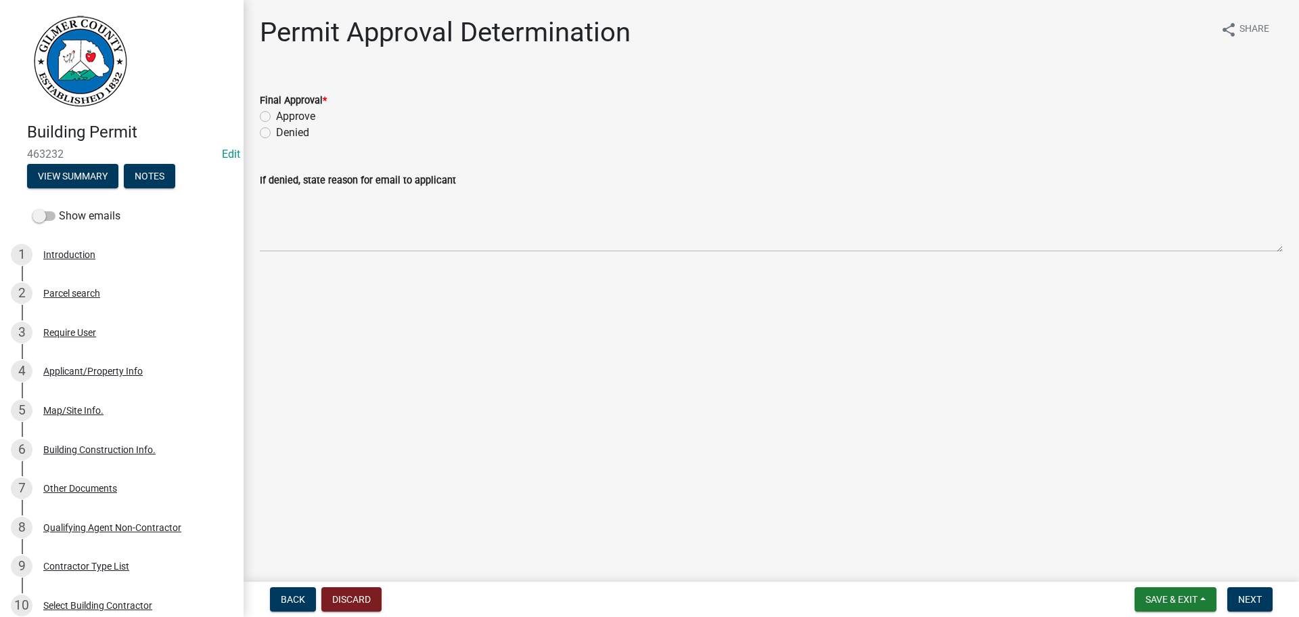
click at [276, 116] on label "Approve" at bounding box center [295, 116] width 39 height 16
click at [276, 116] on input "Approve" at bounding box center [280, 112] width 9 height 9
click at [1247, 598] on span "Next" at bounding box center [1250, 599] width 24 height 11
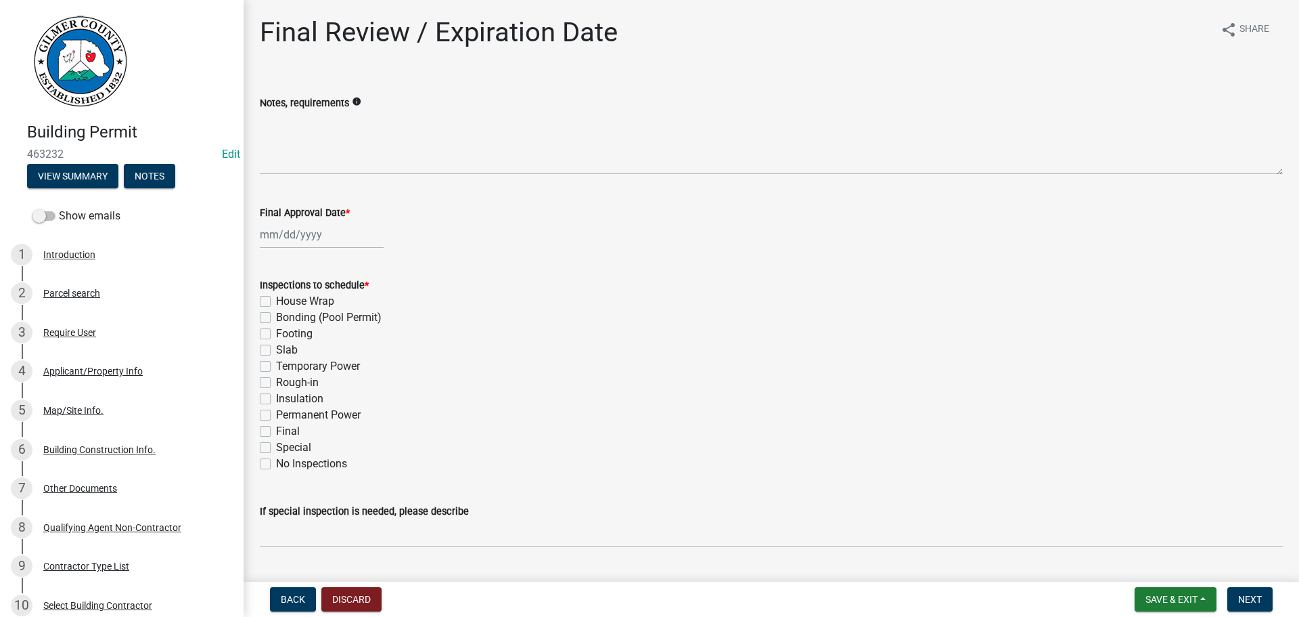
click at [307, 235] on div at bounding box center [322, 235] width 124 height 28
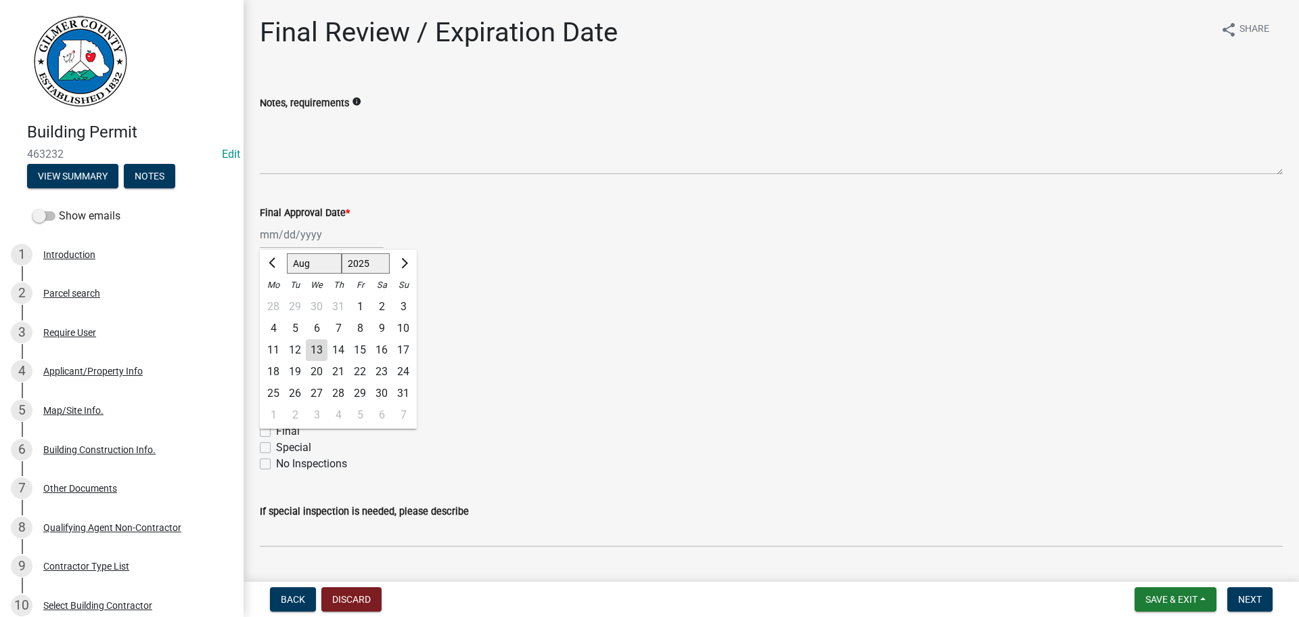
click at [319, 347] on div "13" at bounding box center [317, 350] width 22 height 22
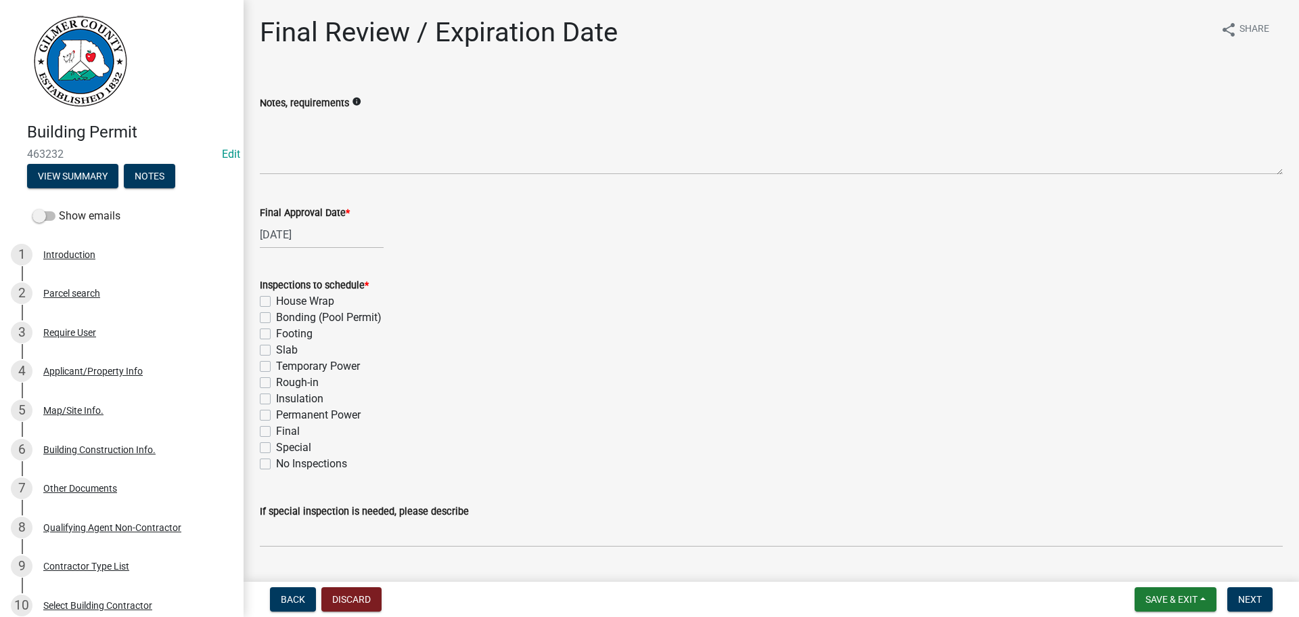
click at [276, 334] on label "Footing" at bounding box center [294, 334] width 37 height 16
click at [276, 334] on input "Footing" at bounding box center [280, 330] width 9 height 9
click at [276, 428] on label "Final" at bounding box center [288, 431] width 24 height 16
click at [276, 428] on input "Final" at bounding box center [280, 427] width 9 height 9
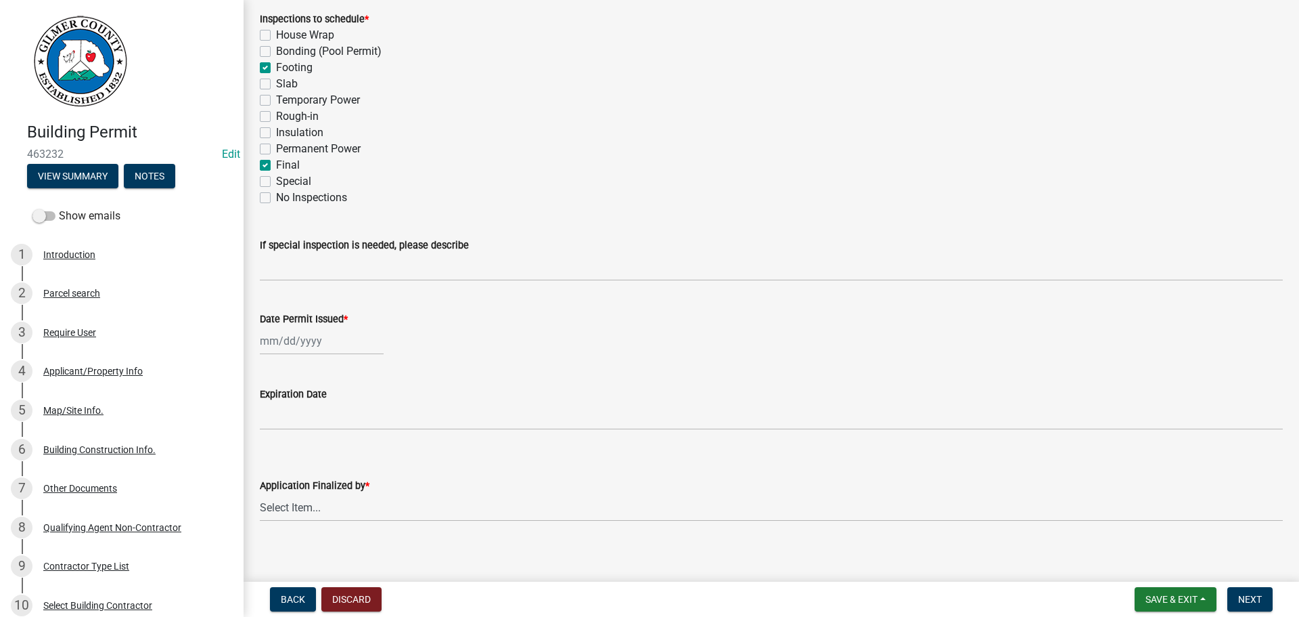
scroll to position [276, 0]
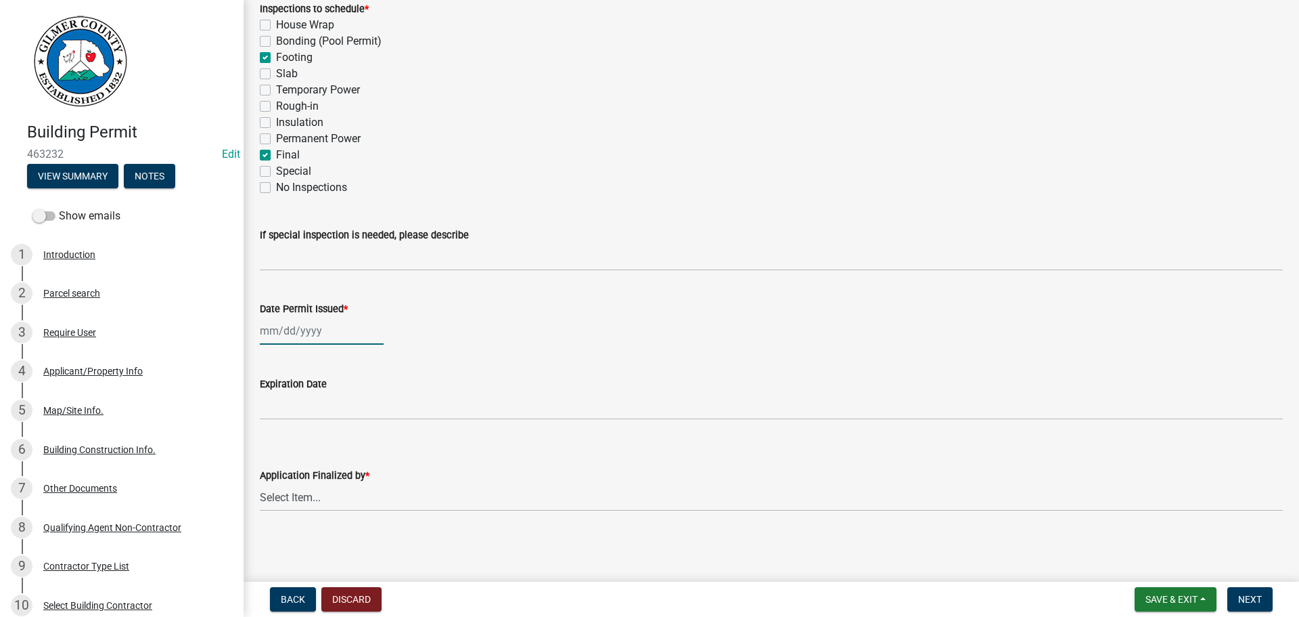
click at [314, 332] on div at bounding box center [322, 331] width 124 height 28
click at [322, 445] on div "13" at bounding box center [317, 446] width 22 height 22
click at [316, 501] on select "Select Item... [PERSON_NAME] [PERSON_NAME] [PERSON_NAME] [PERSON_NAME] [PERSON_…" at bounding box center [771, 497] width 1023 height 28
click at [260, 483] on select "Select Item... [PERSON_NAME] [PERSON_NAME] [PERSON_NAME] [PERSON_NAME] [PERSON_…" at bounding box center [771, 497] width 1023 height 28
click at [1237, 581] on nav "Back Discard Save & Exit Save Save & Exit Next" at bounding box center [772, 598] width 1056 height 35
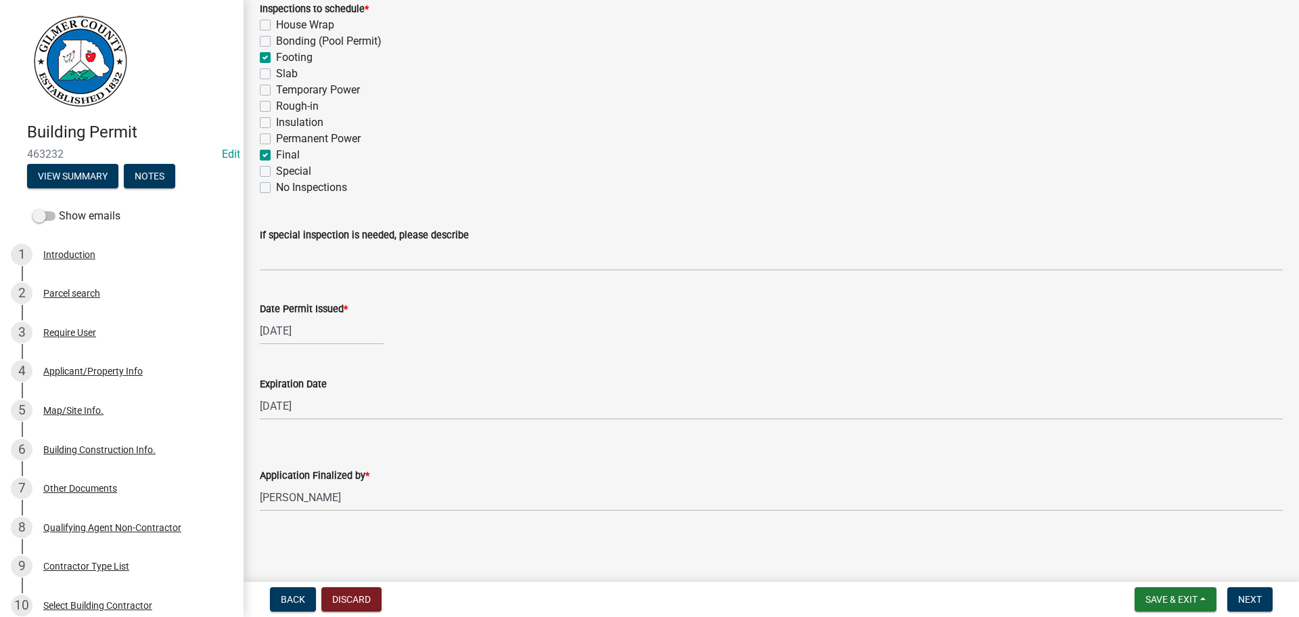
click at [276, 60] on label "Footing" at bounding box center [294, 57] width 37 height 16
click at [276, 58] on input "Footing" at bounding box center [280, 53] width 9 height 9
click at [1236, 587] on button "Next" at bounding box center [1250, 599] width 45 height 24
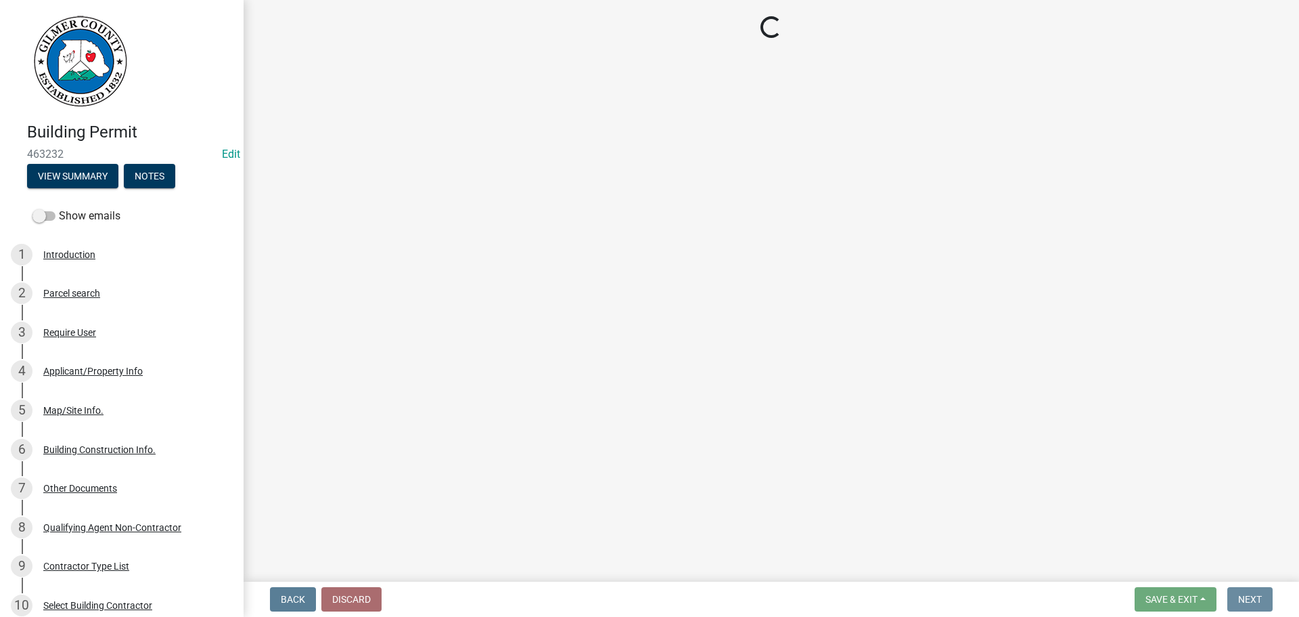
scroll to position [0, 0]
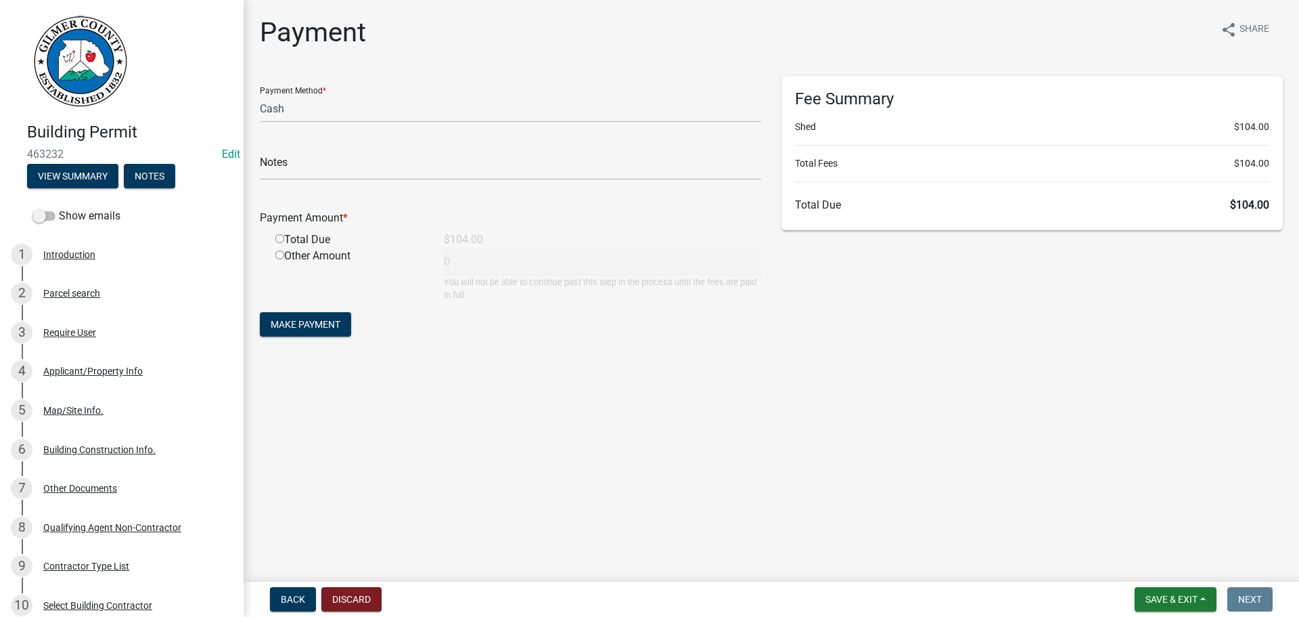
click at [279, 238] on input "radio" at bounding box center [279, 238] width 9 height 9
click at [302, 325] on span "Make Payment" at bounding box center [306, 324] width 70 height 11
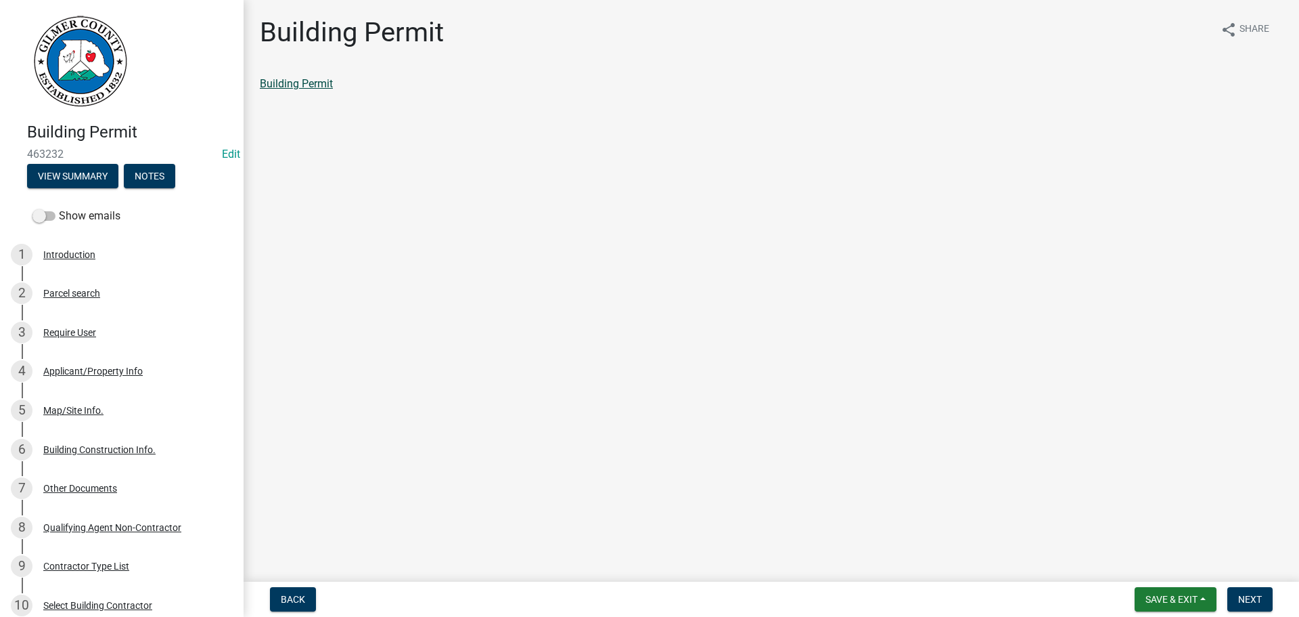
click at [276, 85] on link "Building Permit" at bounding box center [296, 83] width 73 height 13
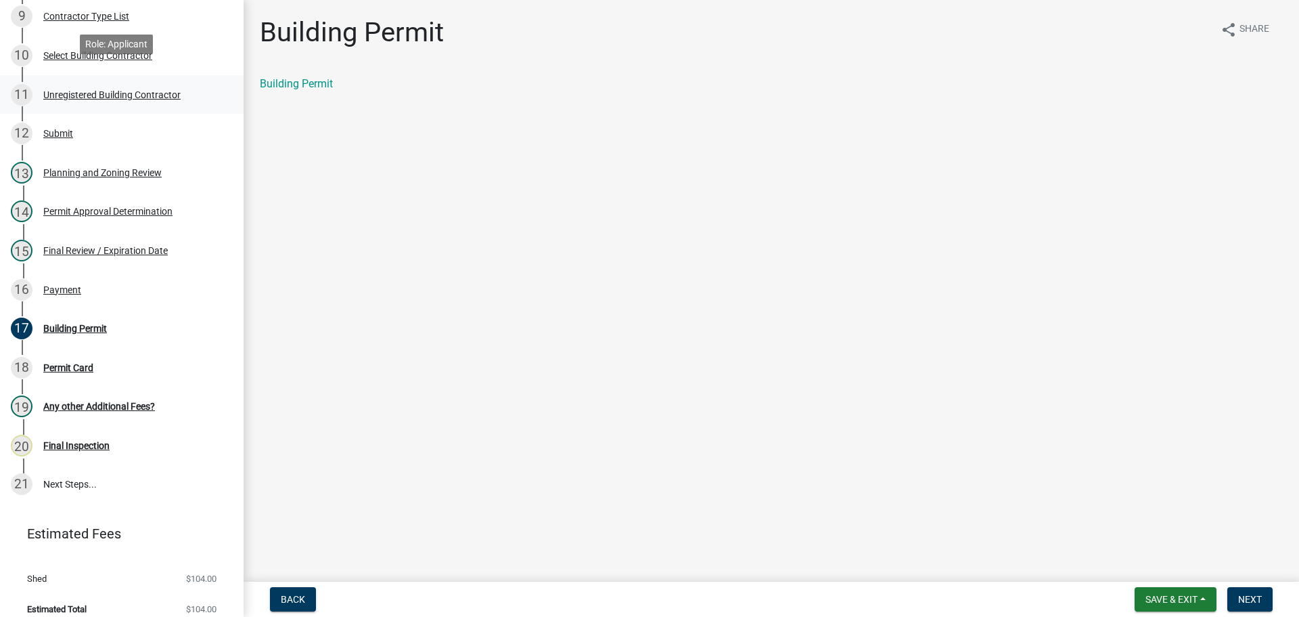
scroll to position [562, 0]
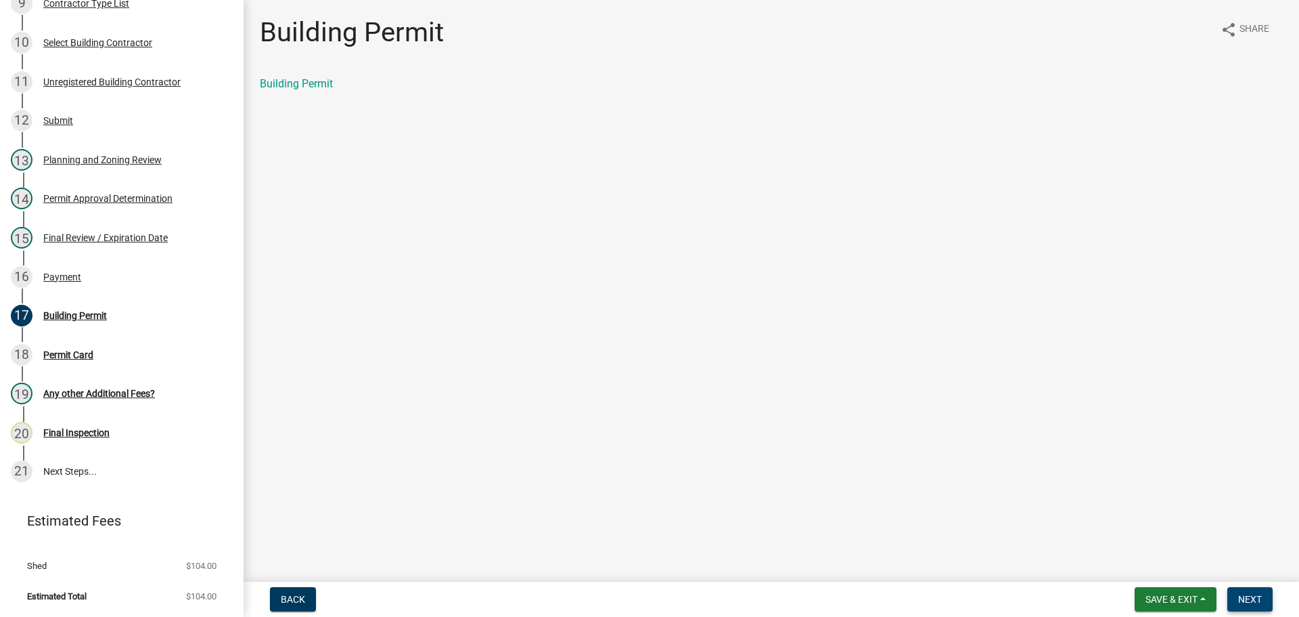
click at [1246, 596] on span "Next" at bounding box center [1250, 599] width 24 height 11
click at [275, 84] on link "Permit Card" at bounding box center [288, 83] width 56 height 13
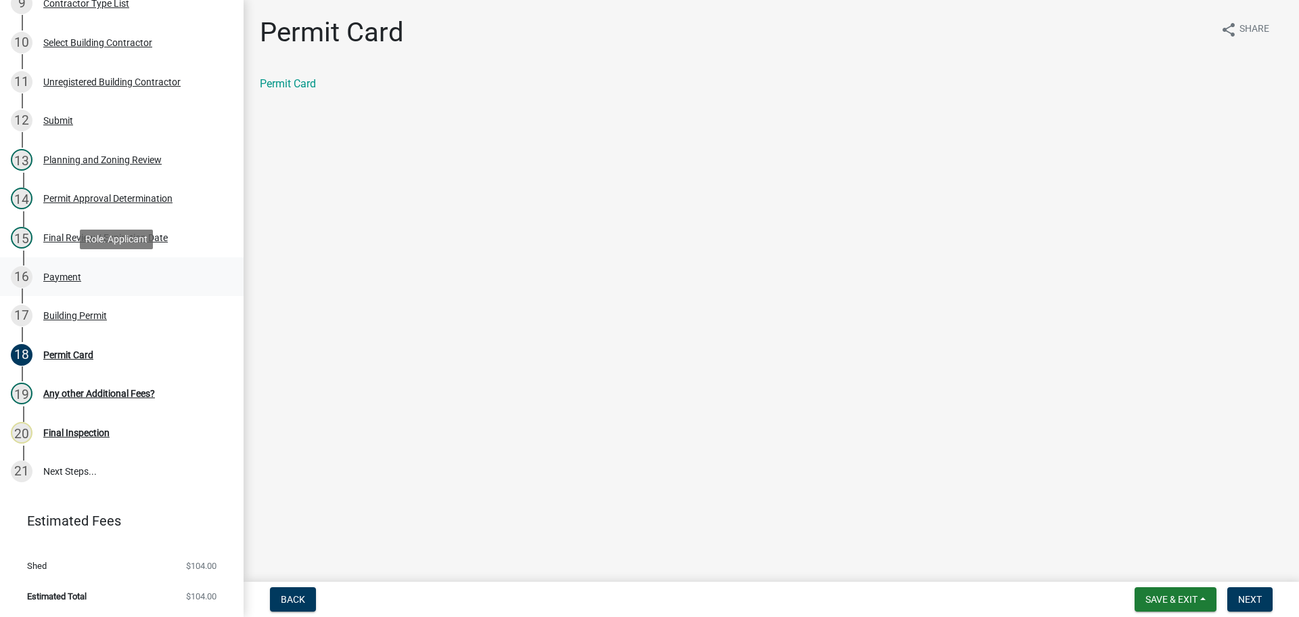
click at [49, 277] on div "Payment" at bounding box center [62, 276] width 38 height 9
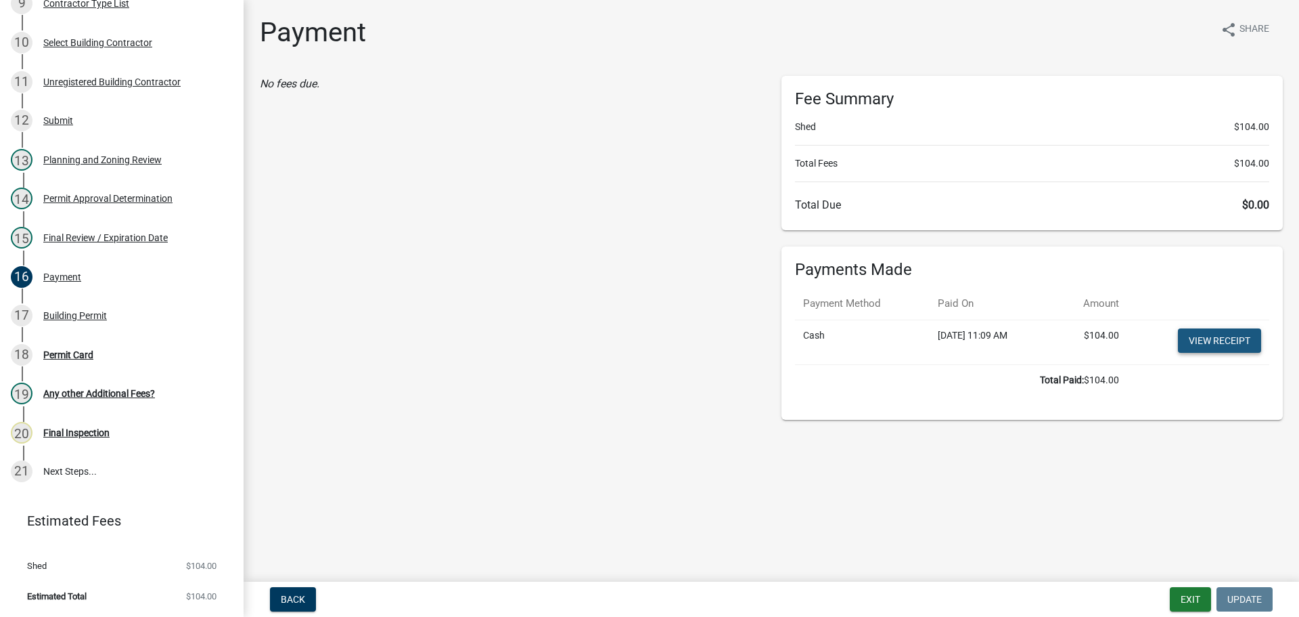
click at [1217, 339] on link "View receipt" at bounding box center [1219, 340] width 83 height 24
click at [50, 353] on div "Permit Card" at bounding box center [68, 354] width 50 height 9
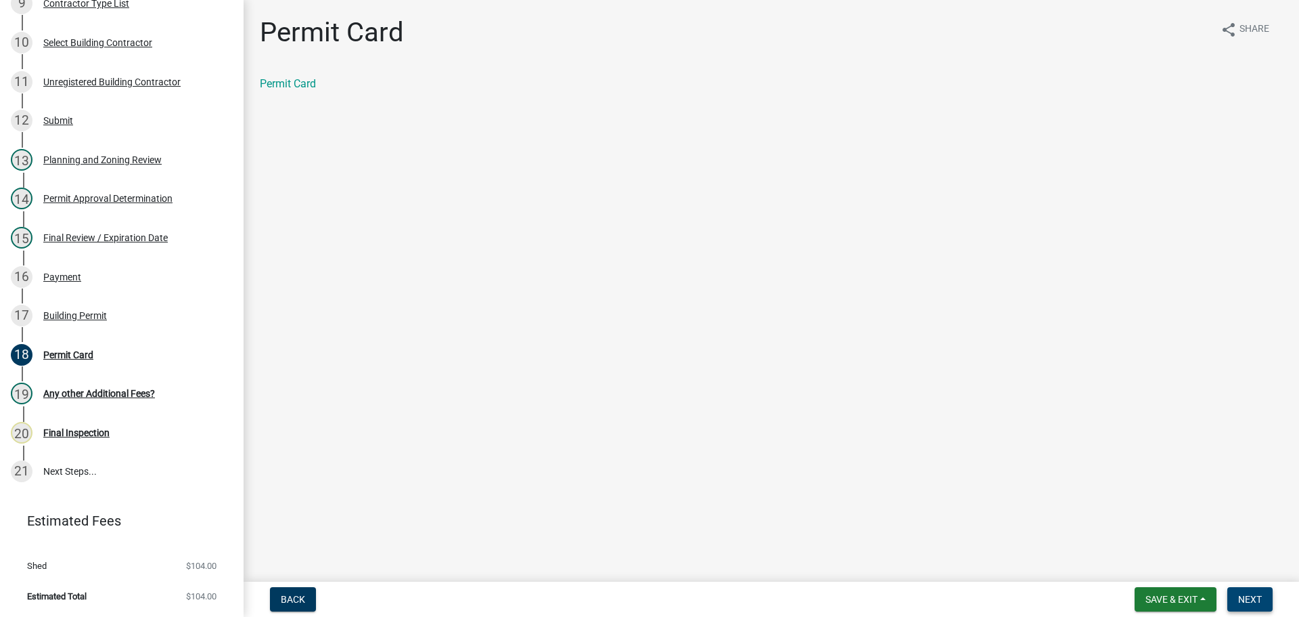
click at [1254, 596] on span "Next" at bounding box center [1250, 599] width 24 height 11
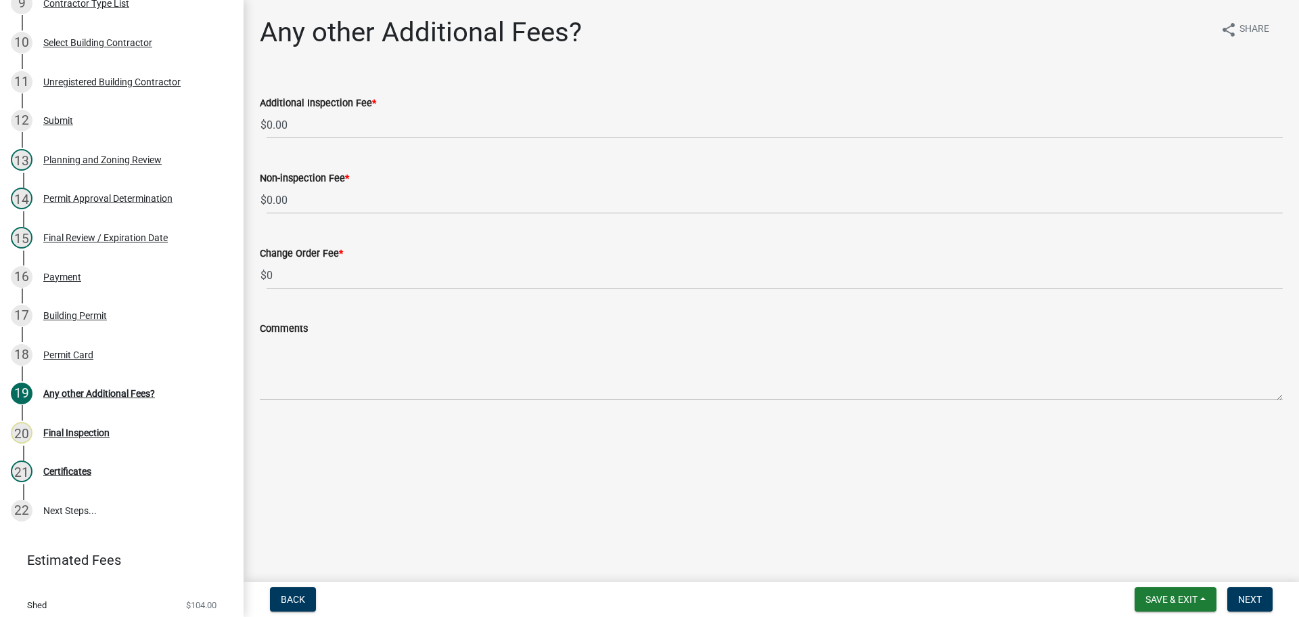
scroll to position [601, 0]
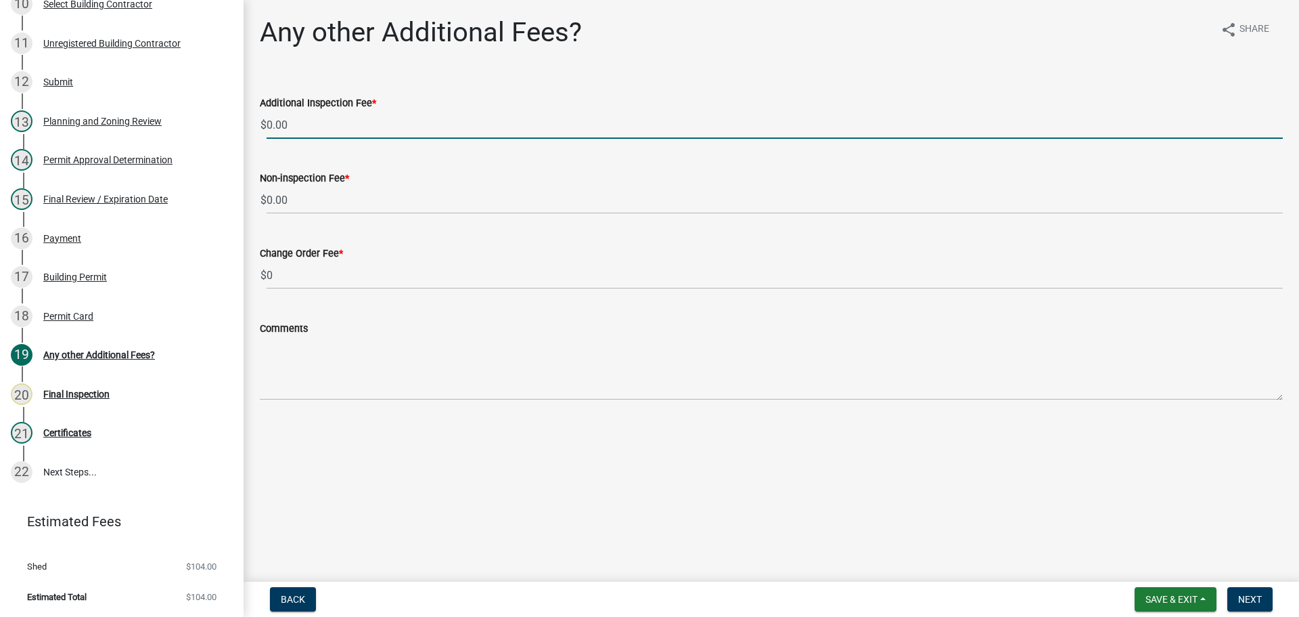
click at [1293, 139] on div "Any other Additional Fees? share Share Additional Inspection Fee * $ 0.00 Non-i…" at bounding box center [772, 219] width 1056 height 407
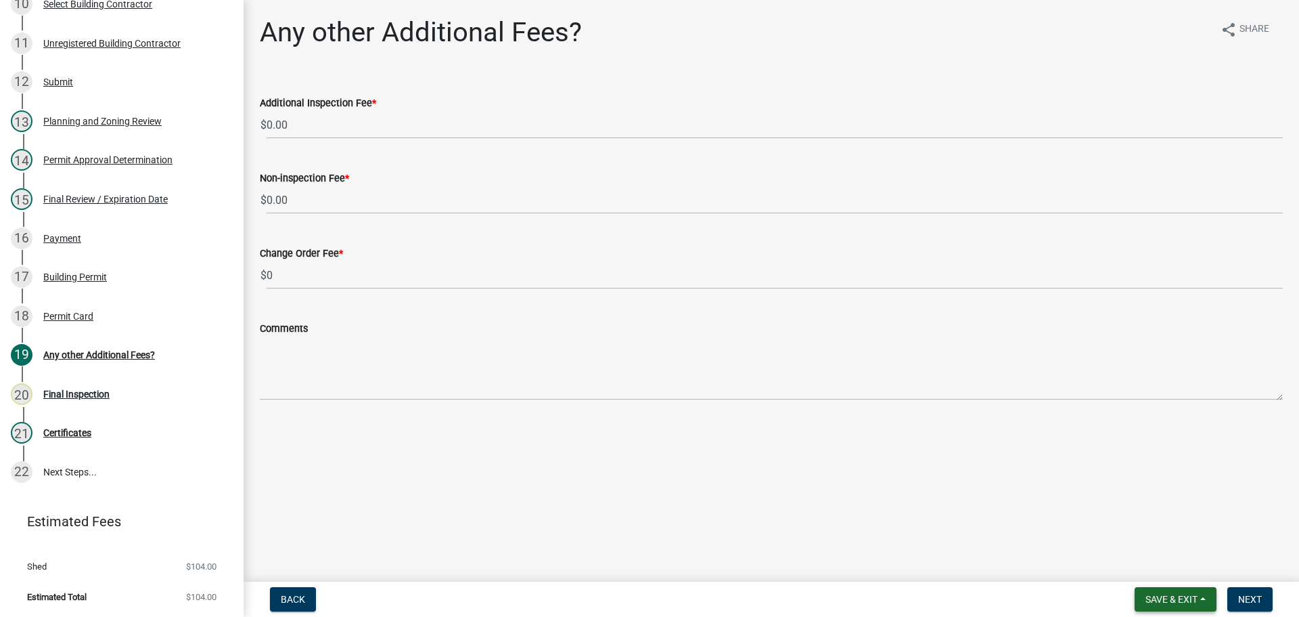
click at [1159, 601] on span "Save & Exit" at bounding box center [1172, 599] width 52 height 11
click at [1148, 564] on button "Save & Exit" at bounding box center [1163, 563] width 108 height 32
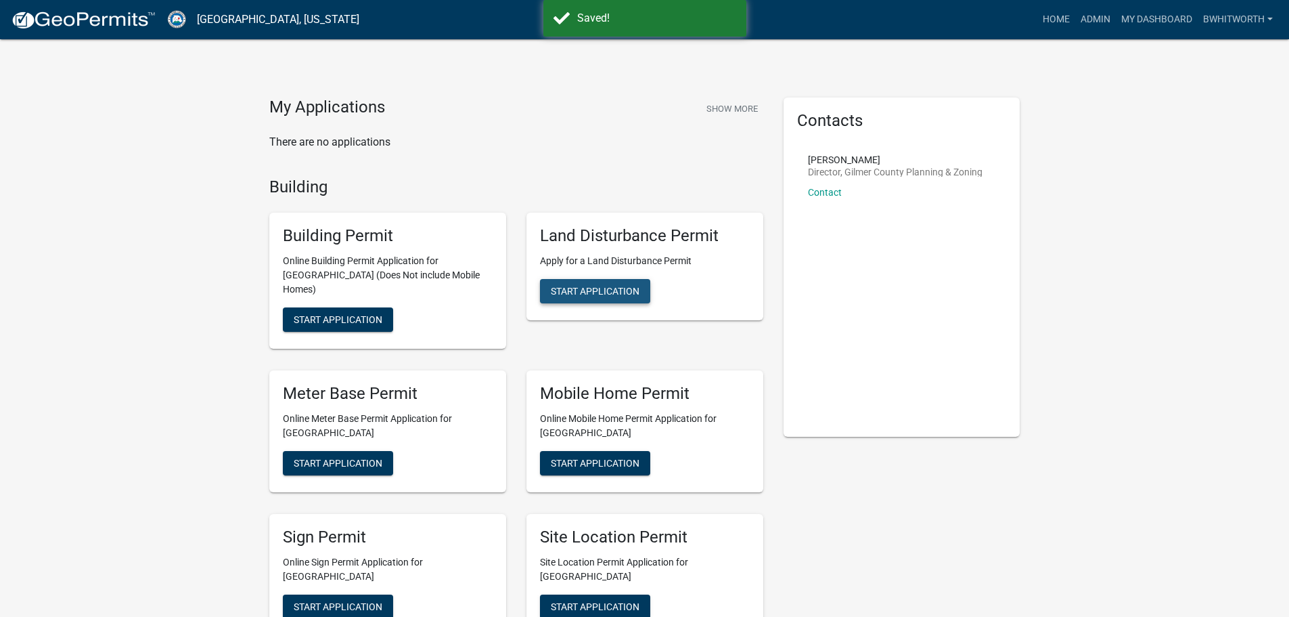
click at [580, 280] on button "Start Application" at bounding box center [595, 291] width 110 height 24
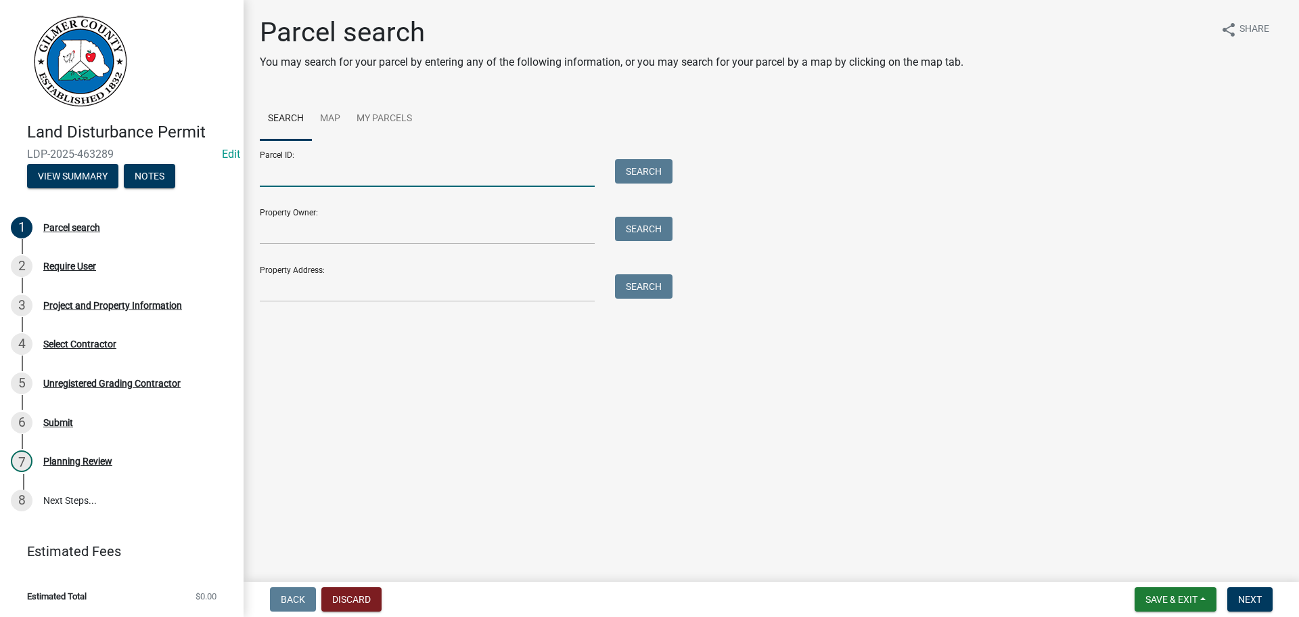
click at [493, 170] on input "Parcel ID:" at bounding box center [427, 173] width 335 height 28
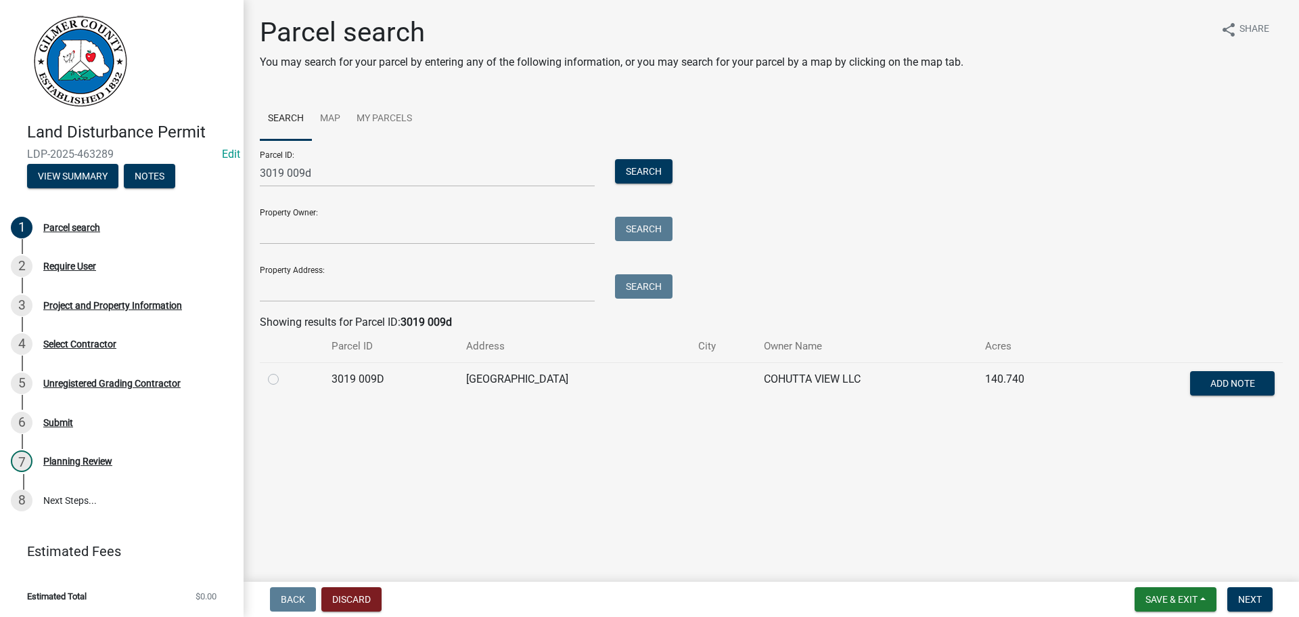
click at [284, 371] on label at bounding box center [284, 371] width 0 height 0
click at [284, 377] on 009D "radio" at bounding box center [288, 375] width 9 height 9
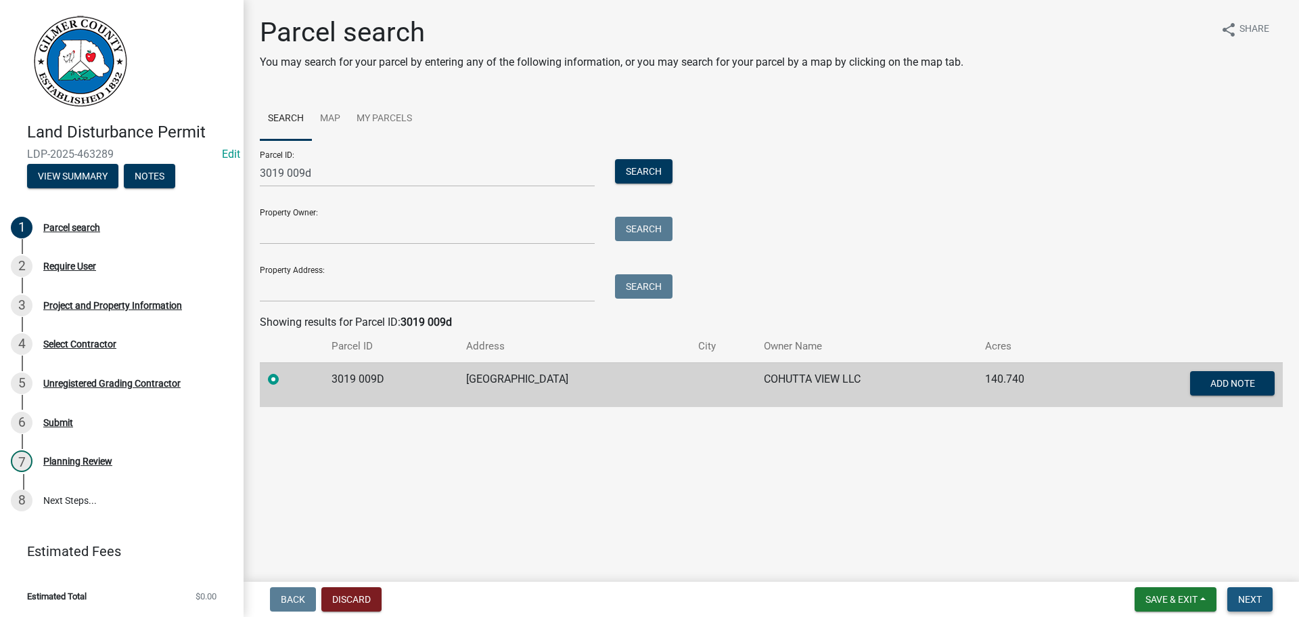
click at [1240, 598] on span "Next" at bounding box center [1250, 599] width 24 height 11
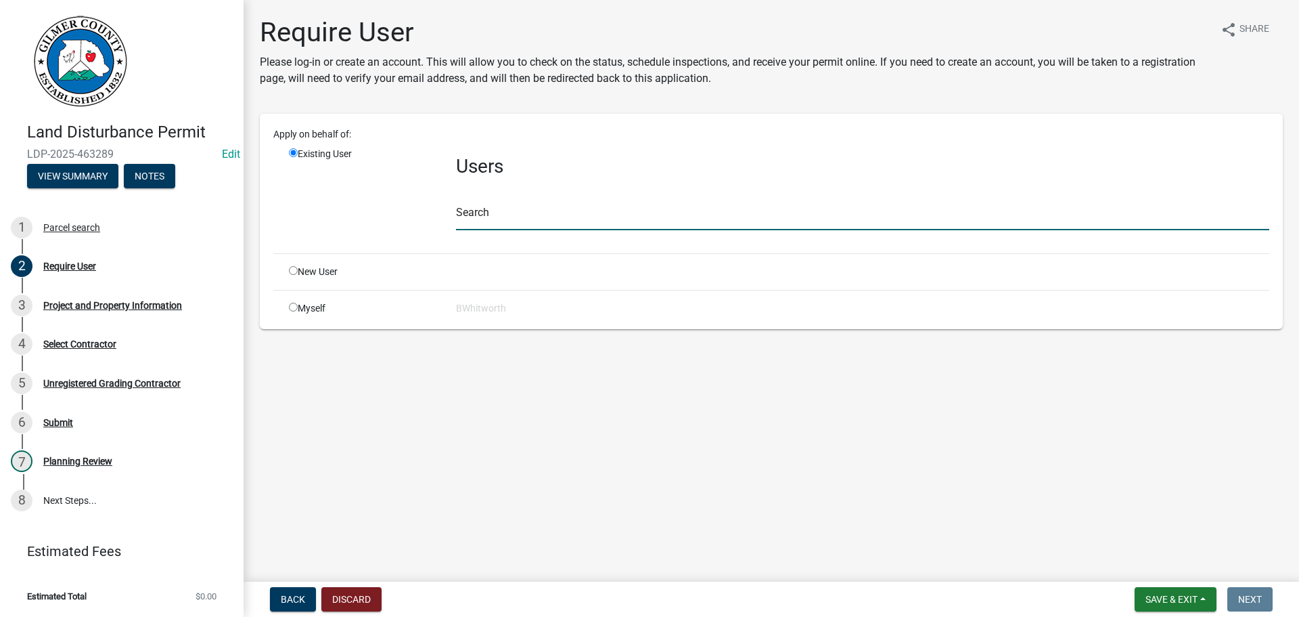
click at [514, 220] on input "text" at bounding box center [862, 216] width 813 height 28
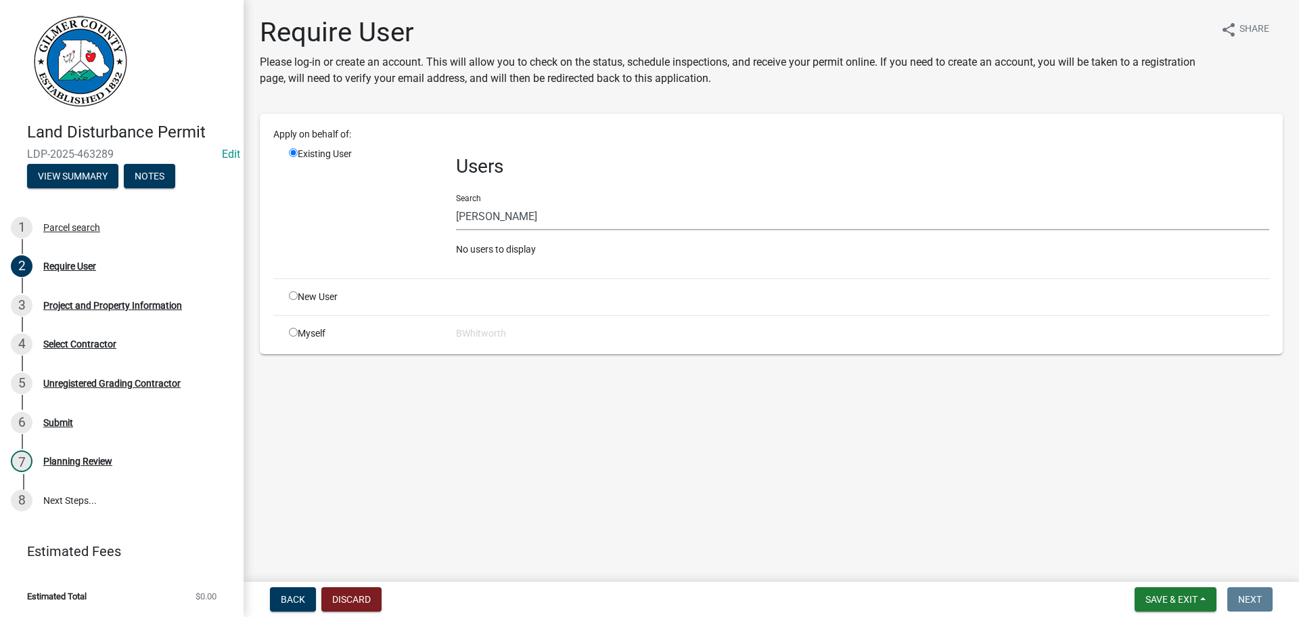
click at [296, 295] on input "radio" at bounding box center [293, 295] width 9 height 9
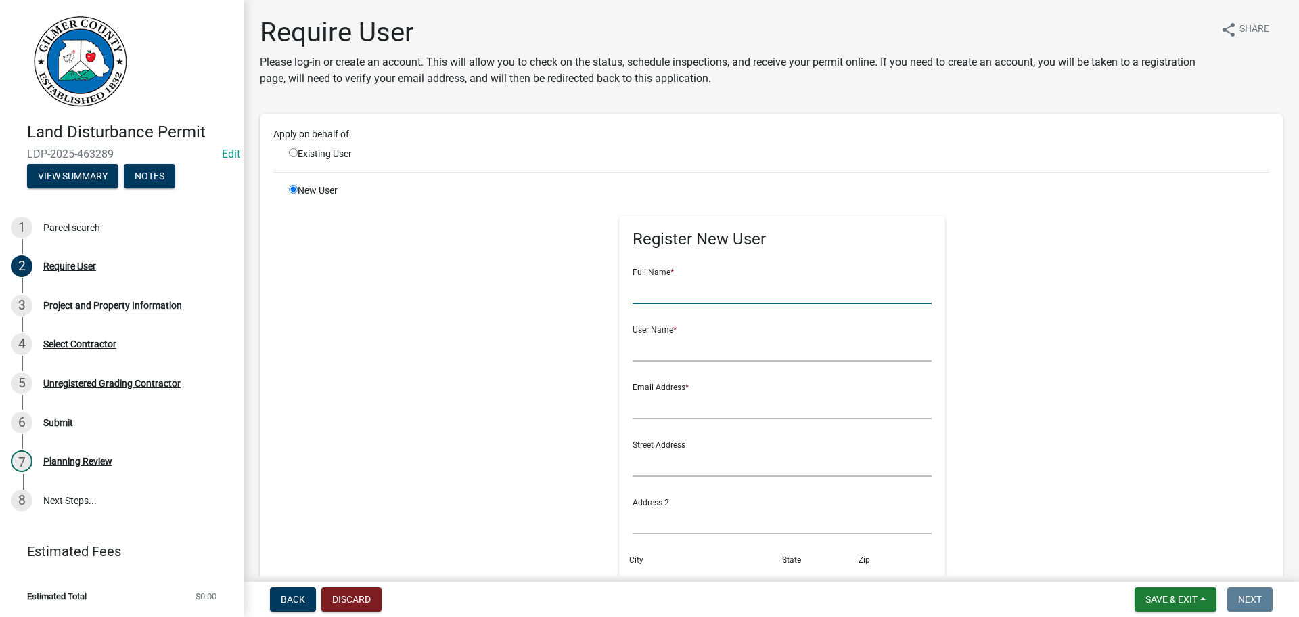
drag, startPoint x: 680, startPoint y: 288, endPoint x: 685, endPoint y: 272, distance: 16.3
click at [680, 288] on input "text" at bounding box center [783, 290] width 300 height 28
click at [739, 340] on input "text" at bounding box center [783, 348] width 300 height 28
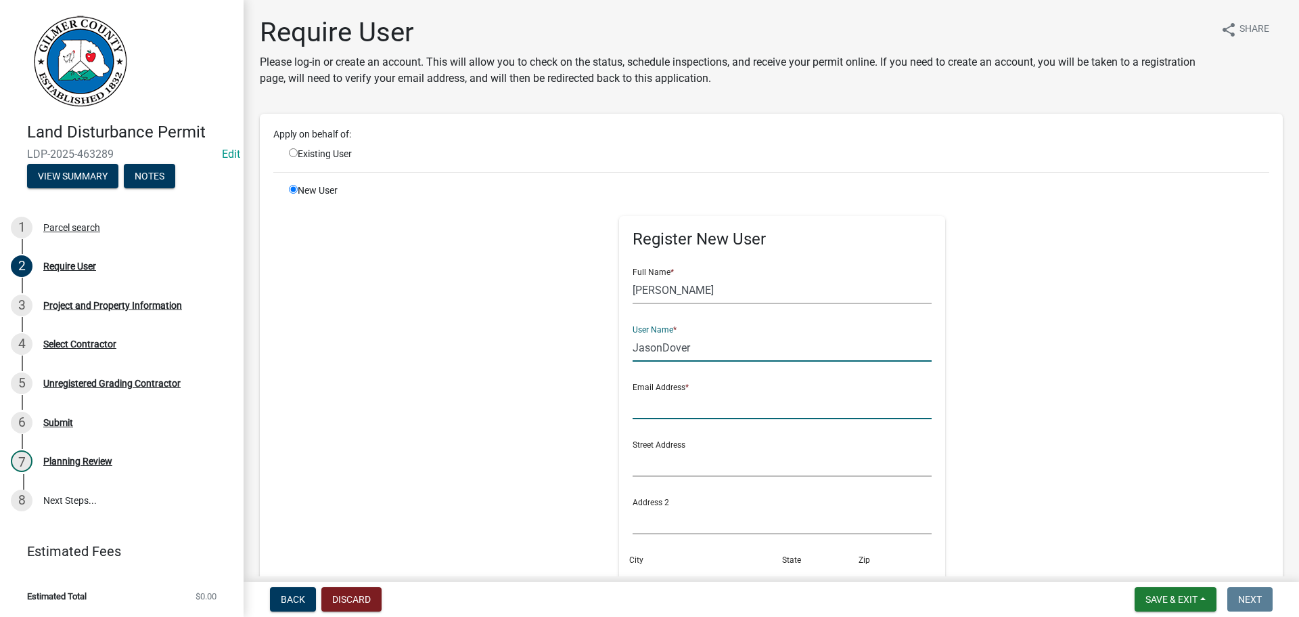
click at [723, 400] on input "text" at bounding box center [783, 405] width 300 height 28
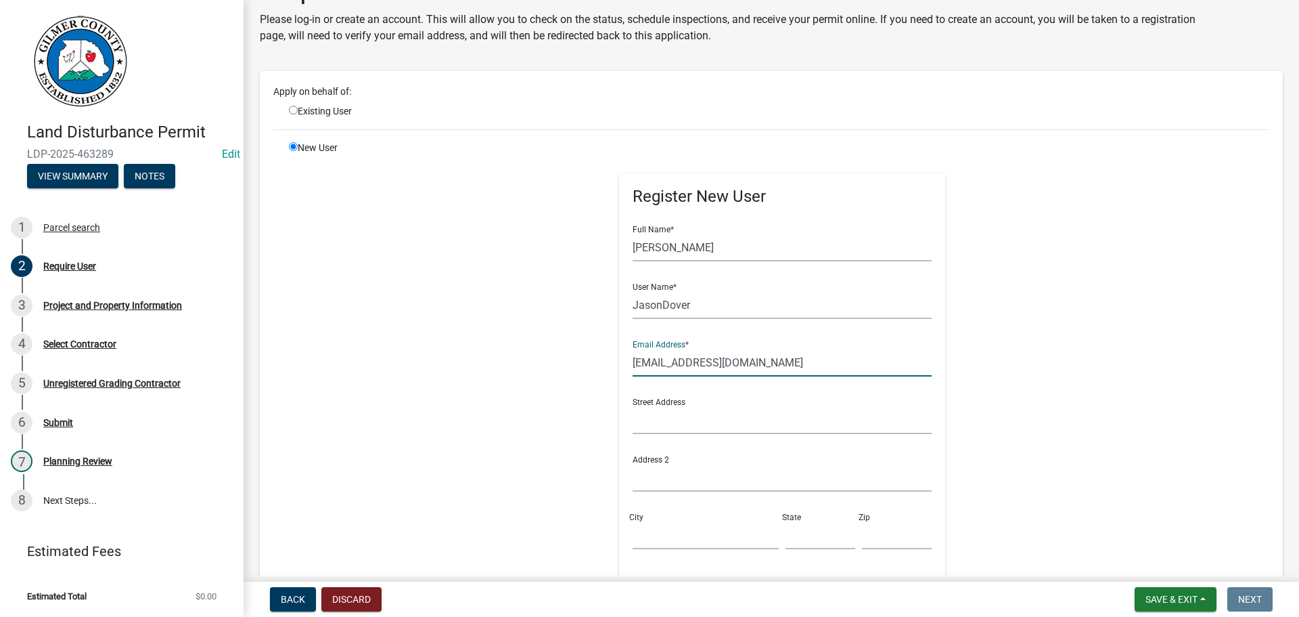
scroll to position [271, 0]
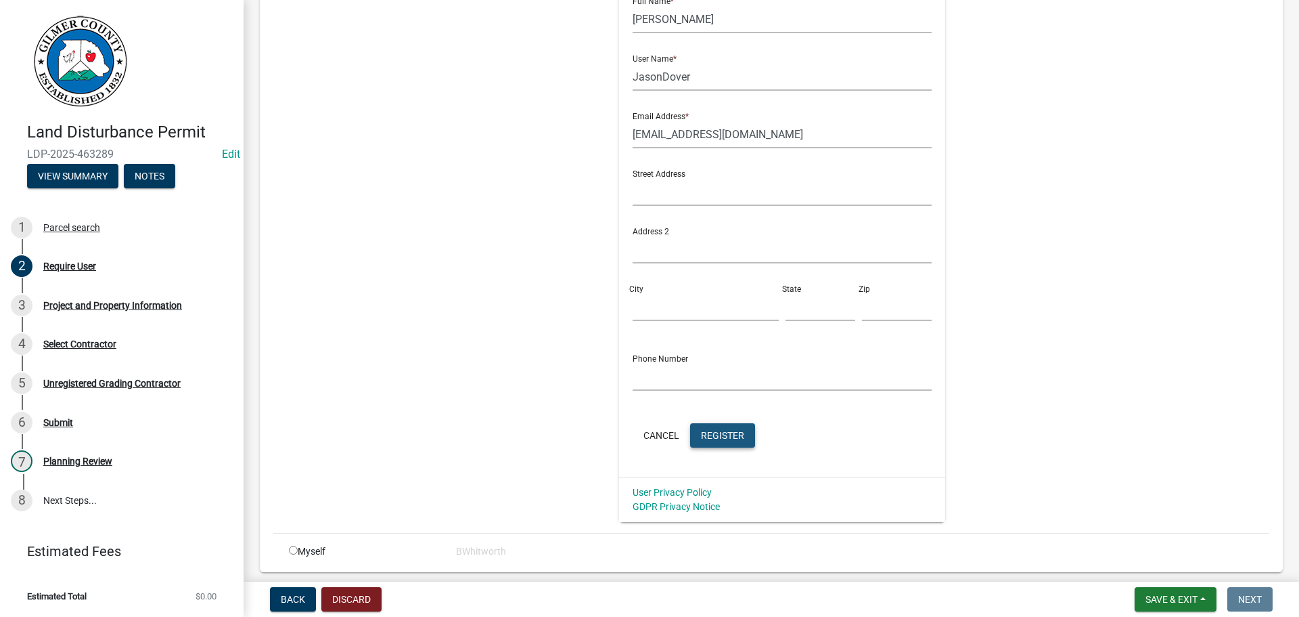
click at [702, 434] on span "Register" at bounding box center [722, 434] width 43 height 11
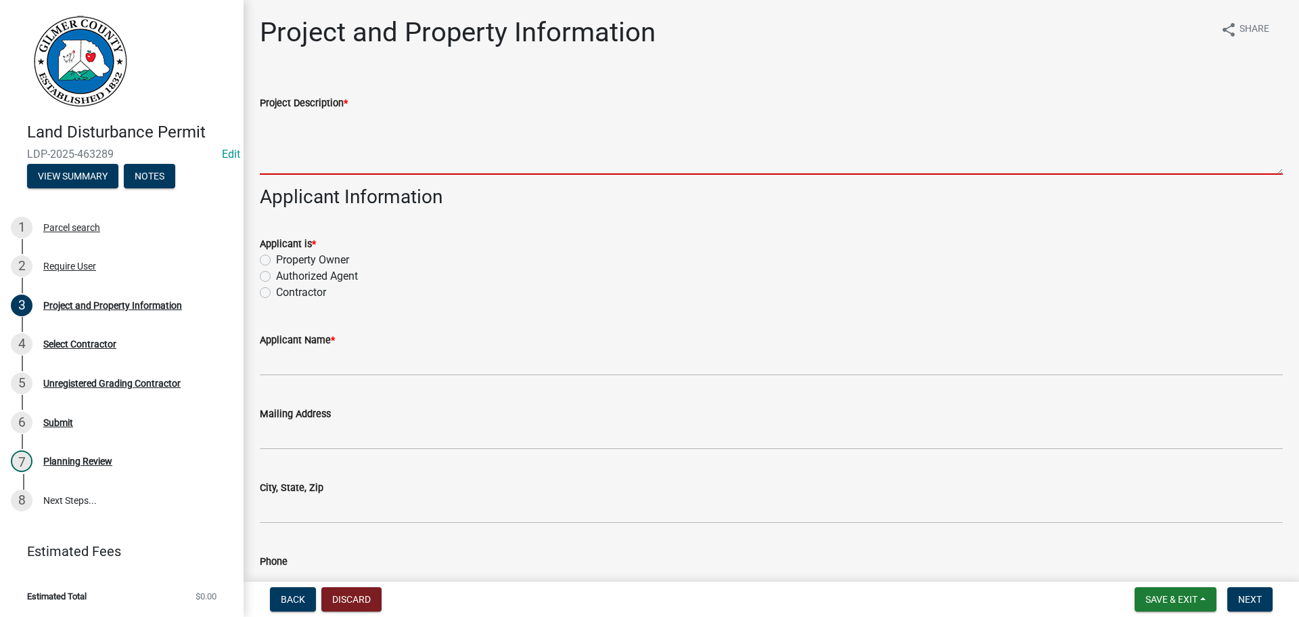
click at [340, 139] on textarea "Project Description *" at bounding box center [771, 143] width 1023 height 64
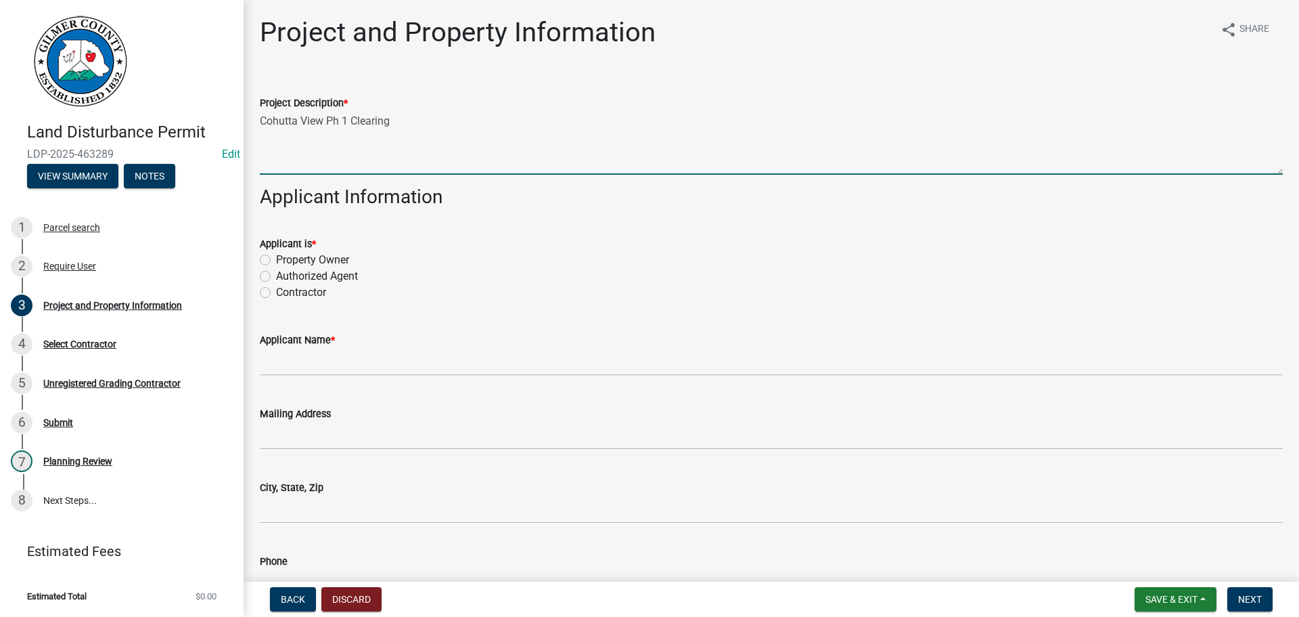
click at [276, 292] on label "Contractor" at bounding box center [301, 292] width 50 height 16
click at [276, 292] on input "Contractor" at bounding box center [280, 288] width 9 height 9
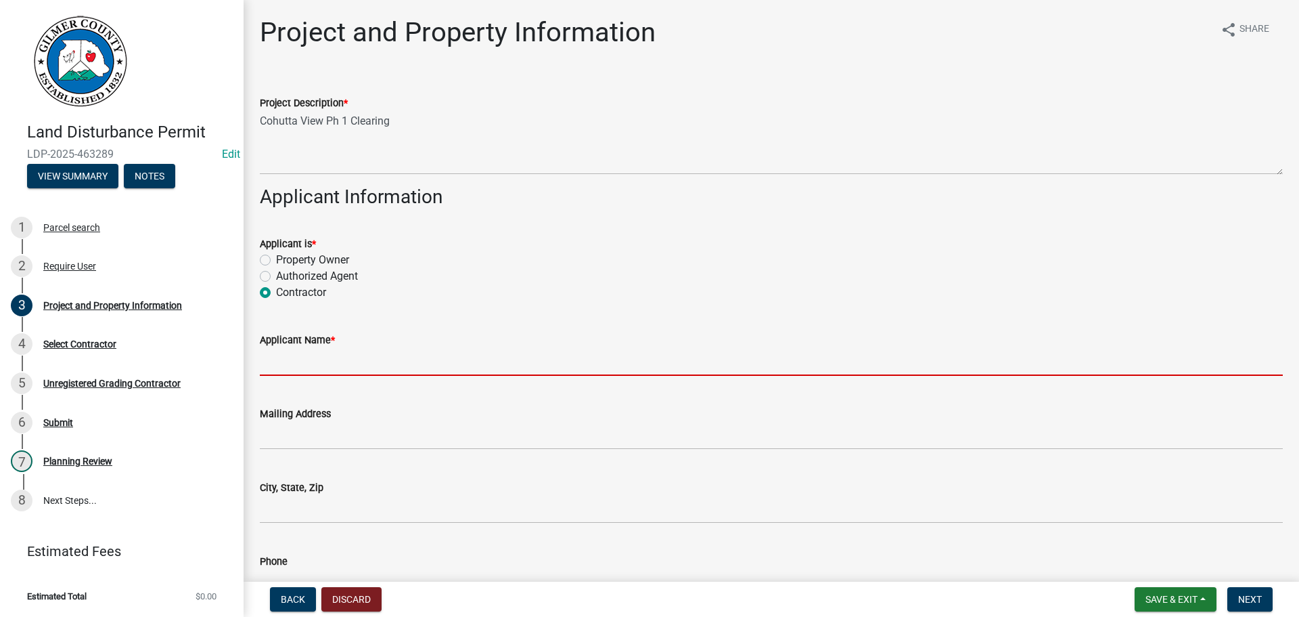
click at [321, 358] on input "Applicant Name *" at bounding box center [771, 362] width 1023 height 28
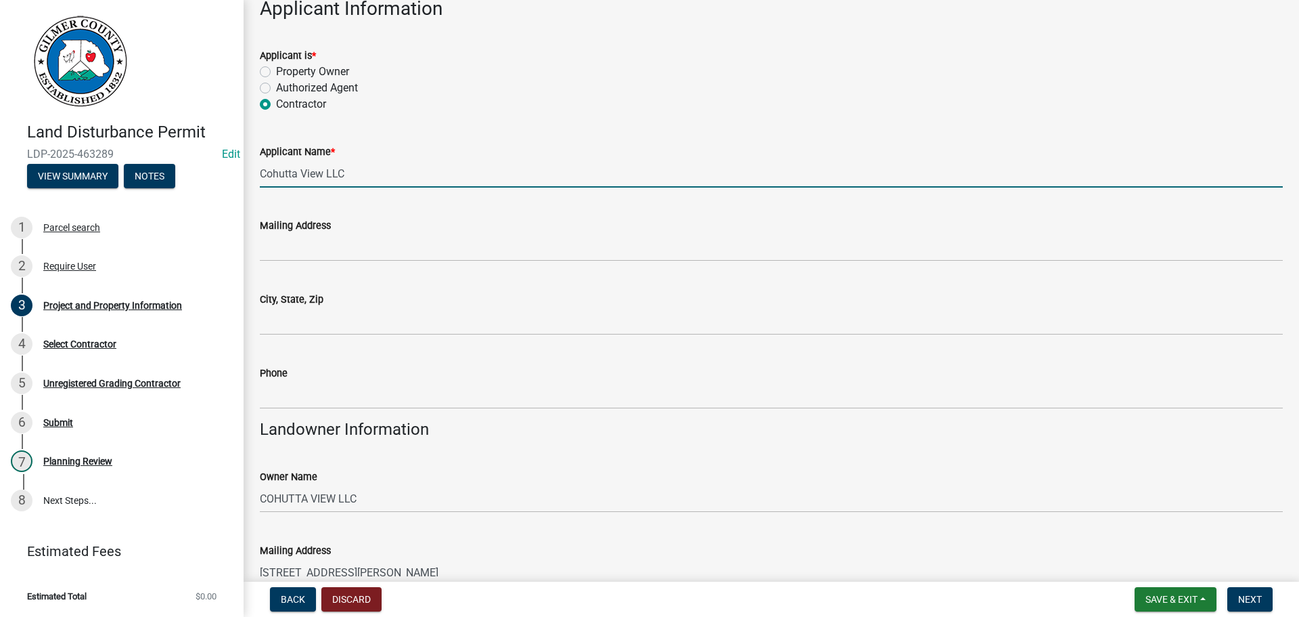
scroll to position [203, 0]
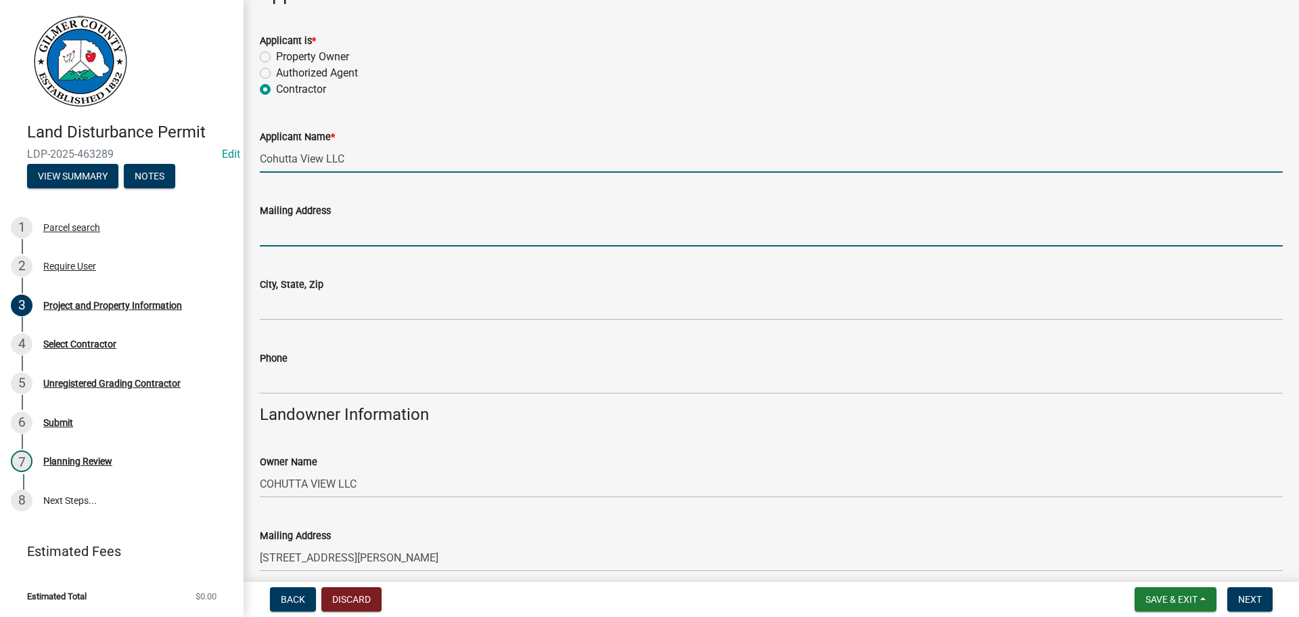
click at [321, 236] on input "Mailing Address" at bounding box center [771, 233] width 1023 height 28
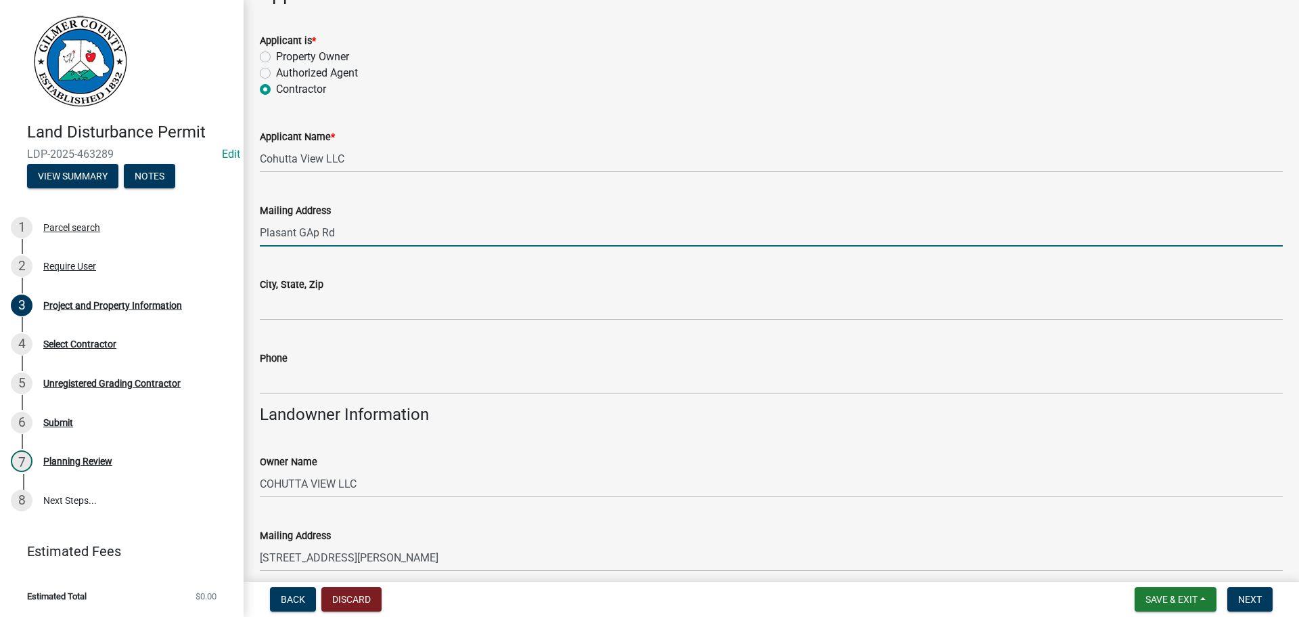
click at [314, 233] on input "Plasant GAp Rd" at bounding box center [771, 233] width 1023 height 28
click at [270, 227] on input "Plasant Gap Rd" at bounding box center [771, 233] width 1023 height 28
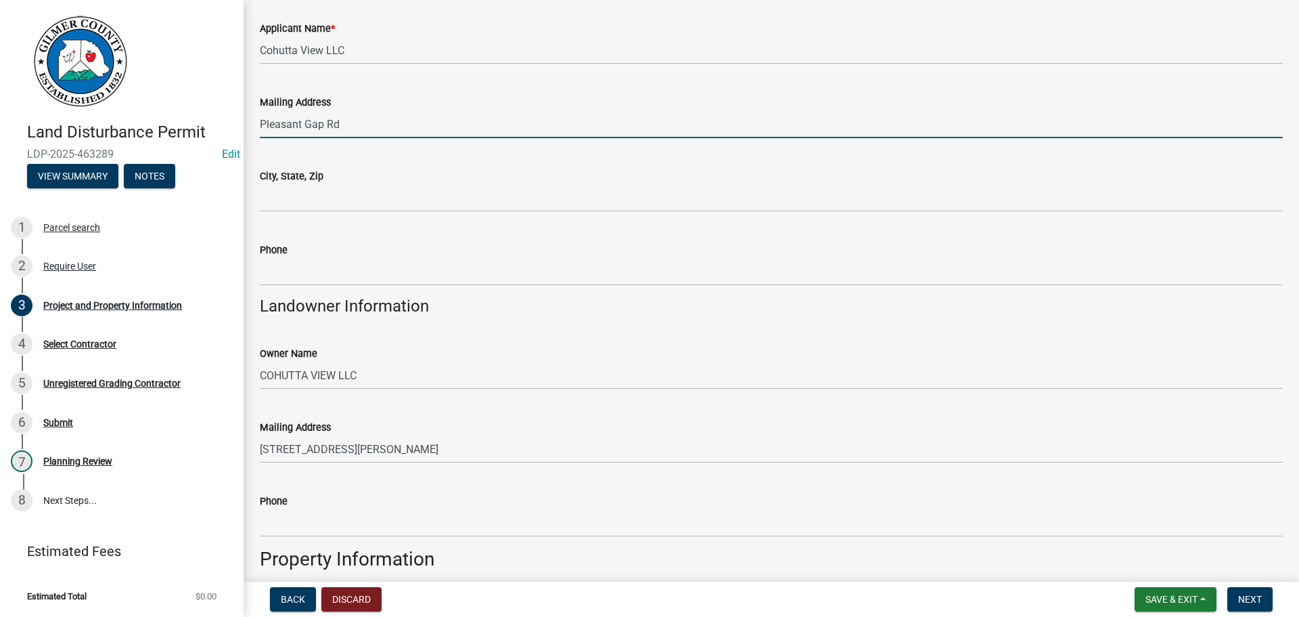
scroll to position [338, 0]
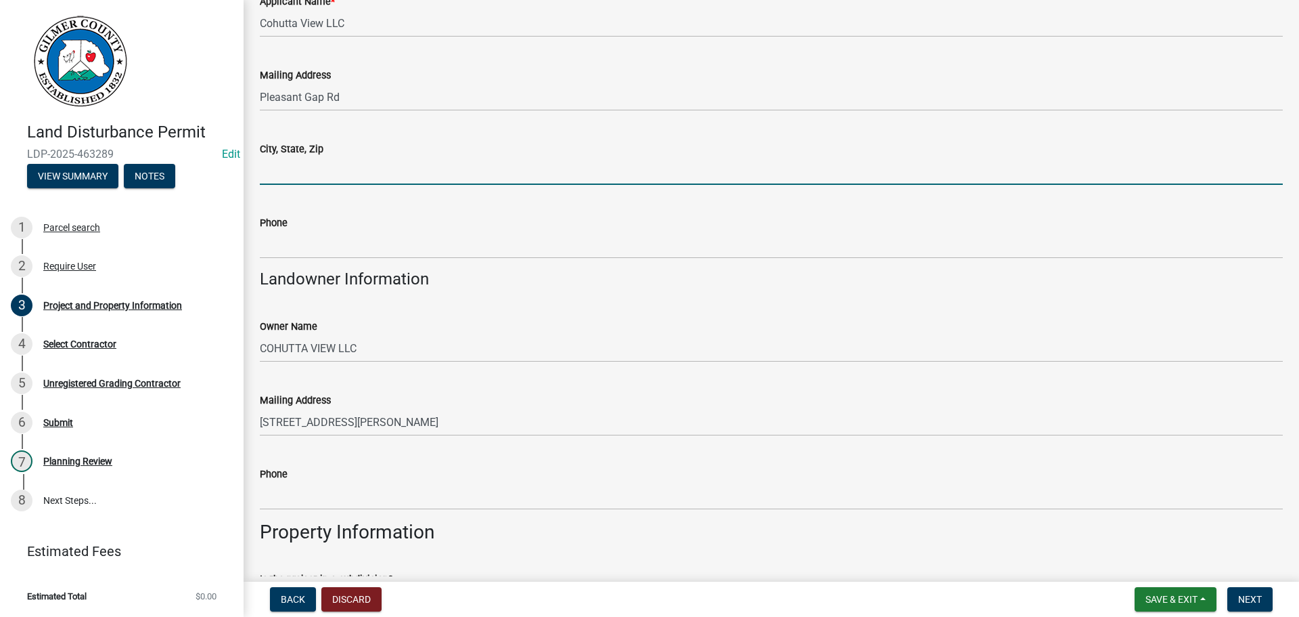
click at [304, 169] on input "City, State, Zip" at bounding box center [771, 171] width 1023 height 28
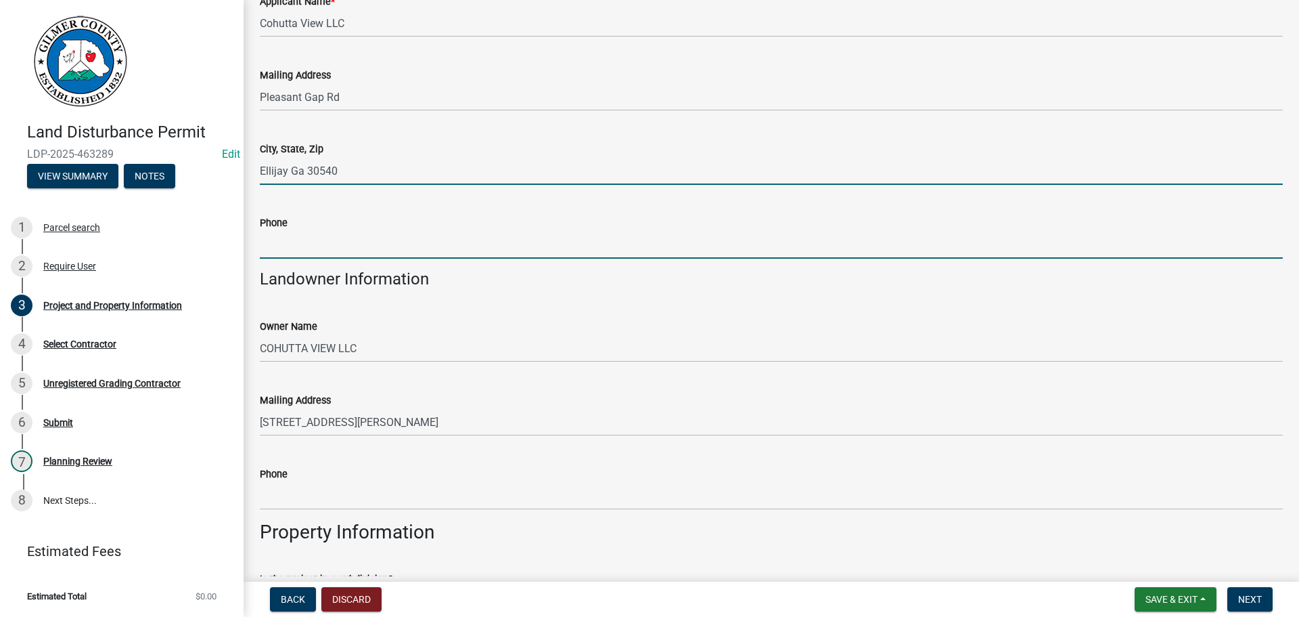
click at [322, 247] on input "Phone" at bounding box center [771, 245] width 1023 height 28
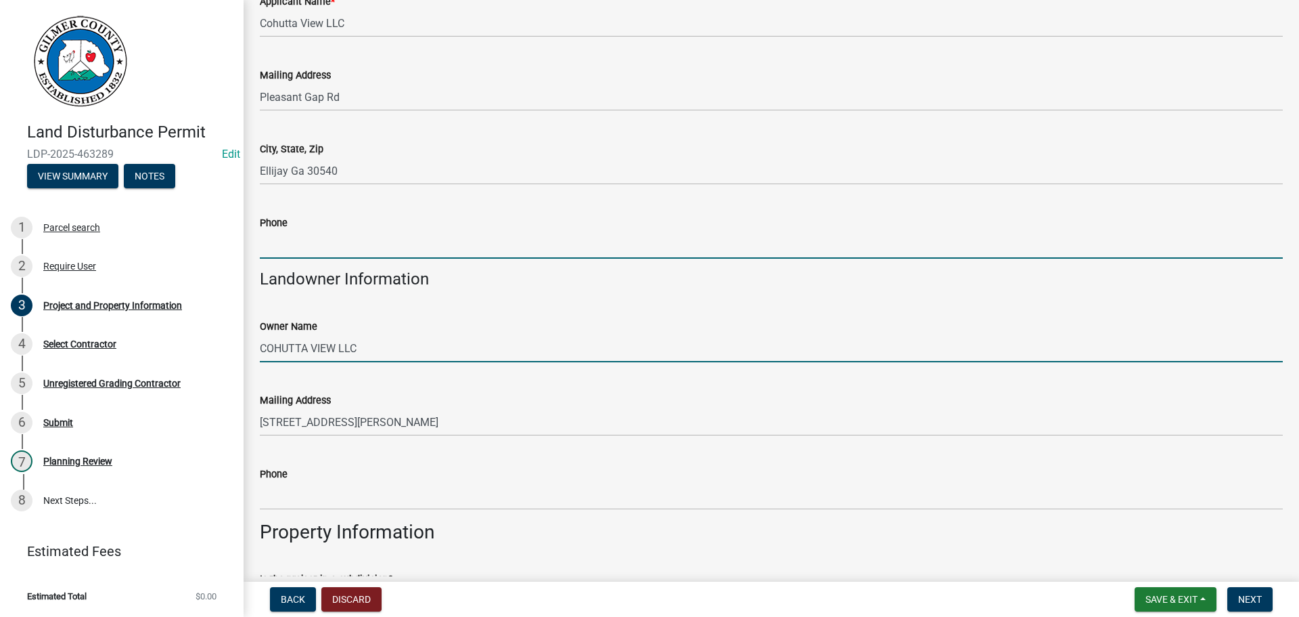
click at [678, 337] on input "COHUTTA VIEW LLC" at bounding box center [771, 348] width 1023 height 28
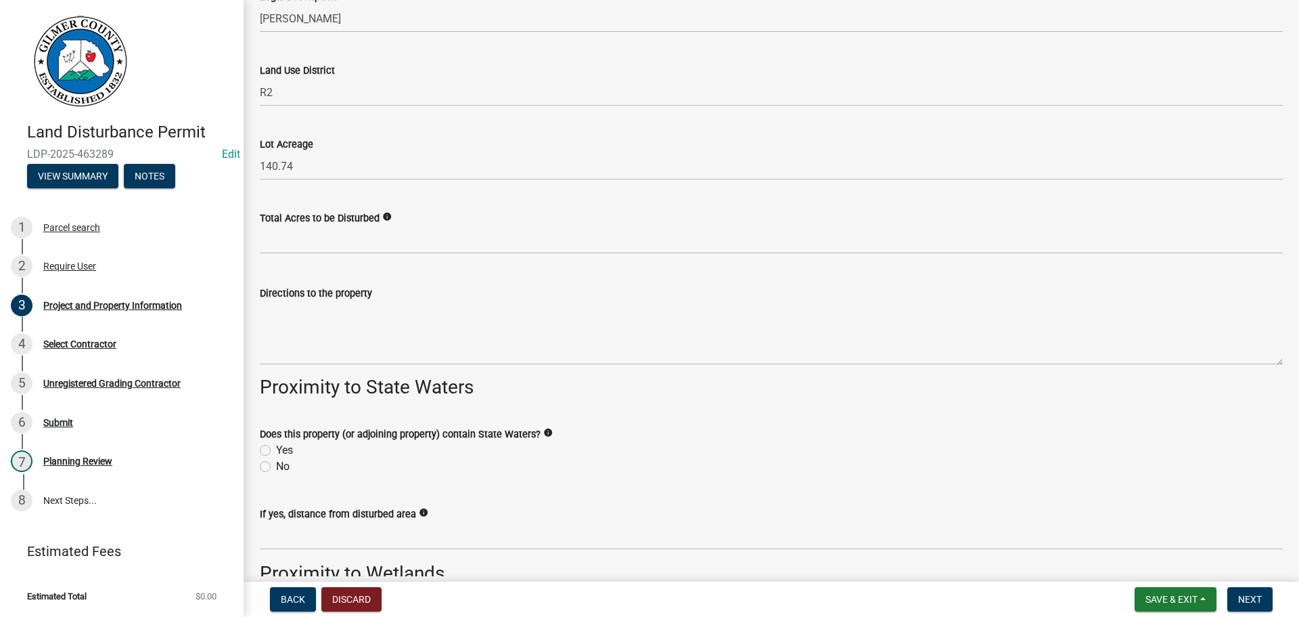
scroll to position [1557, 0]
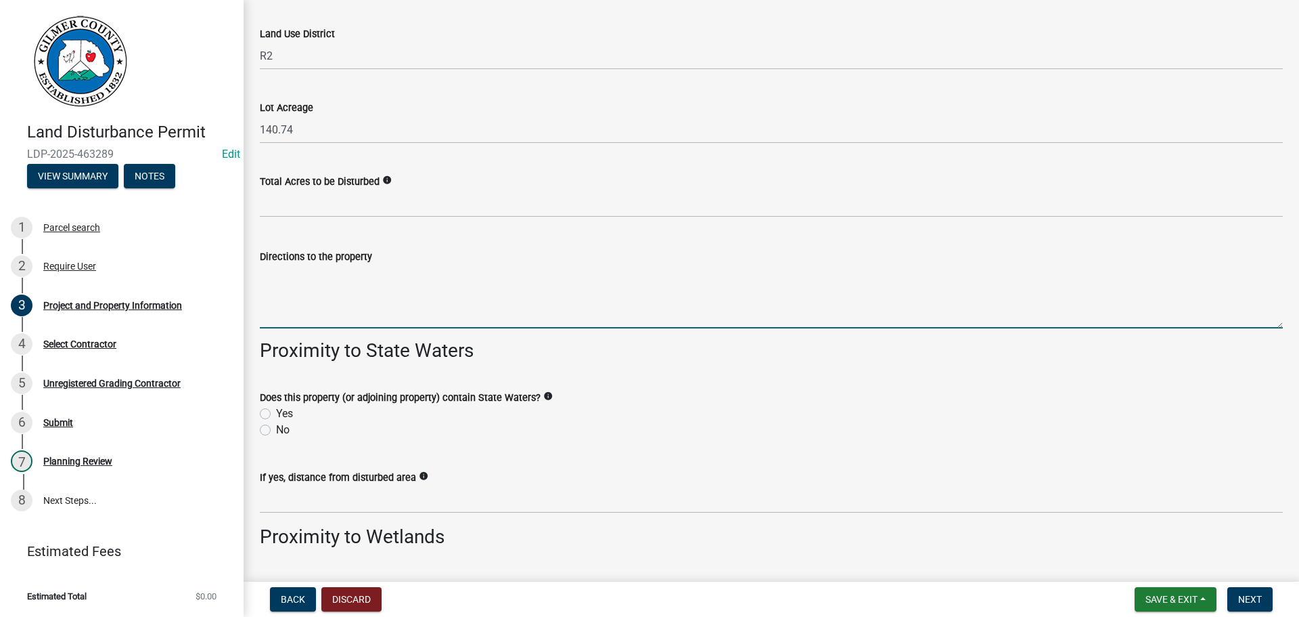
click at [379, 301] on textarea "Directions to the property" at bounding box center [771, 297] width 1023 height 64
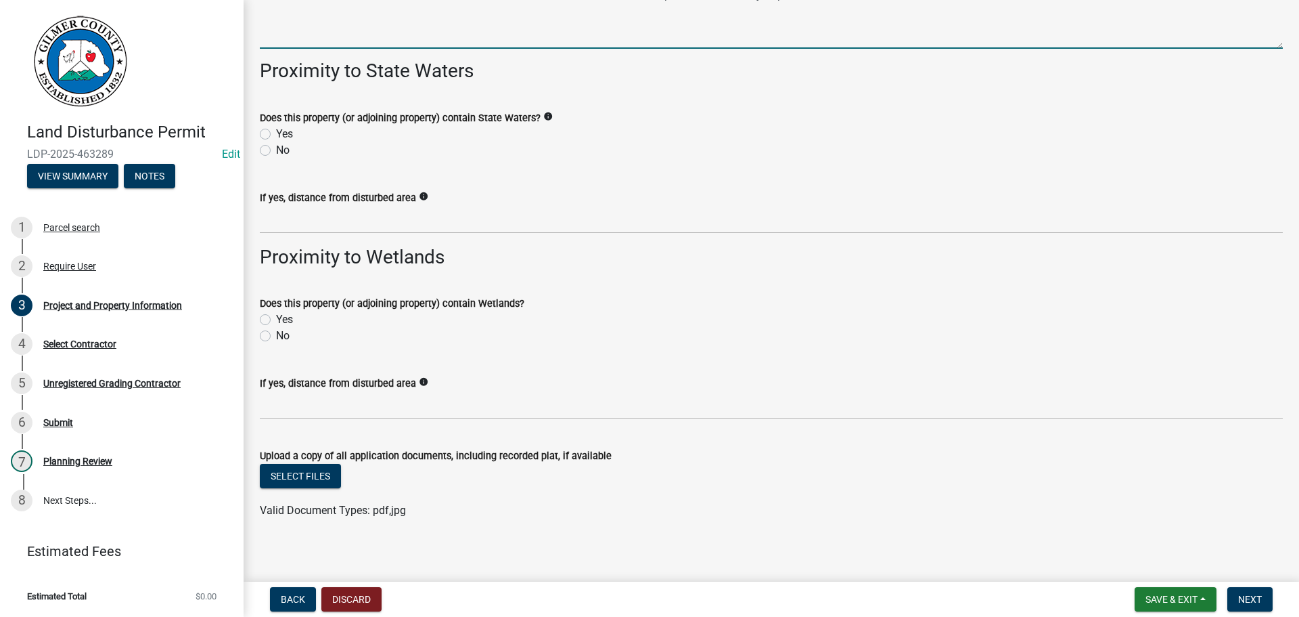
scroll to position [1843, 0]
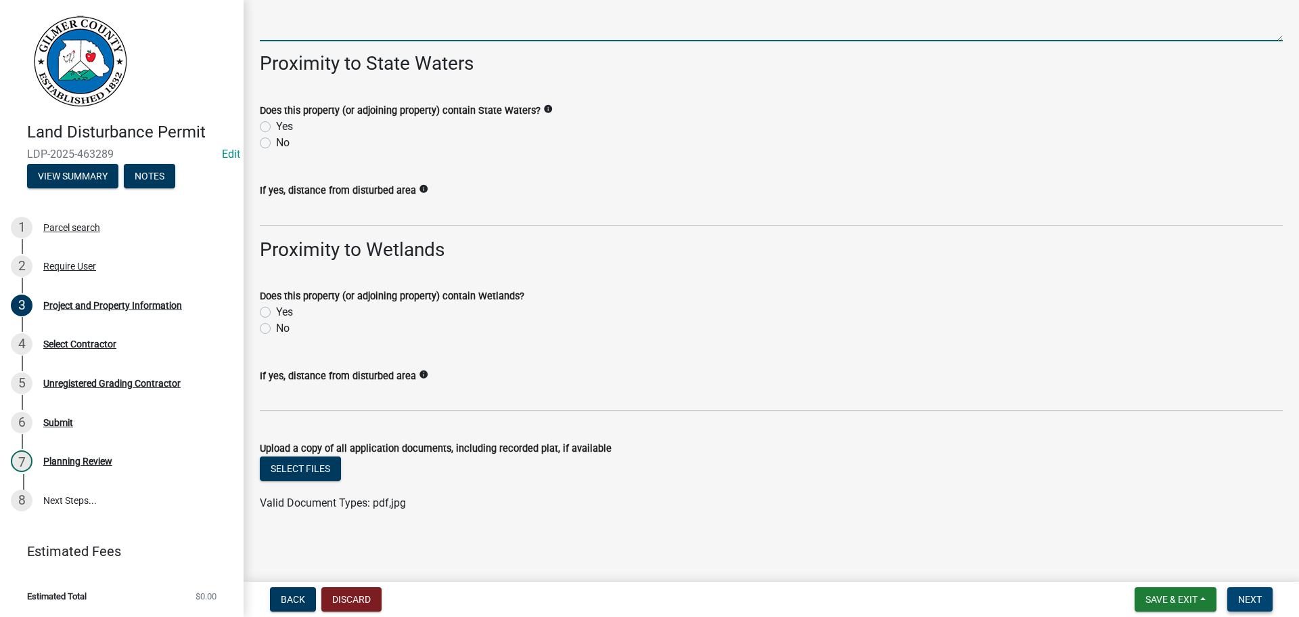
click at [1244, 597] on span "Next" at bounding box center [1250, 599] width 24 height 11
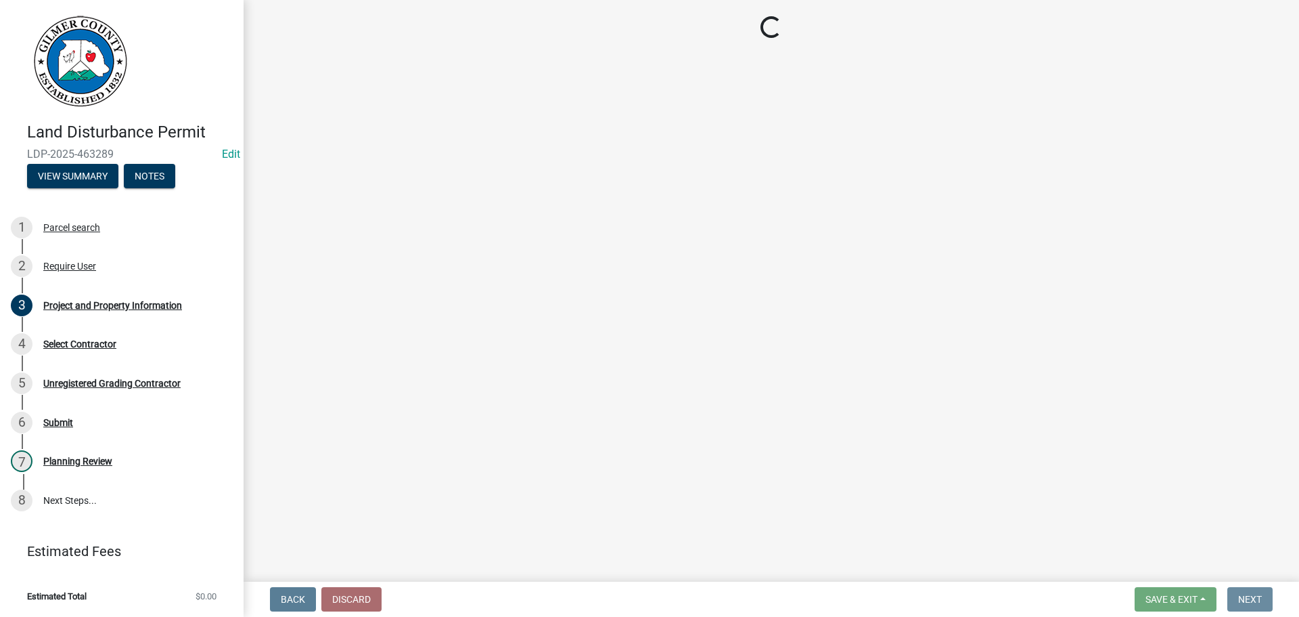
scroll to position [0, 0]
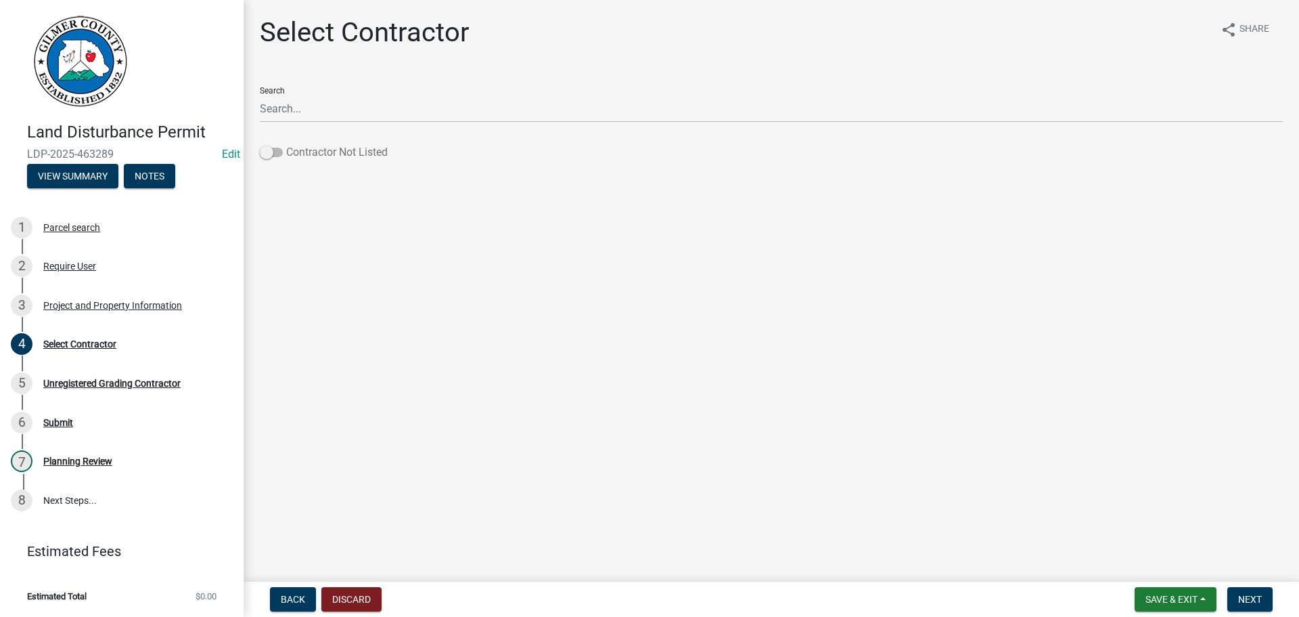
click at [265, 152] on span at bounding box center [271, 152] width 23 height 9
click at [286, 144] on input "Contractor Not Listed" at bounding box center [286, 144] width 0 height 0
click at [1266, 598] on button "Next" at bounding box center [1250, 599] width 45 height 24
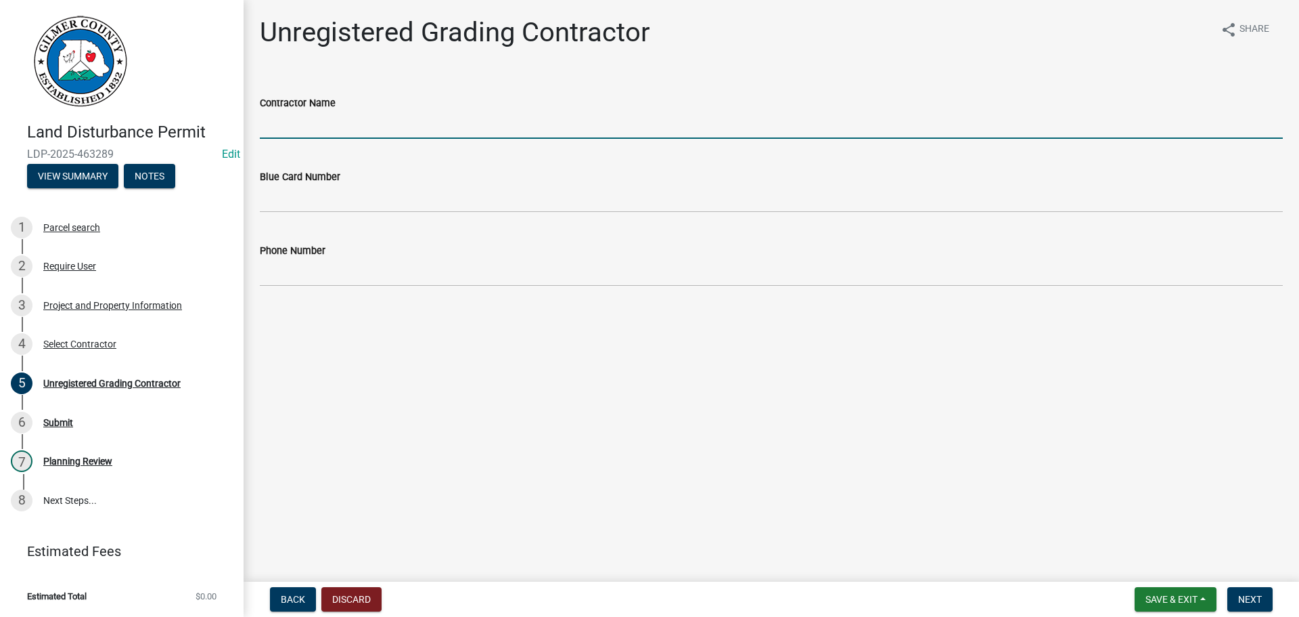
click at [322, 118] on input "Contractor Name" at bounding box center [771, 125] width 1023 height 28
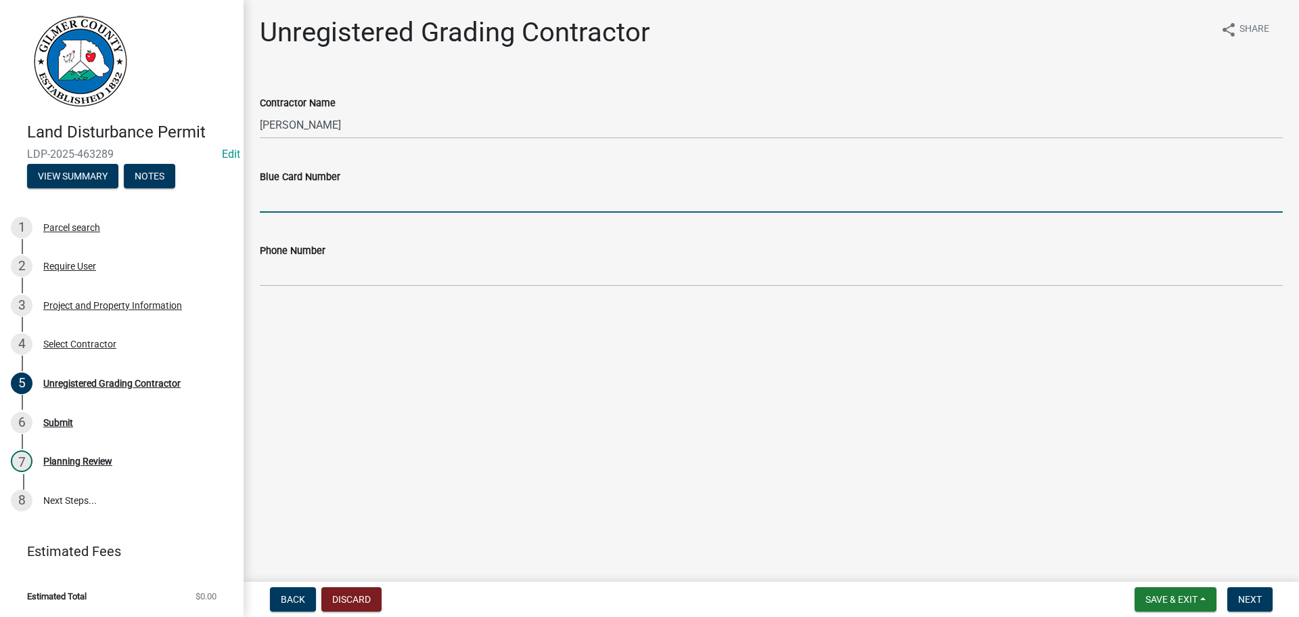
click at [284, 201] on input "Blue Card Number" at bounding box center [771, 199] width 1023 height 28
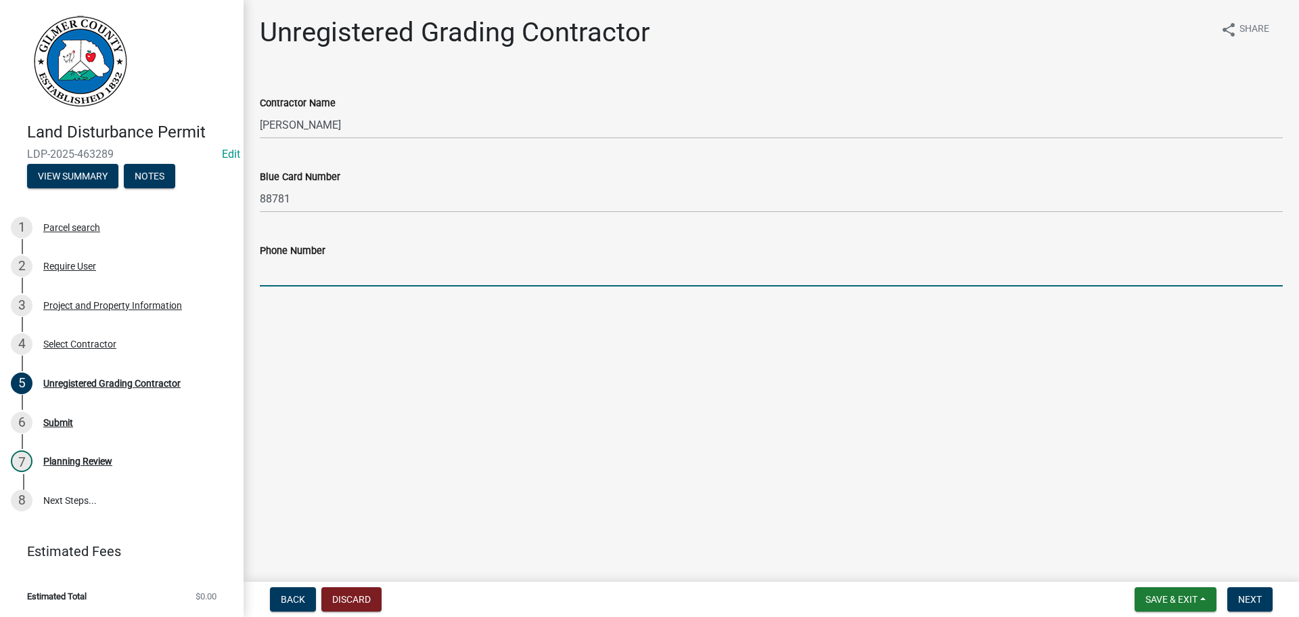
click at [320, 271] on input "Phone Number" at bounding box center [771, 273] width 1023 height 28
click at [1236, 587] on button "Next" at bounding box center [1250, 599] width 45 height 24
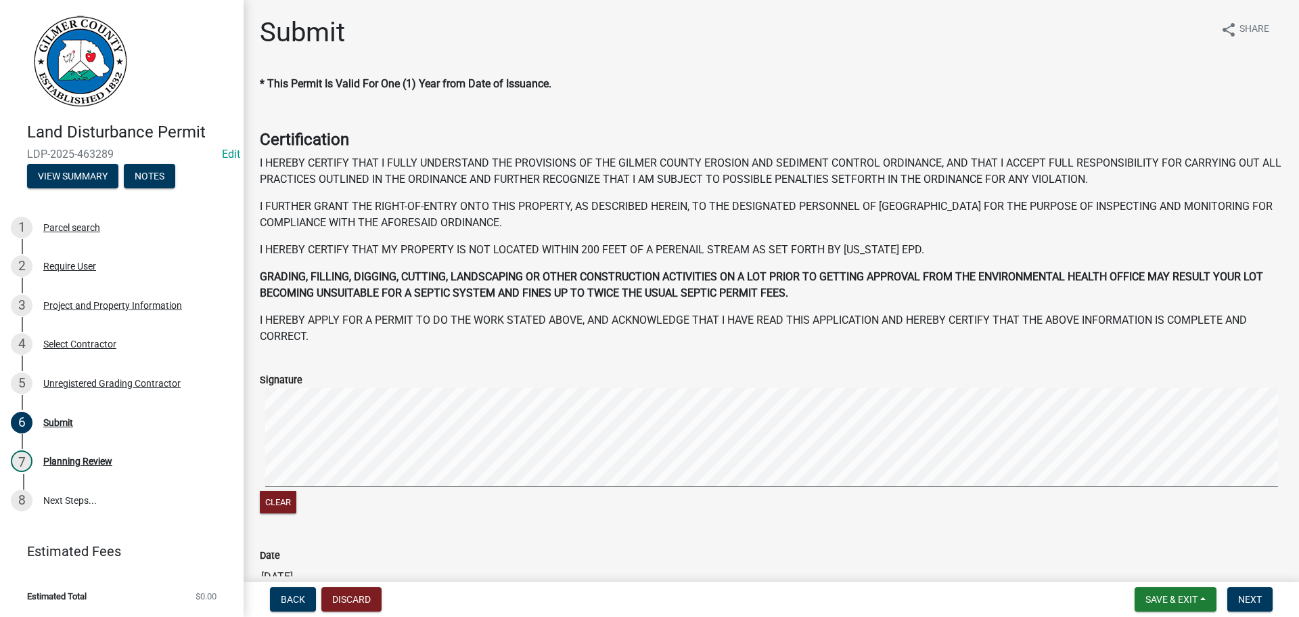
scroll to position [139, 0]
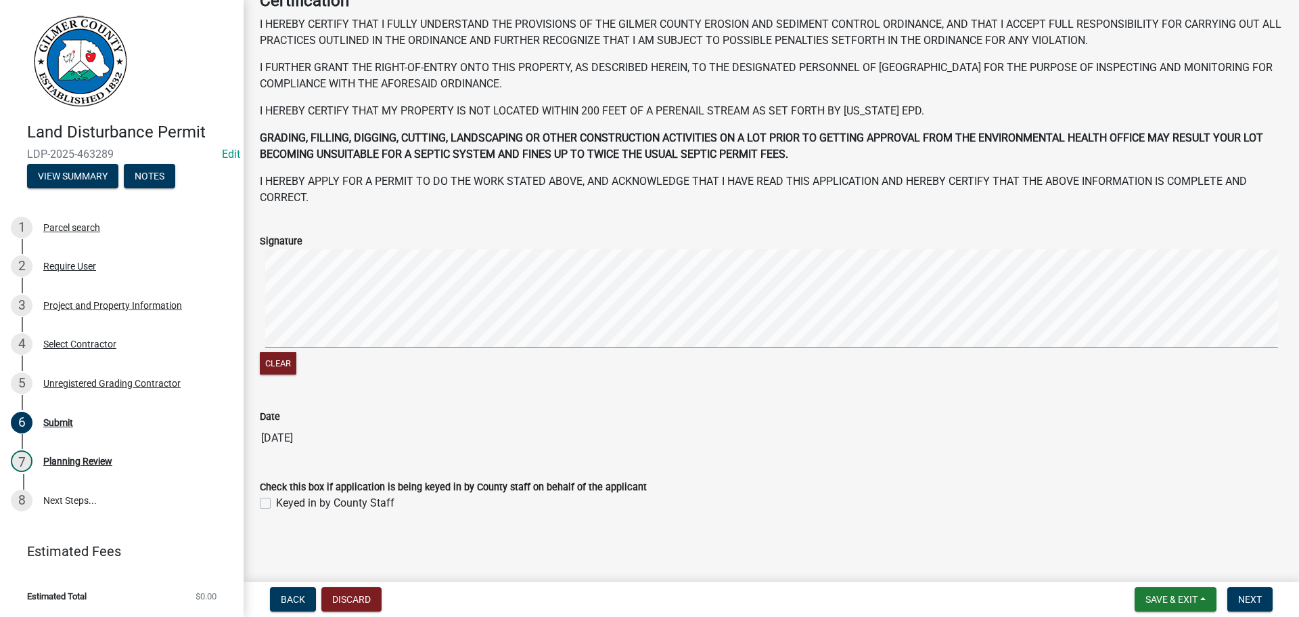
click at [276, 504] on label "Keyed in by County Staff" at bounding box center [335, 503] width 118 height 16
click at [276, 504] on input "Keyed in by County Staff" at bounding box center [280, 499] width 9 height 9
click at [1243, 592] on button "Next" at bounding box center [1250, 599] width 45 height 24
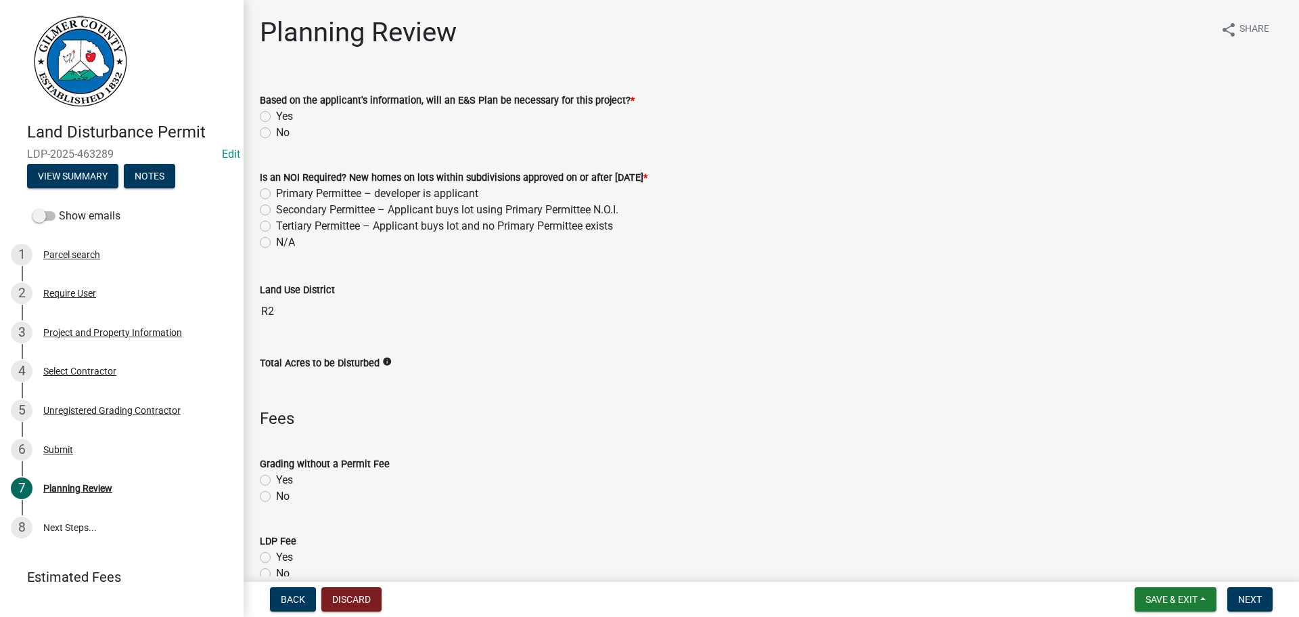
click at [276, 134] on label "No" at bounding box center [283, 133] width 14 height 16
click at [276, 133] on input "No" at bounding box center [280, 129] width 9 height 9
click at [276, 242] on label "N/A" at bounding box center [285, 242] width 19 height 16
click at [276, 242] on input "N/A" at bounding box center [280, 238] width 9 height 9
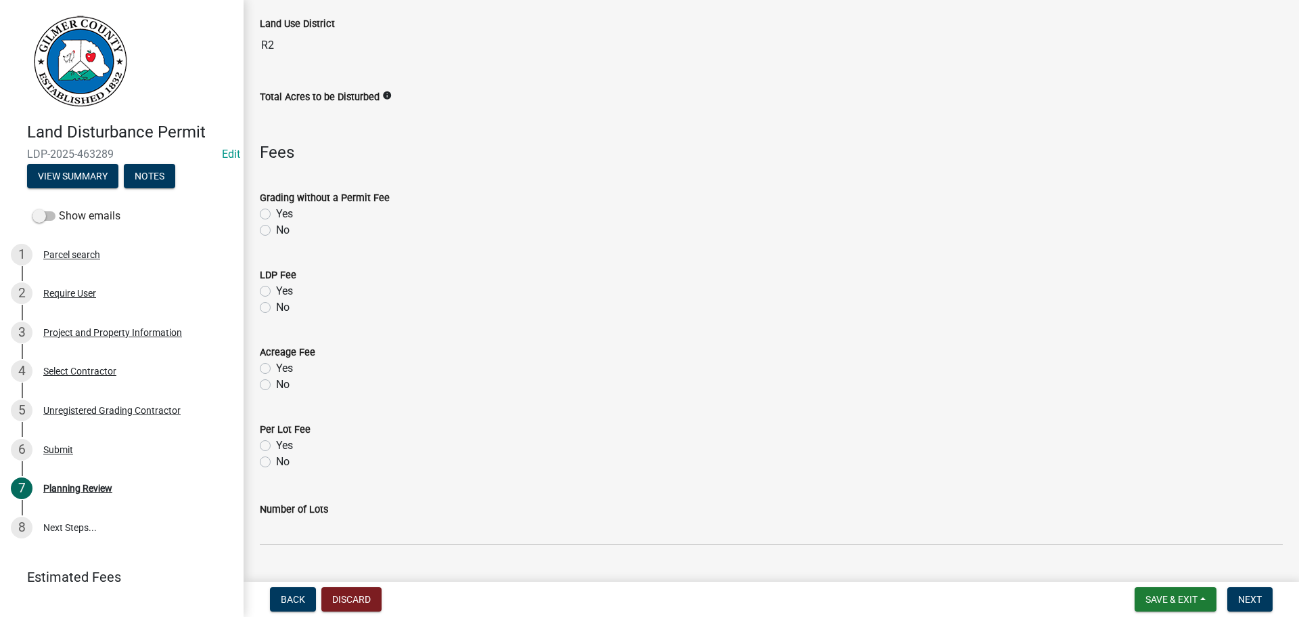
scroll to position [271, 0]
click at [276, 224] on label "No" at bounding box center [283, 225] width 14 height 16
click at [276, 224] on input "No" at bounding box center [280, 221] width 9 height 9
click at [276, 282] on label "Yes" at bounding box center [284, 286] width 17 height 16
click at [276, 282] on input "Yes" at bounding box center [280, 282] width 9 height 9
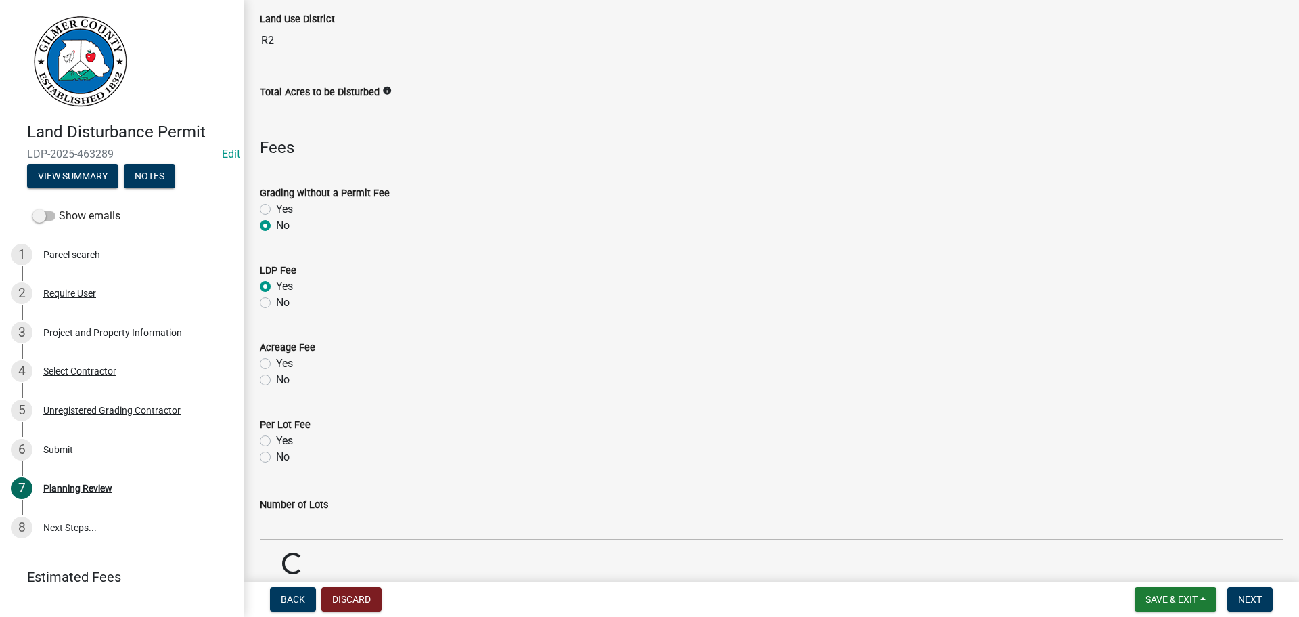
click at [276, 380] on label "No" at bounding box center [283, 380] width 14 height 16
click at [276, 380] on input "No" at bounding box center [280, 376] width 9 height 9
click at [276, 460] on label "No" at bounding box center [283, 457] width 14 height 16
click at [276, 457] on input "No" at bounding box center [280, 453] width 9 height 9
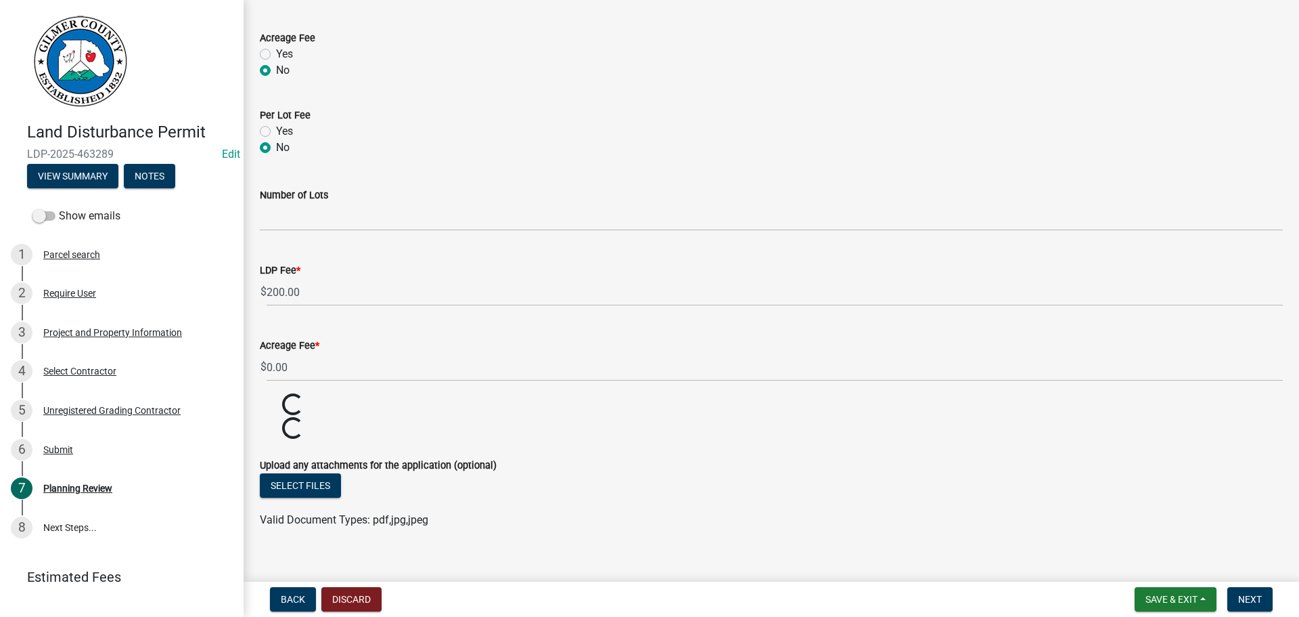
scroll to position [597, 0]
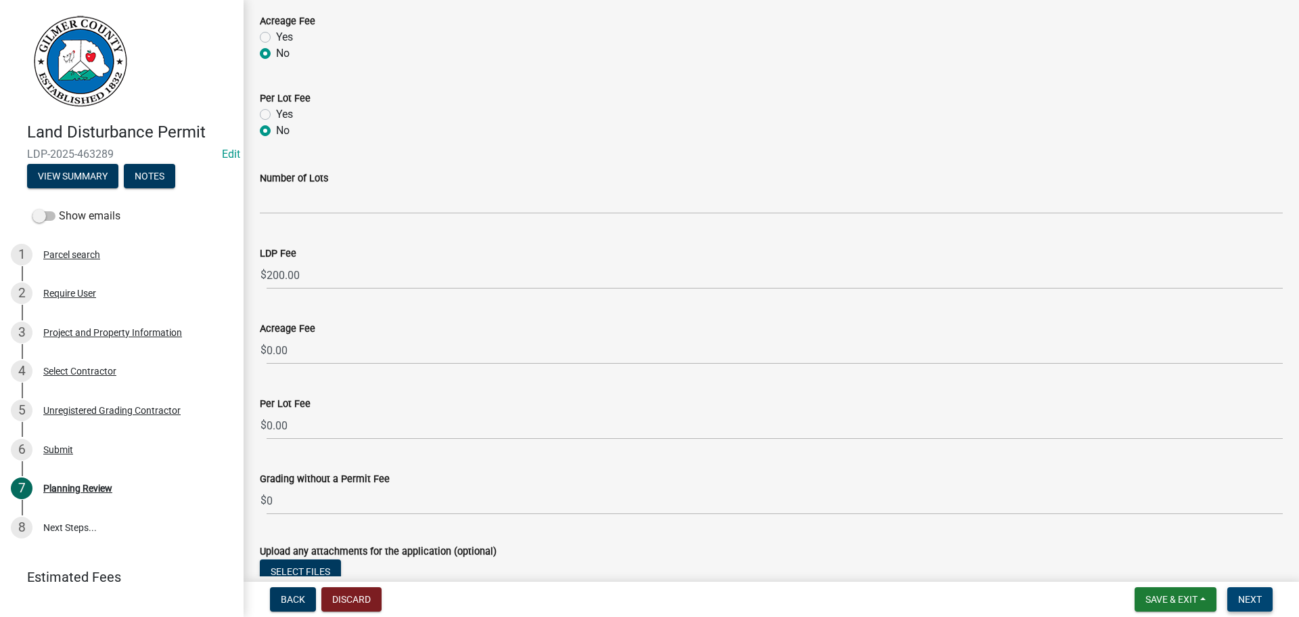
click at [1246, 599] on span "Next" at bounding box center [1250, 599] width 24 height 11
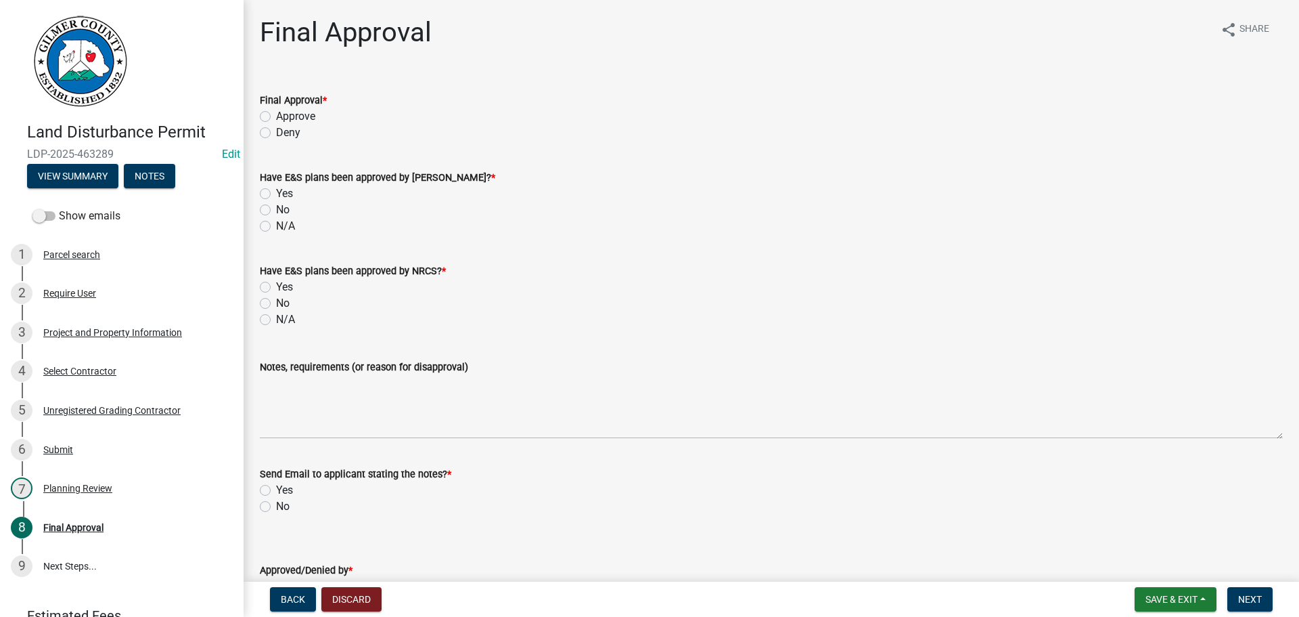
click at [276, 114] on label "Approve" at bounding box center [295, 116] width 39 height 16
click at [276, 114] on input "Approve" at bounding box center [280, 112] width 9 height 9
drag, startPoint x: 267, startPoint y: 224, endPoint x: 263, endPoint y: 233, distance: 9.7
click at [276, 225] on label "N/A" at bounding box center [285, 226] width 19 height 16
click at [276, 225] on input "N/A" at bounding box center [280, 222] width 9 height 9
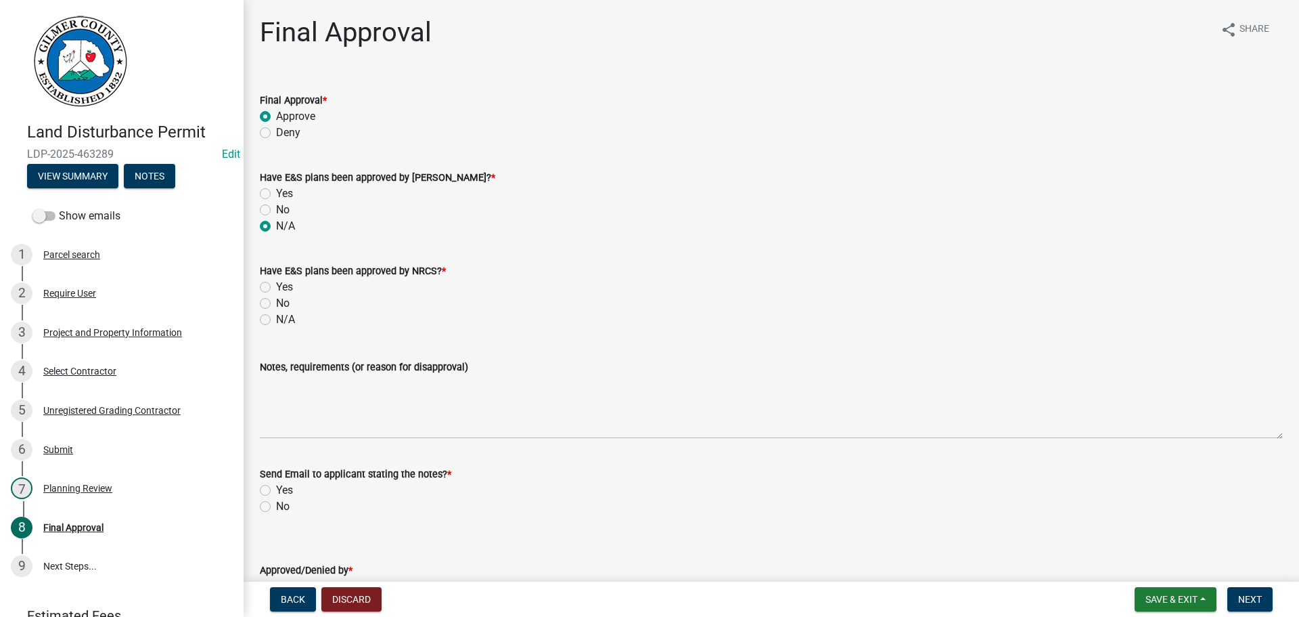
click at [276, 323] on label "N/A" at bounding box center [285, 319] width 19 height 16
click at [276, 320] on input "N/A" at bounding box center [280, 315] width 9 height 9
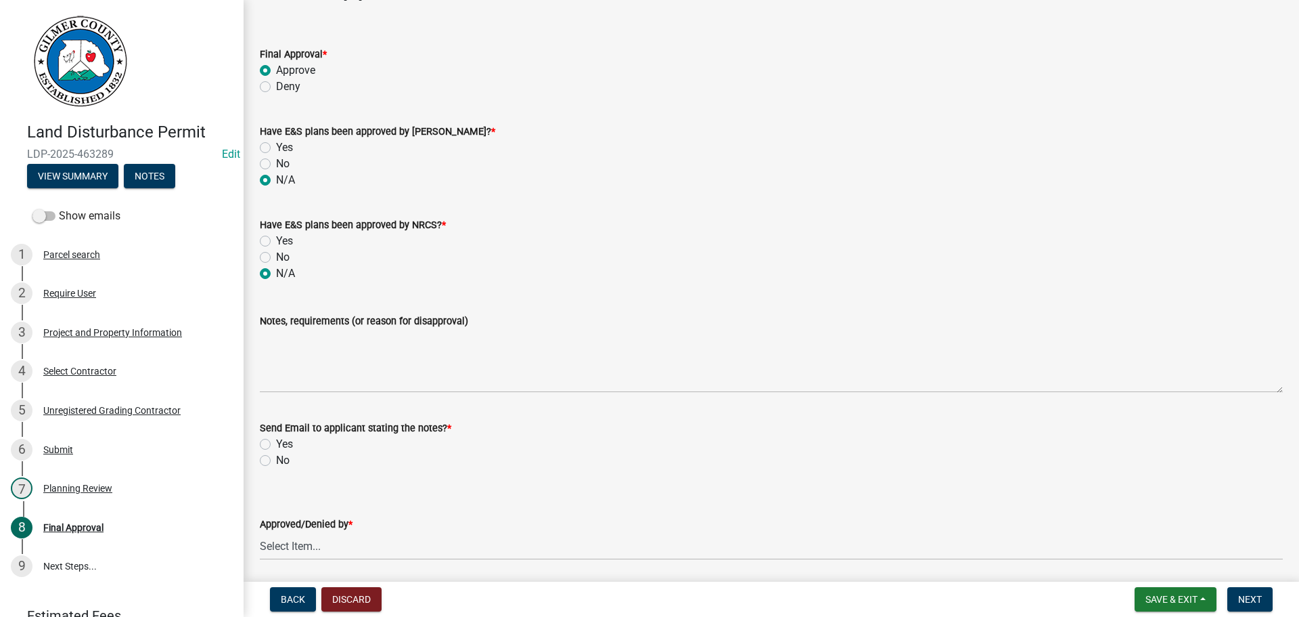
scroll to position [95, 0]
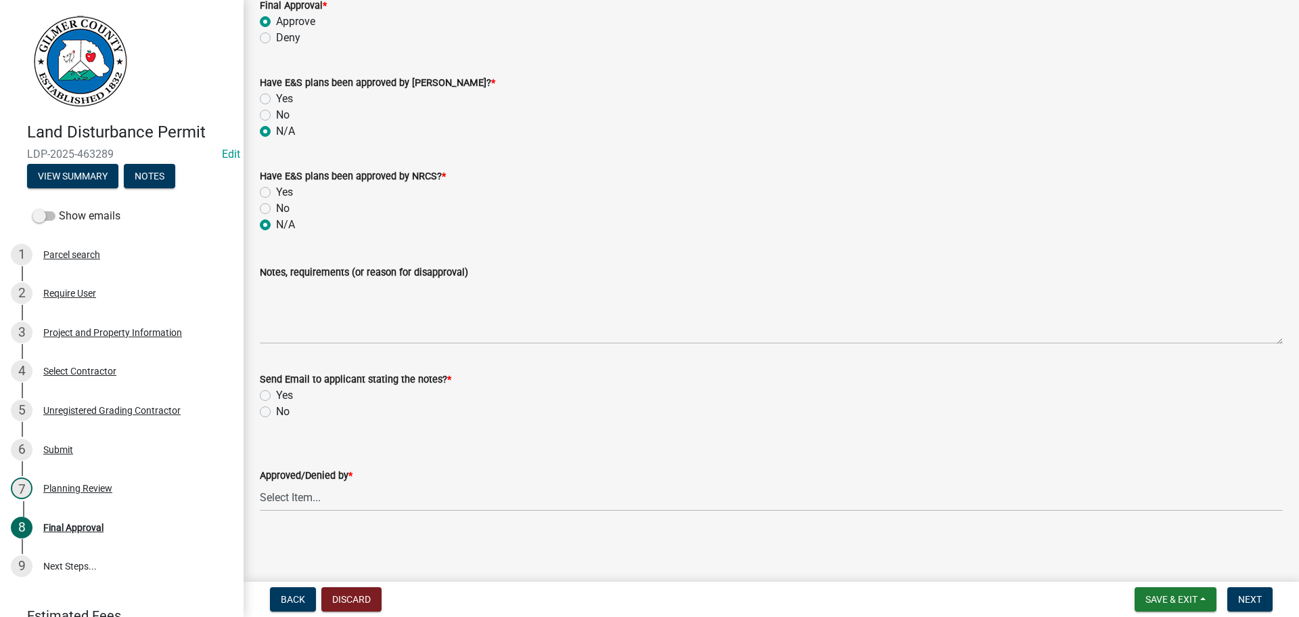
click at [267, 418] on div "No" at bounding box center [771, 411] width 1023 height 16
click at [276, 411] on label "No" at bounding box center [283, 411] width 14 height 16
click at [276, 411] on input "No" at bounding box center [280, 407] width 9 height 9
click at [324, 493] on select "Select Item... [PERSON_NAME] [PERSON_NAME] [PERSON_NAME] [PERSON_NAME] [PERSON_…" at bounding box center [771, 497] width 1023 height 28
click at [260, 483] on select "Select Item... [PERSON_NAME] [PERSON_NAME] [PERSON_NAME] [PERSON_NAME] [PERSON_…" at bounding box center [771, 497] width 1023 height 28
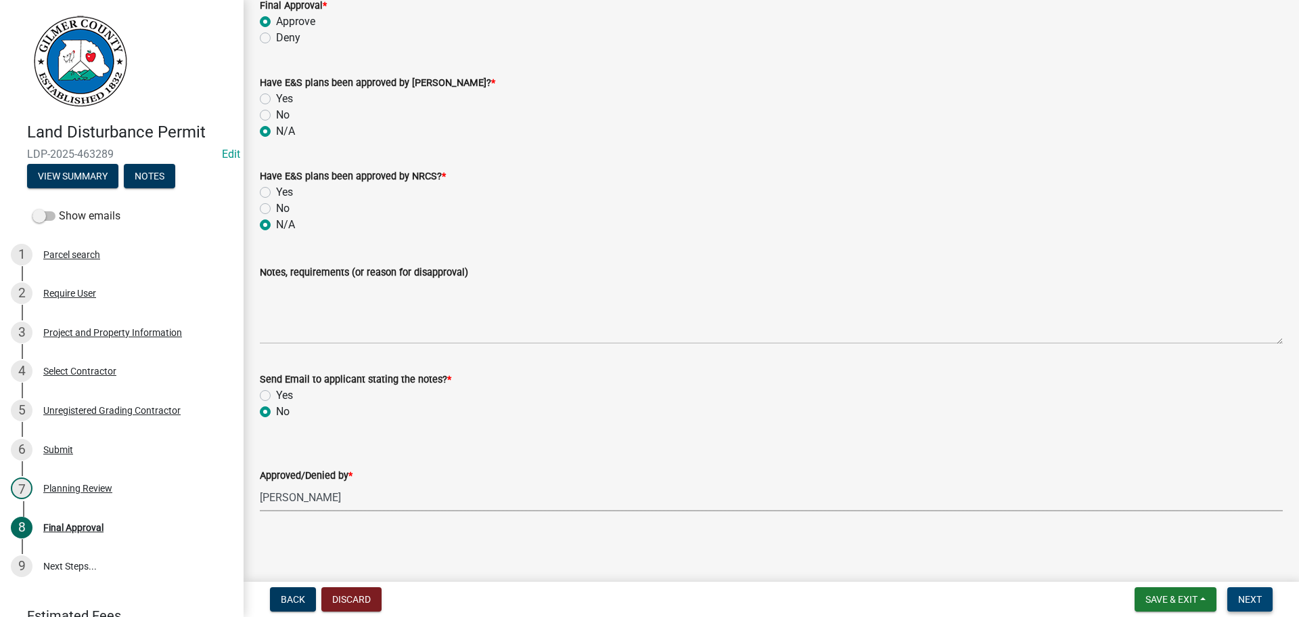
click at [1254, 607] on button "Next" at bounding box center [1250, 599] width 45 height 24
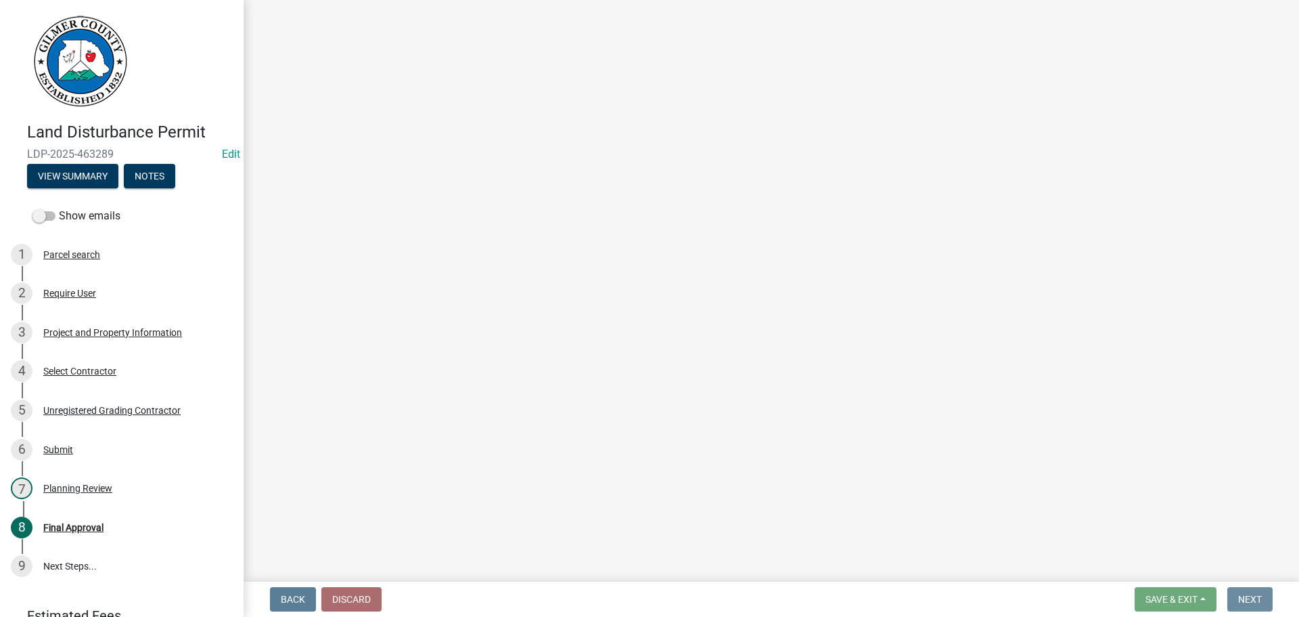
scroll to position [0, 0]
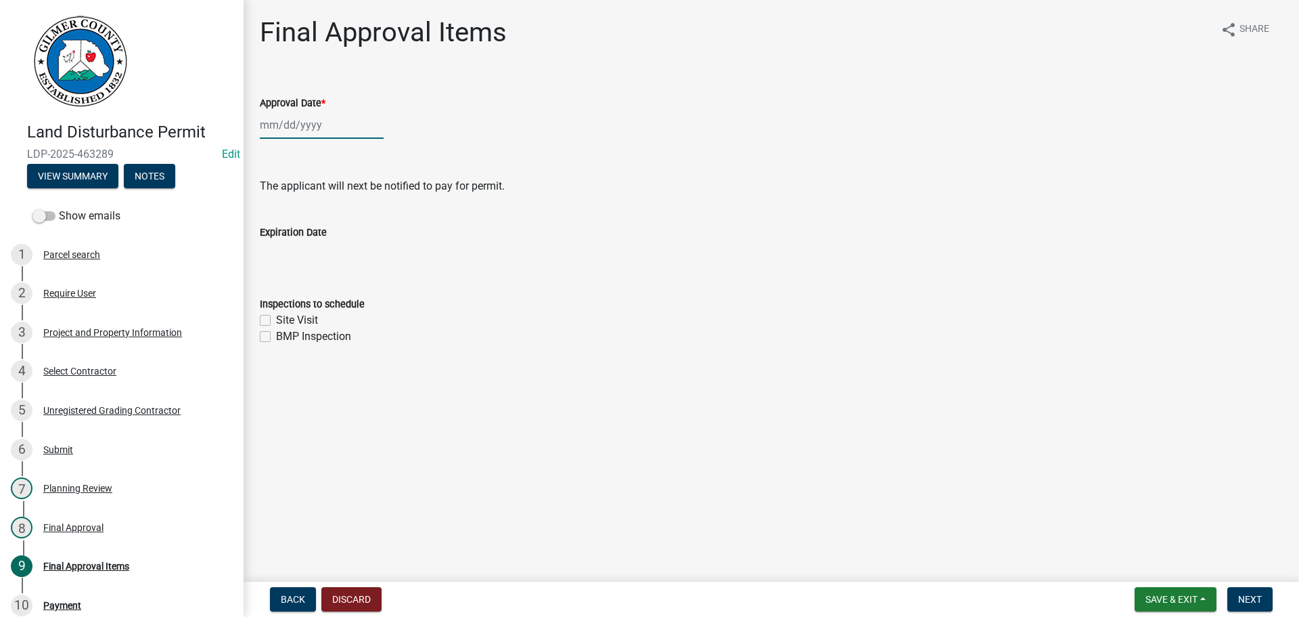
click at [305, 129] on div at bounding box center [322, 125] width 124 height 28
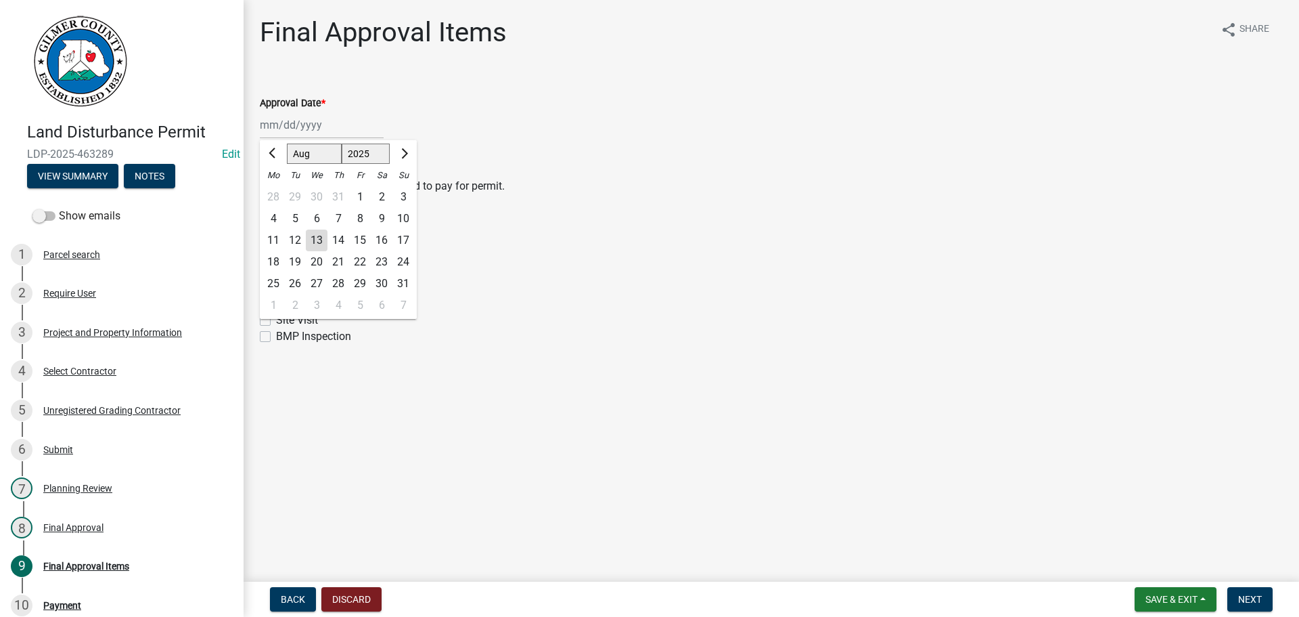
click at [312, 237] on div "13" at bounding box center [317, 240] width 22 height 22
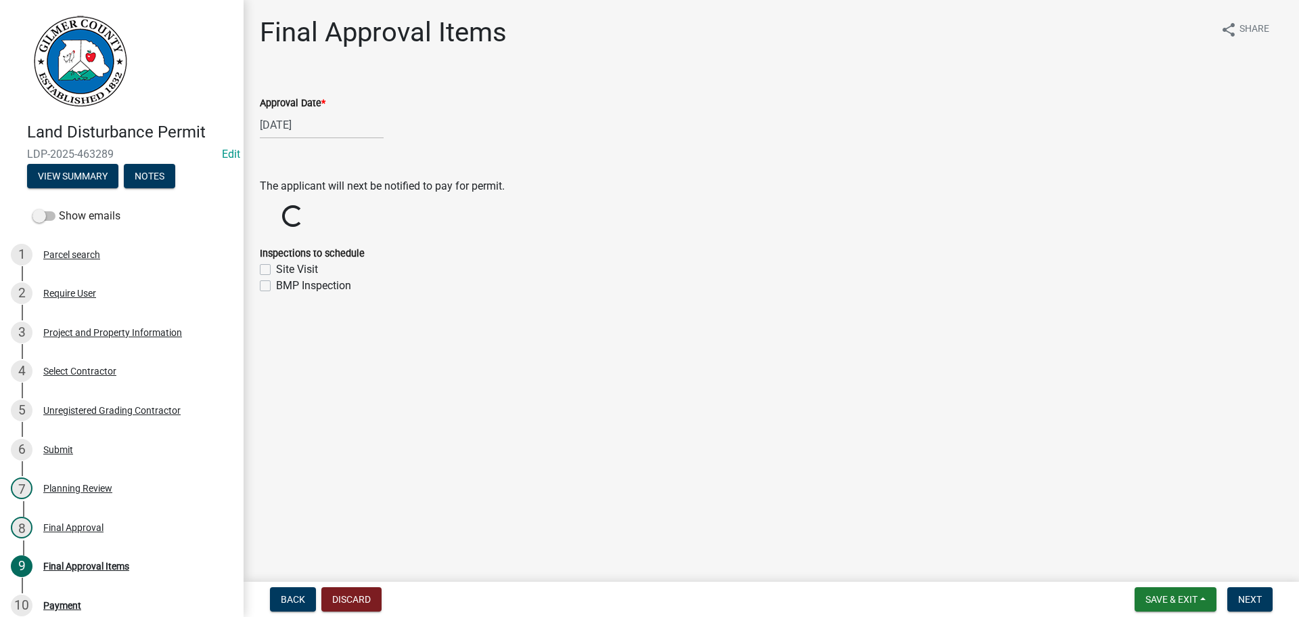
click at [276, 266] on label "Site Visit" at bounding box center [297, 269] width 42 height 16
click at [276, 266] on input "Site Visit" at bounding box center [280, 265] width 9 height 9
drag, startPoint x: 266, startPoint y: 334, endPoint x: 517, endPoint y: 340, distance: 251.1
click at [276, 336] on label "BMP Inspection" at bounding box center [313, 336] width 75 height 16
click at [276, 336] on input "BMP Inspection" at bounding box center [280, 332] width 9 height 9
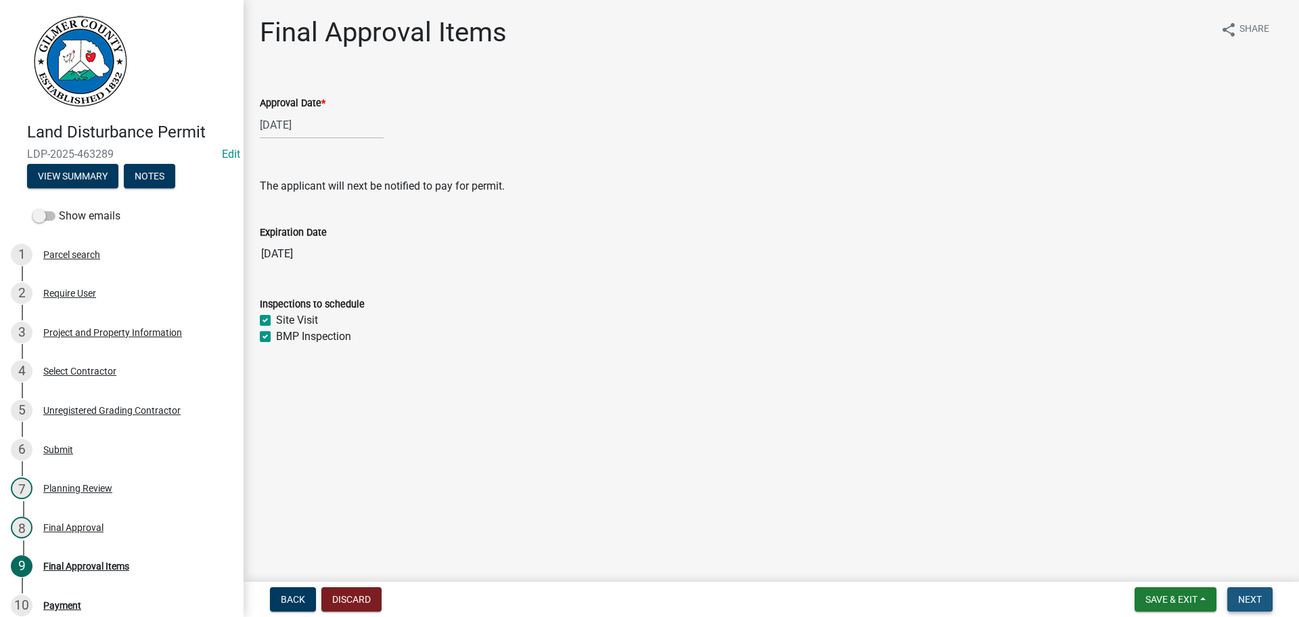
click at [1243, 602] on span "Next" at bounding box center [1250, 599] width 24 height 11
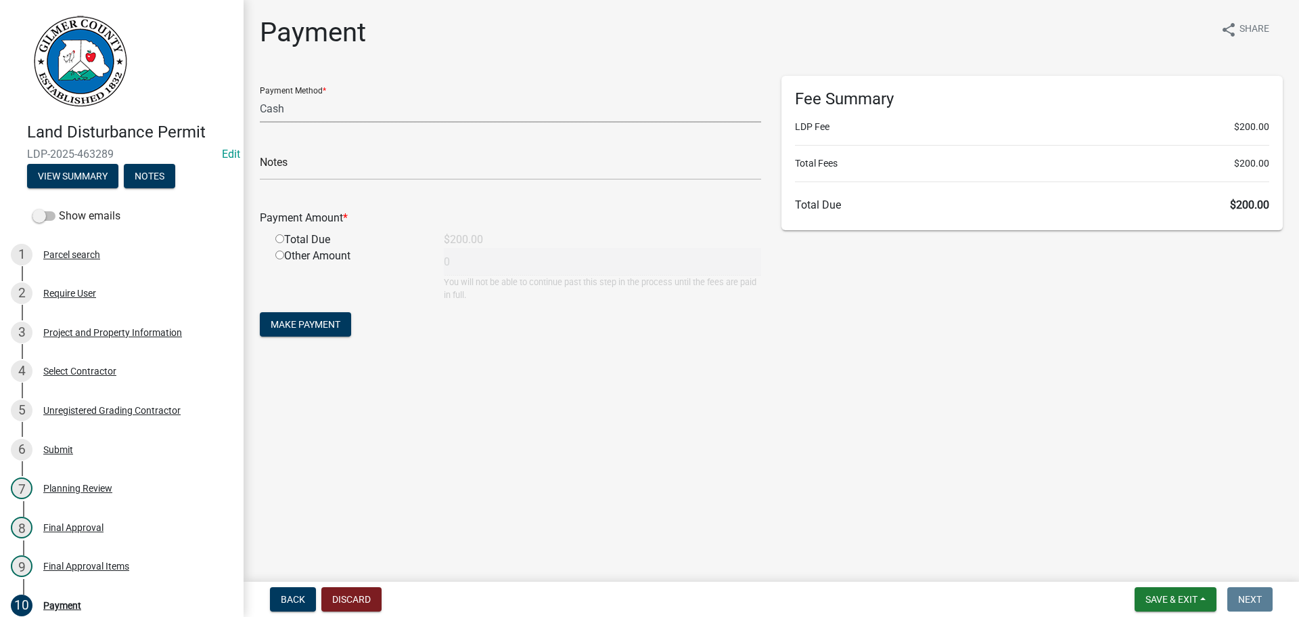
drag, startPoint x: 267, startPoint y: 106, endPoint x: 267, endPoint y: 120, distance: 14.9
click at [267, 106] on select "Credit Card POS Check Cash" at bounding box center [510, 109] width 501 height 28
click at [260, 95] on select "Credit Card POS Check Cash" at bounding box center [510, 109] width 501 height 28
click at [285, 165] on input "text" at bounding box center [510, 166] width 501 height 28
click at [277, 238] on input "radio" at bounding box center [279, 238] width 9 height 9
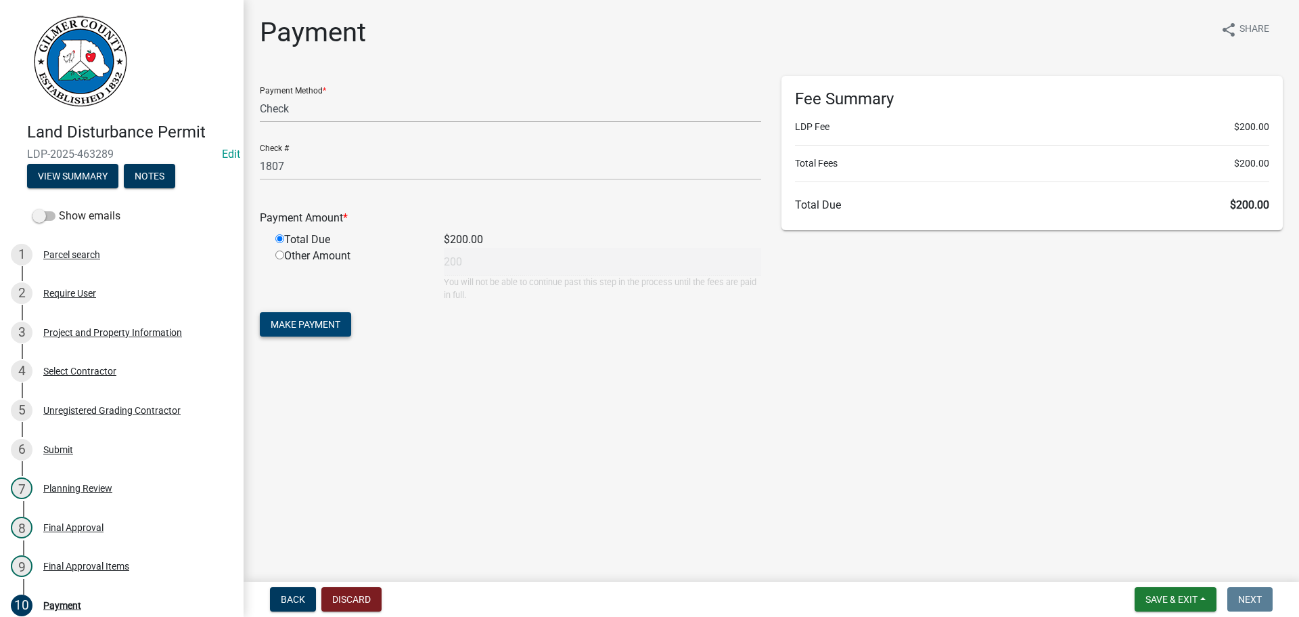
click at [281, 322] on span "Make Payment" at bounding box center [306, 324] width 70 height 11
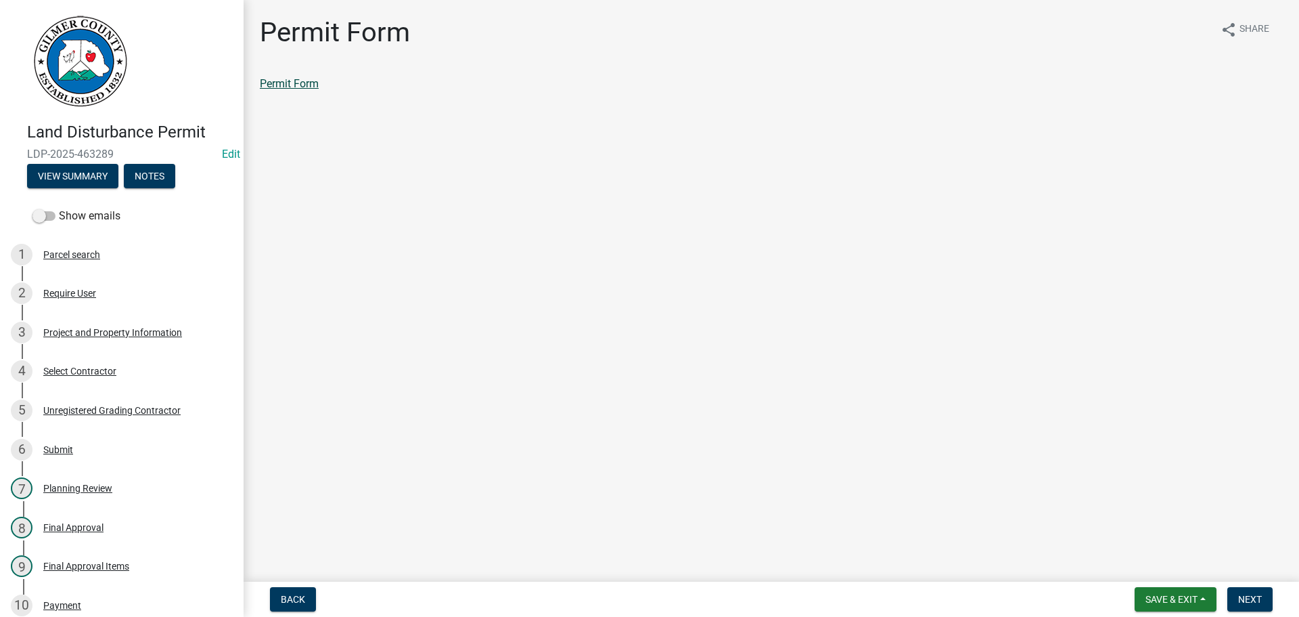
click at [291, 83] on link "Permit Form" at bounding box center [289, 83] width 59 height 13
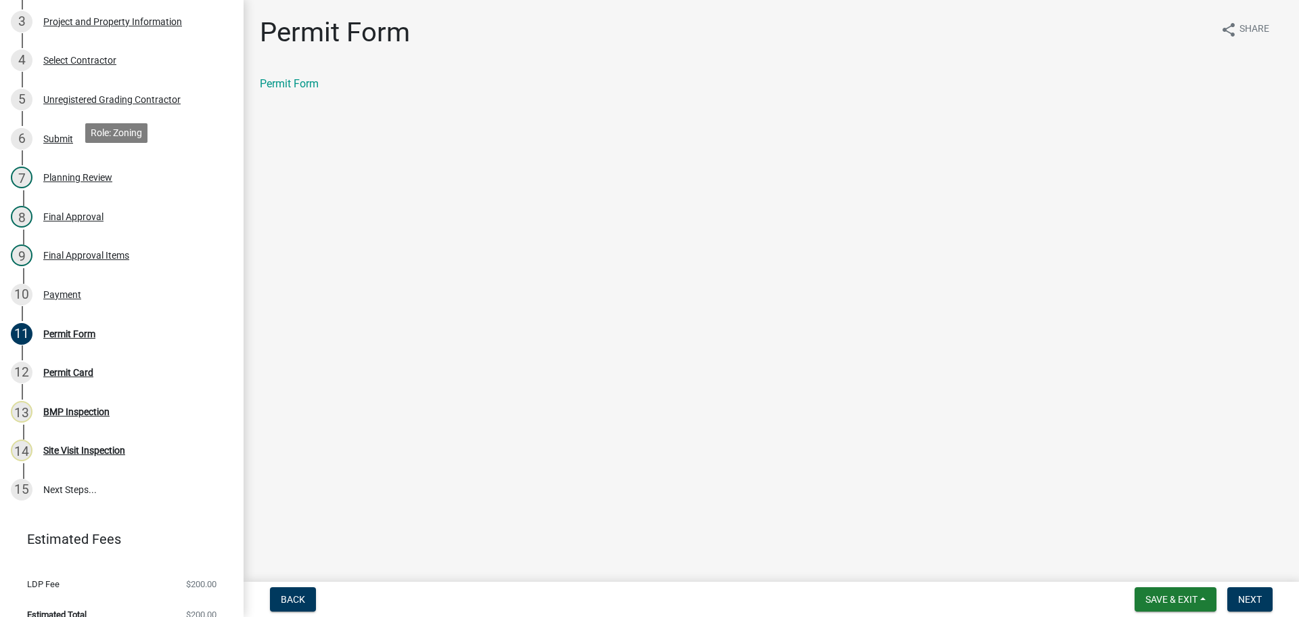
scroll to position [329, 0]
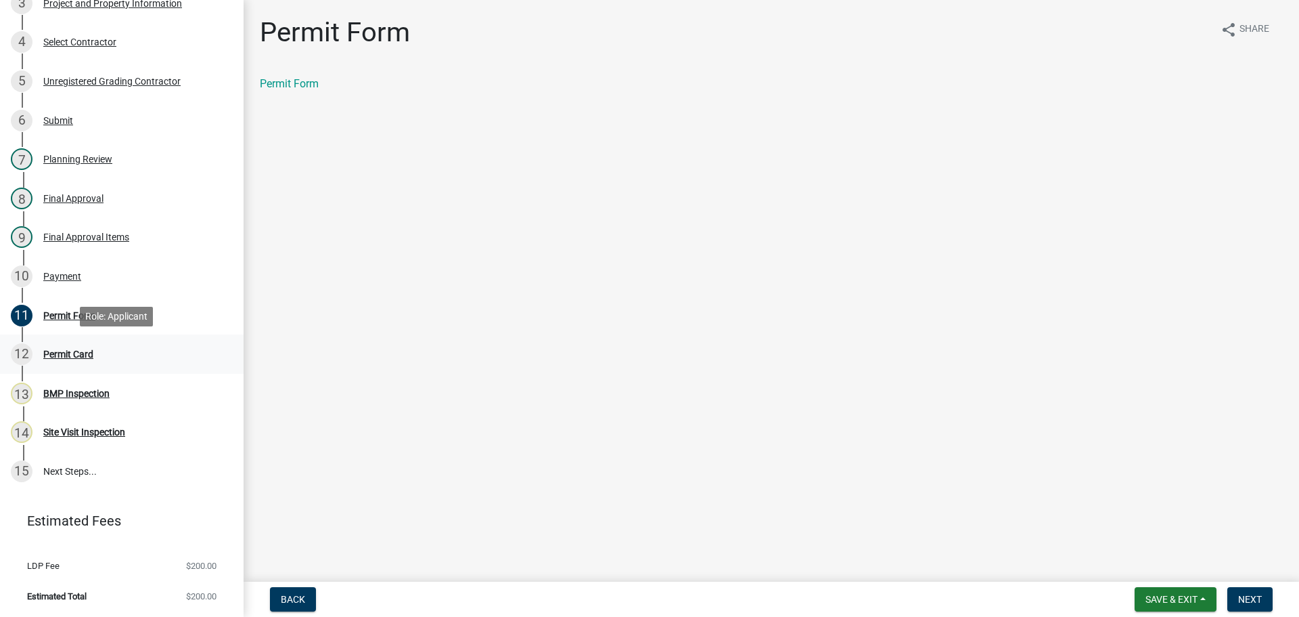
click at [64, 353] on div "Permit Card" at bounding box center [68, 353] width 50 height 9
click at [1267, 602] on button "Next" at bounding box center [1250, 599] width 45 height 24
click at [284, 79] on link "Permit Card" at bounding box center [288, 83] width 56 height 13
click at [64, 268] on div "10 Payment" at bounding box center [116, 276] width 211 height 22
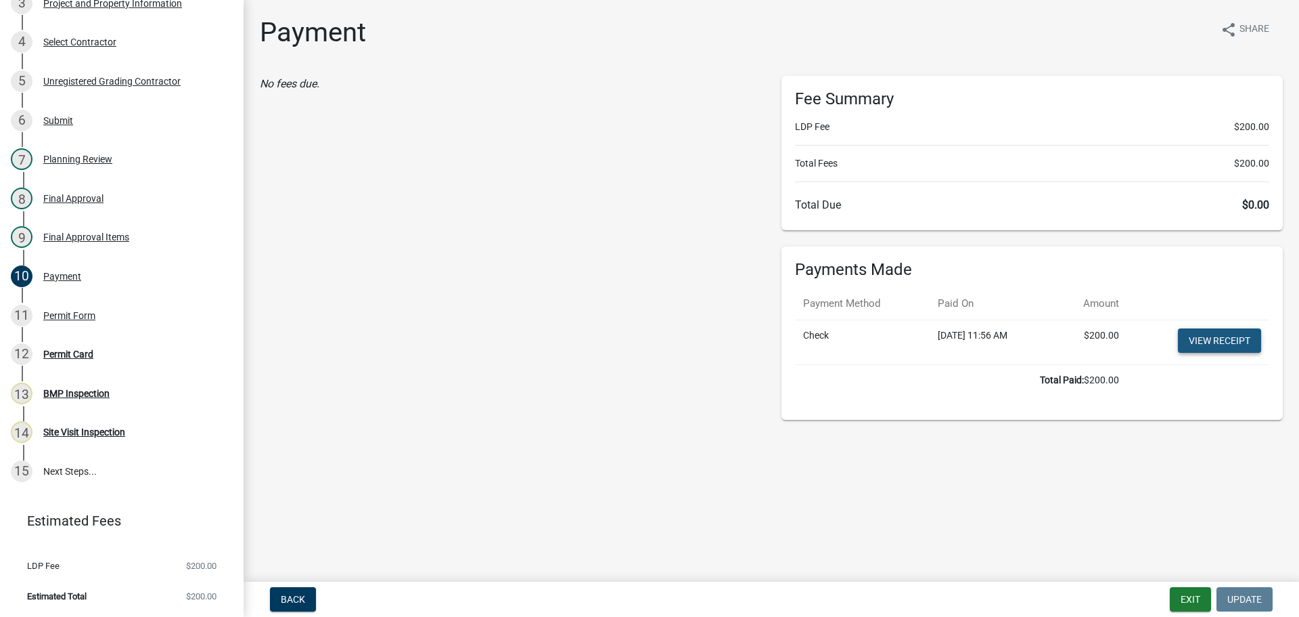
click at [1202, 337] on link "View receipt" at bounding box center [1219, 340] width 83 height 24
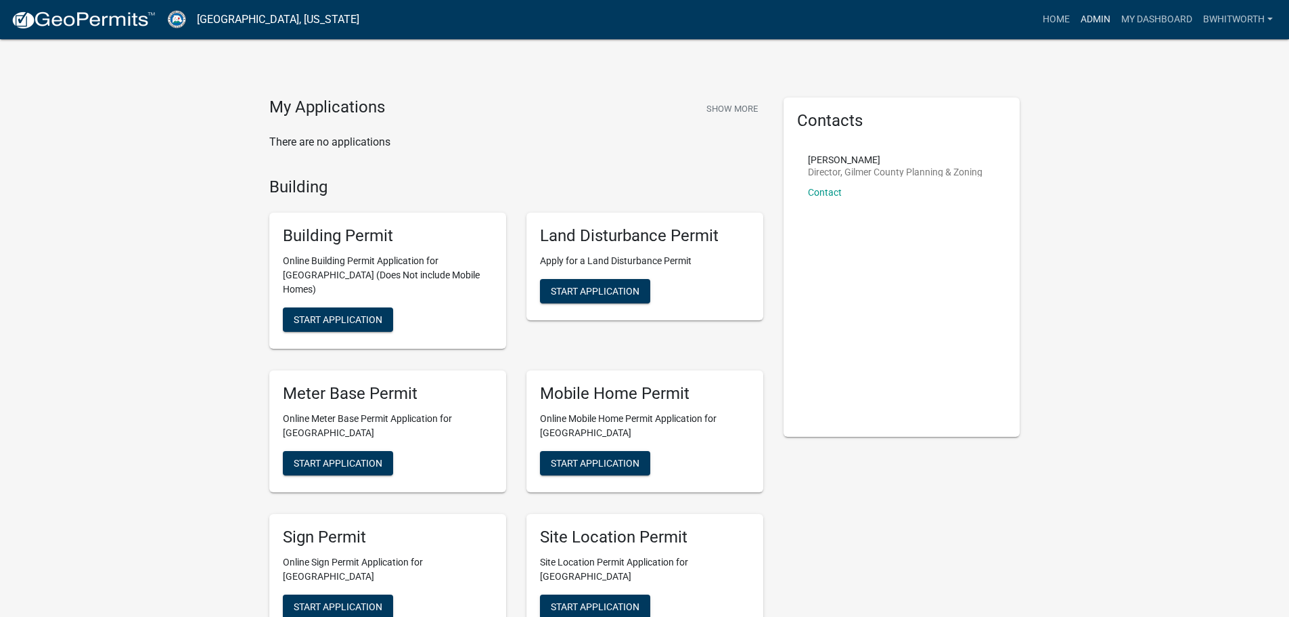
click at [1084, 16] on link "Admin" at bounding box center [1095, 20] width 41 height 26
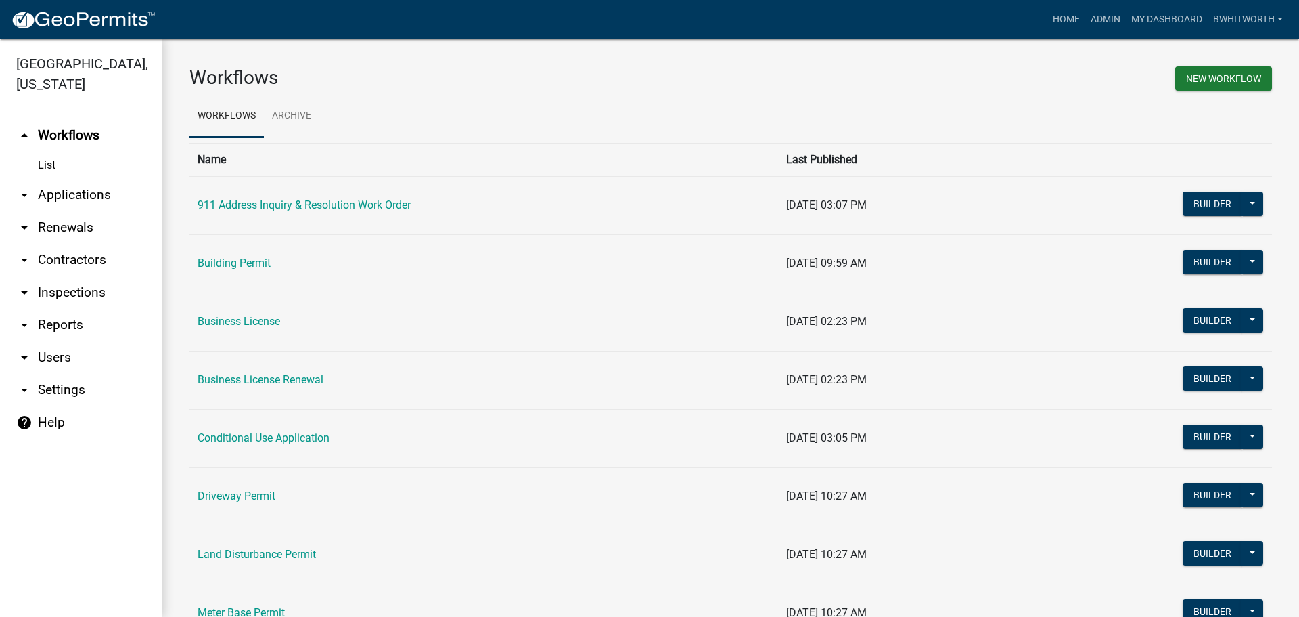
click at [55, 199] on link "arrow_drop_down Applications" at bounding box center [81, 195] width 162 height 32
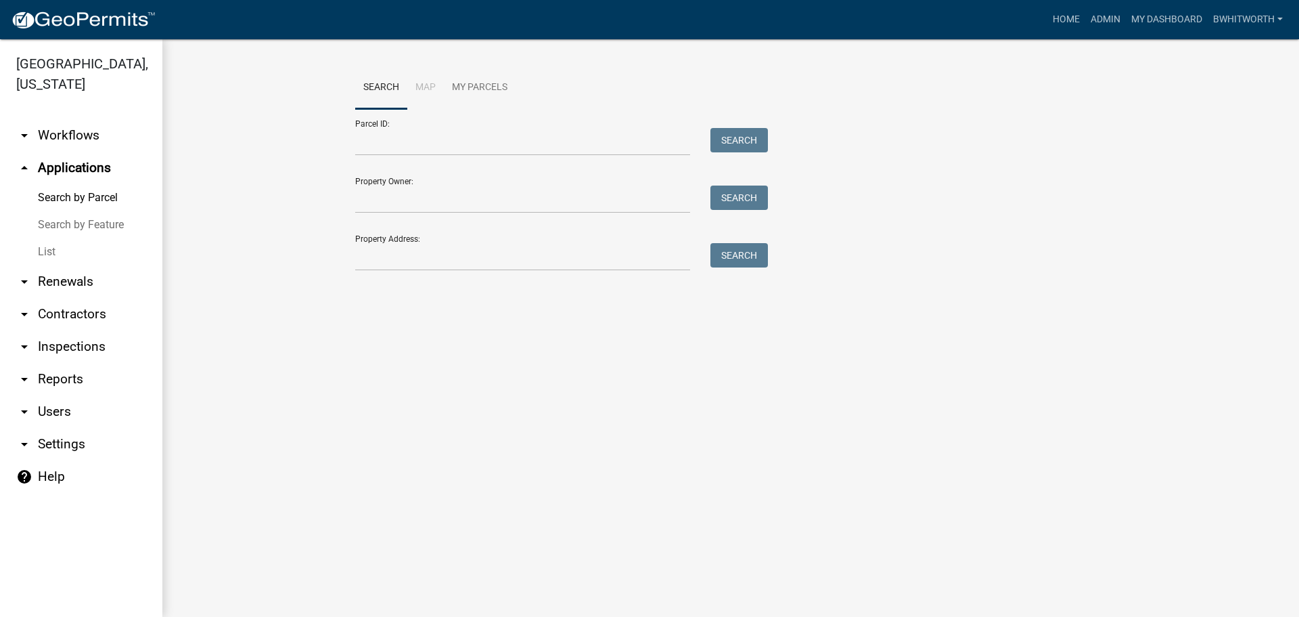
click at [48, 250] on link "List" at bounding box center [81, 251] width 162 height 27
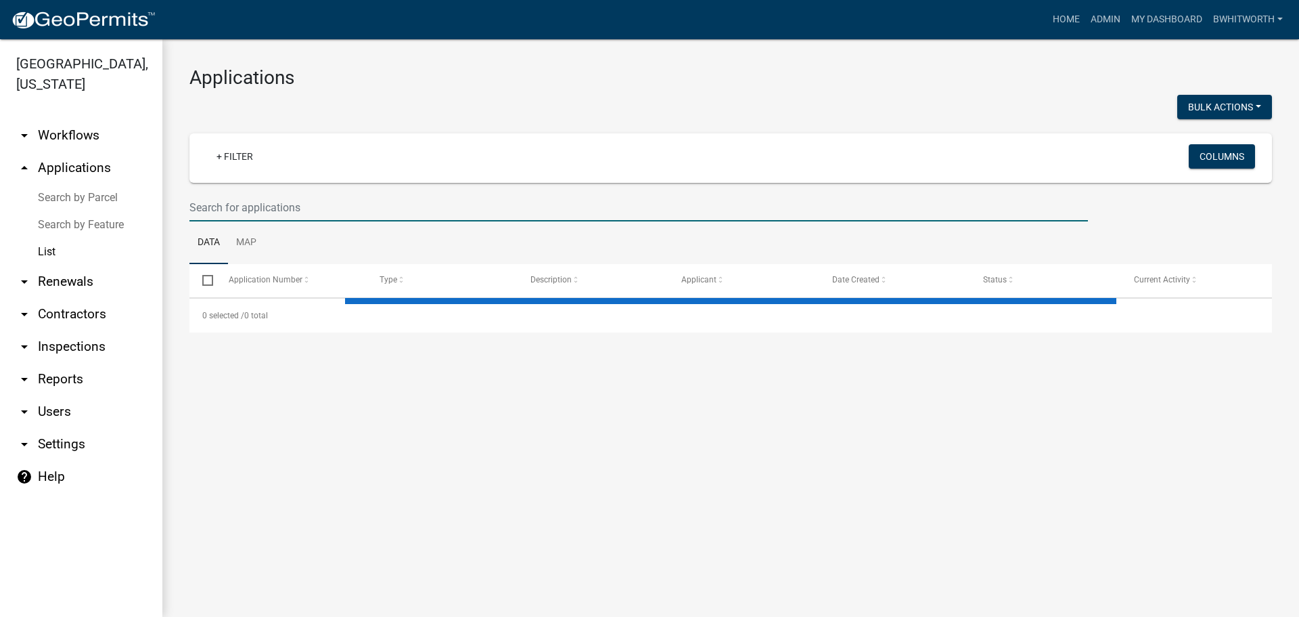
click at [296, 208] on input "text" at bounding box center [638, 208] width 899 height 28
select select "3: 100"
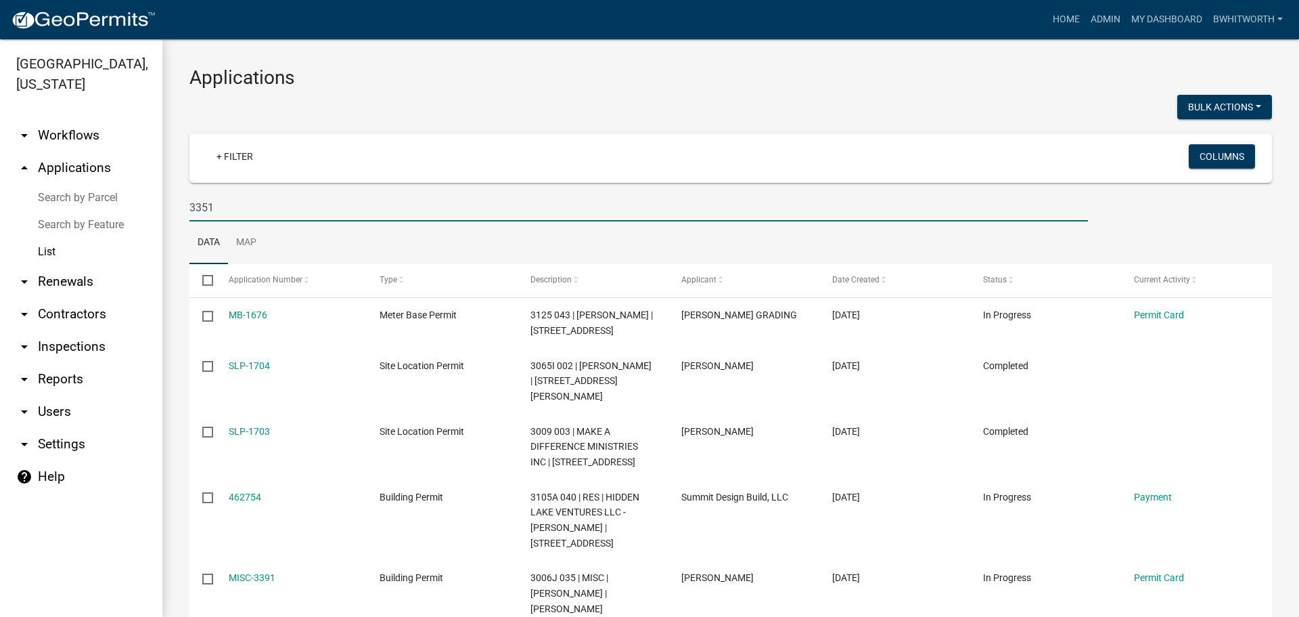
type input "3351"
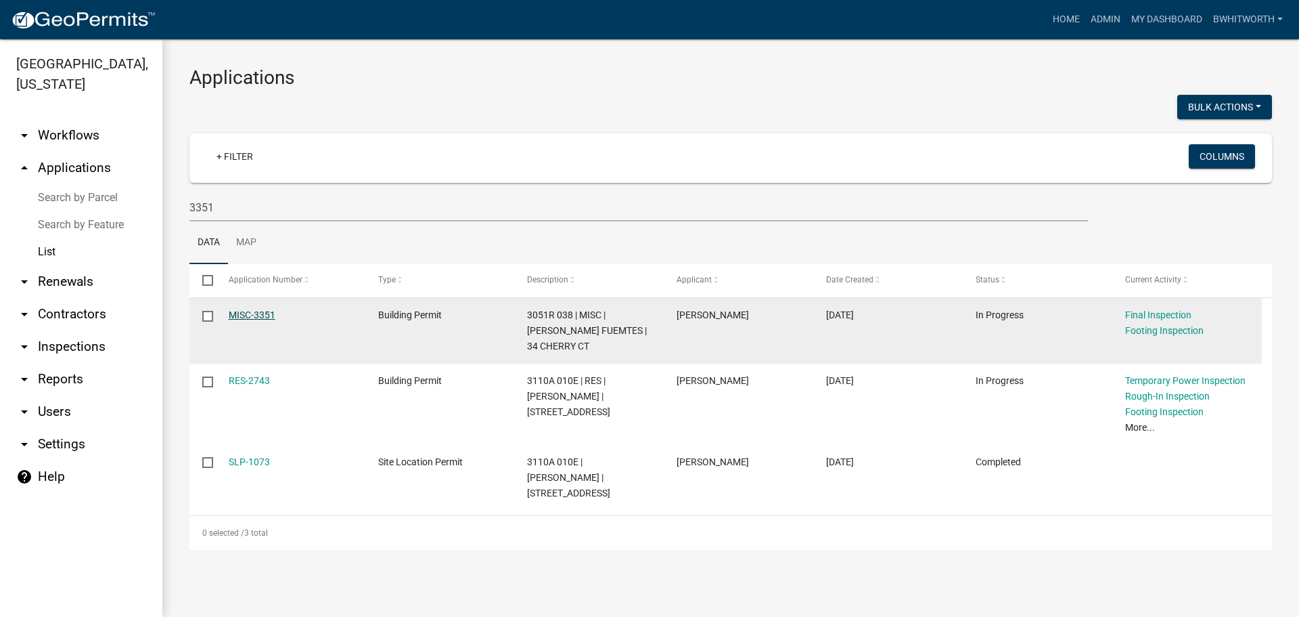
click at [261, 313] on link "MISC-3351" at bounding box center [252, 314] width 47 height 11
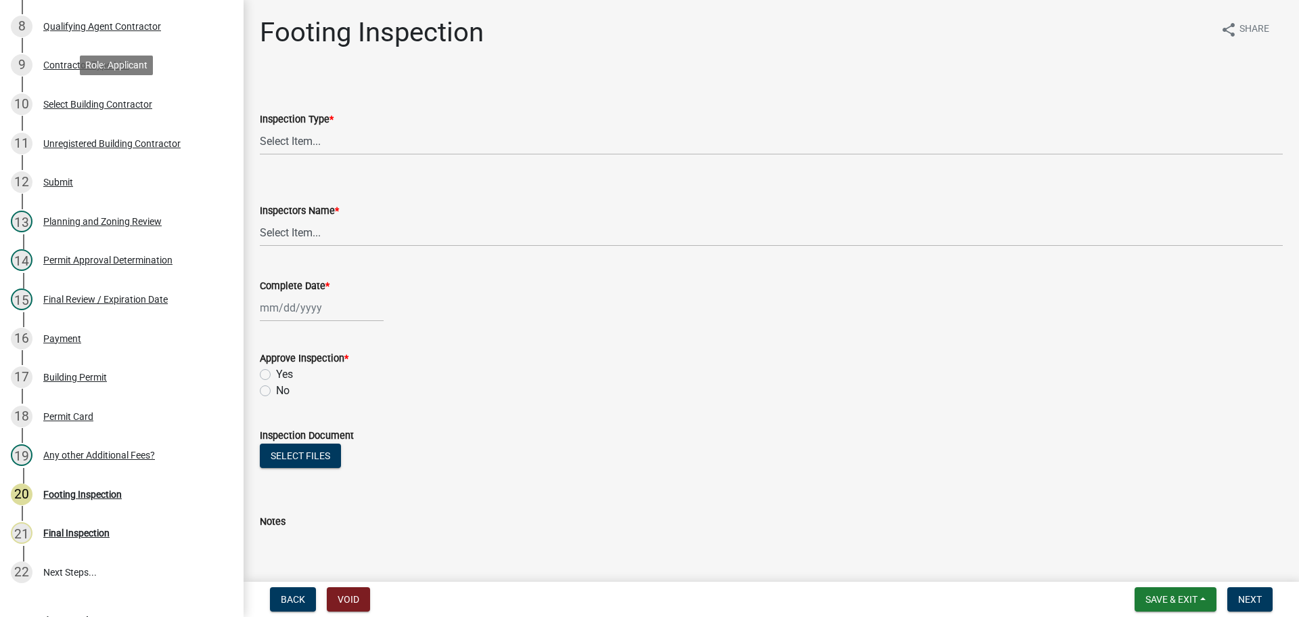
scroll to position [541, 0]
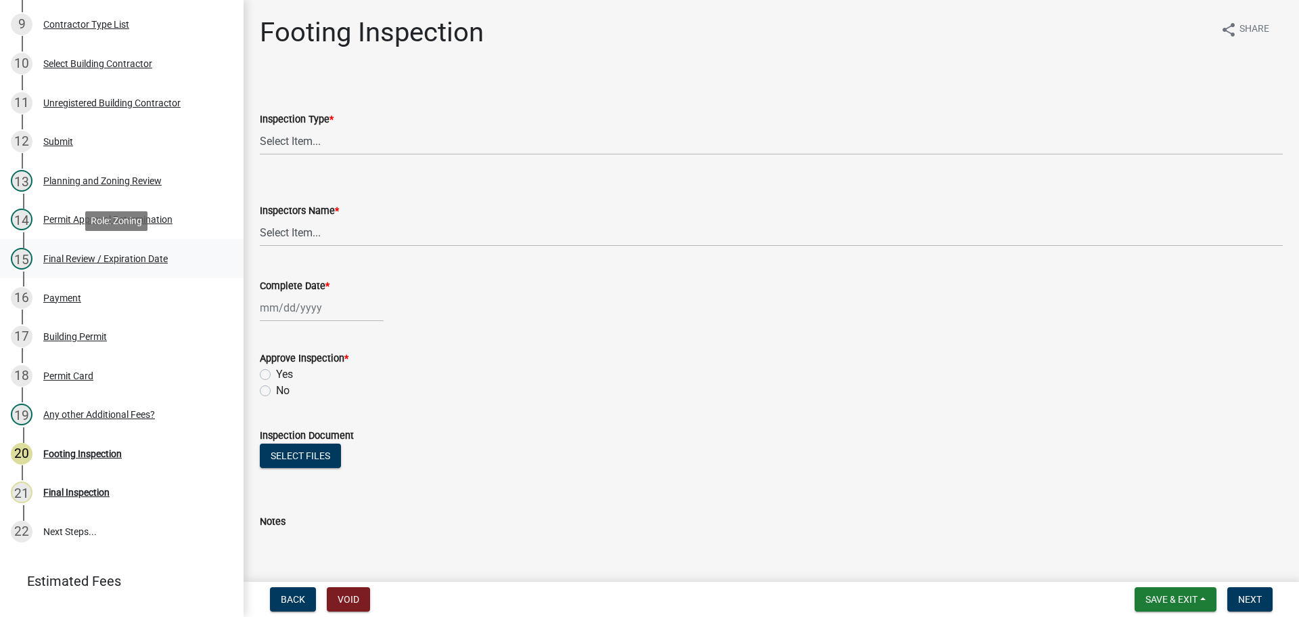
click at [95, 255] on div "Final Review / Expiration Date" at bounding box center [105, 258] width 125 height 9
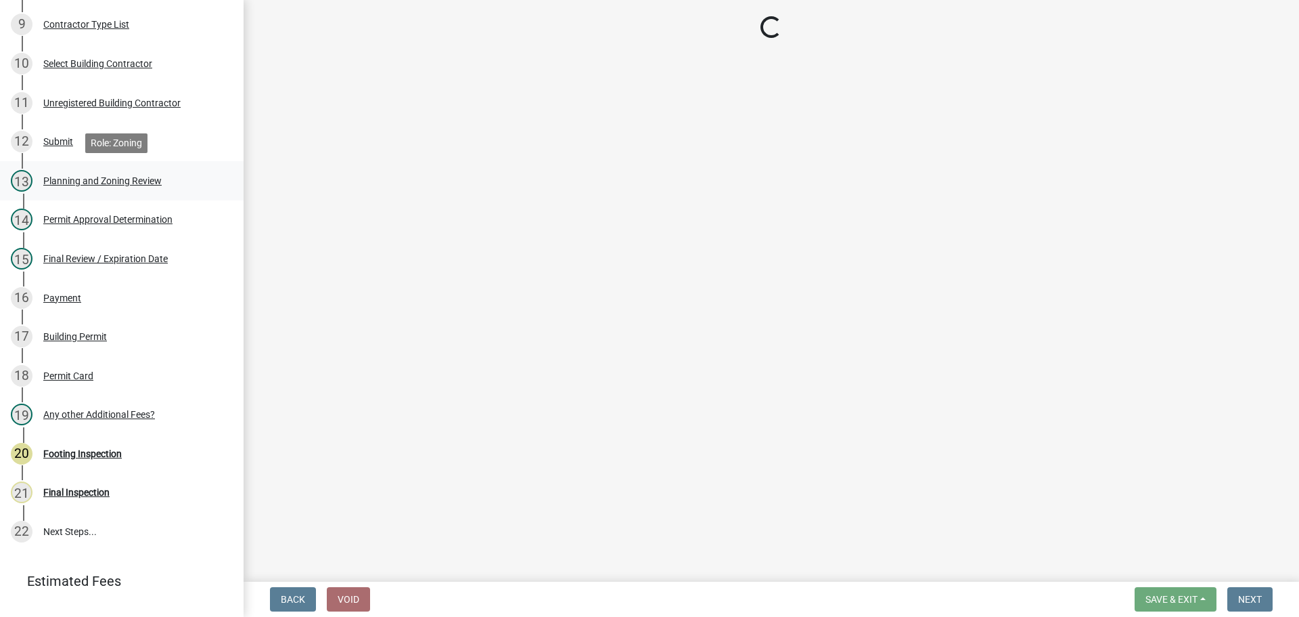
select select "b44f7338-8171-40f4-83dd-b8ba3065c966"
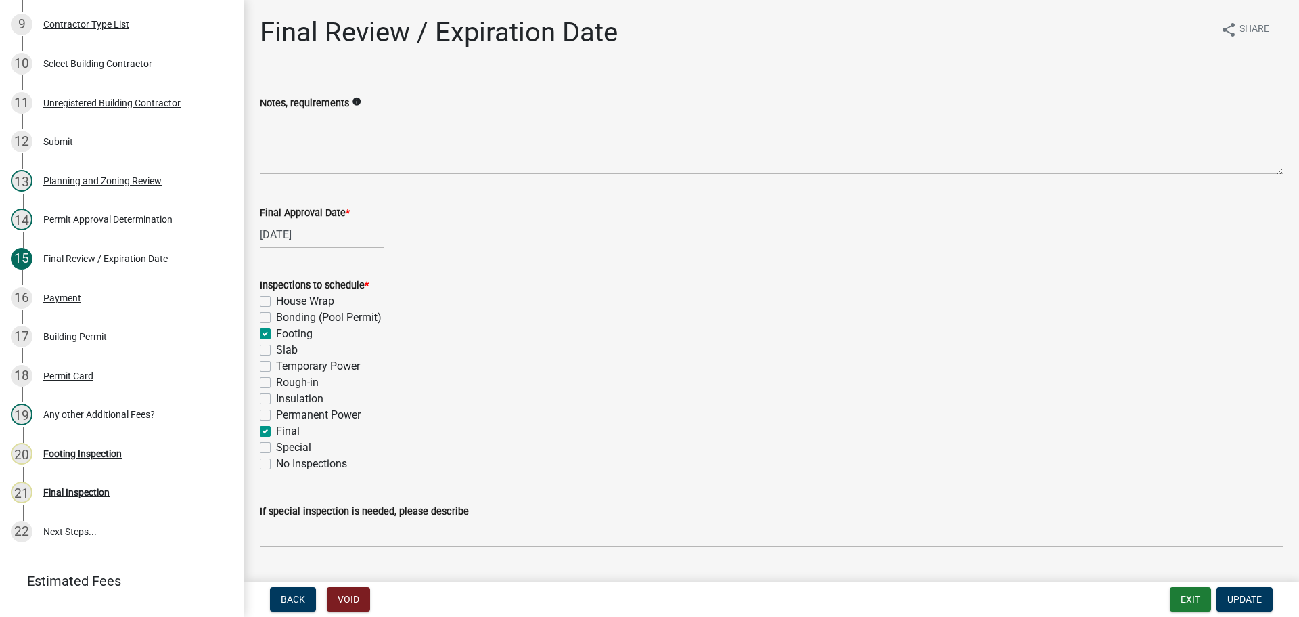
click at [276, 336] on label "Footing" at bounding box center [294, 334] width 37 height 16
click at [276, 334] on input "Footing" at bounding box center [280, 330] width 9 height 9
checkbox input "false"
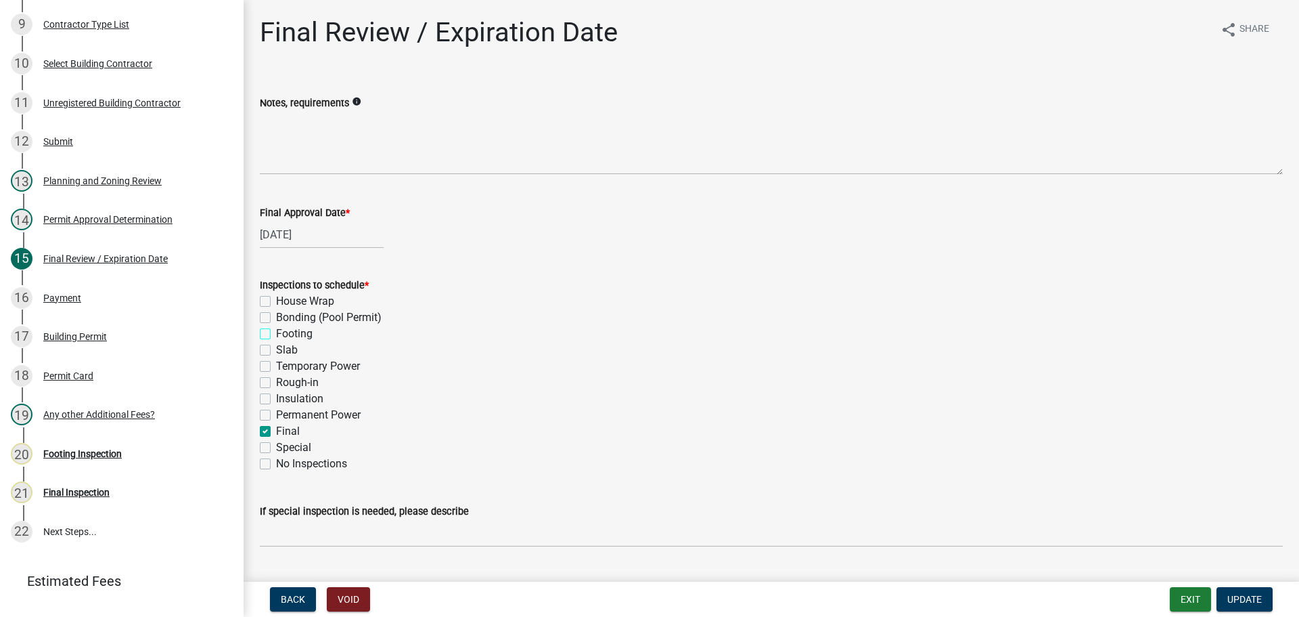
checkbox input "false"
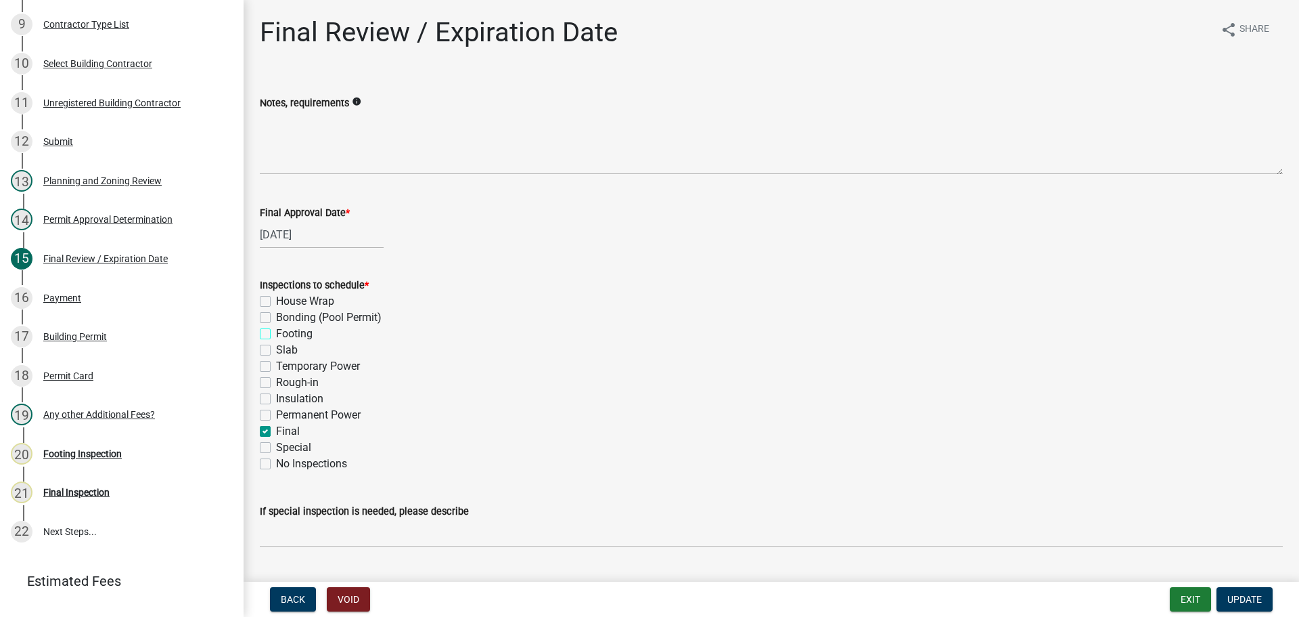
checkbox input "false"
checkbox input "true"
checkbox input "false"
click at [1240, 595] on span "Update" at bounding box center [1245, 599] width 35 height 11
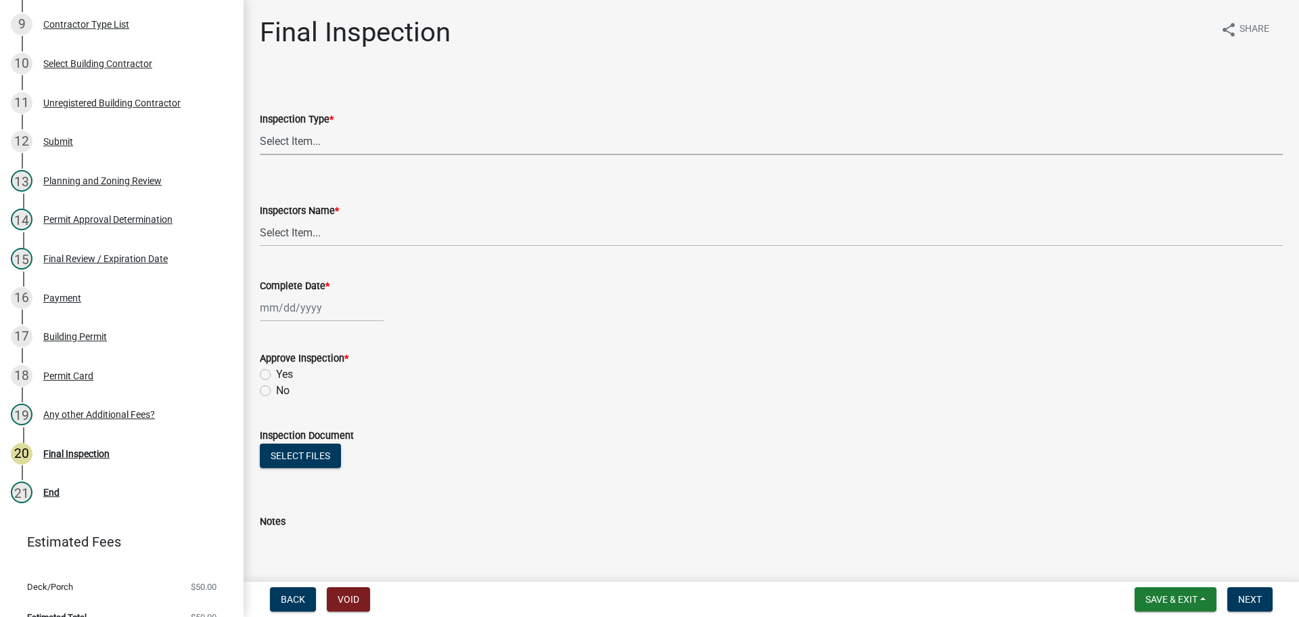
click at [328, 146] on select "Select Item... Final" at bounding box center [771, 141] width 1023 height 28
click at [260, 127] on select "Select Item... Final" at bounding box center [771, 141] width 1023 height 28
select select "895eead6-d784-4fdc-a4a3-66a9075c153d"
click at [318, 226] on select "Select Item... khenson (Karen Henson) EParks (Edgar Parks) j.bouhl (Joe Bouhl) …" at bounding box center [771, 233] width 1023 height 28
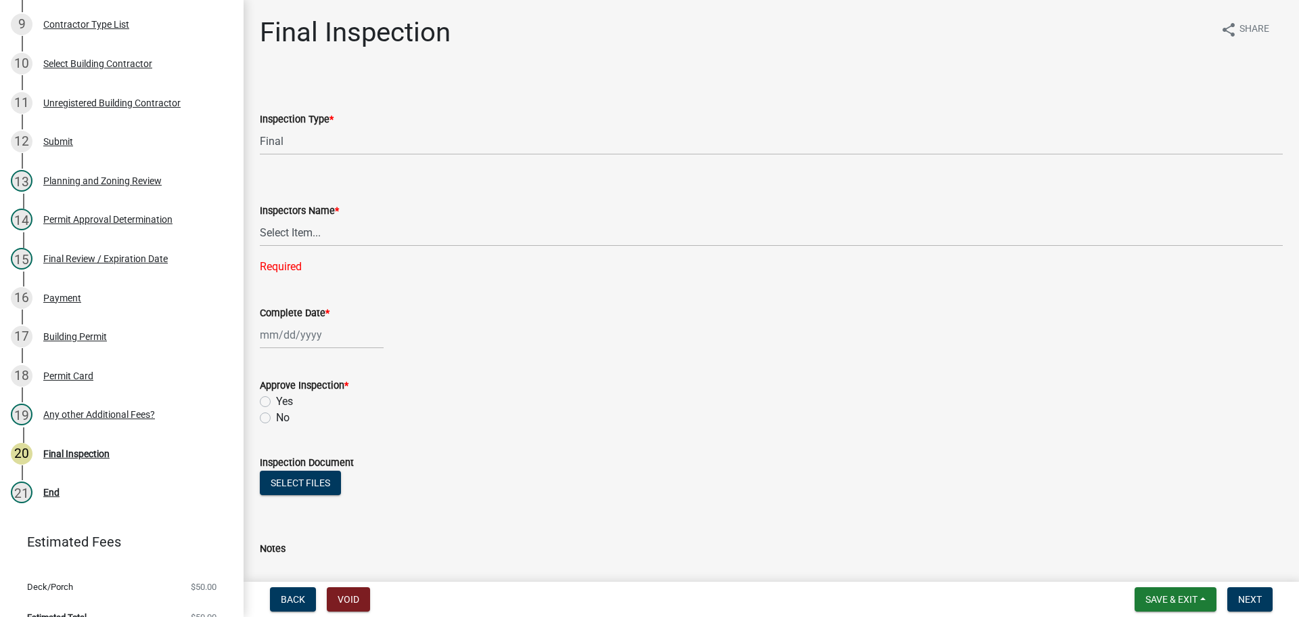
click at [537, 453] on form "Inspection Document Select files" at bounding box center [771, 473] width 1023 height 71
click at [307, 334] on div at bounding box center [322, 335] width 124 height 28
select select "8"
select select "2025"
click at [642, 483] on div "Select files" at bounding box center [771, 484] width 1023 height 28
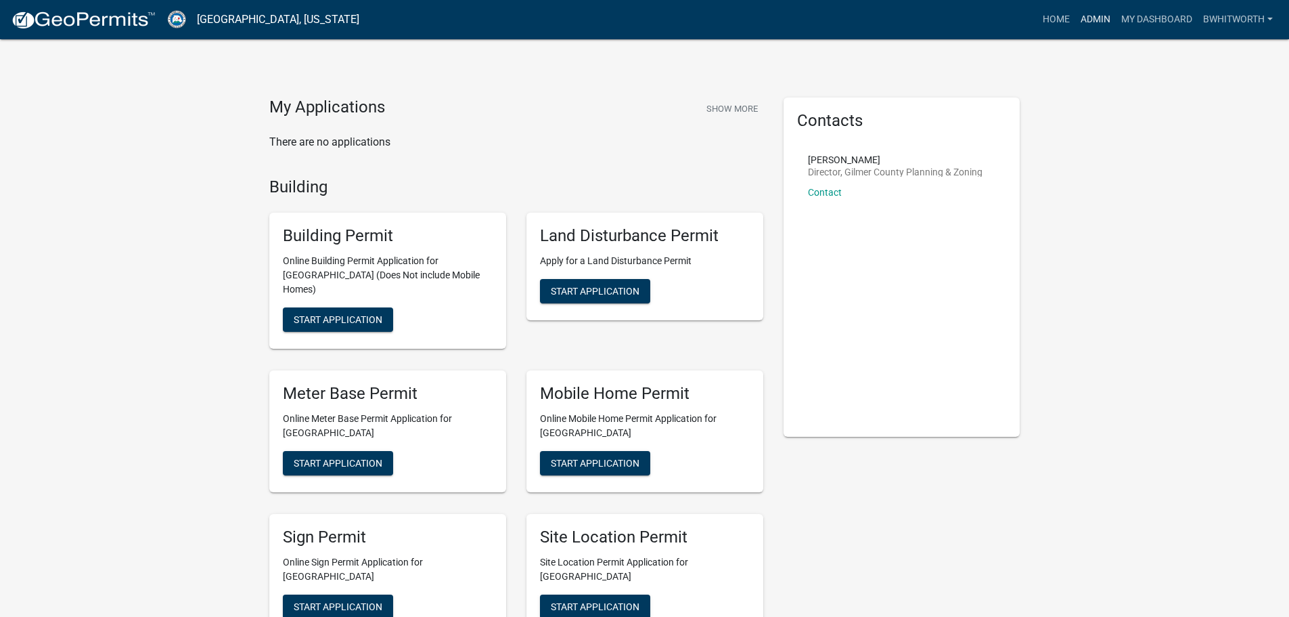
click at [1095, 16] on link "Admin" at bounding box center [1095, 20] width 41 height 26
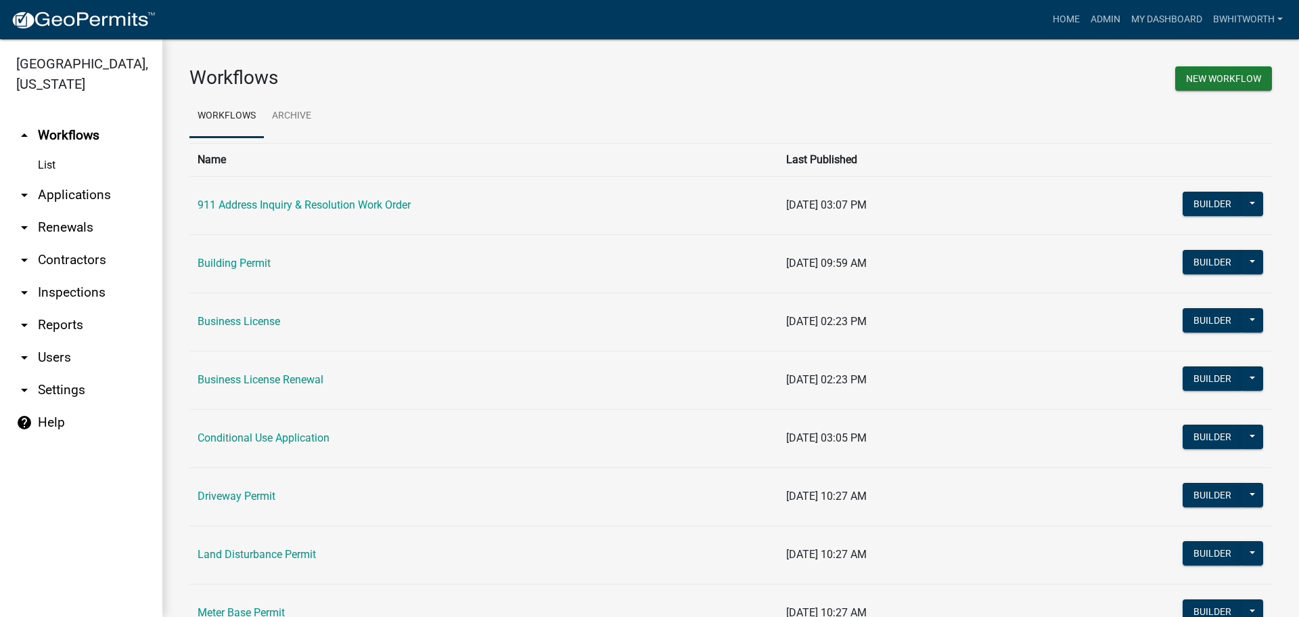
click at [66, 195] on link "arrow_drop_down Applications" at bounding box center [81, 195] width 162 height 32
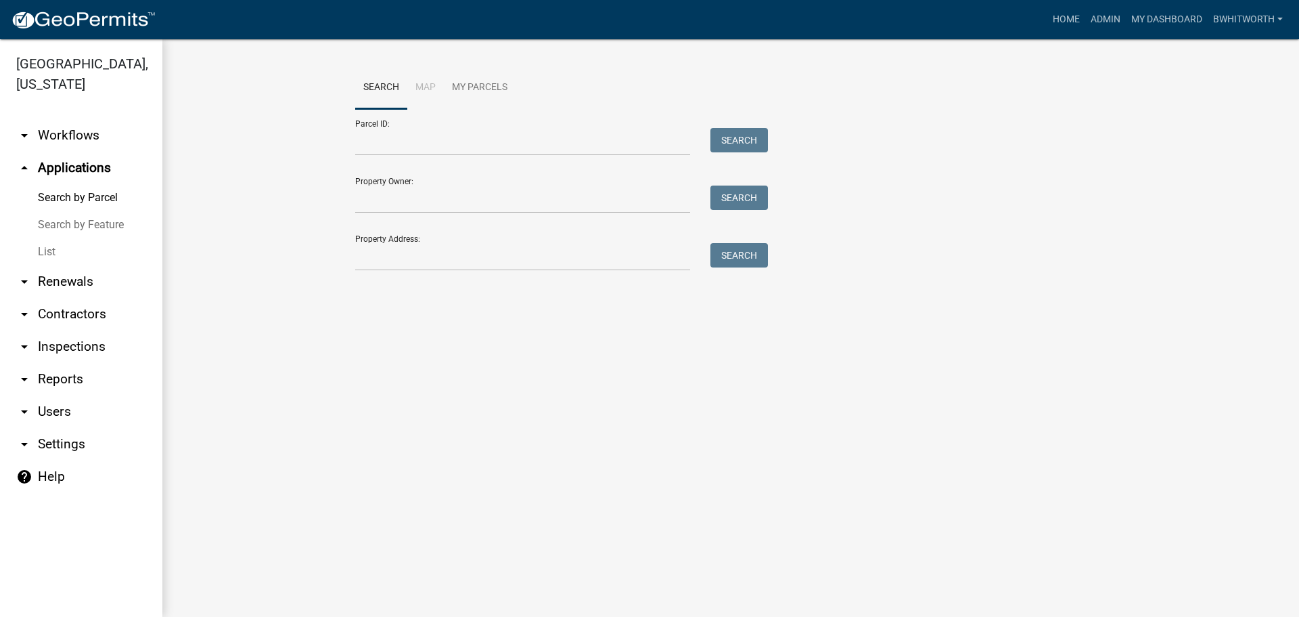
click at [47, 245] on link "List" at bounding box center [81, 251] width 162 height 27
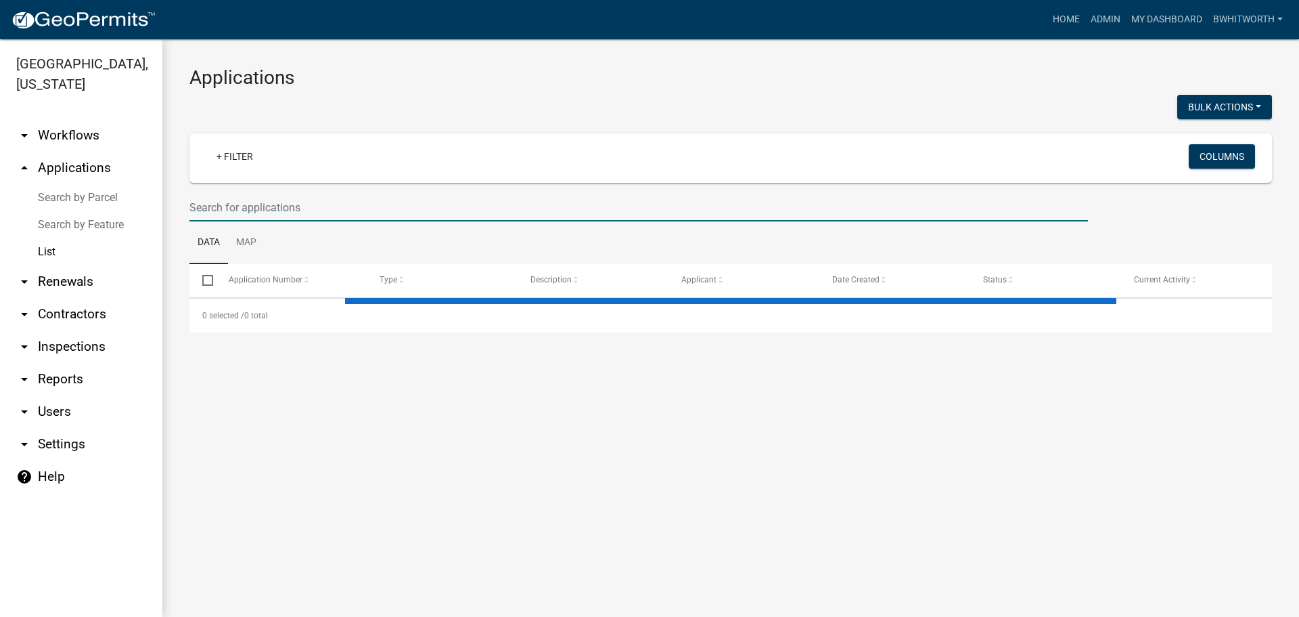
click at [254, 207] on input "text" at bounding box center [638, 208] width 899 height 28
select select "3: 100"
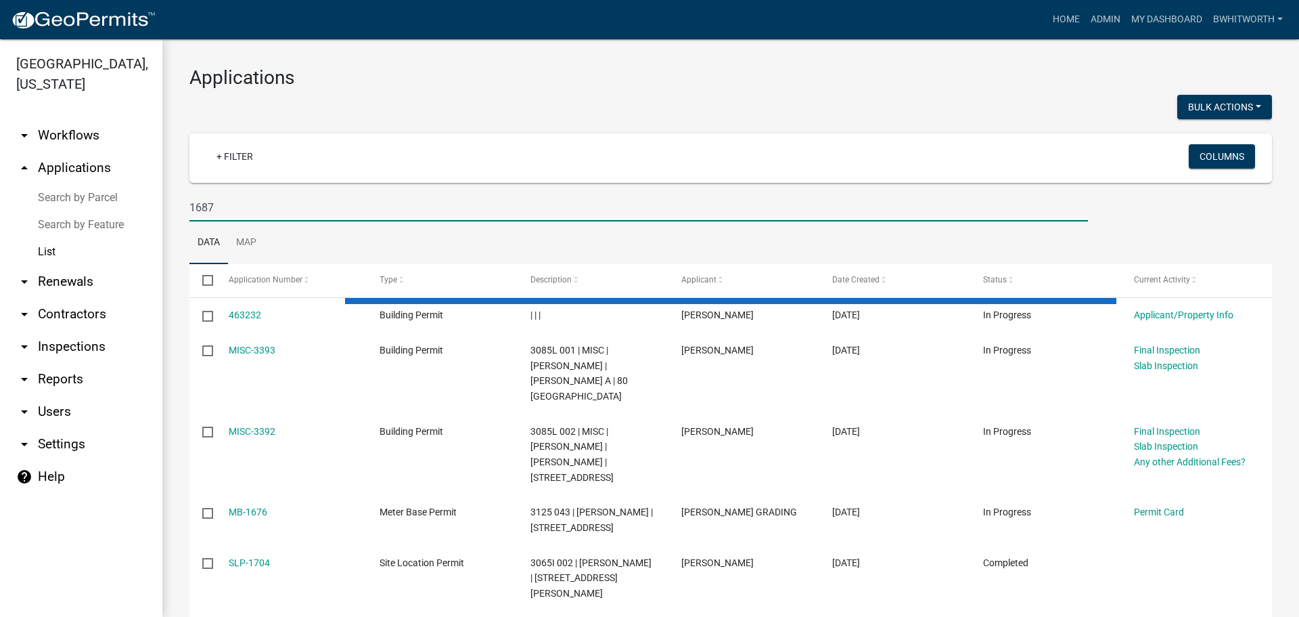
type input "1687"
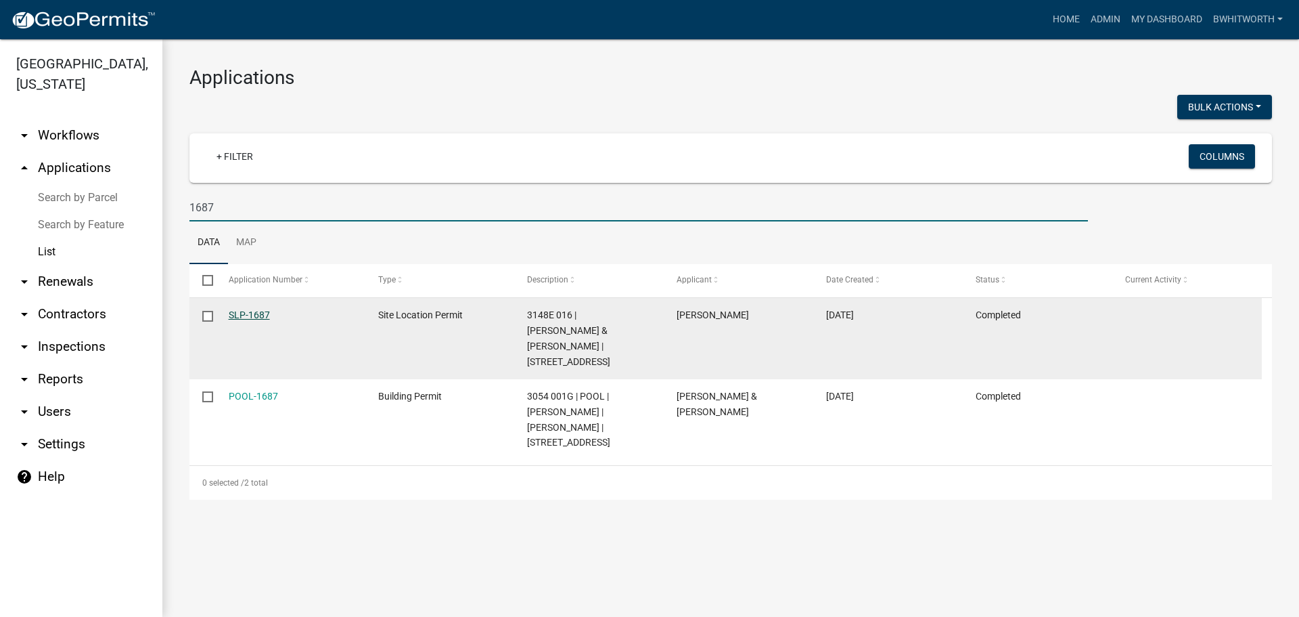
click at [244, 312] on link "SLP-1687" at bounding box center [249, 314] width 41 height 11
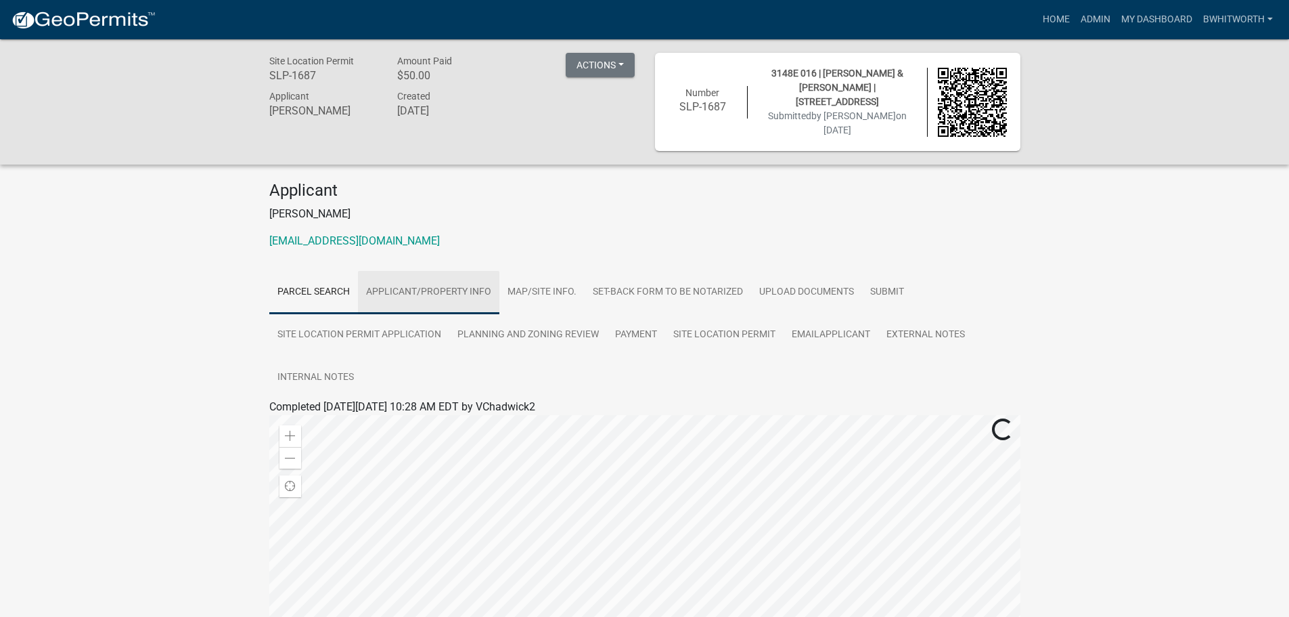
click at [458, 286] on link "Applicant/Property Info" at bounding box center [428, 292] width 141 height 43
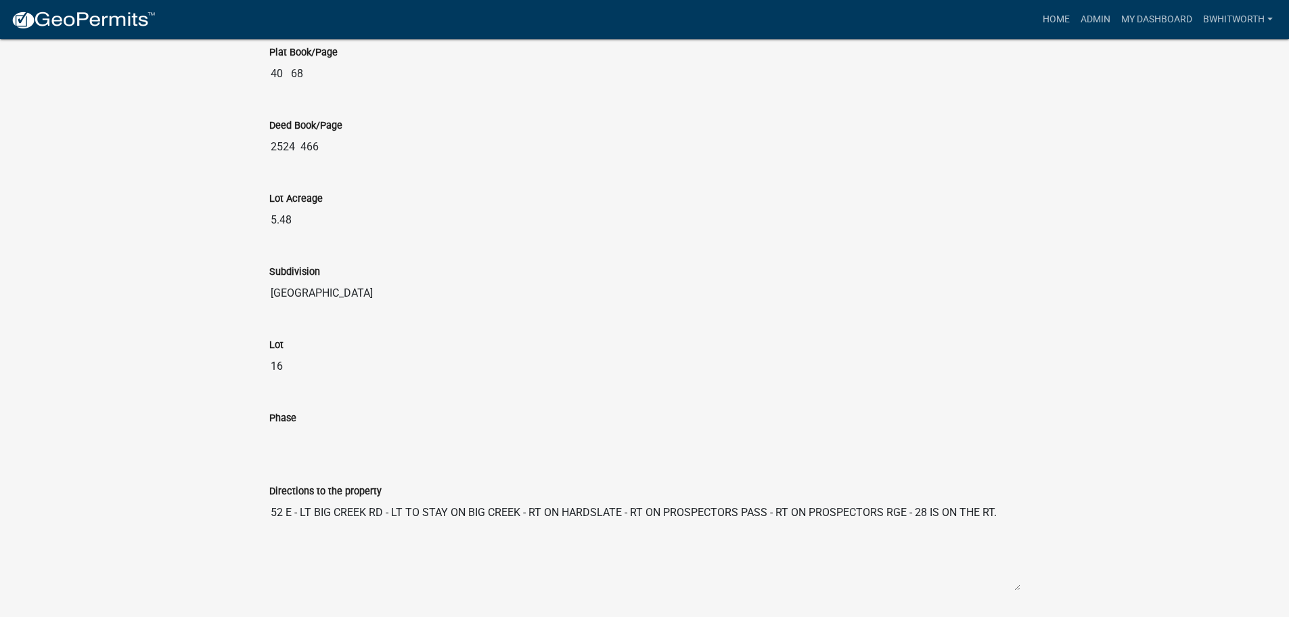
scroll to position [1618, 0]
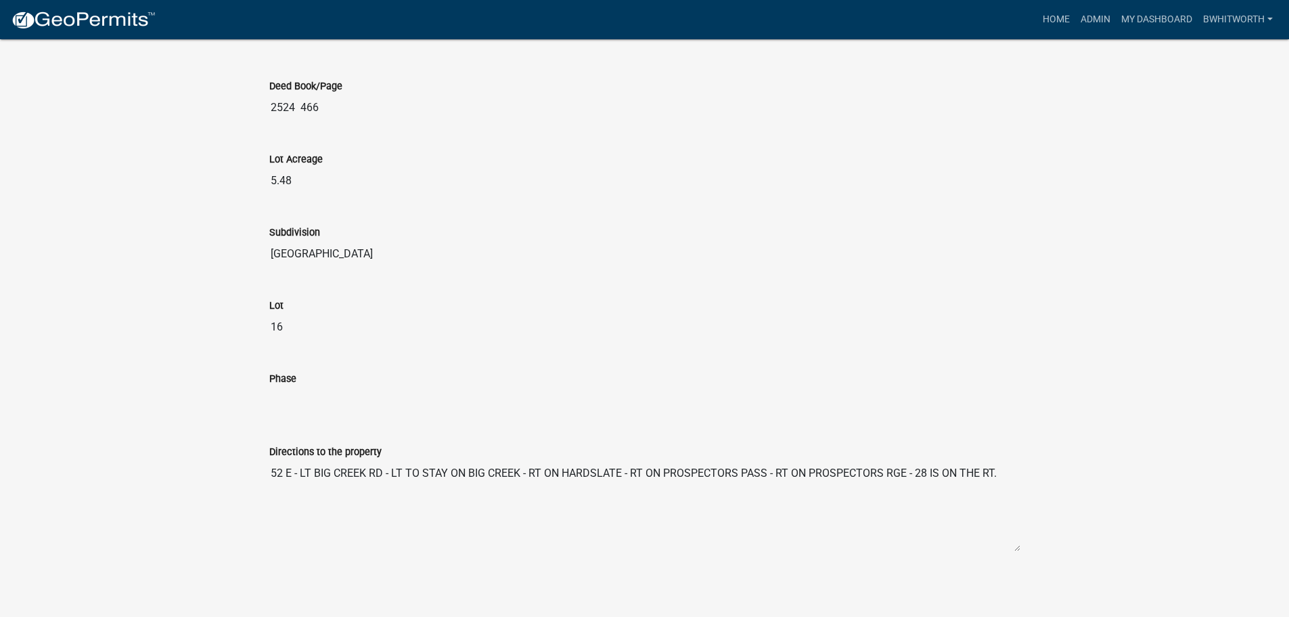
drag, startPoint x: 271, startPoint y: 467, endPoint x: 1016, endPoint y: 470, distance: 745.1
click at [1016, 470] on textarea "52 E - LT BIG CREEK RD - LT TO STAY ON BIG CREEK - RT ON HARDSLATE - RT ON PROS…" at bounding box center [644, 506] width 751 height 92
